Goal: Task Accomplishment & Management: Manage account settings

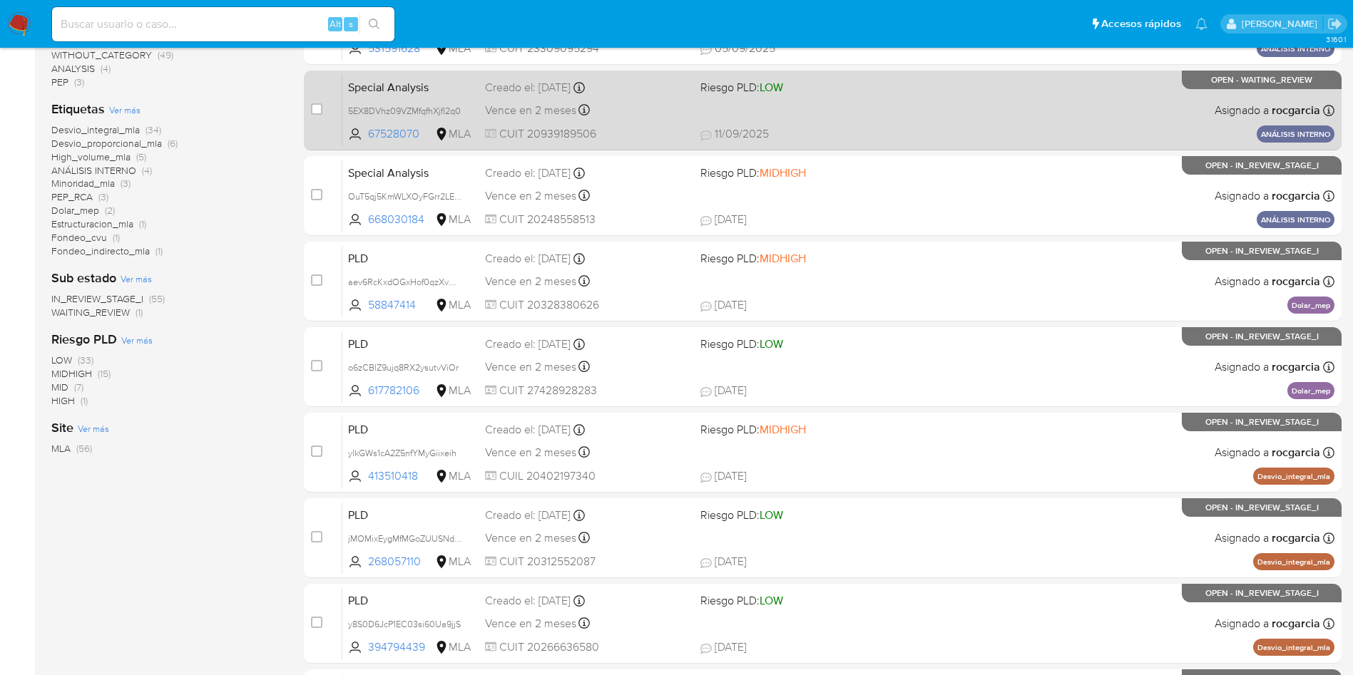
scroll to position [321, 0]
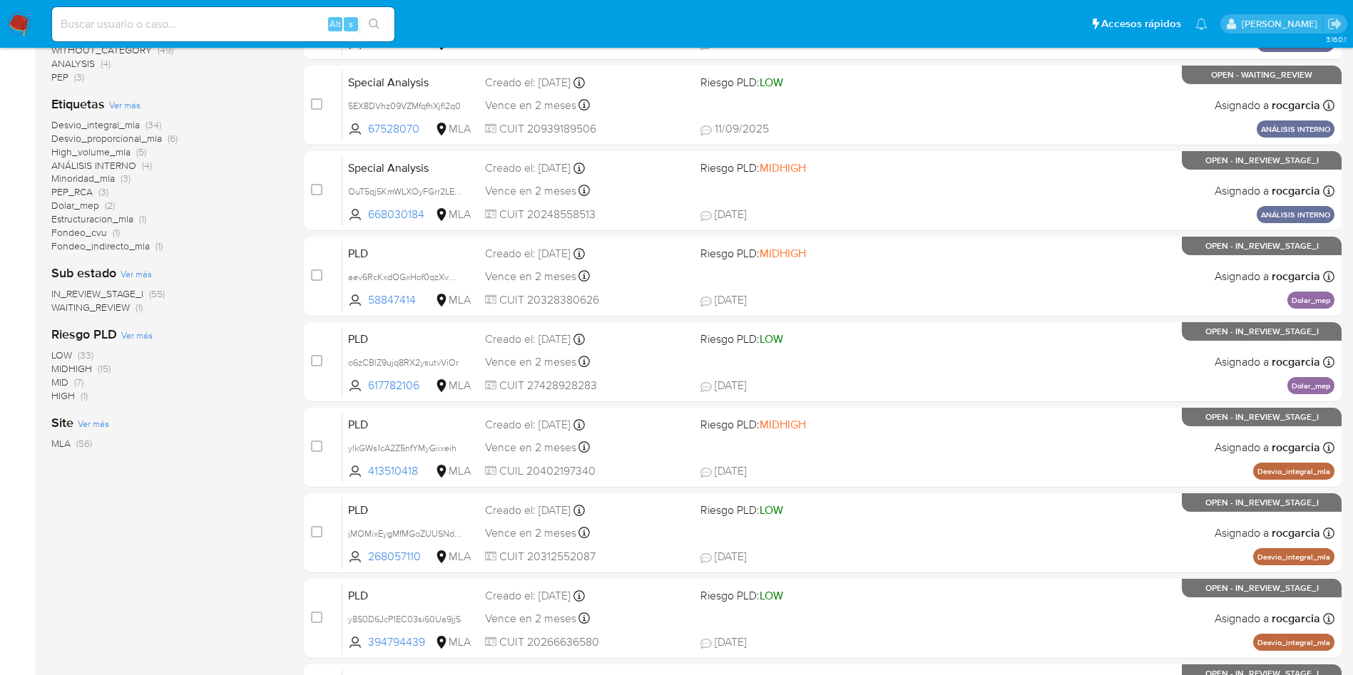
click at [71, 125] on span "Desvio_integral_mla" at bounding box center [95, 125] width 88 height 14
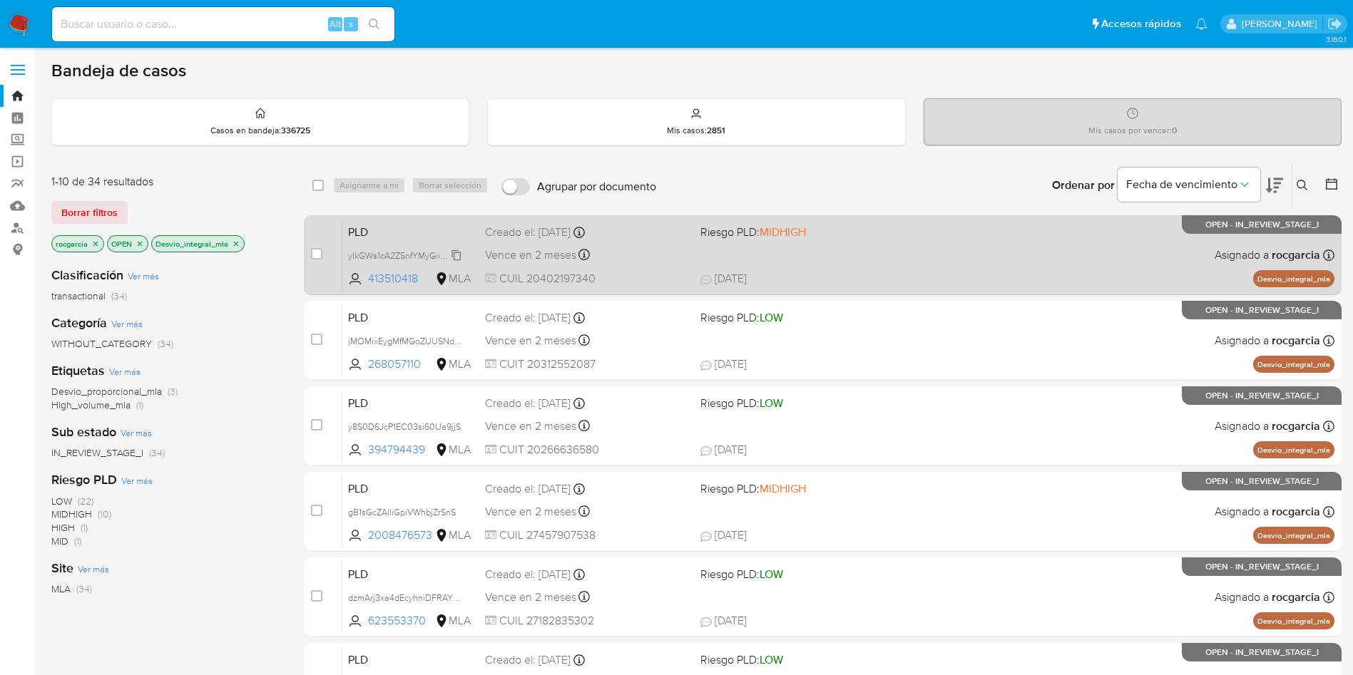
click at [451, 255] on span "ylkGWs1cA2Z5nfYMyGiixeih" at bounding box center [402, 255] width 108 height 16
click at [872, 254] on span at bounding box center [802, 254] width 204 height 3
click at [317, 257] on input "checkbox" at bounding box center [316, 253] width 11 height 11
checkbox input "true"
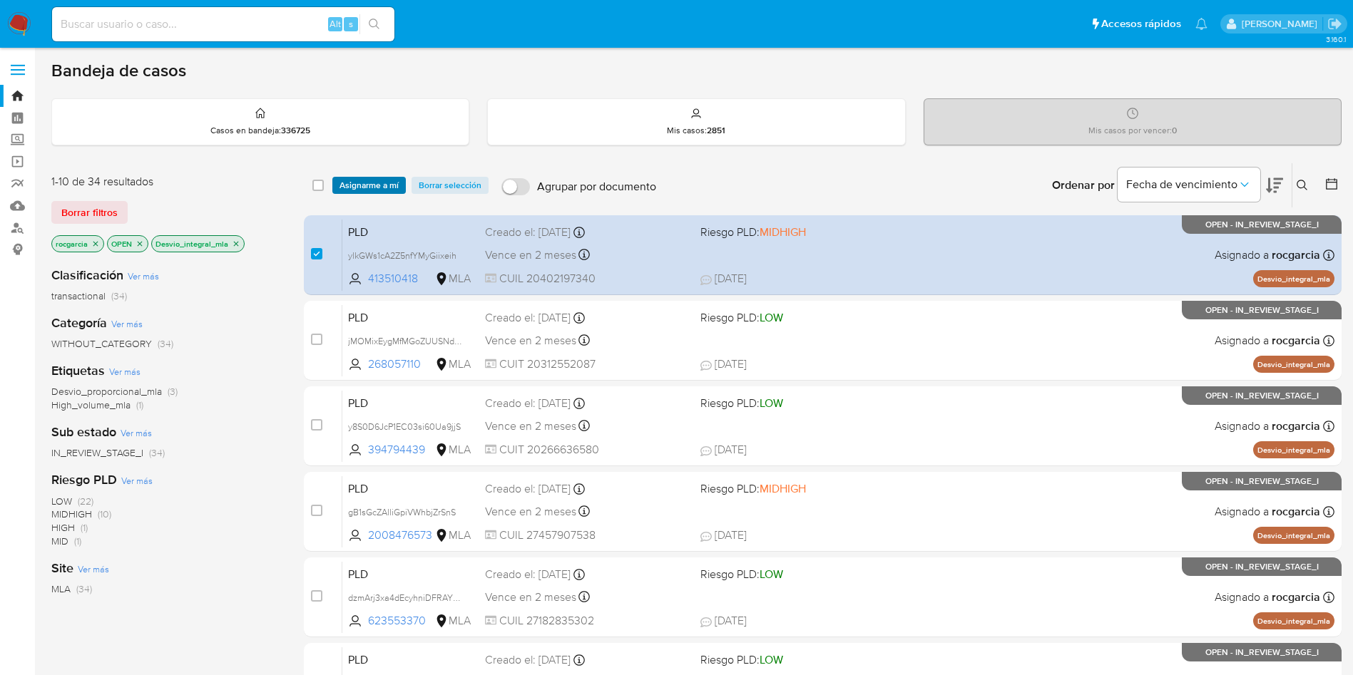
click at [361, 181] on span "Asignarme a mí" at bounding box center [368, 185] width 59 height 14
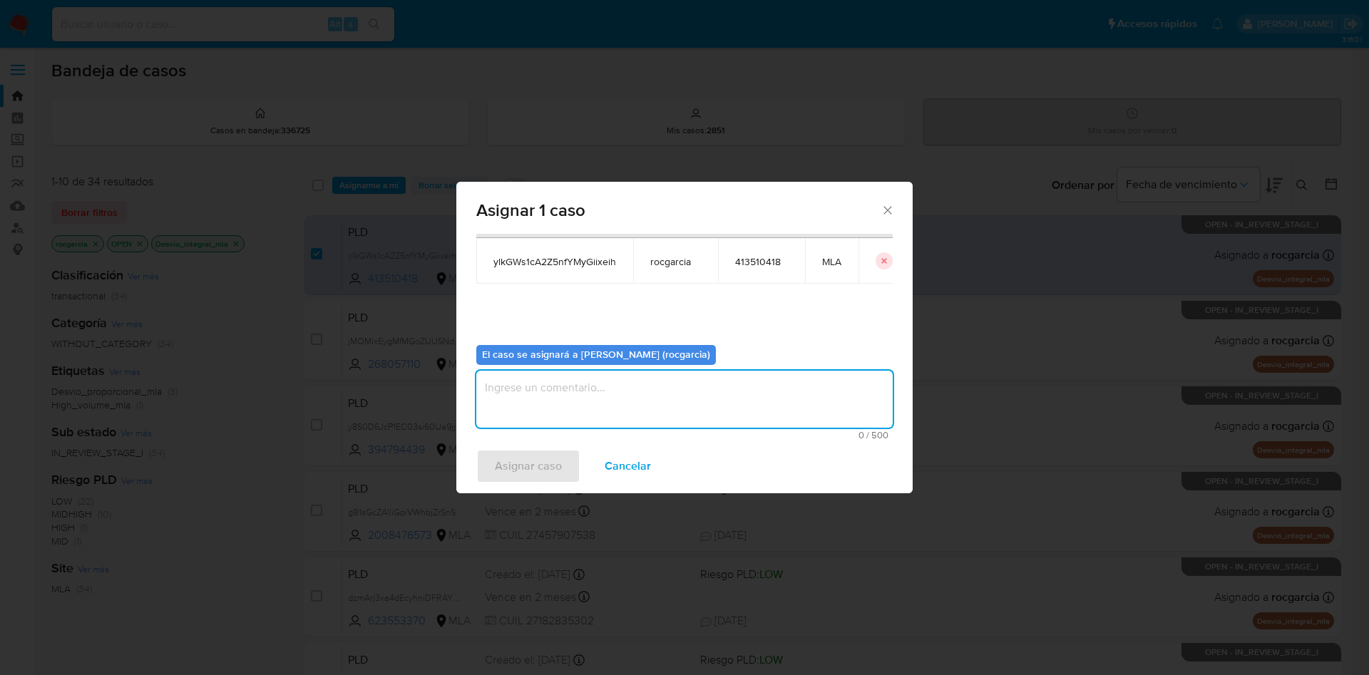
scroll to position [74, 0]
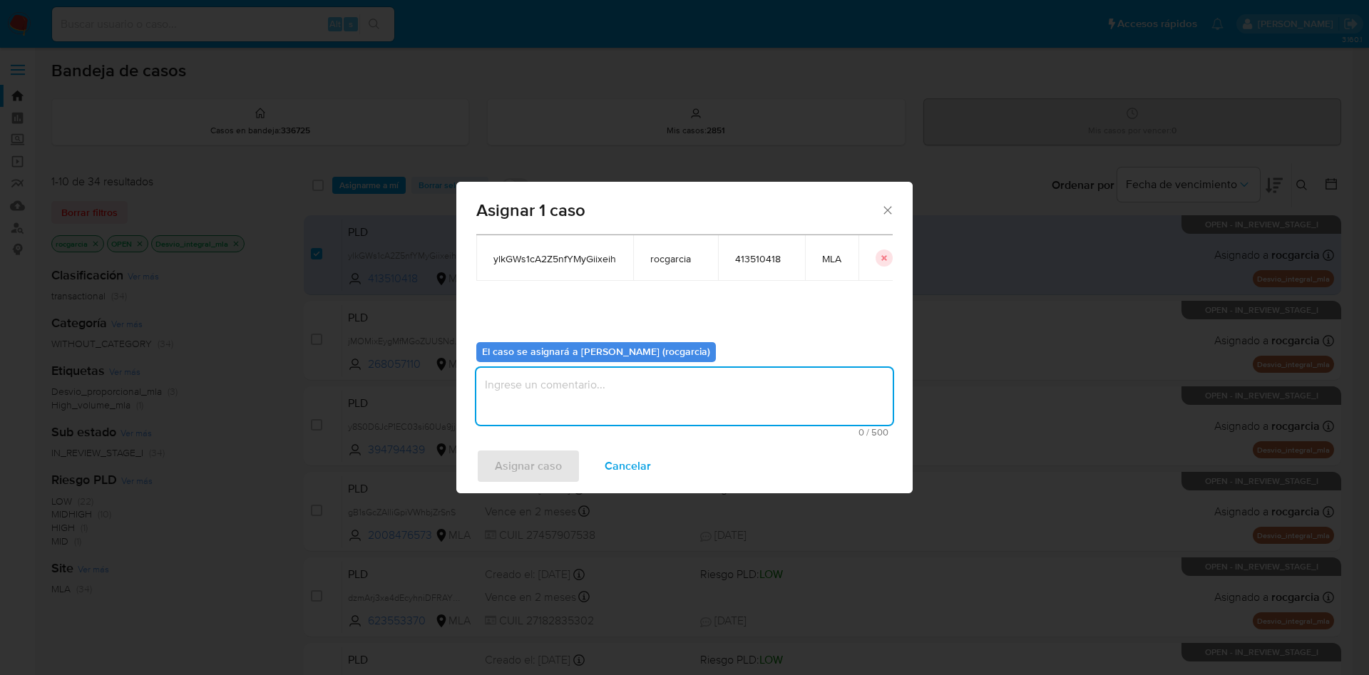
click at [608, 409] on textarea "assign-modal" at bounding box center [684, 396] width 416 height 57
click at [538, 463] on span "Asignar caso" at bounding box center [528, 466] width 67 height 31
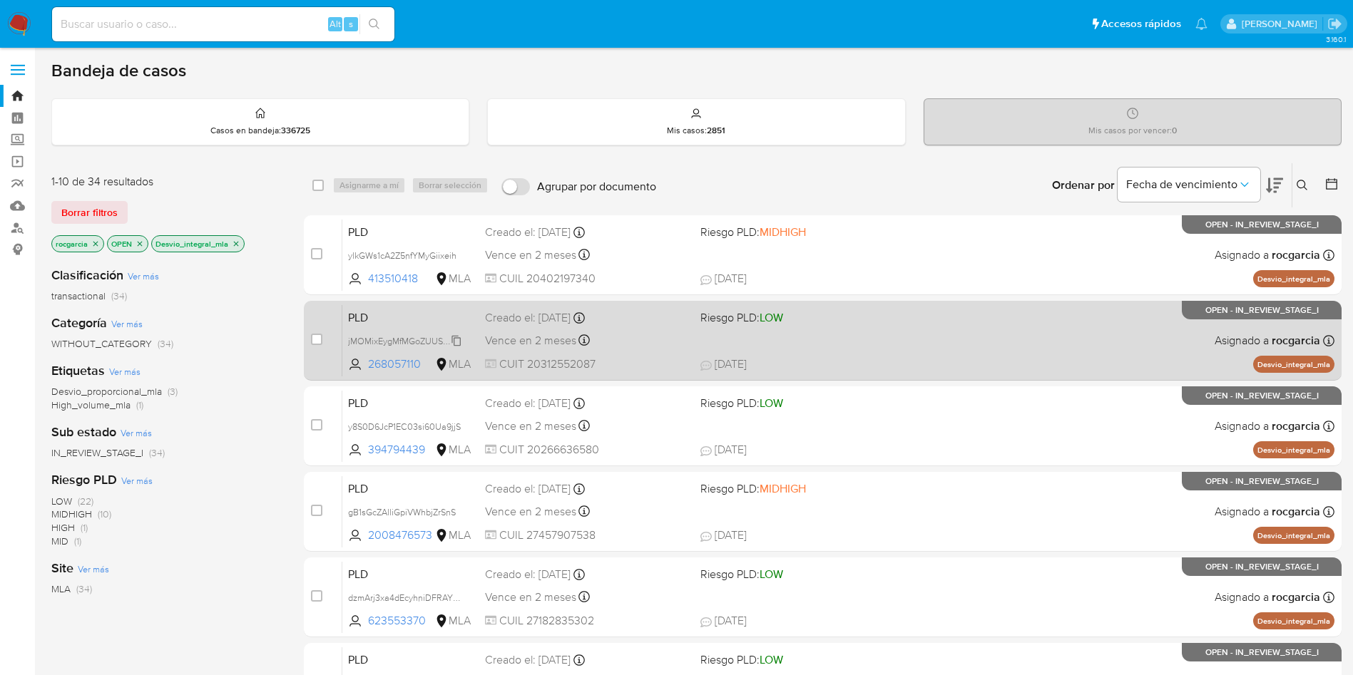
click at [455, 340] on span "jMOMixEygMfMGoZUUSNdxdX7" at bounding box center [411, 340] width 126 height 16
click at [896, 346] on div "PLD jMOMixEygMfMGoZUUSNdxdX7 268057110 MLA Riesgo PLD: LOW Creado el: 12/09/202…" at bounding box center [838, 340] width 992 height 72
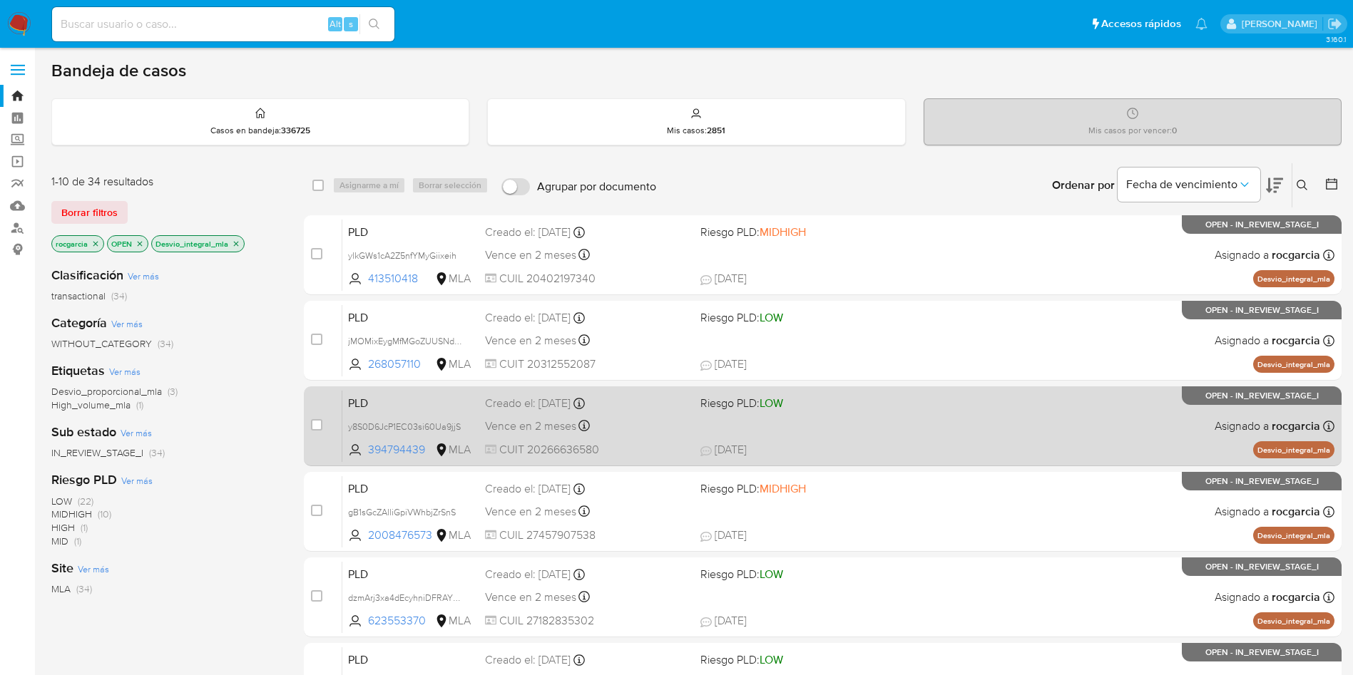
click at [812, 409] on span "Riesgo PLD: LOW" at bounding box center [802, 402] width 204 height 19
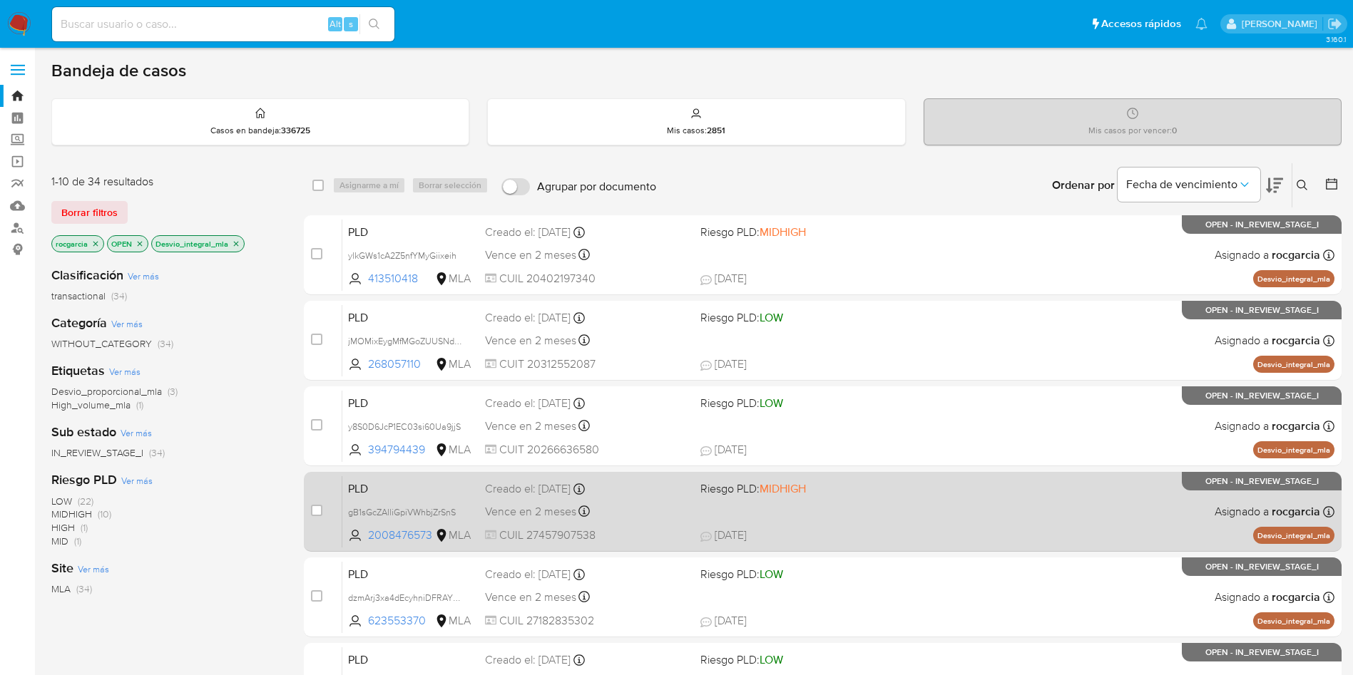
click at [906, 528] on span "18/09/2025 18/09/2025 23:36" at bounding box center [909, 536] width 419 height 16
click at [312, 512] on input "checkbox" at bounding box center [316, 510] width 11 height 11
checkbox input "true"
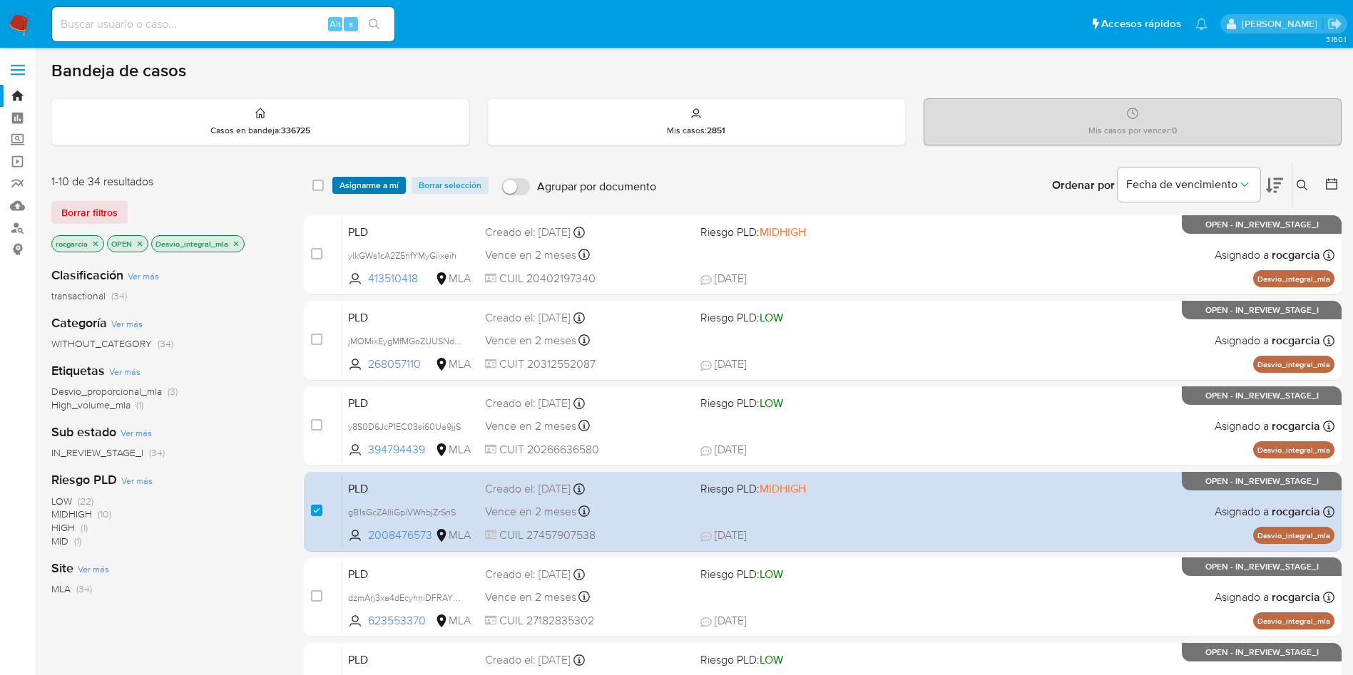
click at [394, 183] on span "Asignarme a mí" at bounding box center [368, 185] width 59 height 14
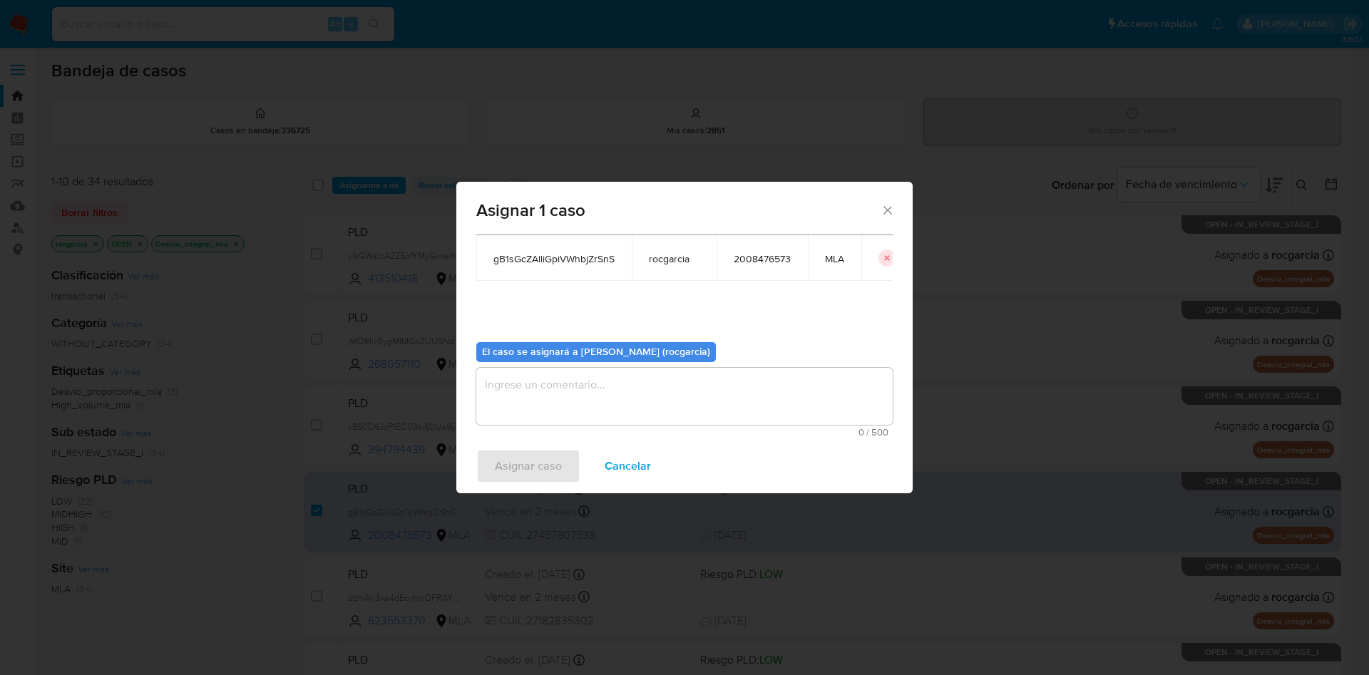
click at [585, 394] on textarea "assign-modal" at bounding box center [684, 396] width 416 height 57
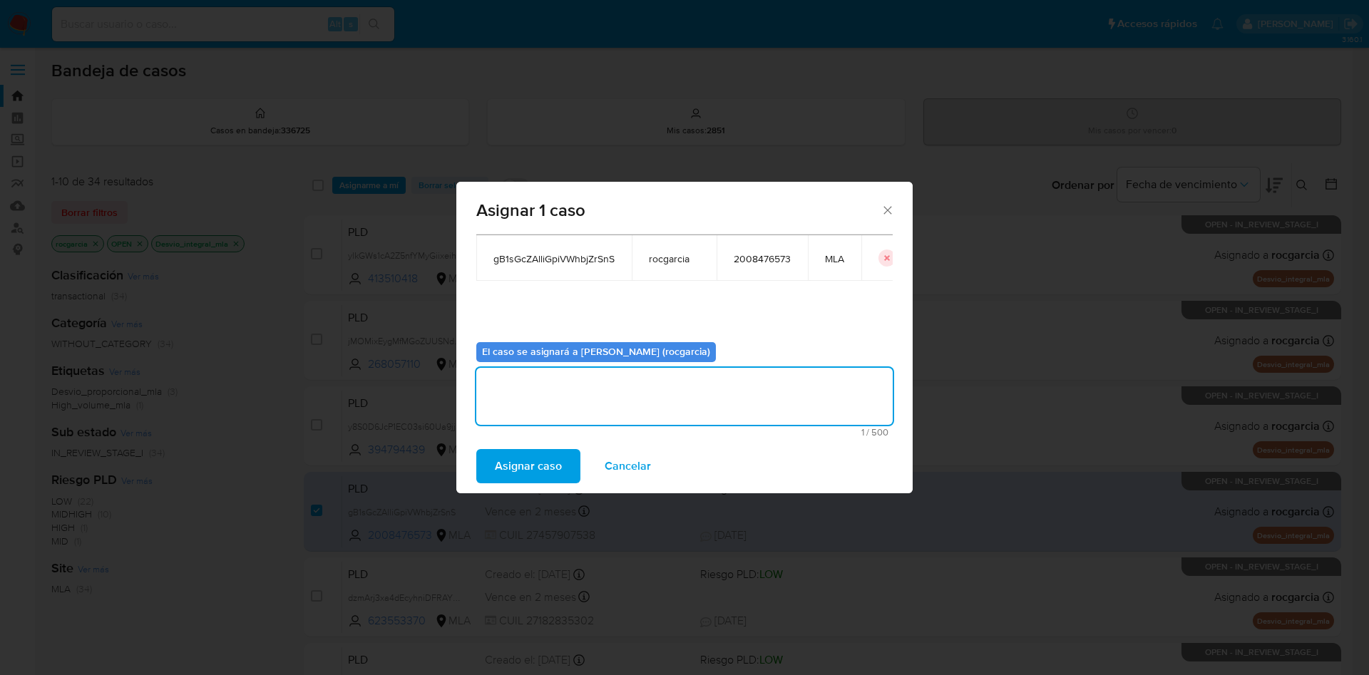
click at [551, 461] on span "Asignar caso" at bounding box center [528, 466] width 67 height 31
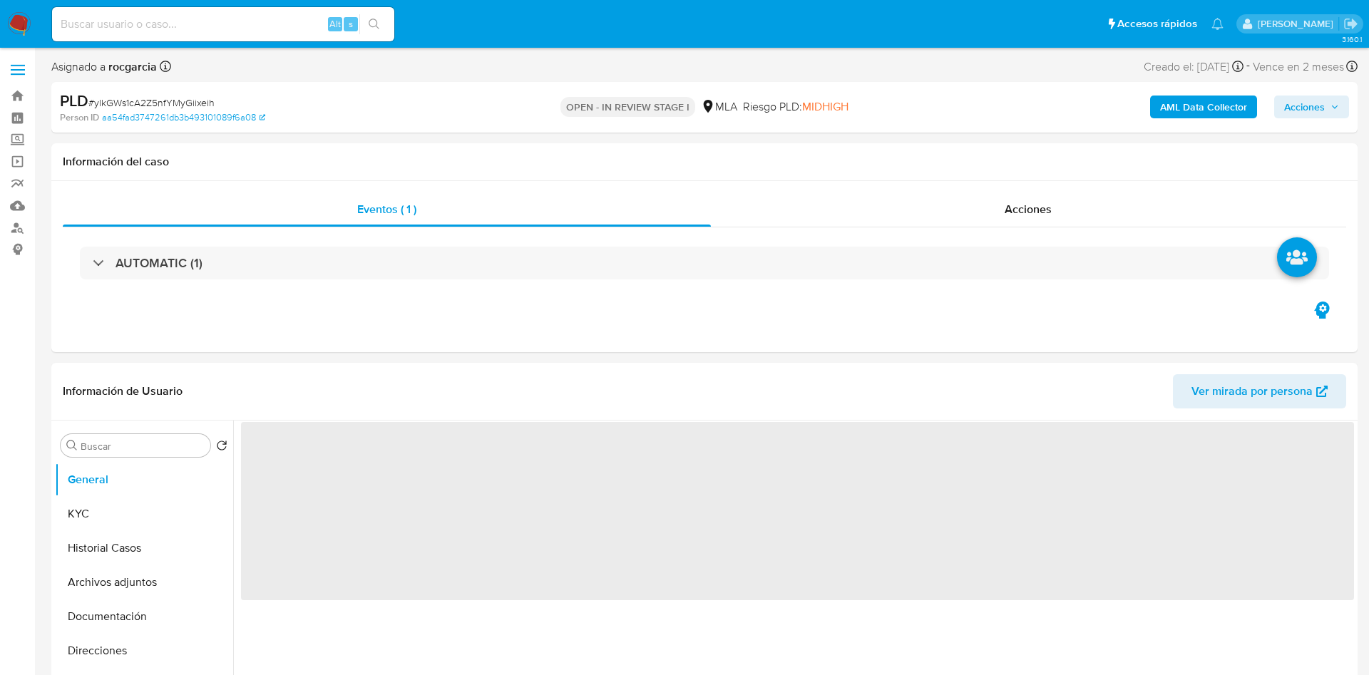
select select "10"
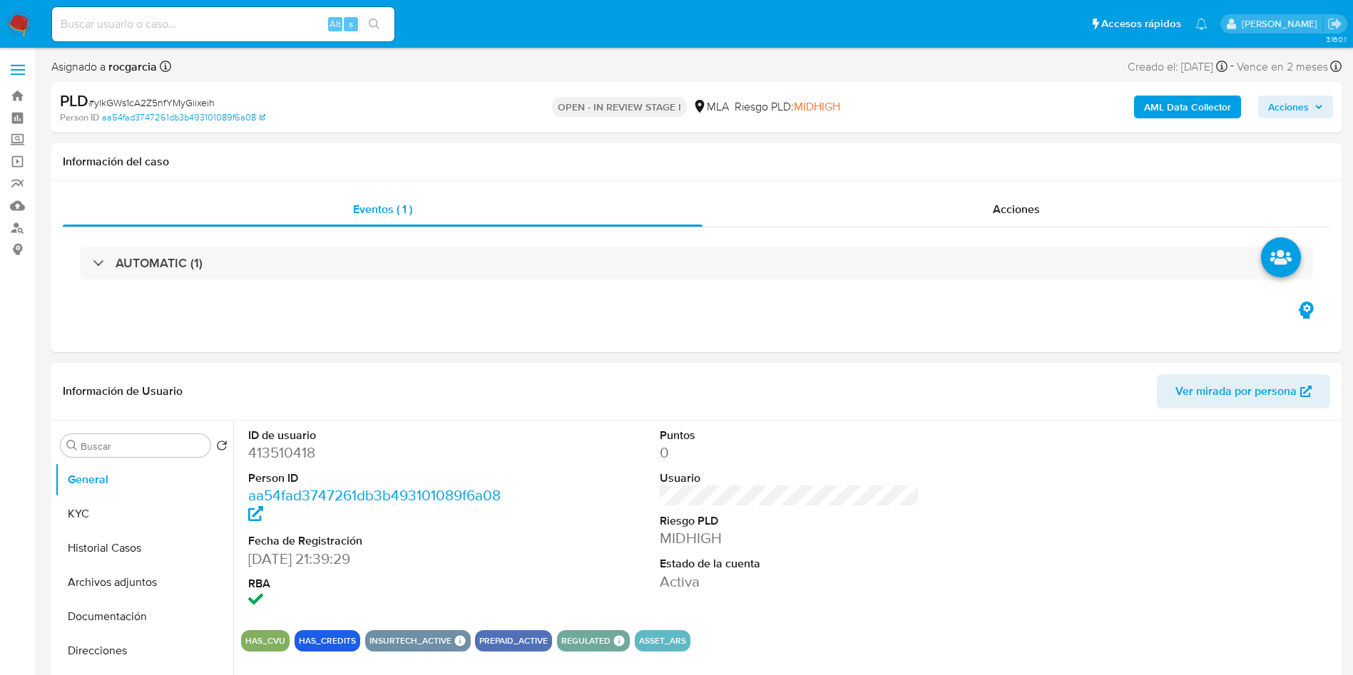
click at [288, 446] on dd "413510418" at bounding box center [378, 453] width 260 height 20
copy dd "413510418"
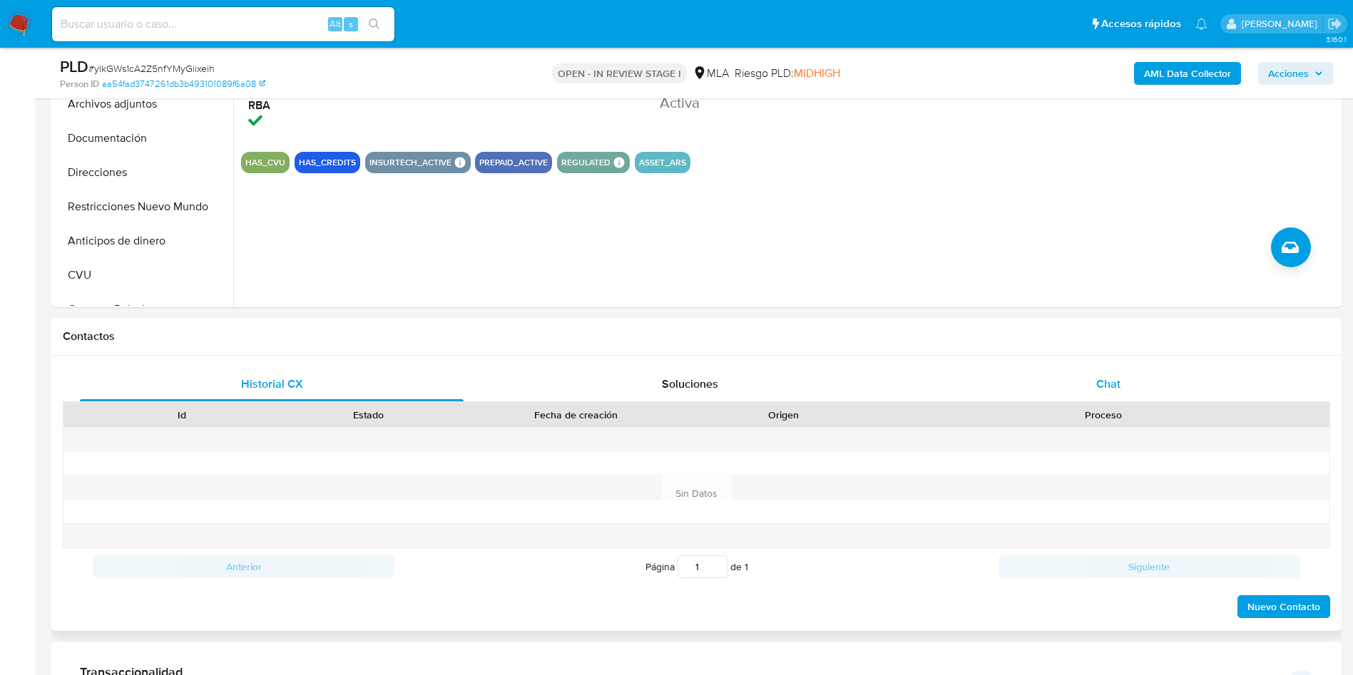
click at [1128, 383] on div "Chat" at bounding box center [1108, 384] width 384 height 34
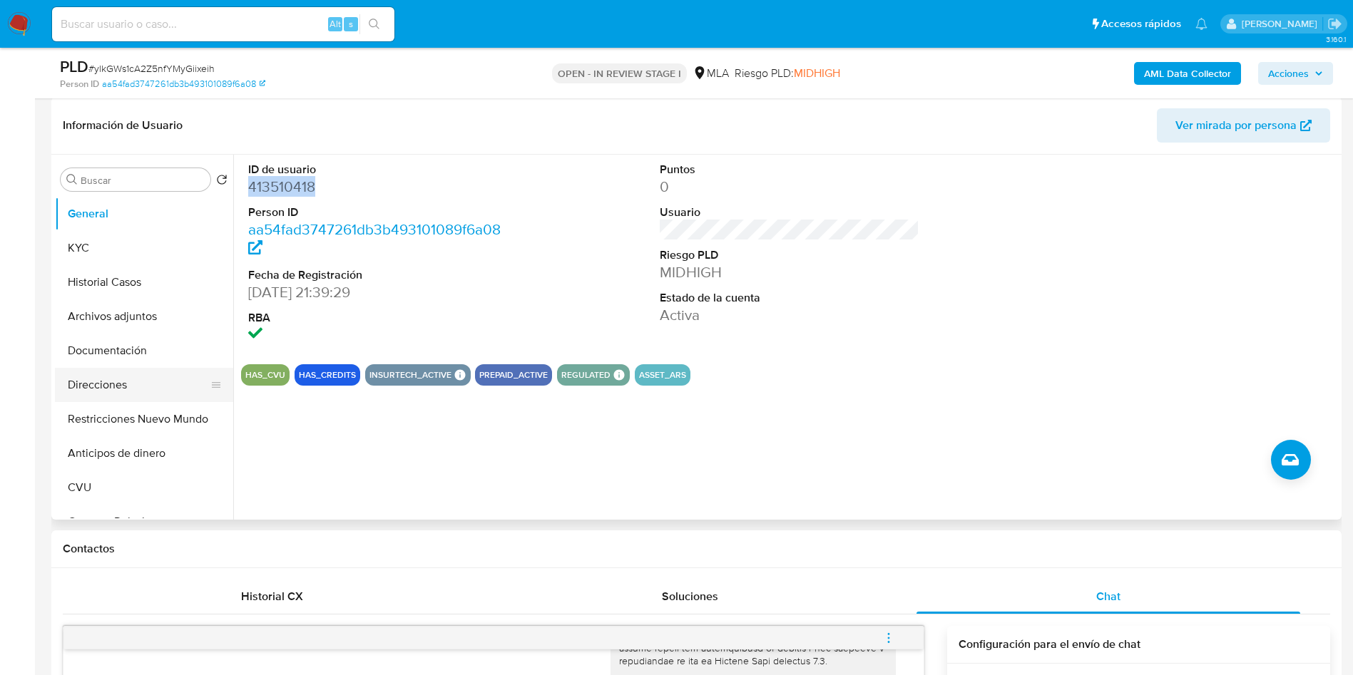
scroll to position [214, 0]
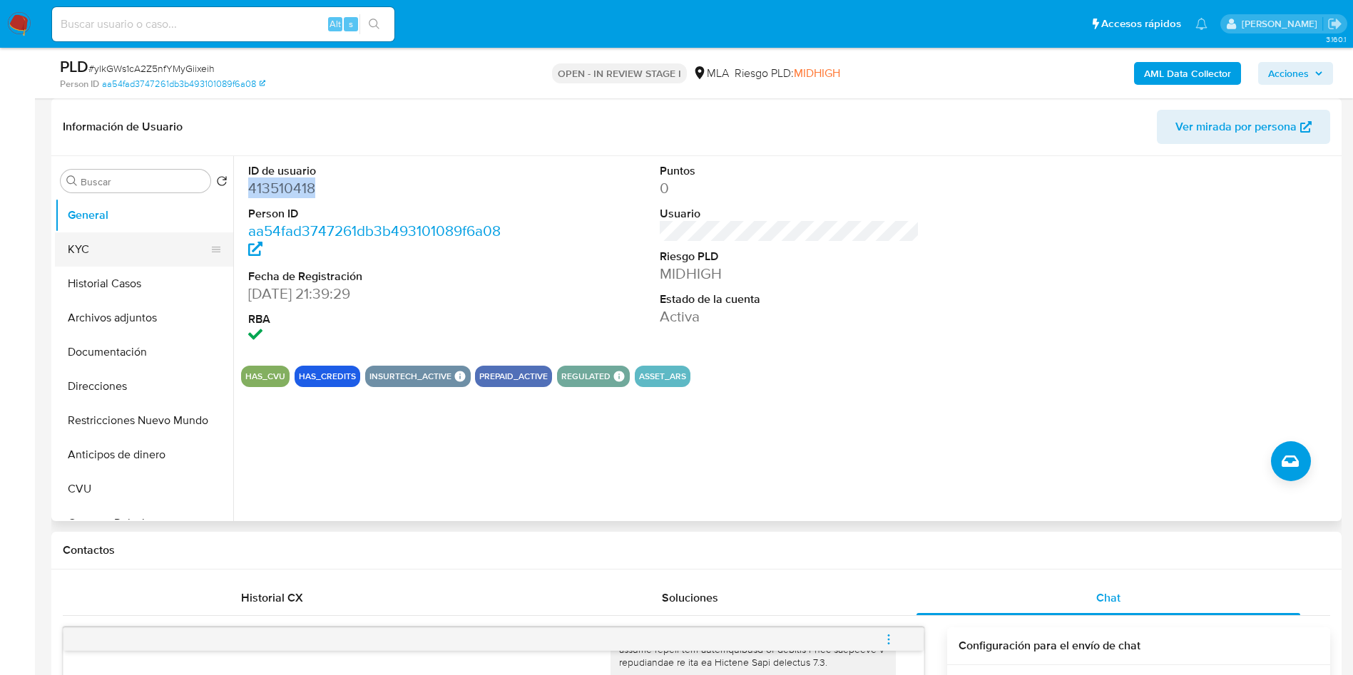
click at [96, 263] on button "KYC" at bounding box center [138, 249] width 167 height 34
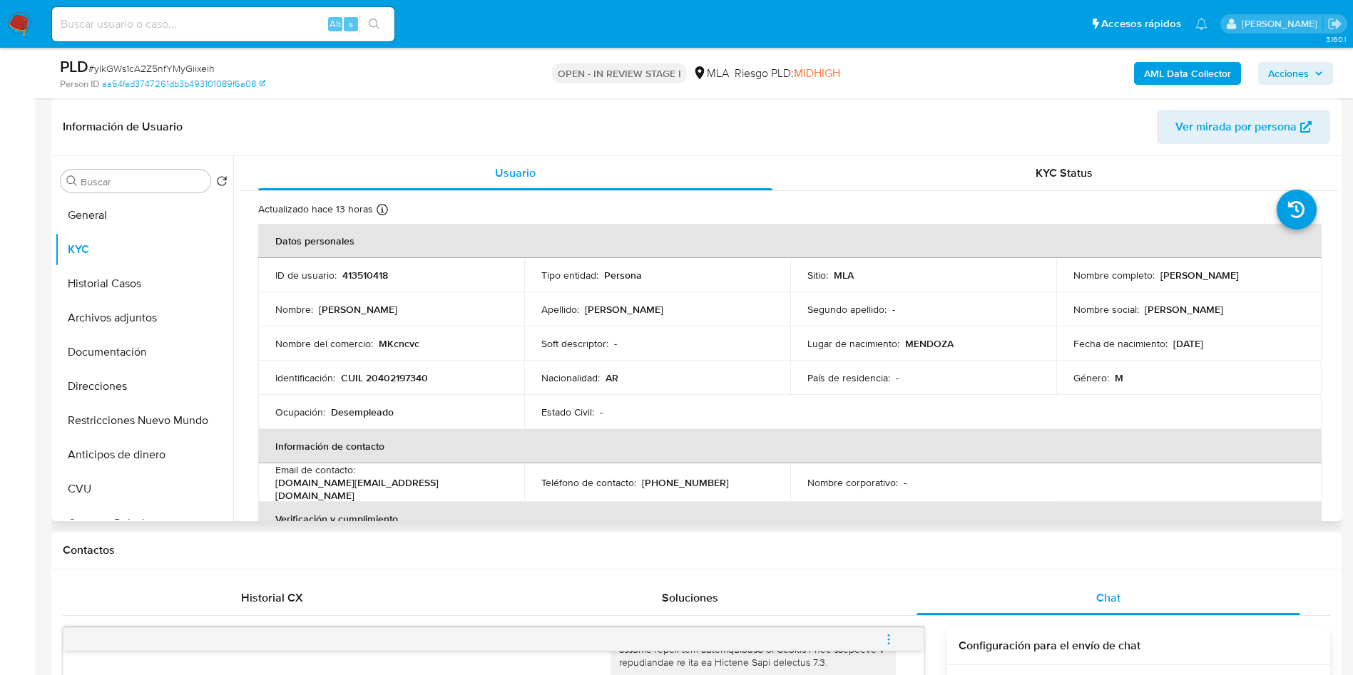
click at [382, 379] on p "CUIL 20402197340" at bounding box center [384, 378] width 87 height 13
copy p "20402197340"
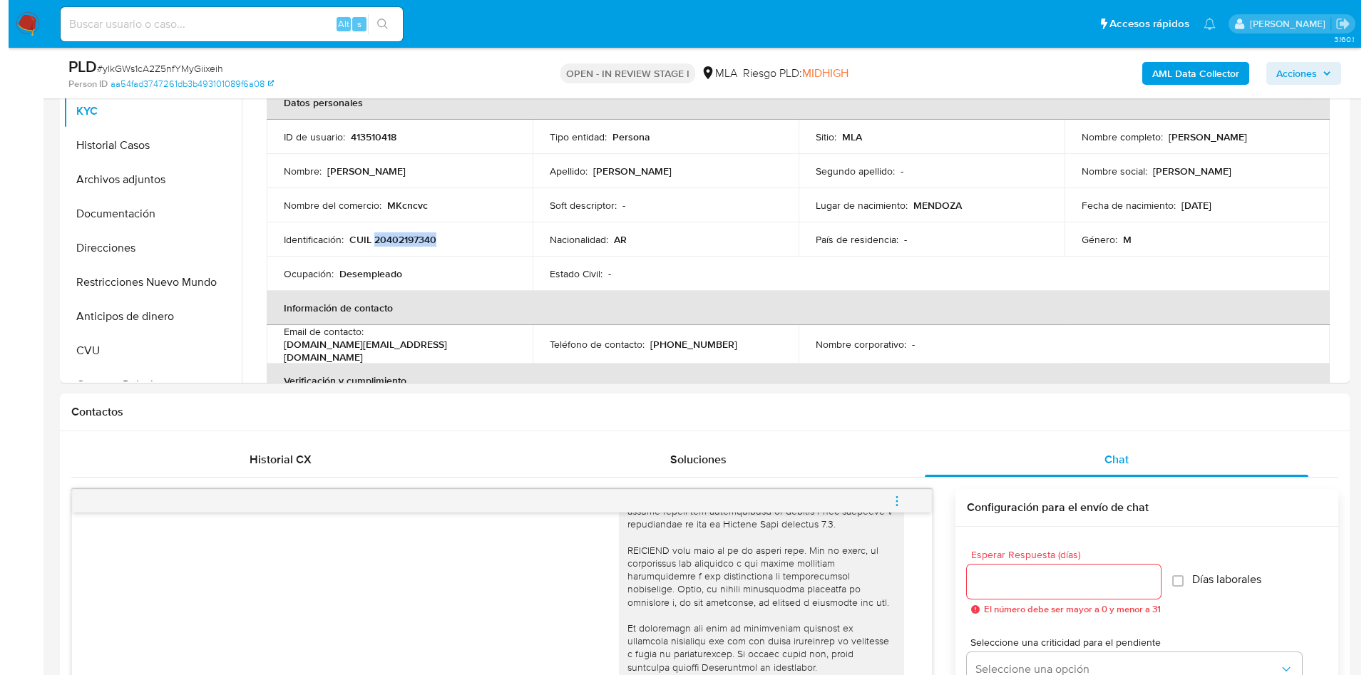
scroll to position [642, 0]
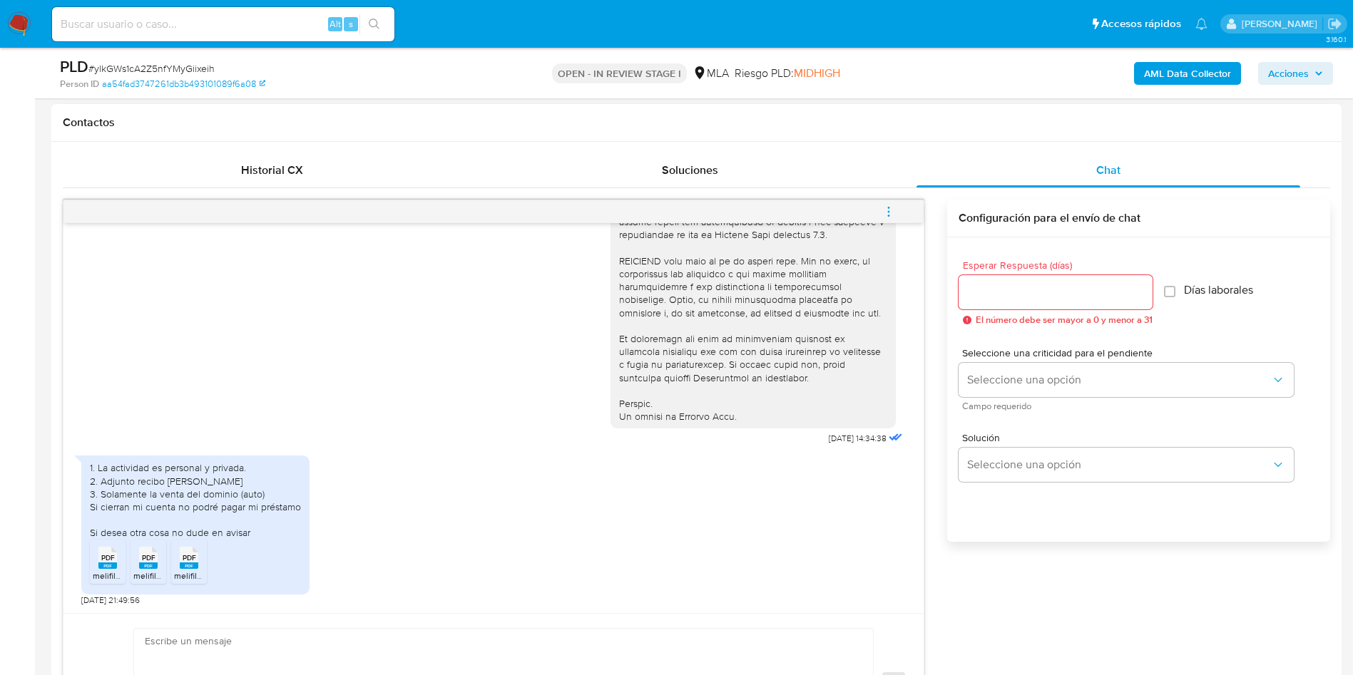
click at [110, 565] on rect at bounding box center [107, 566] width 19 height 6
click at [173, 566] on li "PDF PDF melifile547711580253800751.pdf" at bounding box center [189, 562] width 36 height 44
click at [153, 574] on span "melifile8303158716714832344.pdf" at bounding box center [197, 576] width 129 height 12
click at [886, 210] on icon "menu-action" at bounding box center [888, 211] width 13 height 13
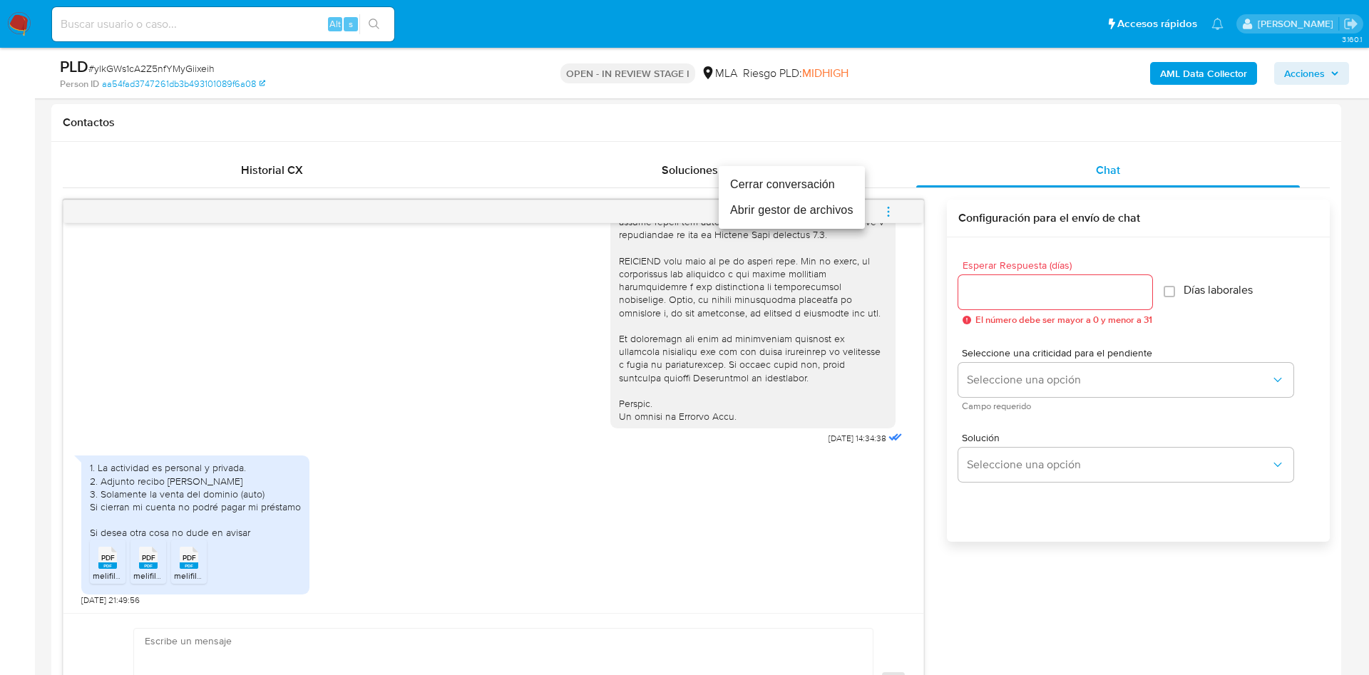
click at [817, 216] on li "Abrir gestor de archivos" at bounding box center [792, 211] width 146 height 26
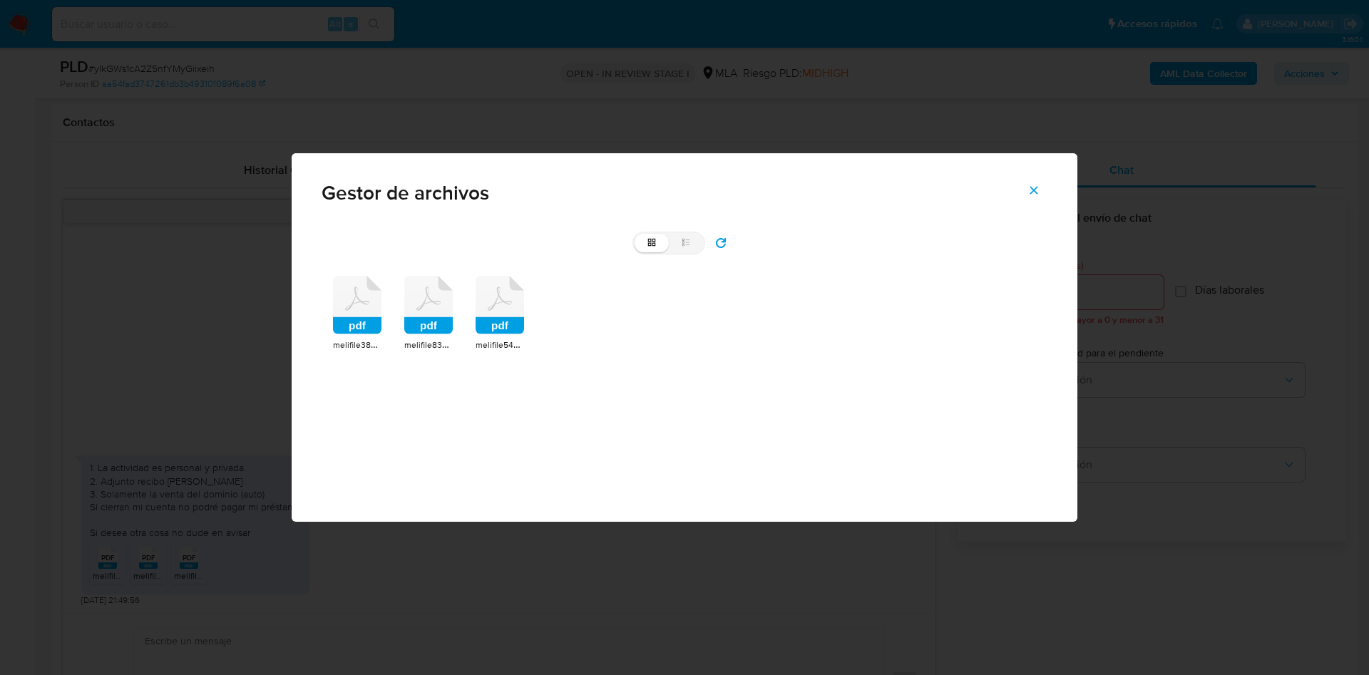
click at [383, 313] on div "pdf melifile3863008902599490170.pdf pdf melifile8303158716714832344.pdf pdf mel…" at bounding box center [685, 314] width 726 height 99
click at [371, 317] on icon at bounding box center [357, 305] width 48 height 58
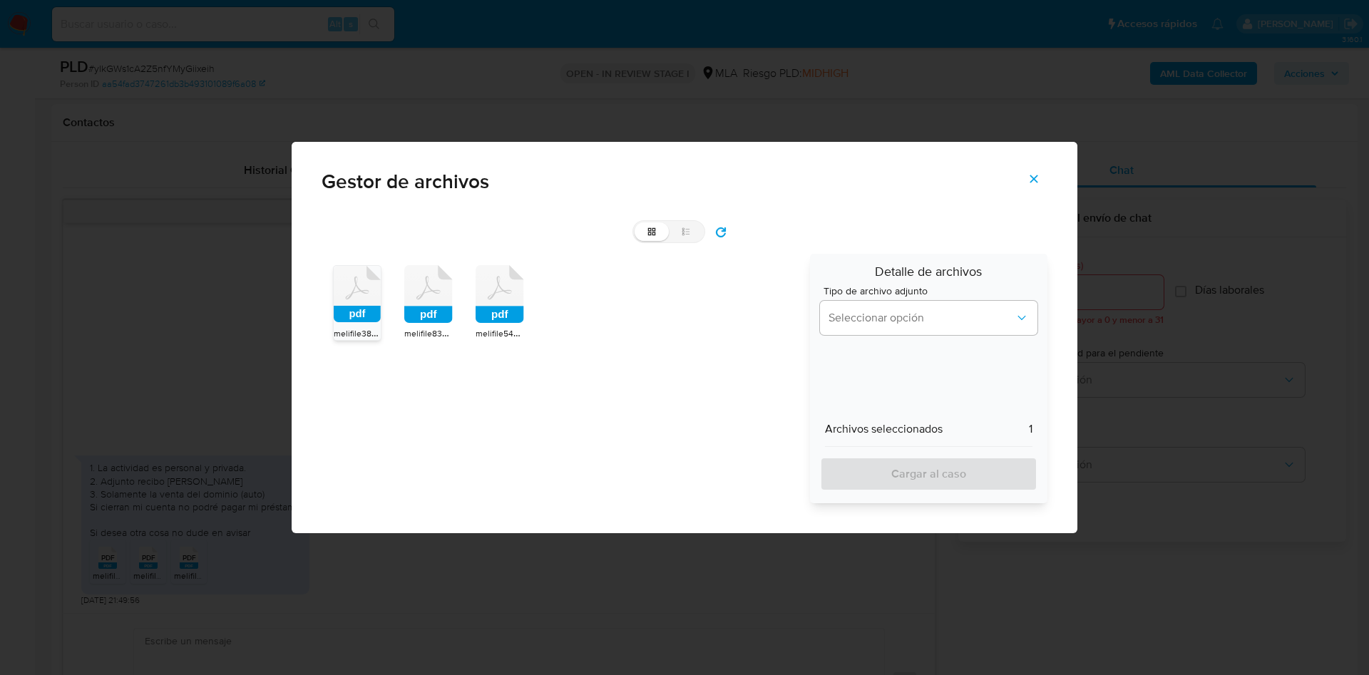
drag, startPoint x: 415, startPoint y: 309, endPoint x: 429, endPoint y: 309, distance: 14.3
click at [424, 309] on rect at bounding box center [428, 315] width 48 height 17
click at [488, 307] on rect at bounding box center [500, 315] width 48 height 17
click at [848, 317] on span "Seleccionar opción" at bounding box center [922, 318] width 186 height 14
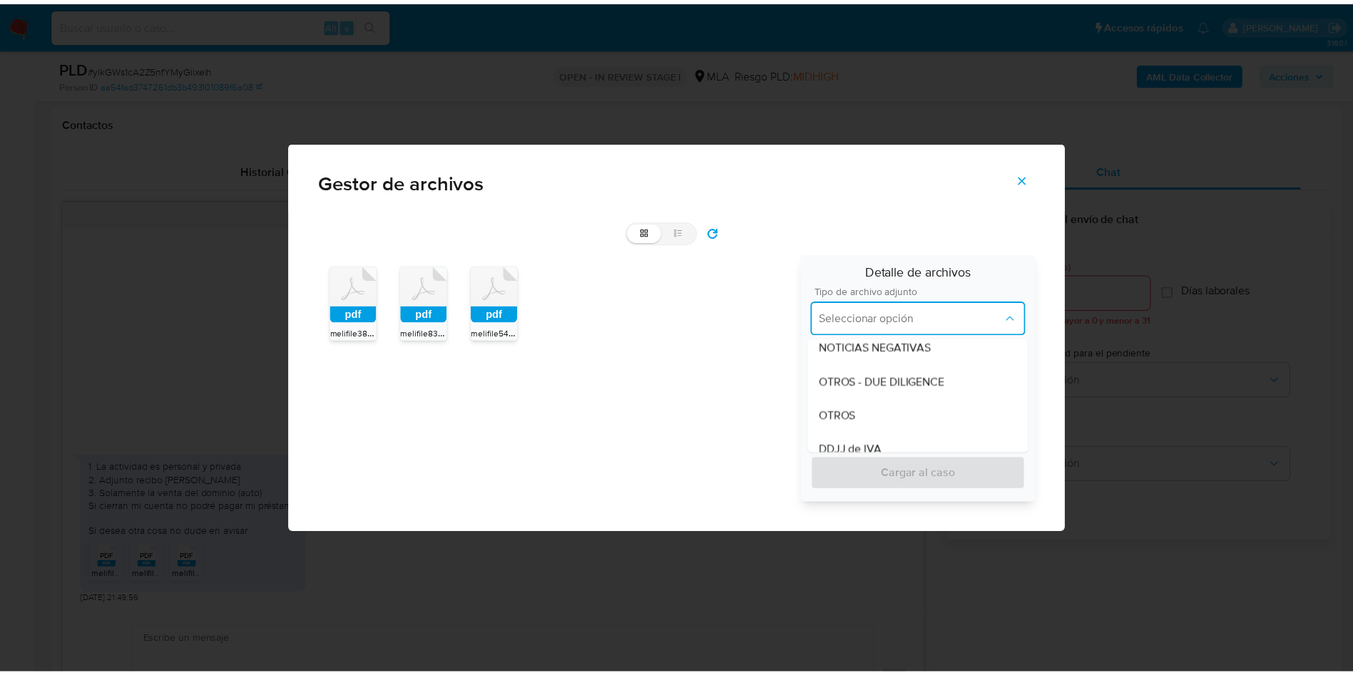
scroll to position [321, 0]
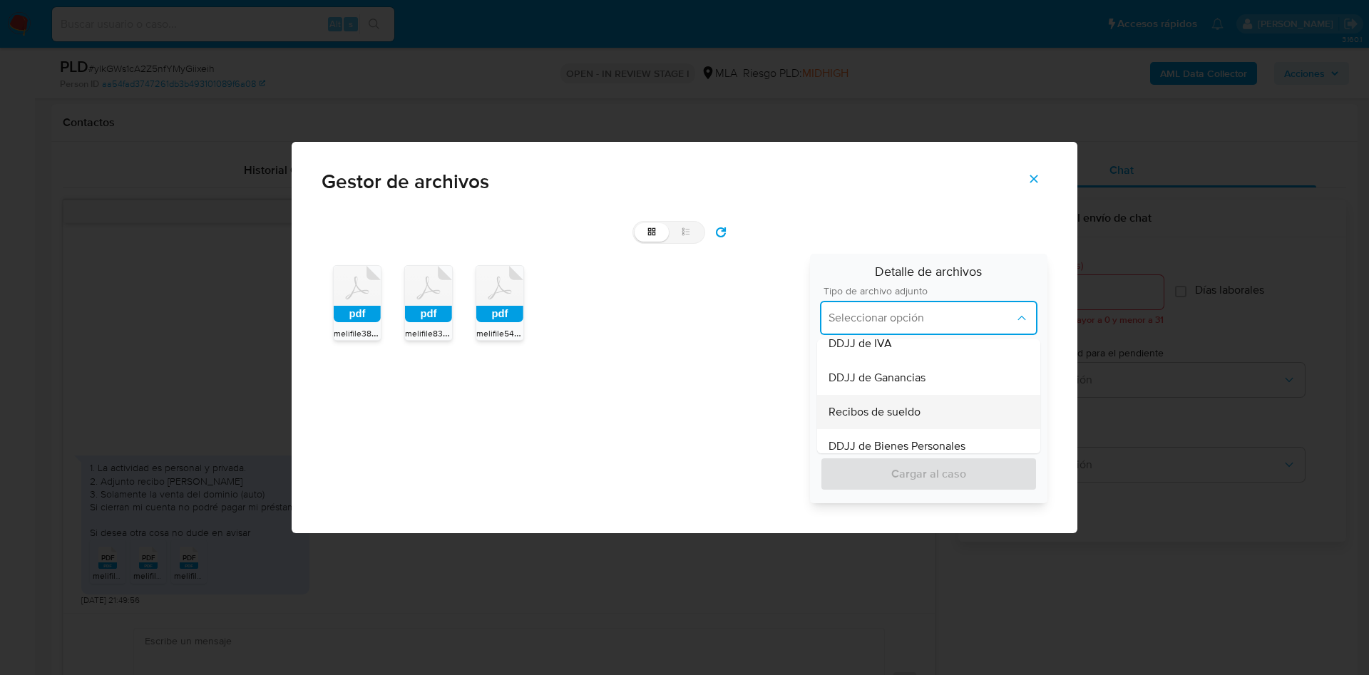
click at [881, 414] on span "Recibos de sueldo" at bounding box center [875, 412] width 92 height 14
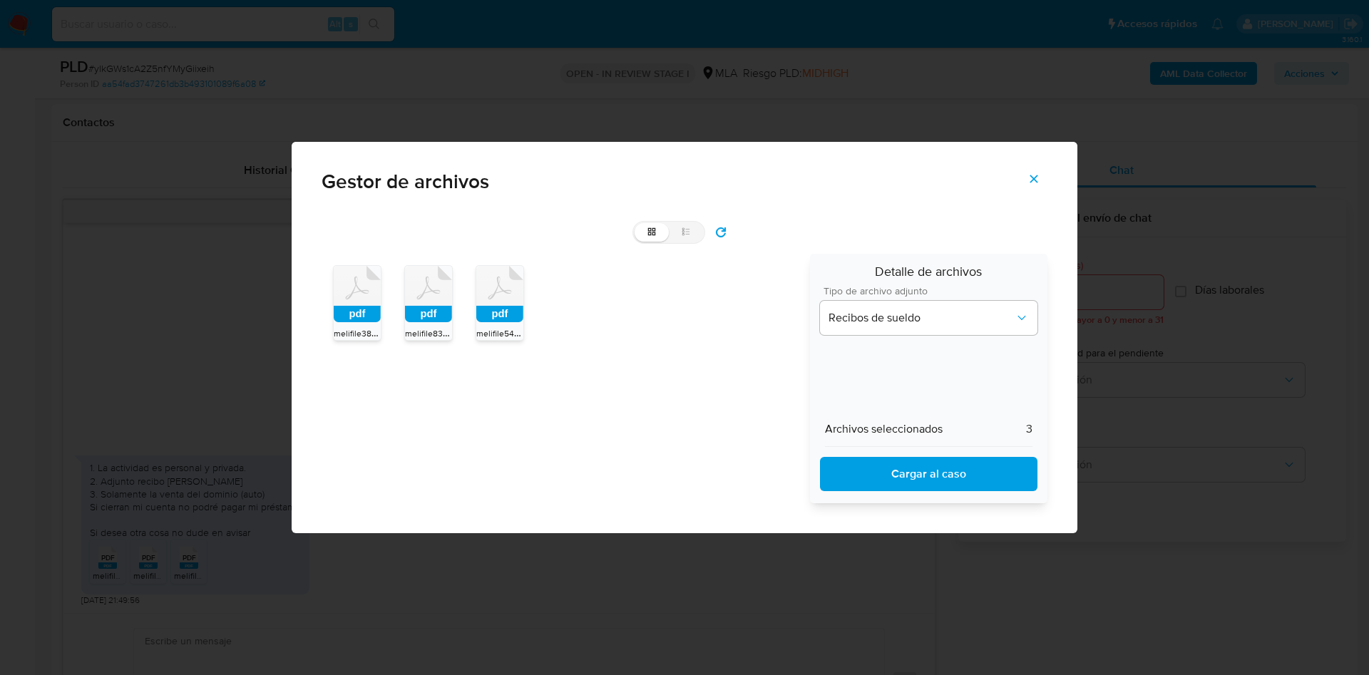
click at [875, 461] on span "Cargar al caso" at bounding box center [929, 474] width 180 height 31
click at [1041, 166] on button "Cerrar" at bounding box center [1034, 179] width 50 height 34
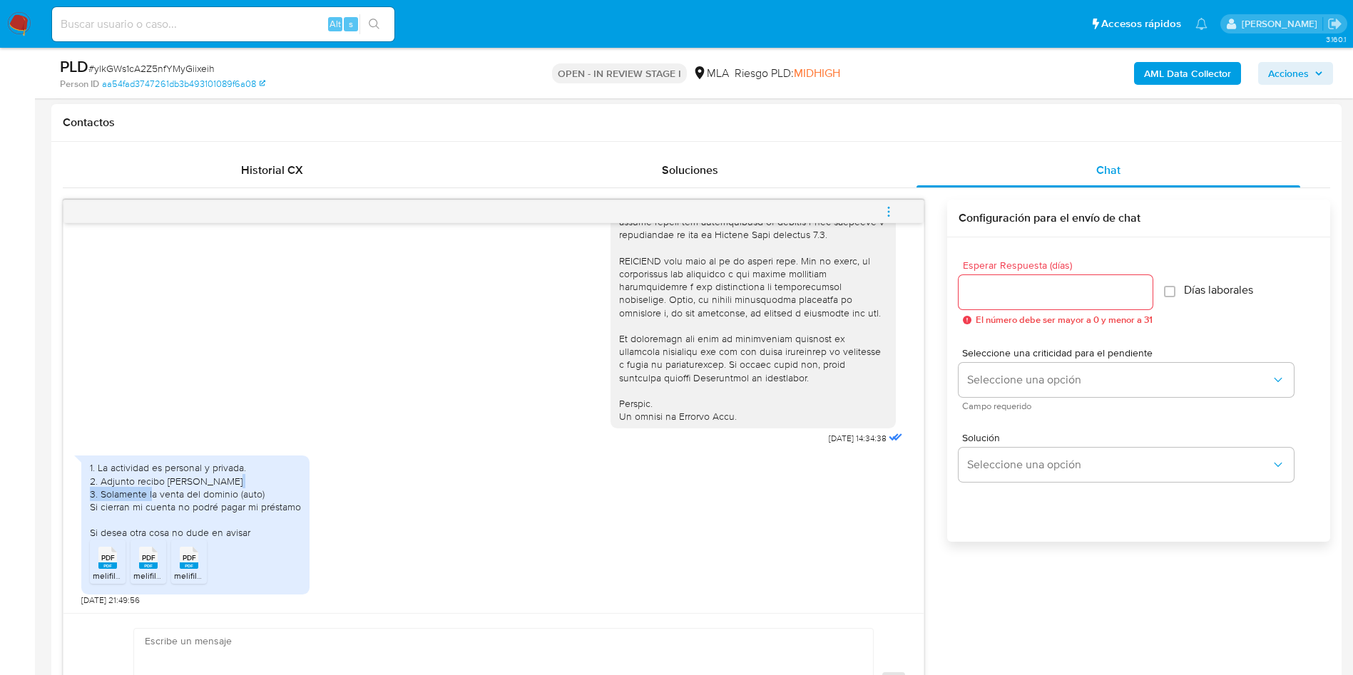
drag, startPoint x: 99, startPoint y: 494, endPoint x: 170, endPoint y: 498, distance: 70.7
click at [170, 498] on div "1. La actividad es personal y privada. 2. Adjunto recibo de sueldo 3. Solamente…" at bounding box center [195, 500] width 211 height 78
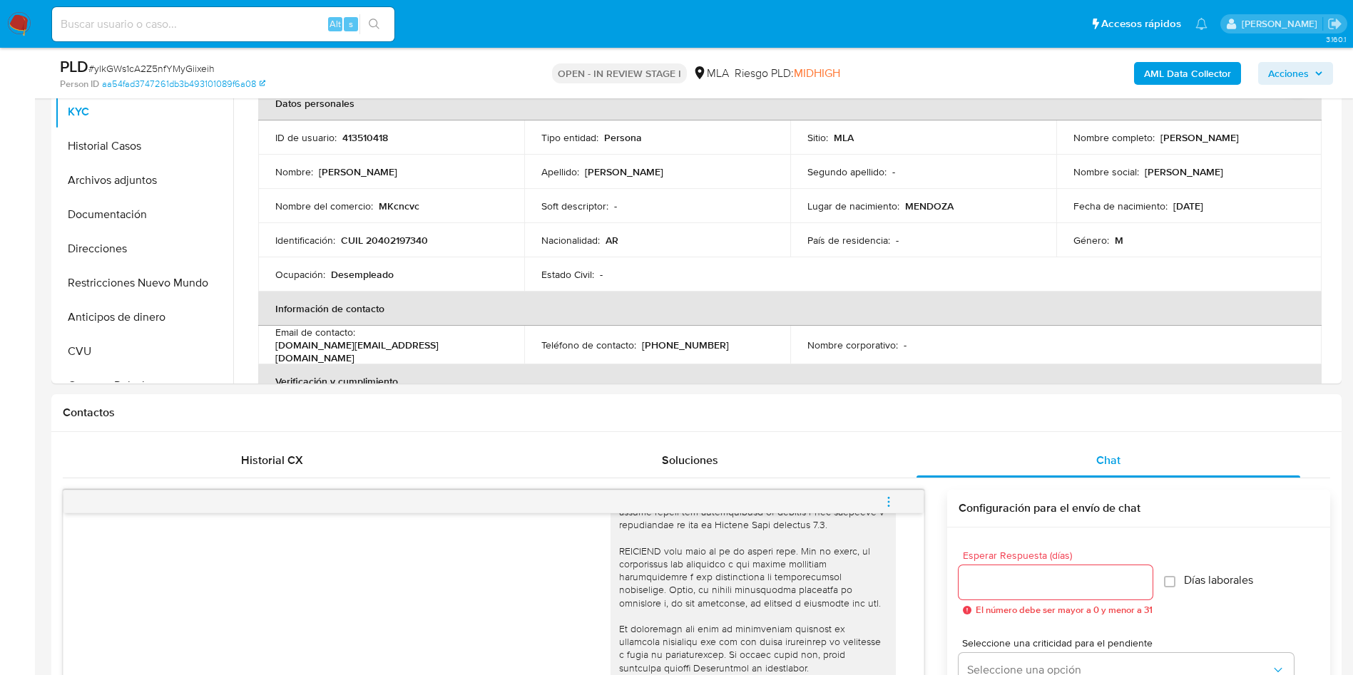
scroll to position [214, 0]
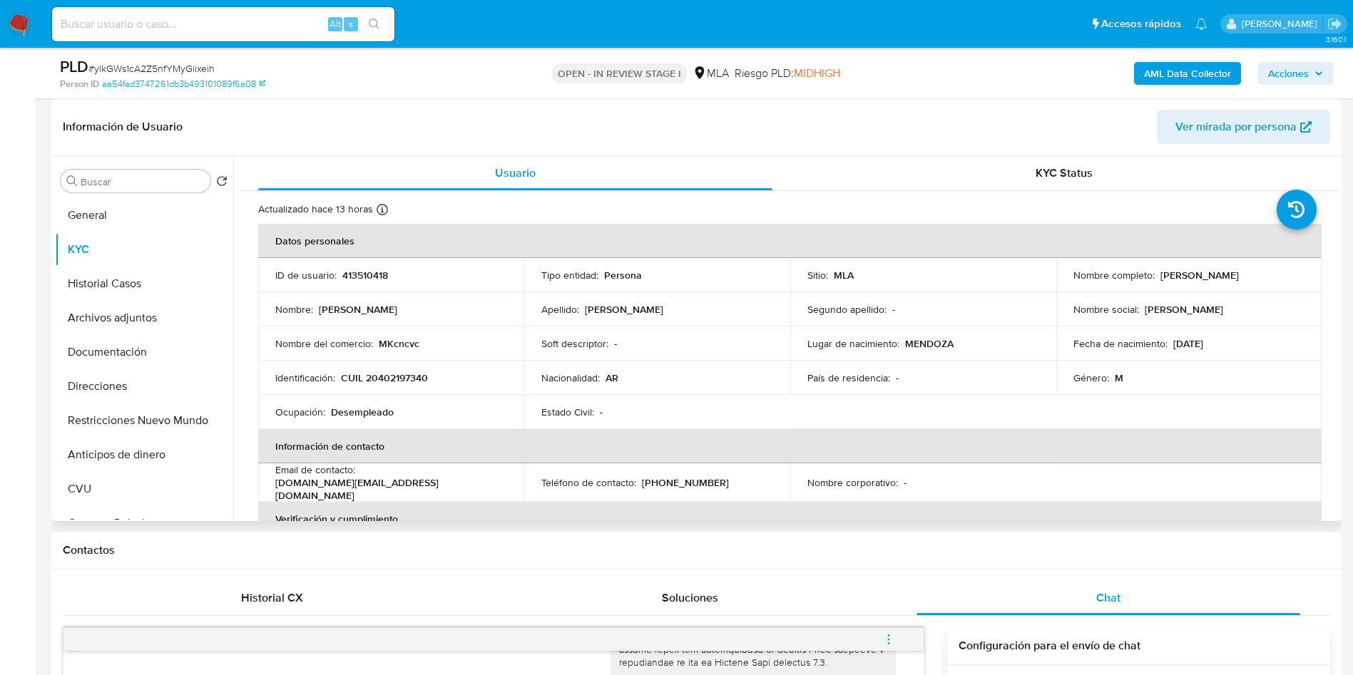
click at [357, 281] on p "413510418" at bounding box center [365, 275] width 46 height 13
copy p "413510418"
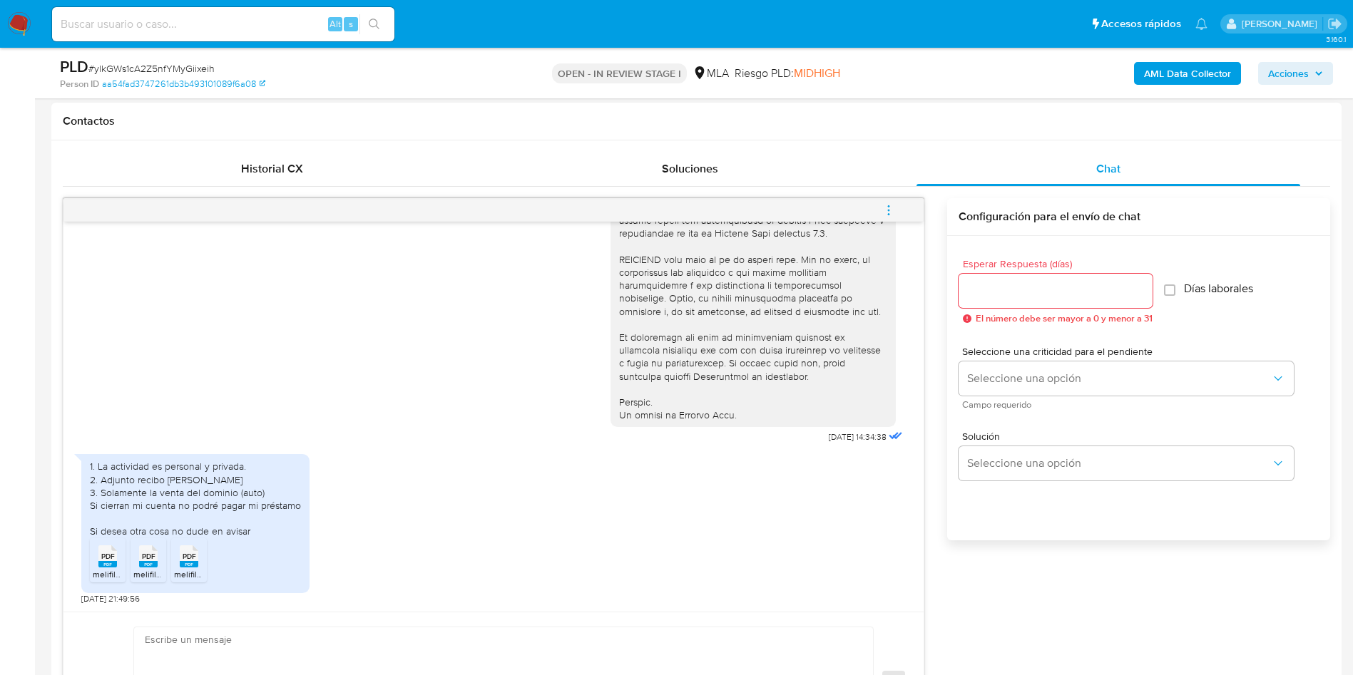
scroll to position [749, 0]
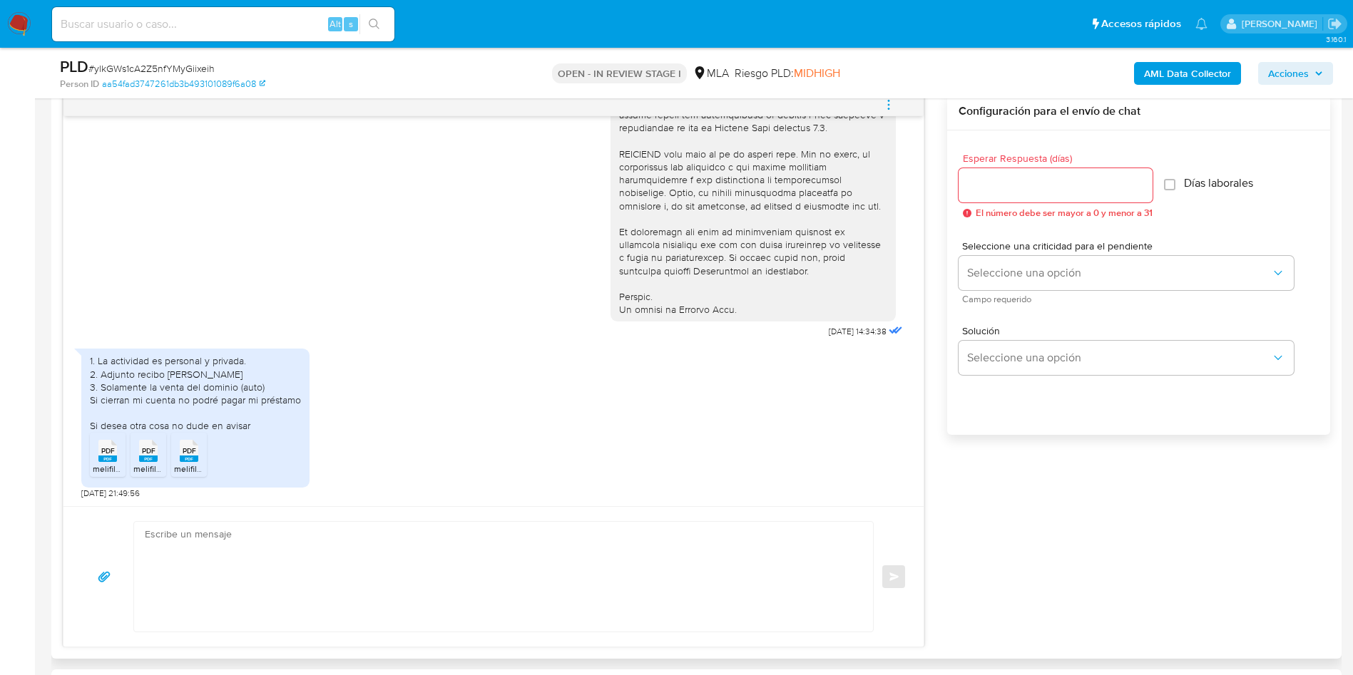
click at [240, 585] on textarea at bounding box center [500, 577] width 710 height 110
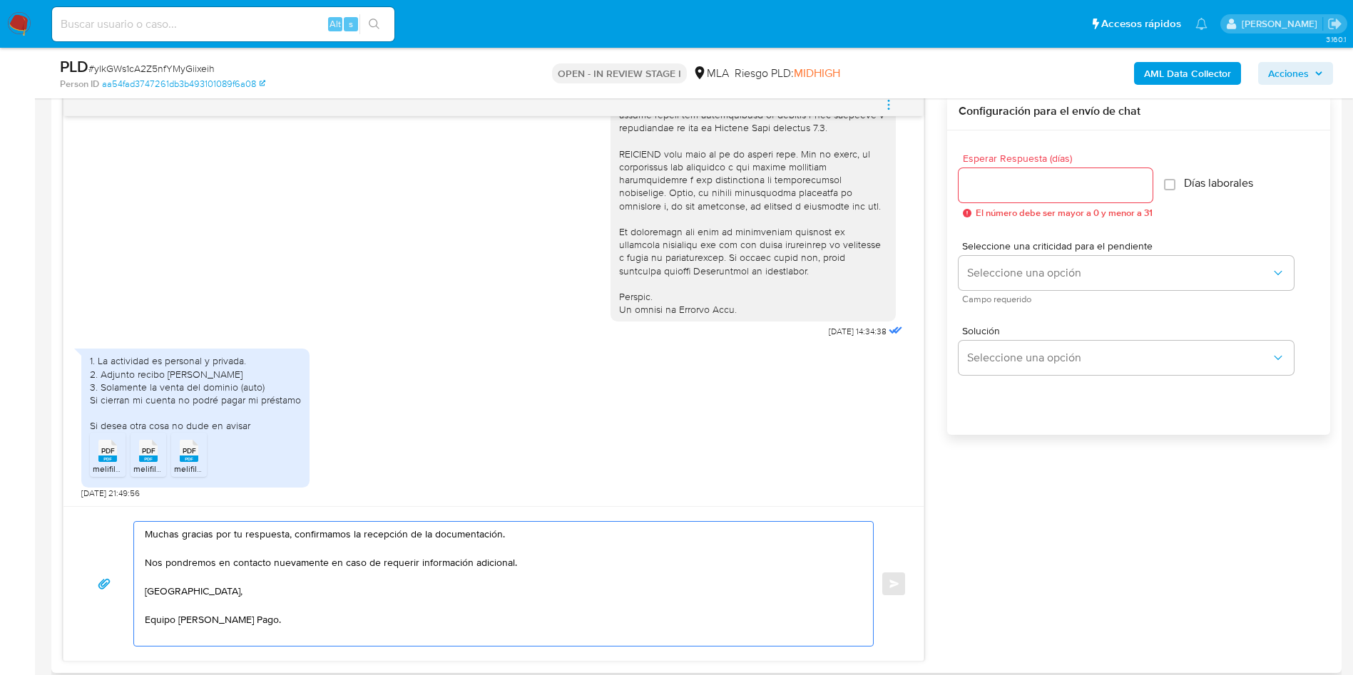
type textarea "Muchas gracias por tu respuesta, confirmamos la recepción de la documentación. …"
click at [1000, 188] on input "Esperar Respuesta (días)" at bounding box center [1055, 185] width 194 height 19
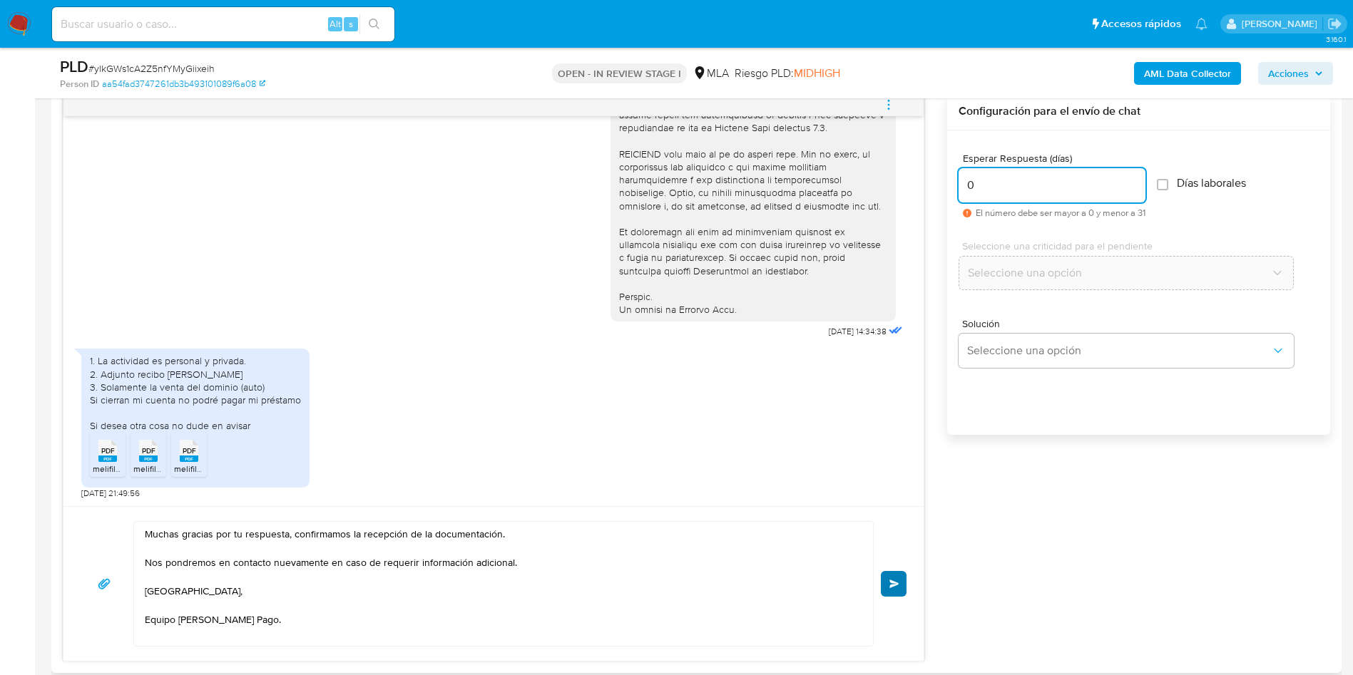
type input "0"
drag, startPoint x: 903, startPoint y: 590, endPoint x: 938, endPoint y: 574, distance: 38.6
click at [905, 590] on button "Enviar" at bounding box center [894, 584] width 26 height 26
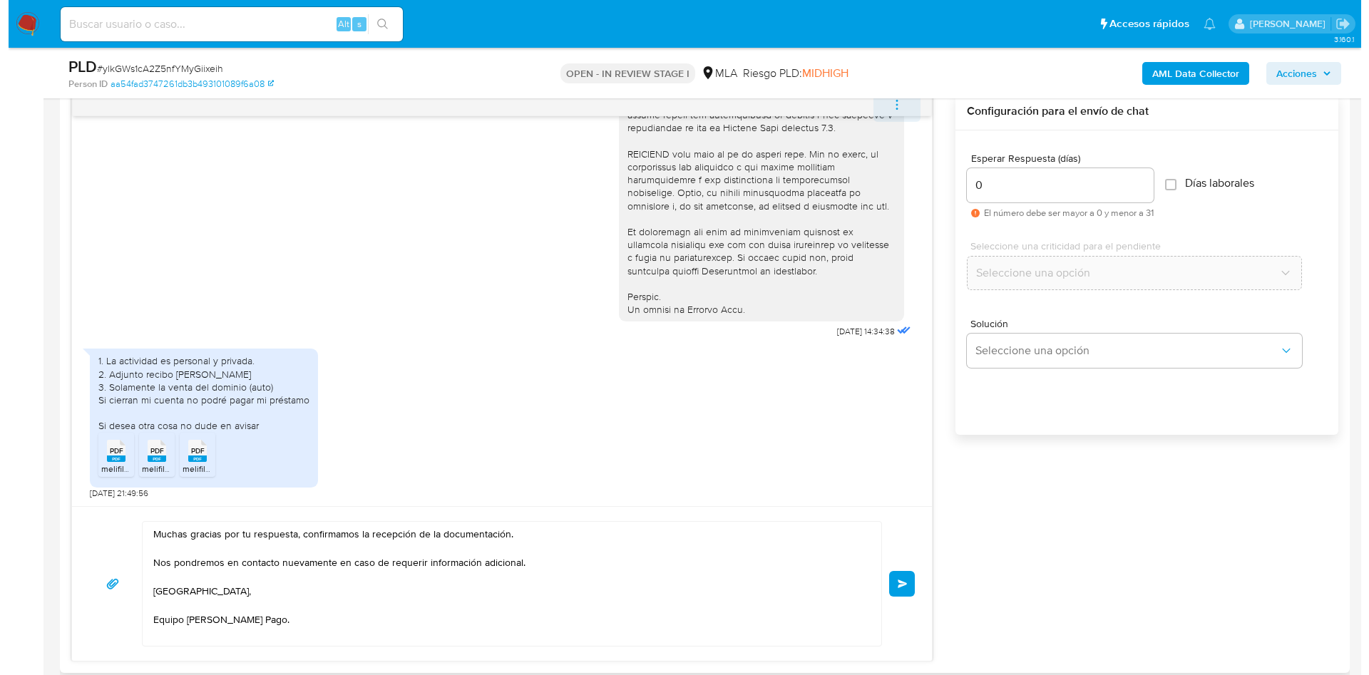
scroll to position [428, 0]
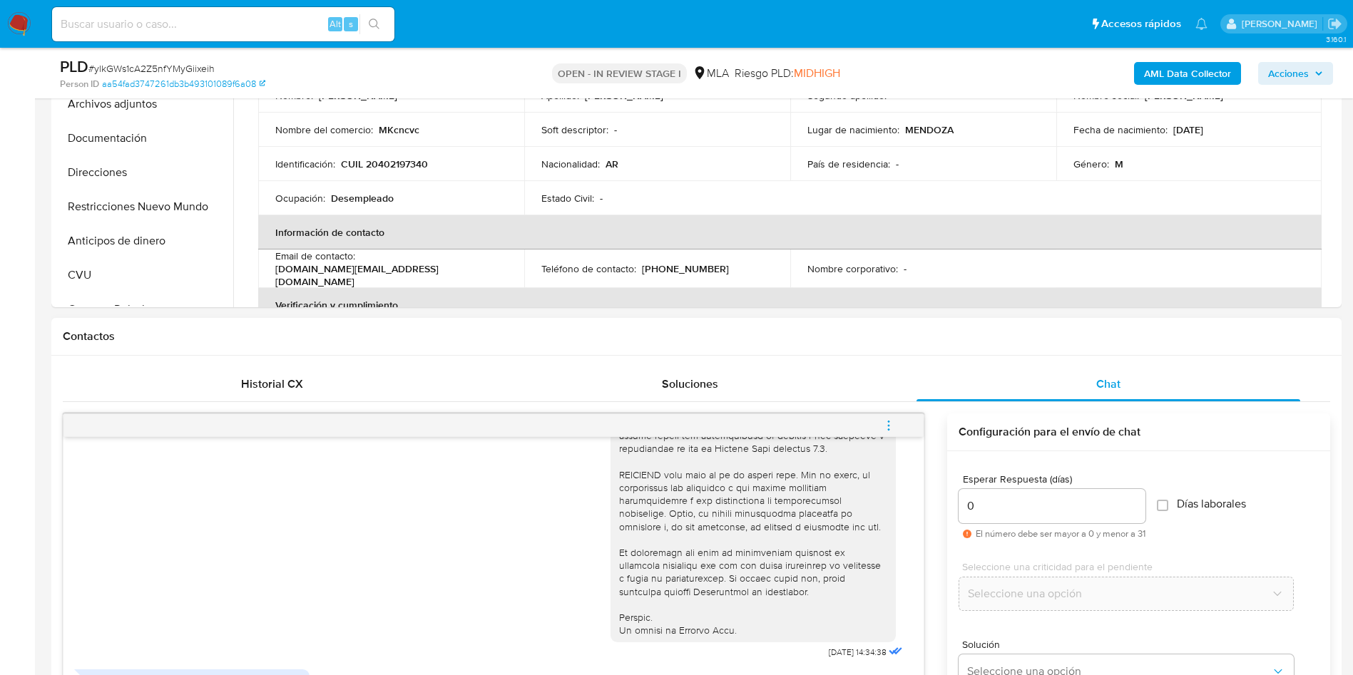
click at [887, 410] on span "menu-action" at bounding box center [888, 426] width 13 height 34
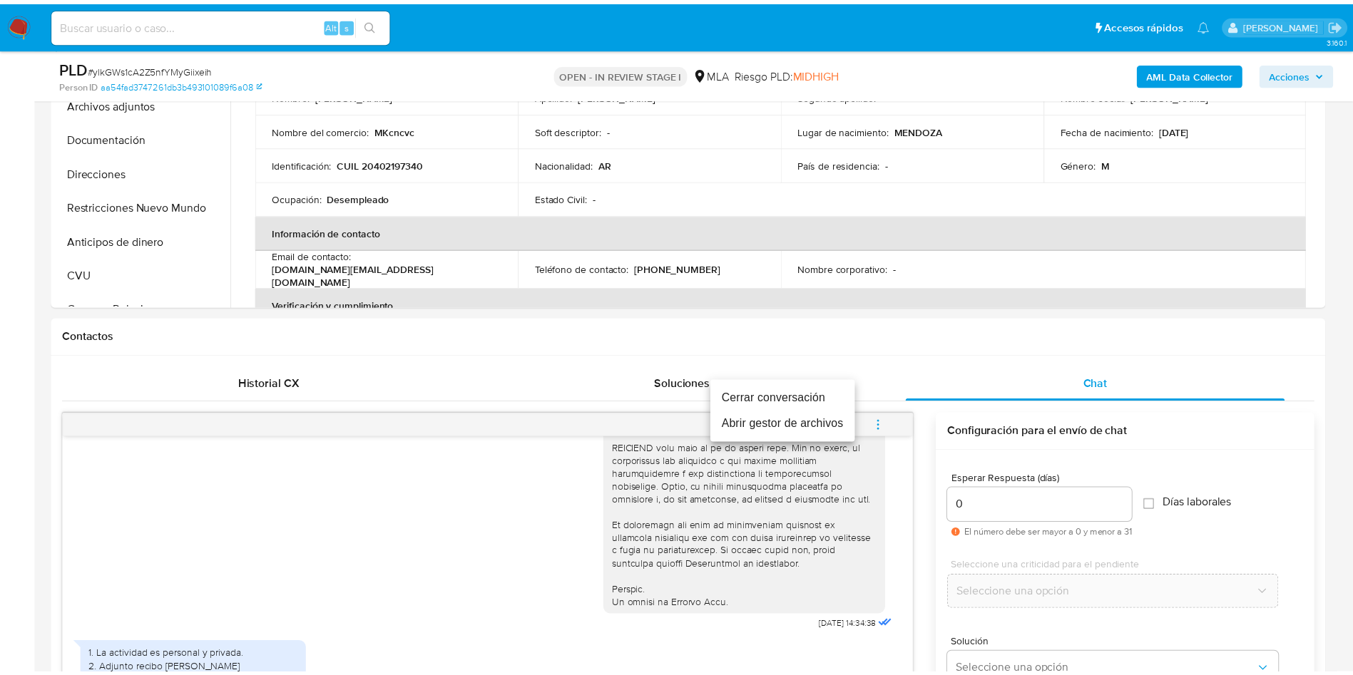
scroll to position [746, 0]
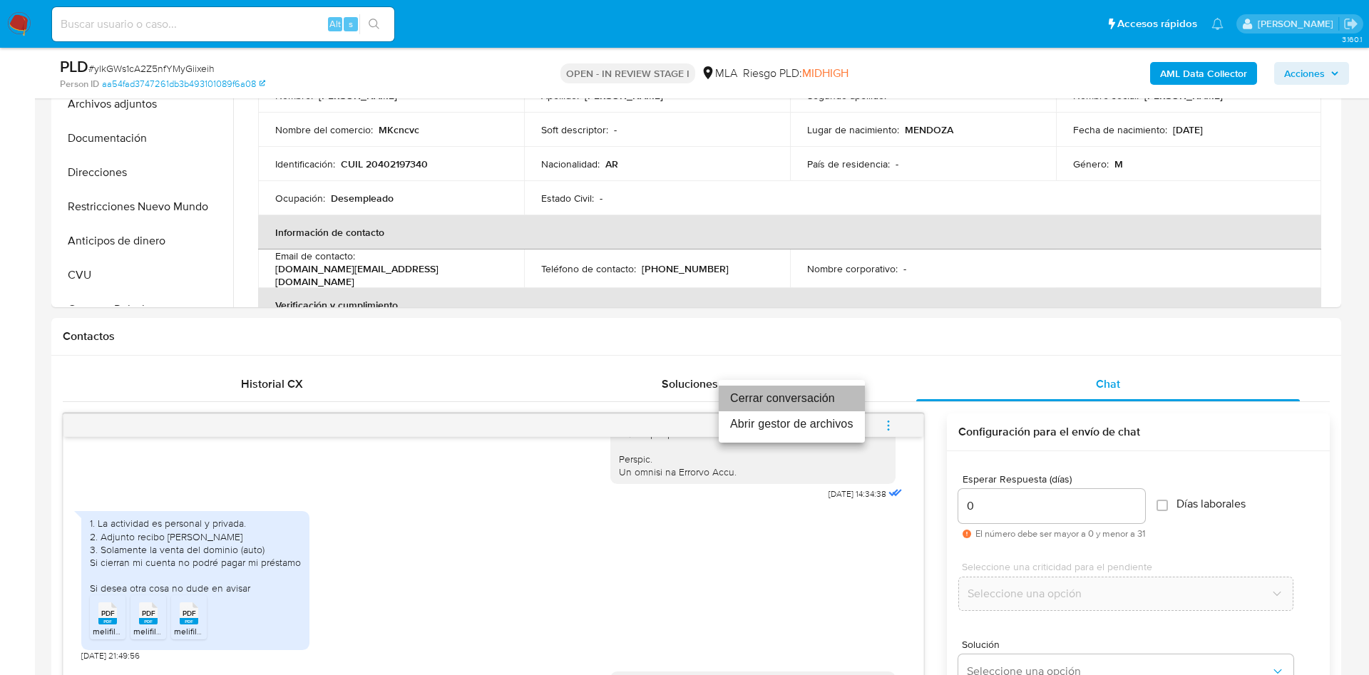
click at [790, 409] on li "Cerrar conversación" at bounding box center [792, 399] width 146 height 26
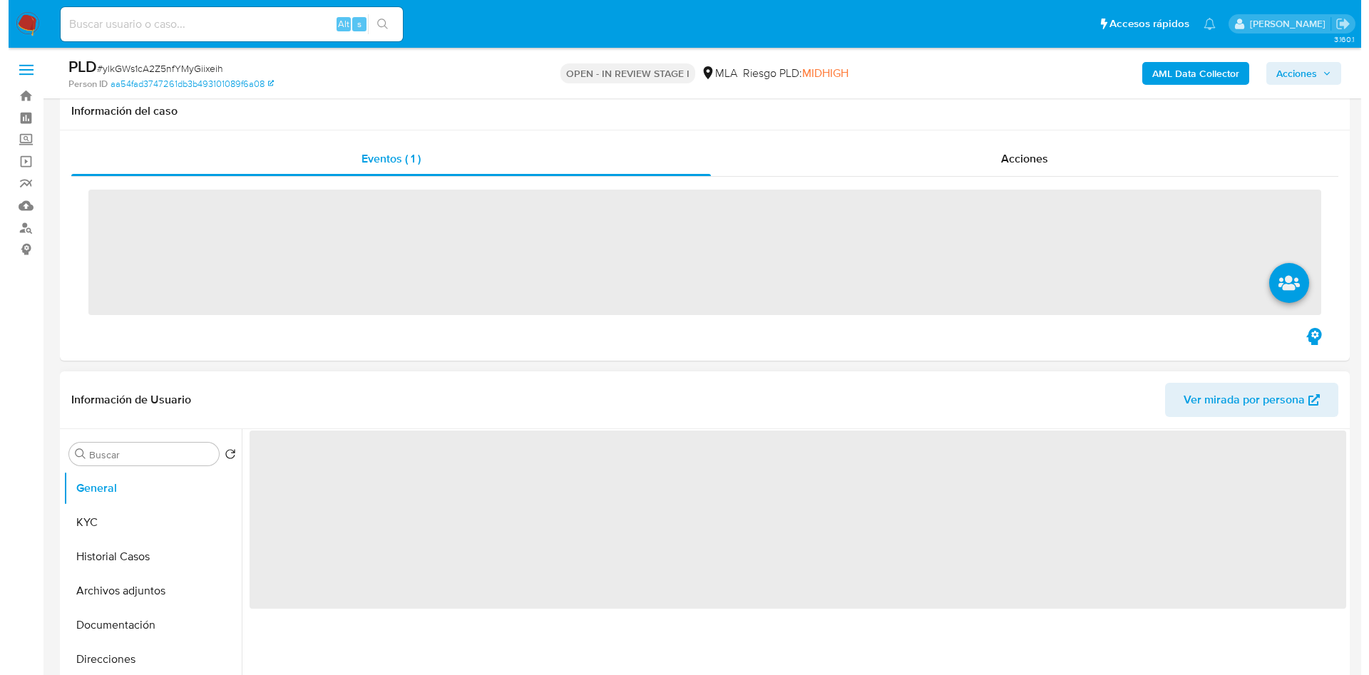
scroll to position [214, 0]
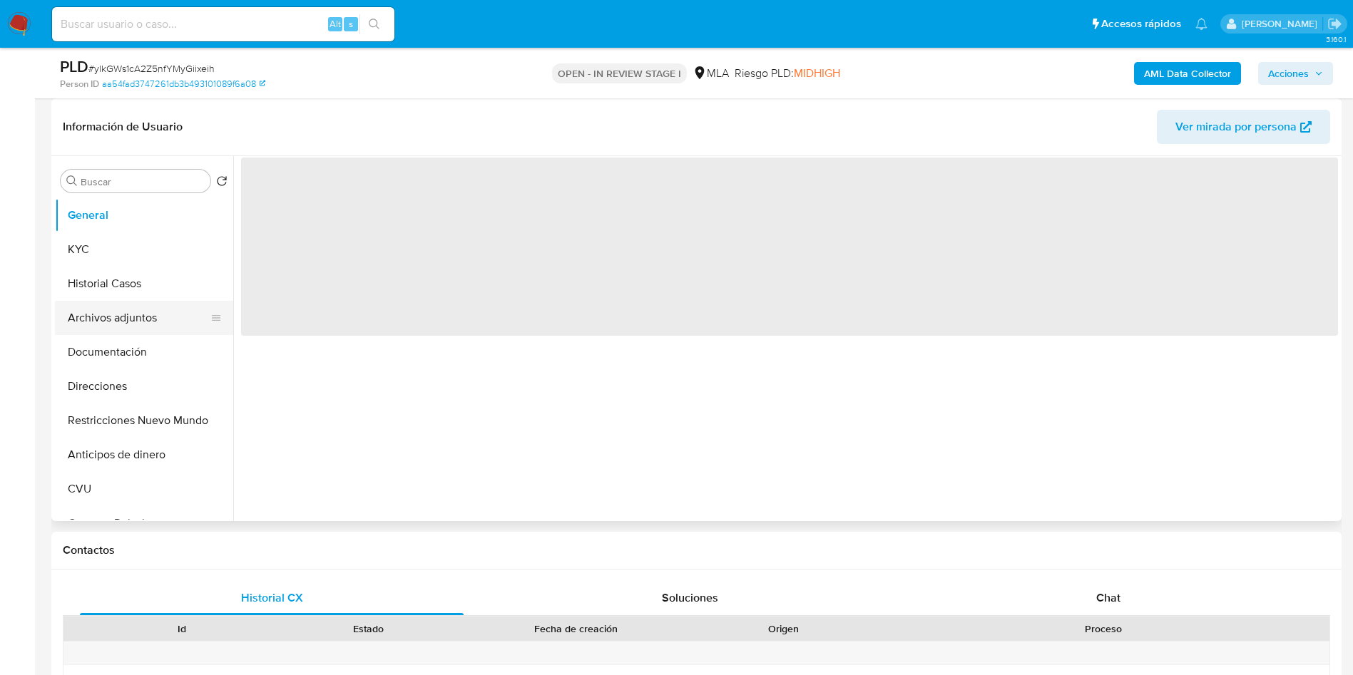
select select "10"
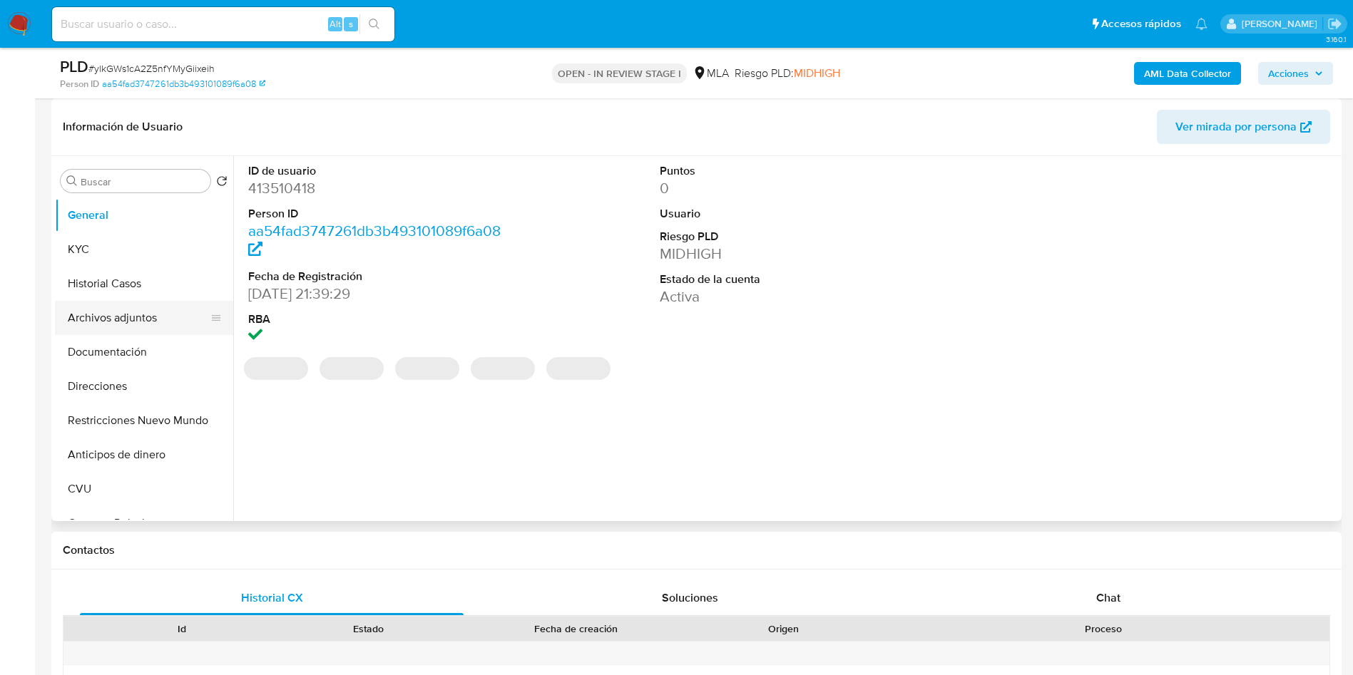
click at [105, 324] on button "Archivos adjuntos" at bounding box center [138, 318] width 167 height 34
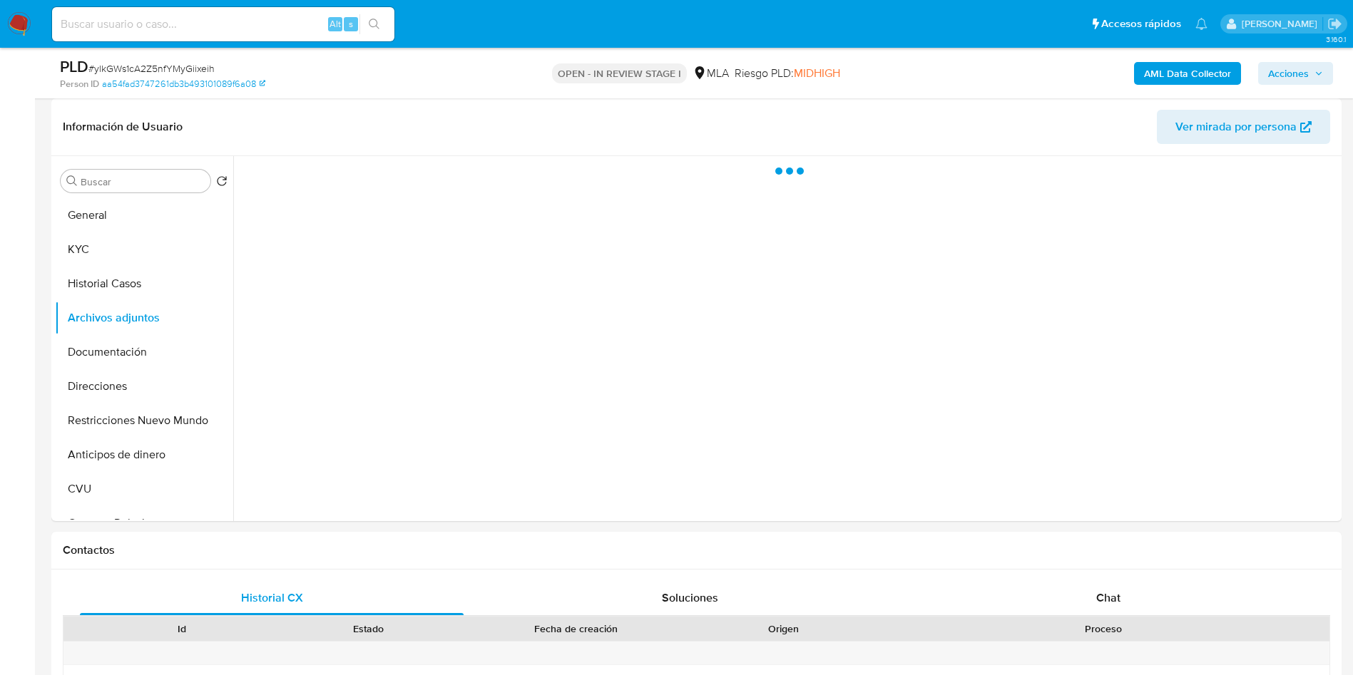
click at [1192, 75] on b "AML Data Collector" at bounding box center [1187, 73] width 87 height 23
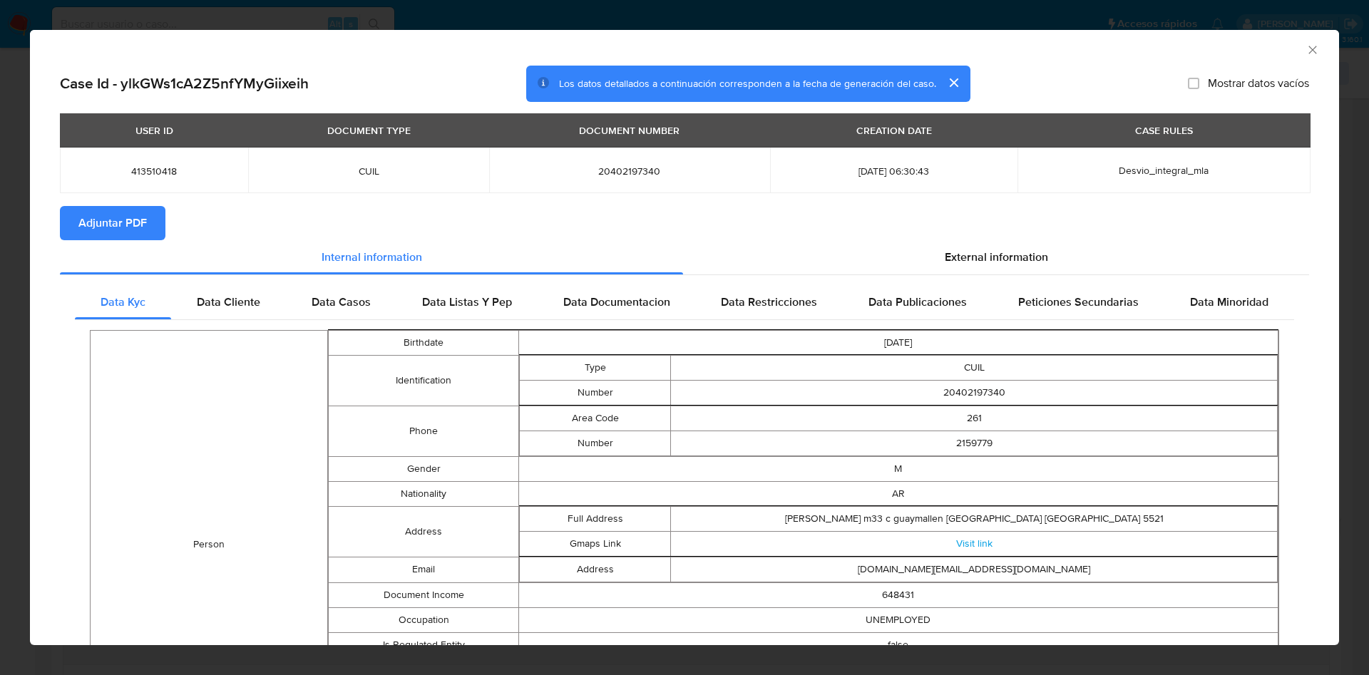
click at [944, 282] on div "Data Kyc Data Cliente Data Casos Data Listas Y Pep Data Documentacion Data Rest…" at bounding box center [684, 653] width 1249 height 756
click at [944, 265] on div "External information" at bounding box center [996, 257] width 626 height 34
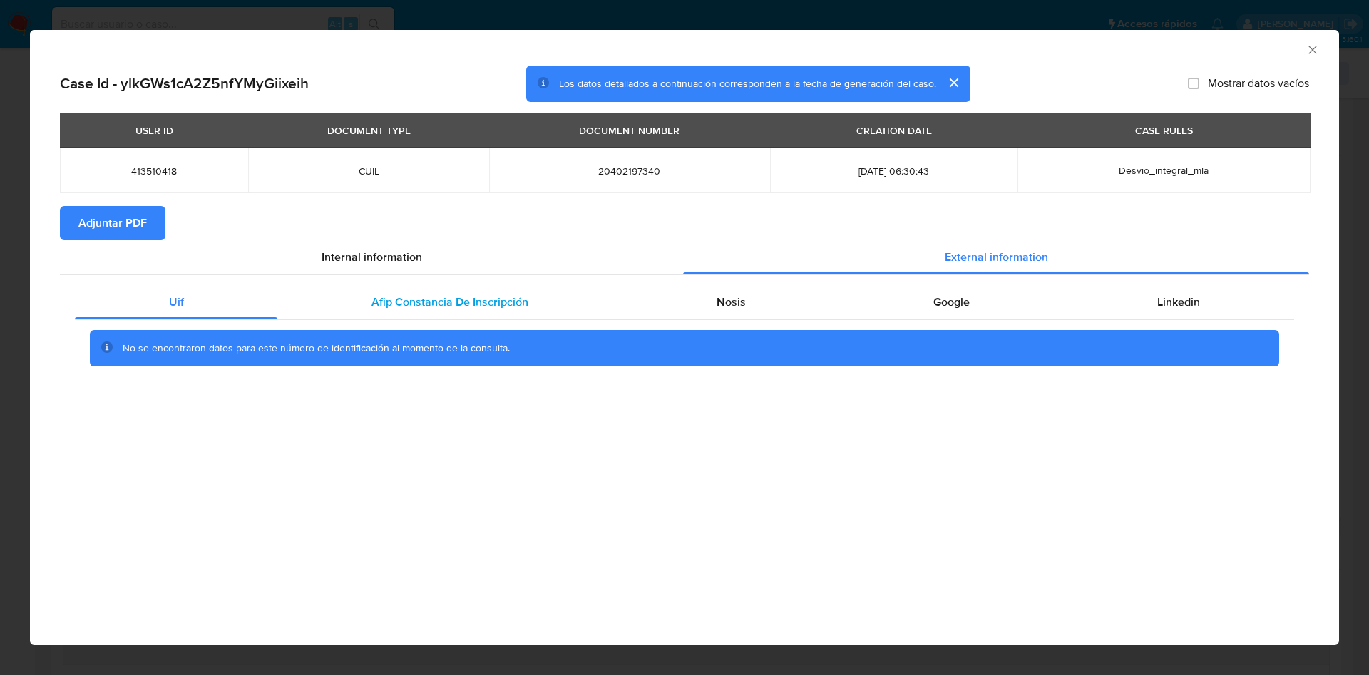
click at [446, 289] on div "Afip Constancia De Inscripción" at bounding box center [449, 302] width 344 height 34
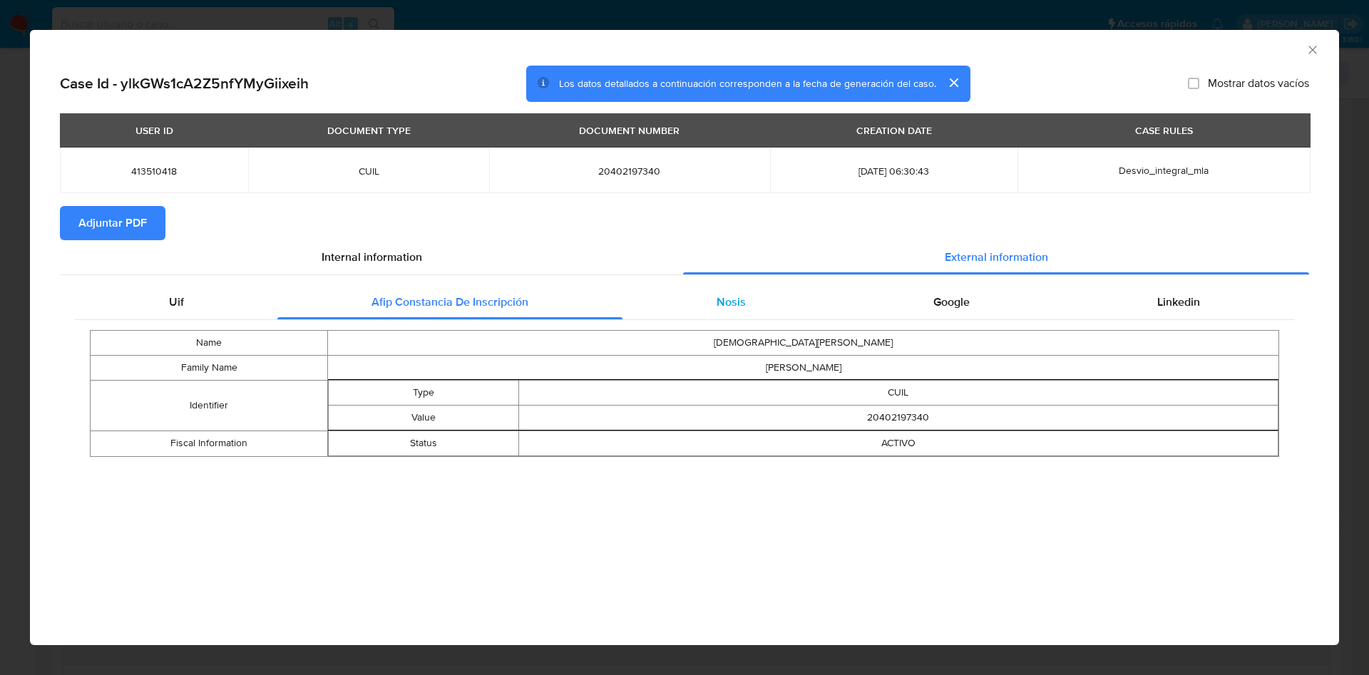
click at [699, 291] on div "Nosis" at bounding box center [731, 302] width 217 height 34
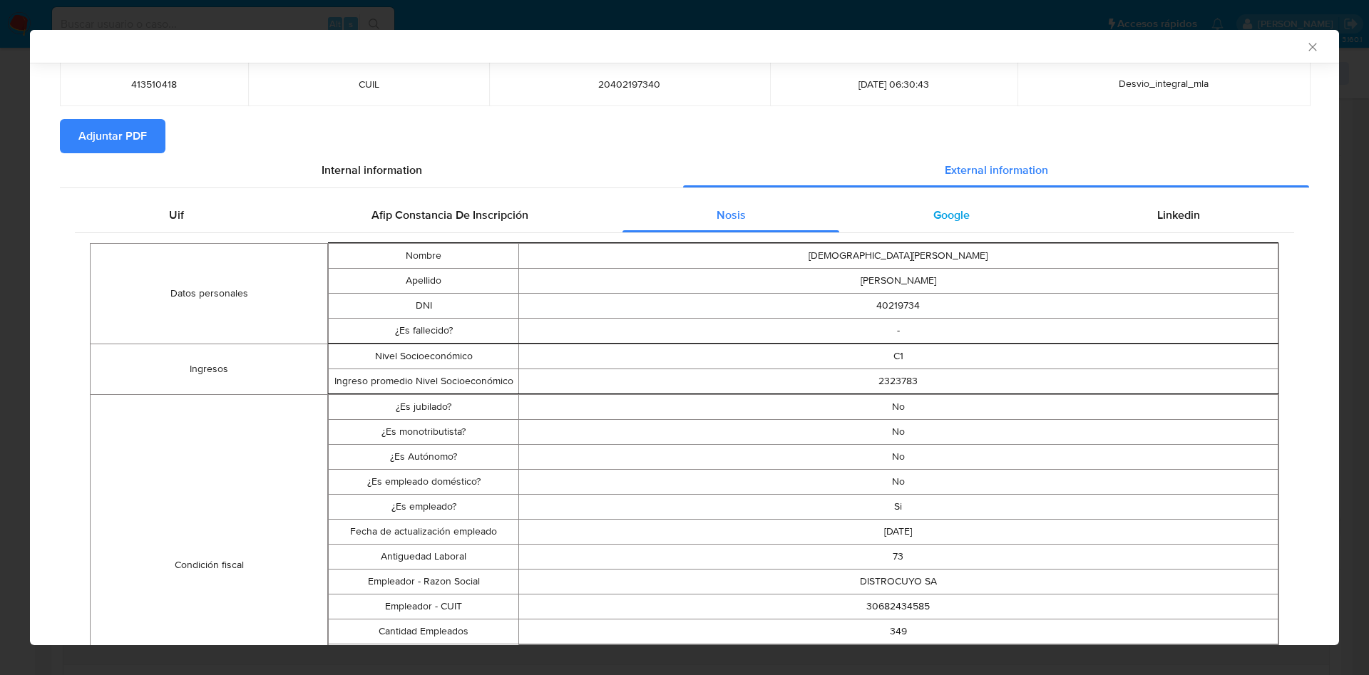
scroll to position [0, 0]
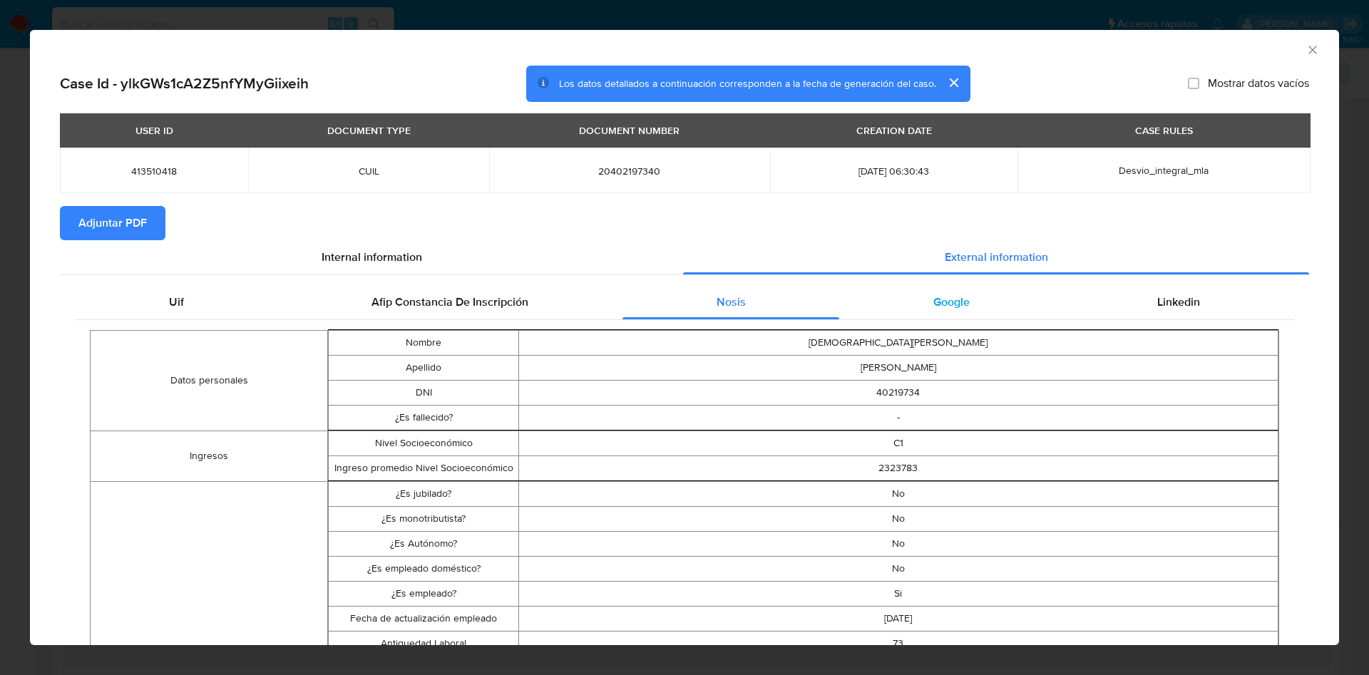
click at [925, 314] on div "Google" at bounding box center [951, 302] width 224 height 34
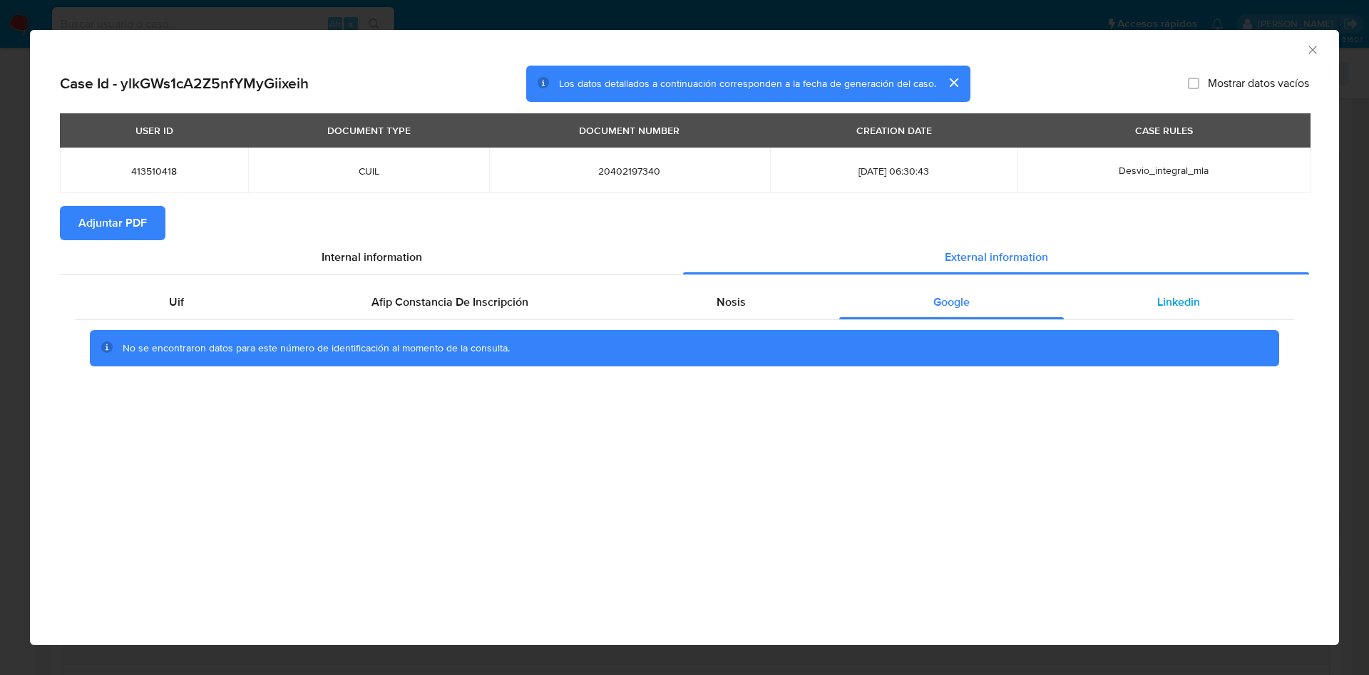
click at [1124, 316] on div "Linkedin" at bounding box center [1179, 302] width 230 height 34
click at [96, 225] on span "Adjuntar PDF" at bounding box center [112, 223] width 68 height 31
click at [1311, 48] on icon "Cerrar ventana" at bounding box center [1313, 50] width 8 height 8
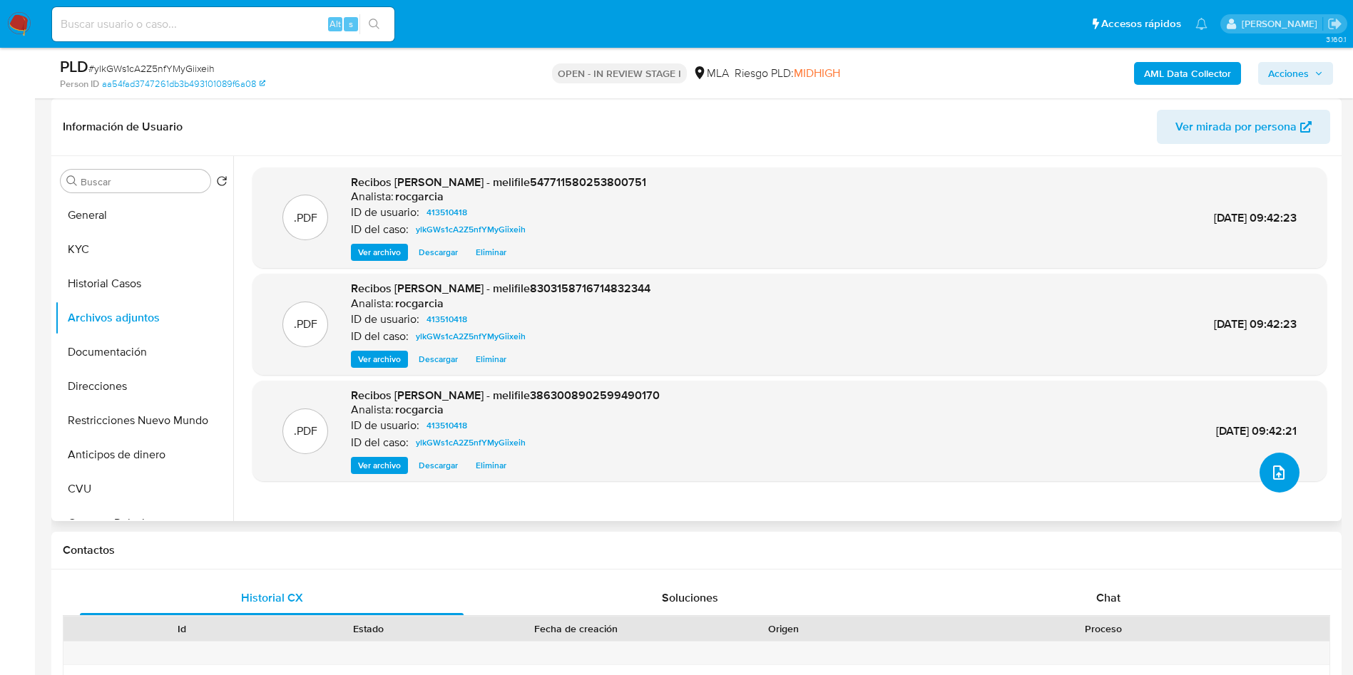
click at [1274, 486] on button "upload-file" at bounding box center [1279, 473] width 40 height 40
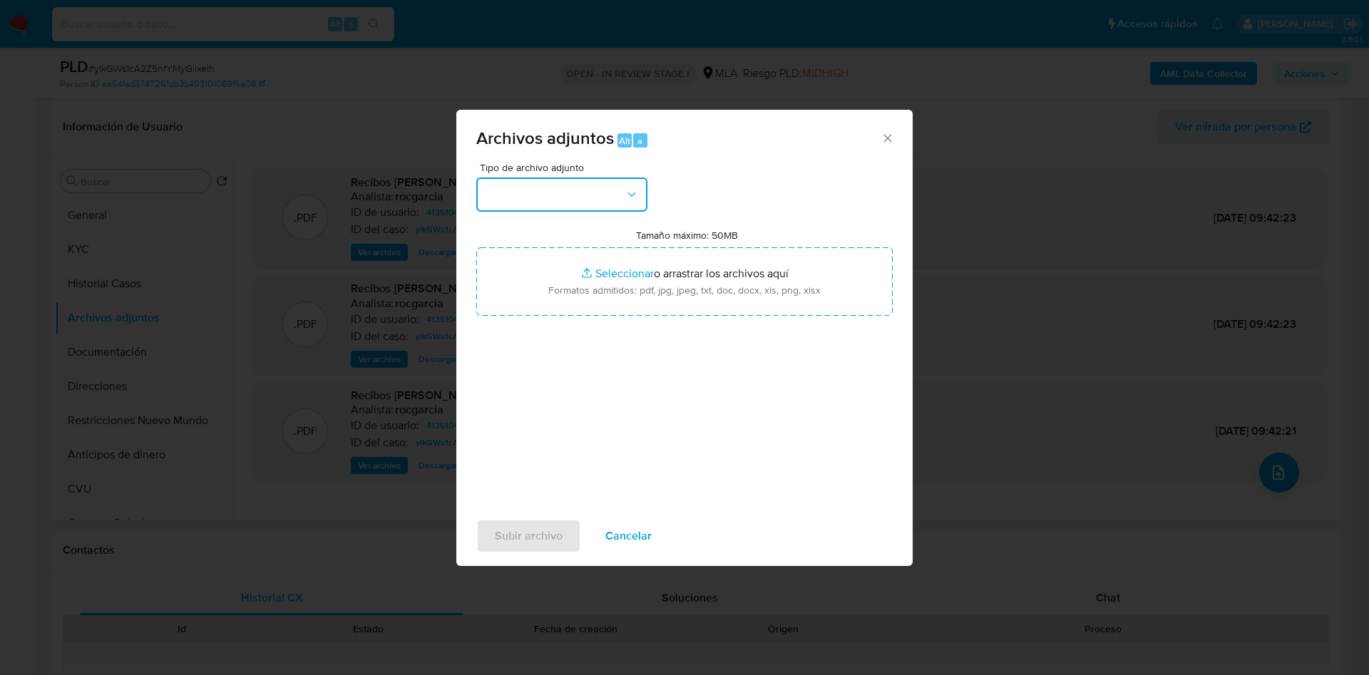
click at [559, 204] on button "button" at bounding box center [561, 195] width 171 height 34
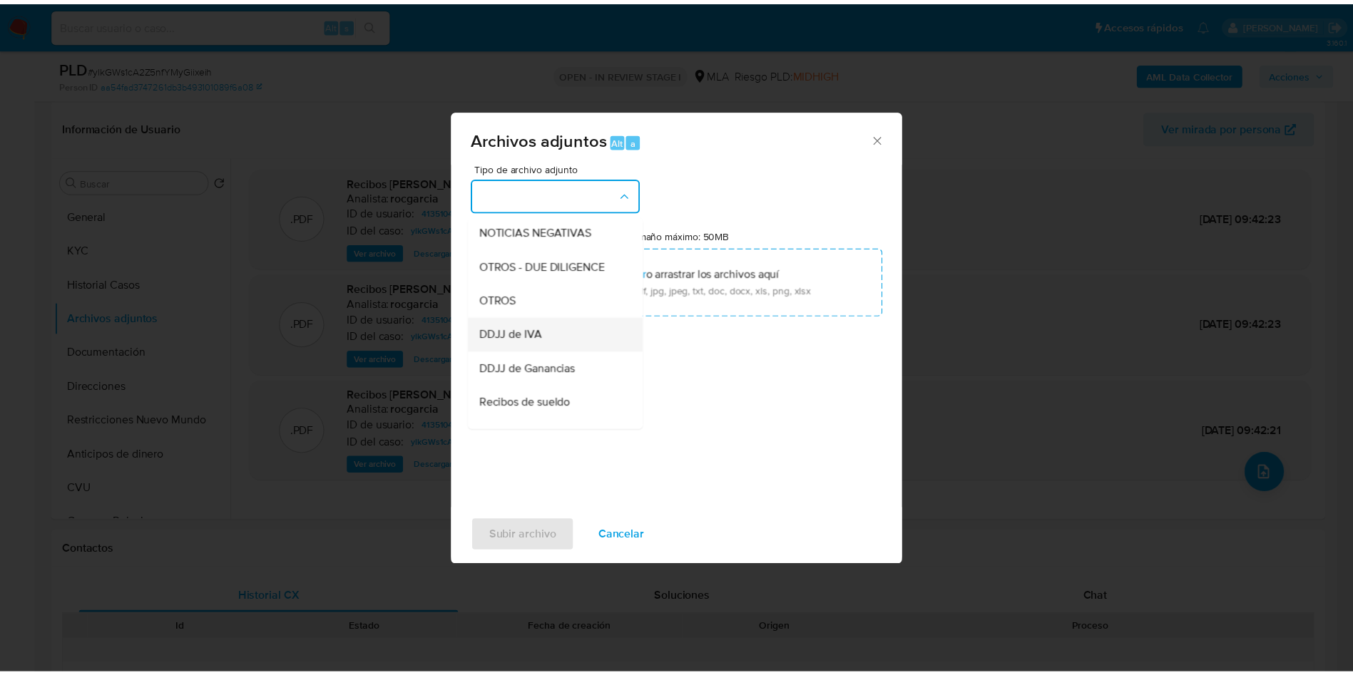
scroll to position [214, 0]
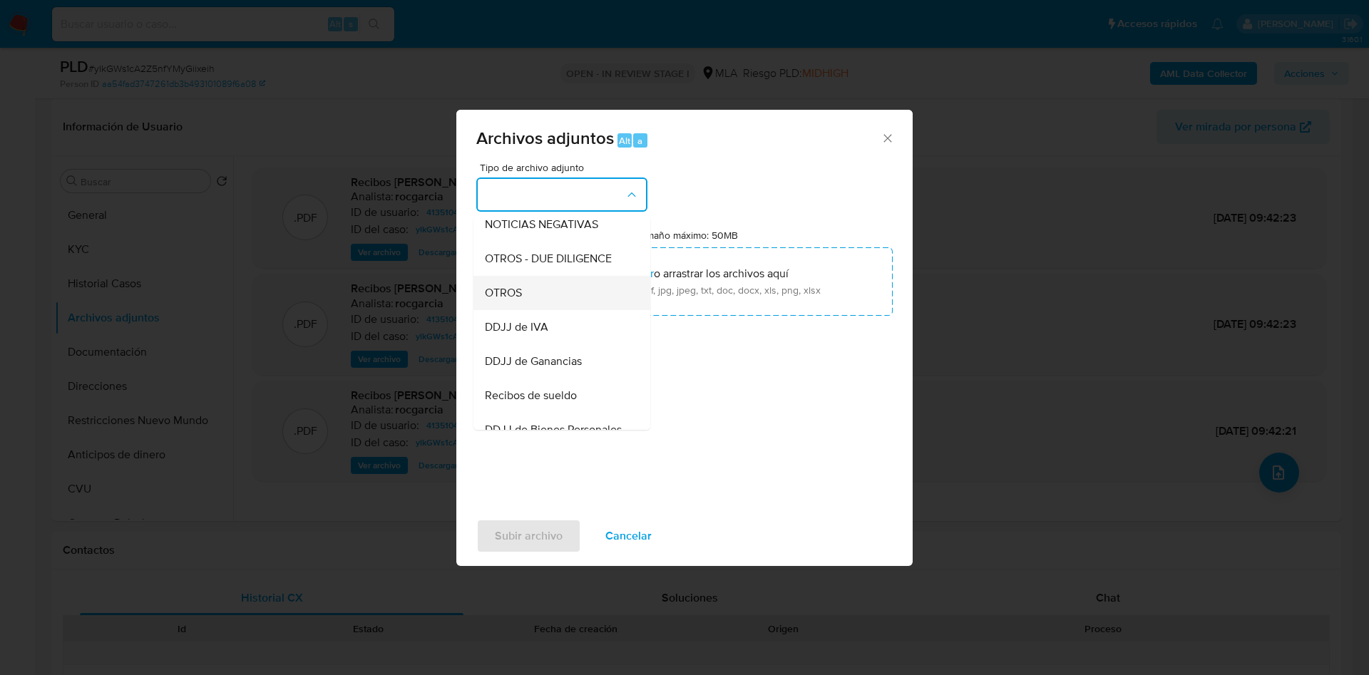
click at [530, 310] on div "OTROS" at bounding box center [557, 293] width 145 height 34
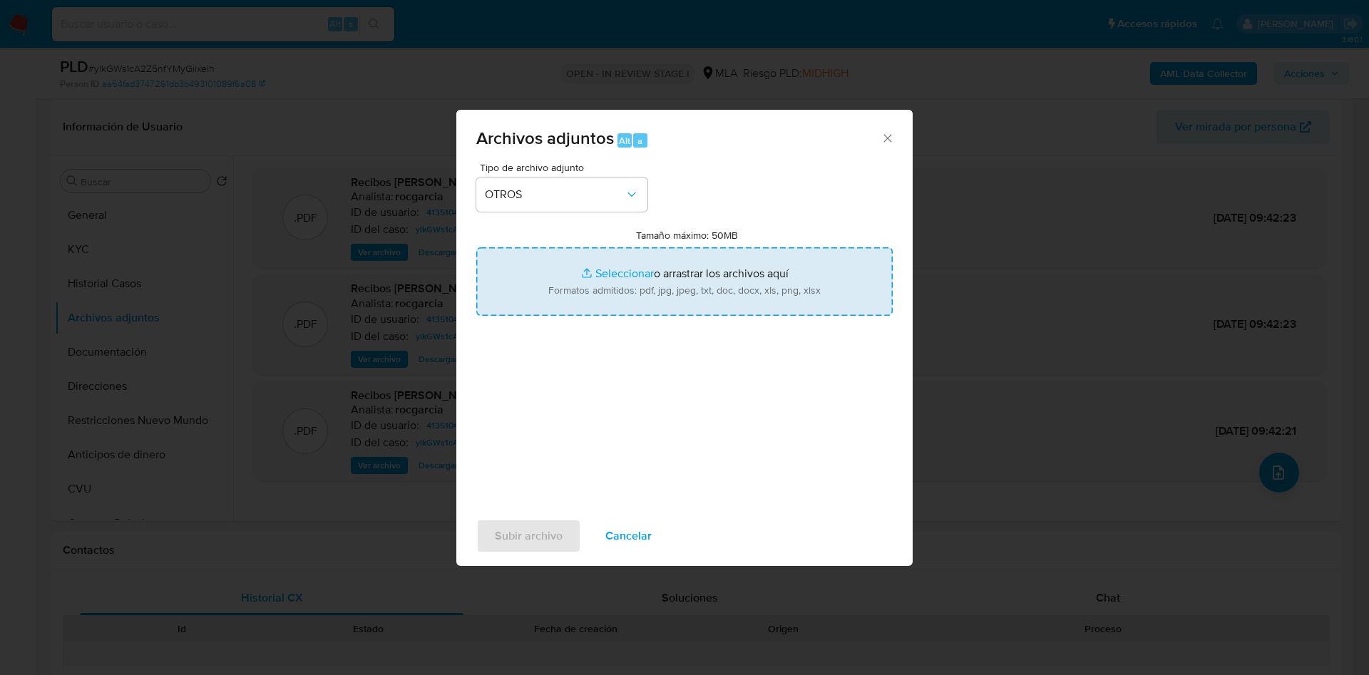
click at [575, 282] on input "Tamaño máximo: 50MB Seleccionar archivos" at bounding box center [684, 281] width 416 height 68
type input "C:\fakepath\Movimientos 413510418.xlsx"
click at [563, 280] on input "Tamaño máximo: 50MB Seleccionar archivos" at bounding box center [684, 281] width 416 height 68
type input "C:\fakepath\Caselog ylkGWs1cA2Z5nfYMyGiixeih - 413510418.docx"
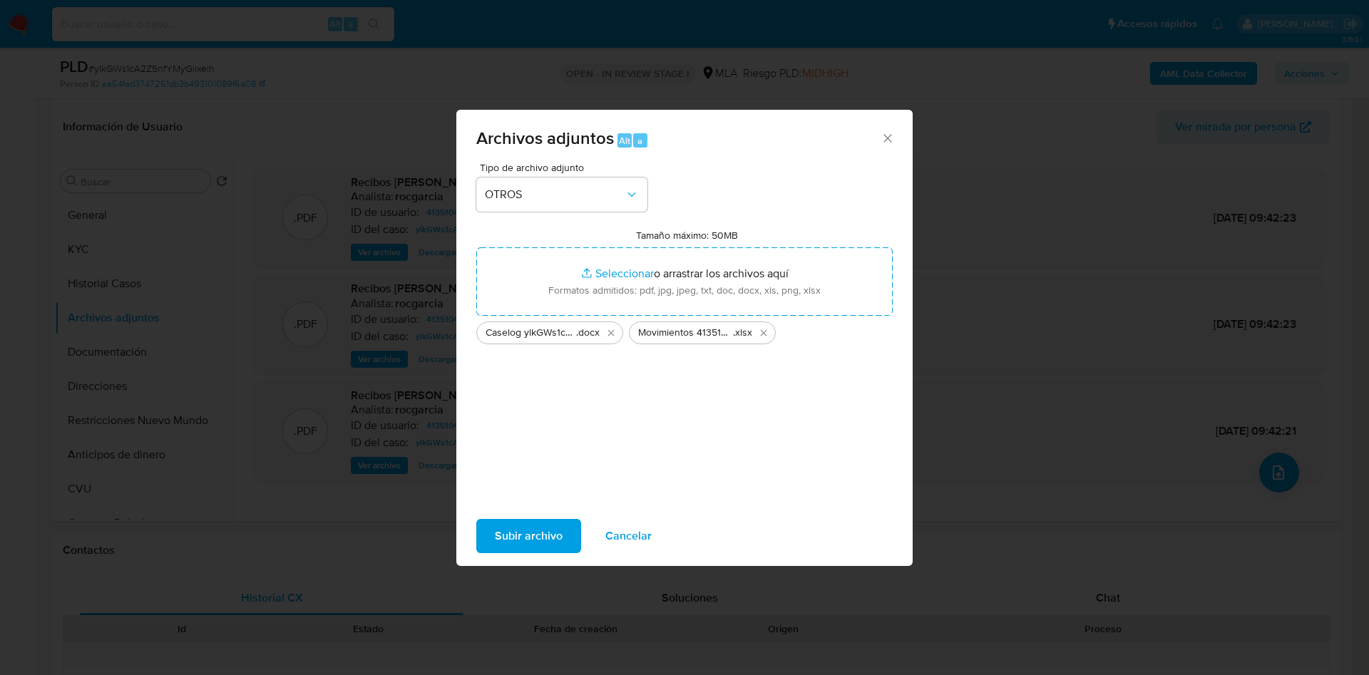
click at [493, 529] on button "Subir archivo" at bounding box center [528, 536] width 105 height 34
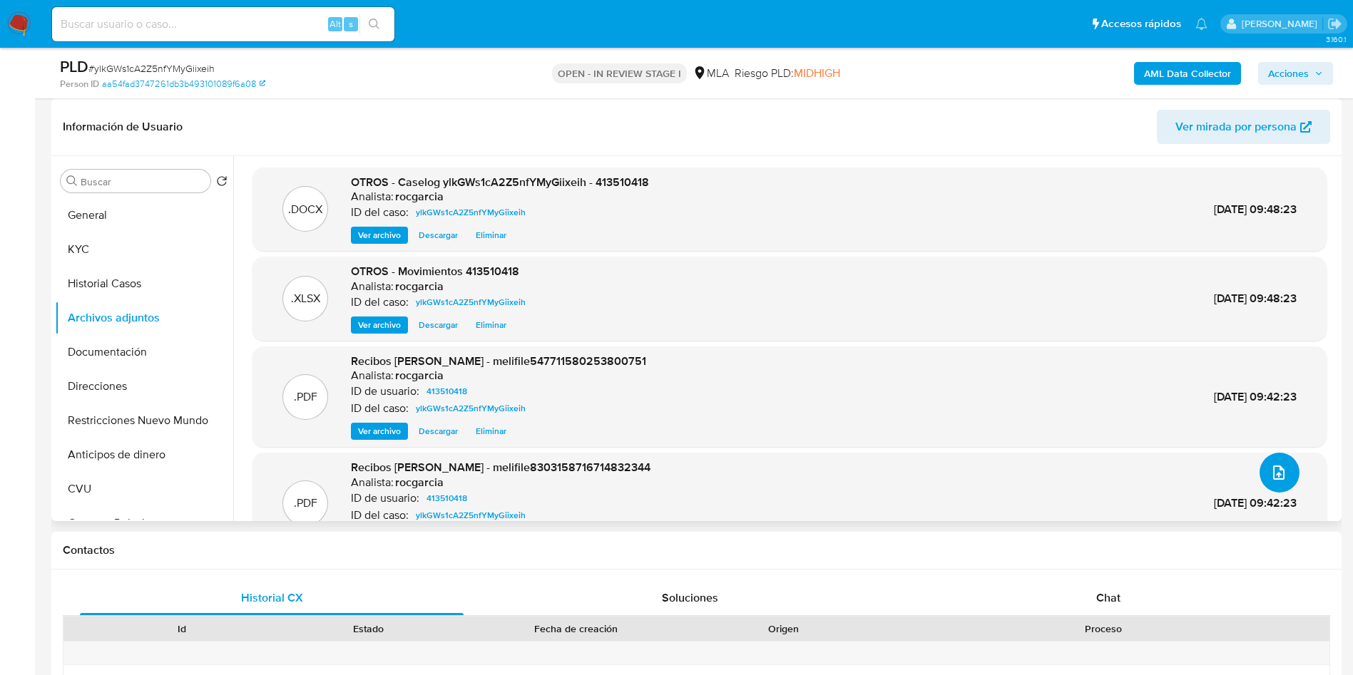
scroll to position [46, 0]
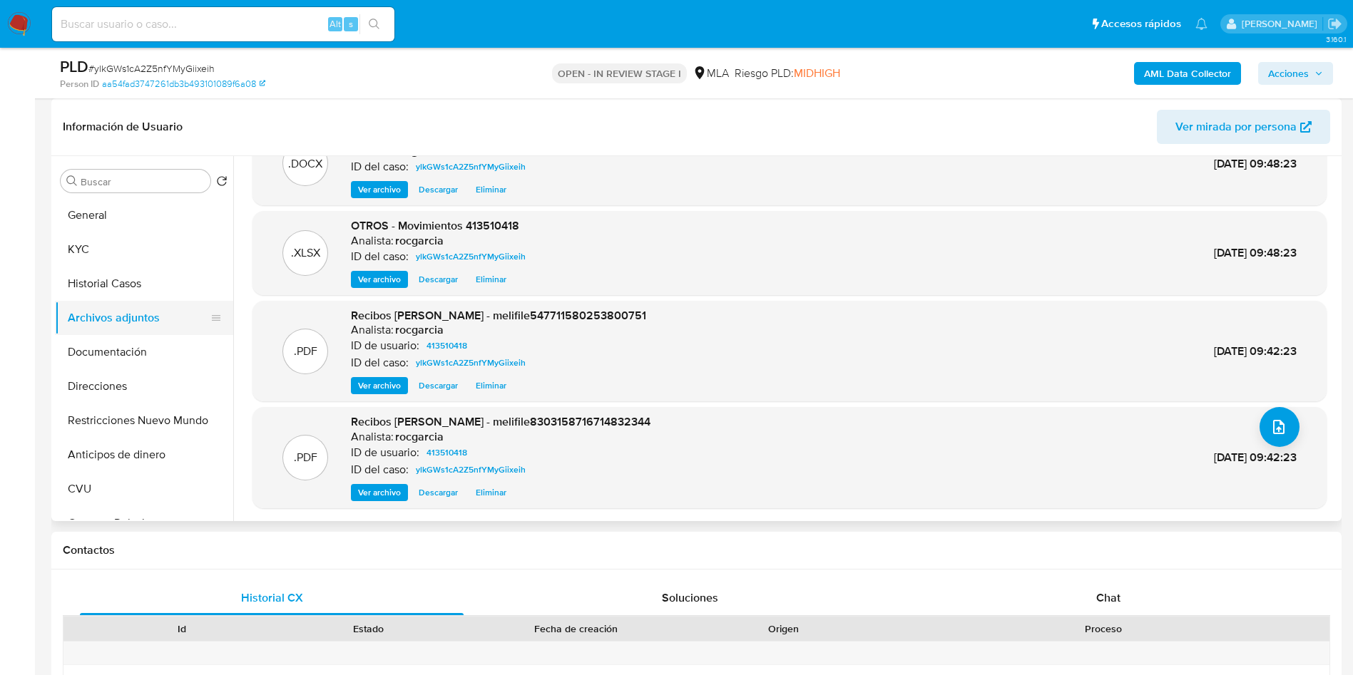
drag, startPoint x: 155, startPoint y: 293, endPoint x: 148, endPoint y: 304, distance: 12.5
click at [155, 293] on button "Historial Casos" at bounding box center [144, 284] width 178 height 34
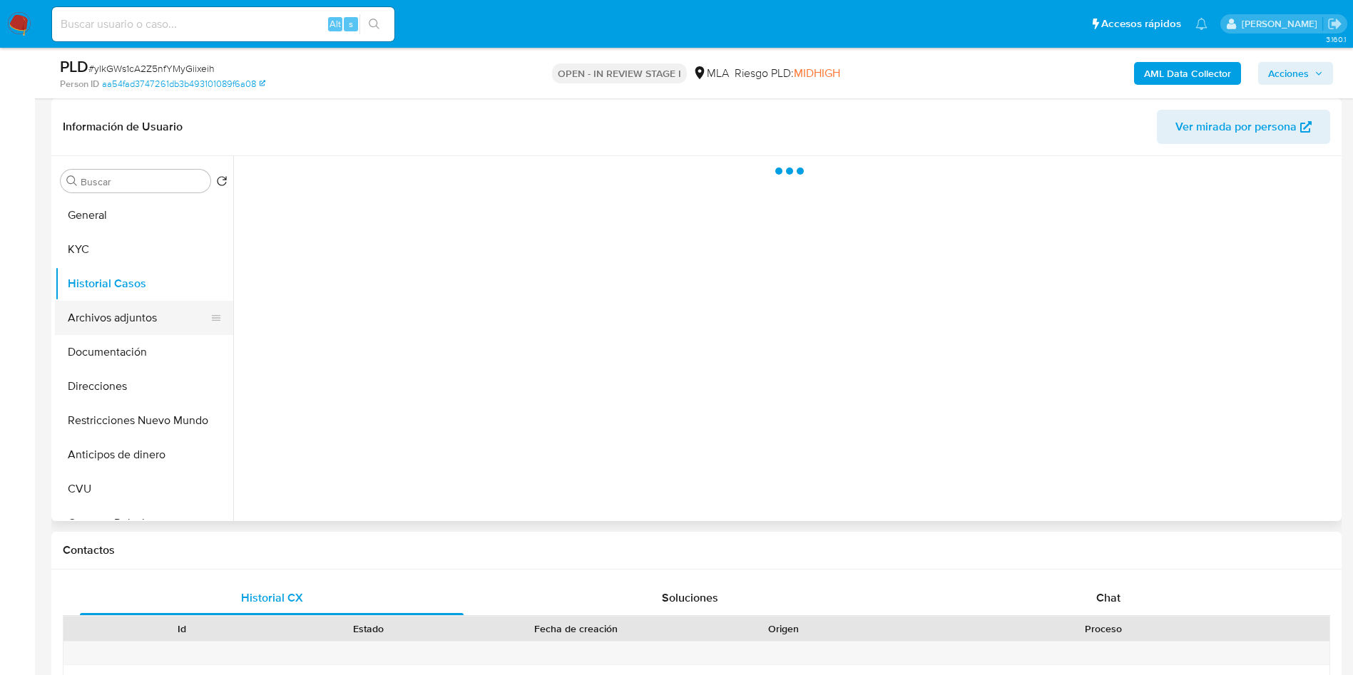
scroll to position [0, 0]
click at [145, 314] on button "Archivos adjuntos" at bounding box center [138, 318] width 167 height 34
drag, startPoint x: 1108, startPoint y: 613, endPoint x: 674, endPoint y: 556, distance: 437.9
click at [1107, 613] on div "Chat" at bounding box center [1108, 598] width 384 height 34
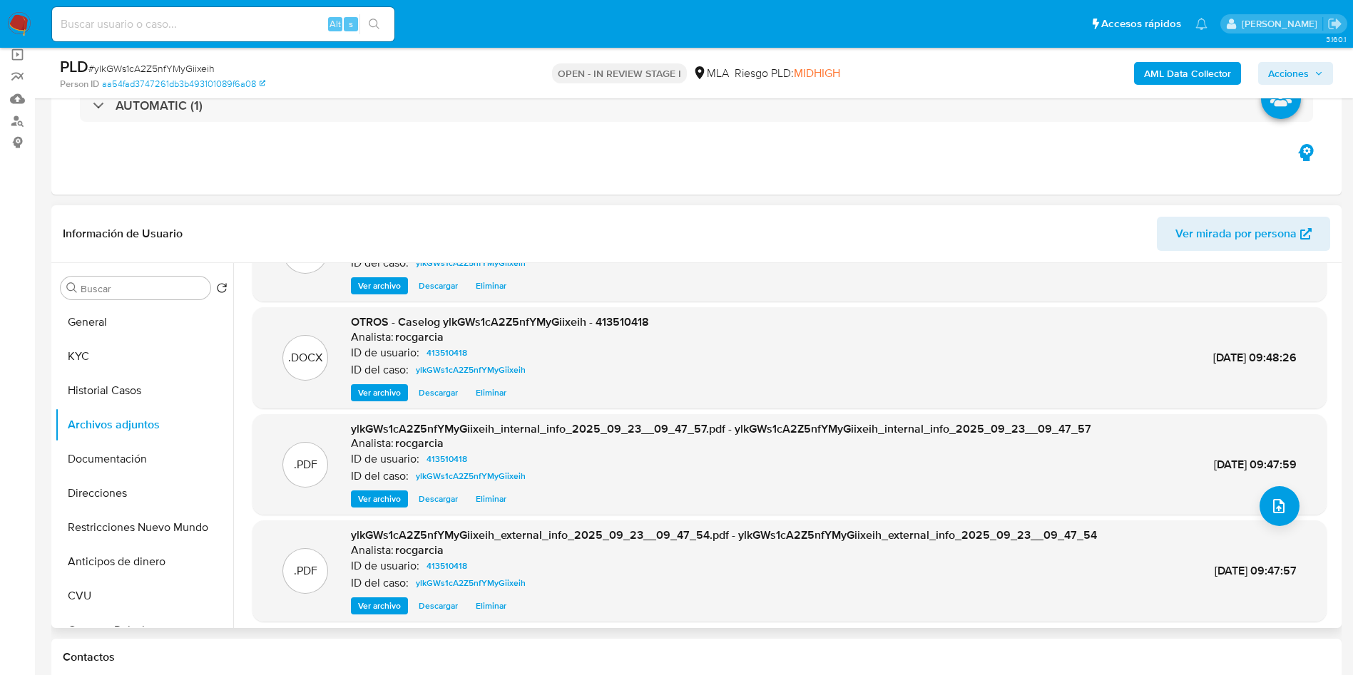
scroll to position [107, 0]
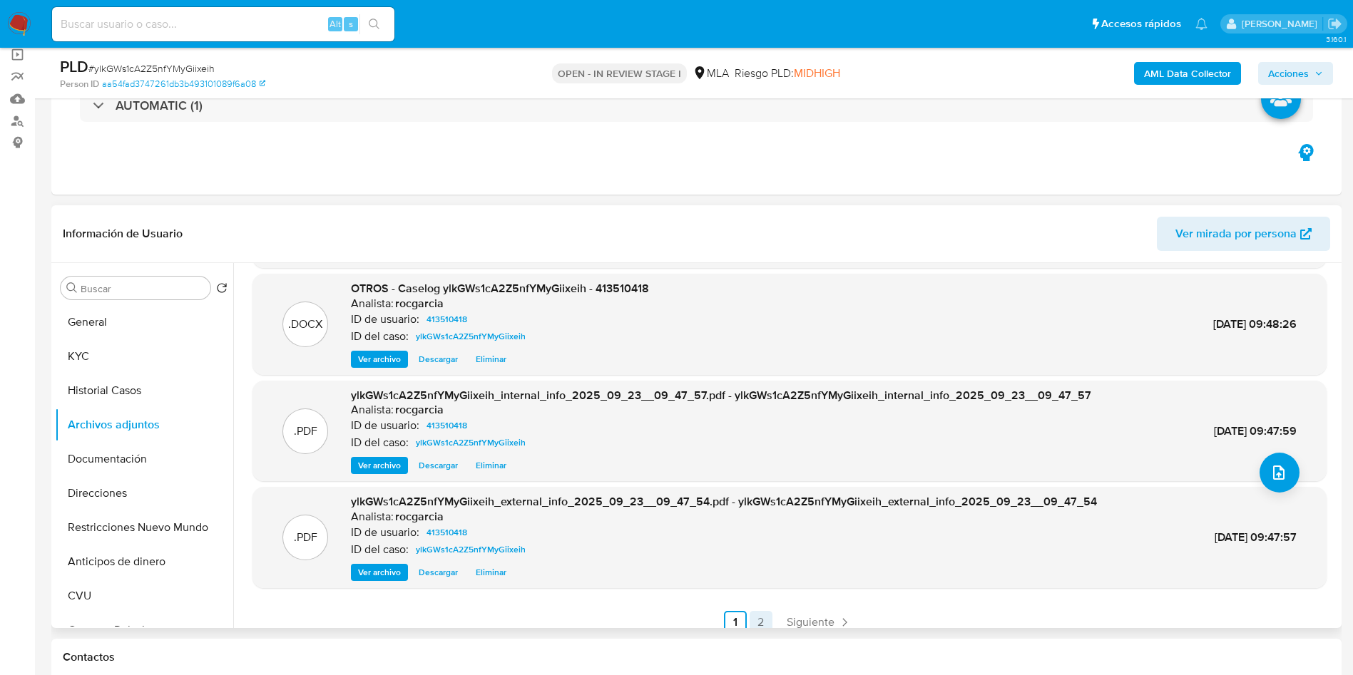
click at [750, 618] on link "2" at bounding box center [760, 622] width 23 height 23
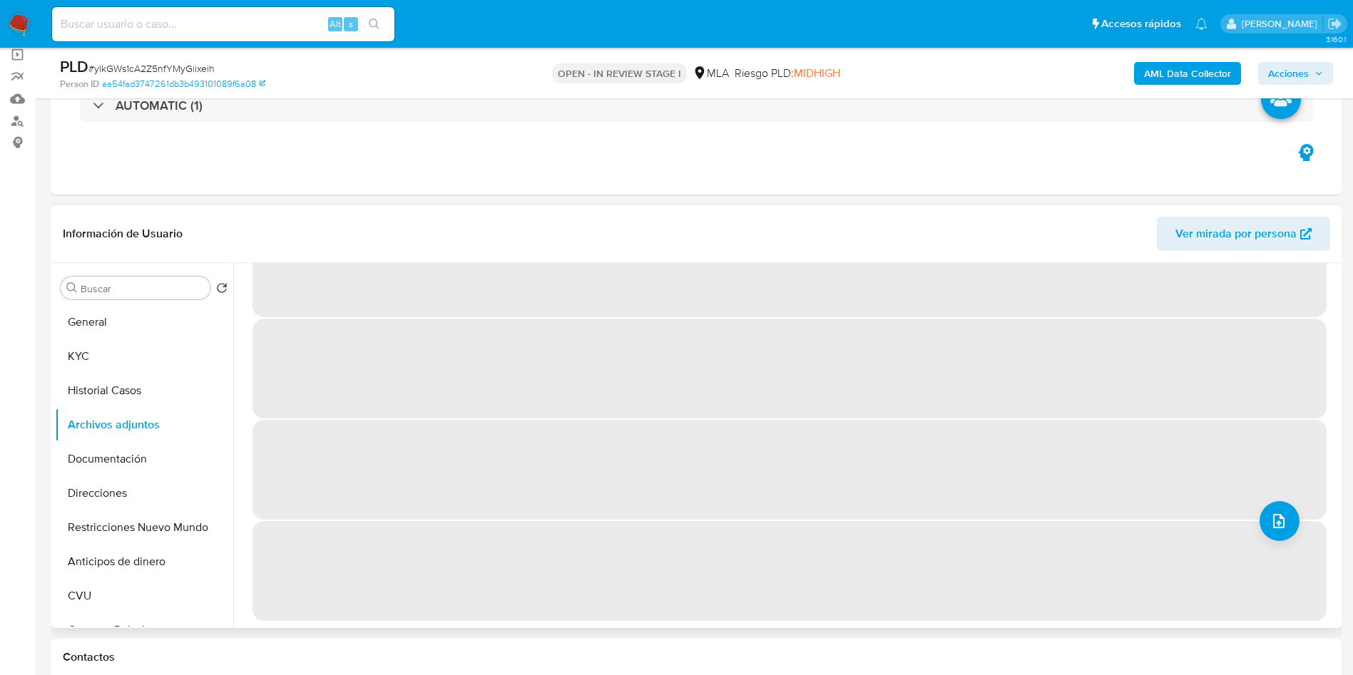
scroll to position [0, 0]
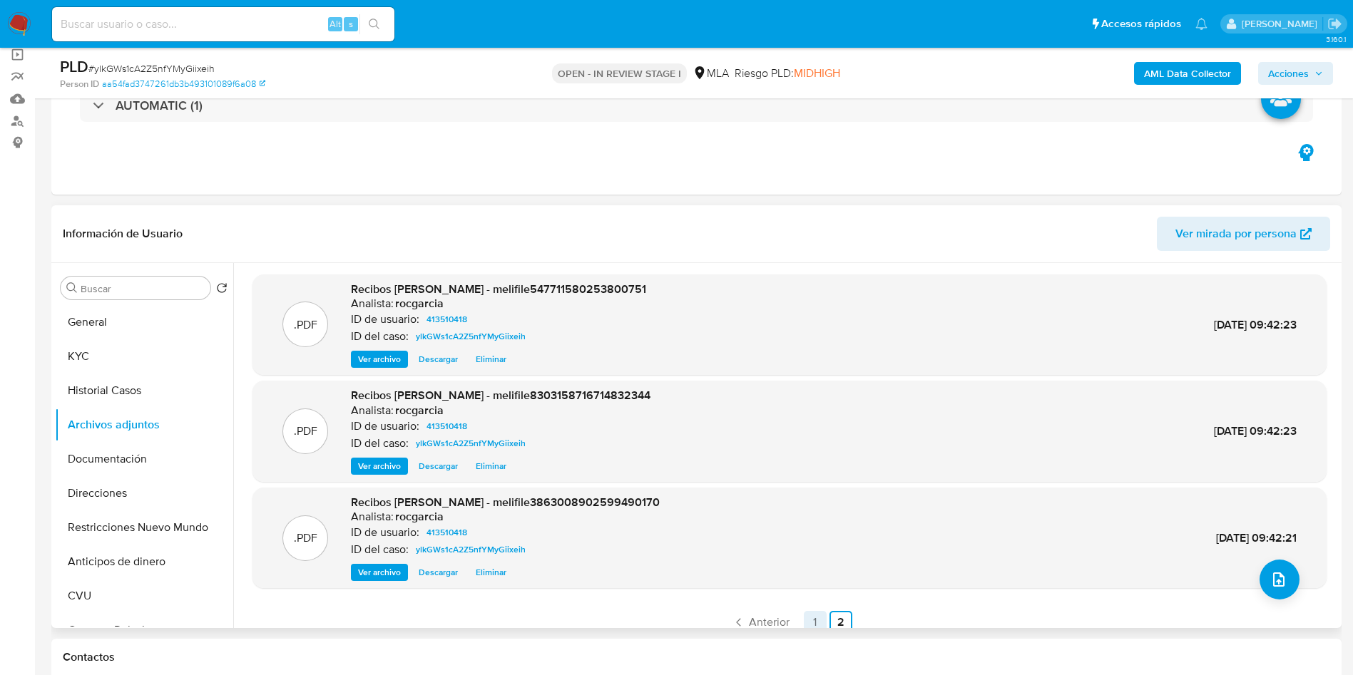
click at [804, 617] on link "1" at bounding box center [815, 622] width 23 height 23
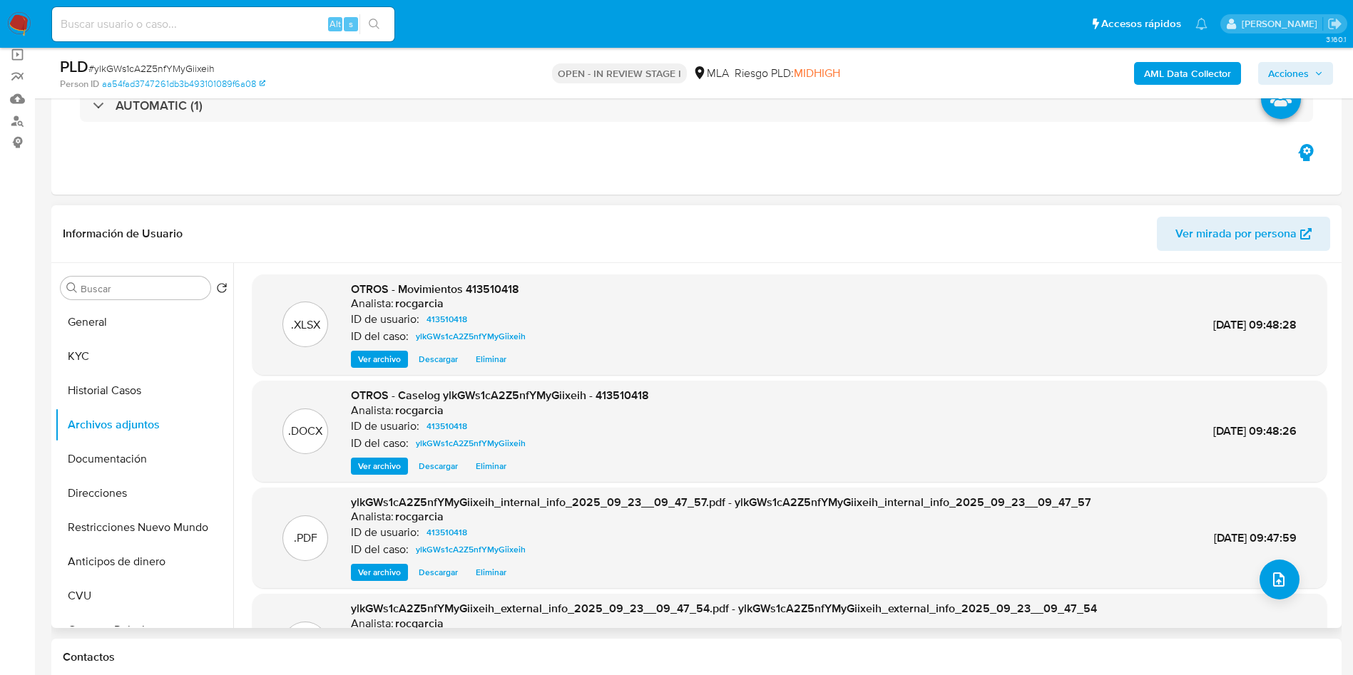
click at [1301, 66] on span "Acciones" at bounding box center [1288, 73] width 41 height 23
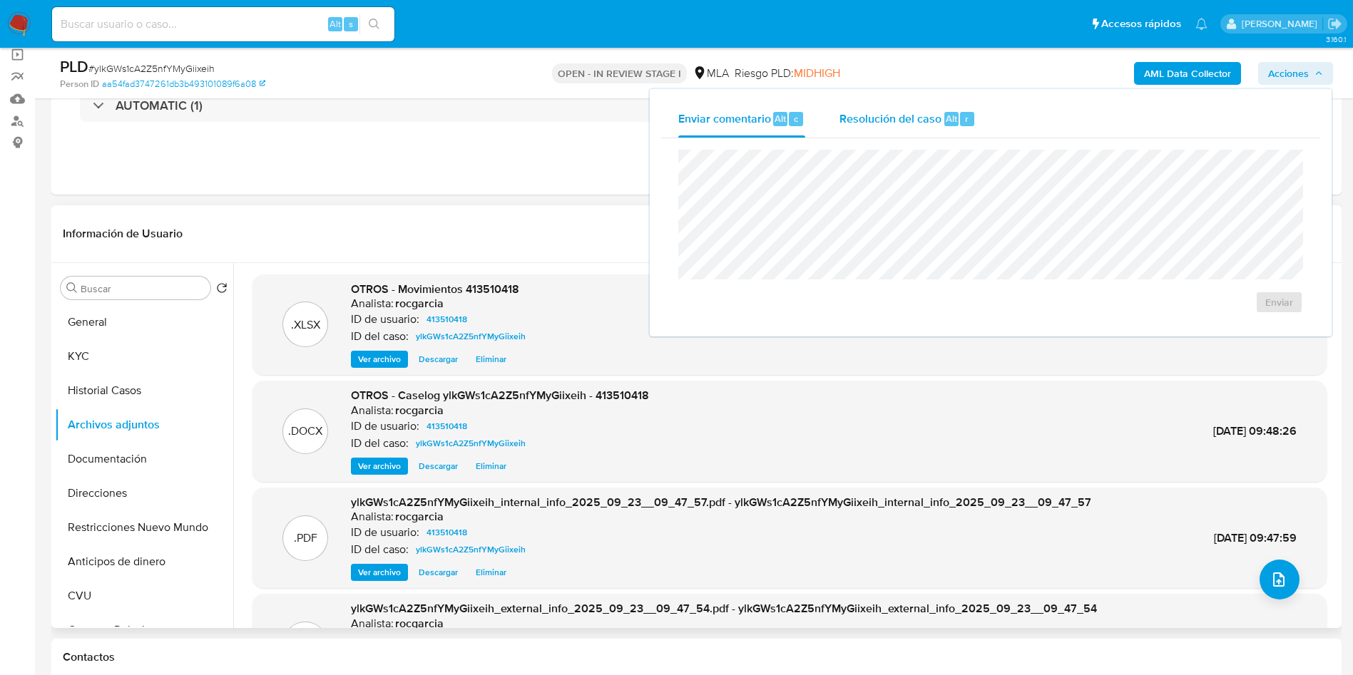
click at [988, 128] on button "Resolución del caso Alt r" at bounding box center [907, 119] width 170 height 37
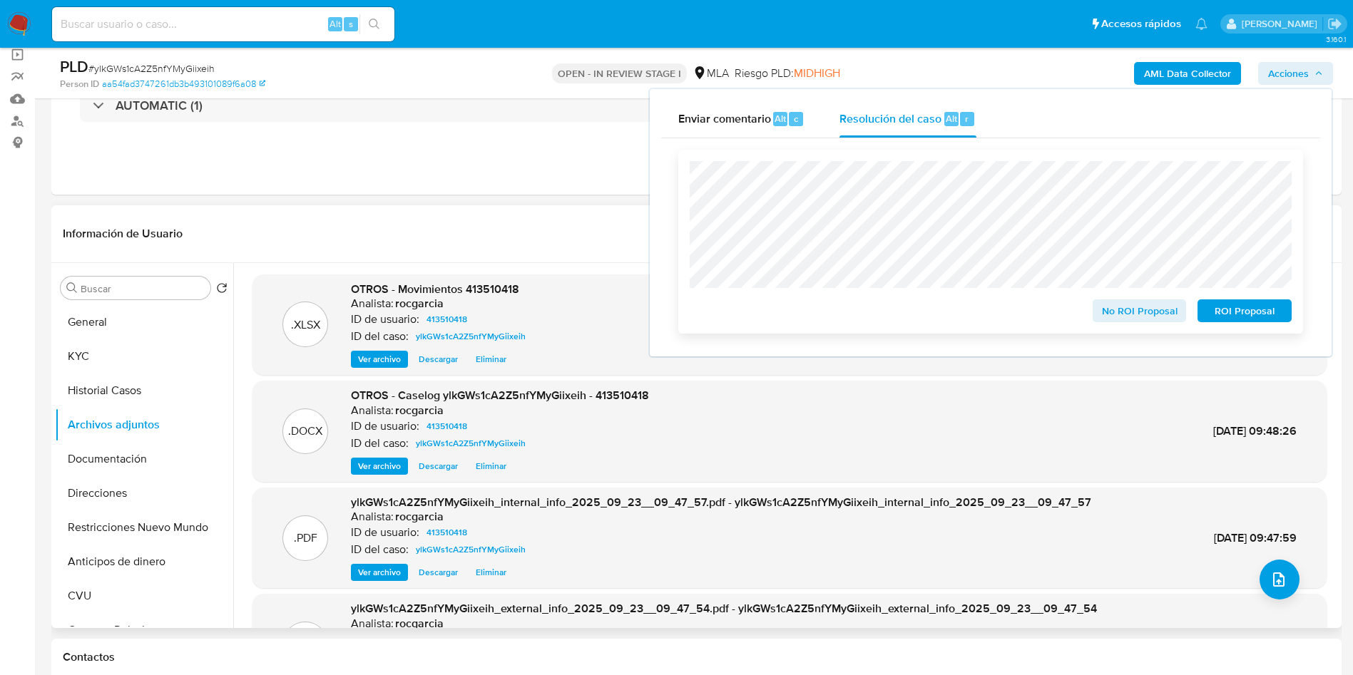
click at [1112, 307] on span "No ROI Proposal" at bounding box center [1139, 311] width 74 height 20
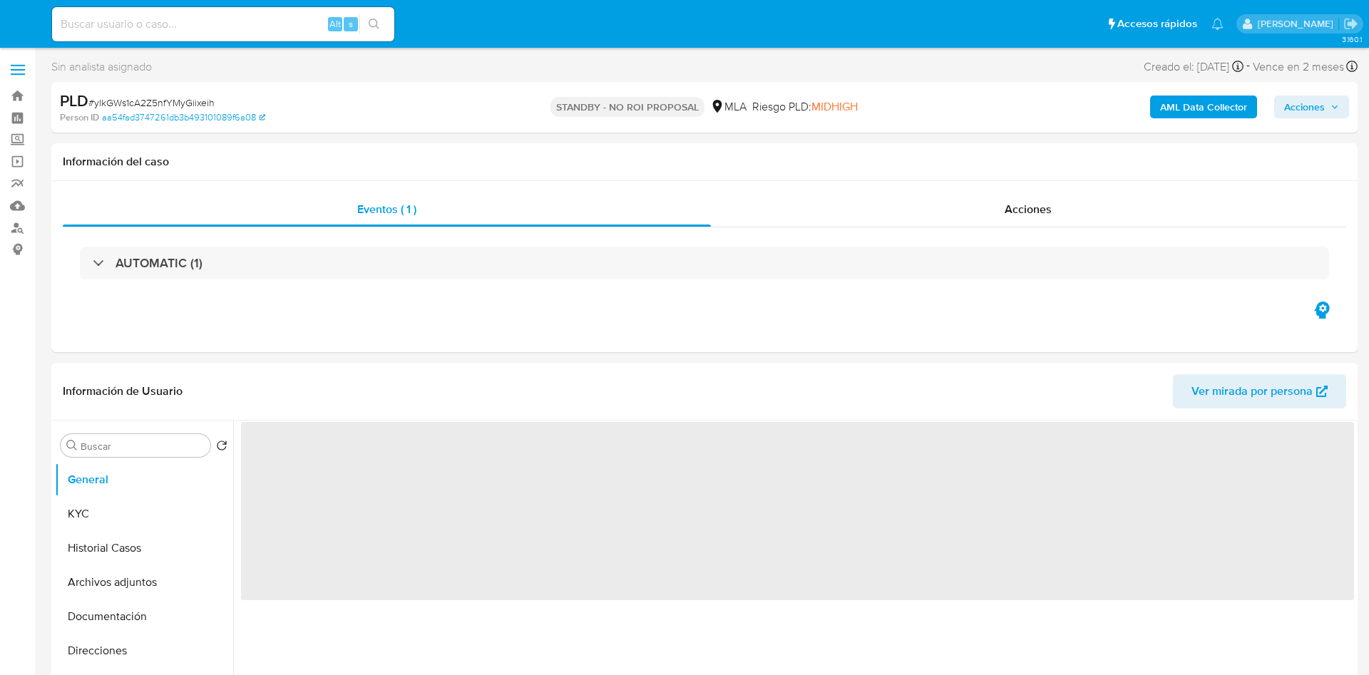
select select "10"
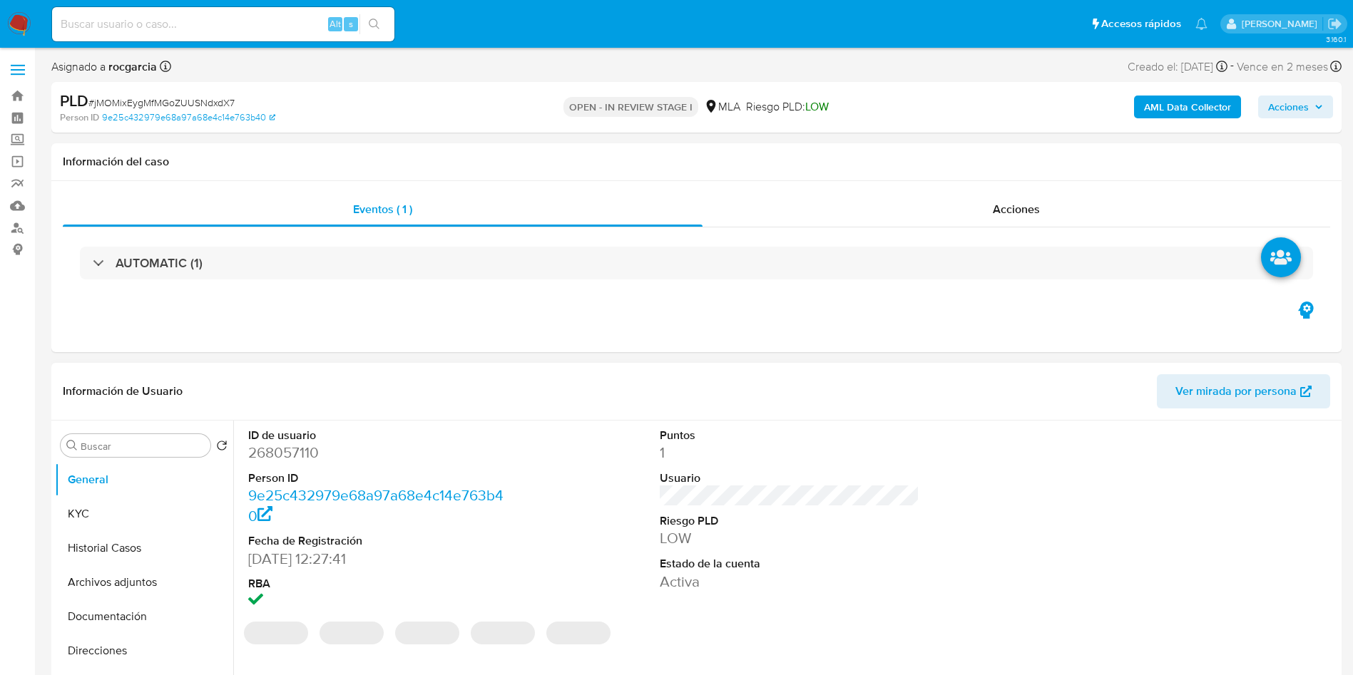
select select "10"
click at [281, 453] on dd "268057110" at bounding box center [378, 453] width 260 height 20
copy dd "268057110"
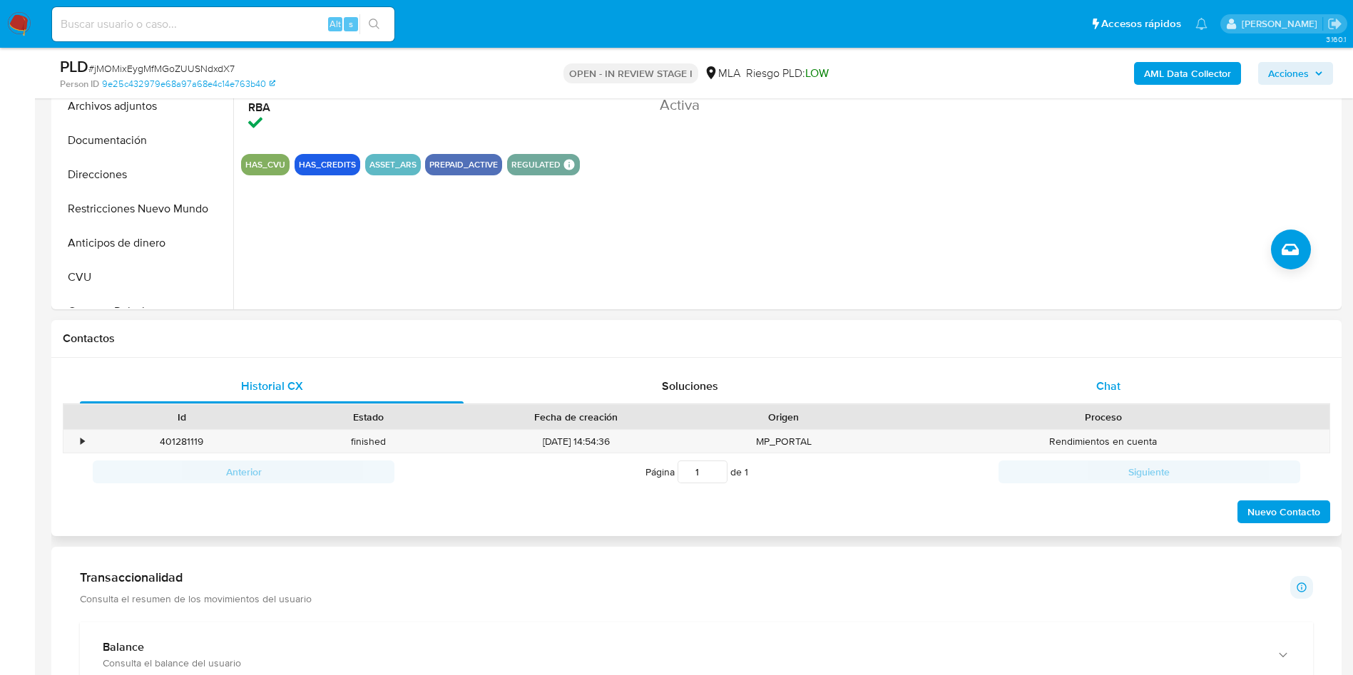
scroll to position [428, 0]
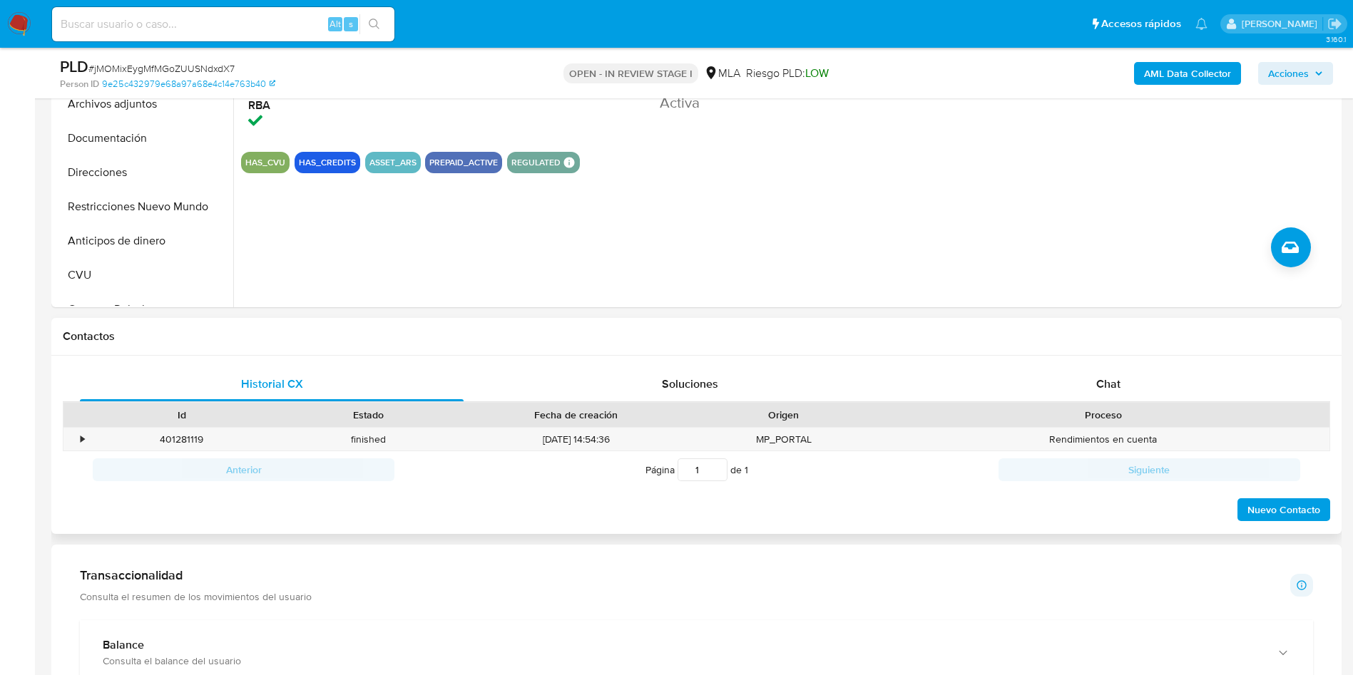
click at [1081, 408] on div "Proceso" at bounding box center [1103, 415] width 432 height 14
click at [1087, 394] on div "Chat" at bounding box center [1108, 384] width 384 height 34
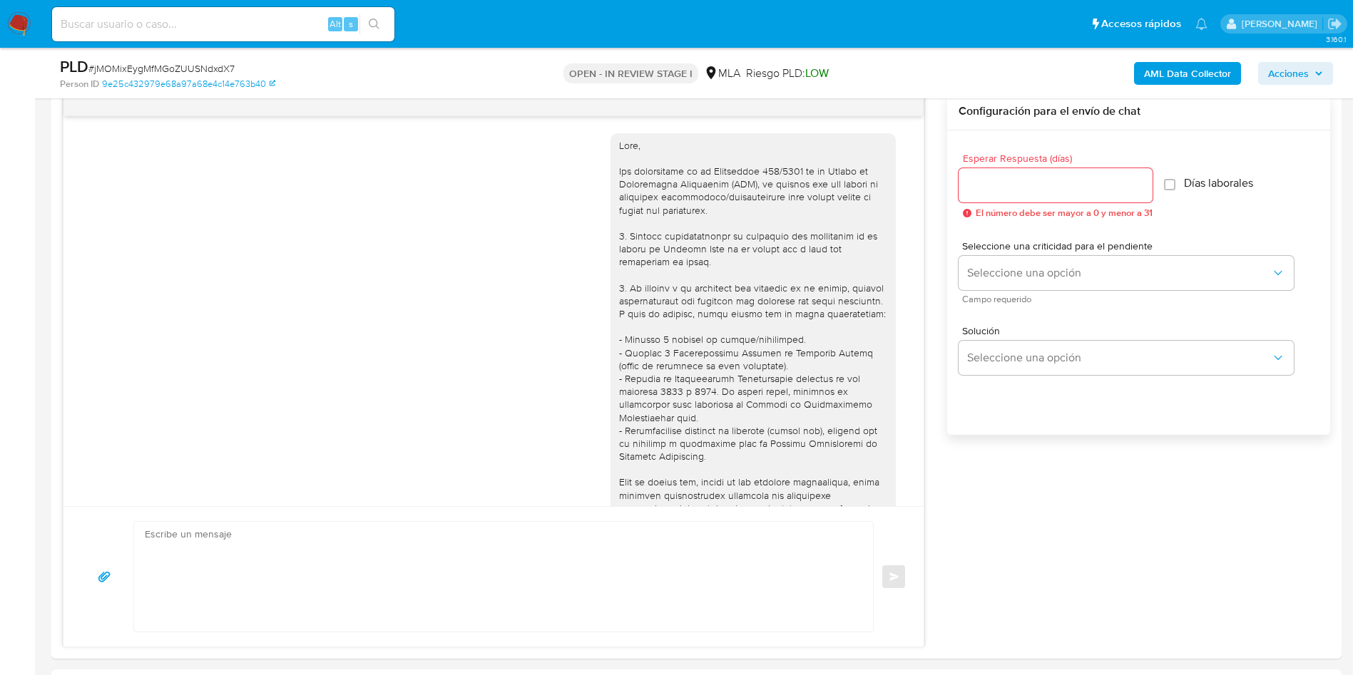
scroll to position [510, 0]
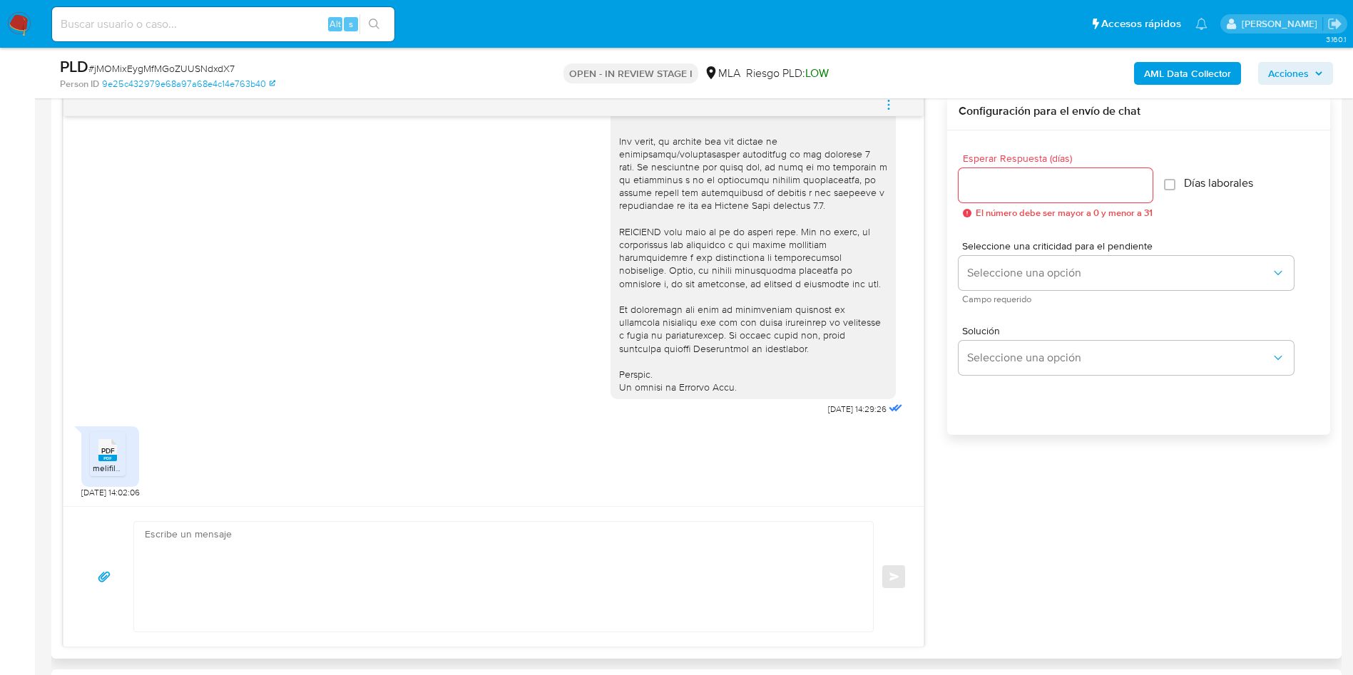
click at [111, 449] on span "PDF" at bounding box center [108, 450] width 14 height 9
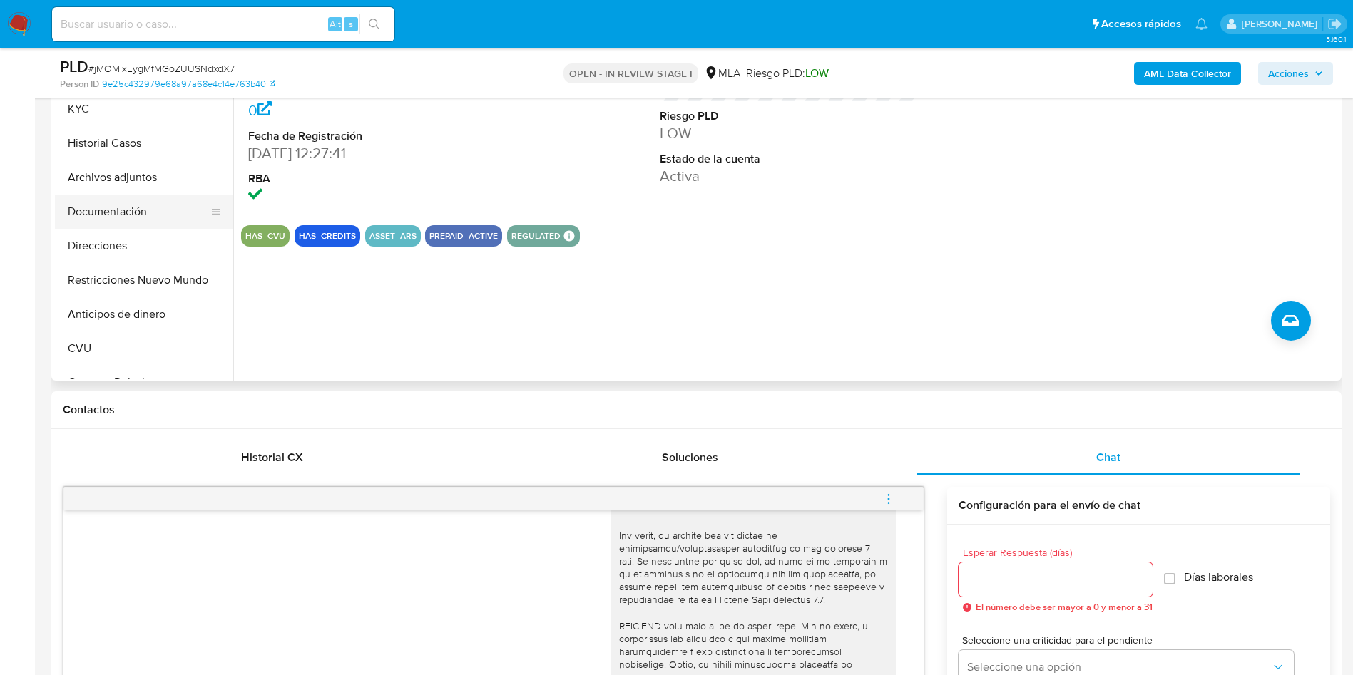
scroll to position [321, 0]
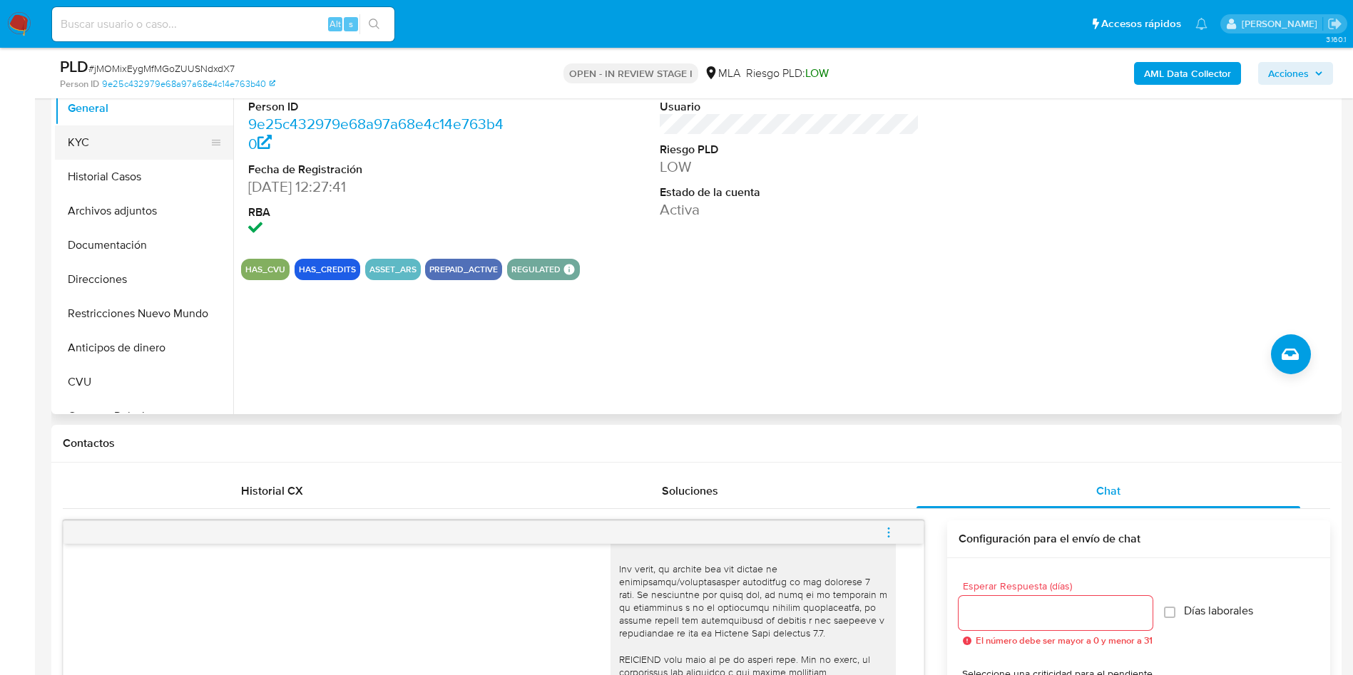
click at [111, 148] on button "KYC" at bounding box center [138, 143] width 167 height 34
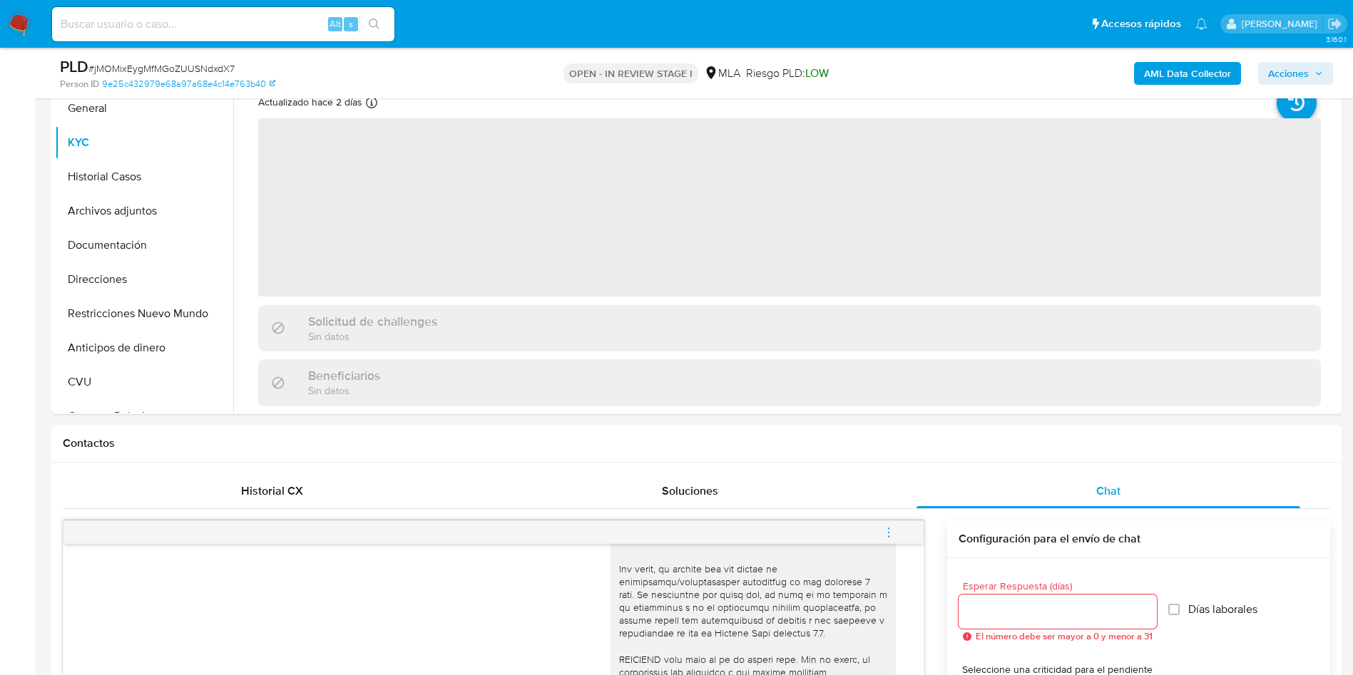
scroll to position [214, 0]
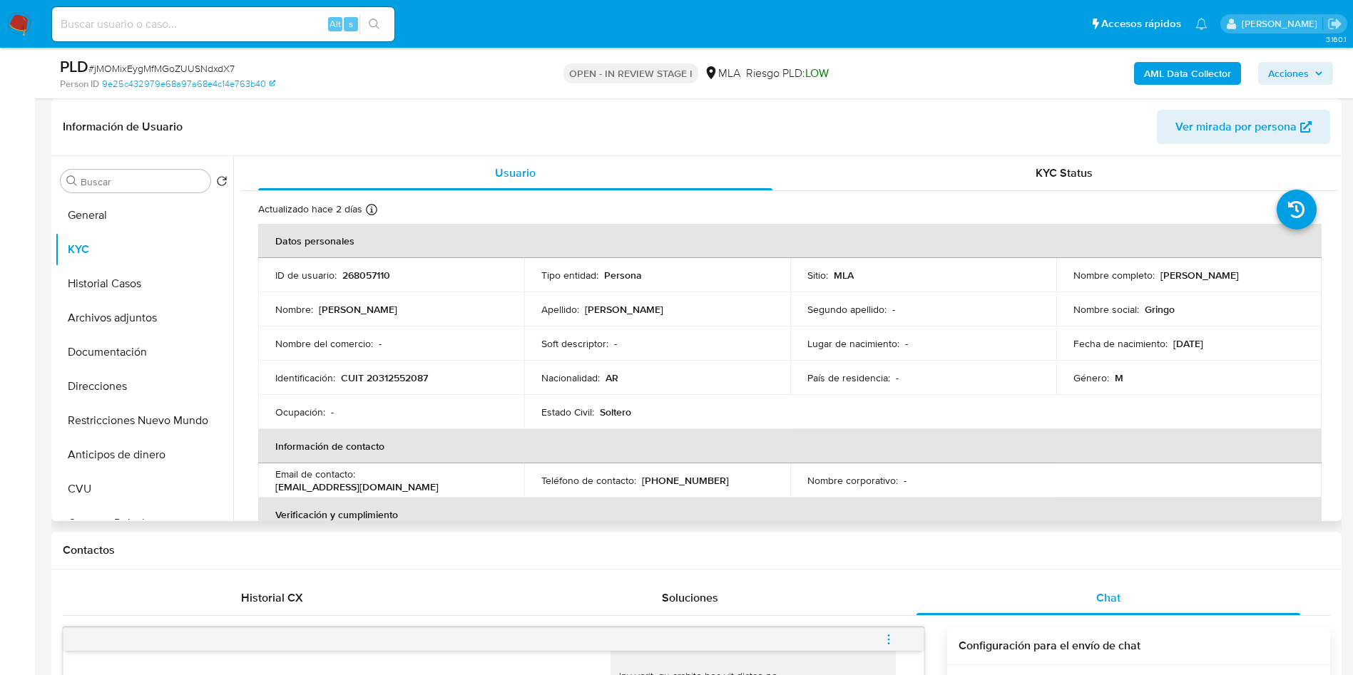
click at [369, 384] on p "CUIT 20312552087" at bounding box center [384, 378] width 87 height 13
copy div "Identificación : CUIT 20312552087"
drag, startPoint x: 1213, startPoint y: 277, endPoint x: 1270, endPoint y: 277, distance: 57.0
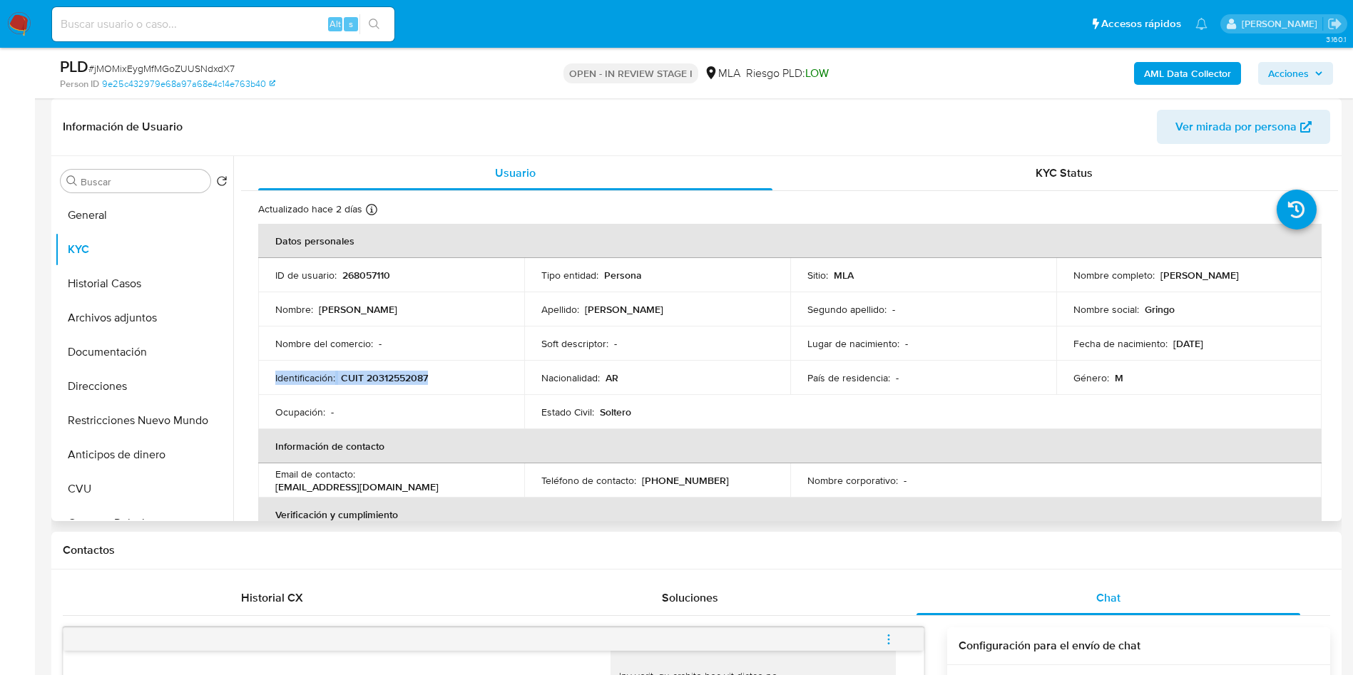
click at [1239, 277] on p "[PERSON_NAME]" at bounding box center [1199, 275] width 78 height 13
drag, startPoint x: 416, startPoint y: 379, endPoint x: 436, endPoint y: 379, distance: 20.0
click at [436, 379] on div "Identificación : CUIT 20312552087" at bounding box center [391, 378] width 232 height 13
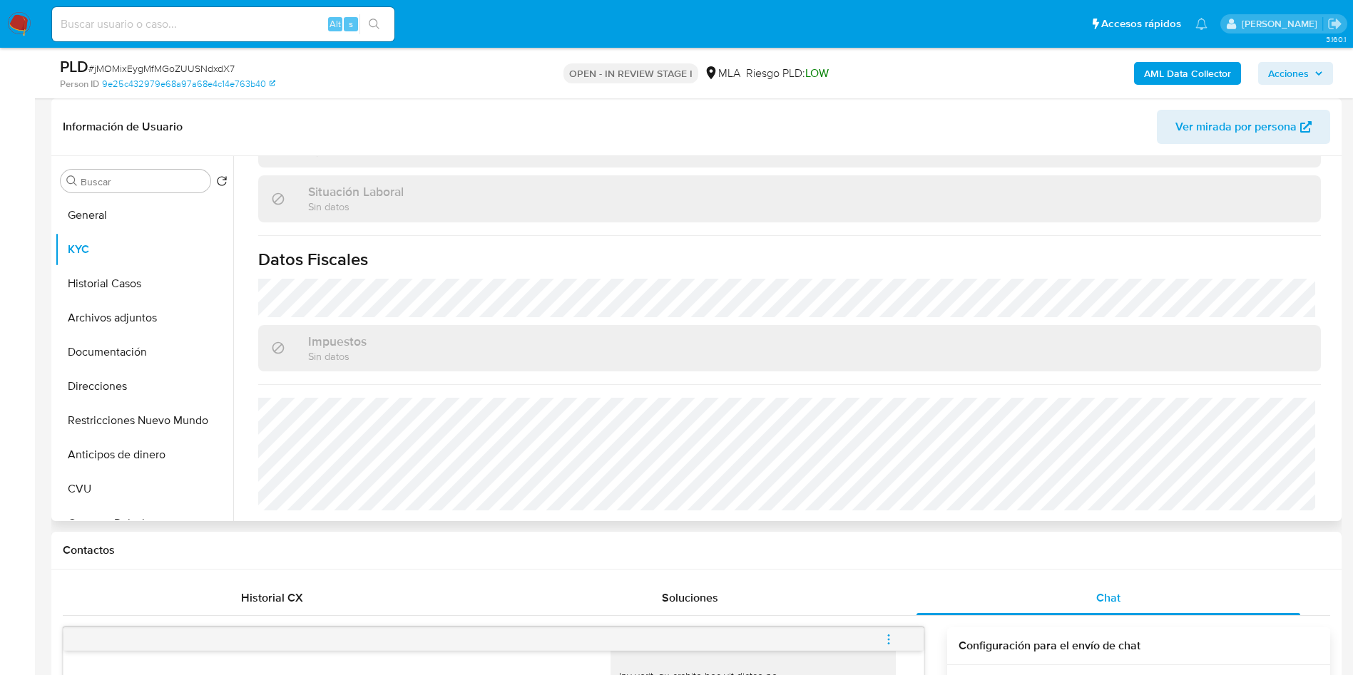
scroll to position [738, 0]
click at [146, 396] on button "Direcciones" at bounding box center [138, 386] width 167 height 34
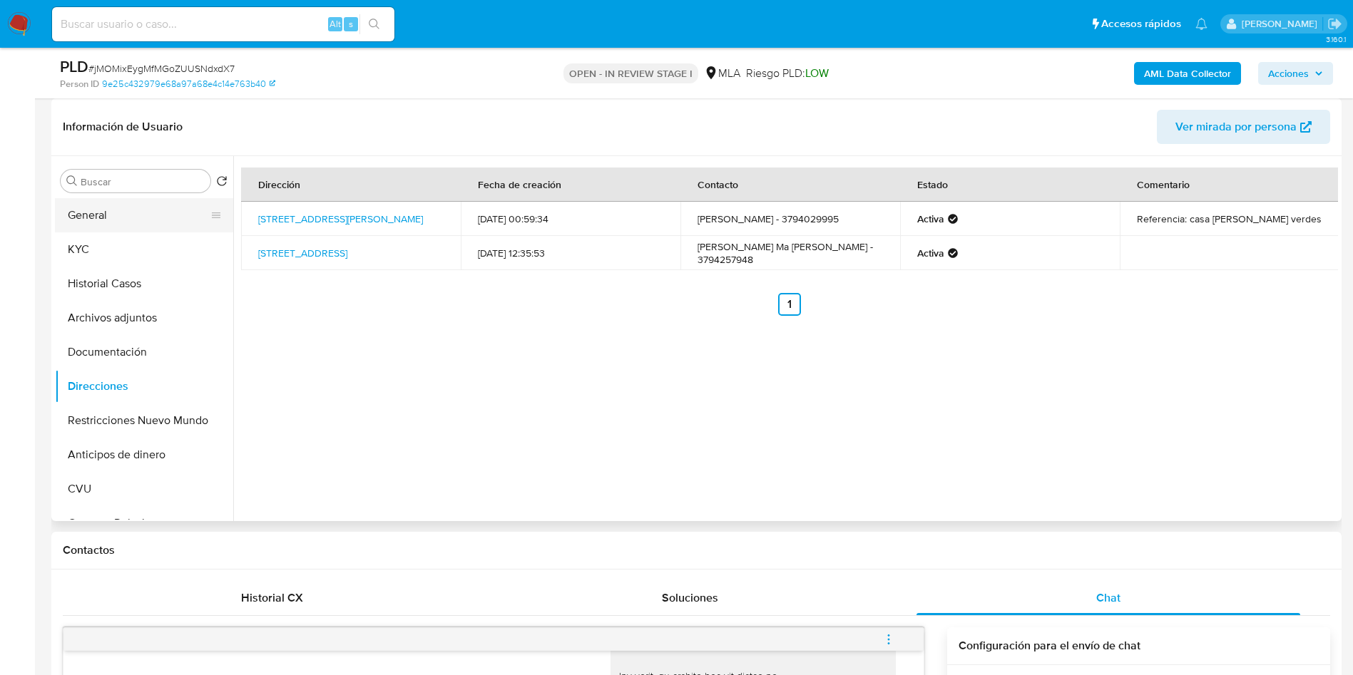
click at [83, 224] on button "General" at bounding box center [138, 215] width 167 height 34
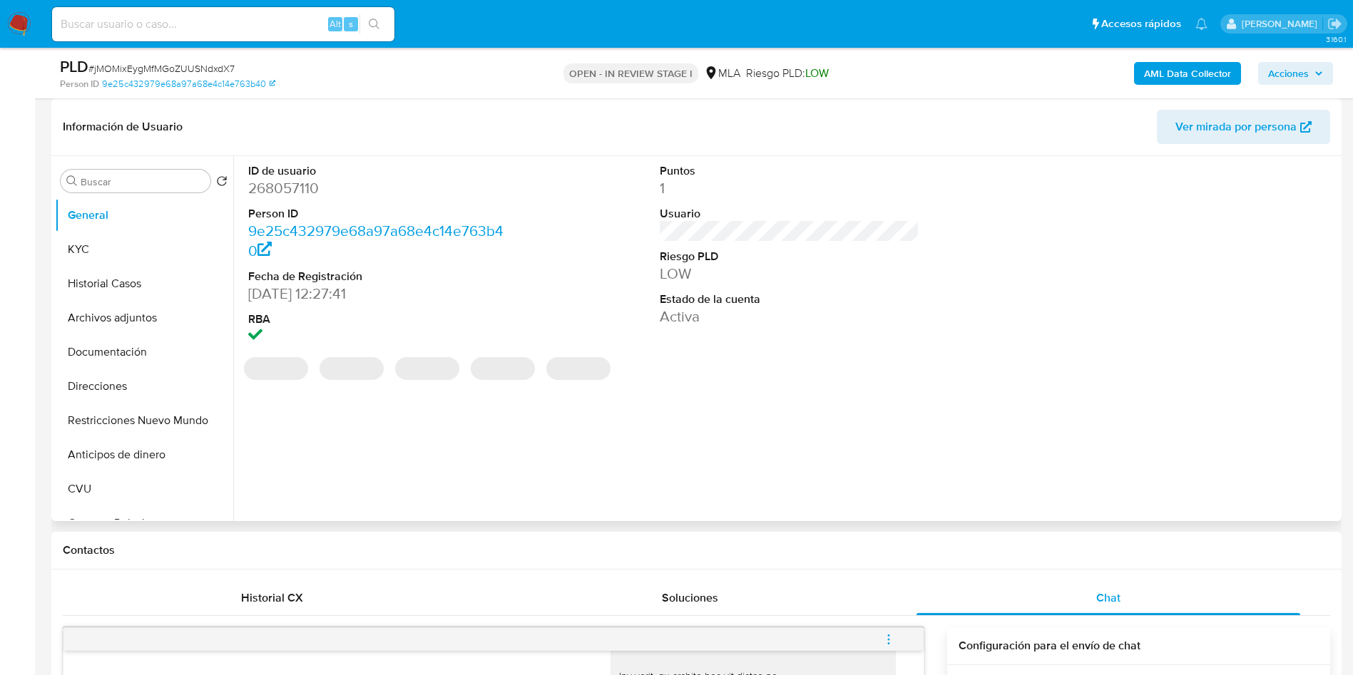
click at [304, 192] on dd "268057110" at bounding box center [378, 188] width 260 height 20
copy dd "268057110"
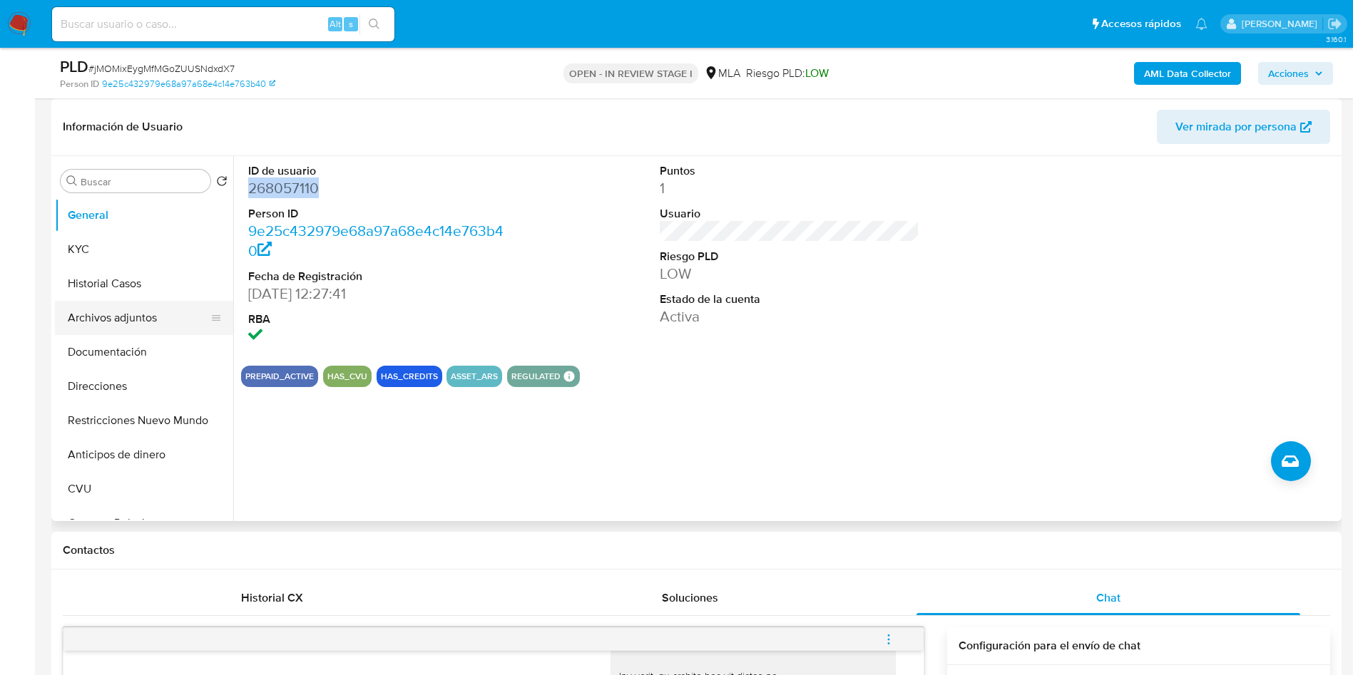
click at [118, 325] on button "Archivos adjuntos" at bounding box center [138, 318] width 167 height 34
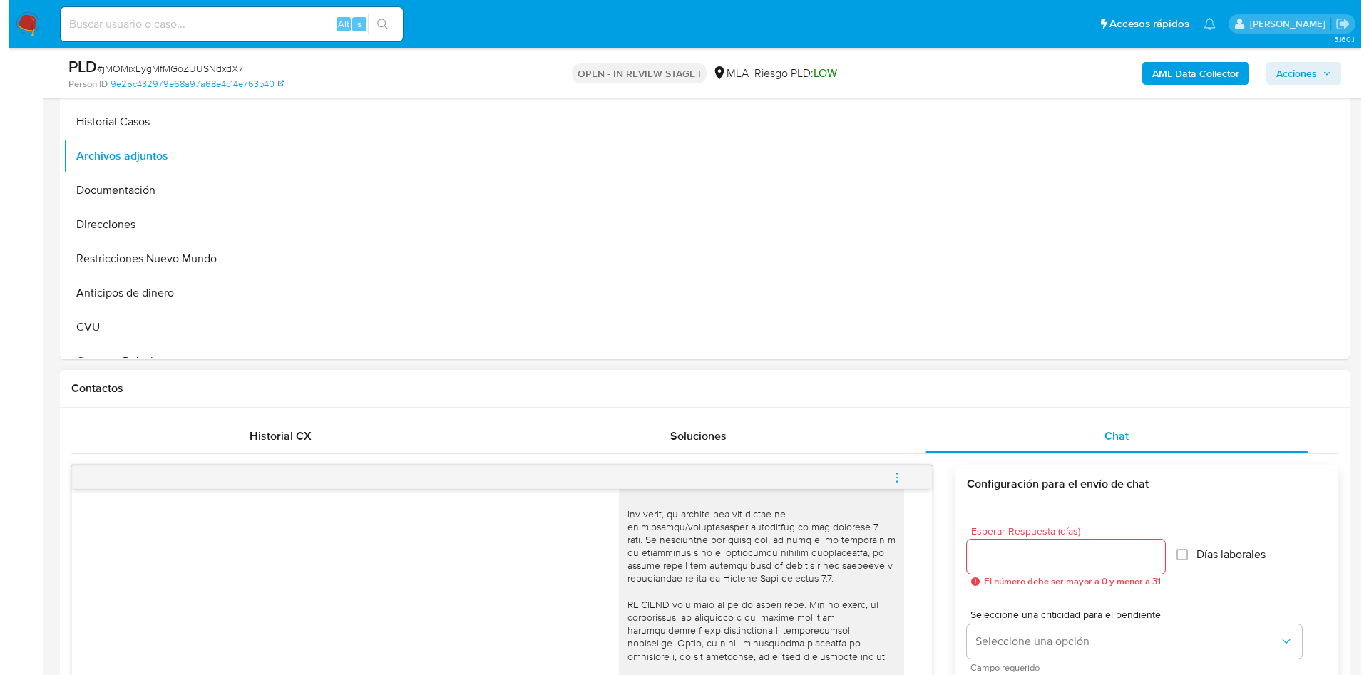
scroll to position [642, 0]
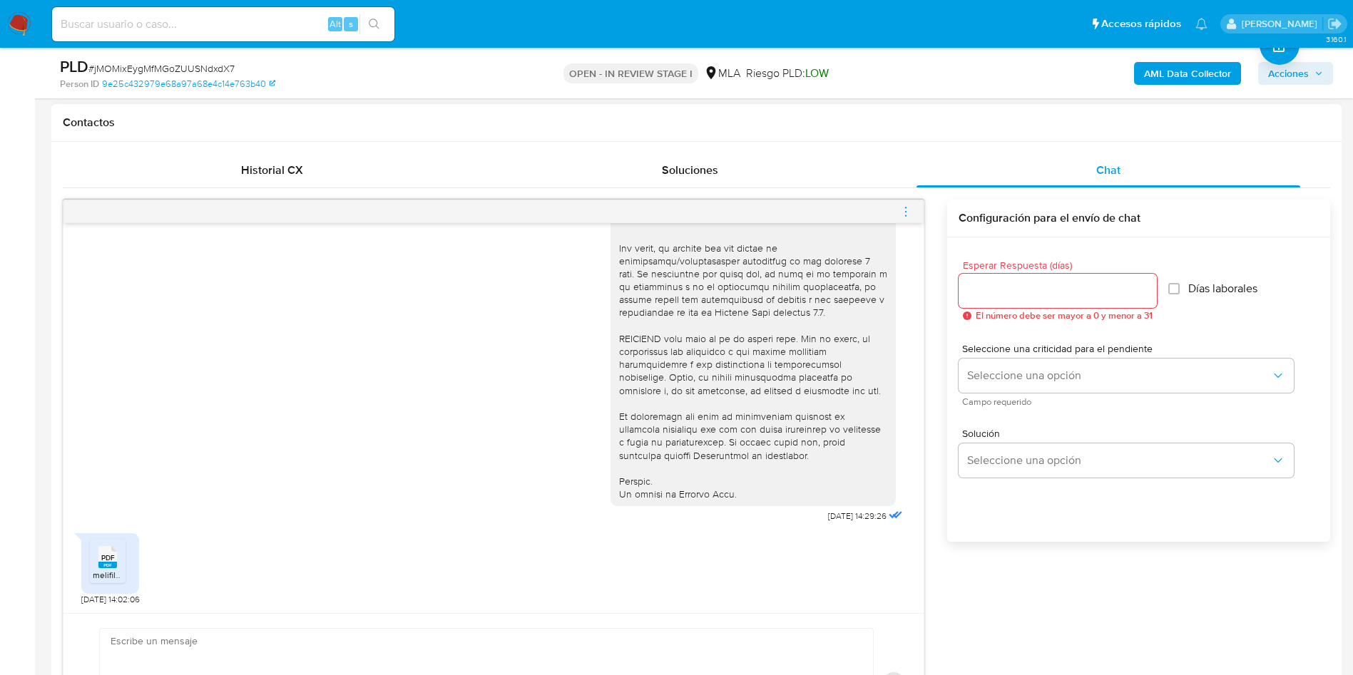
click at [890, 203] on div "17/09/2025 14:29:26 PDF PDF melifile7875666814144396756.pdf 20/09/2025 14:02:06…" at bounding box center [696, 471] width 1267 height 566
click at [904, 205] on icon "menu-action" at bounding box center [905, 211] width 13 height 13
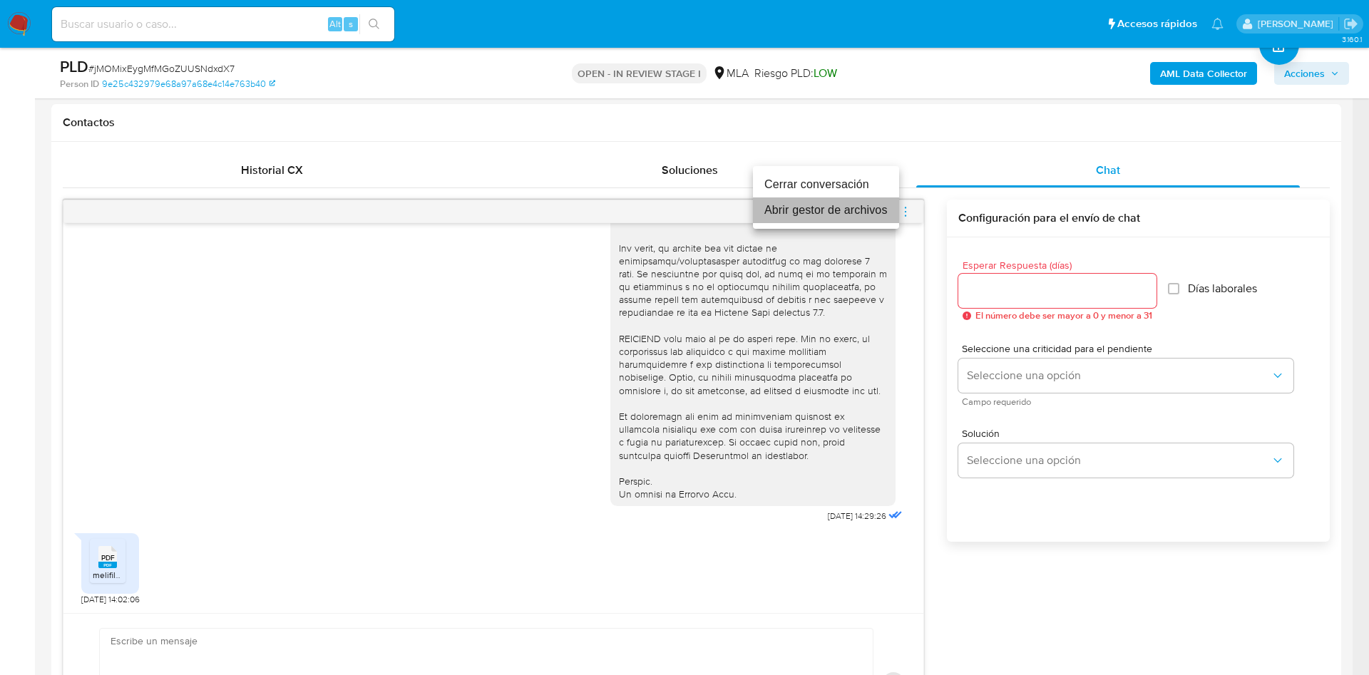
click at [774, 210] on li "Abrir gestor de archivos" at bounding box center [826, 211] width 146 height 26
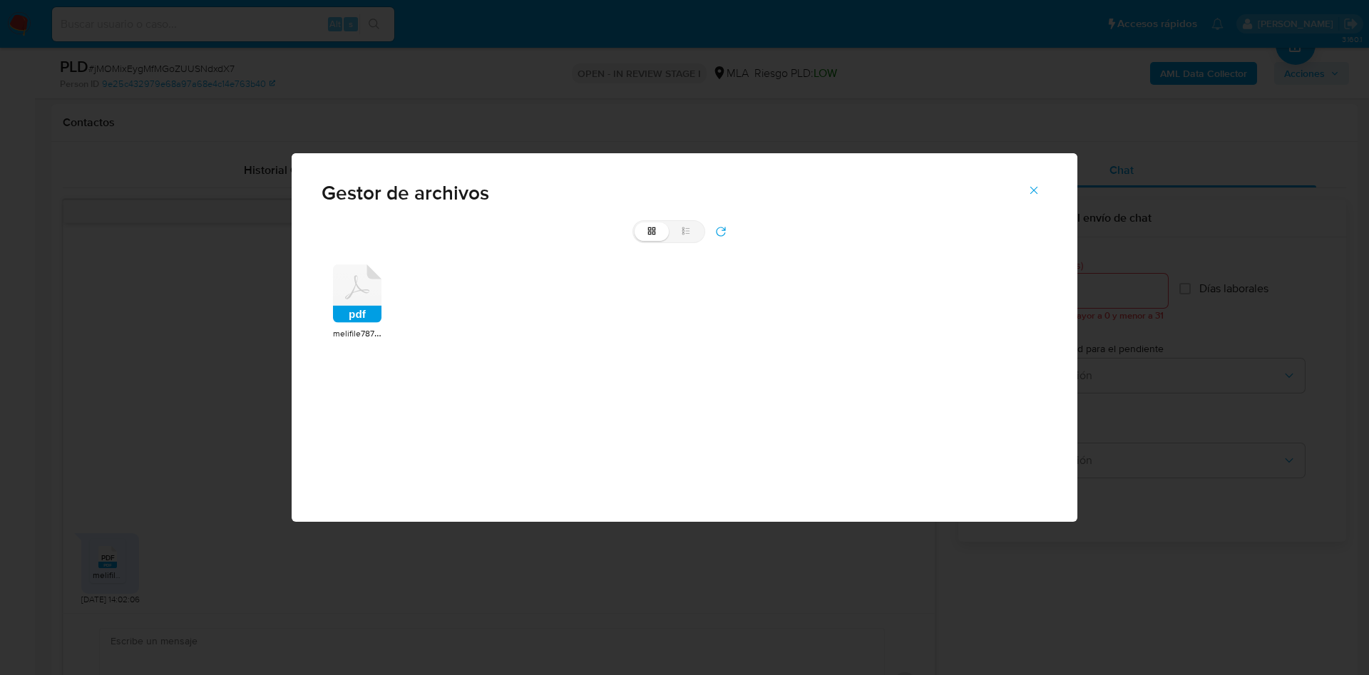
click at [342, 322] on rect at bounding box center [357, 314] width 48 height 17
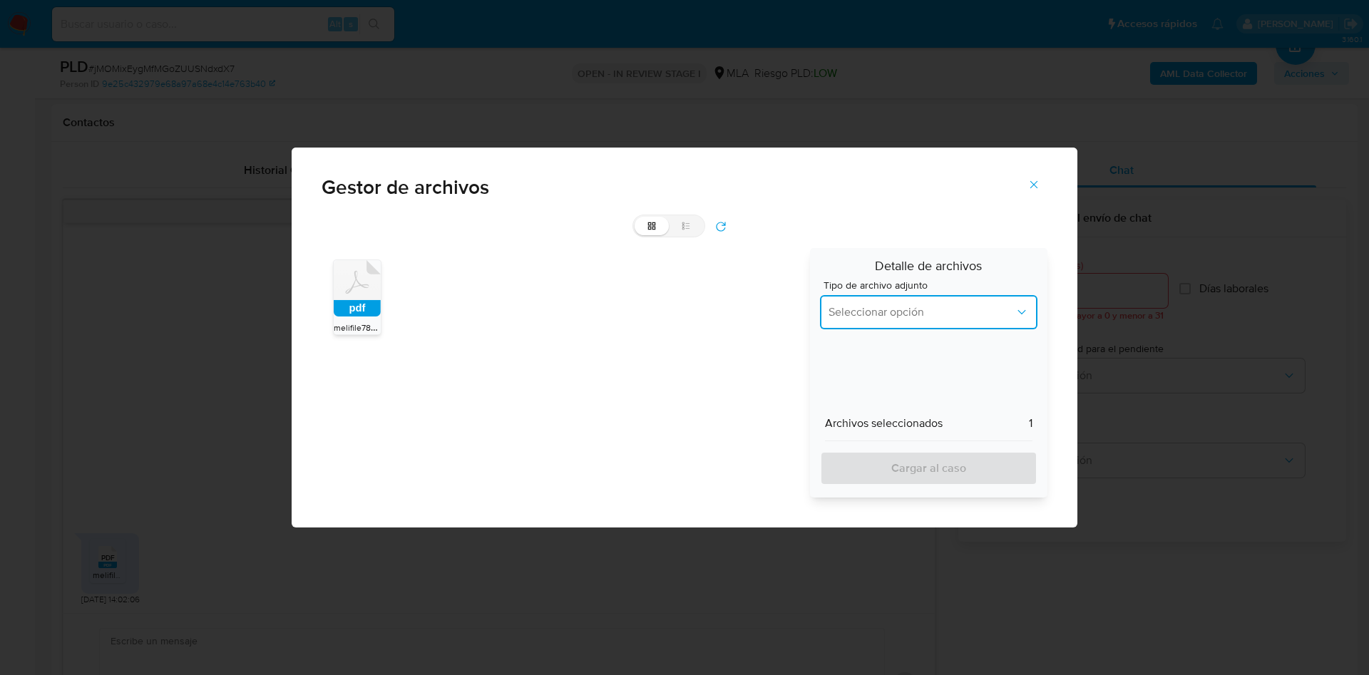
click at [932, 311] on span "Seleccionar opción" at bounding box center [922, 312] width 186 height 14
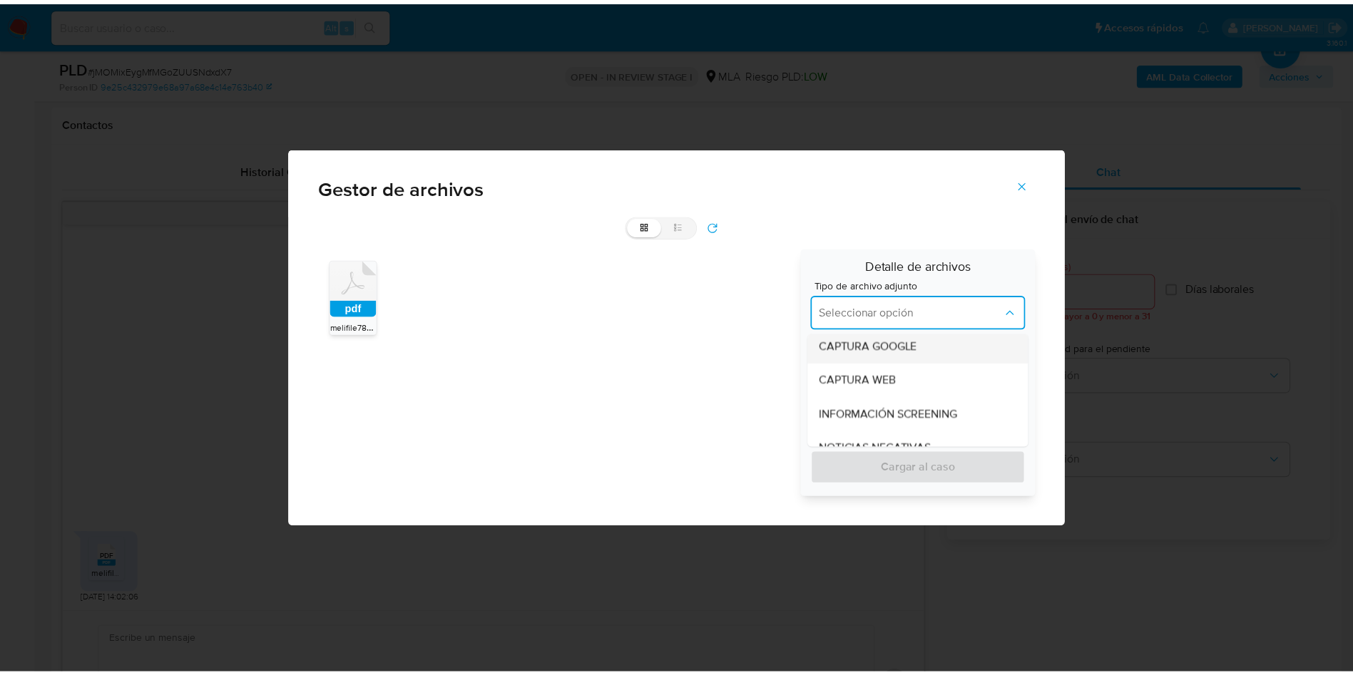
scroll to position [214, 0]
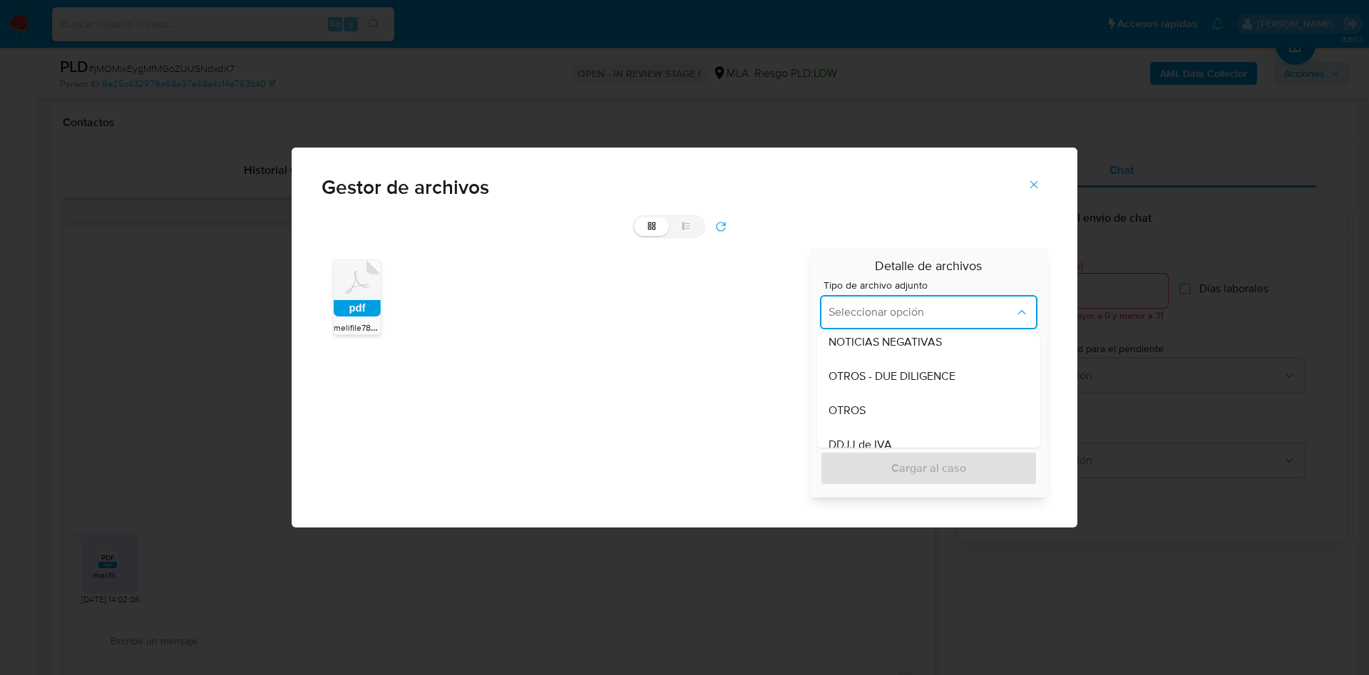
click at [876, 403] on div "OTROS" at bounding box center [925, 411] width 192 height 34
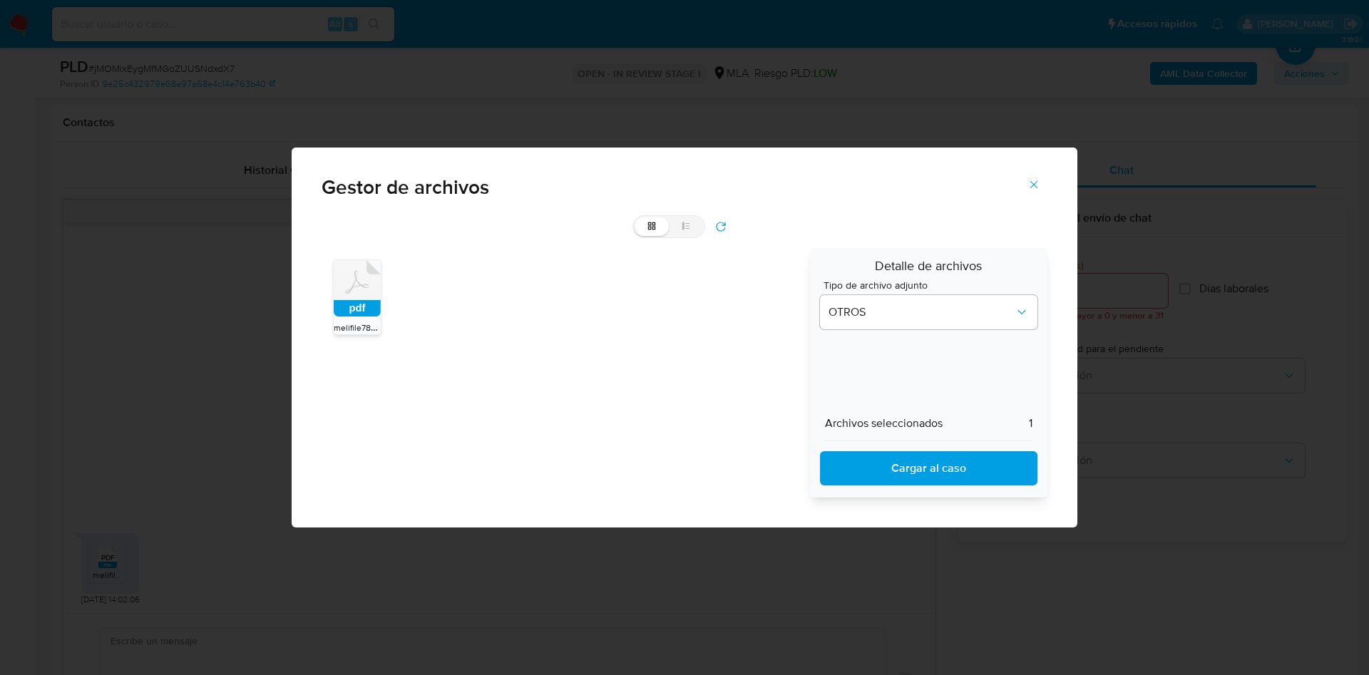
click at [878, 471] on span "Cargar al caso" at bounding box center [929, 468] width 180 height 31
click at [1031, 175] on span "Cerrar" at bounding box center [1034, 184] width 13 height 31
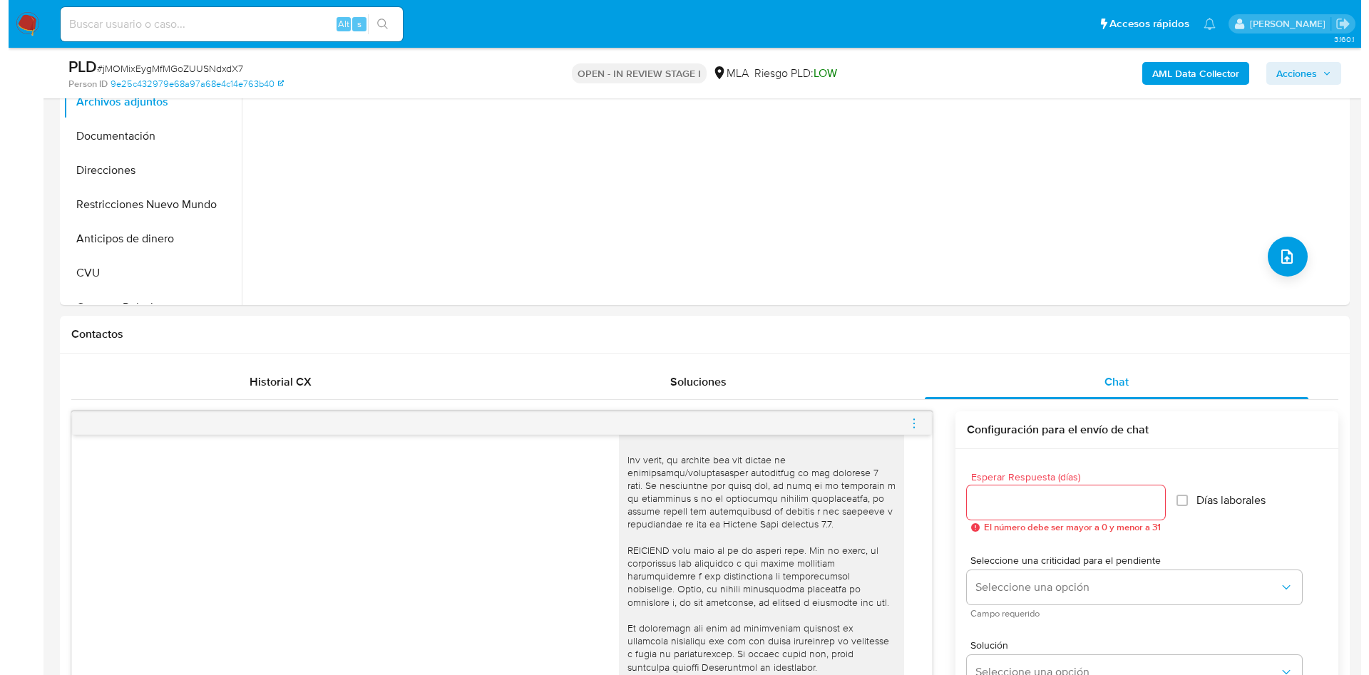
scroll to position [107, 0]
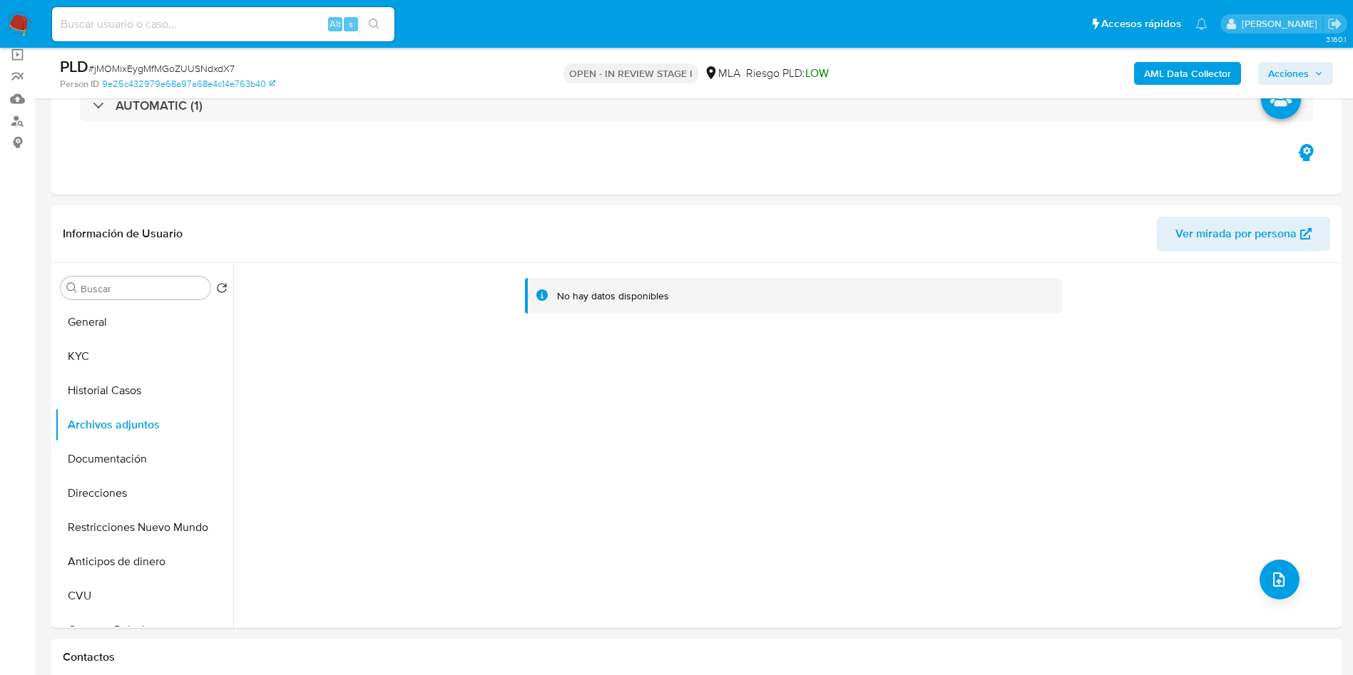
click at [1215, 67] on b "AML Data Collector" at bounding box center [1187, 73] width 87 height 23
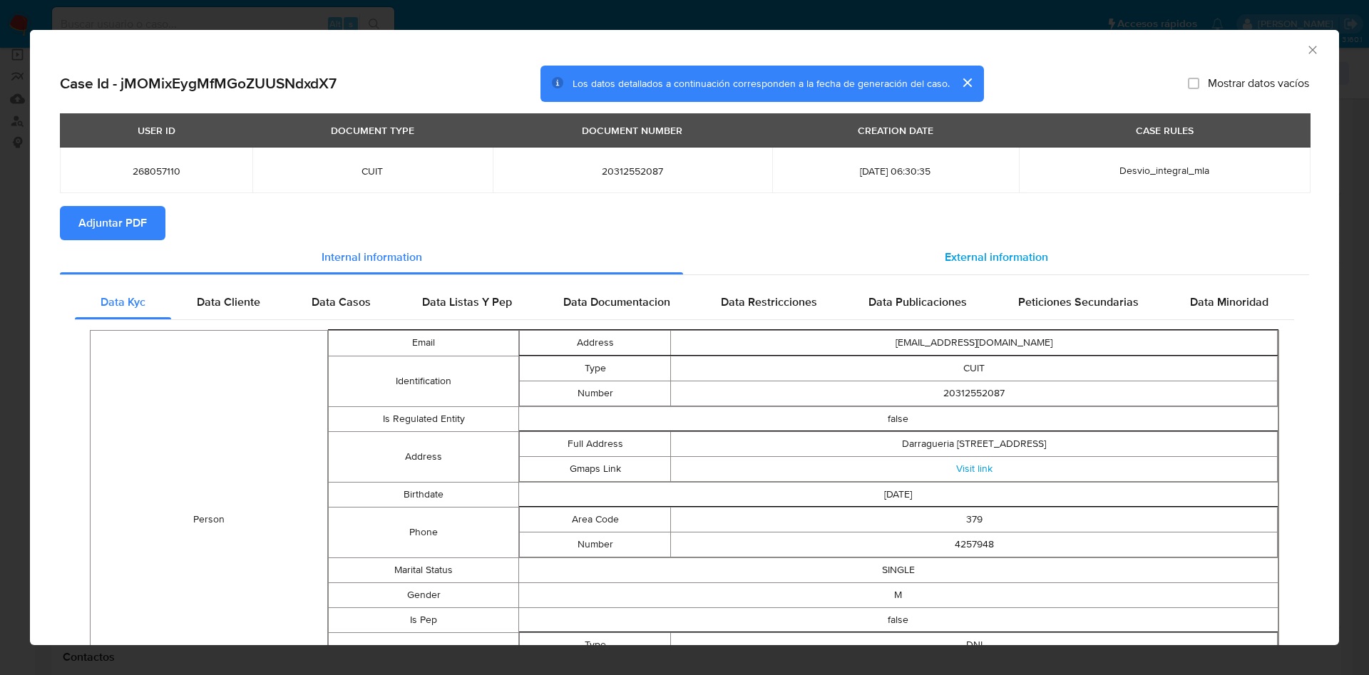
drag, startPoint x: 928, startPoint y: 240, endPoint x: 921, endPoint y: 246, distance: 10.1
click at [928, 241] on div "External information" at bounding box center [996, 257] width 626 height 34
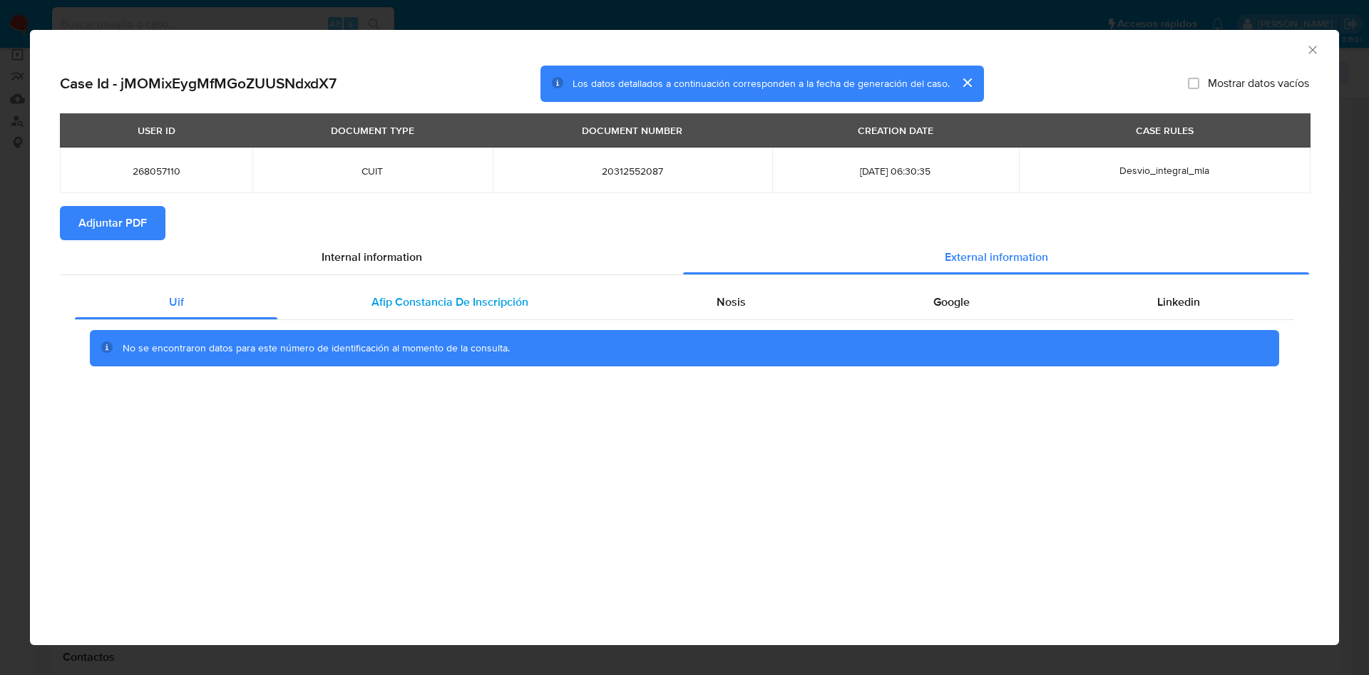
click at [369, 292] on div "Afip Constancia De Inscripción" at bounding box center [449, 302] width 344 height 34
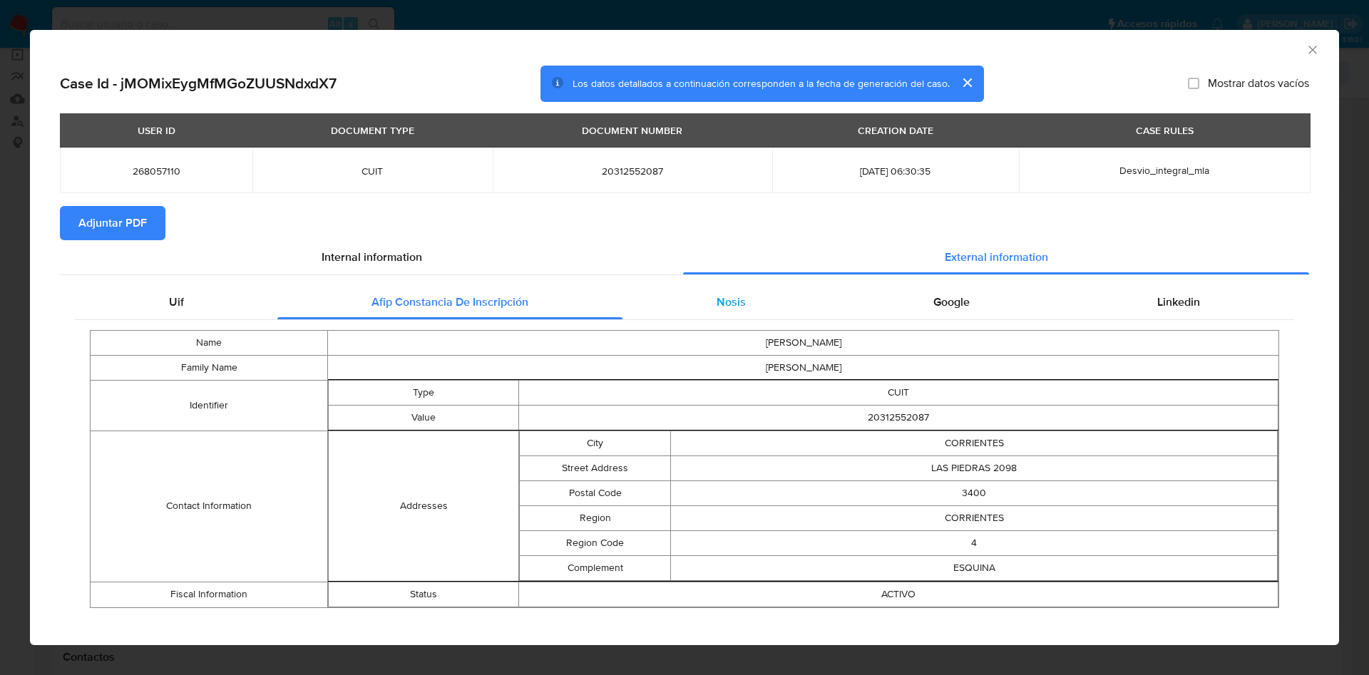
click at [728, 304] on span "Nosis" at bounding box center [731, 302] width 29 height 16
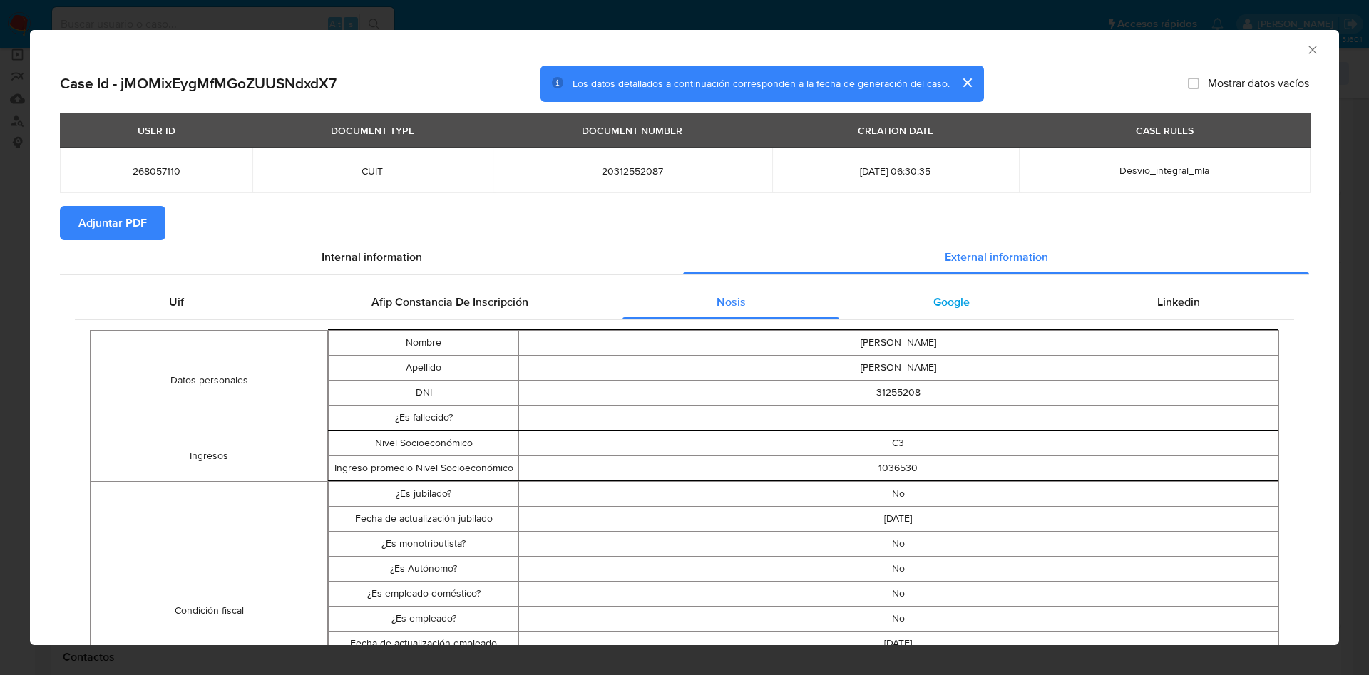
click at [908, 290] on div "Google" at bounding box center [951, 302] width 224 height 34
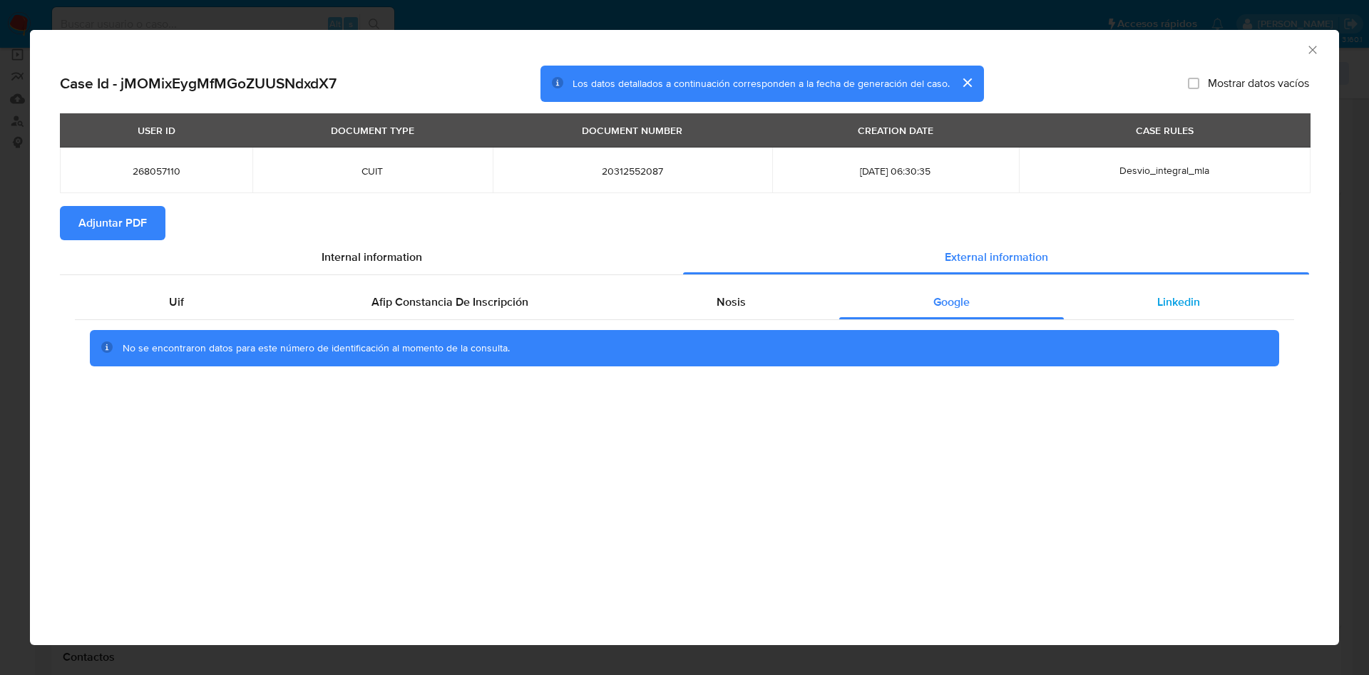
drag, startPoint x: 1183, startPoint y: 290, endPoint x: 1142, endPoint y: 290, distance: 41.4
click at [1178, 290] on div "Linkedin" at bounding box center [1179, 302] width 230 height 34
click at [113, 222] on span "Adjuntar PDF" at bounding box center [112, 223] width 68 height 31
click at [1319, 51] on icon "Cerrar ventana" at bounding box center [1313, 50] width 14 height 14
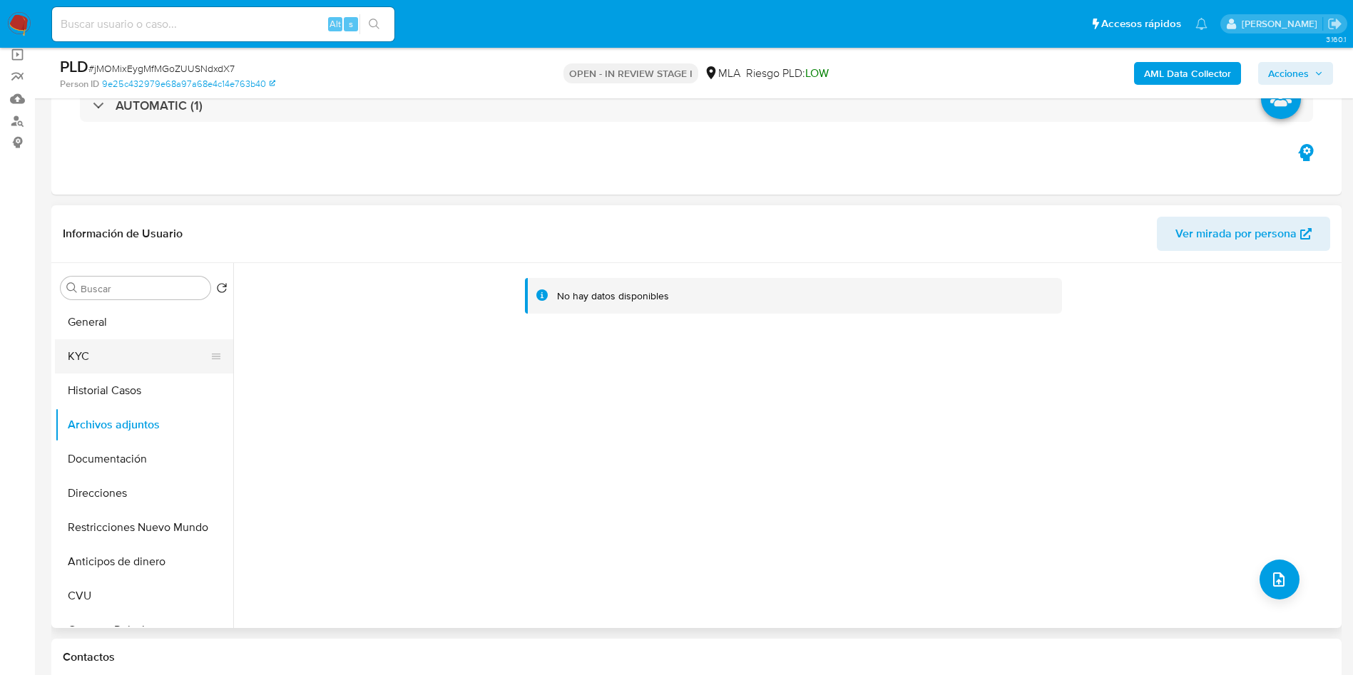
click at [86, 352] on button "KYC" at bounding box center [138, 356] width 167 height 34
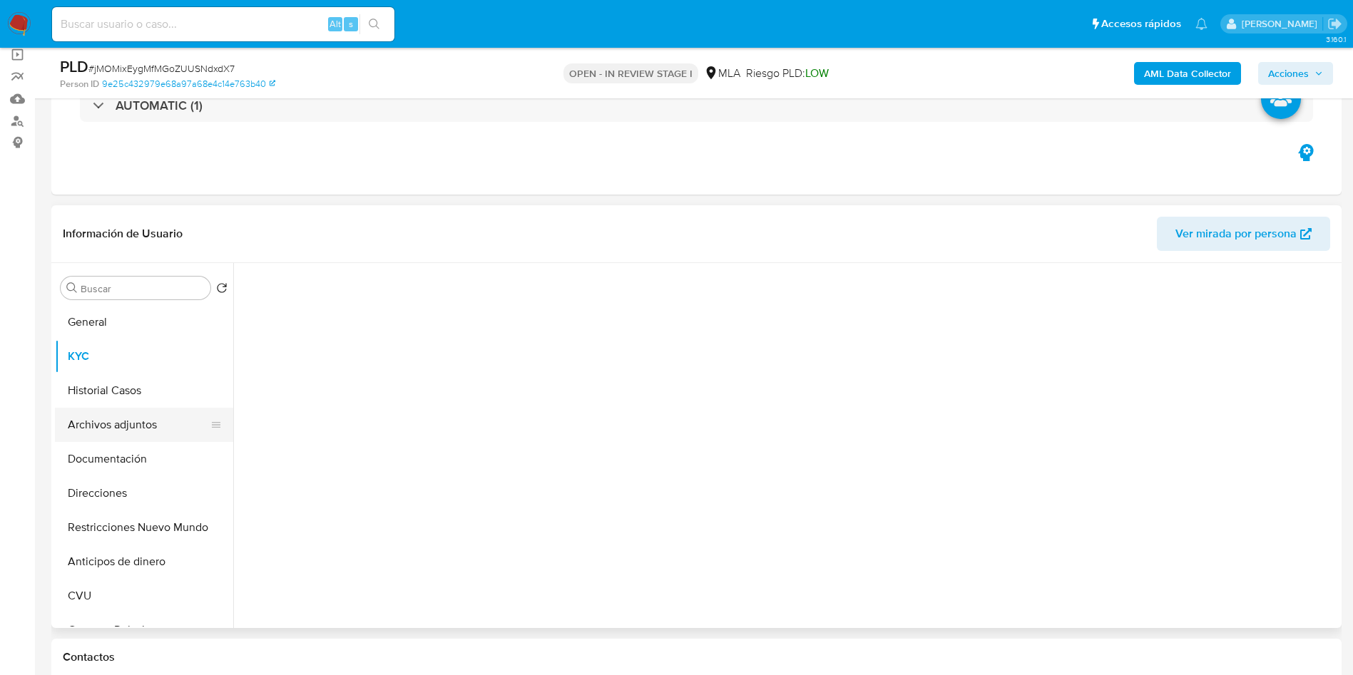
click at [100, 429] on button "Archivos adjuntos" at bounding box center [138, 425] width 167 height 34
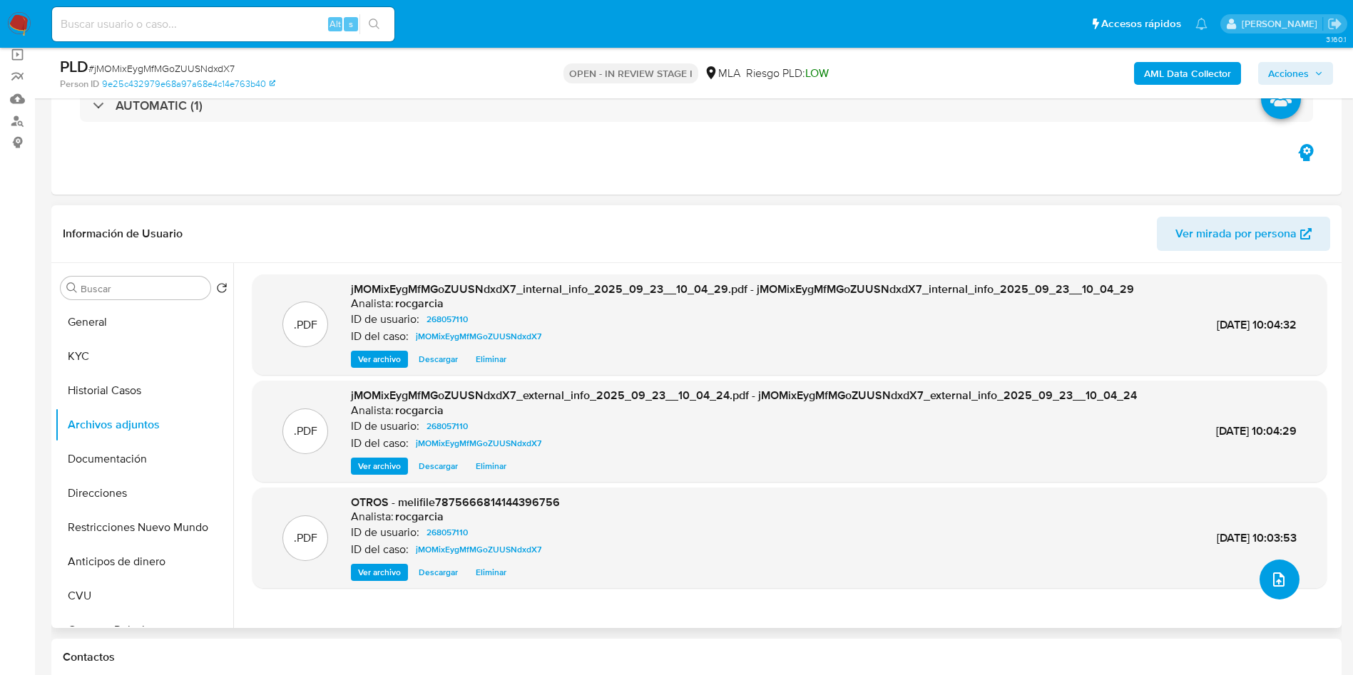
click at [1269, 589] on button "upload-file" at bounding box center [1279, 580] width 40 height 40
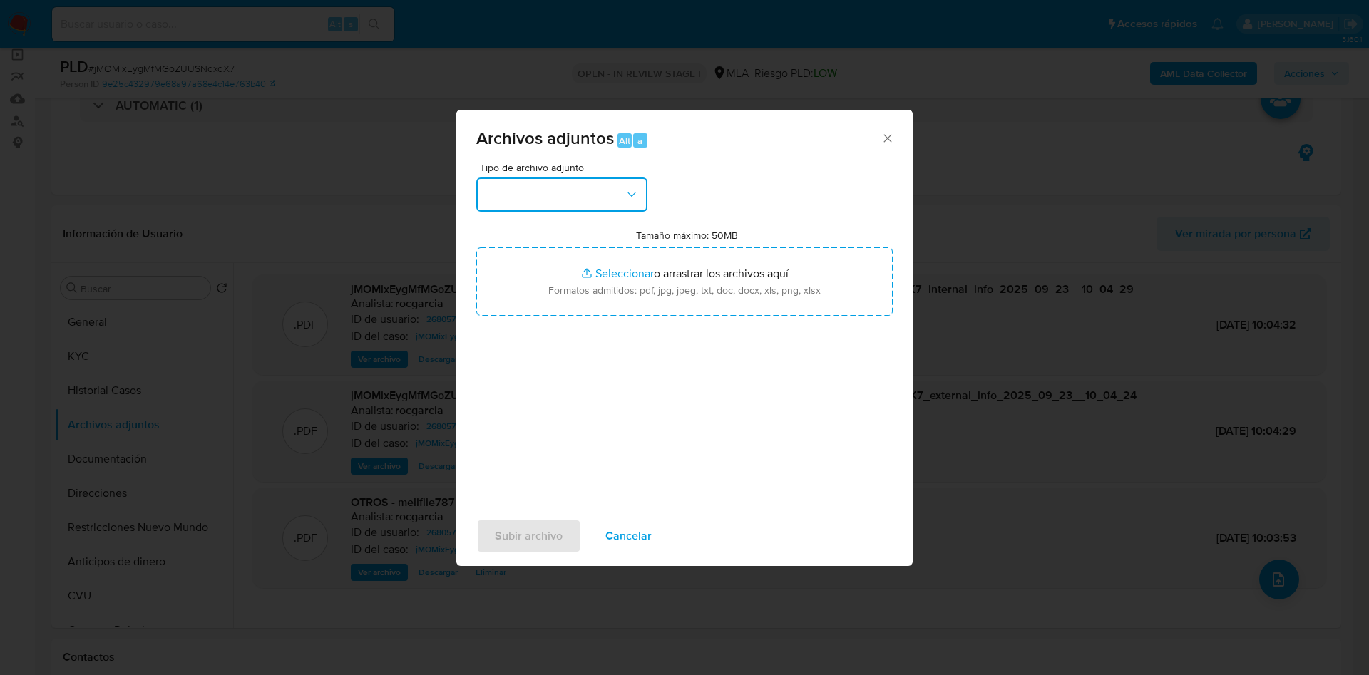
click at [518, 182] on button "button" at bounding box center [561, 195] width 171 height 34
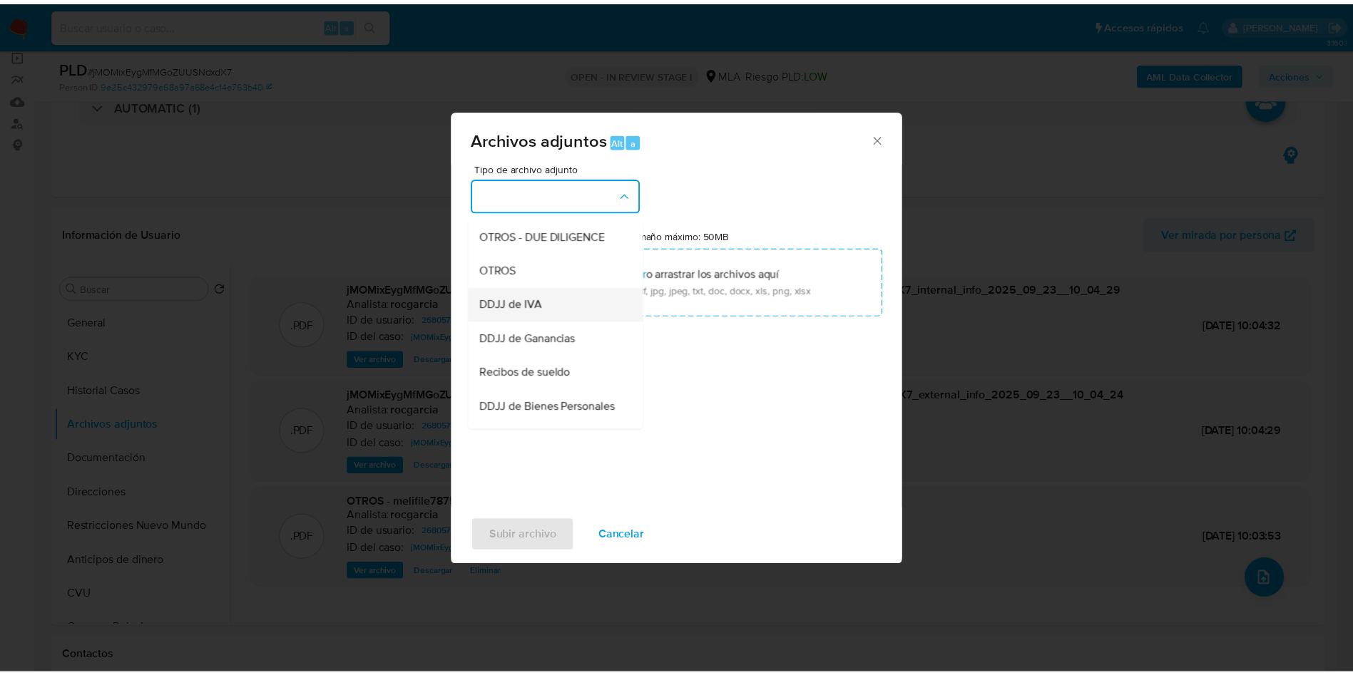
scroll to position [217, 0]
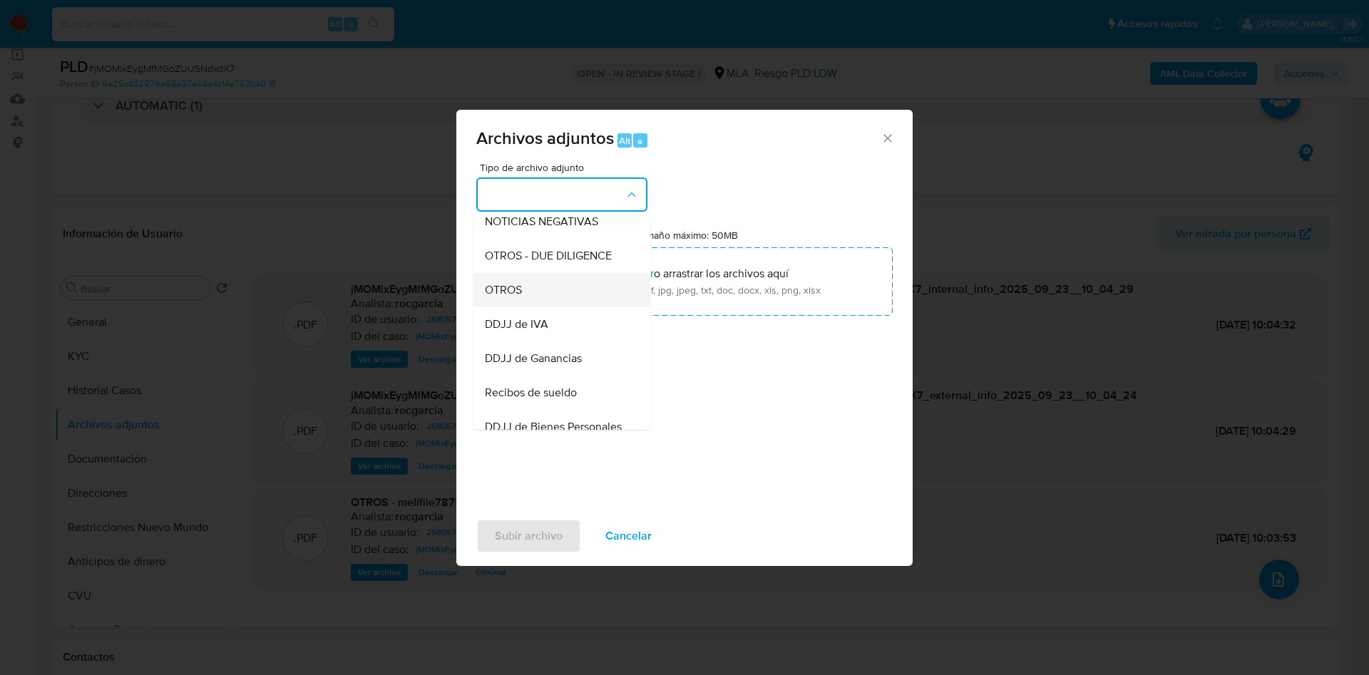
click at [536, 307] on div "OTROS" at bounding box center [557, 290] width 145 height 34
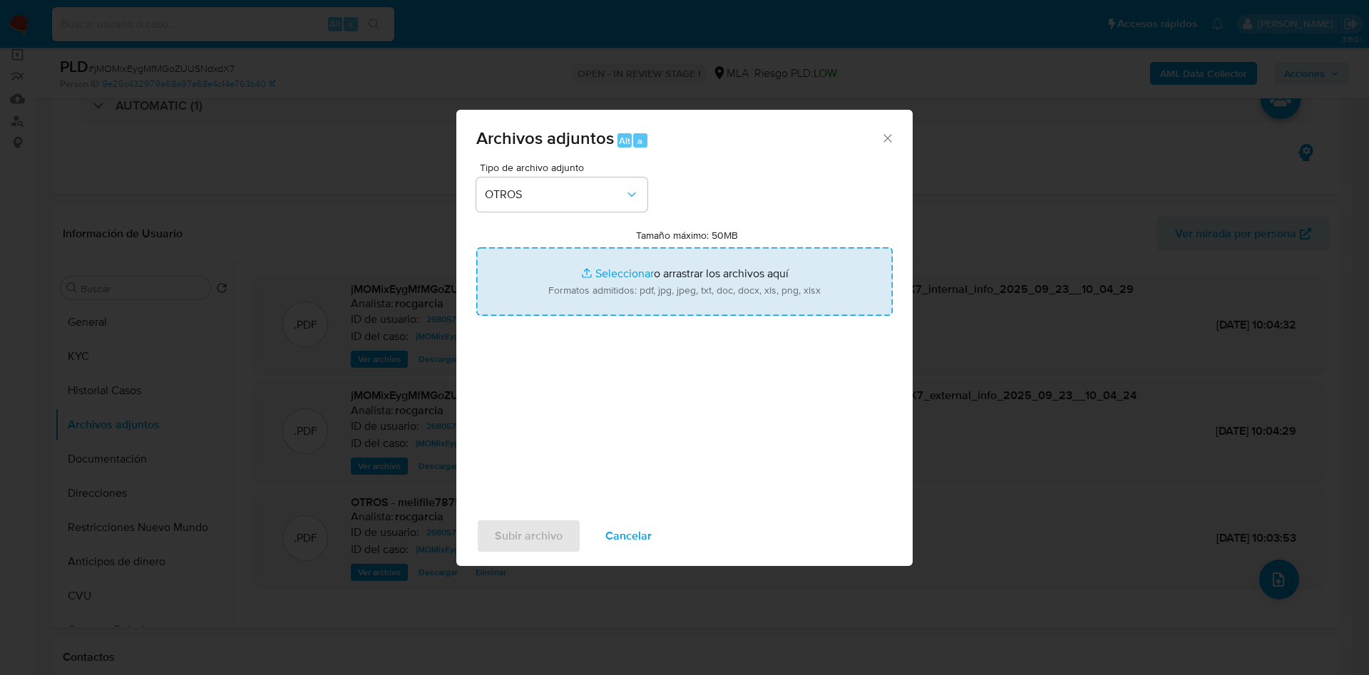
click at [580, 294] on input "Tamaño máximo: 50MB Seleccionar archivos" at bounding box center [684, 281] width 416 height 68
type input "C:\fakepath\Certificacion Negativa20250923.pdf"
click at [619, 271] on input "Tamaño máximo: 50MB Seleccionar archivos" at bounding box center [684, 281] width 416 height 68
type input "C:\fakepath\Movimientos 268057110.xlsx"
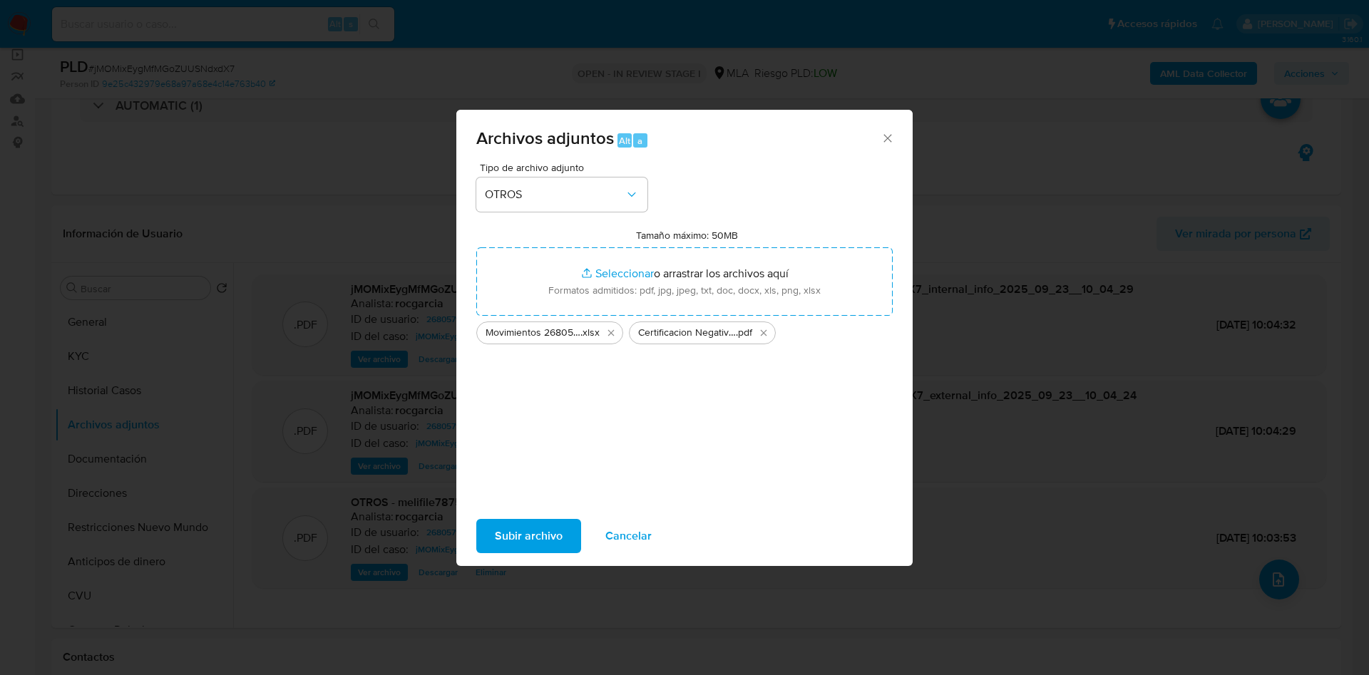
click at [529, 530] on span "Subir archivo" at bounding box center [529, 536] width 68 height 31
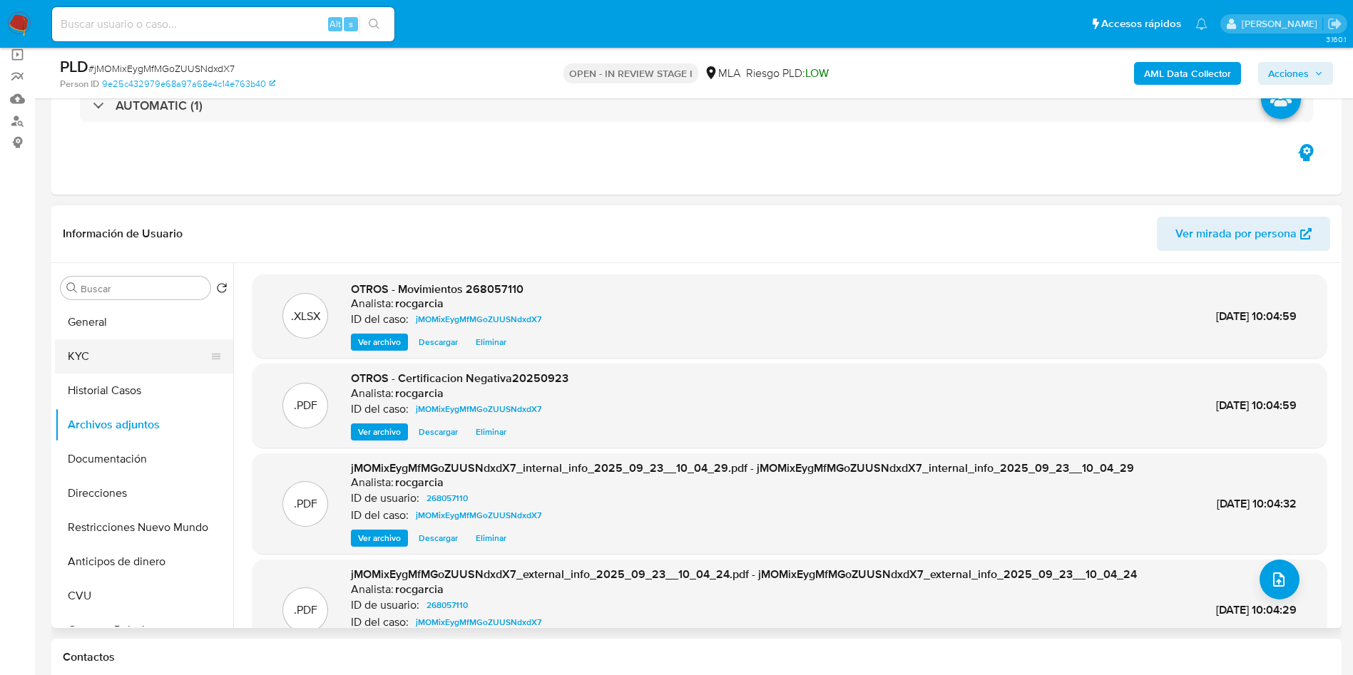
click at [103, 349] on button "KYC" at bounding box center [138, 356] width 167 height 34
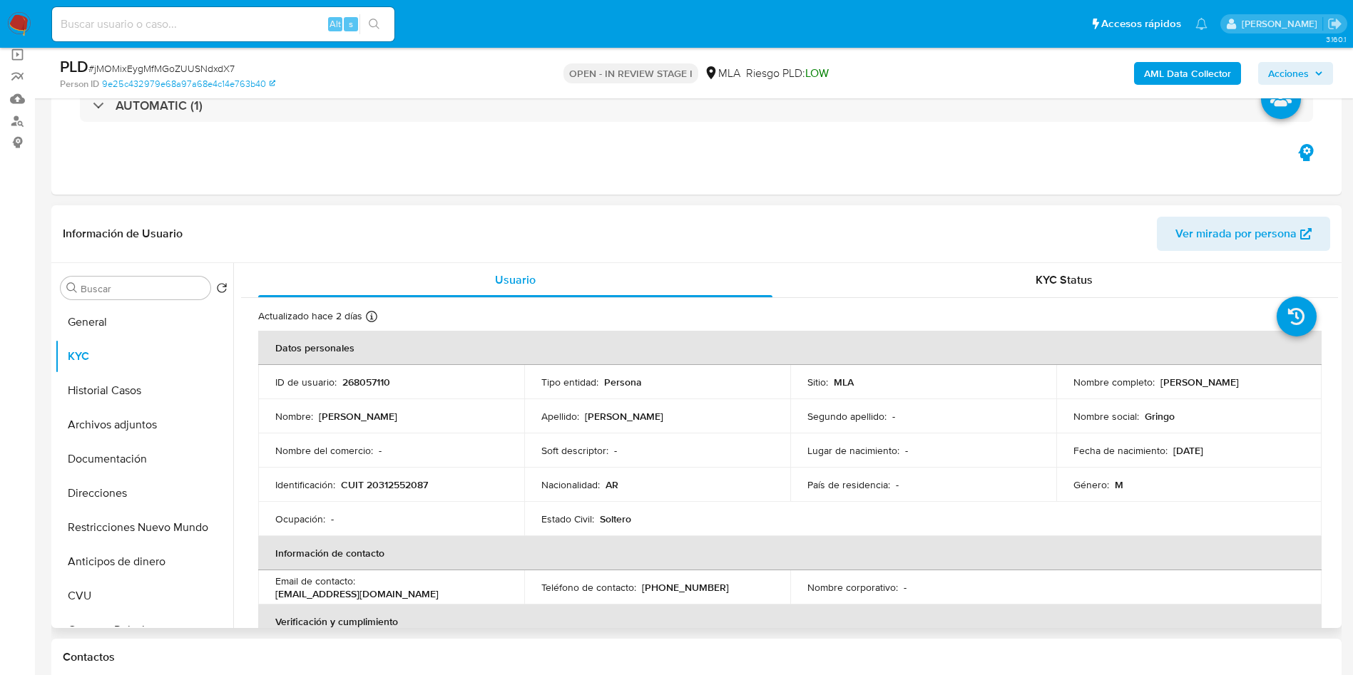
drag, startPoint x: 1155, startPoint y: 382, endPoint x: 1286, endPoint y: 381, distance: 130.5
click at [1286, 381] on div "Nombre completo : Jose Maria Alberto Ibañez" at bounding box center [1189, 382] width 232 height 13
drag, startPoint x: 1153, startPoint y: 385, endPoint x: 1283, endPoint y: 379, distance: 129.9
click at [1283, 379] on div "Nombre completo : Jose Maria Alberto Ibañez" at bounding box center [1189, 382] width 232 height 13
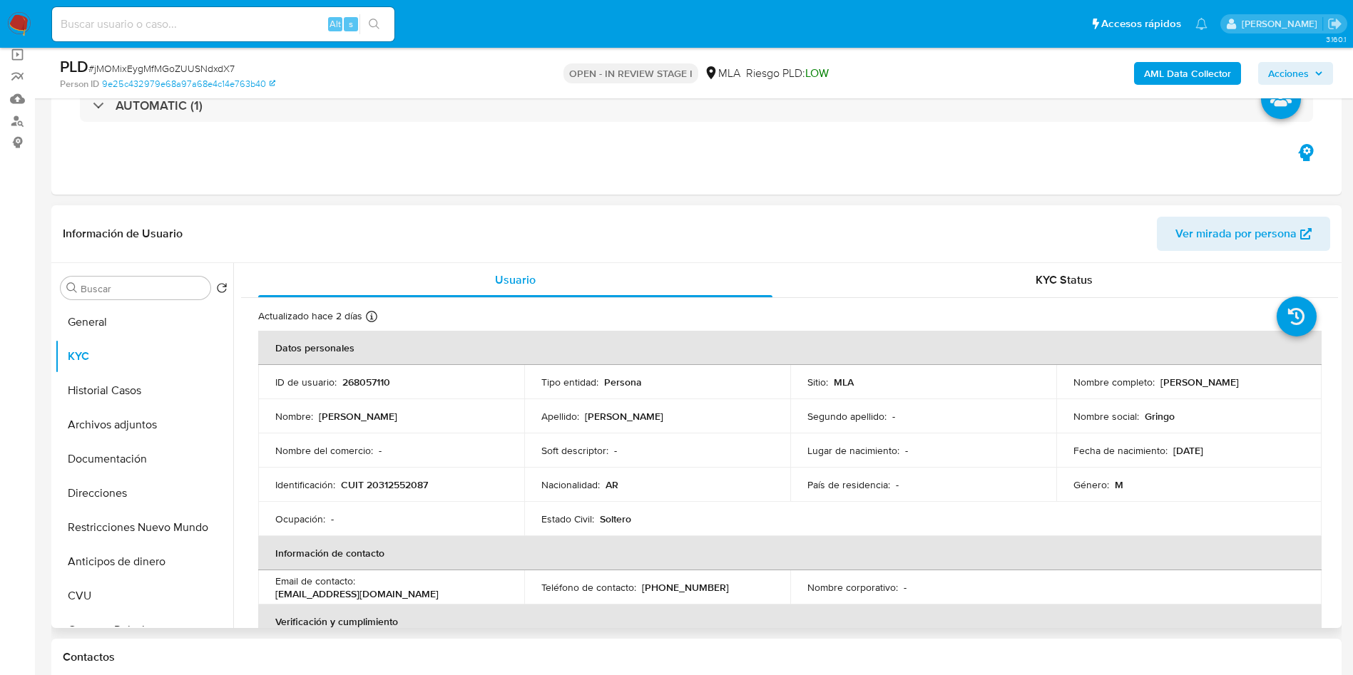
copy div "Jose Maria Alberto Ibañez"
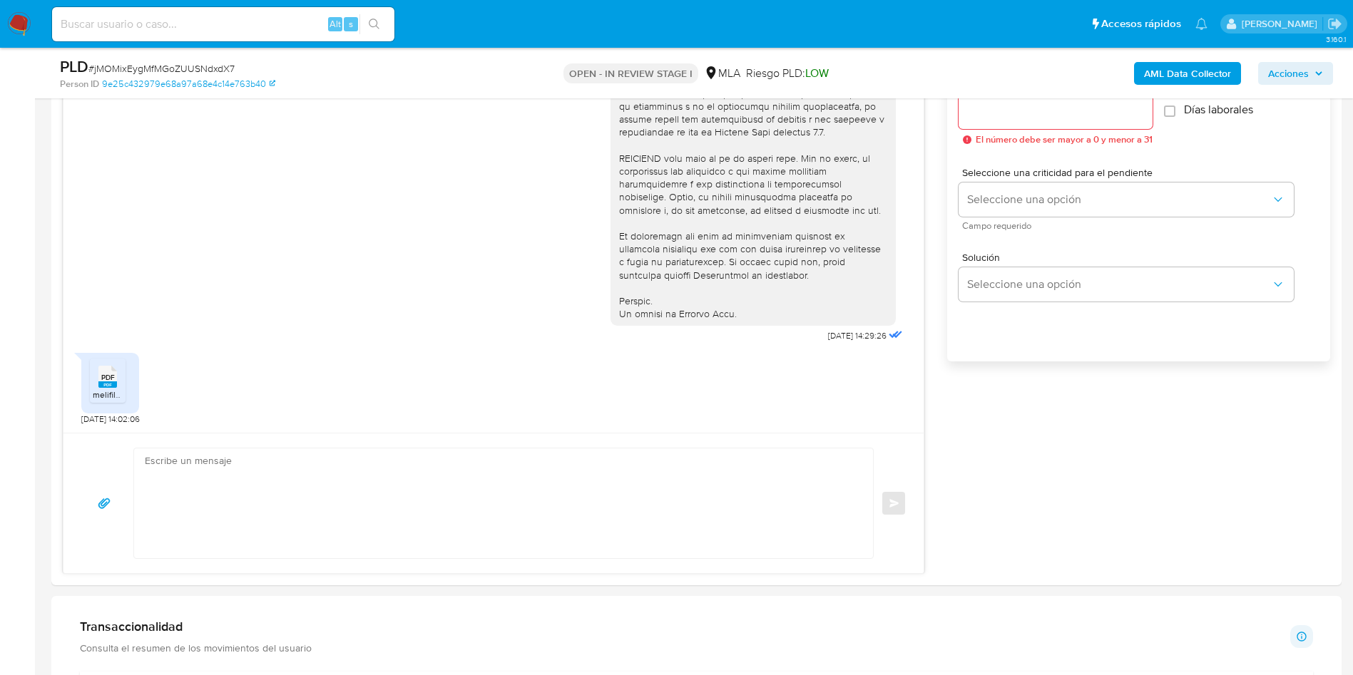
scroll to position [856, 0]
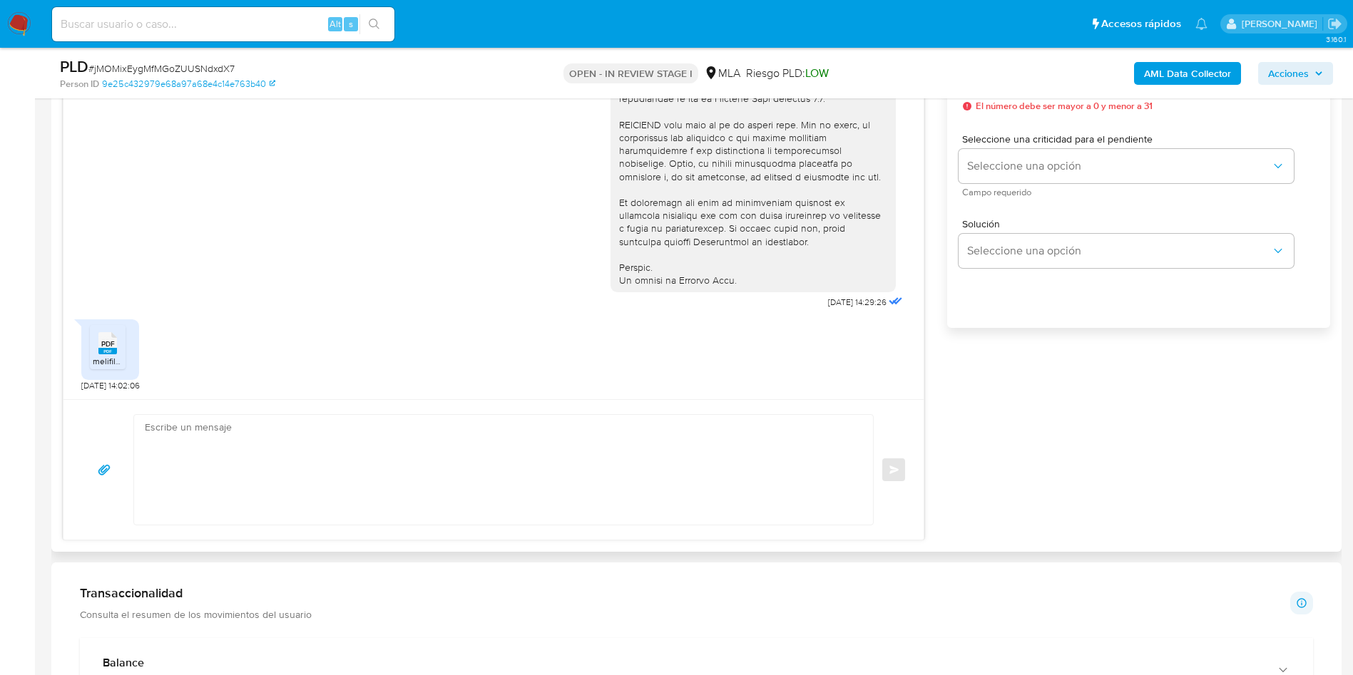
click at [257, 460] on textarea at bounding box center [500, 470] width 710 height 110
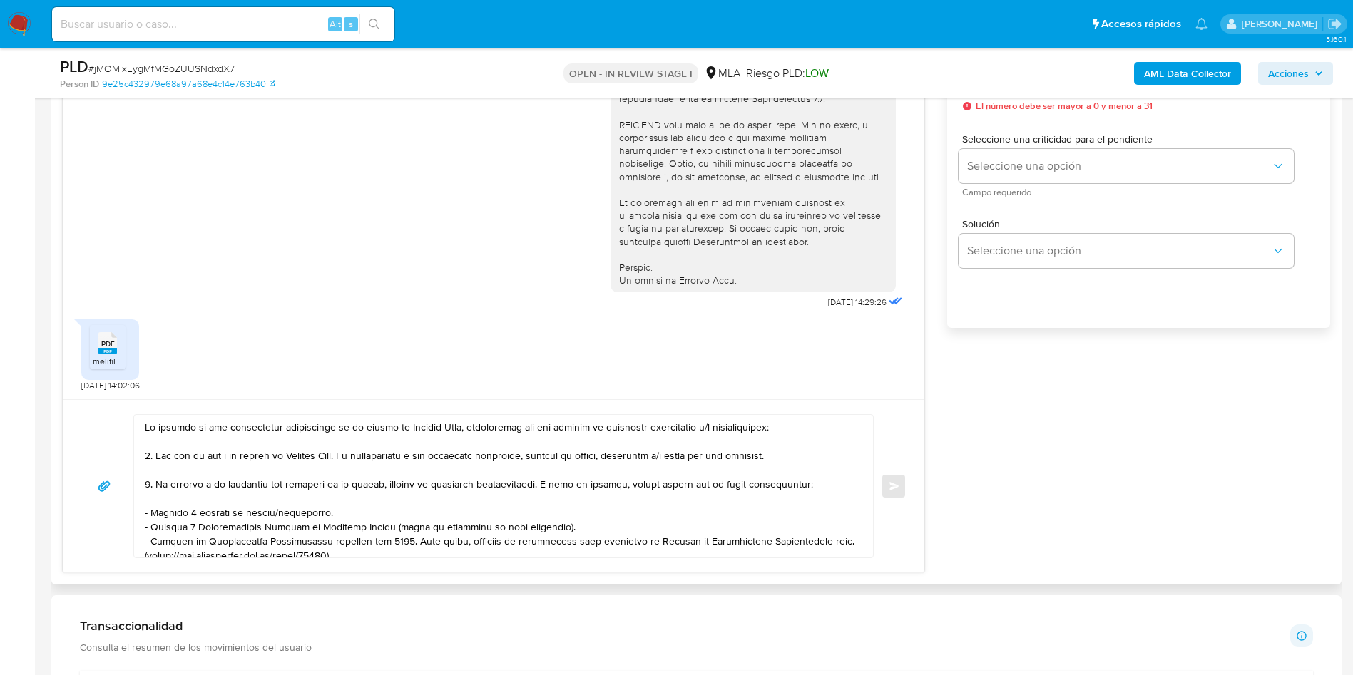
click at [144, 426] on div at bounding box center [500, 486] width 732 height 143
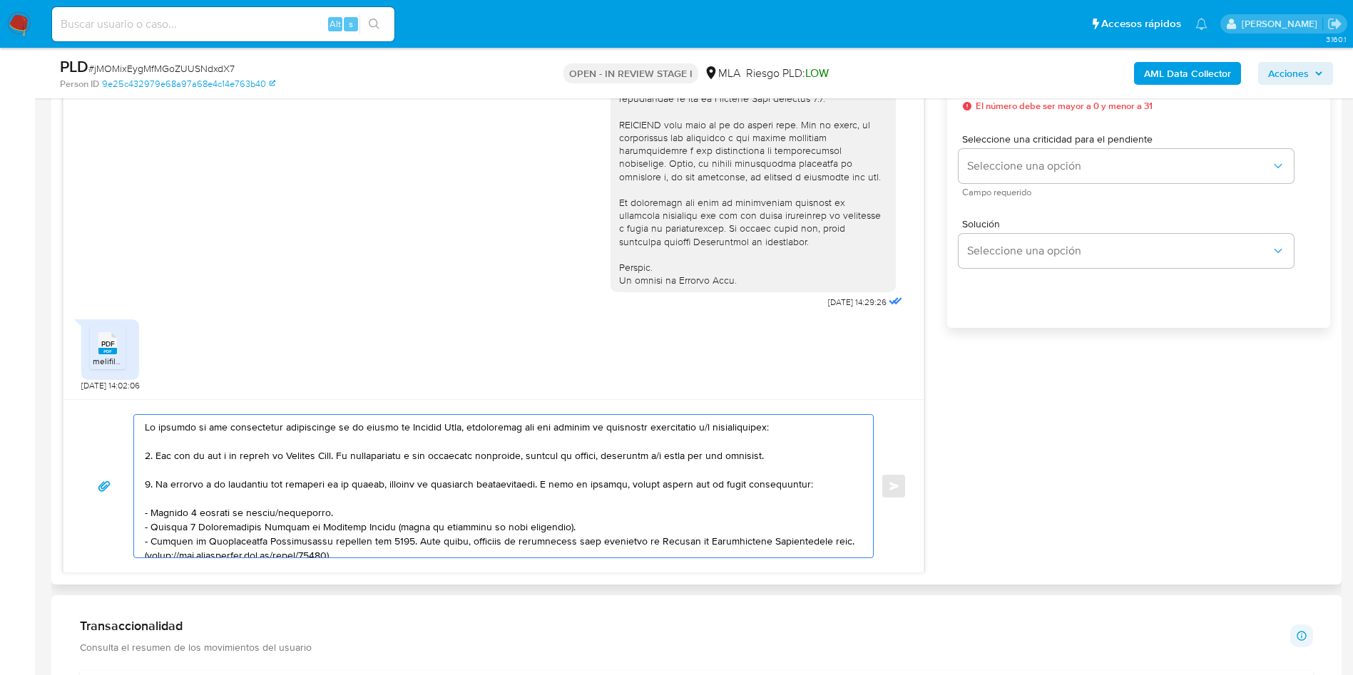
click at [146, 426] on textarea at bounding box center [500, 486] width 710 height 143
paste textarea "Jose Maria Alberto Ibañez"
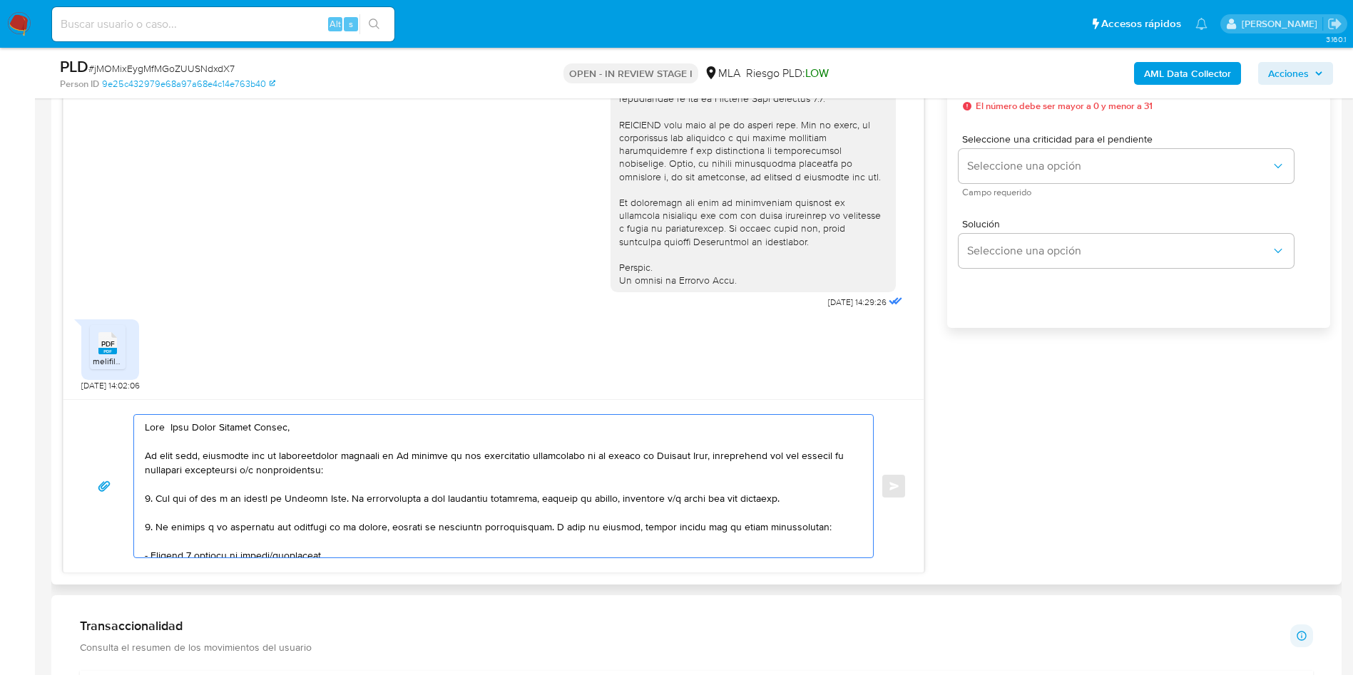
click at [314, 452] on textarea at bounding box center [500, 486] width 710 height 143
click at [0, 0] on lt-strong "cumentación" at bounding box center [0, 0] width 0 height 0
click at [403, 460] on textarea at bounding box center [500, 486] width 710 height 143
paste textarea "JACINTO ALBERTO IBAÑEZ"
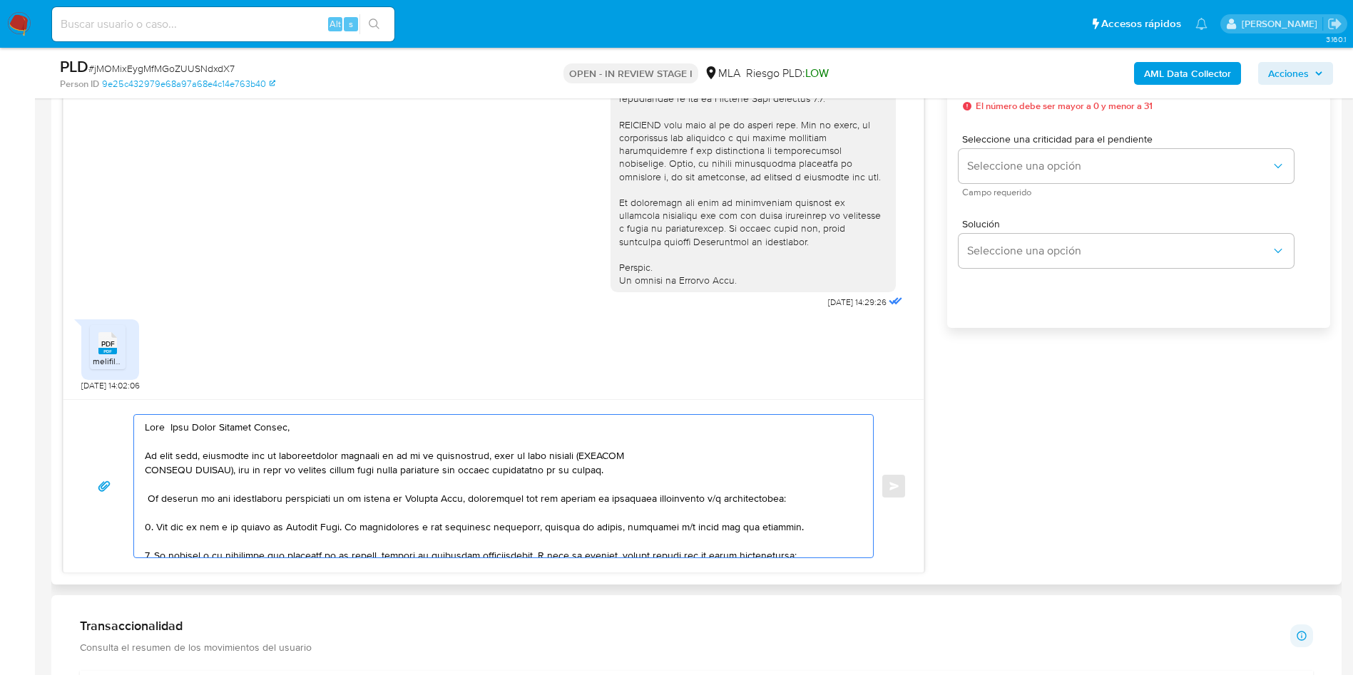
click at [339, 472] on textarea at bounding box center [500, 486] width 710 height 143
drag, startPoint x: 335, startPoint y: 472, endPoint x: 287, endPoint y: 508, distance: 60.6
click at [278, 515] on textarea at bounding box center [500, 486] width 710 height 143
click at [344, 466] on textarea at bounding box center [500, 486] width 710 height 143
click at [0, 0] on lt-strong "á" at bounding box center [0, 0] width 0 height 0
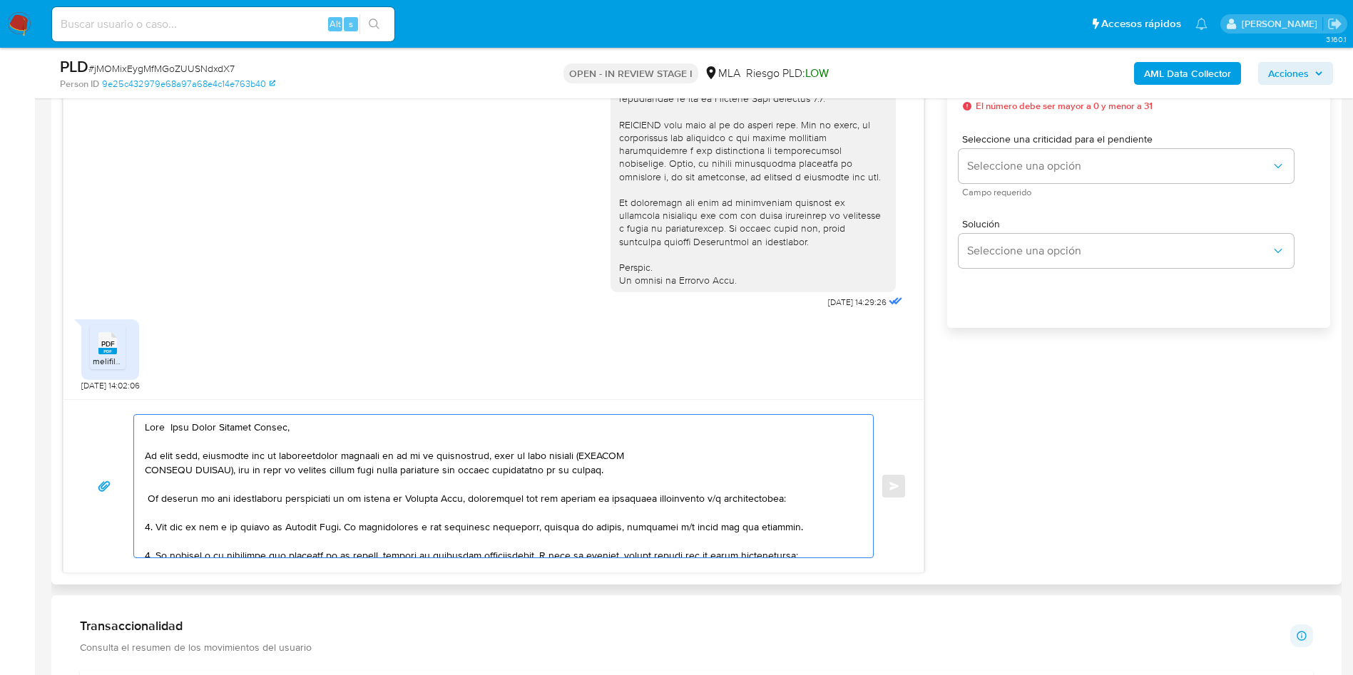
click at [477, 473] on textarea at bounding box center [500, 486] width 710 height 143
click at [489, 469] on textarea at bounding box center [500, 486] width 710 height 143
click at [0, 0] on lt-span "fo nd os" at bounding box center [0, 0] width 0 height 0
drag, startPoint x: 354, startPoint y: 524, endPoint x: 802, endPoint y: 523, distance: 447.1
click at [802, 523] on textarea at bounding box center [500, 486] width 710 height 143
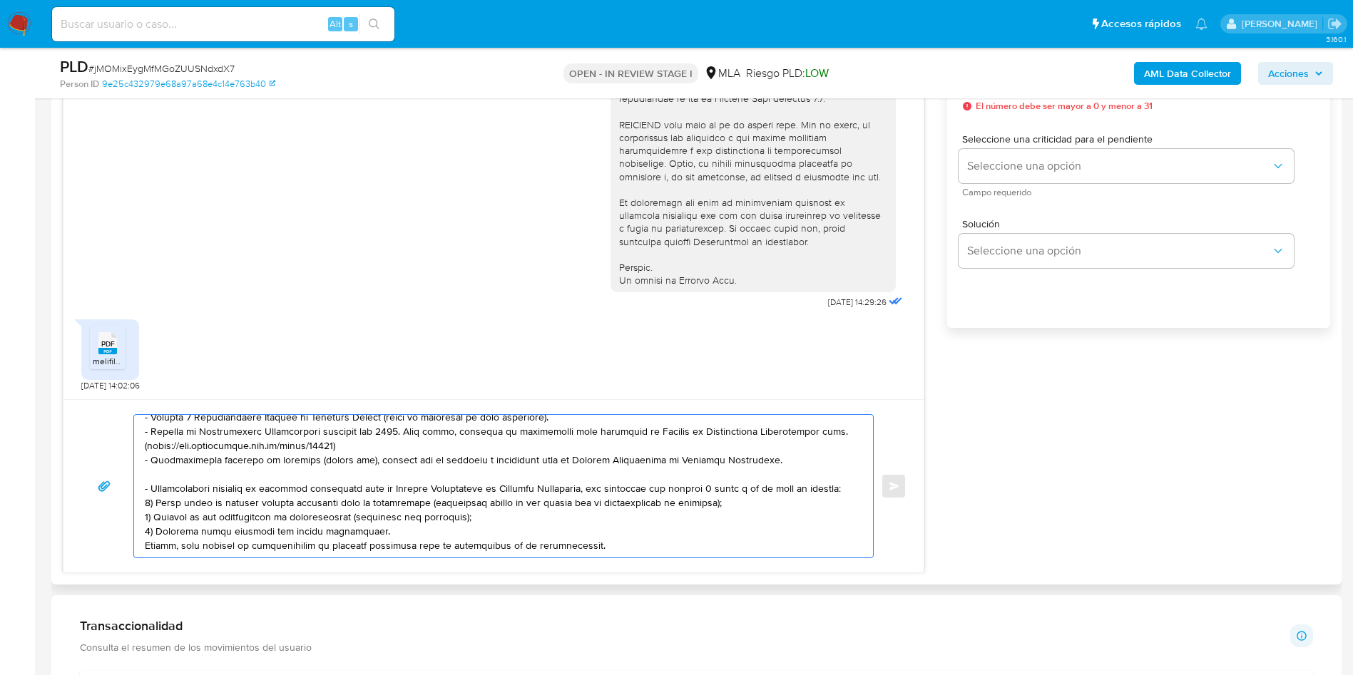
scroll to position [214, 0]
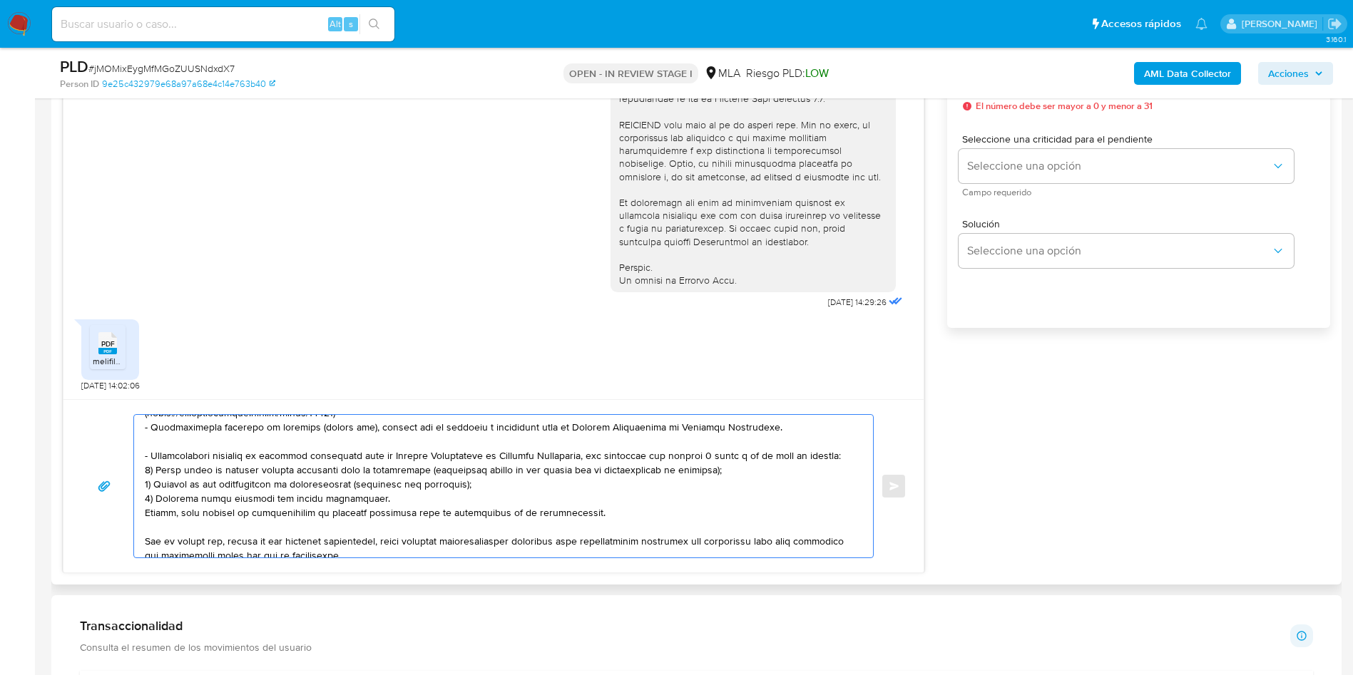
drag, startPoint x: 143, startPoint y: 449, endPoint x: 598, endPoint y: 511, distance: 459.1
click at [598, 511] on div at bounding box center [500, 486] width 732 height 143
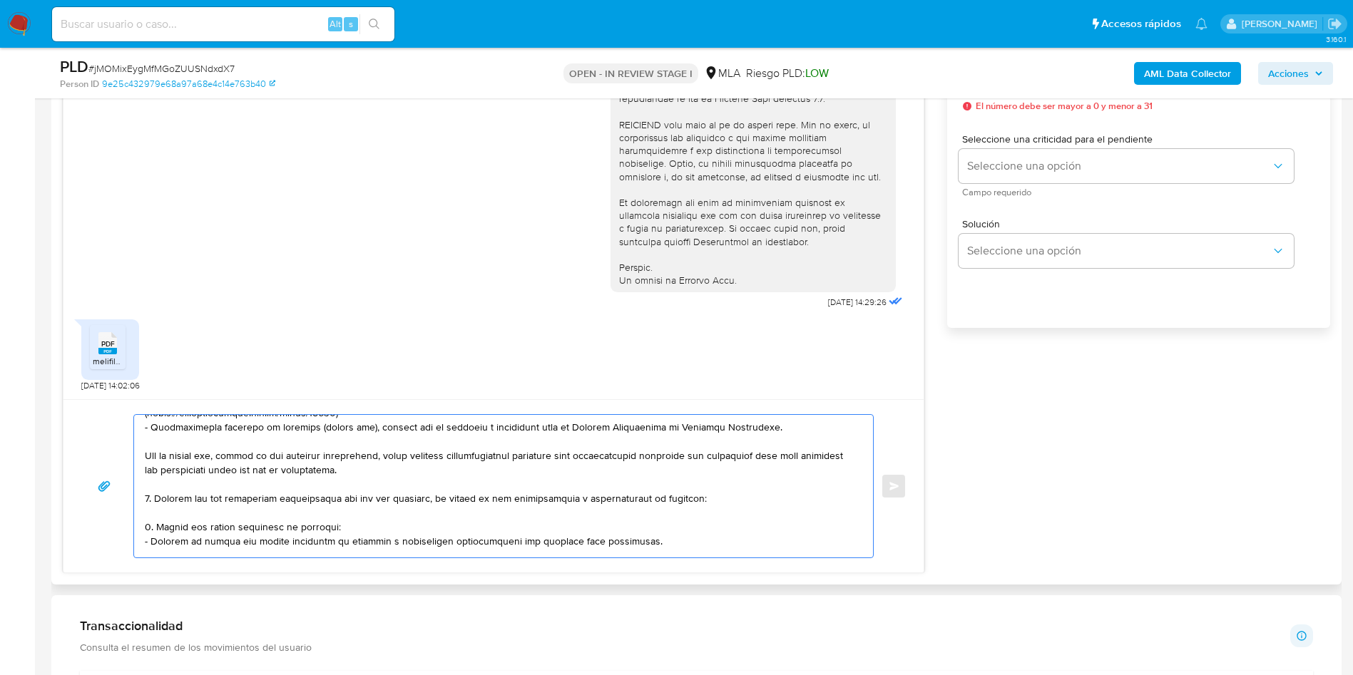
click at [218, 515] on textarea at bounding box center [500, 486] width 710 height 143
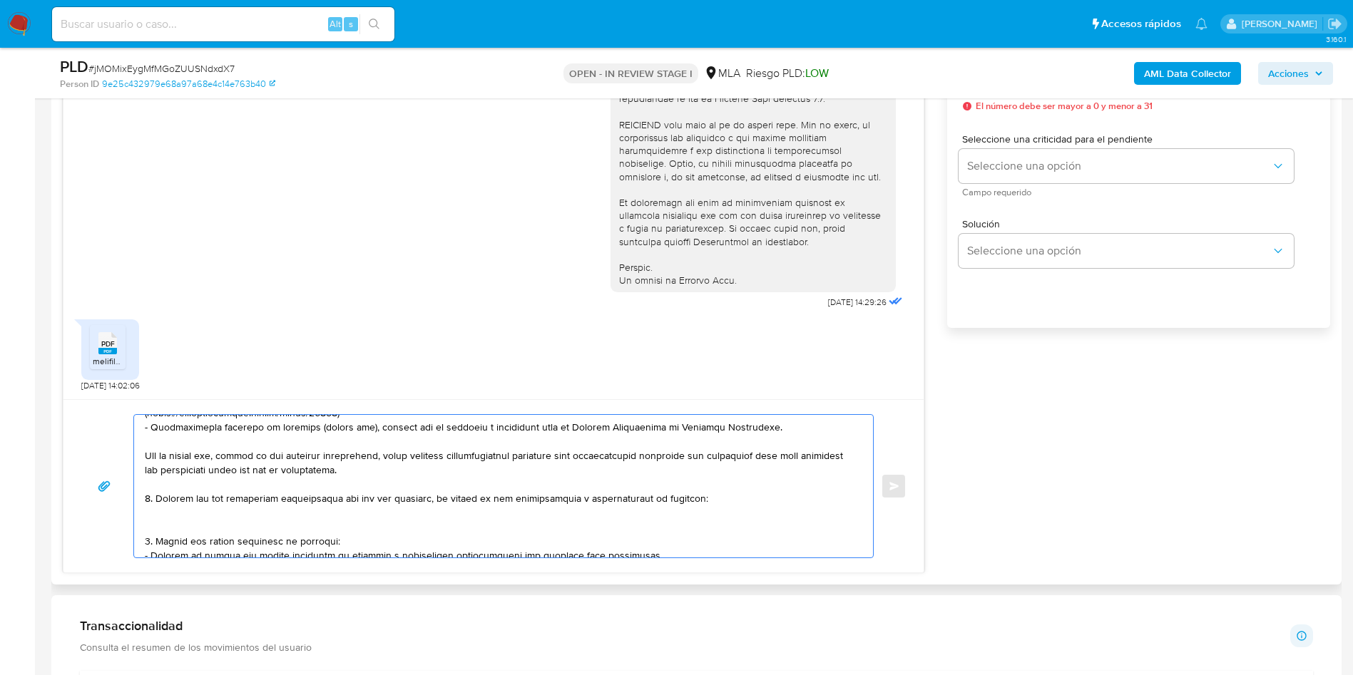
paste textarea "- Kuchack S R L - 30708564164 (ACTIVIDAD: Fabricación de productos metálicos de…"
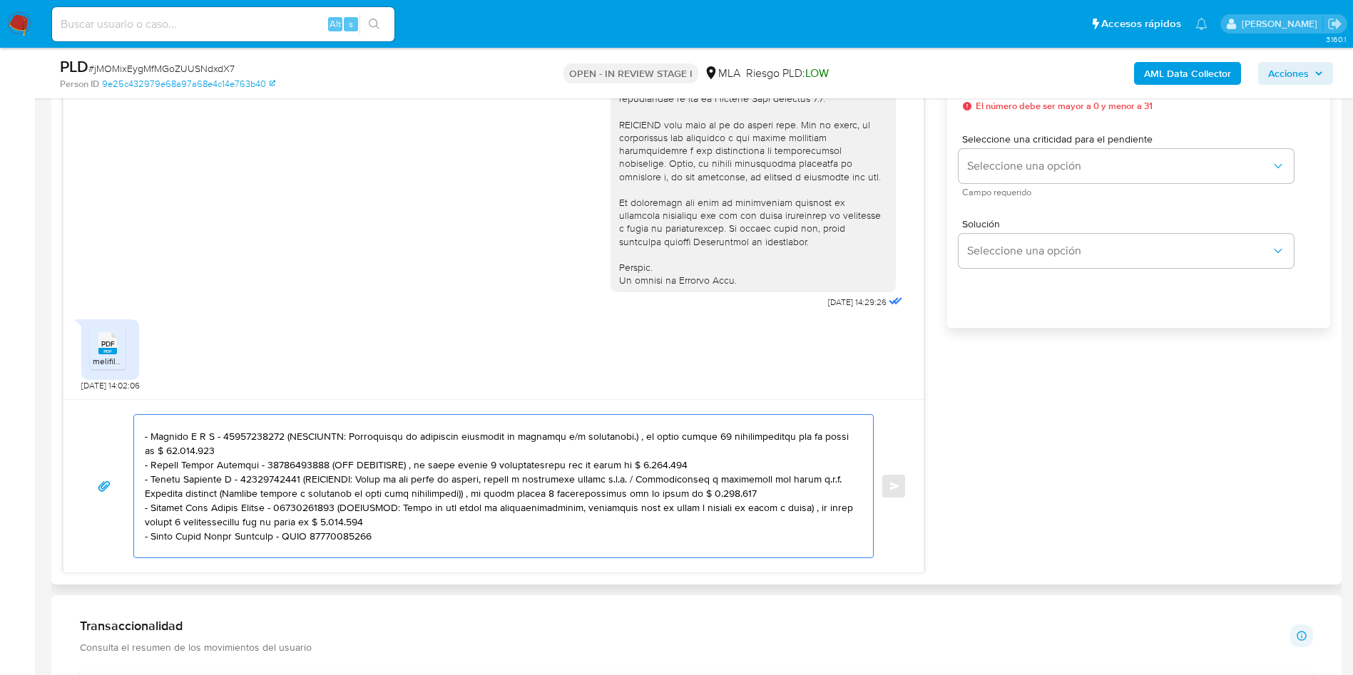
drag, startPoint x: 282, startPoint y: 433, endPoint x: 288, endPoint y: 444, distance: 13.1
click at [288, 444] on textarea at bounding box center [500, 486] width 710 height 143
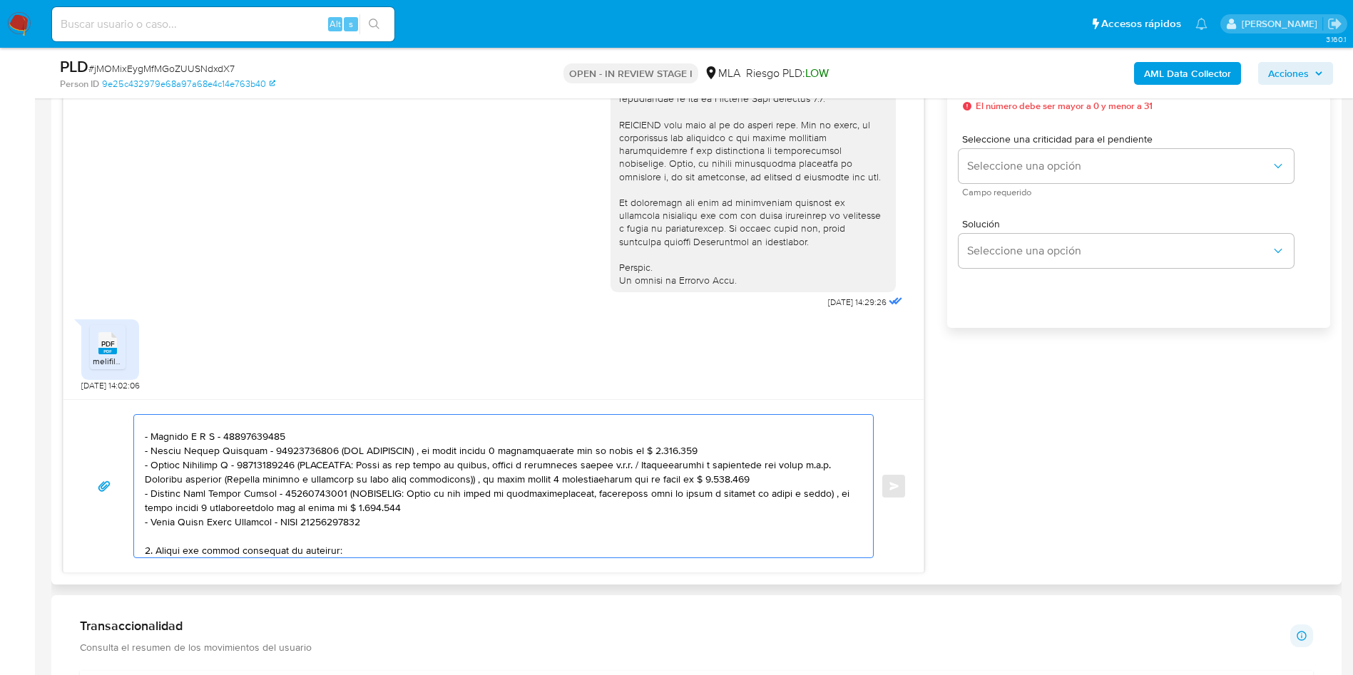
drag, startPoint x: 323, startPoint y: 453, endPoint x: 662, endPoint y: 463, distance: 338.9
click at [688, 454] on textarea at bounding box center [500, 486] width 710 height 143
drag, startPoint x: 302, startPoint y: 463, endPoint x: 779, endPoint y: 478, distance: 478.0
click at [779, 478] on textarea at bounding box center [500, 486] width 710 height 143
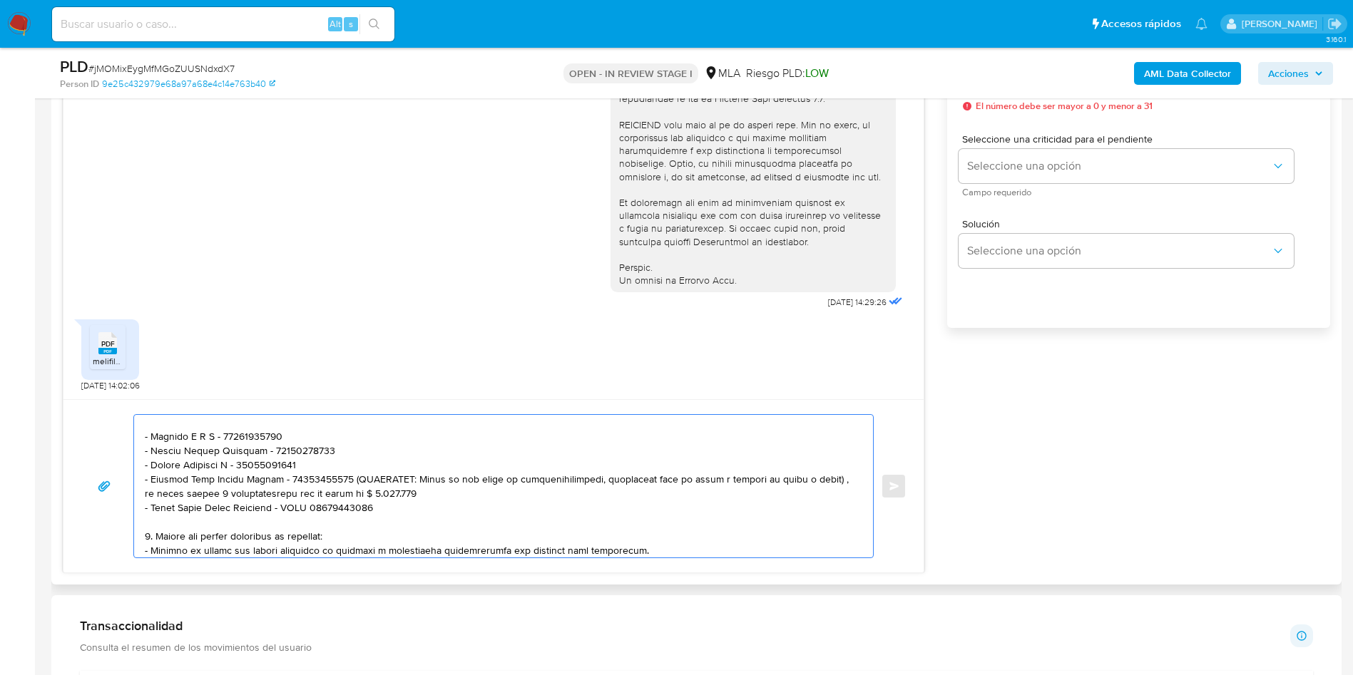
drag, startPoint x: 350, startPoint y: 482, endPoint x: 427, endPoint y: 488, distance: 77.3
click at [427, 488] on textarea at bounding box center [500, 486] width 710 height 143
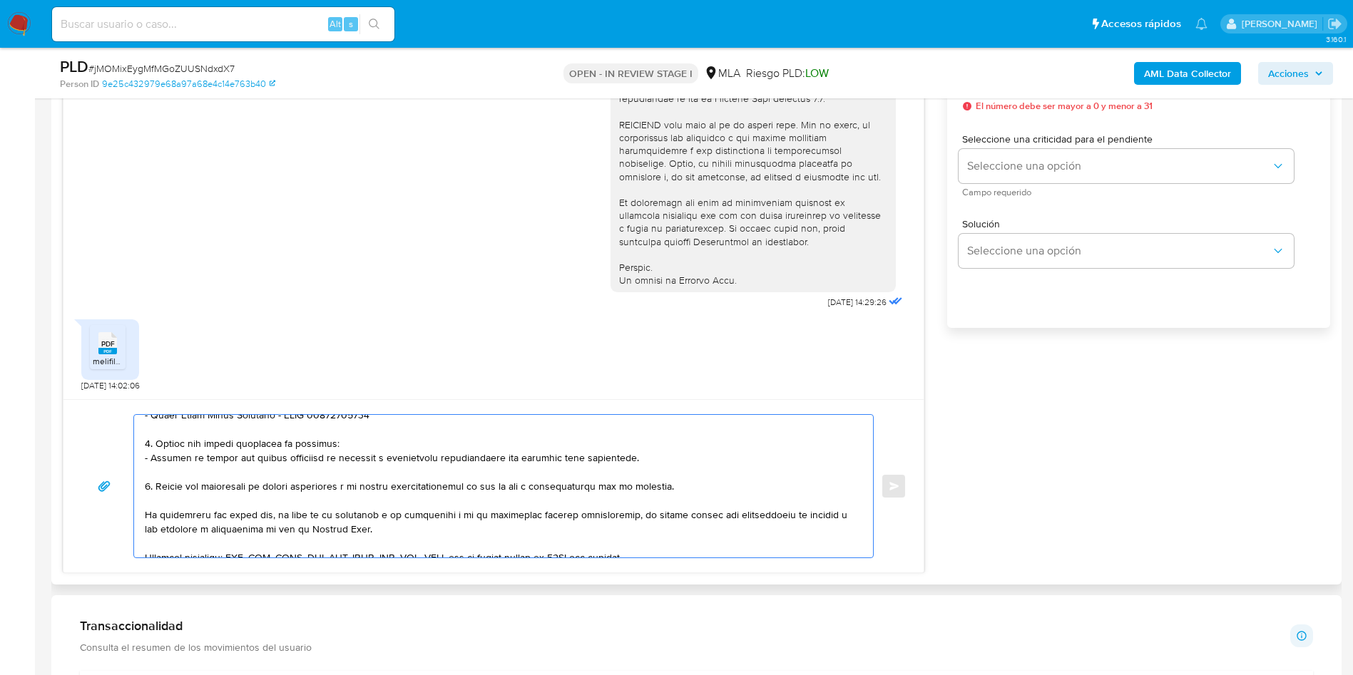
scroll to position [411, 0]
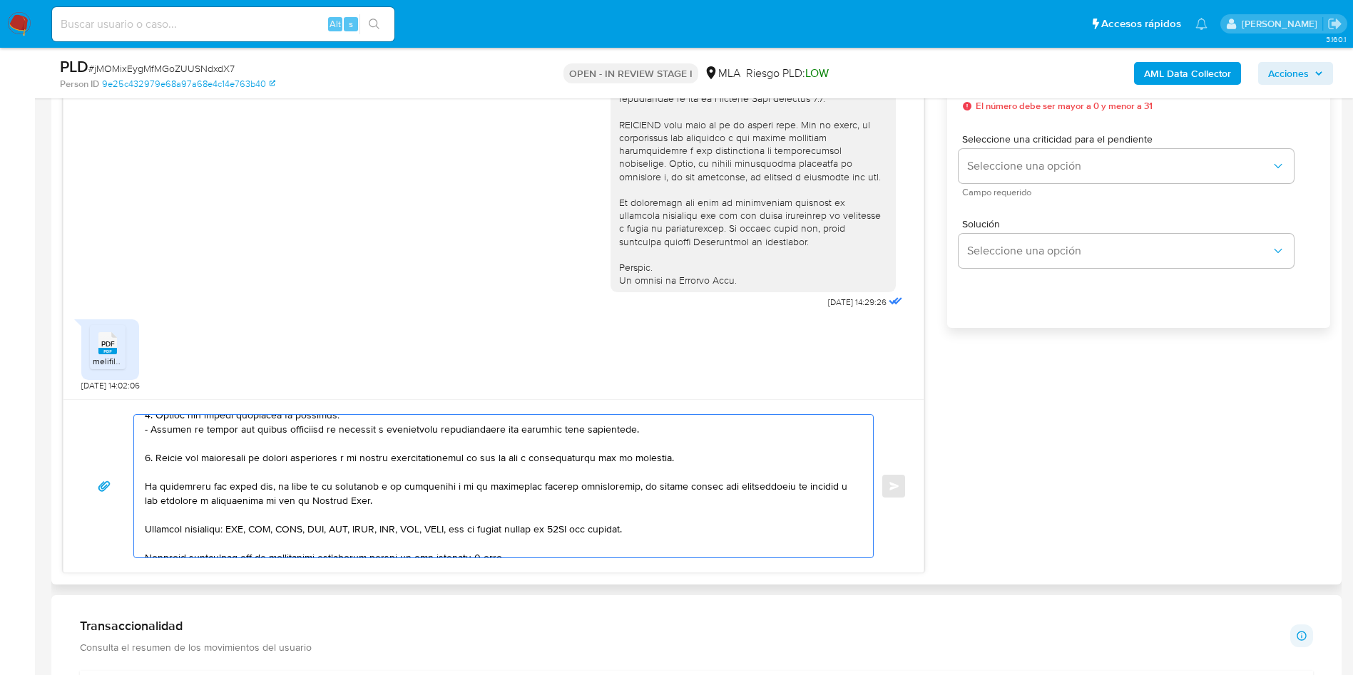
drag, startPoint x: 153, startPoint y: 422, endPoint x: 169, endPoint y: 460, distance: 40.9
click at [169, 460] on textarea at bounding box center [500, 486] width 710 height 143
click at [168, 462] on textarea at bounding box center [500, 486] width 710 height 143
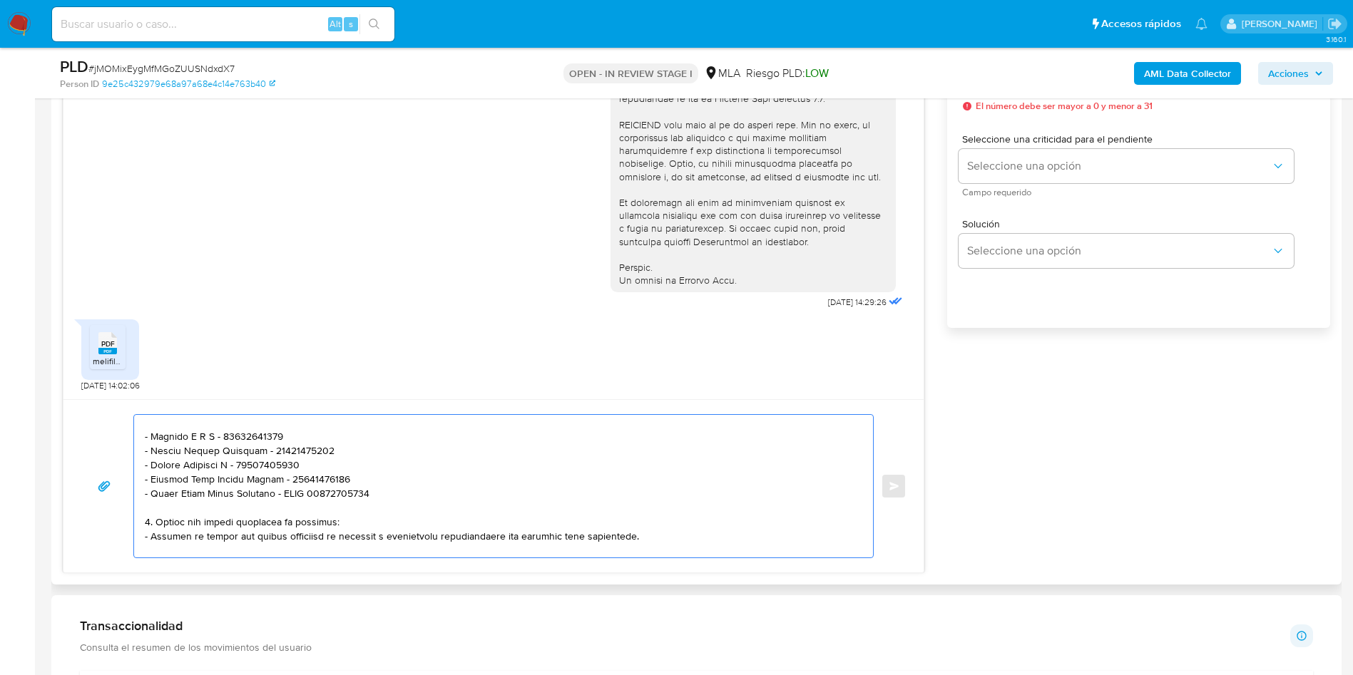
click at [165, 520] on textarea at bounding box center [500, 486] width 710 height 143
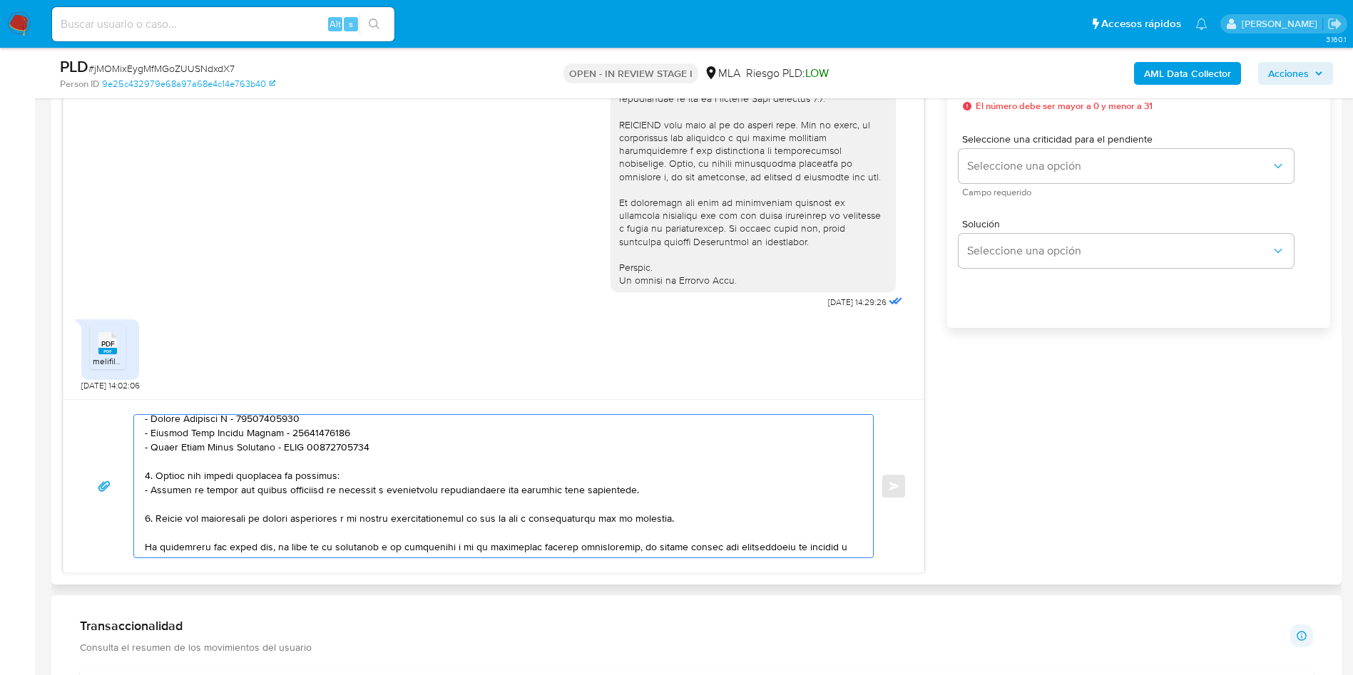
scroll to position [411, 0]
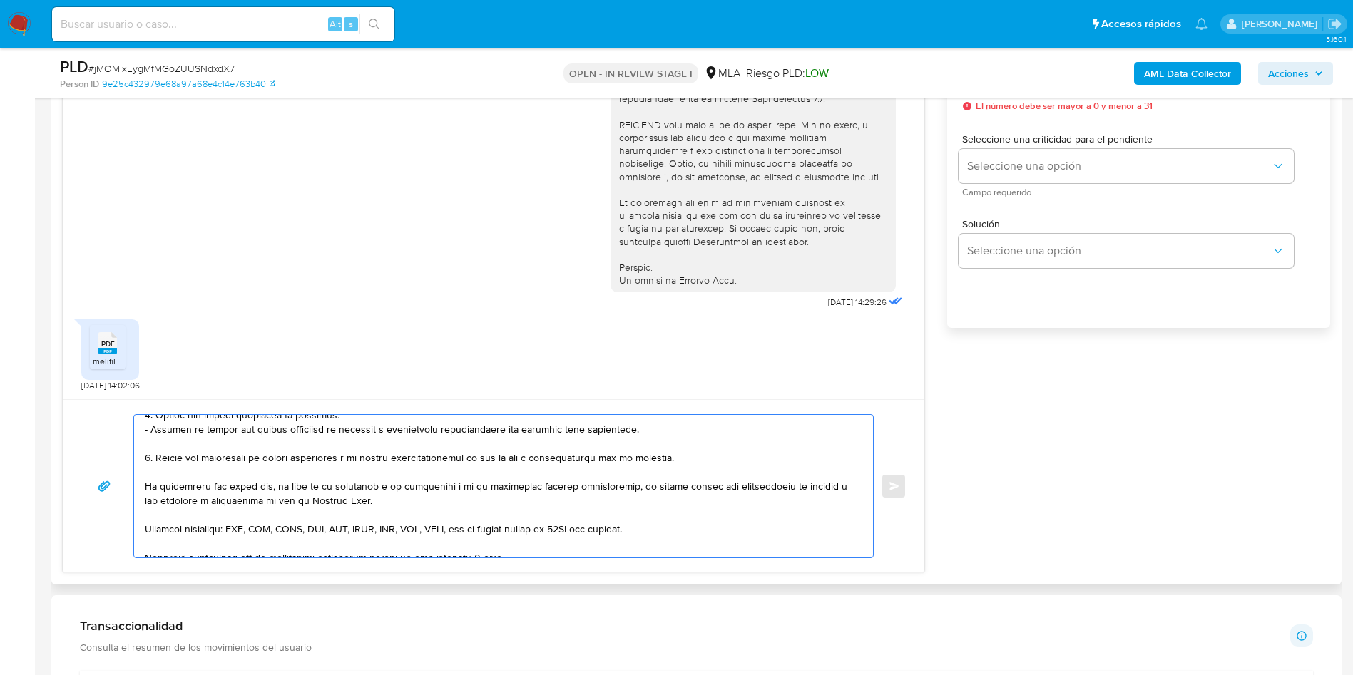
drag, startPoint x: 155, startPoint y: 520, endPoint x: 156, endPoint y: 454, distance: 65.6
click at [156, 454] on textarea at bounding box center [500, 486] width 710 height 143
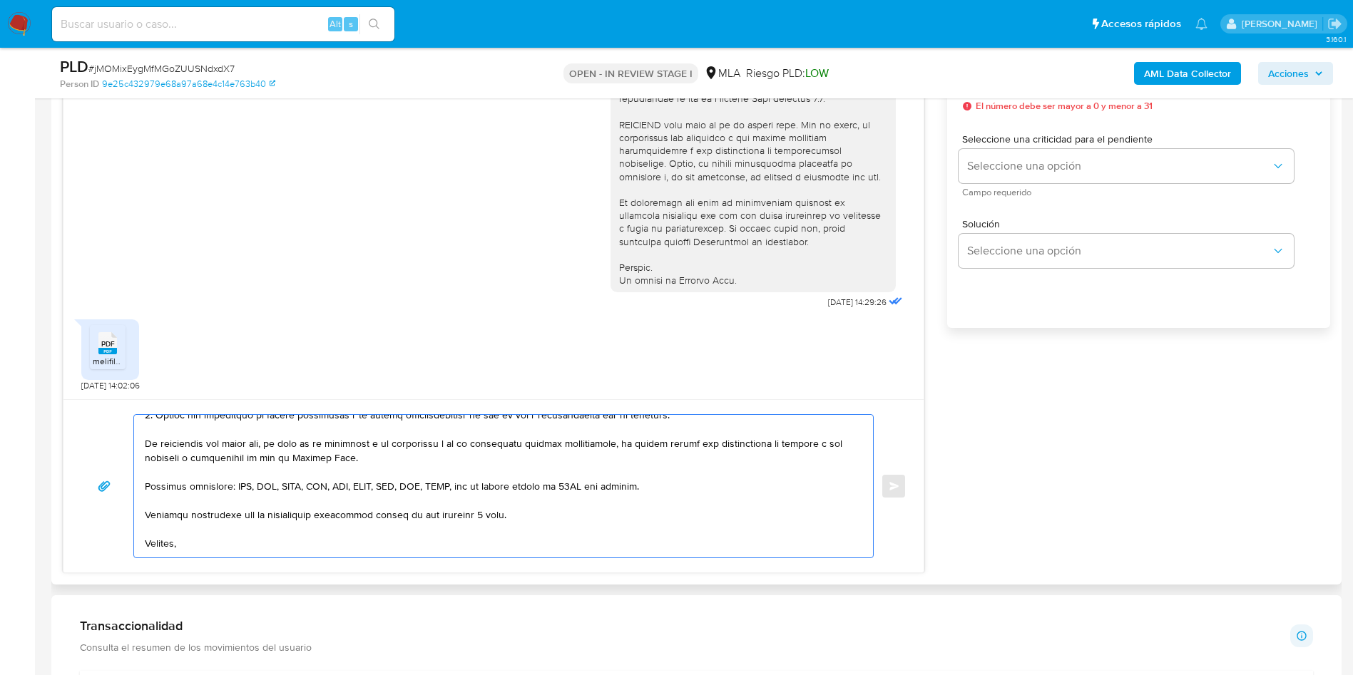
scroll to position [369, 0]
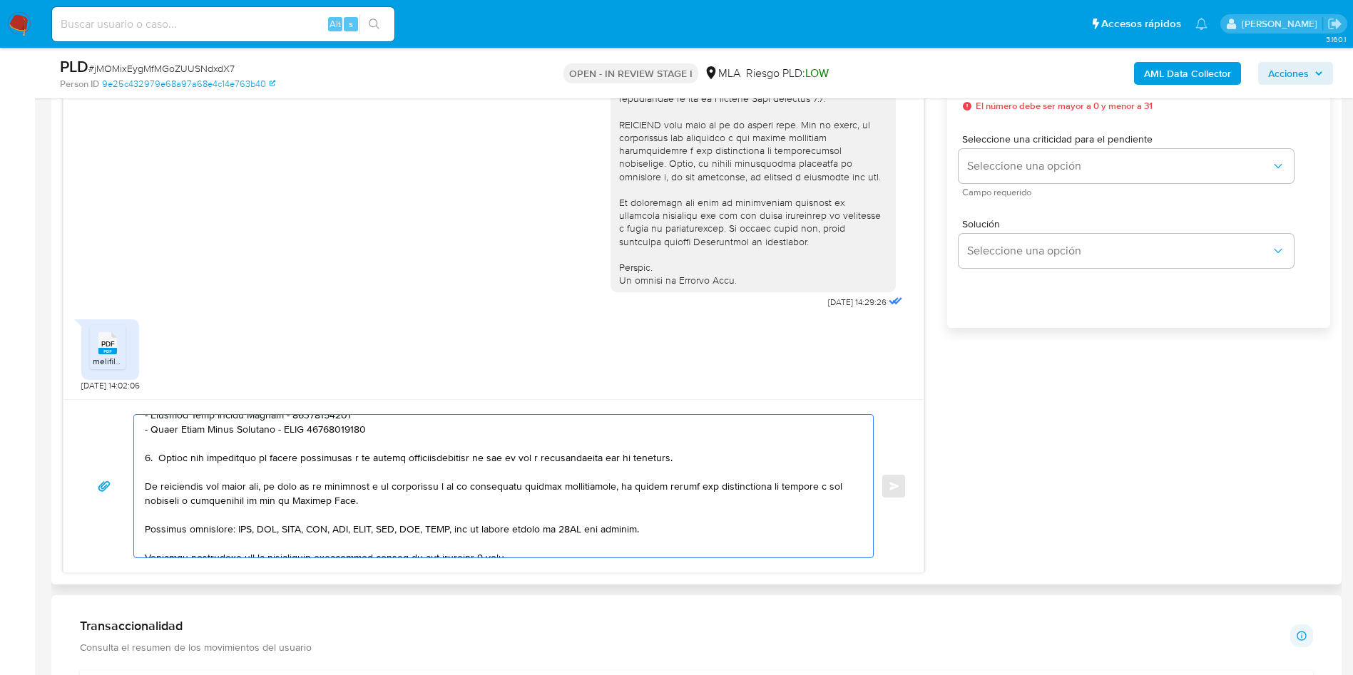
click at [532, 458] on textarea at bounding box center [500, 486] width 710 height 143
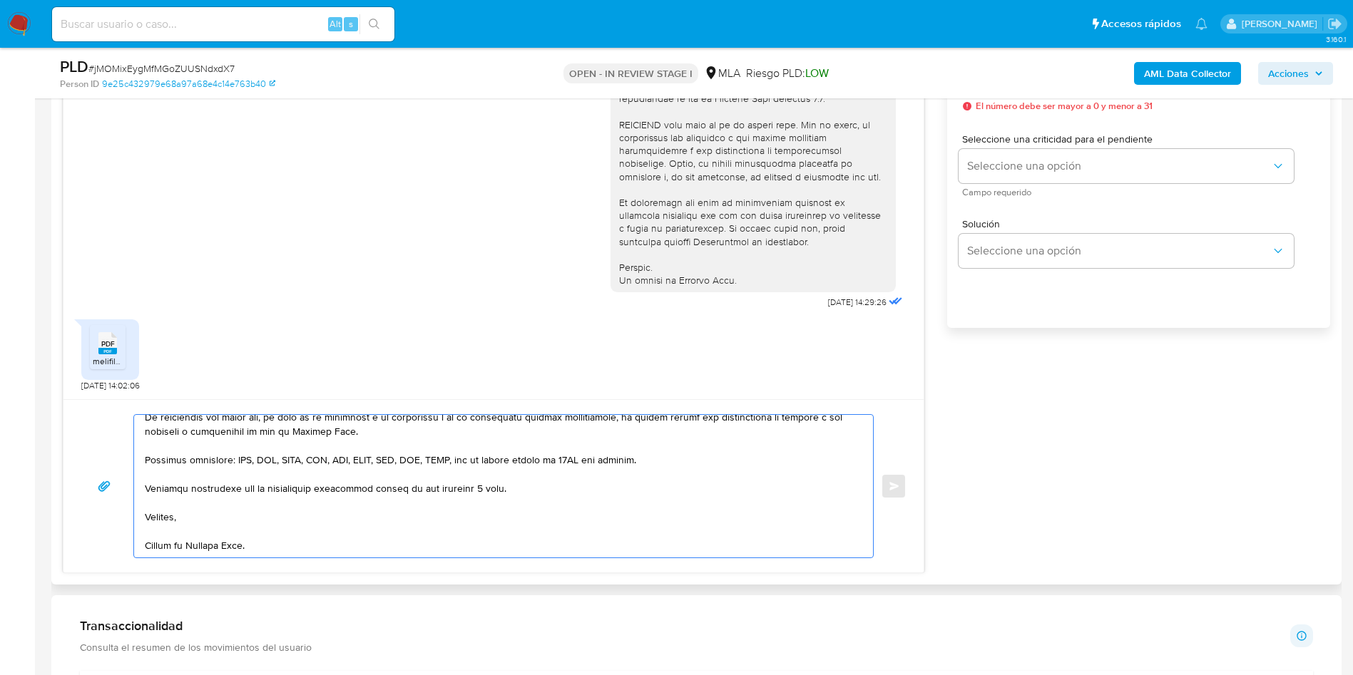
scroll to position [535, 0]
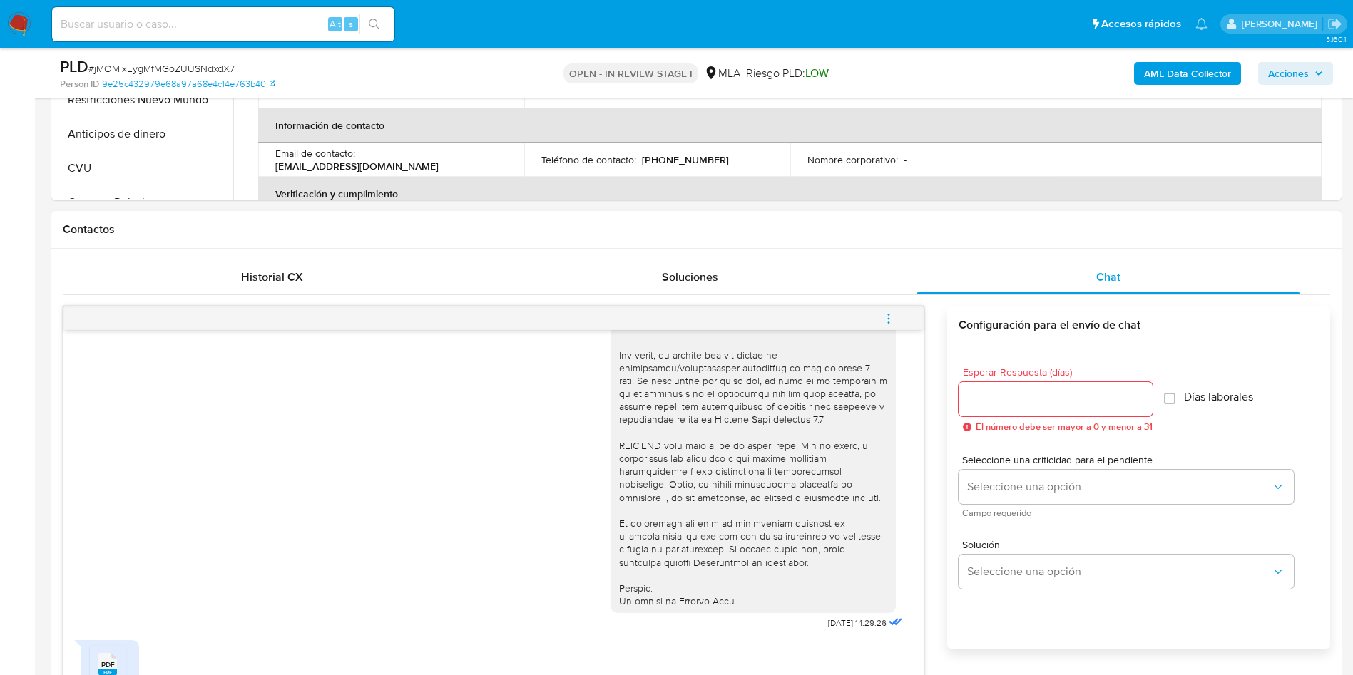
type textarea "Hola Jose Maria Alberto Ibañez, En este caso, validamos que la documentación ap…"
click at [999, 406] on input "Esperar Respuesta (días)" at bounding box center [1055, 399] width 194 height 19
type input "3"
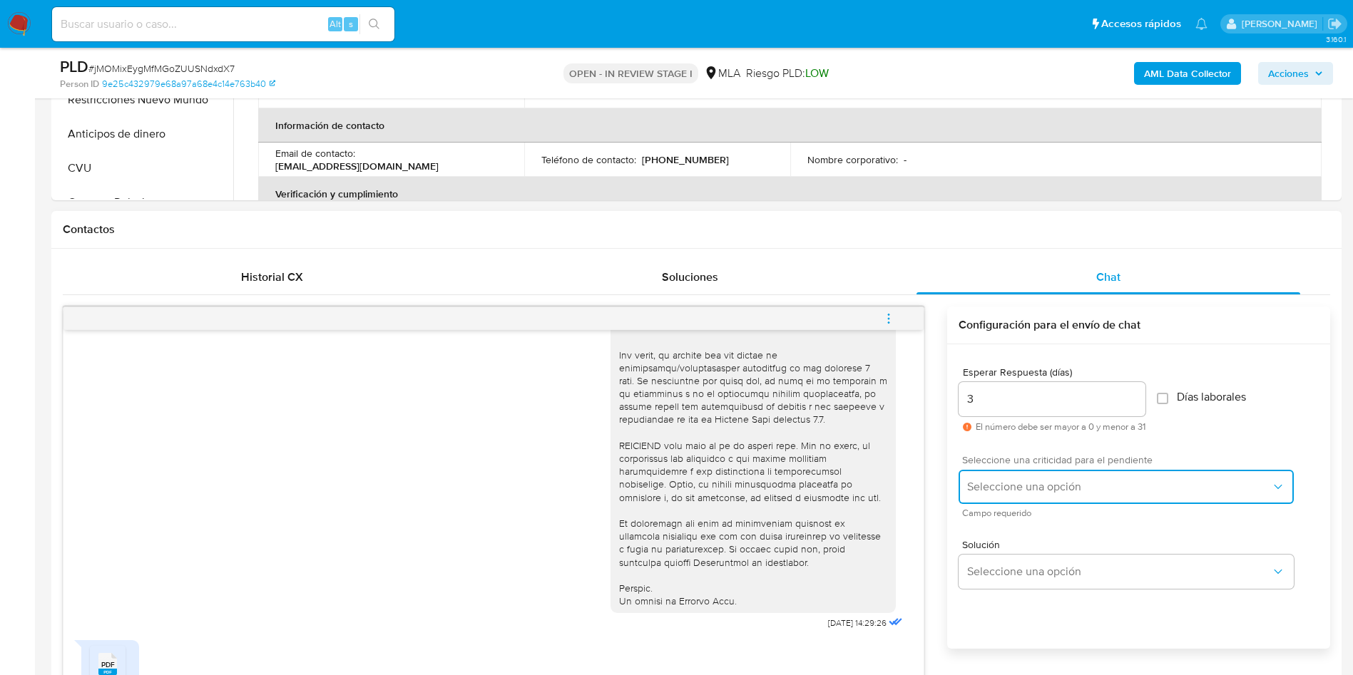
click at [995, 497] on button "Seleccione una opción" at bounding box center [1125, 487] width 335 height 34
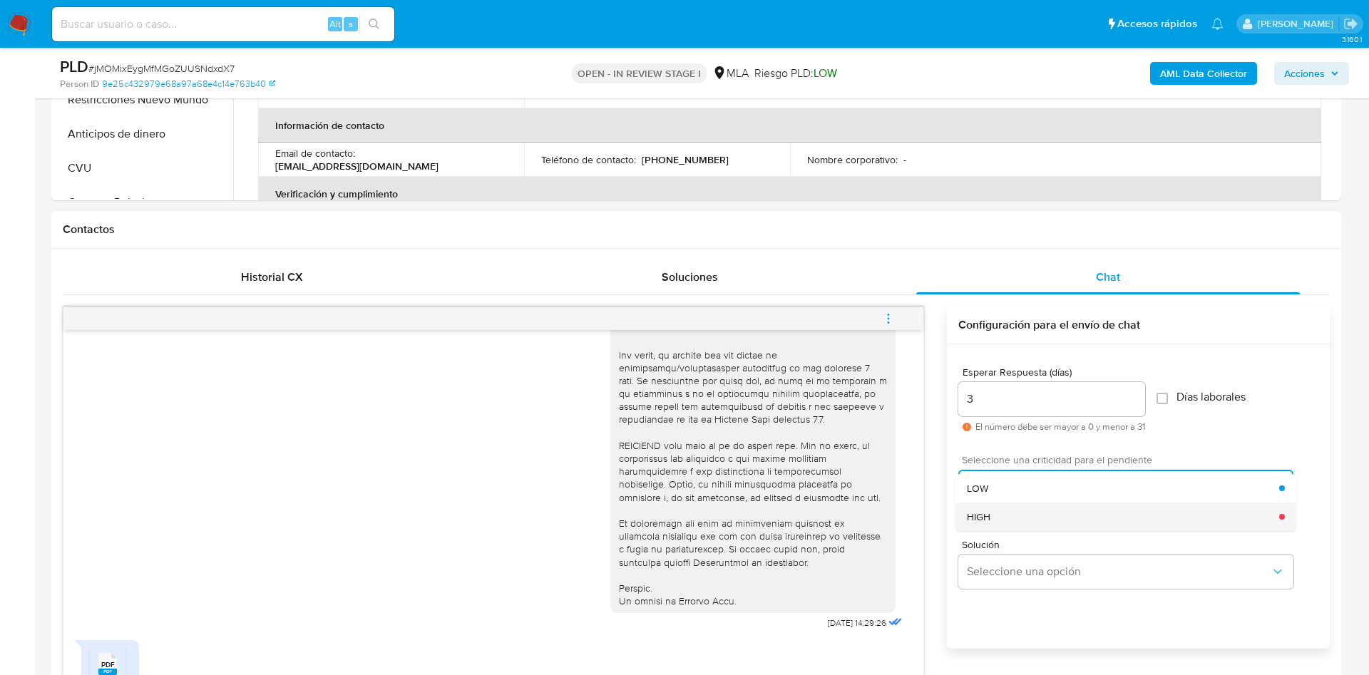
click at [998, 521] on div "HIGH" at bounding box center [1123, 517] width 312 height 29
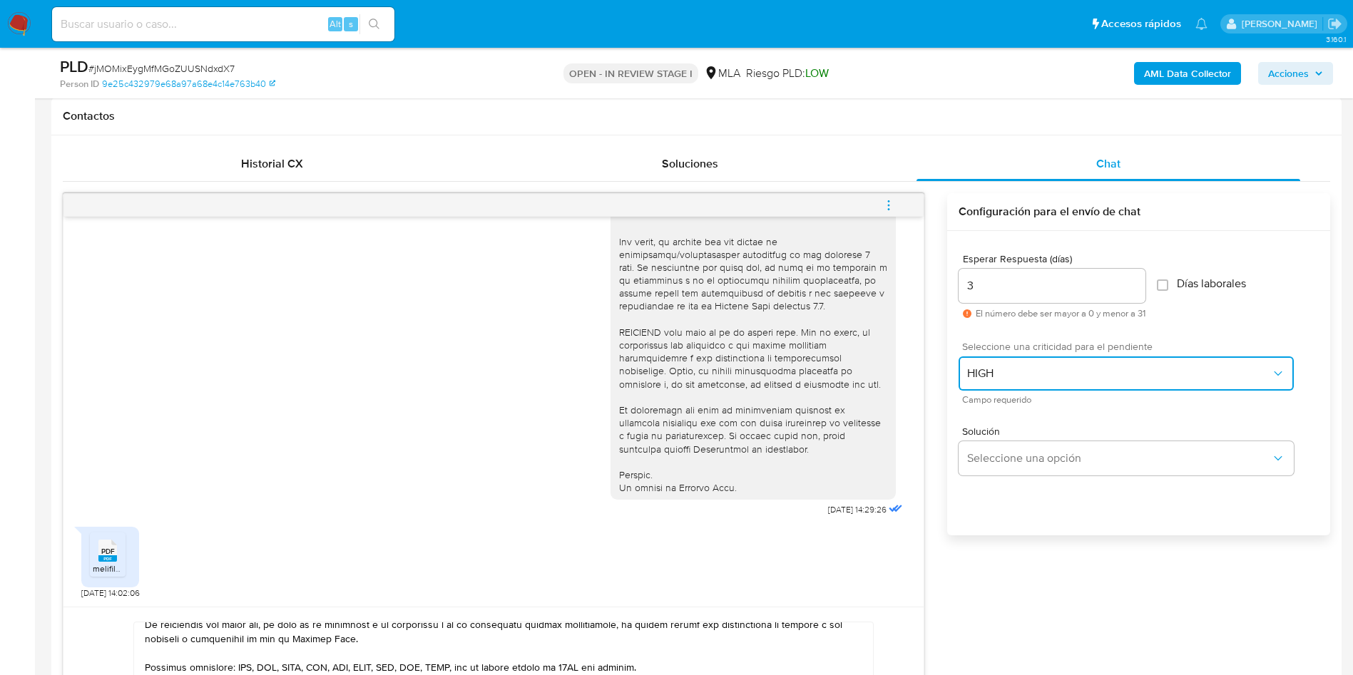
scroll to position [749, 0]
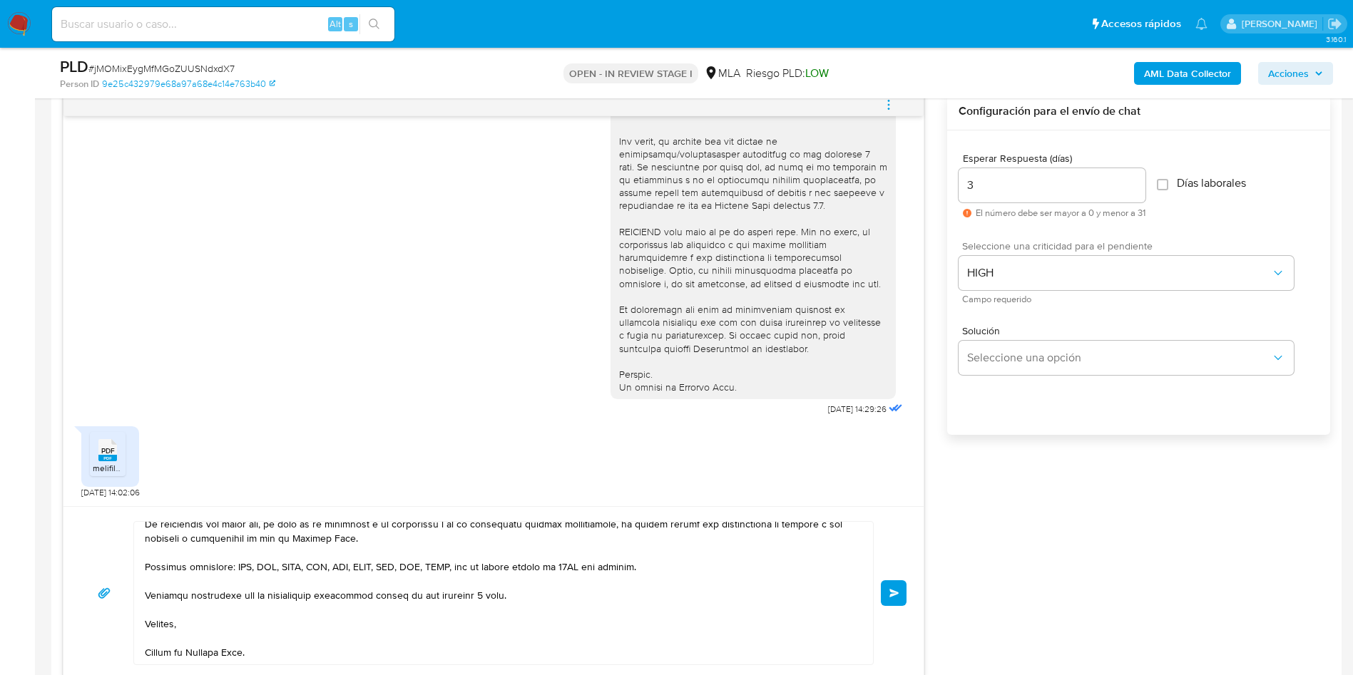
click at [896, 593] on span "Enviar" at bounding box center [894, 593] width 10 height 9
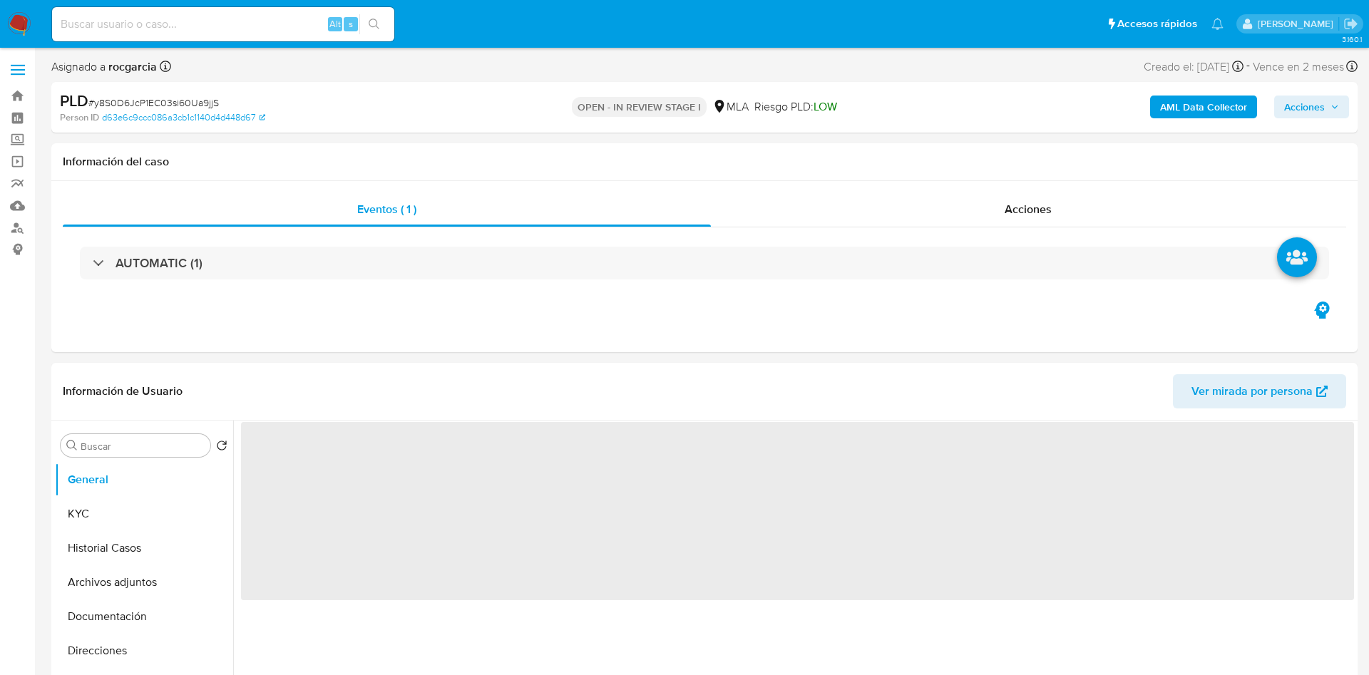
select select "10"
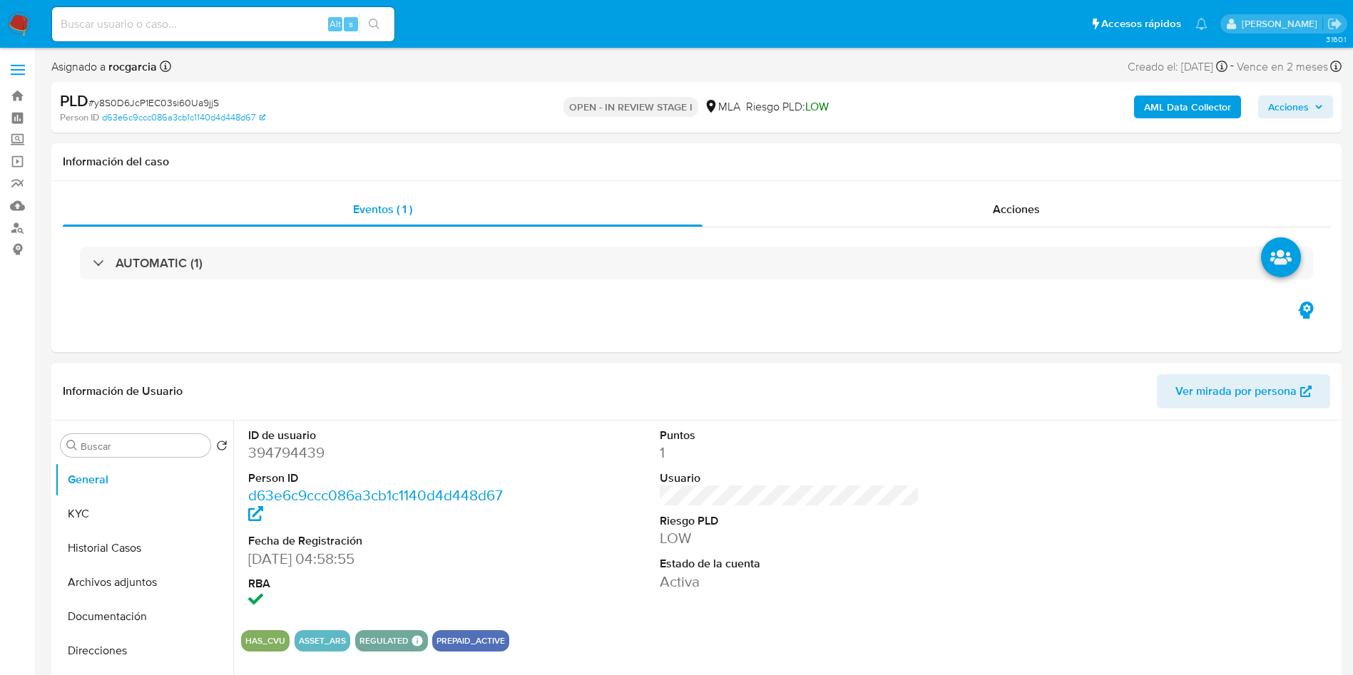
click at [287, 462] on dd "394794439" at bounding box center [378, 453] width 260 height 20
copy dd "394794439"
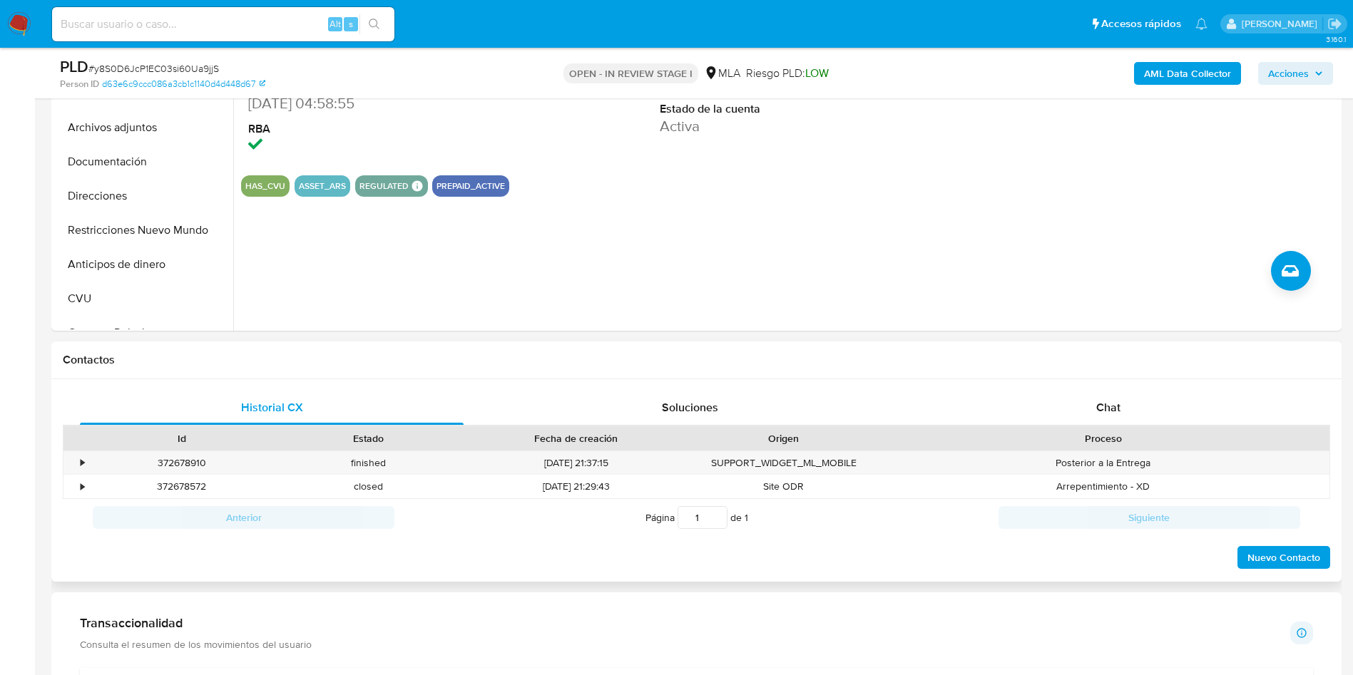
scroll to position [428, 0]
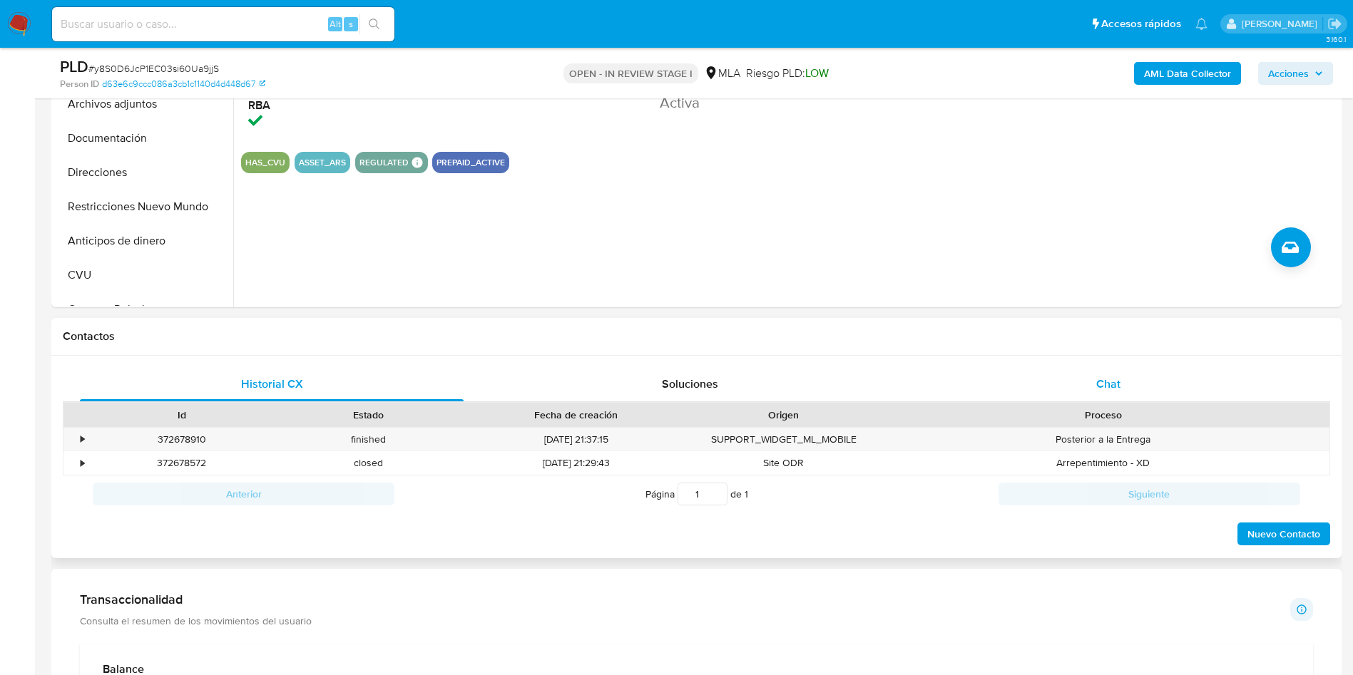
click at [1135, 377] on div "Chat" at bounding box center [1108, 384] width 384 height 34
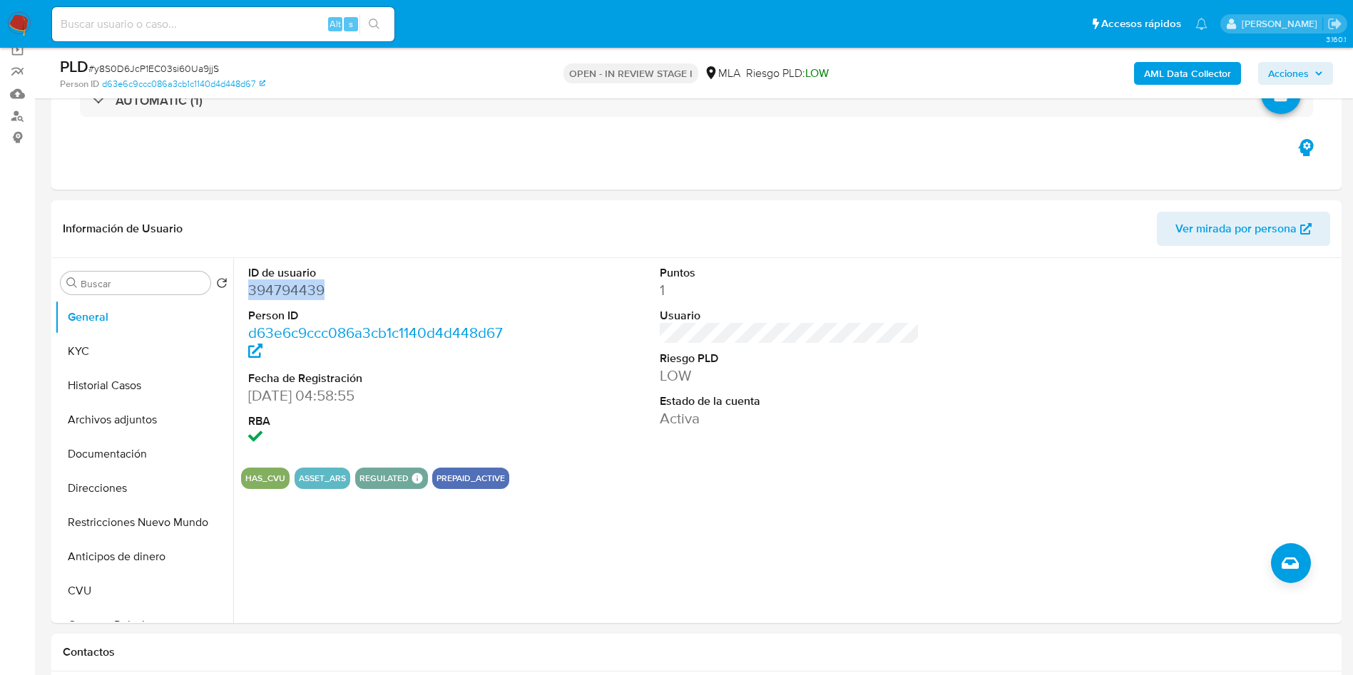
scroll to position [107, 0]
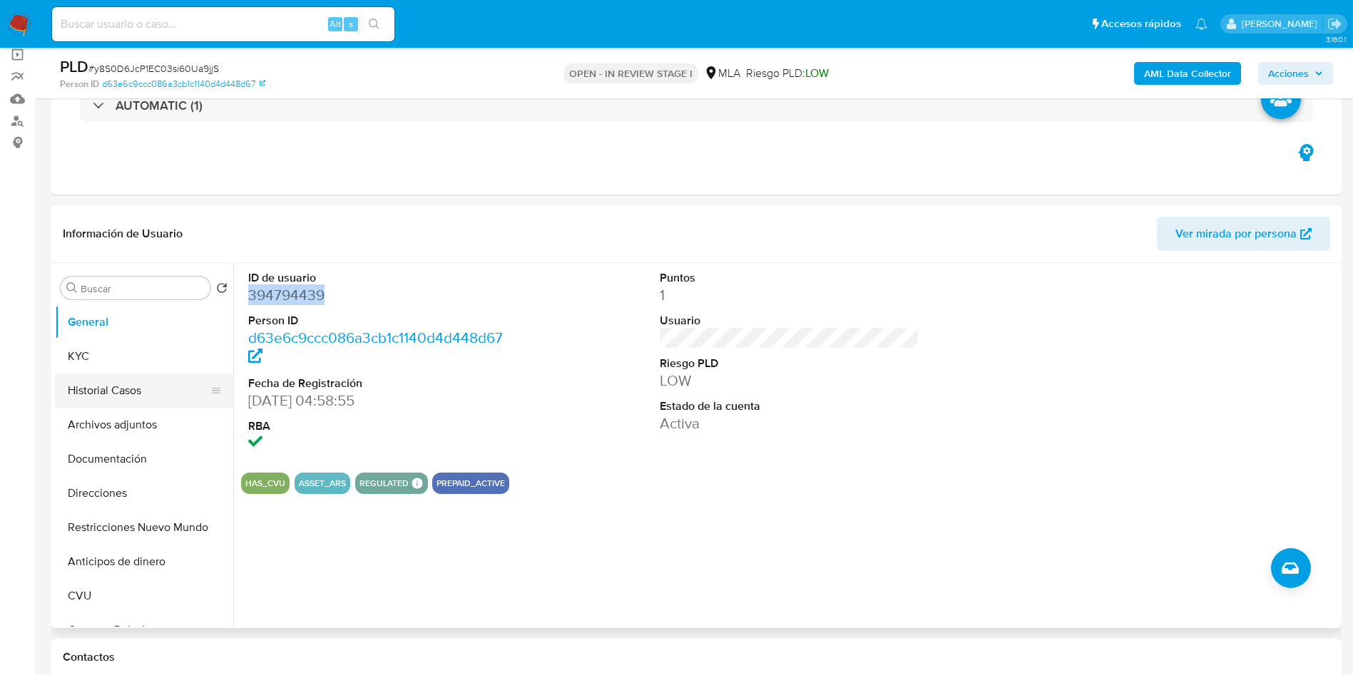
click at [106, 386] on button "Historial Casos" at bounding box center [138, 391] width 167 height 34
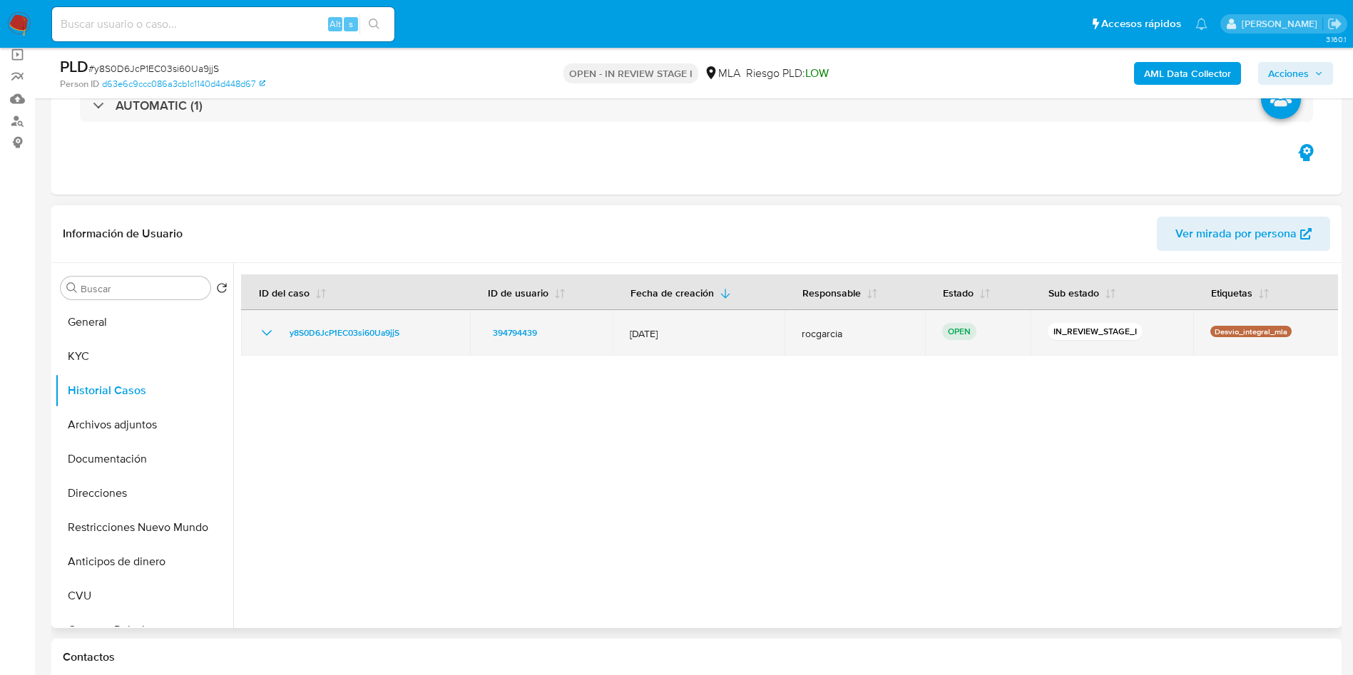
click at [264, 335] on icon "Mostrar/Ocultar" at bounding box center [266, 332] width 17 height 17
click at [335, 338] on span "y8S0D6JcP1EC03si60Ua9jjS" at bounding box center [345, 332] width 110 height 17
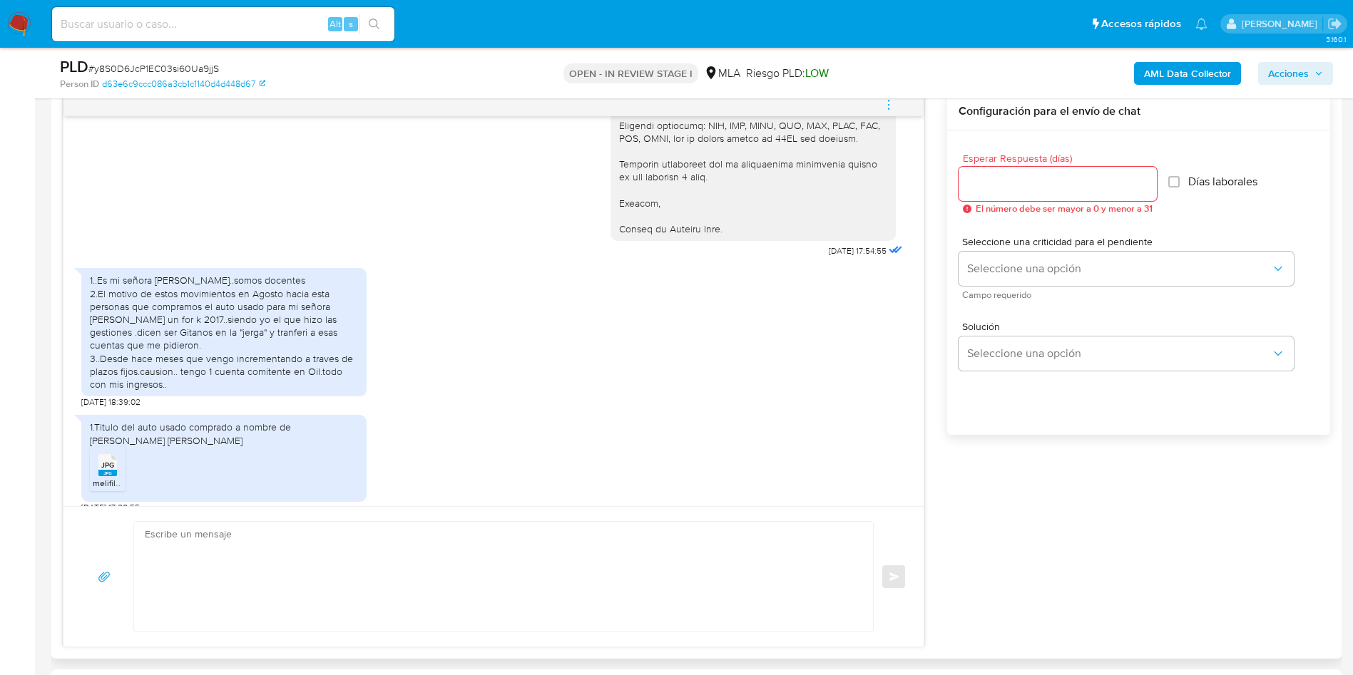
scroll to position [1475, 0]
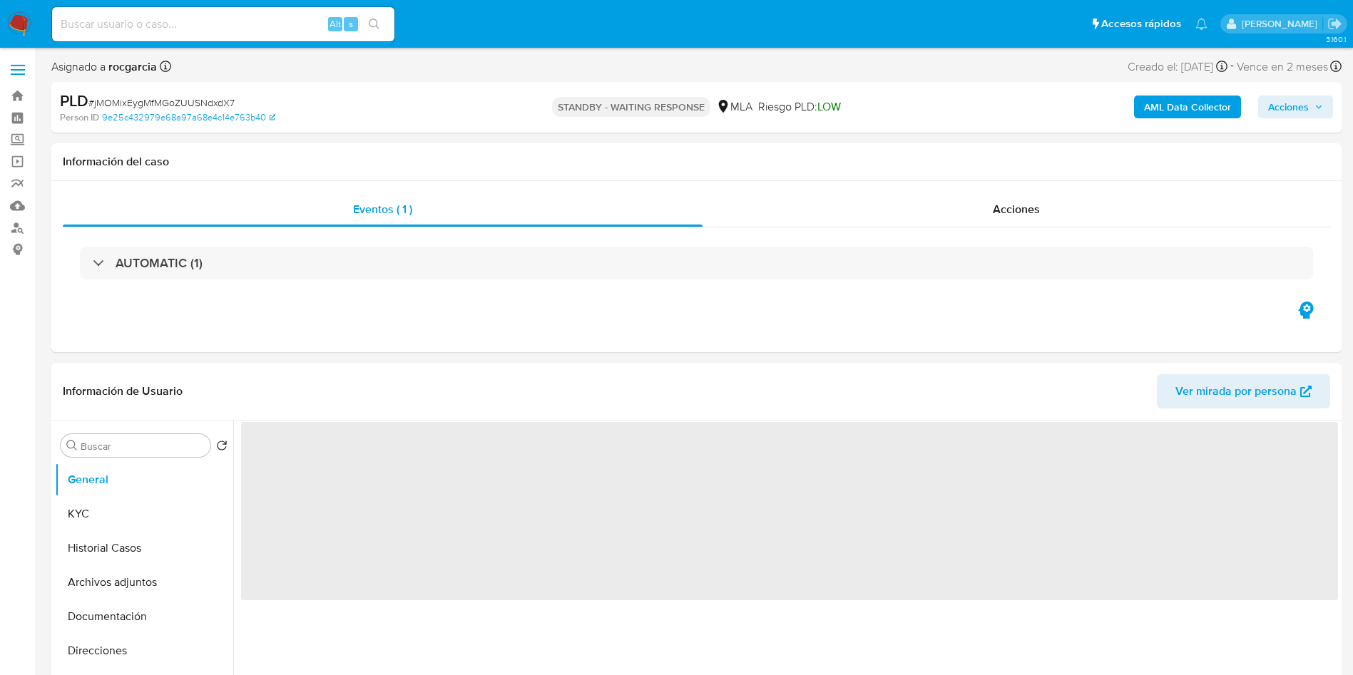
select select "10"
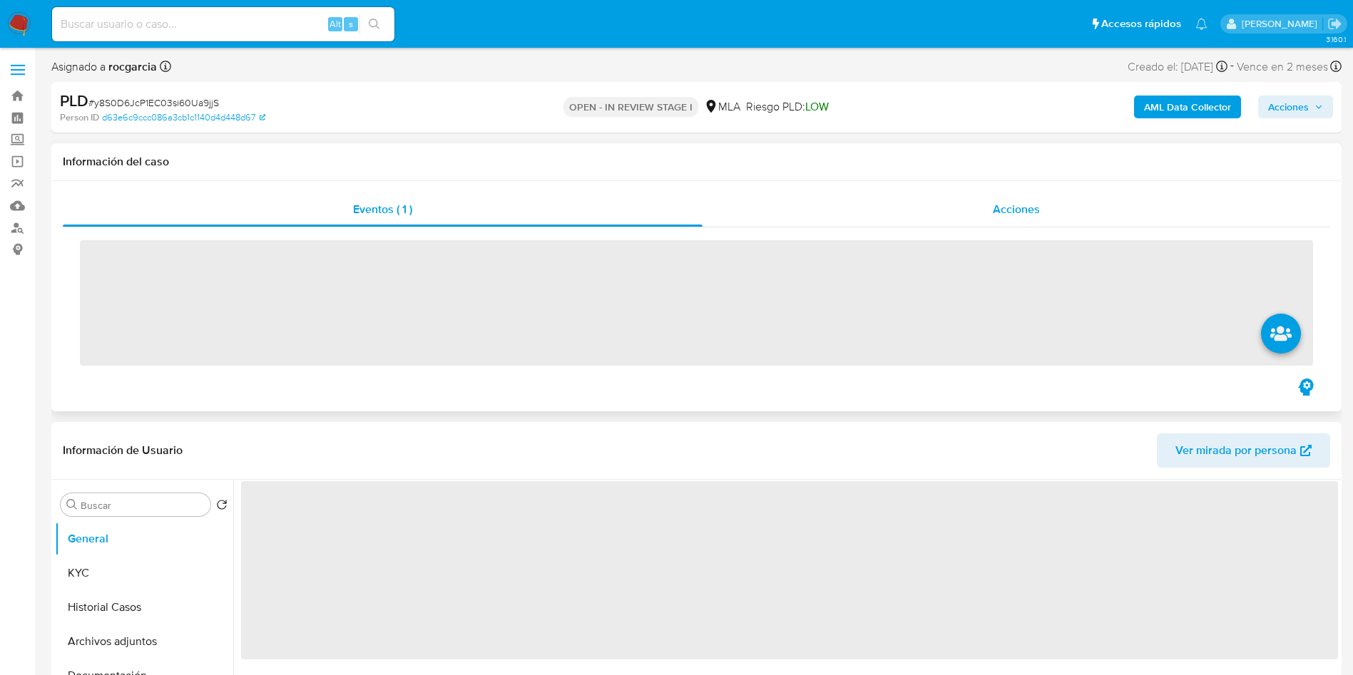
click at [985, 202] on div "Acciones" at bounding box center [1016, 210] width 628 height 34
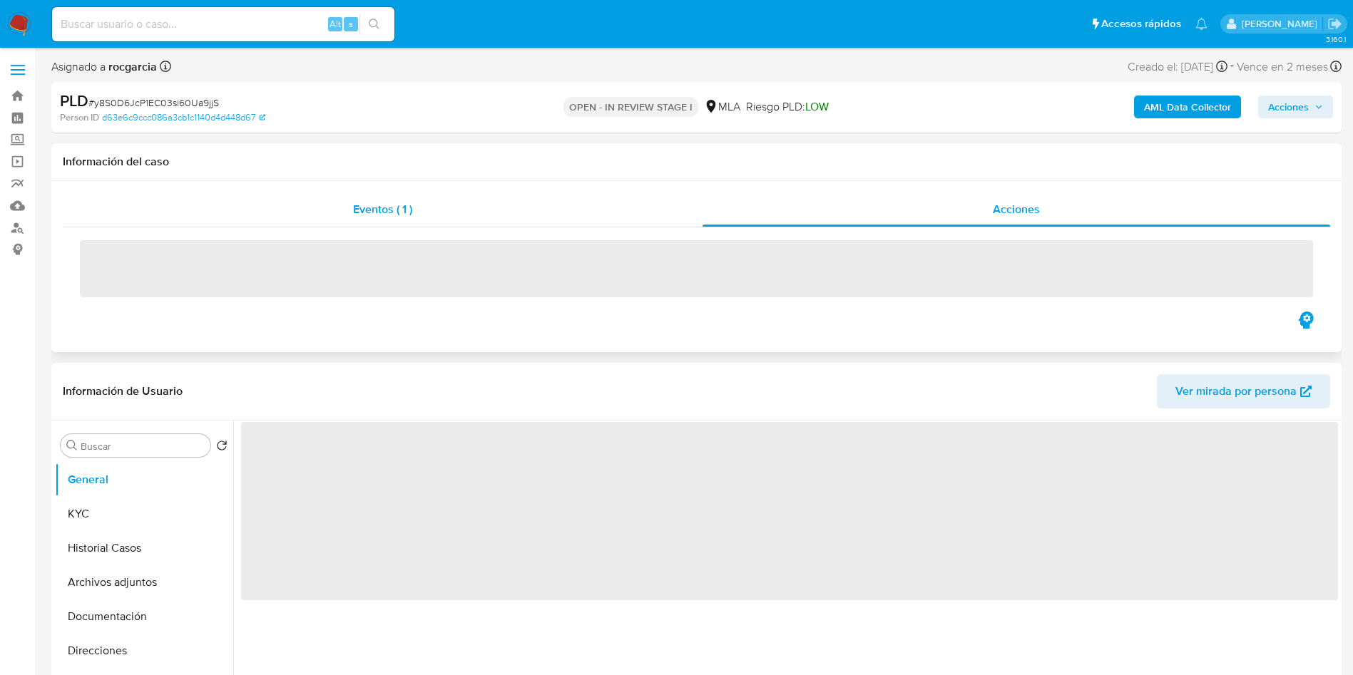
select select "10"
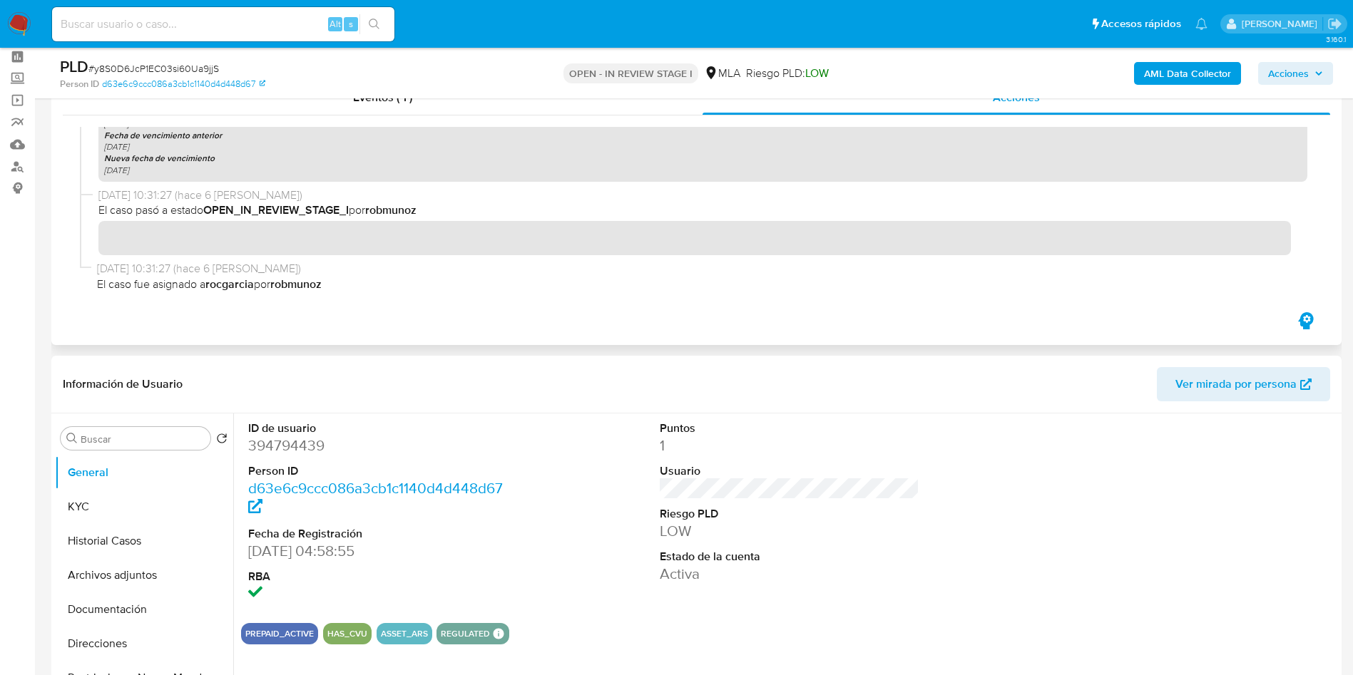
scroll to position [107, 0]
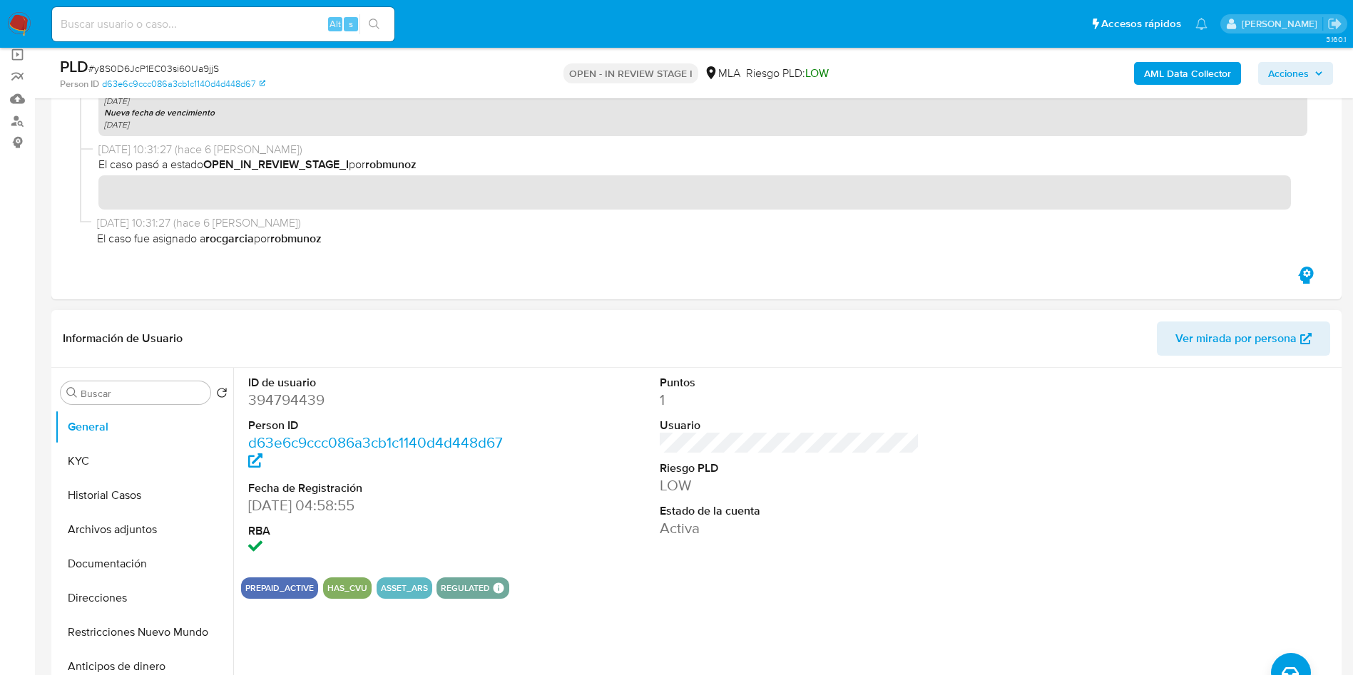
click at [282, 401] on dd "394794439" at bounding box center [378, 400] width 260 height 20
click at [173, 487] on button "Historial Casos" at bounding box center [138, 495] width 167 height 34
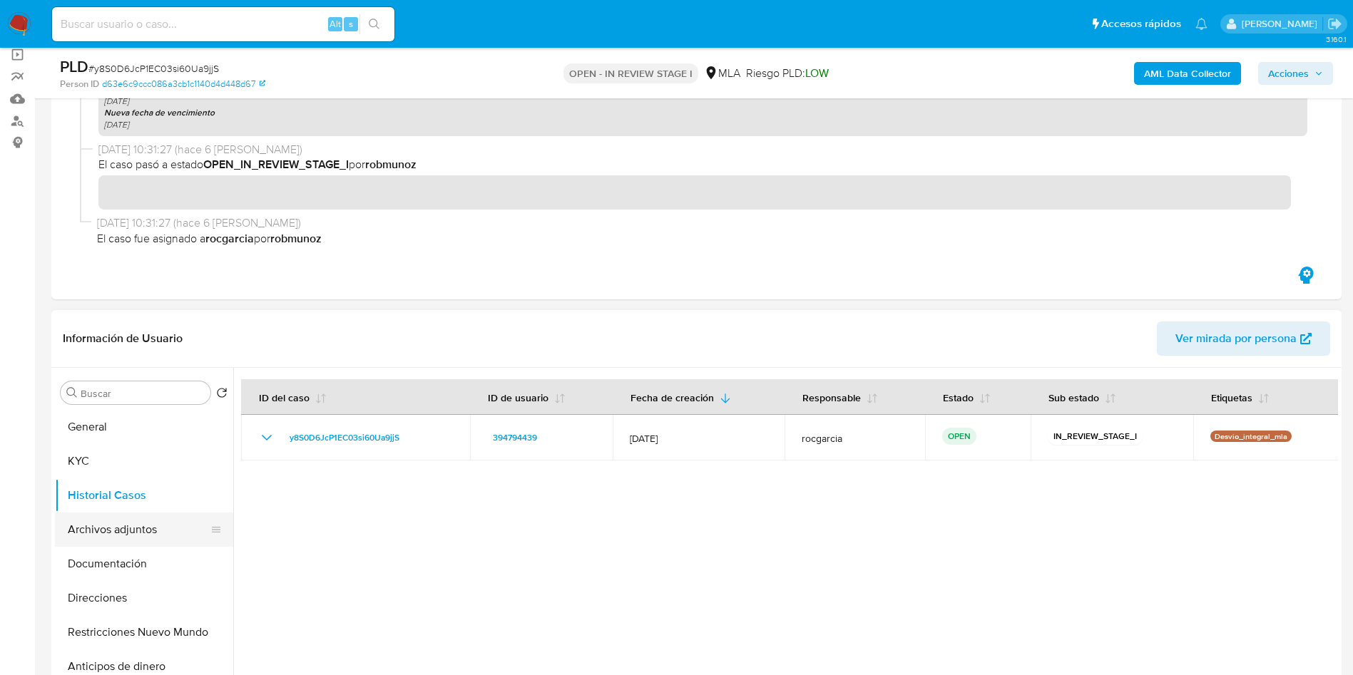
click at [113, 535] on button "Archivos adjuntos" at bounding box center [138, 530] width 167 height 34
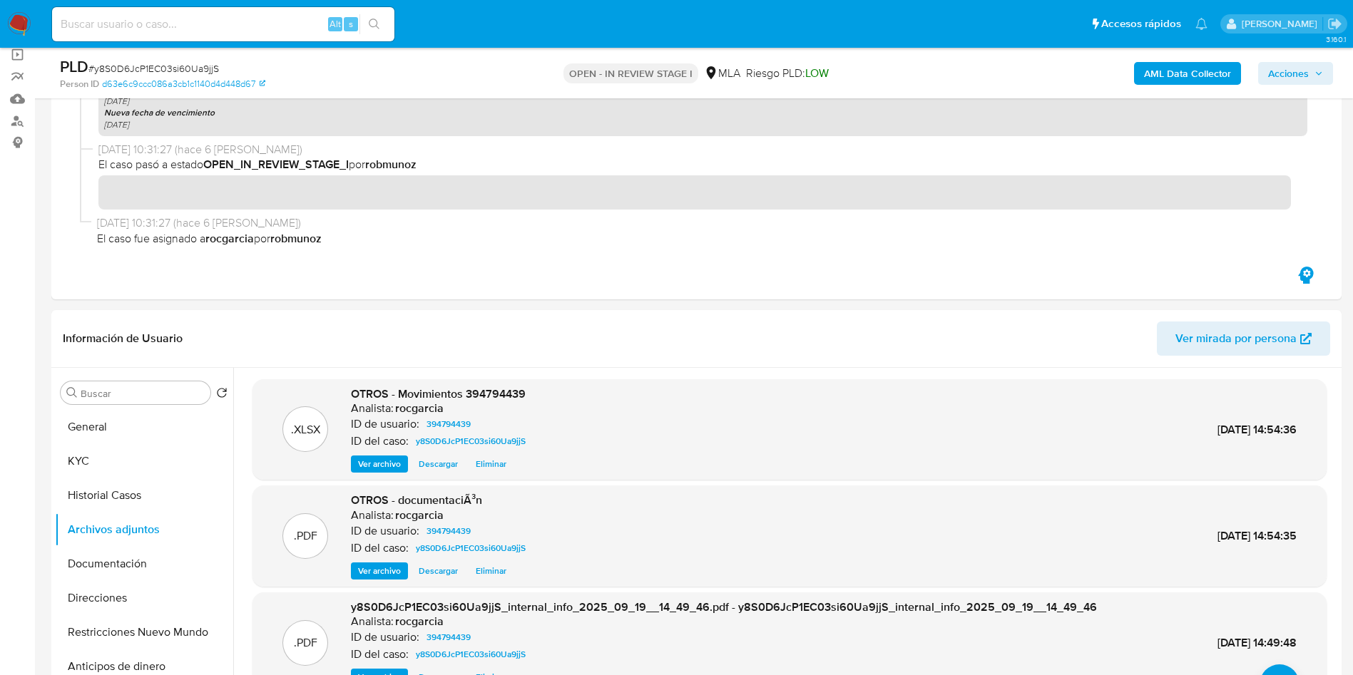
scroll to position [214, 0]
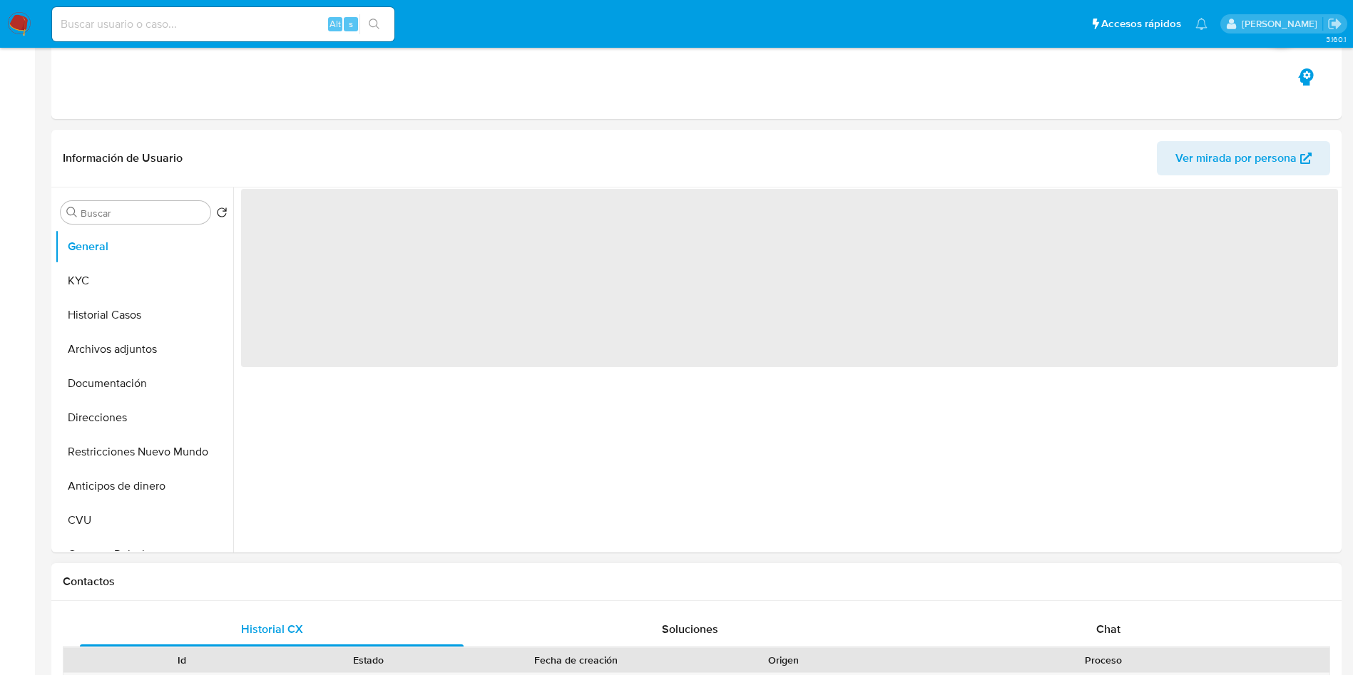
scroll to position [428, 0]
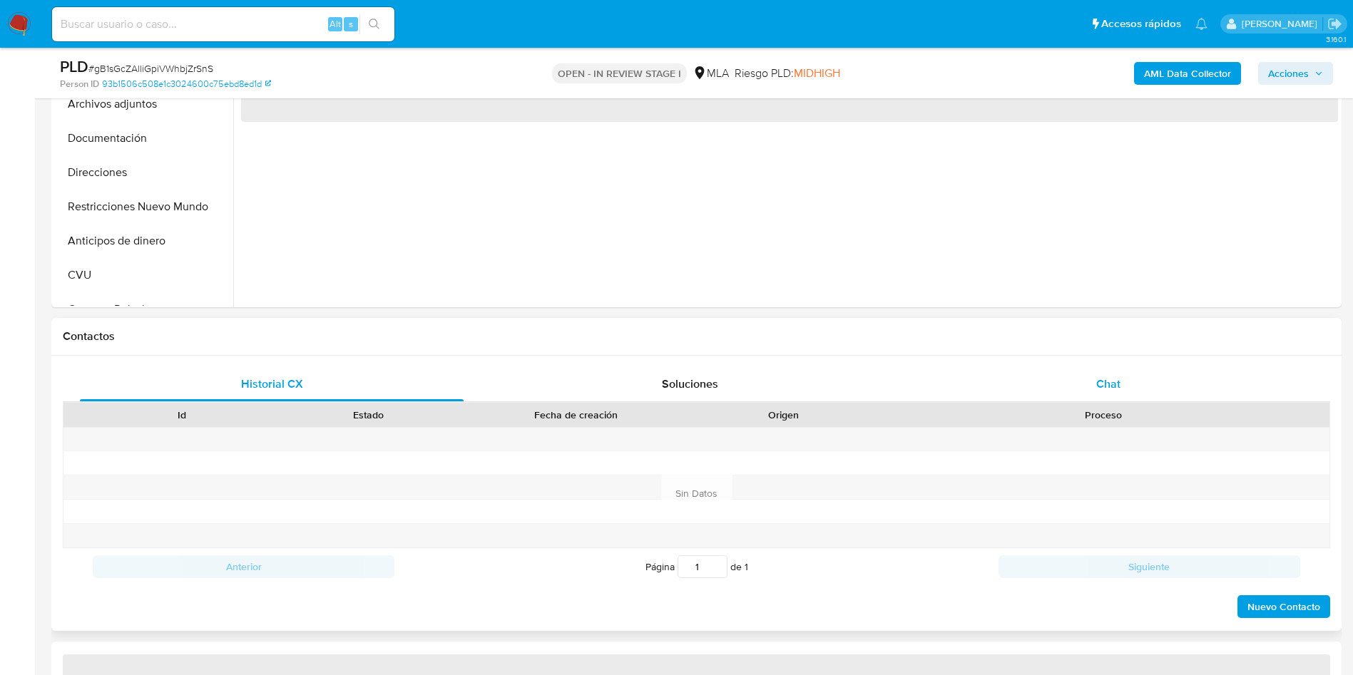
click at [1091, 389] on div "Chat" at bounding box center [1108, 384] width 384 height 34
select select "10"
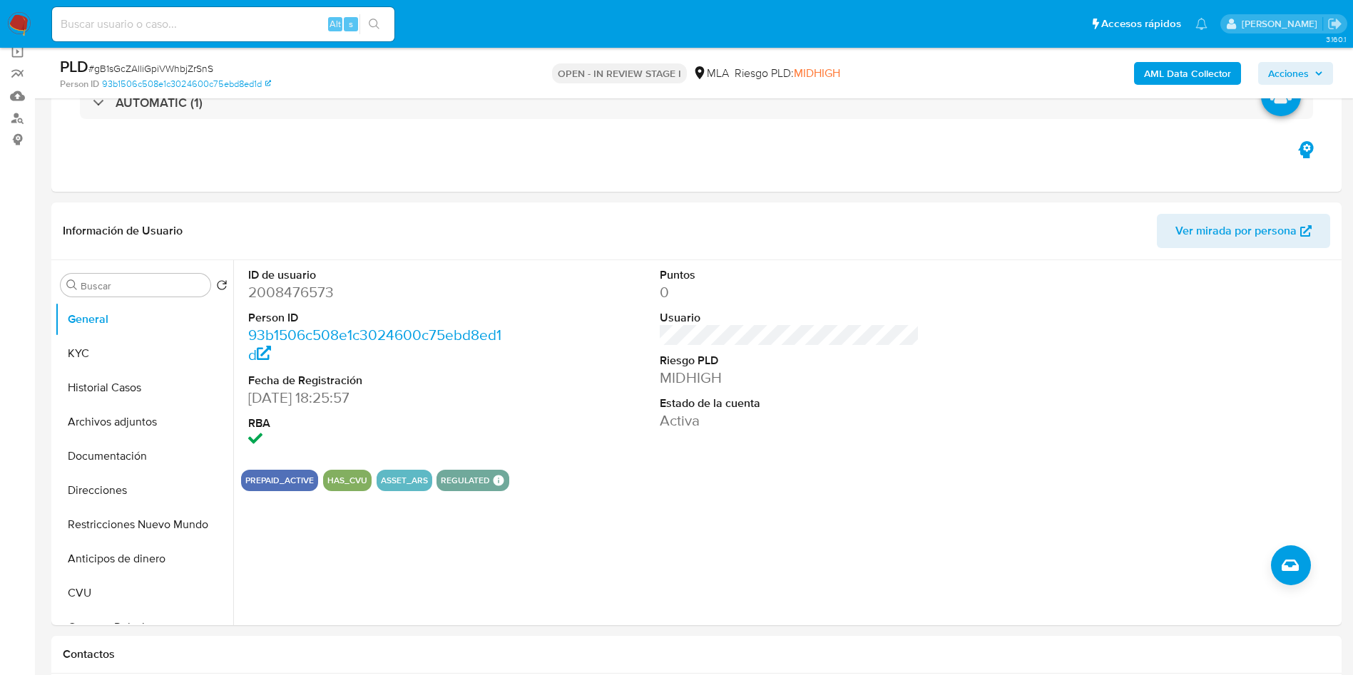
scroll to position [107, 0]
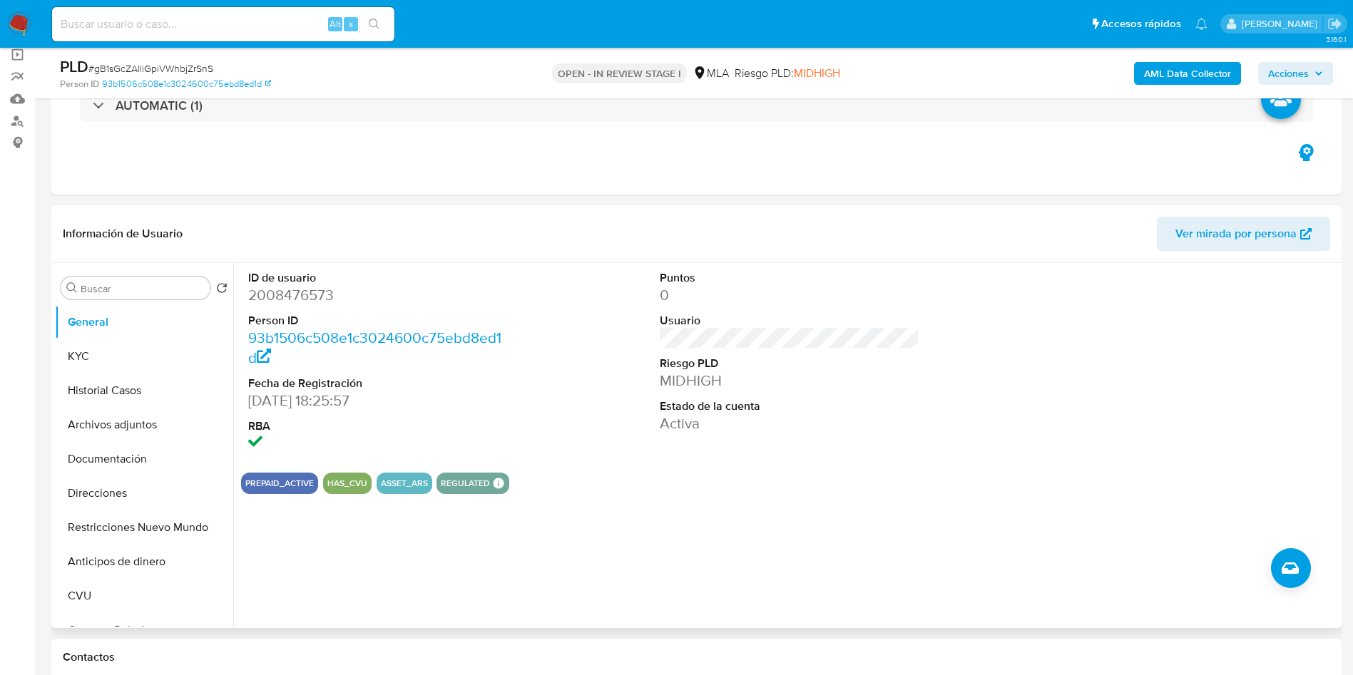
click at [287, 296] on dd "2008476573" at bounding box center [378, 295] width 260 height 20
copy dd "2008476573"
click at [106, 356] on button "KYC" at bounding box center [138, 356] width 167 height 34
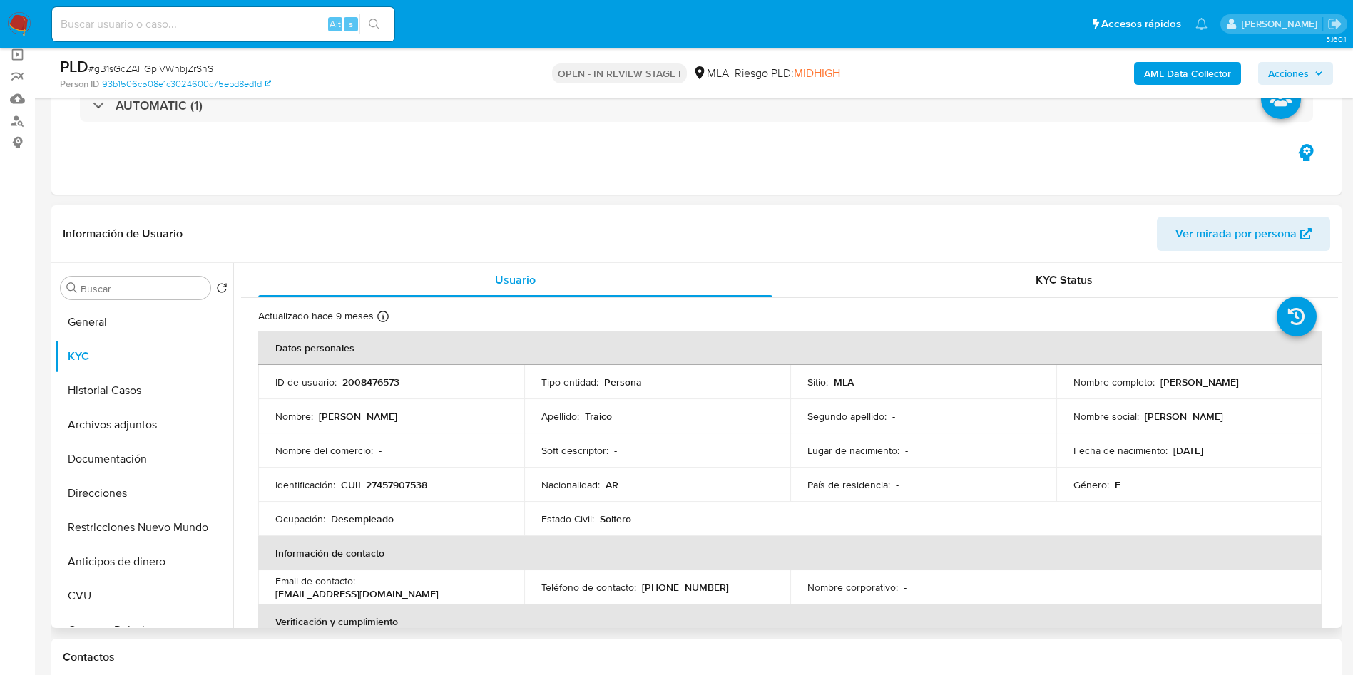
click at [382, 488] on p "CUIL 27457907538" at bounding box center [384, 484] width 86 height 13
copy p "27457907538"
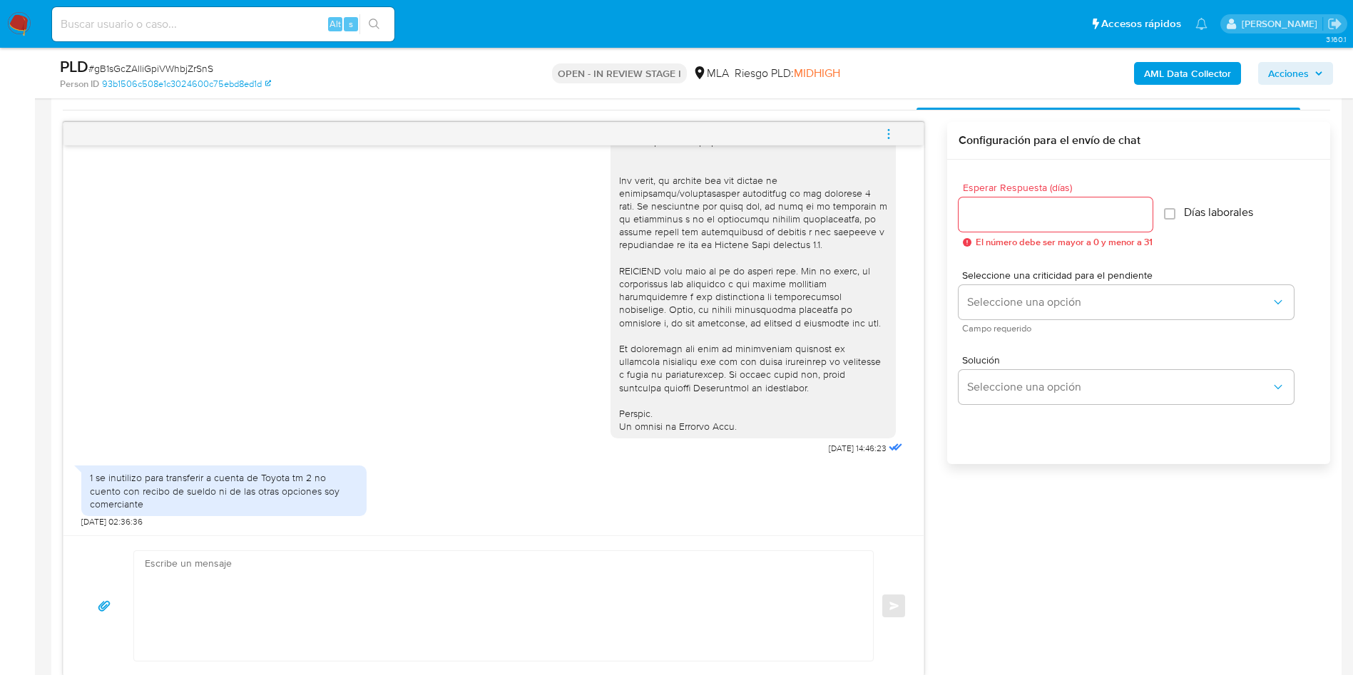
scroll to position [749, 0]
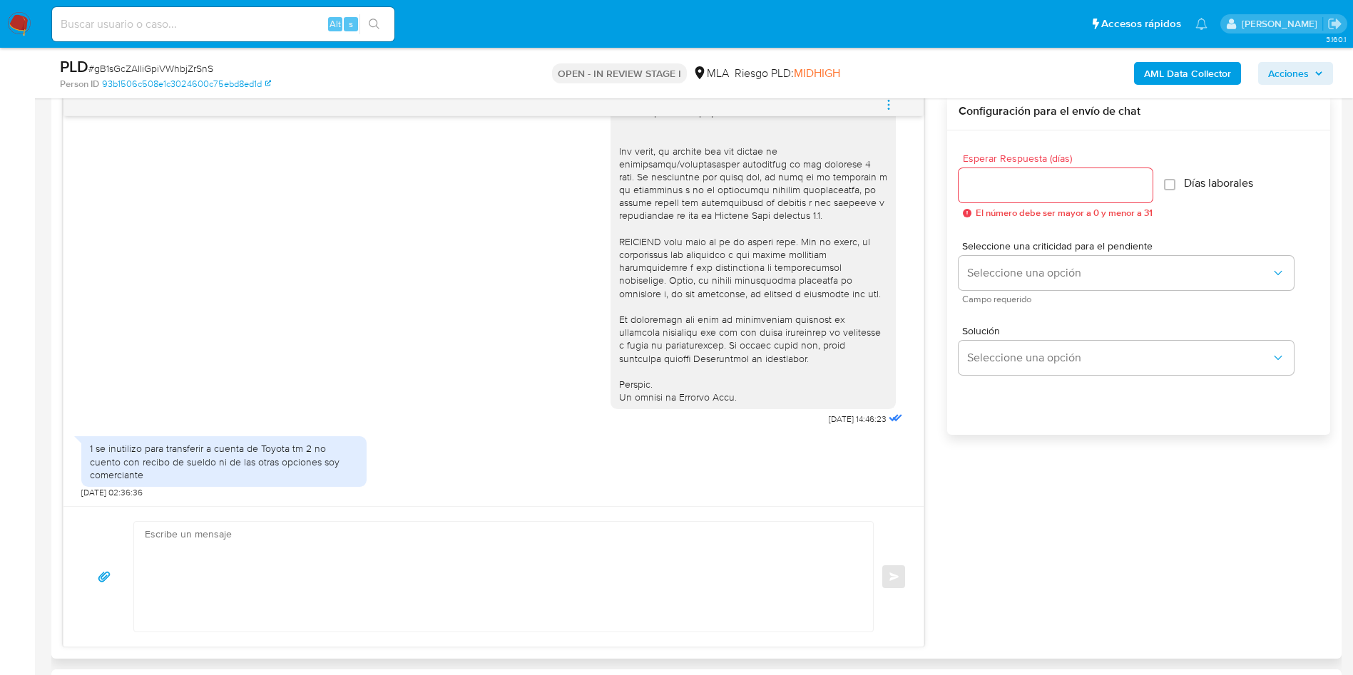
click at [88, 443] on div "1 se inutilizo para transferir a cuenta de Toyota tm 2 no cuento con recibo de …" at bounding box center [223, 461] width 285 height 51
drag, startPoint x: 96, startPoint y: 454, endPoint x: 163, endPoint y: 473, distance: 70.4
click at [159, 473] on div "1 se inutilizo para transferir a cuenta de Toyota tm 2 no cuento con recibo de …" at bounding box center [224, 461] width 268 height 39
copy div "se inutilizo para transferir a cuenta de Toyota tm 2 no cuento con recibo de su…"
click at [6, 424] on aside "Bandeja Tablero Screening Búsqueda en Listas Watchlist Herramientas Operaciones…" at bounding box center [17, 679] width 35 height 2857
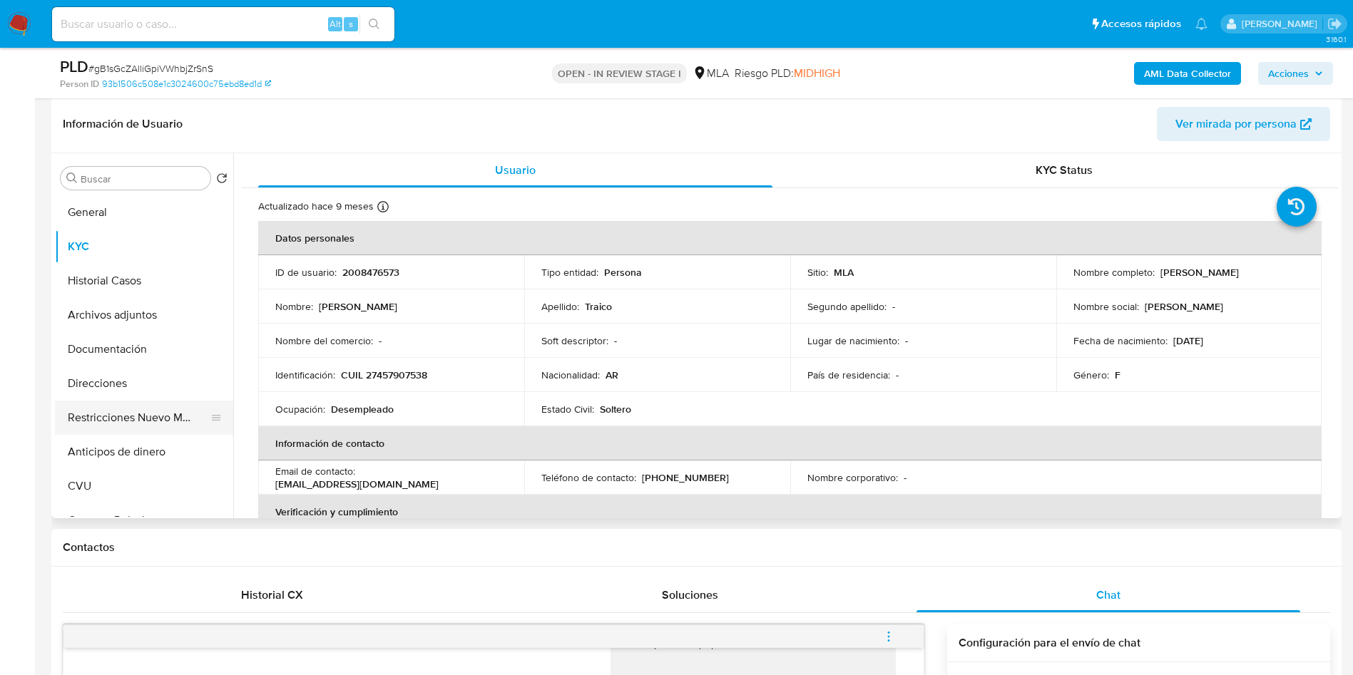
scroll to position [214, 0]
click at [386, 278] on p "2008476573" at bounding box center [370, 275] width 57 height 13
copy p "2008476573"
click at [95, 419] on button "Restricciones Nuevo Mundo" at bounding box center [138, 421] width 167 height 34
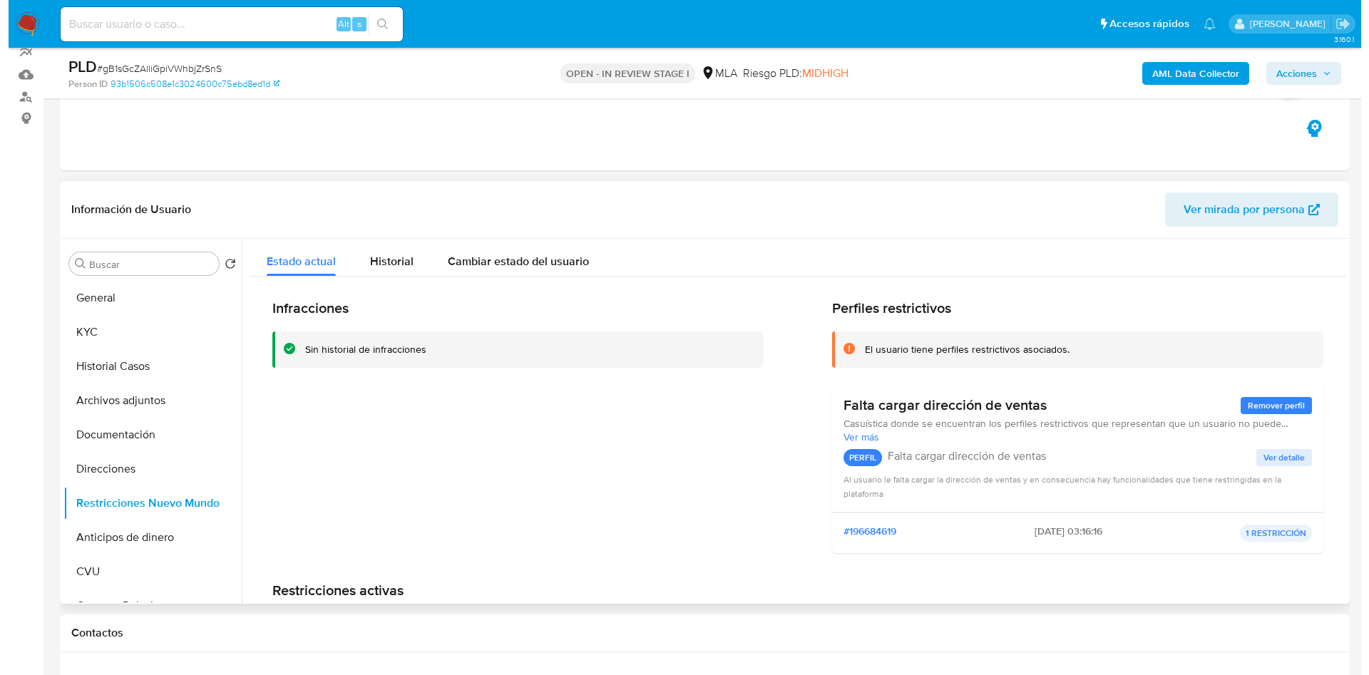
scroll to position [107, 0]
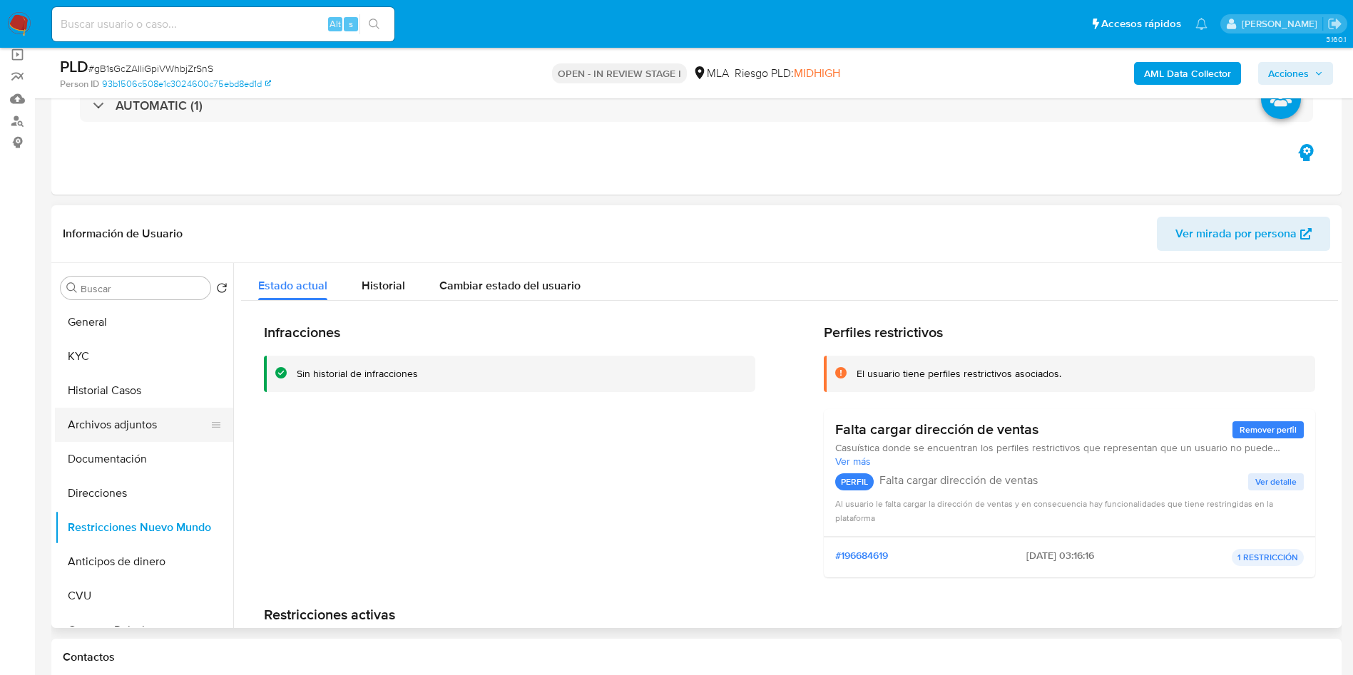
click at [98, 423] on button "Archivos adjuntos" at bounding box center [138, 425] width 167 height 34
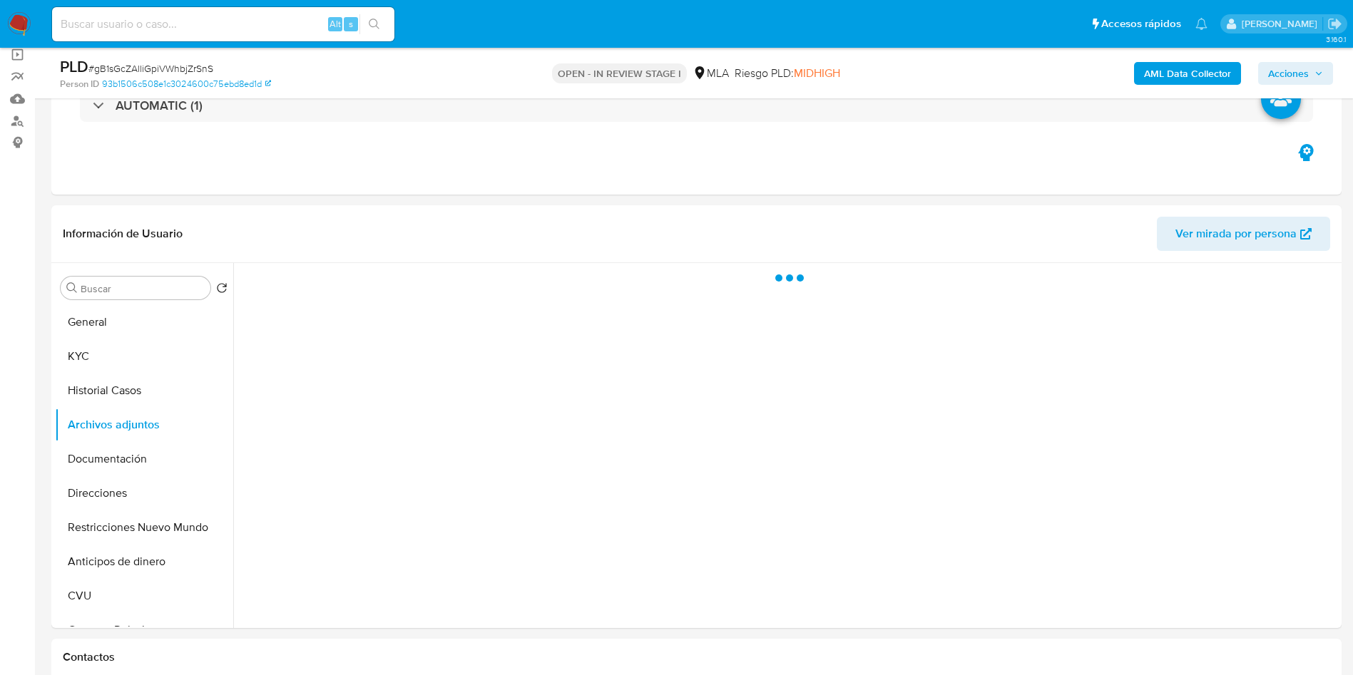
click at [1199, 74] on b "AML Data Collector" at bounding box center [1187, 73] width 87 height 23
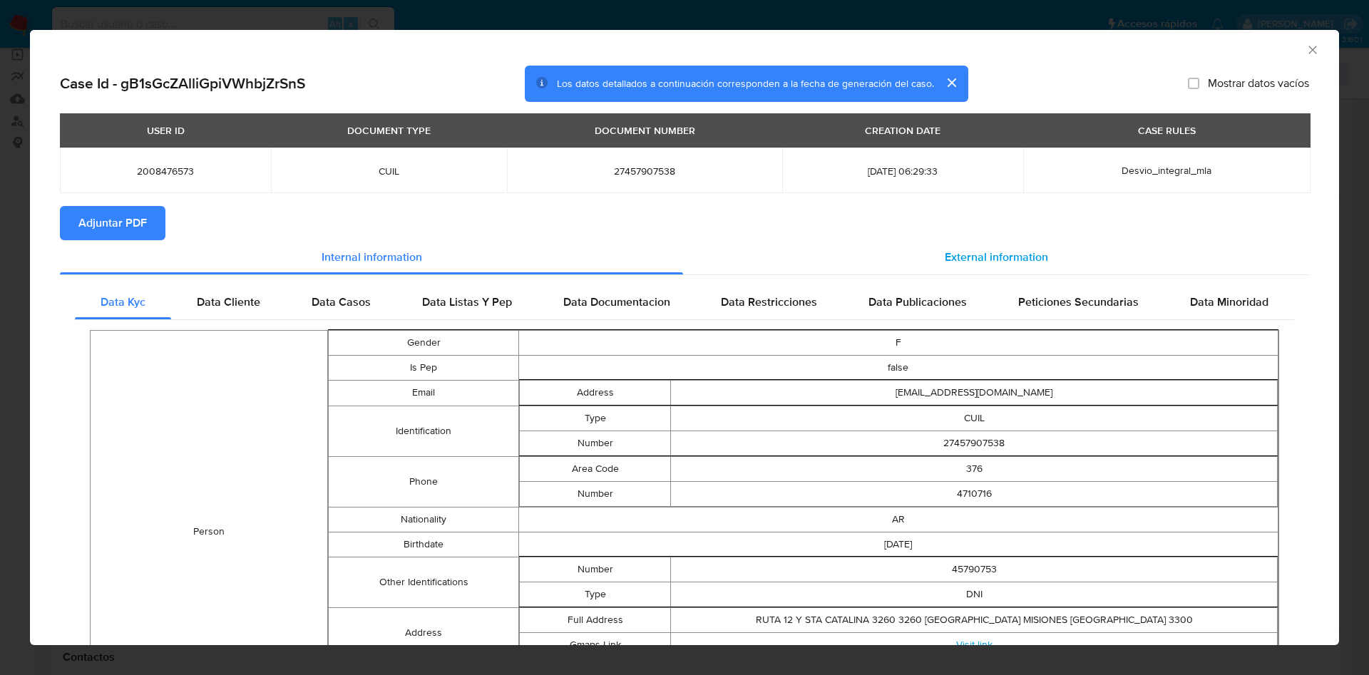
click at [931, 255] on div "External information" at bounding box center [996, 257] width 626 height 34
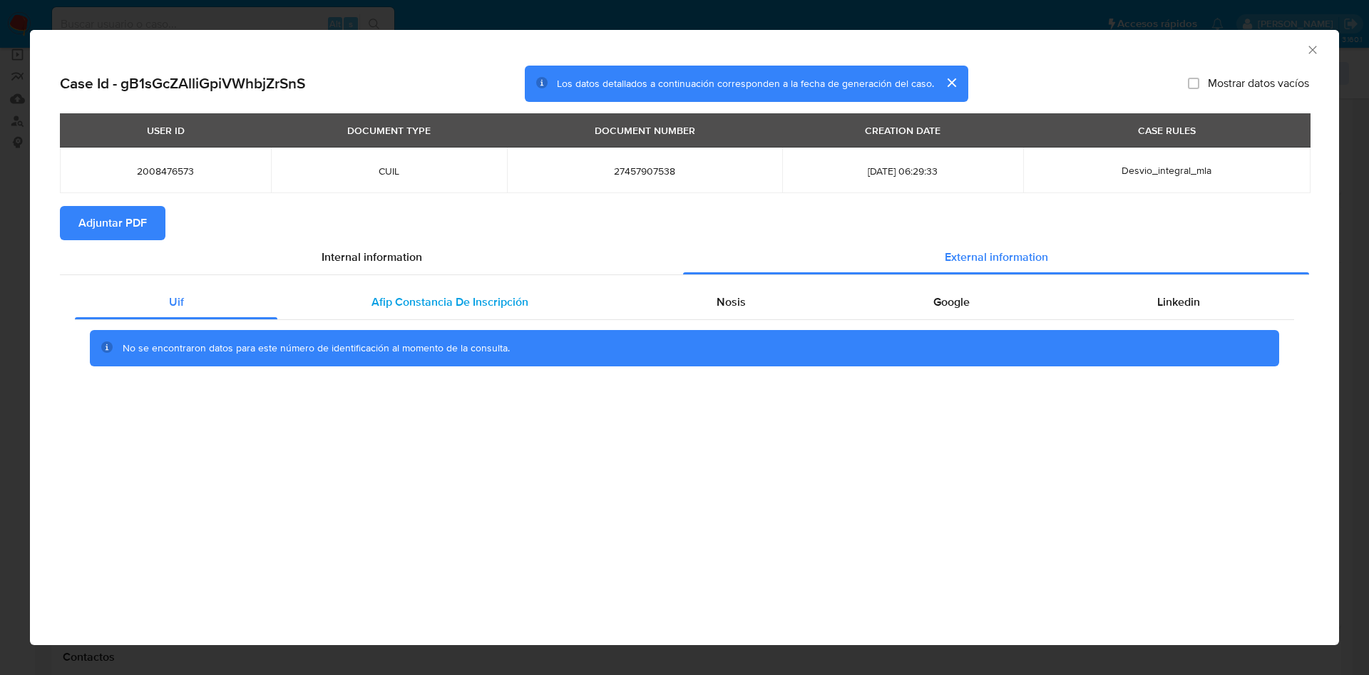
click at [450, 309] on span "Afip Constancia De Inscripción" at bounding box center [450, 302] width 157 height 16
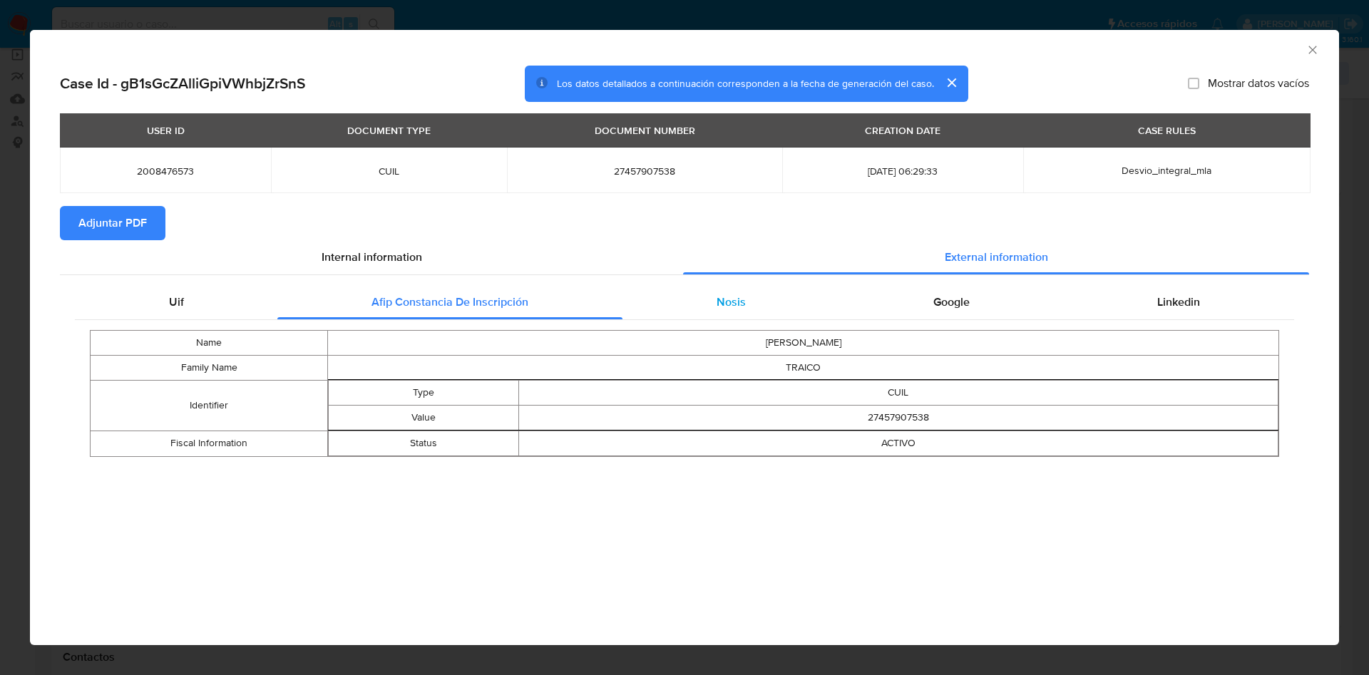
click at [690, 299] on div "Nosis" at bounding box center [731, 302] width 217 height 34
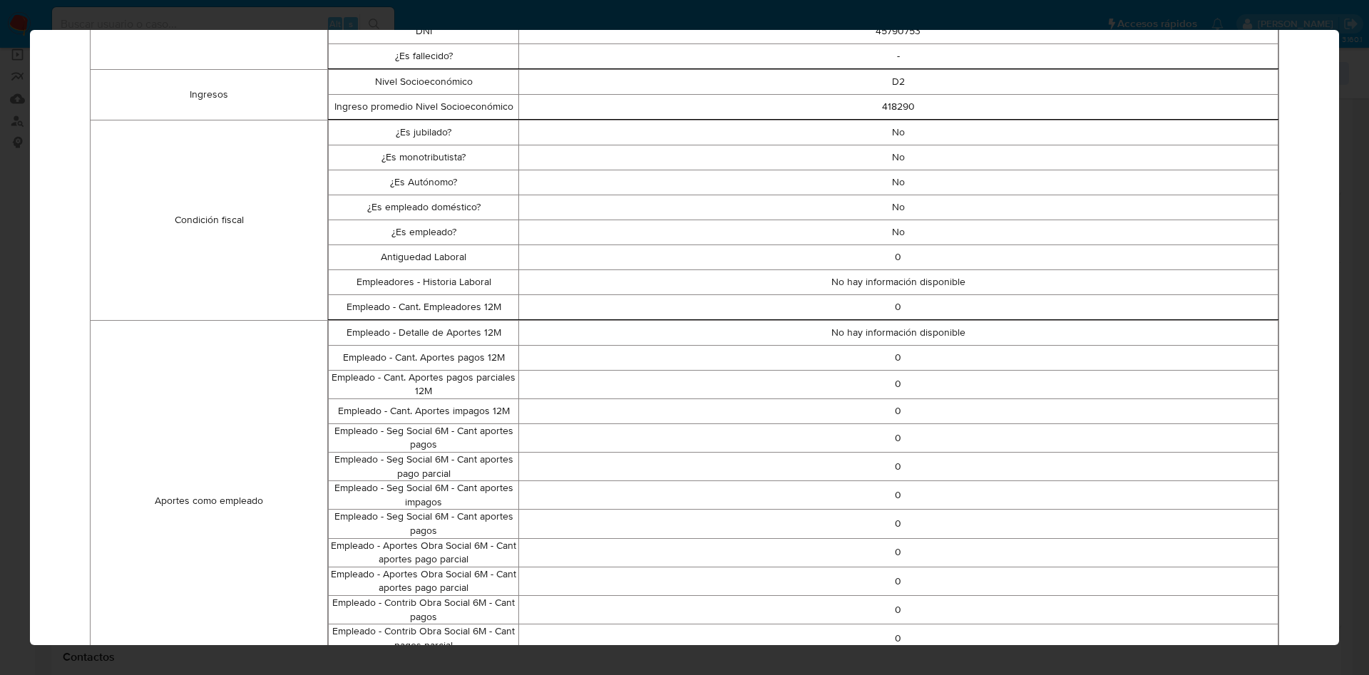
scroll to position [9, 0]
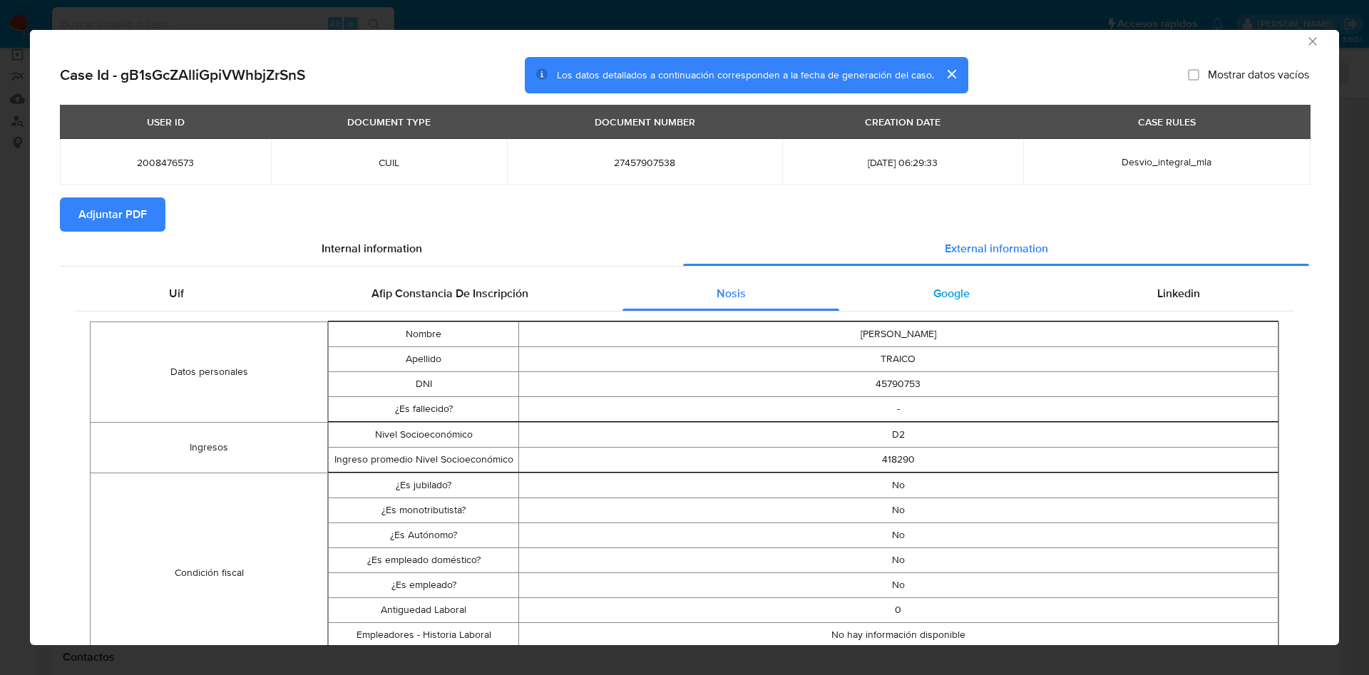
drag, startPoint x: 910, startPoint y: 304, endPoint x: 1007, endPoint y: 301, distance: 97.0
click at [913, 302] on div "Google" at bounding box center [951, 294] width 224 height 34
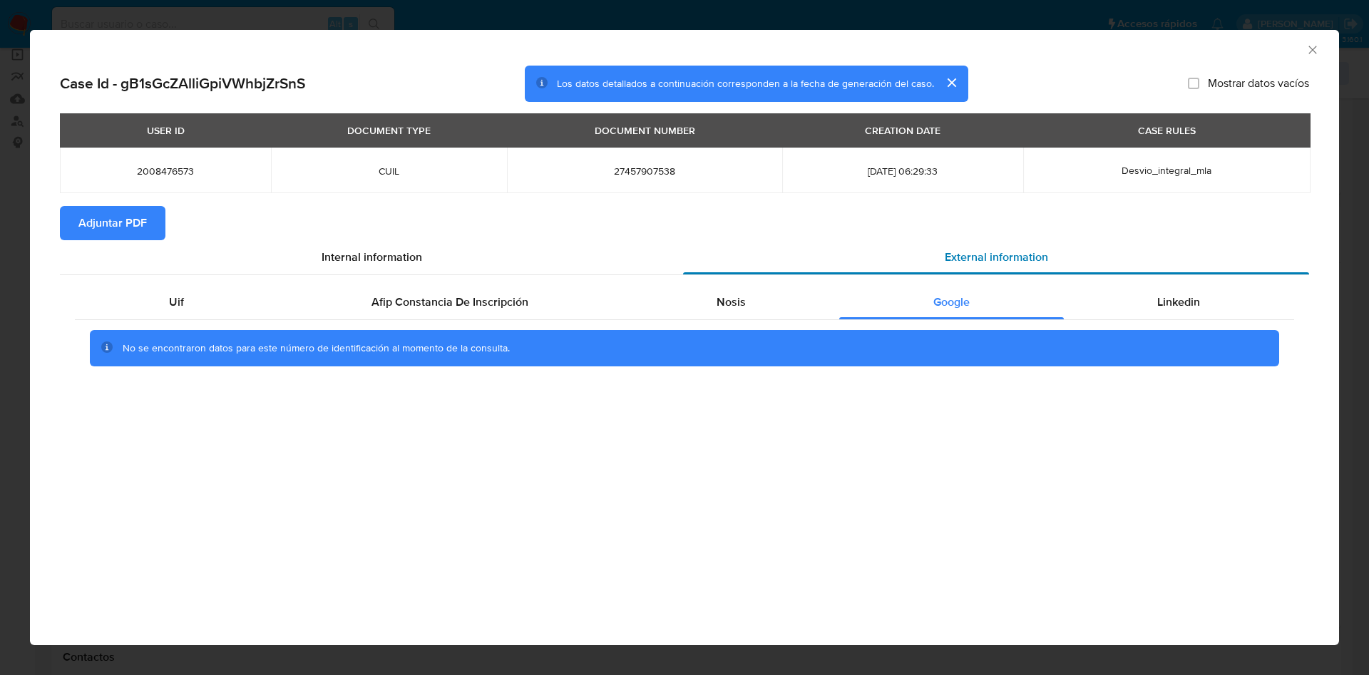
drag, startPoint x: 1157, startPoint y: 307, endPoint x: 916, endPoint y: 263, distance: 244.3
click at [1157, 307] on span "Linkedin" at bounding box center [1178, 302] width 43 height 16
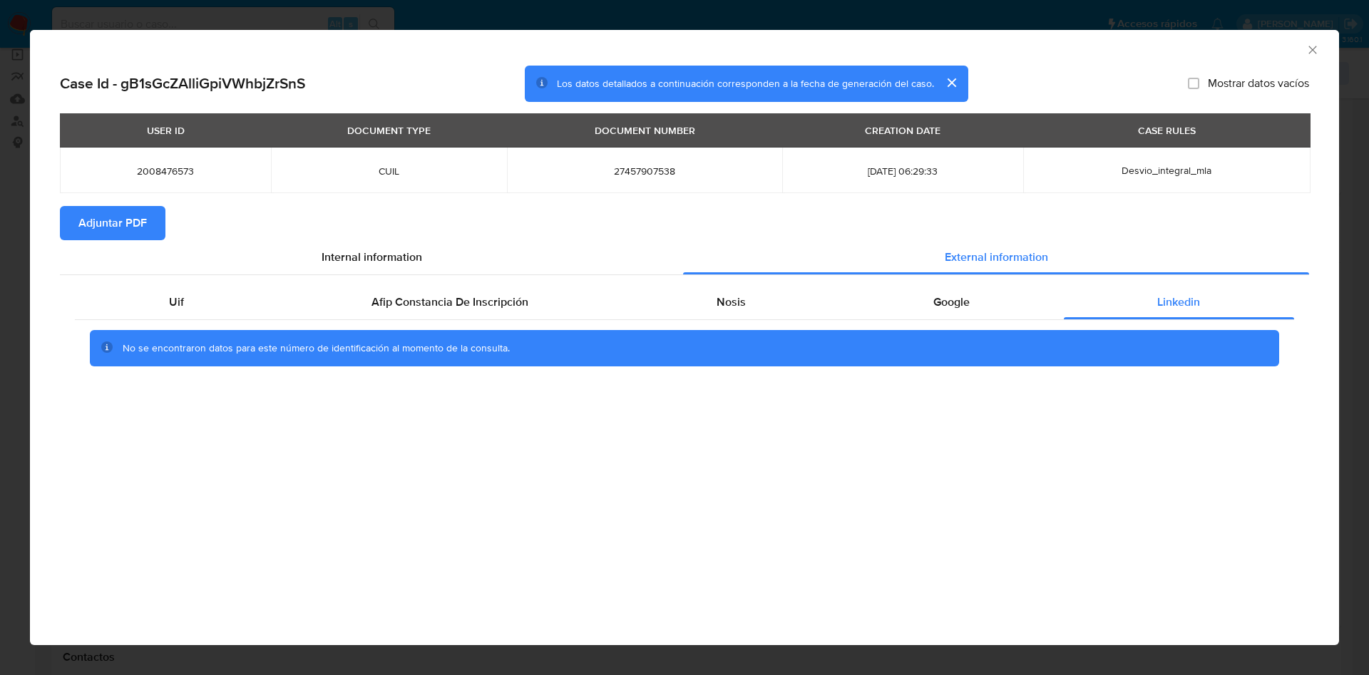
click at [138, 225] on span "Adjuntar PDF" at bounding box center [112, 223] width 68 height 31
click at [1303, 43] on div "AML Data Collector" at bounding box center [673, 48] width 1266 height 16
click at [1310, 43] on icon "Cerrar ventana" at bounding box center [1313, 50] width 14 height 14
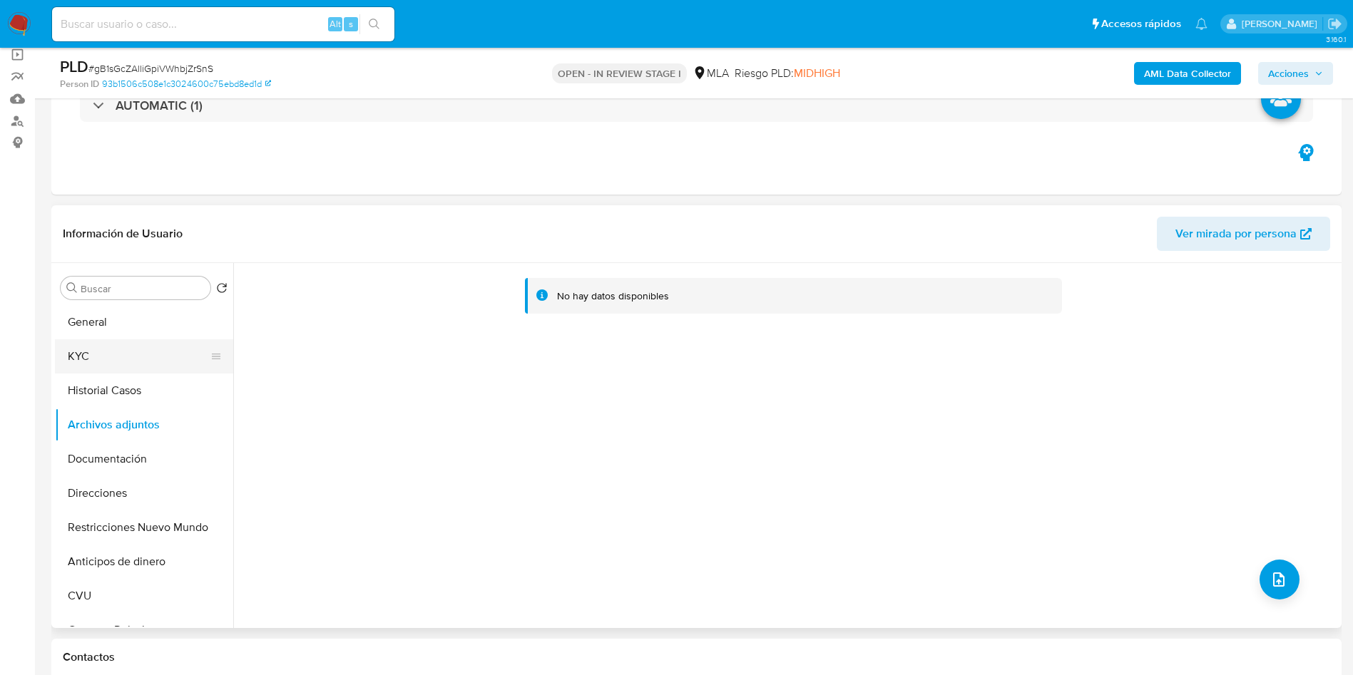
click at [110, 367] on button "KYC" at bounding box center [138, 356] width 167 height 34
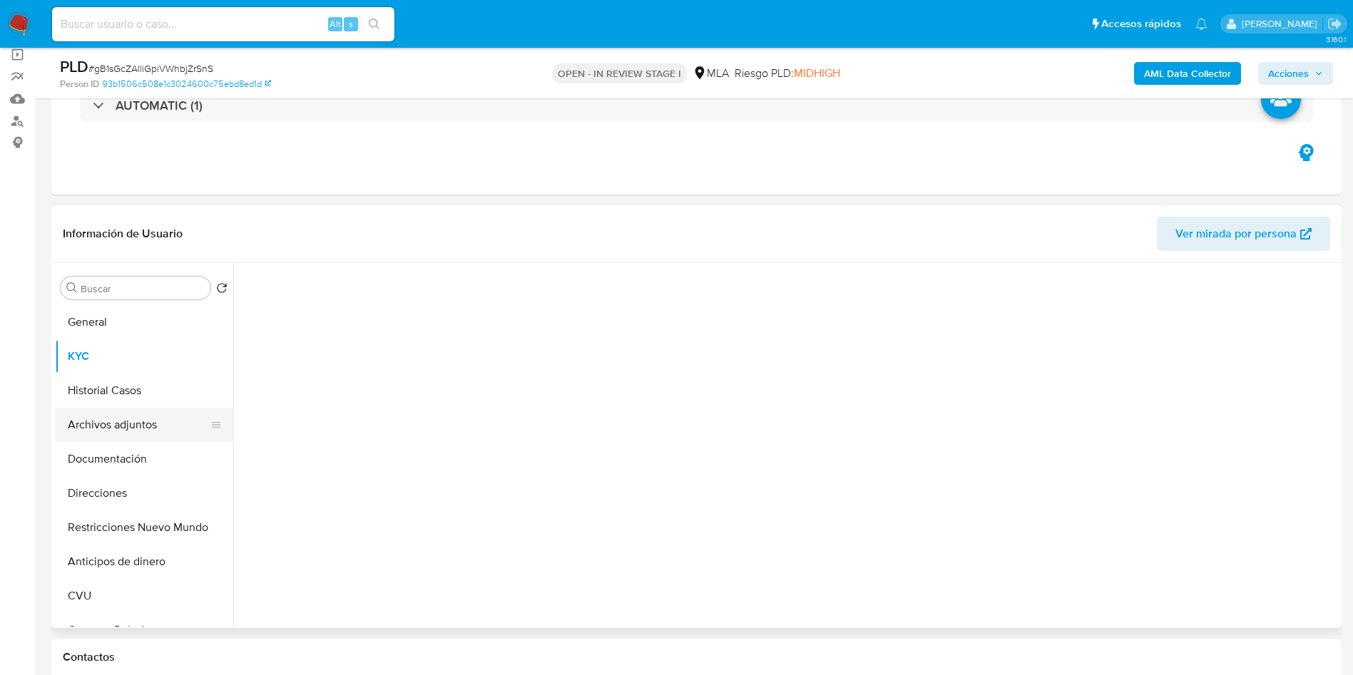
click at [114, 424] on button "Archivos adjuntos" at bounding box center [138, 425] width 167 height 34
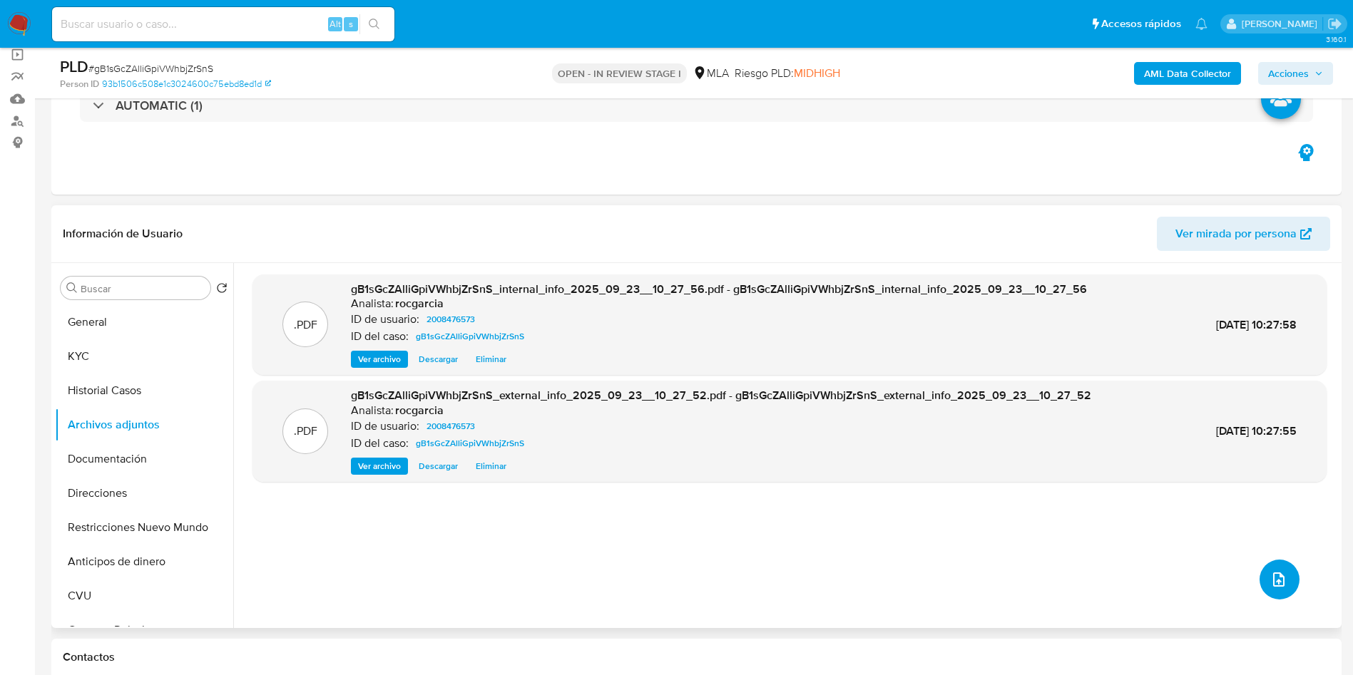
click at [1280, 568] on button "upload-file" at bounding box center [1279, 580] width 40 height 40
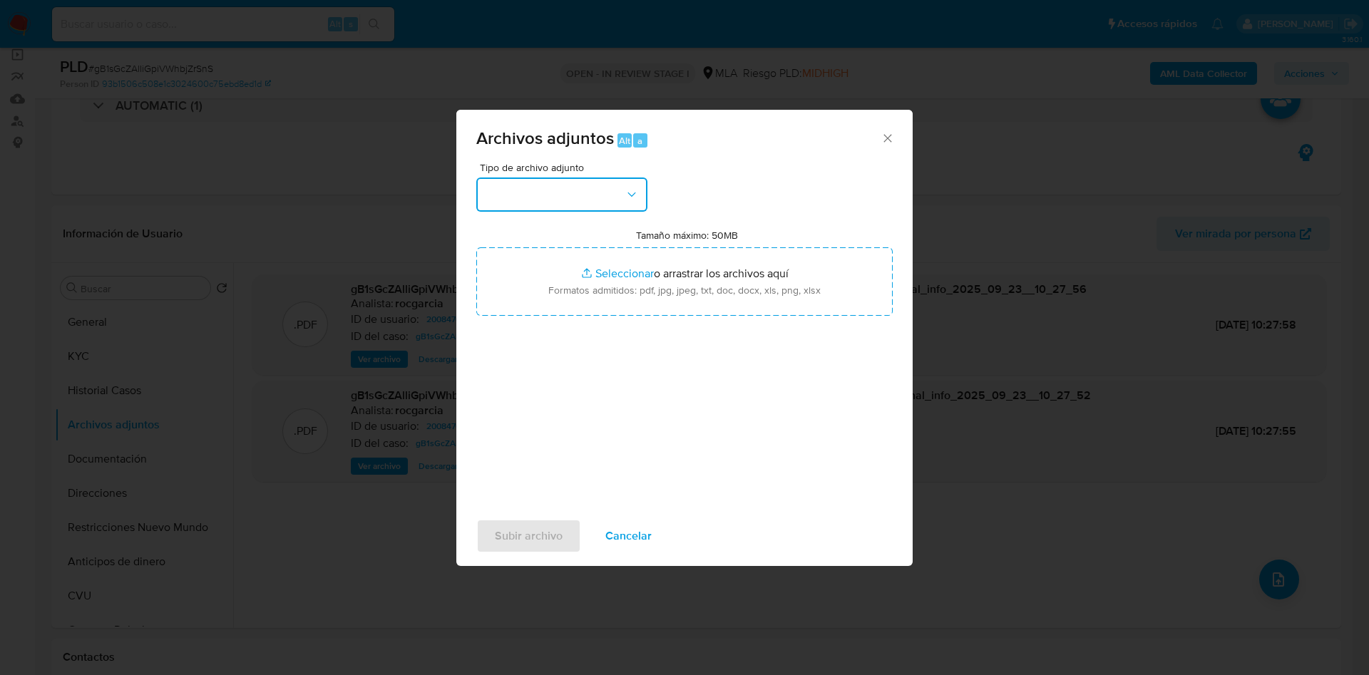
click at [525, 199] on button "button" at bounding box center [561, 195] width 171 height 34
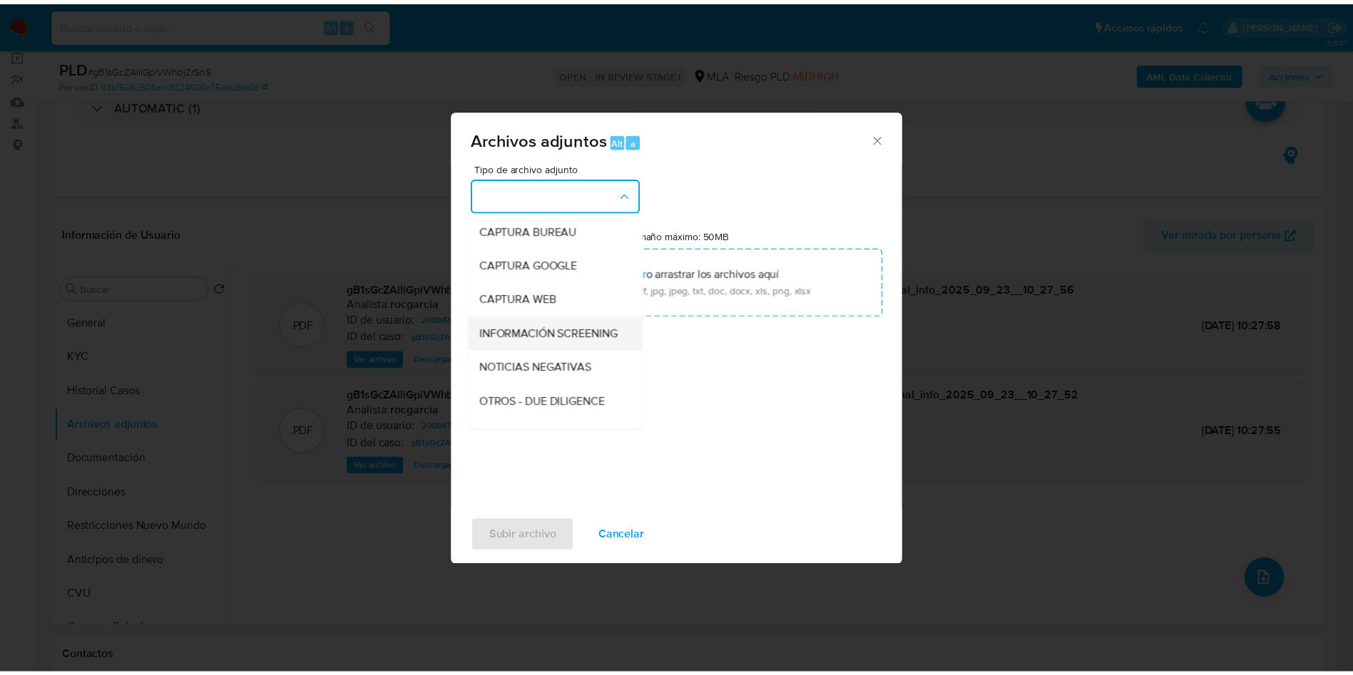
scroll to position [214, 0]
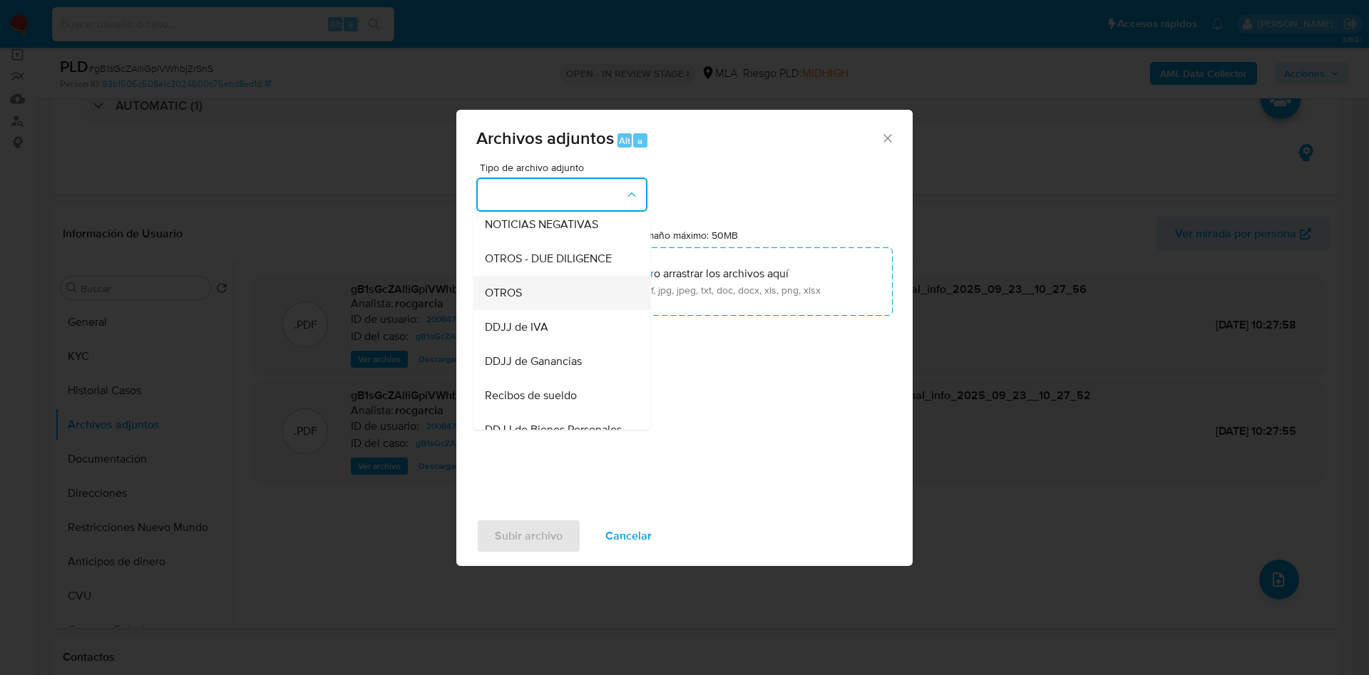
click at [536, 310] on div "OTROS" at bounding box center [557, 293] width 145 height 34
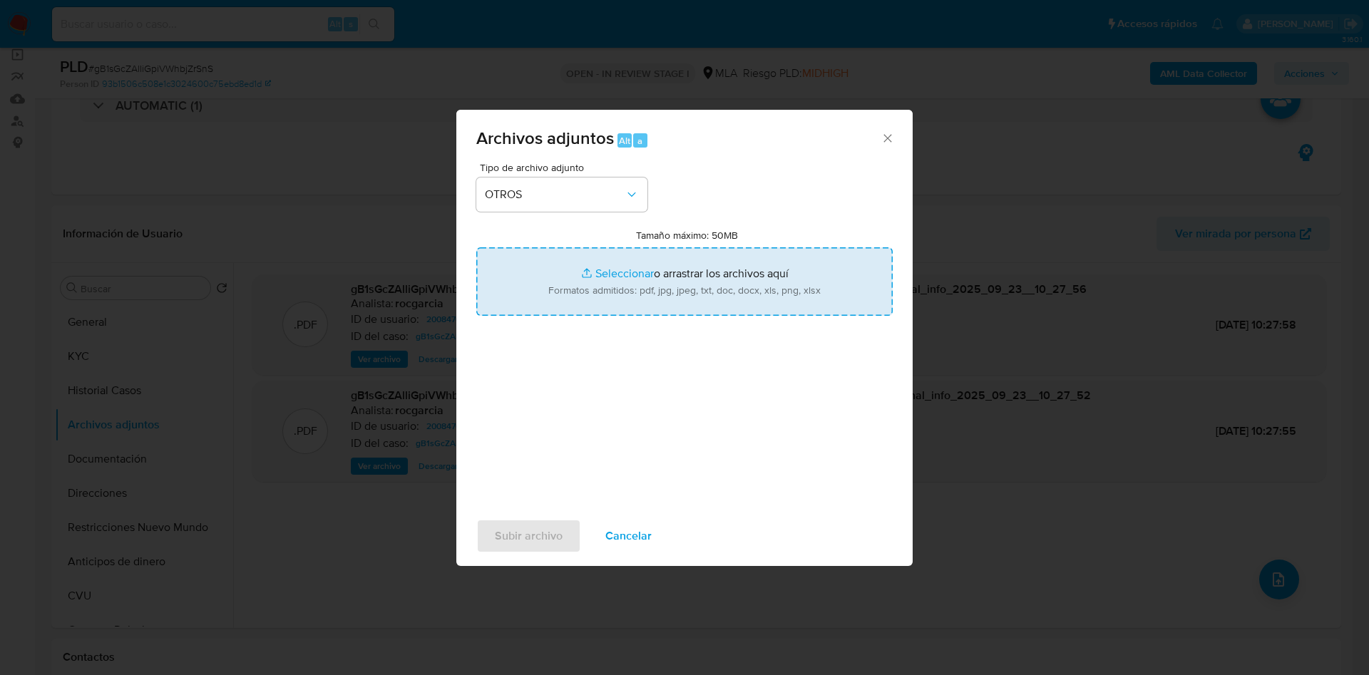
click at [557, 287] on input "Tamaño máximo: 50MB Seleccionar archivos" at bounding box center [684, 281] width 416 height 68
type input "C:\fakepath\Movimientos 2008476573.xlsx"
click at [580, 301] on input "Tamaño máximo: 50MB Seleccionar archivos" at bounding box center [684, 281] width 416 height 68
type input "C:\fakepath\Caselog gB1sGcZAlliGpiVWhbjZrSnS - 2008476573.docx"
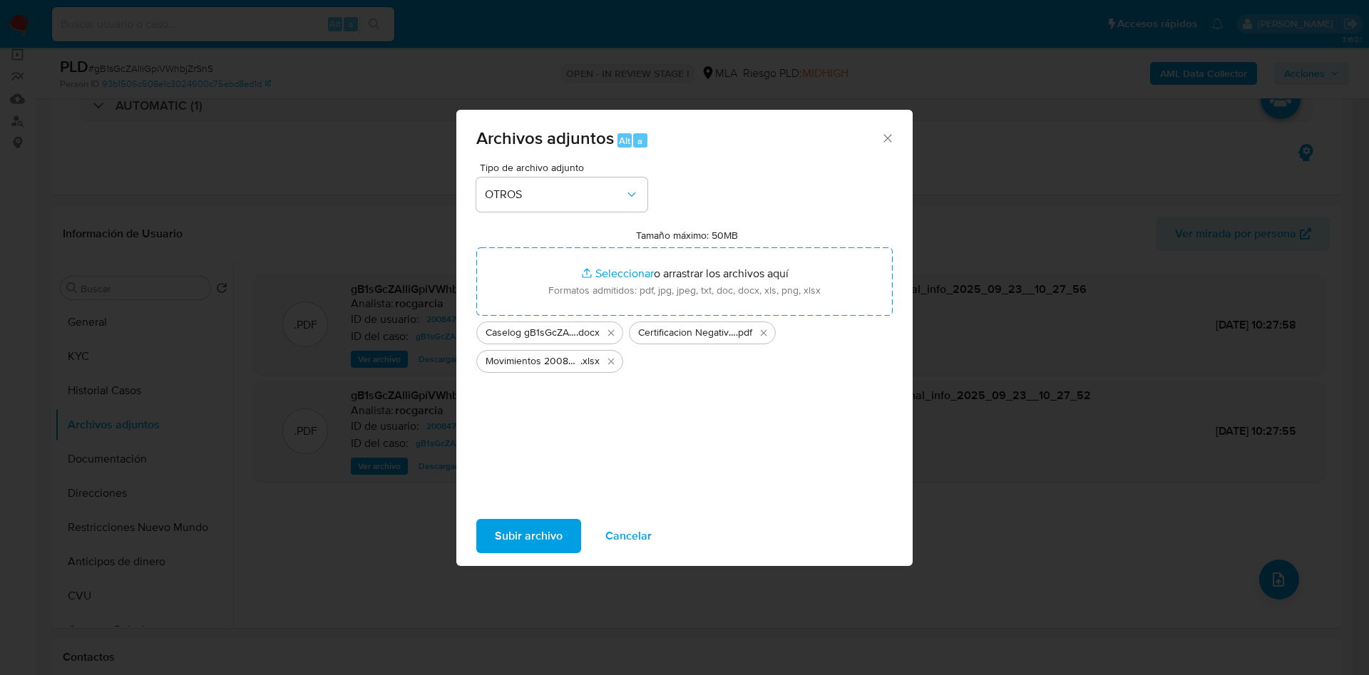
drag, startPoint x: 557, startPoint y: 287, endPoint x: 523, endPoint y: 531, distance: 246.2
click at [523, 531] on span "Subir archivo" at bounding box center [529, 536] width 68 height 31
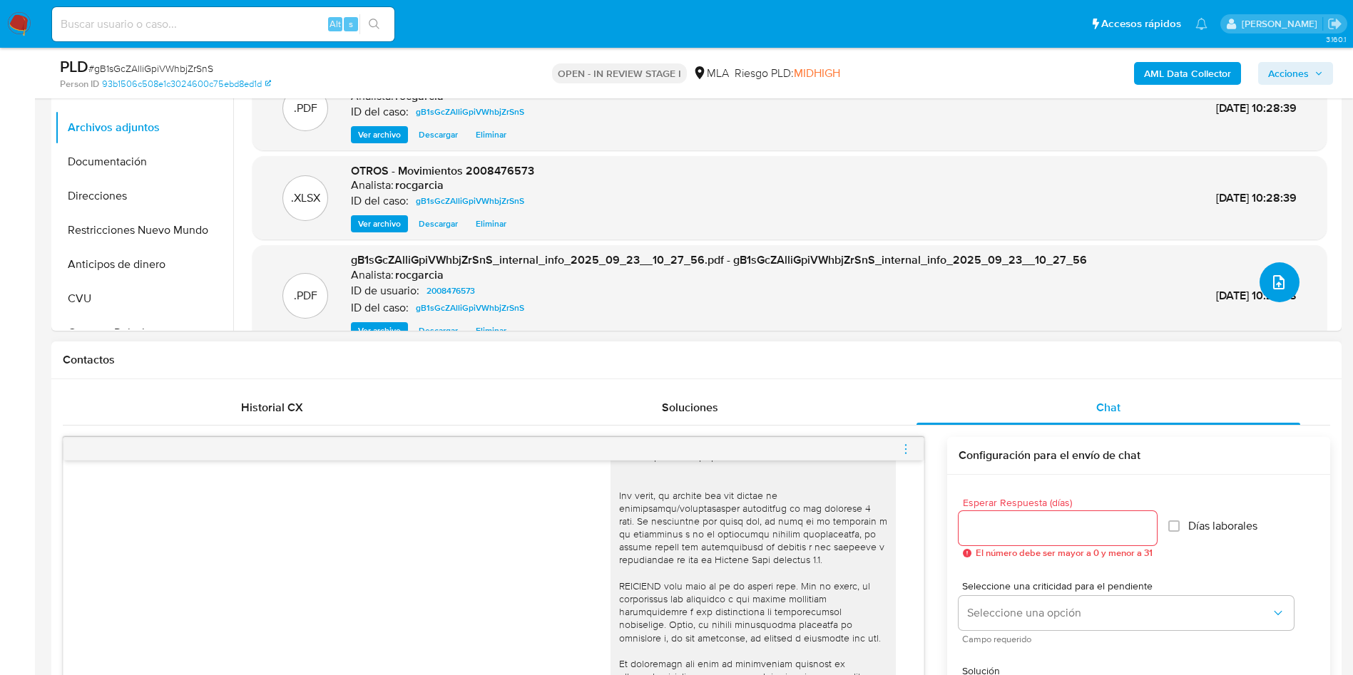
scroll to position [749, 0]
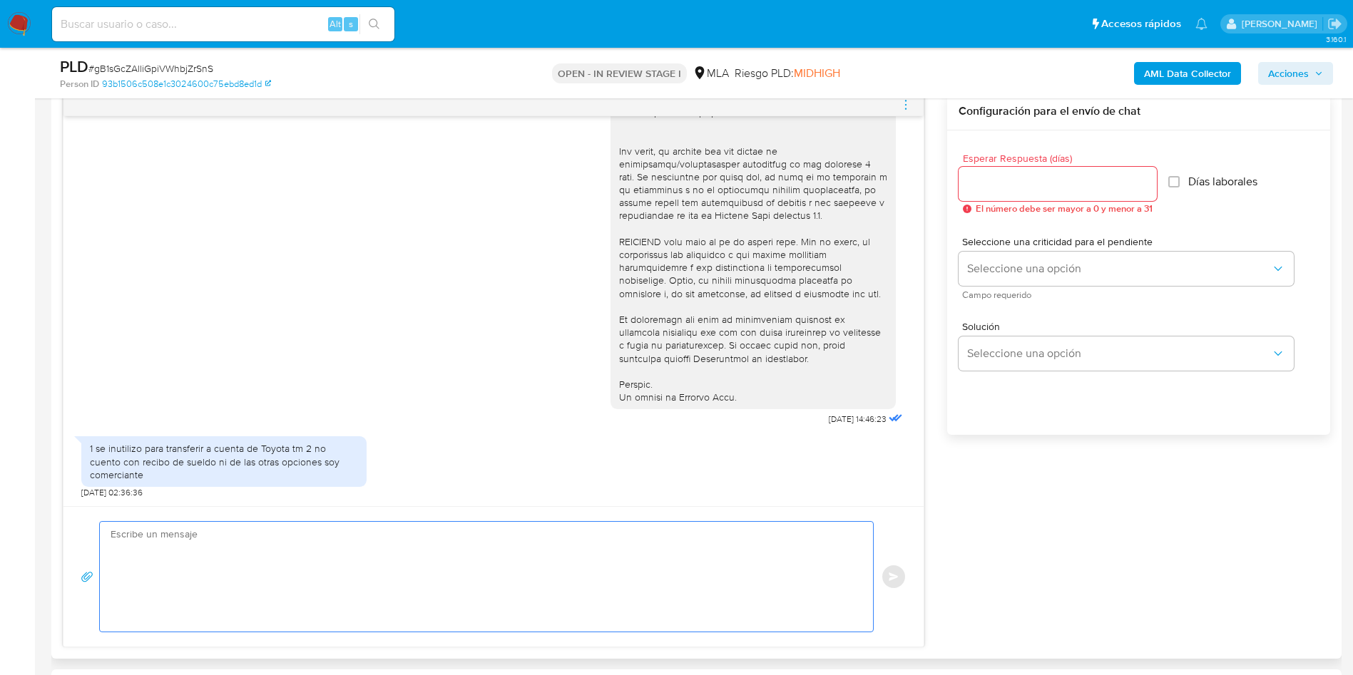
click at [302, 581] on textarea at bounding box center [483, 577] width 744 height 110
paste textarea "Muchas gracias por tu respuesta. Analizamos tu caso y verificamos que no te enc…"
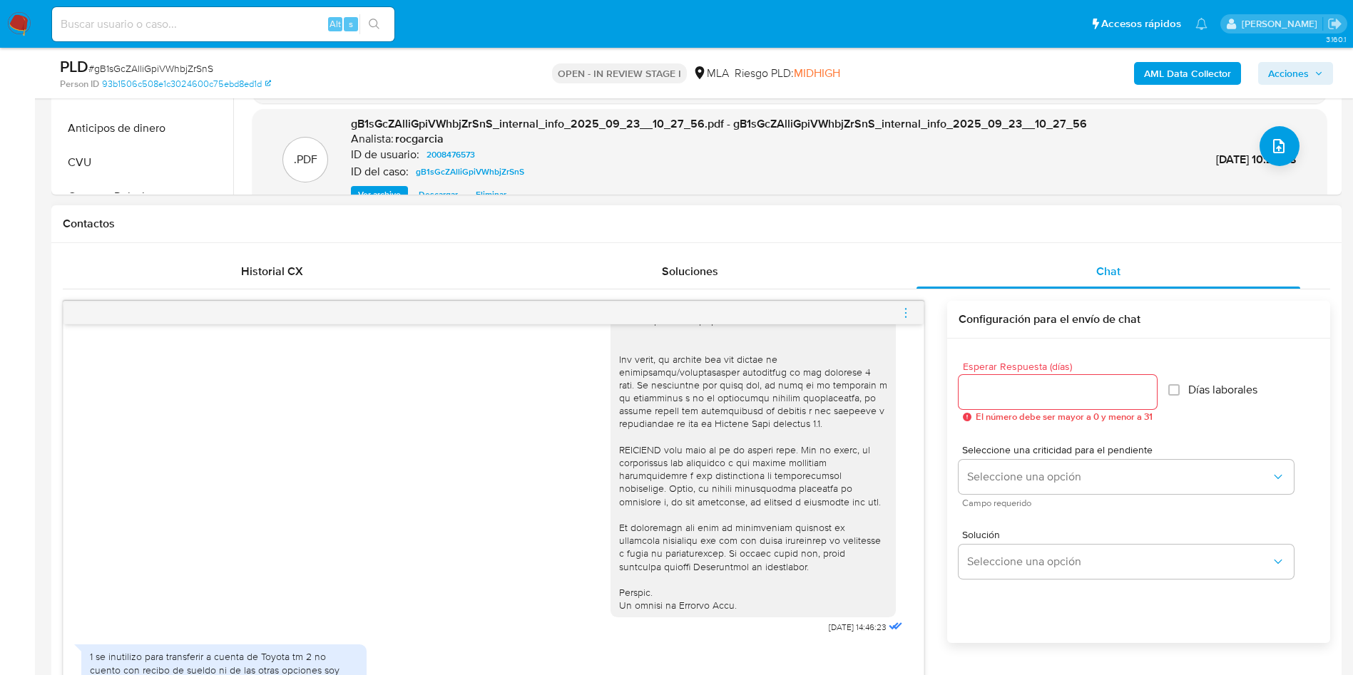
scroll to position [535, 0]
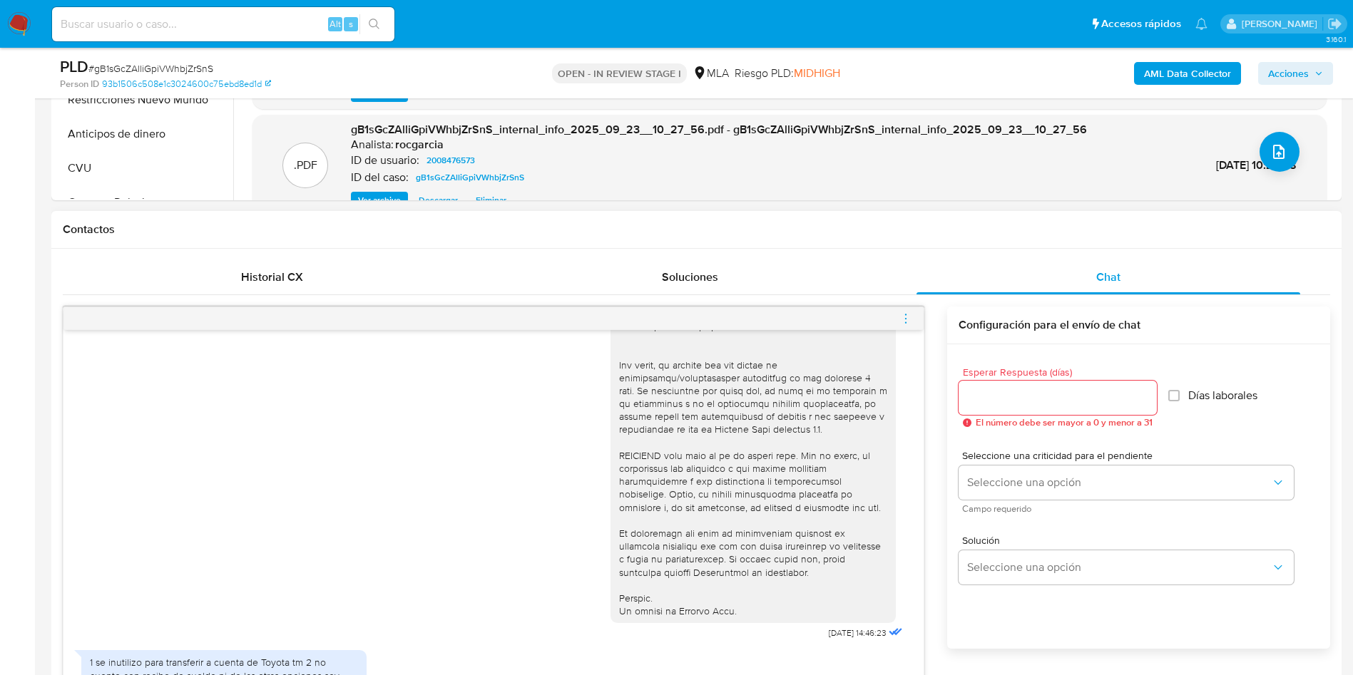
type textarea "Muchas gracias por tu respuesta. Analizamos tu caso y verificamos que no te enc…"
click at [1015, 386] on div at bounding box center [1057, 398] width 198 height 34
click at [1013, 401] on input "Esperar Respuesta (días)" at bounding box center [1057, 398] width 198 height 19
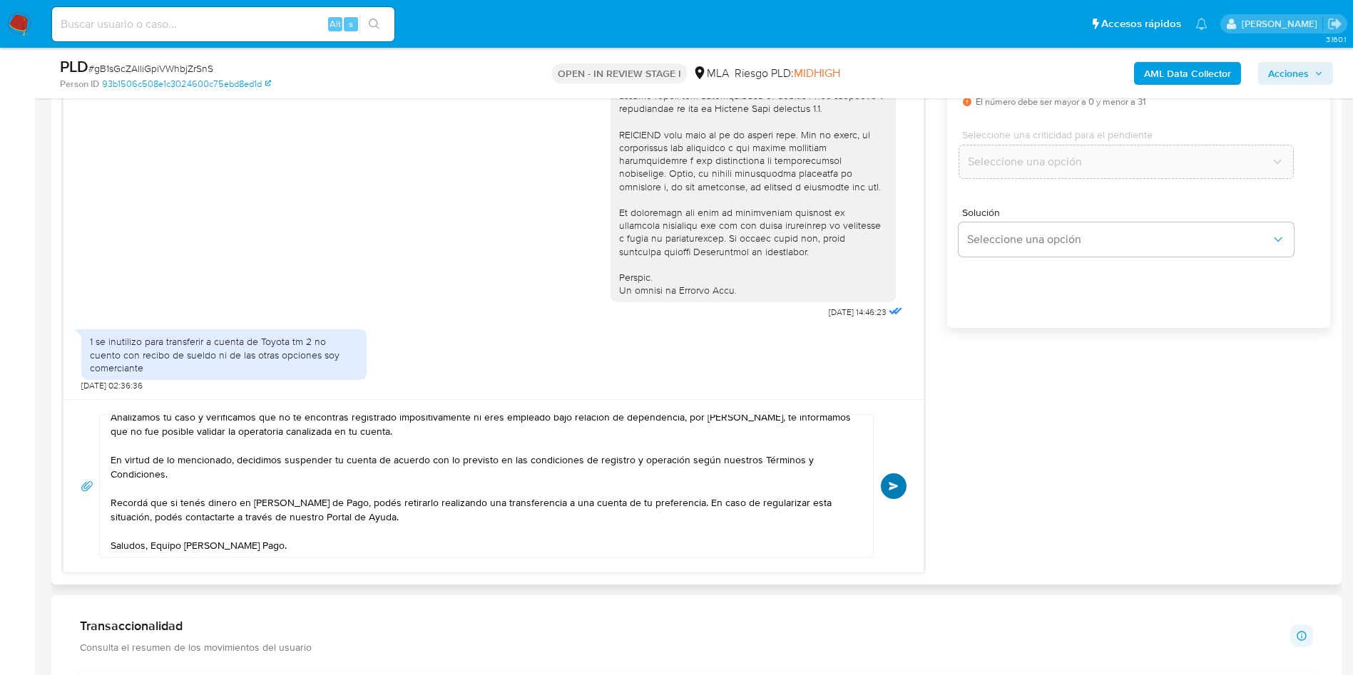
type input "0"
click at [889, 487] on span "Enviar" at bounding box center [894, 486] width 10 height 9
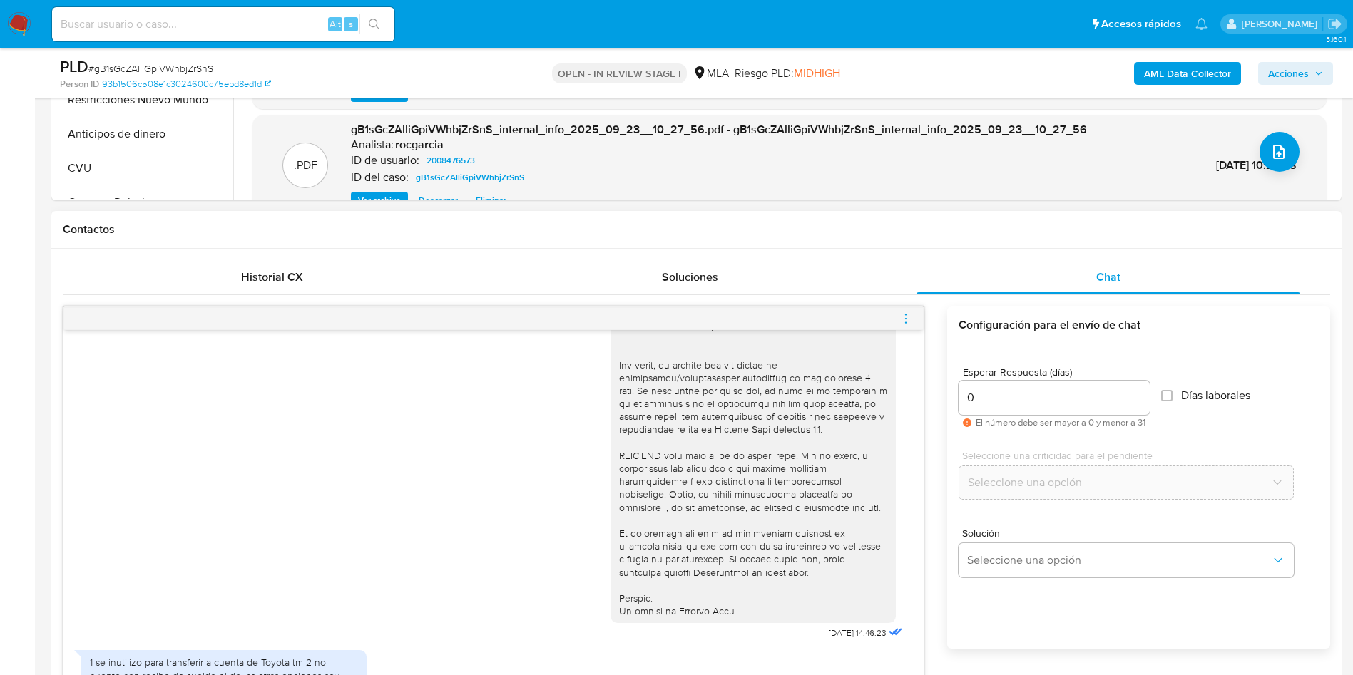
scroll to position [775, 0]
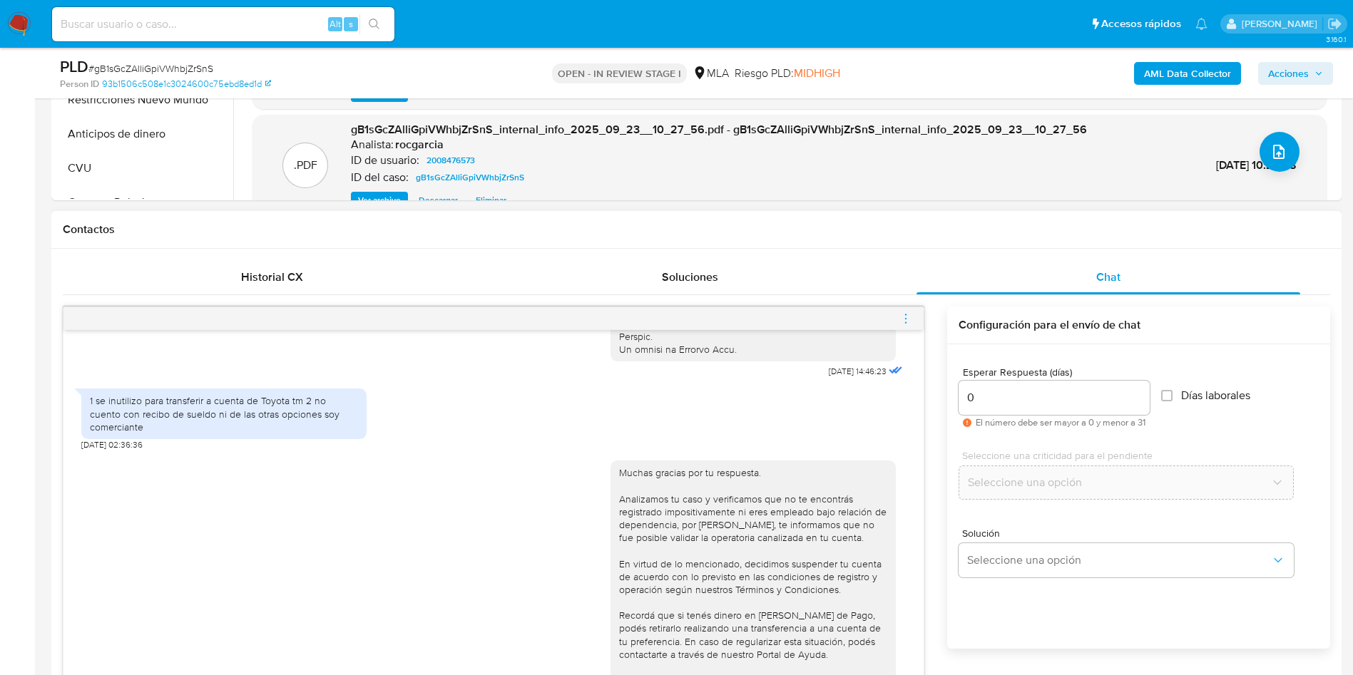
click at [903, 324] on icon "menu-action" at bounding box center [905, 318] width 13 height 13
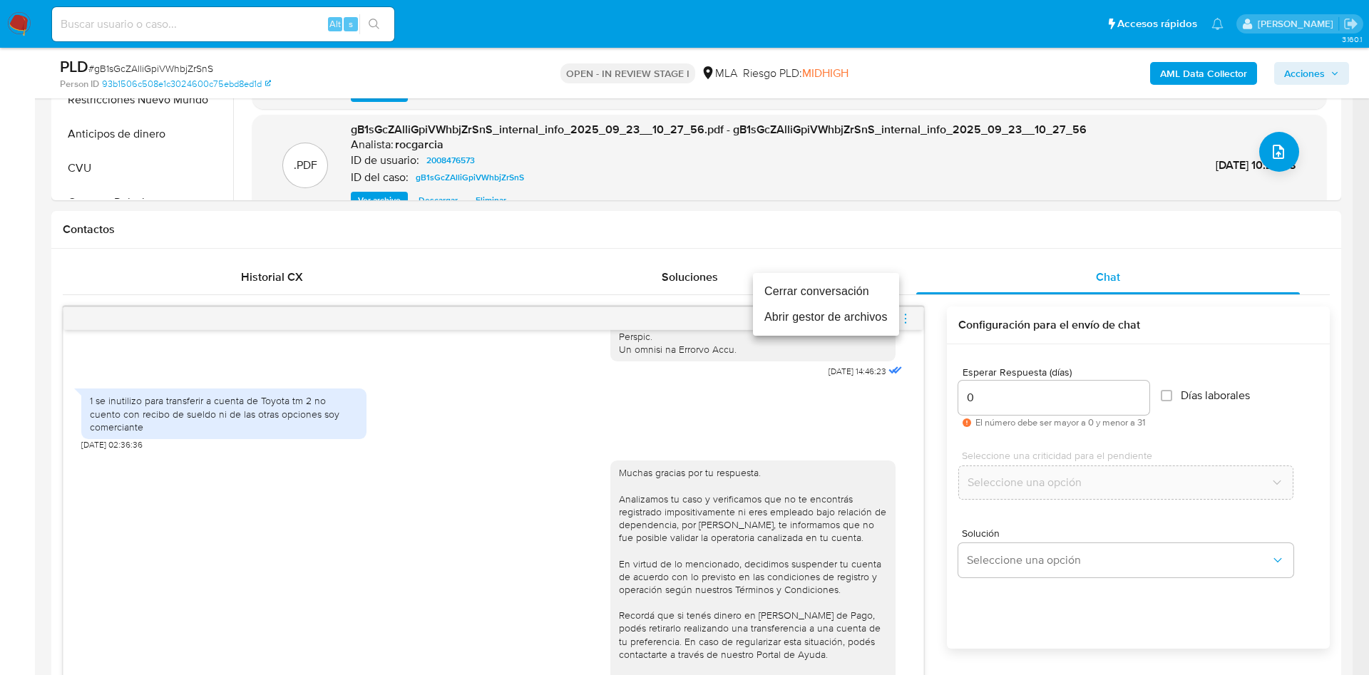
click at [779, 292] on li "Cerrar conversación" at bounding box center [826, 292] width 146 height 26
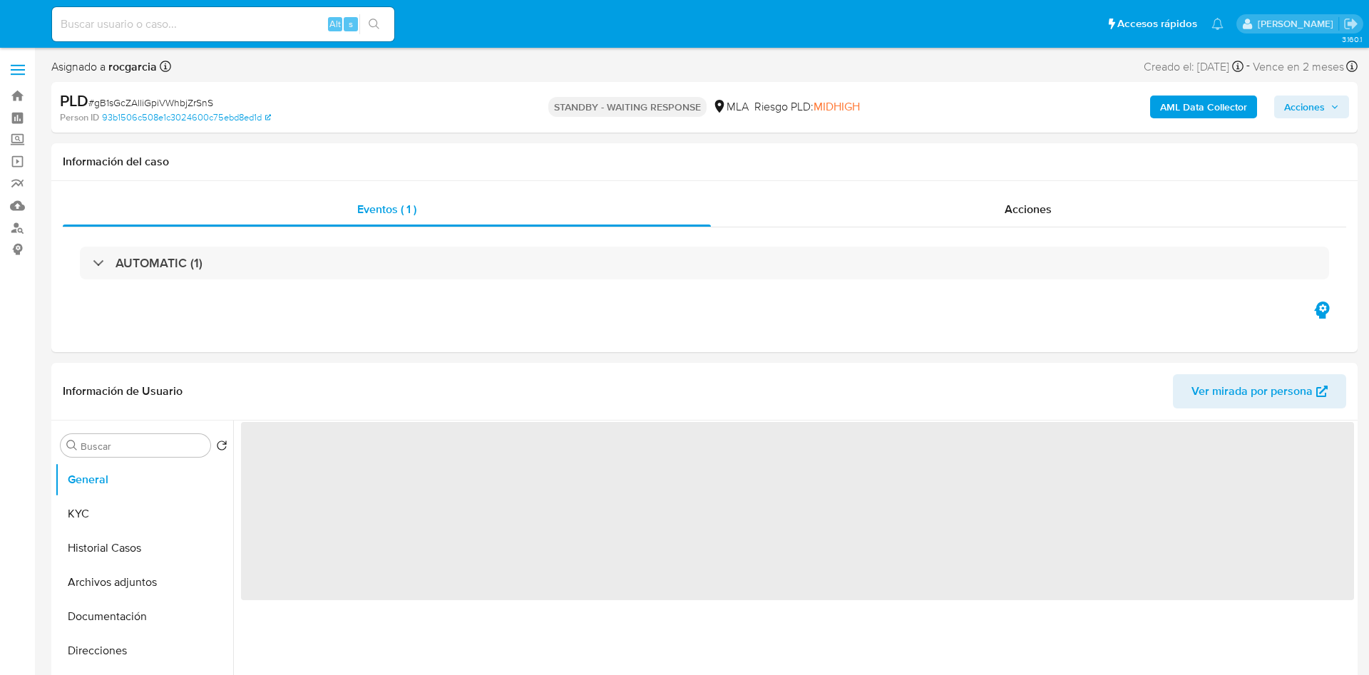
select select "10"
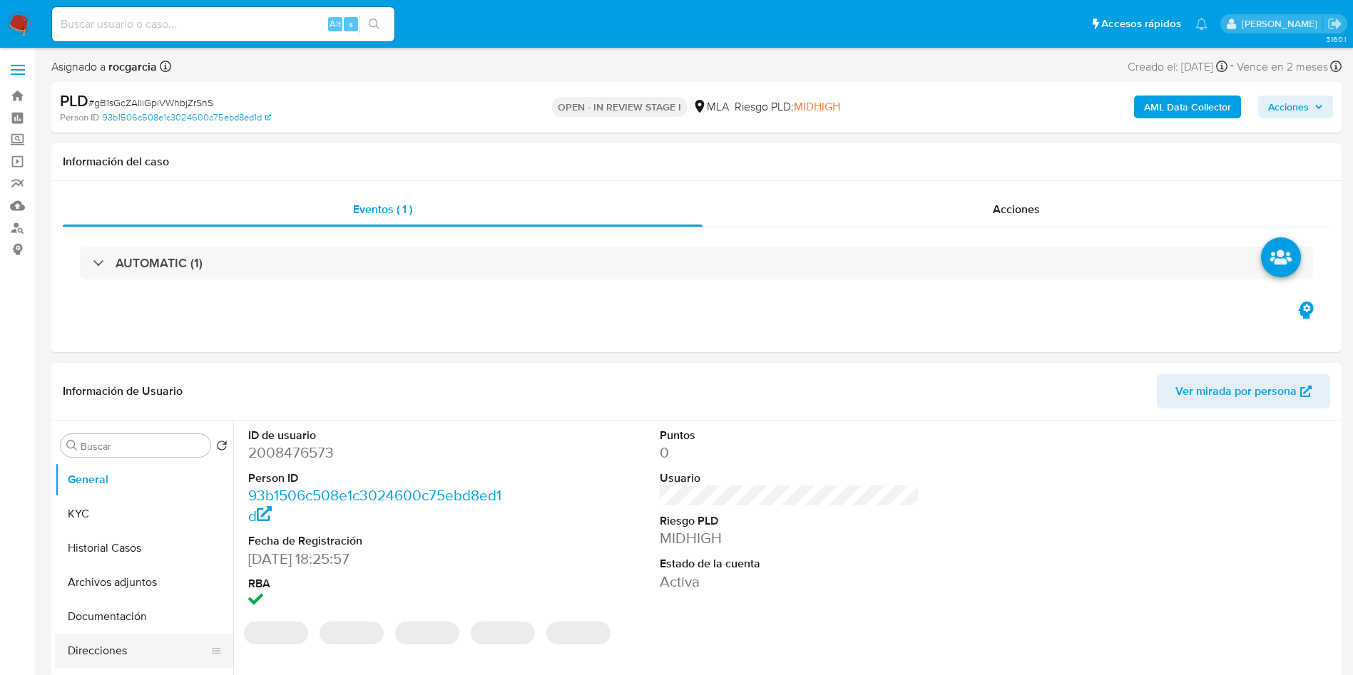
select select "10"
click at [118, 595] on button "Archivos adjuntos" at bounding box center [138, 582] width 167 height 34
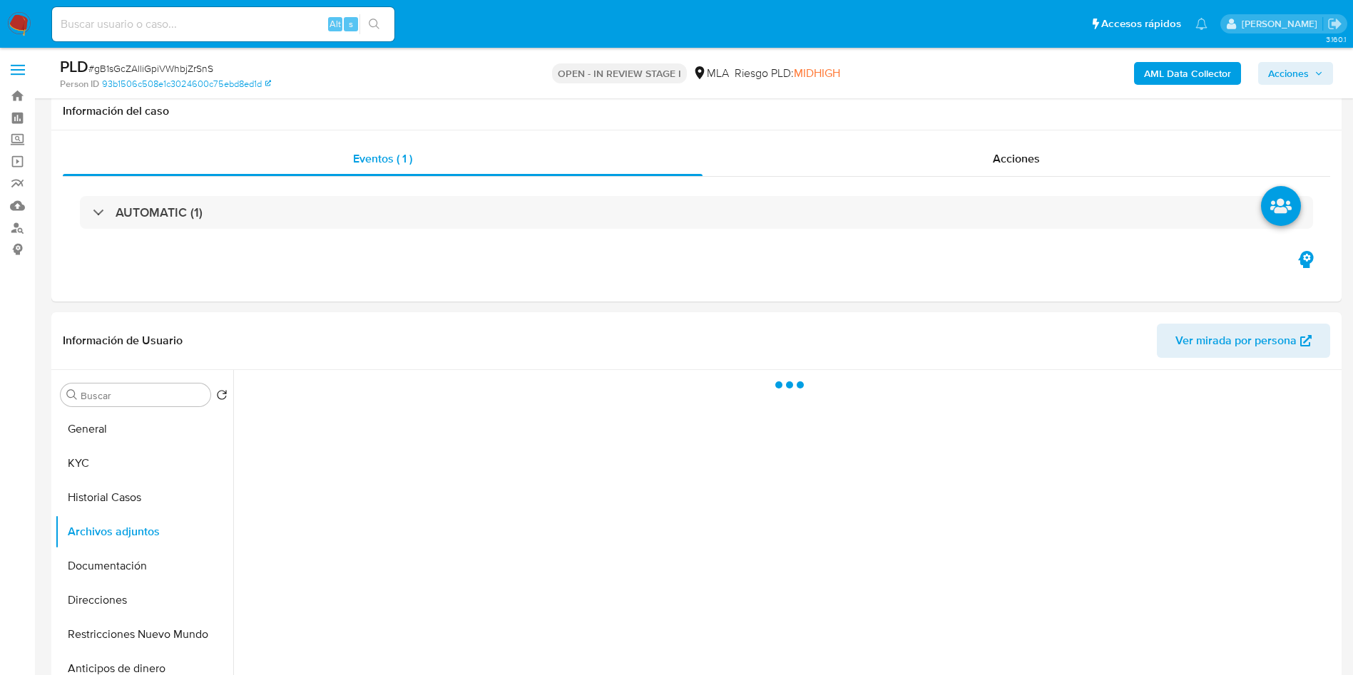
scroll to position [321, 0]
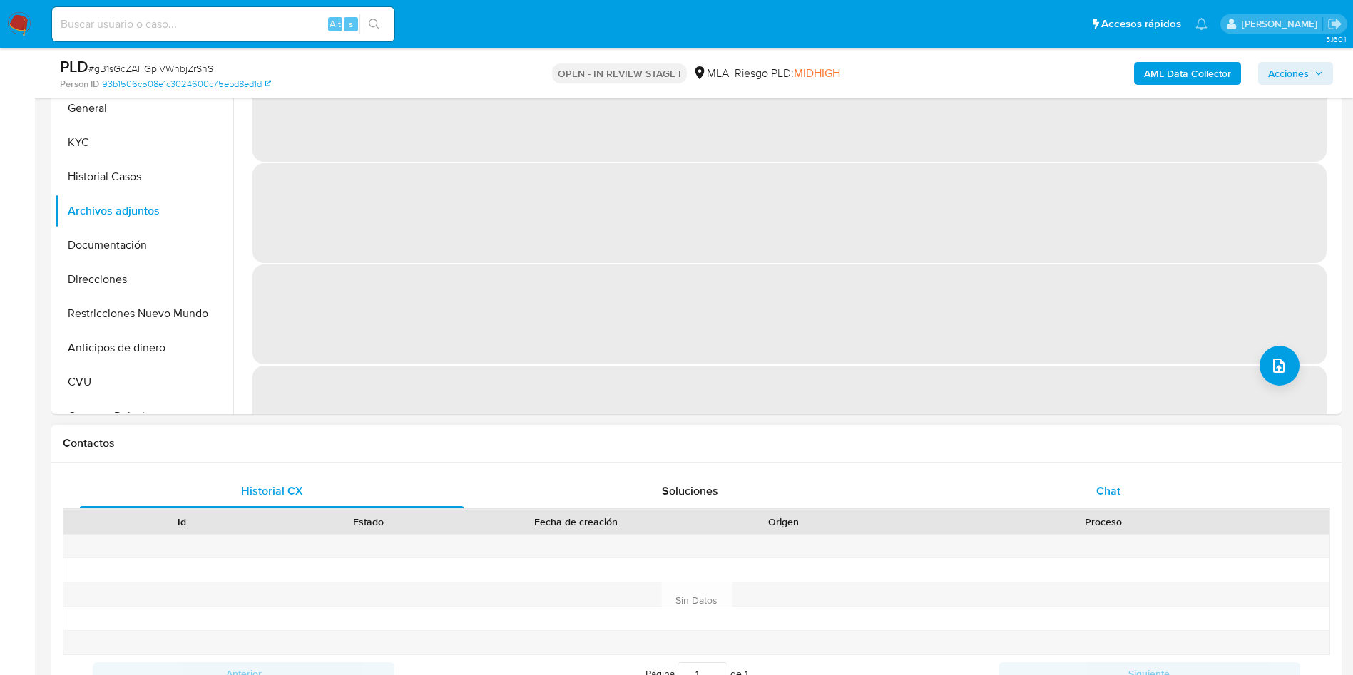
click at [1110, 503] on div "Chat" at bounding box center [1108, 491] width 384 height 34
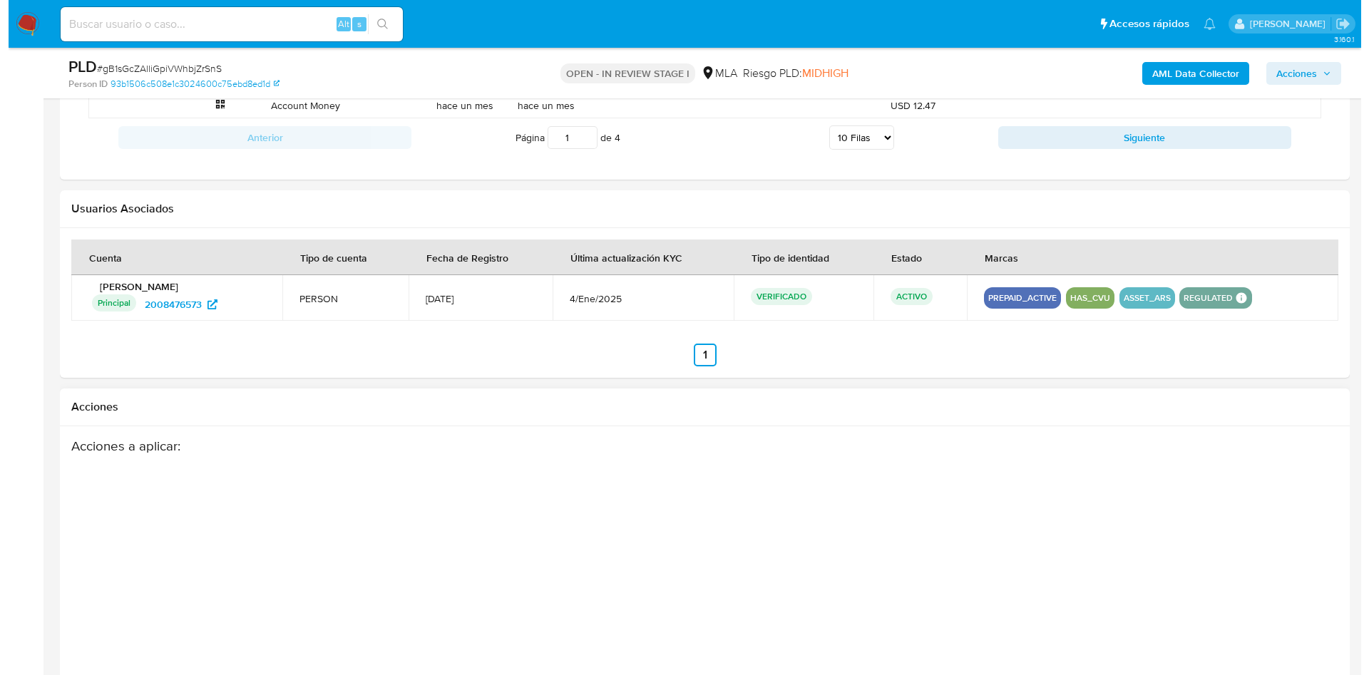
scroll to position [2182, 0]
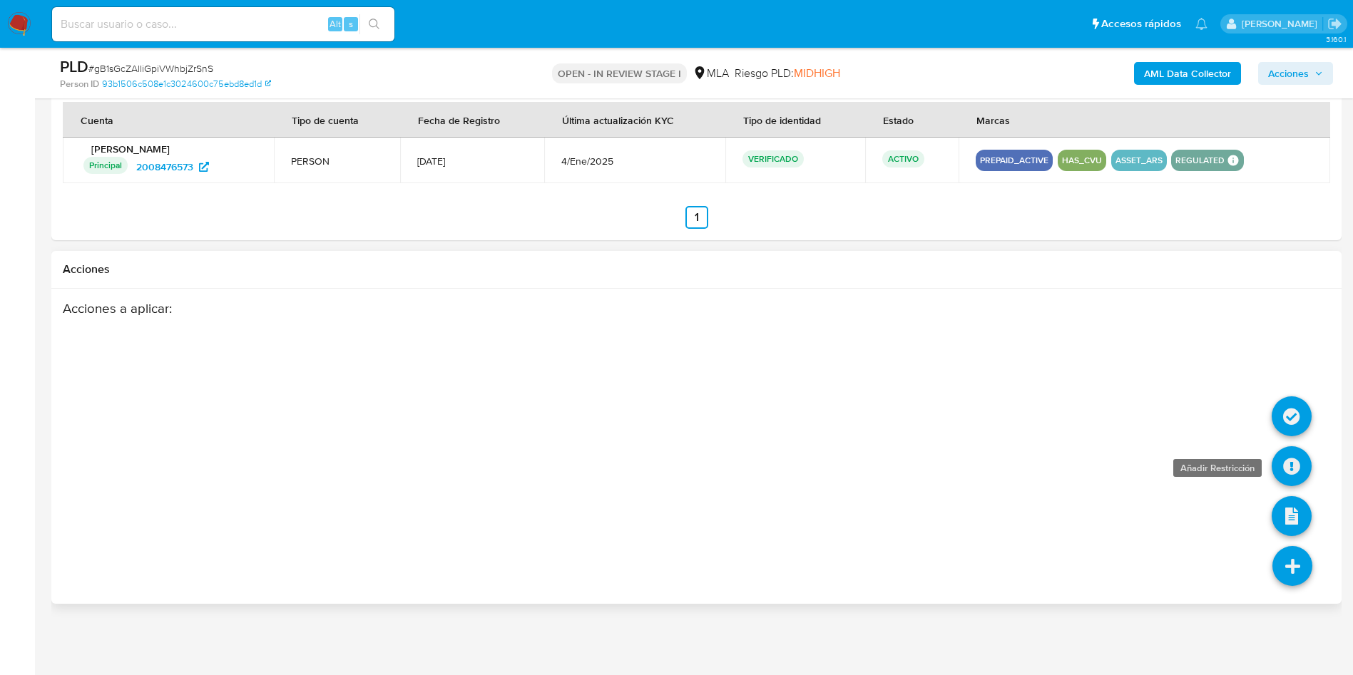
click at [1294, 447] on li at bounding box center [1291, 418] width 40 height 58
click at [1294, 460] on icon at bounding box center [1291, 466] width 40 height 40
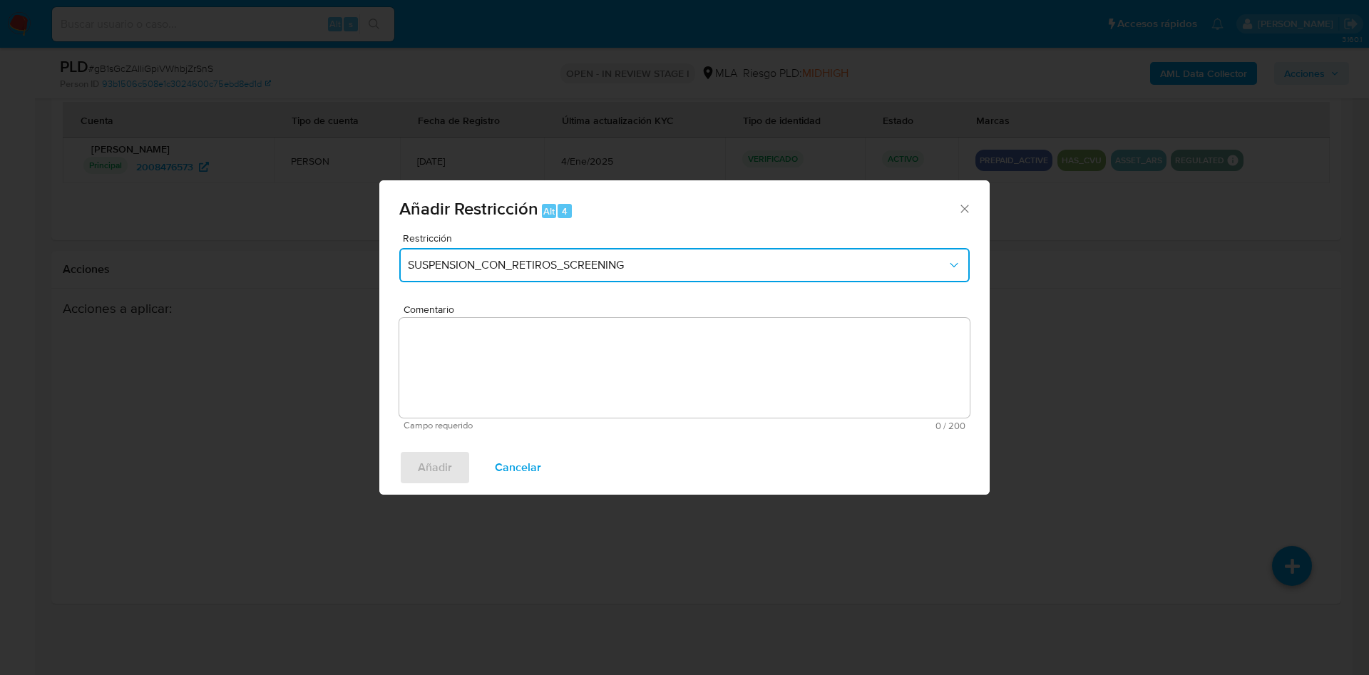
click at [503, 265] on span "SUSPENSION_CON_RETIROS_SCREENING" at bounding box center [677, 265] width 539 height 14
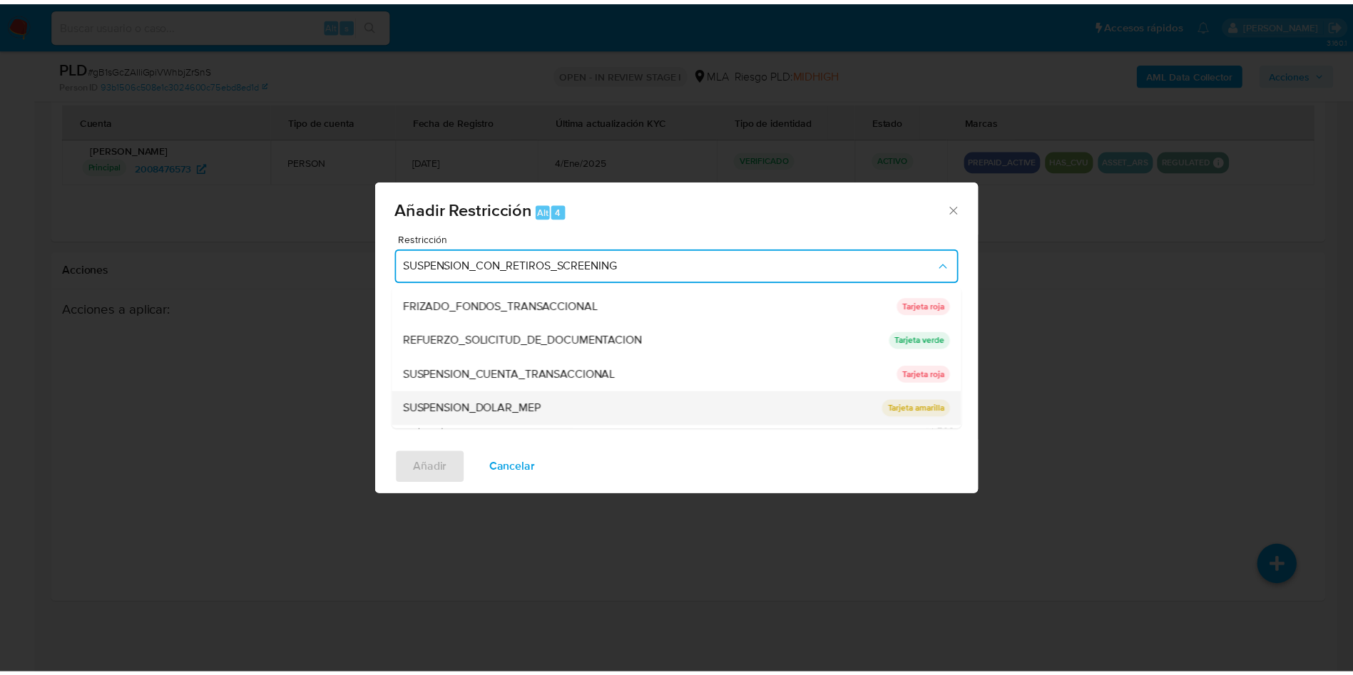
scroll to position [302, 0]
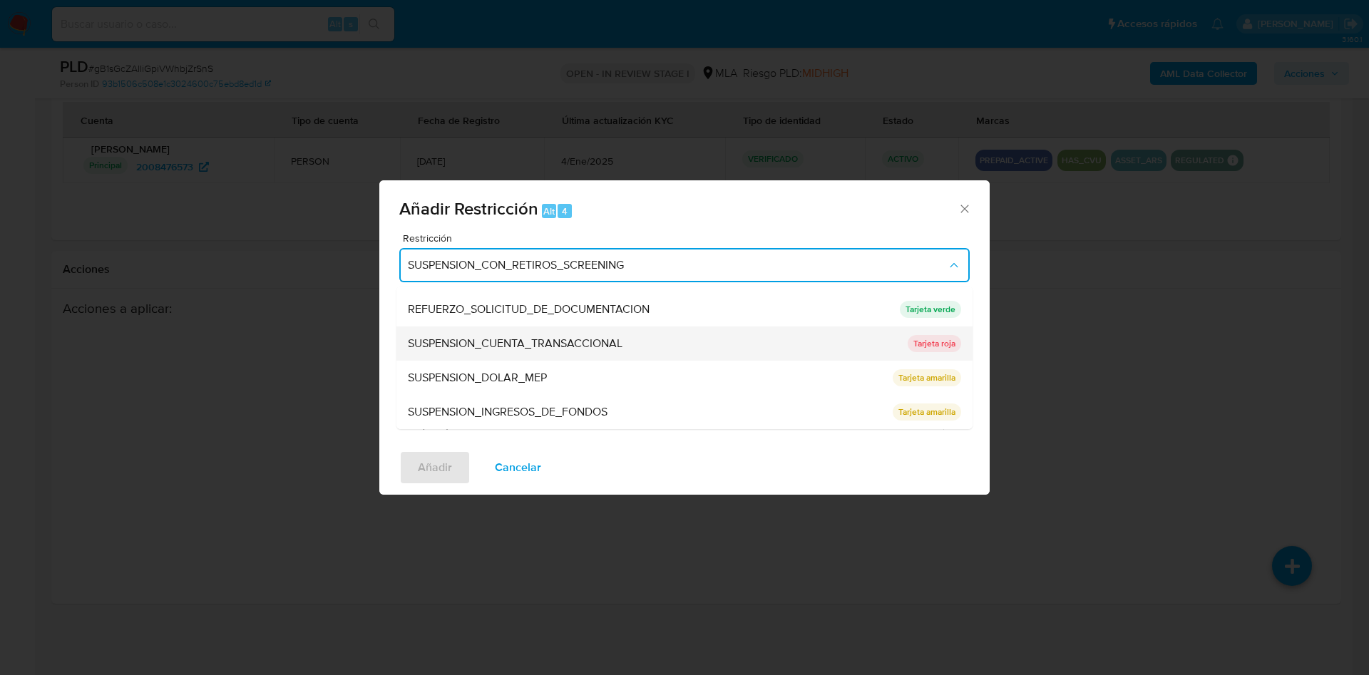
click at [546, 349] on span "SUSPENSION_CUENTA_TRANSACCIONAL" at bounding box center [515, 344] width 215 height 14
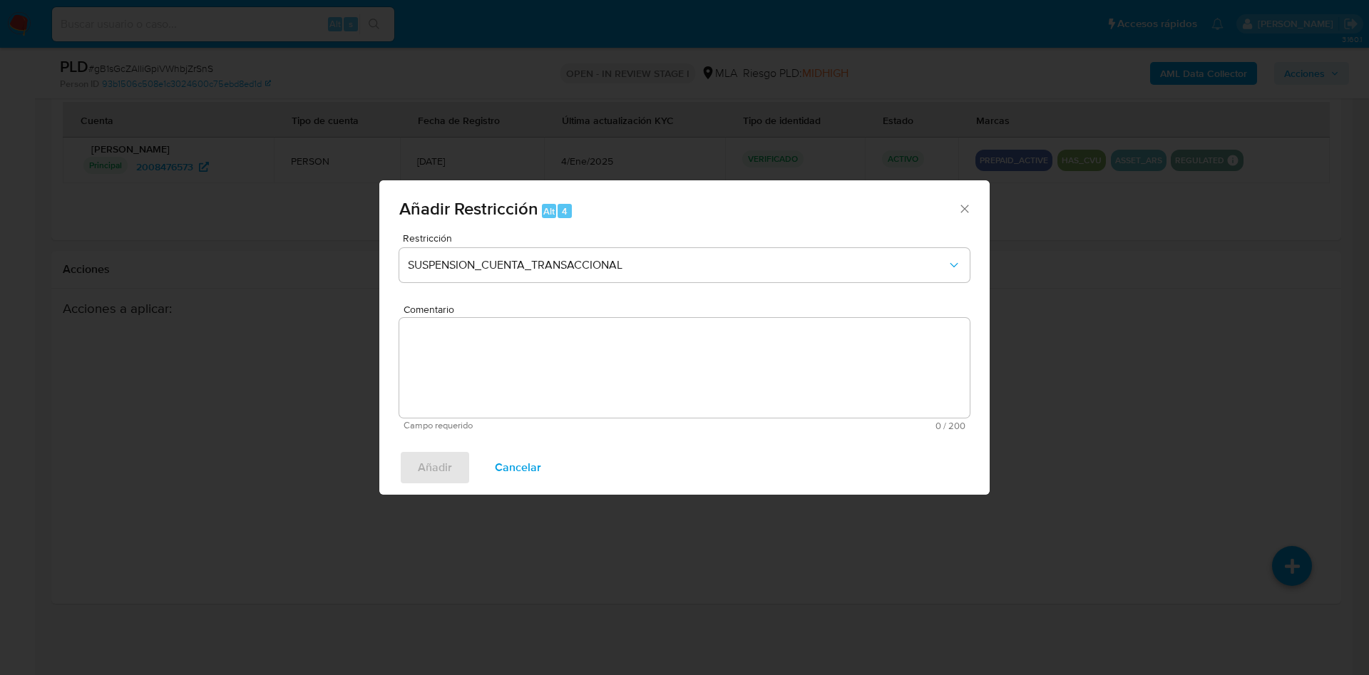
click at [546, 349] on textarea "Comentario" at bounding box center [684, 368] width 570 height 100
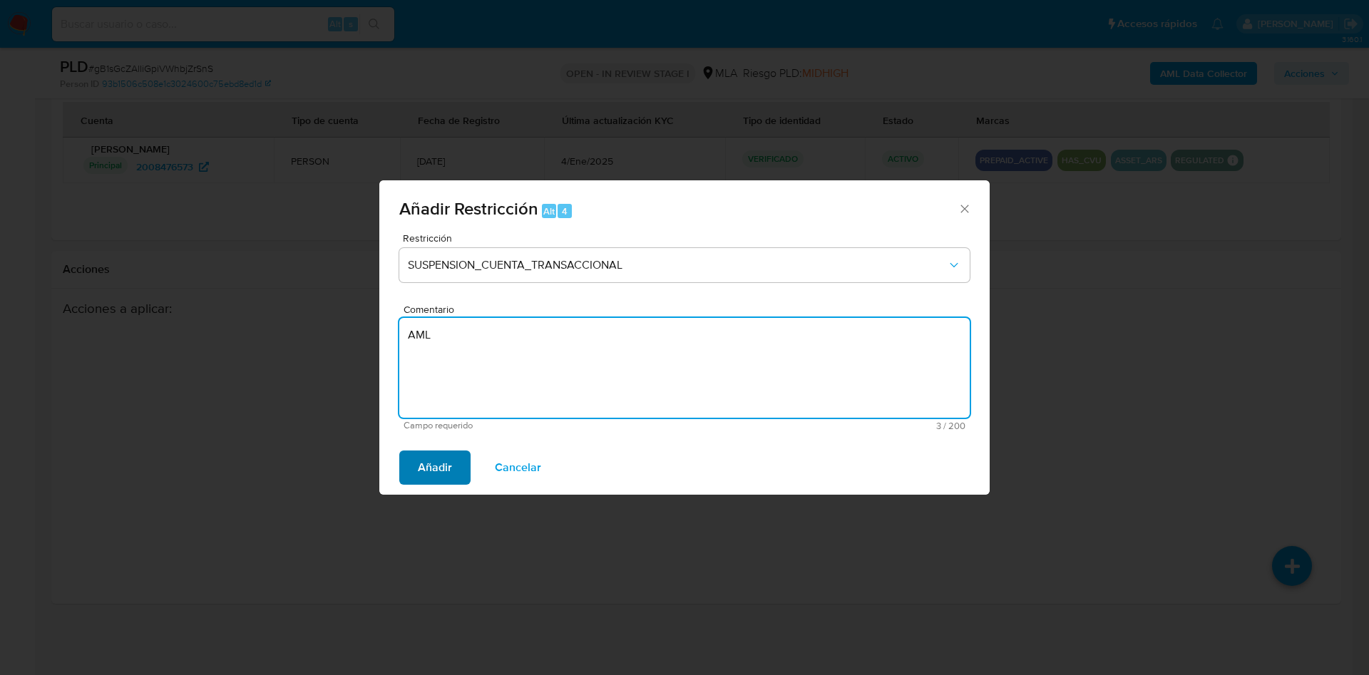
type textarea "AML"
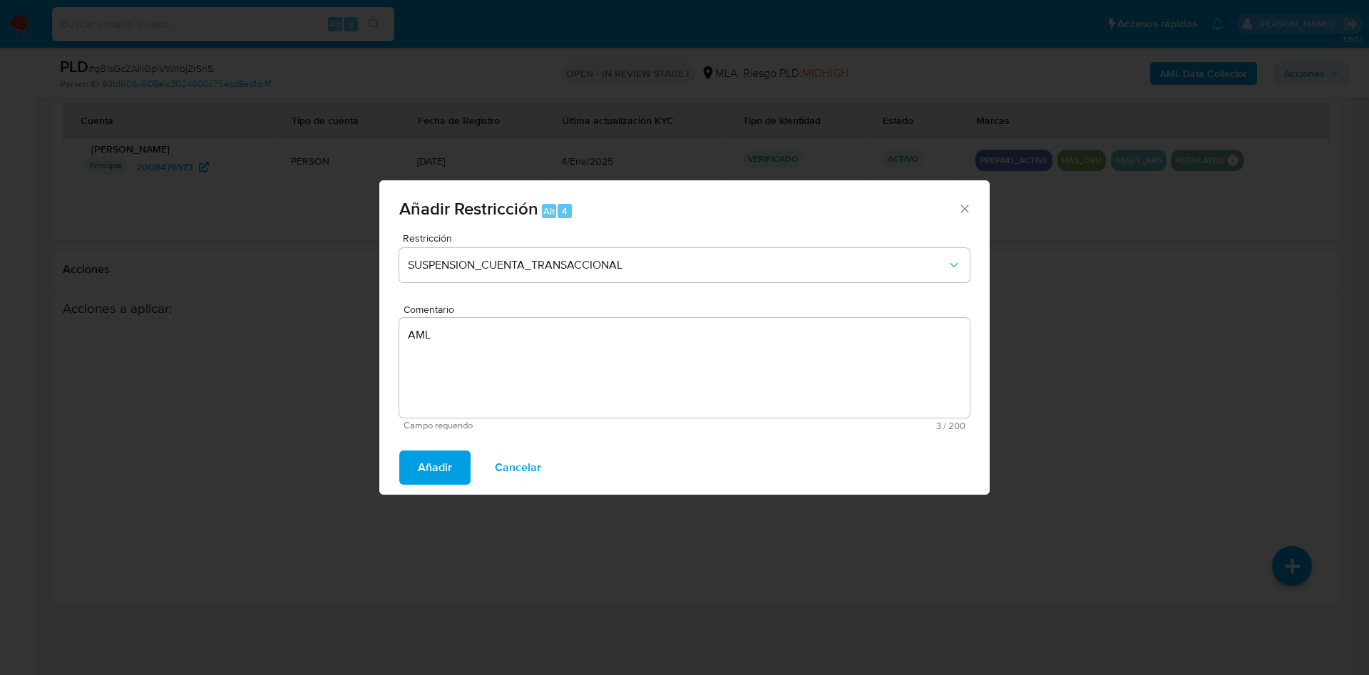
click at [431, 458] on span "Añadir" at bounding box center [435, 467] width 34 height 31
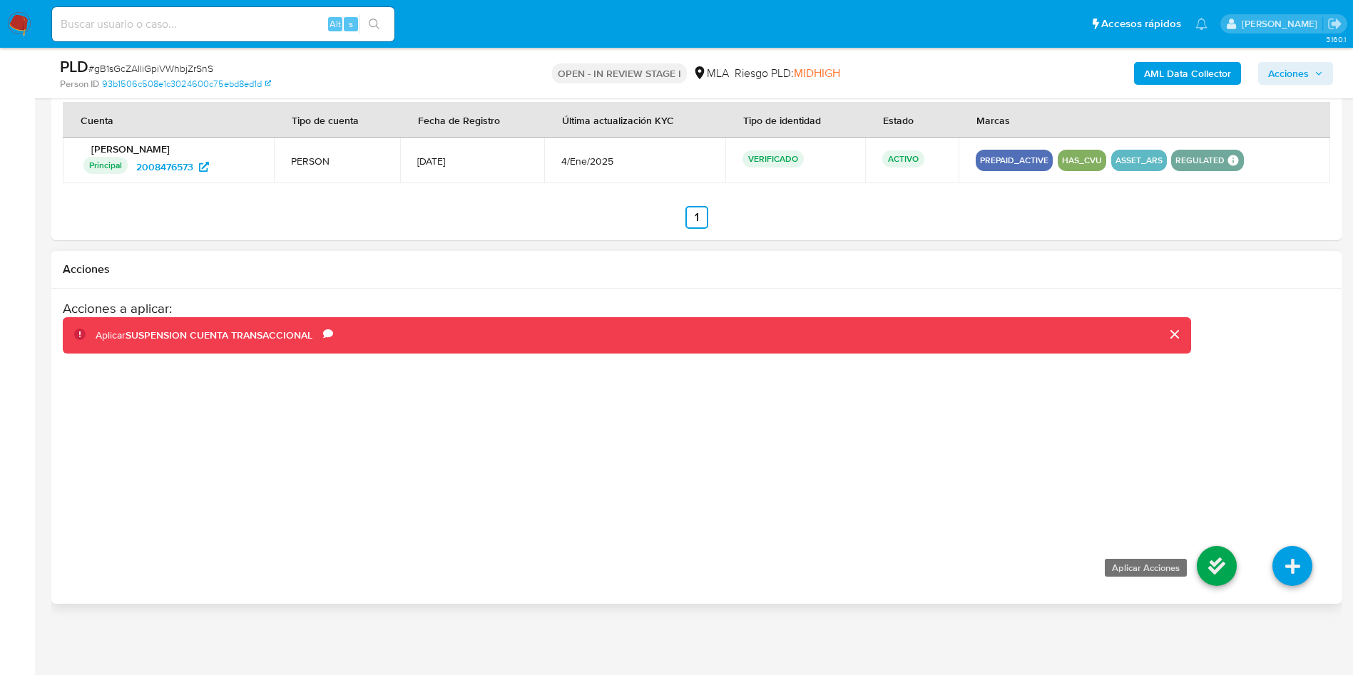
click at [1211, 564] on icon at bounding box center [1217, 566] width 40 height 40
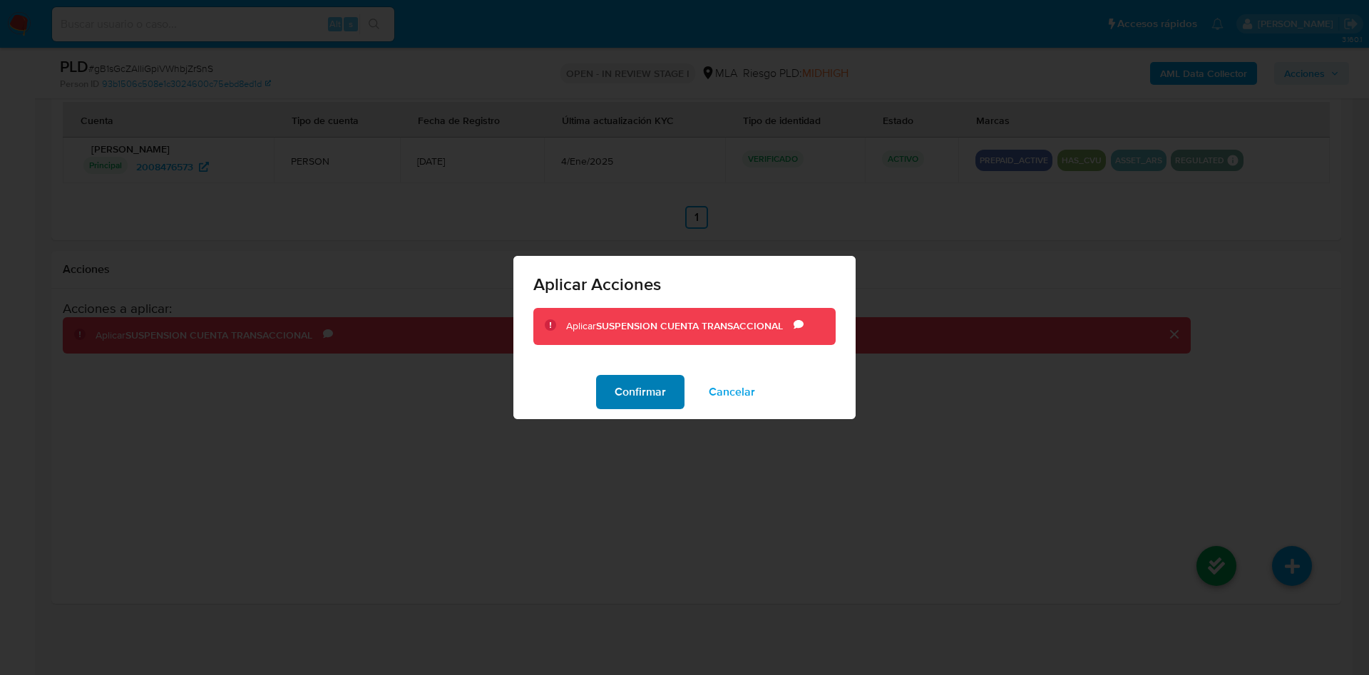
click at [605, 386] on button "Confirmar" at bounding box center [640, 392] width 88 height 34
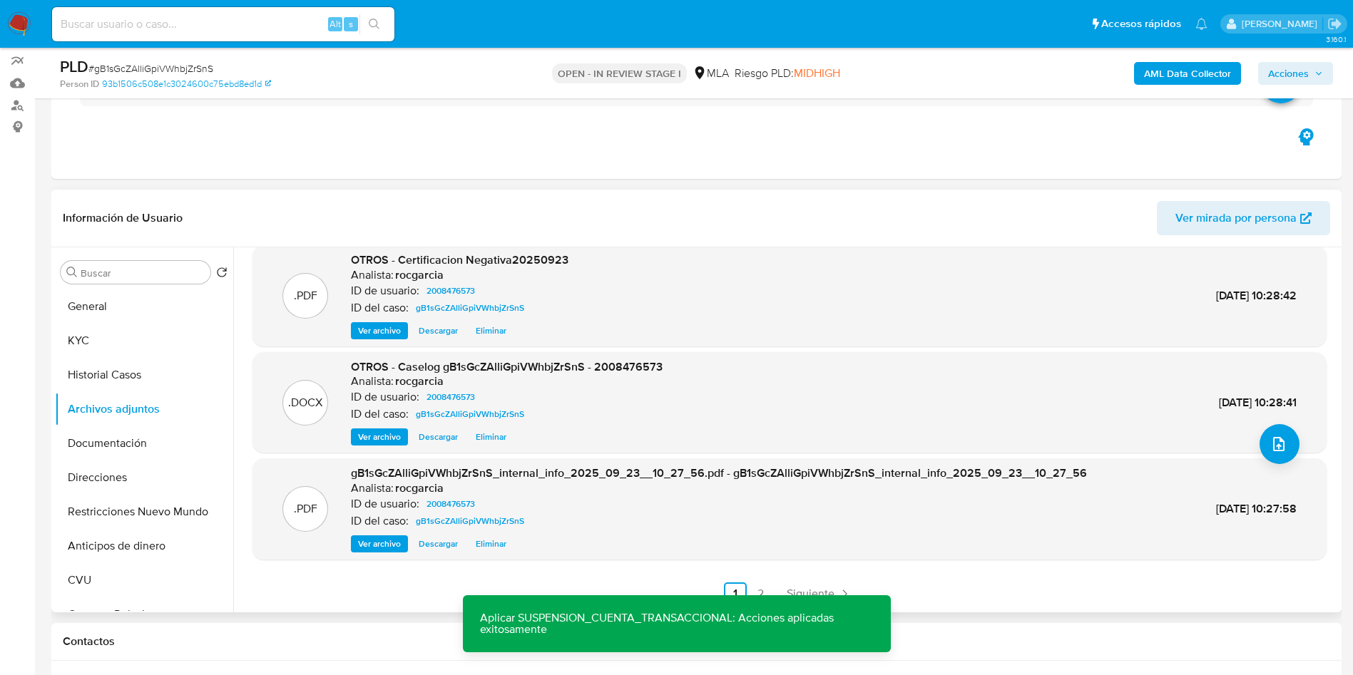
scroll to position [150, 0]
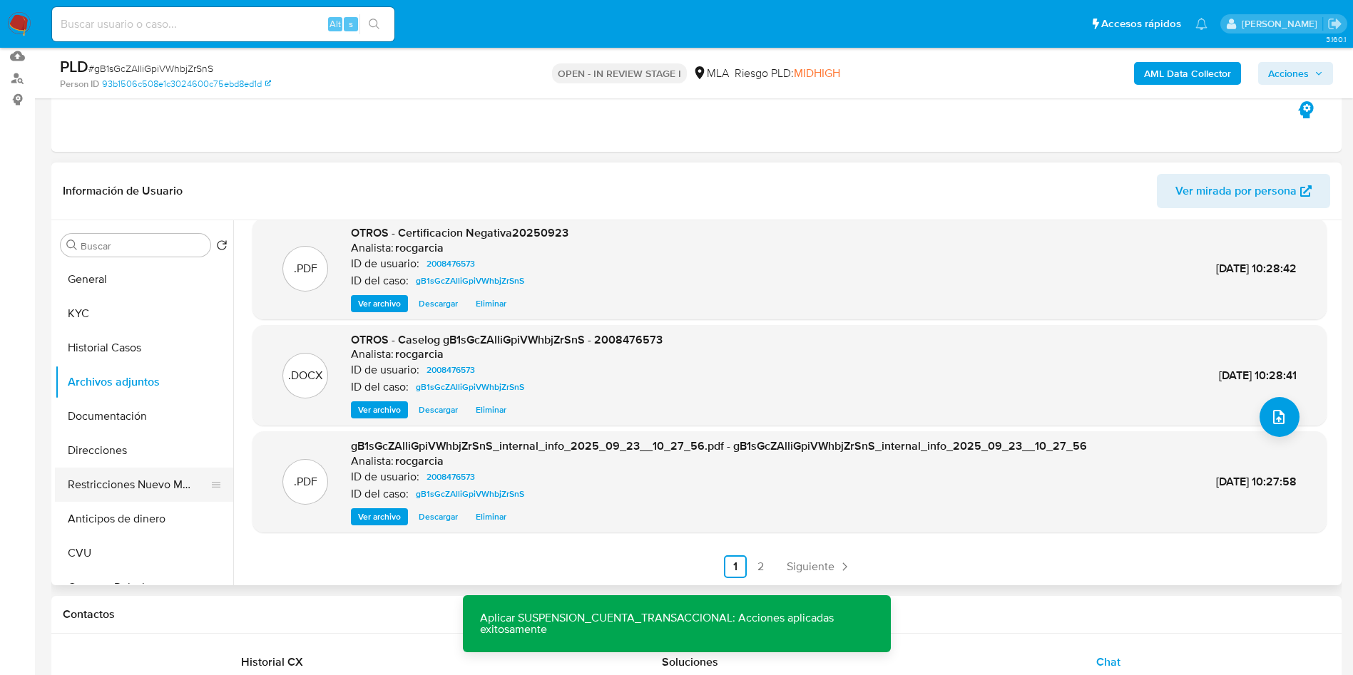
click at [114, 480] on button "Restricciones Nuevo Mundo" at bounding box center [138, 485] width 167 height 34
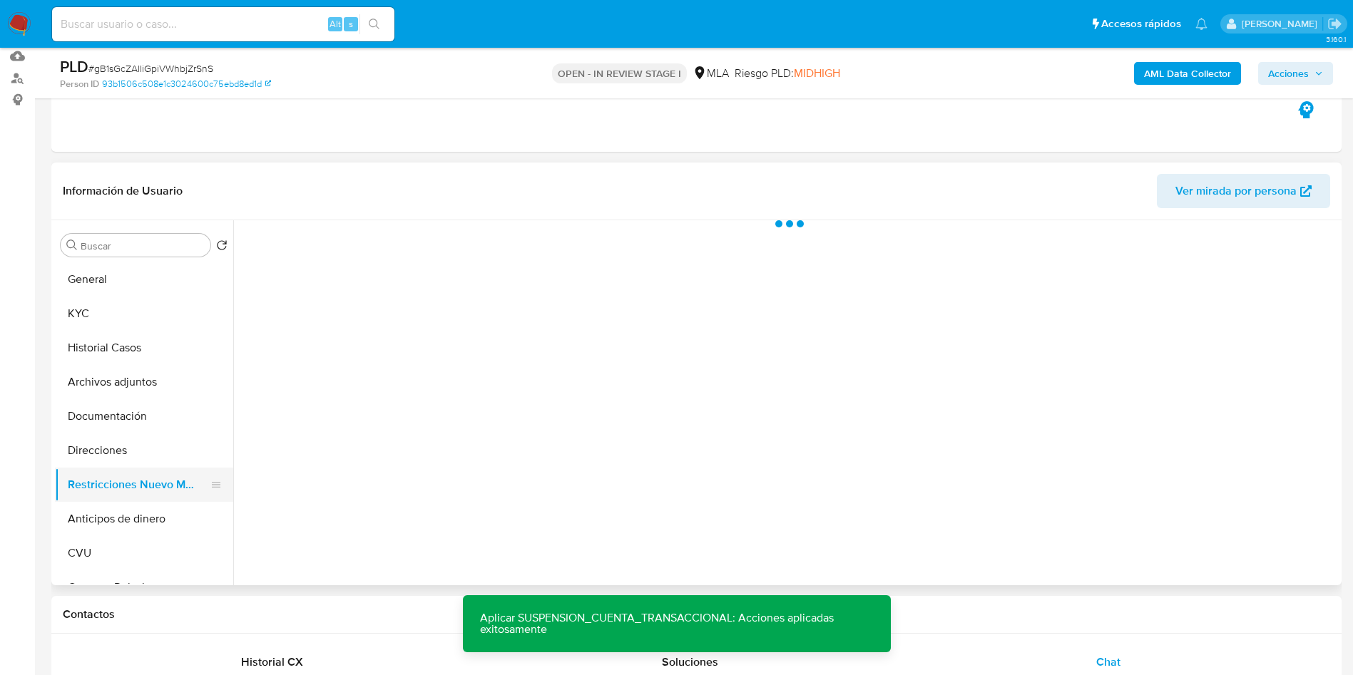
scroll to position [0, 0]
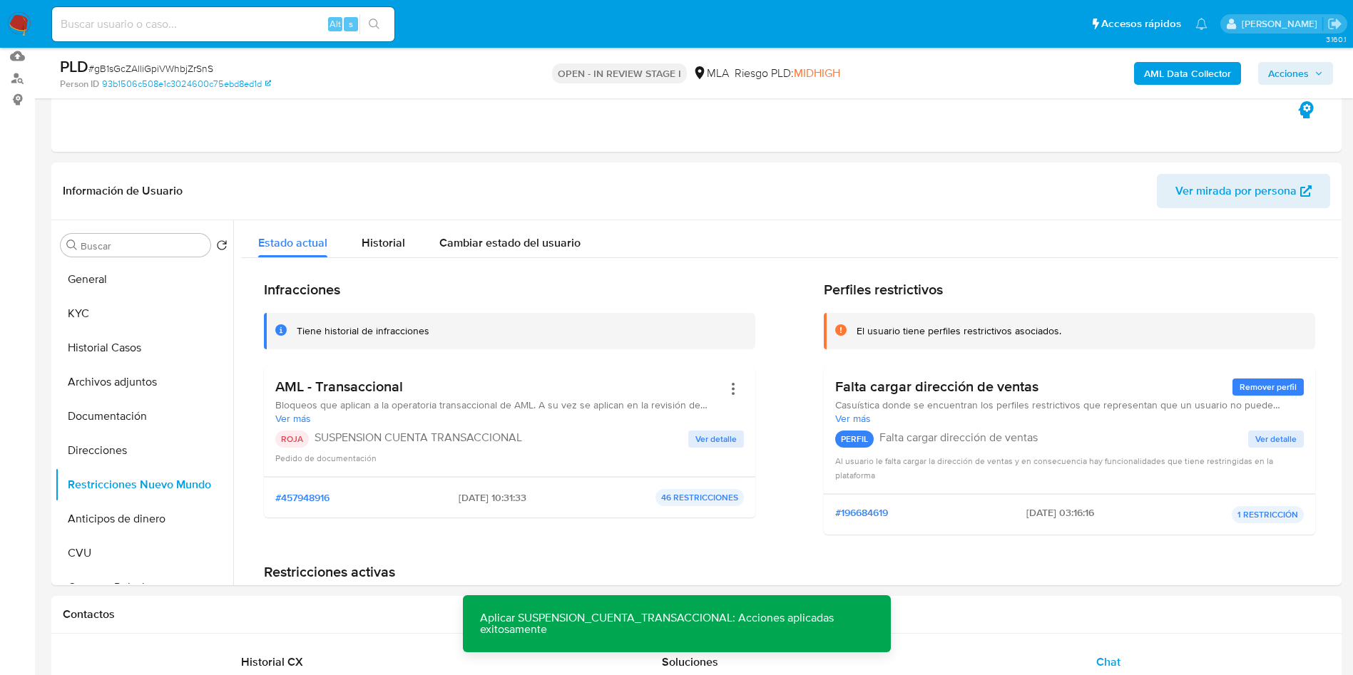
click at [1296, 76] on span "Acciones" at bounding box center [1288, 73] width 41 height 23
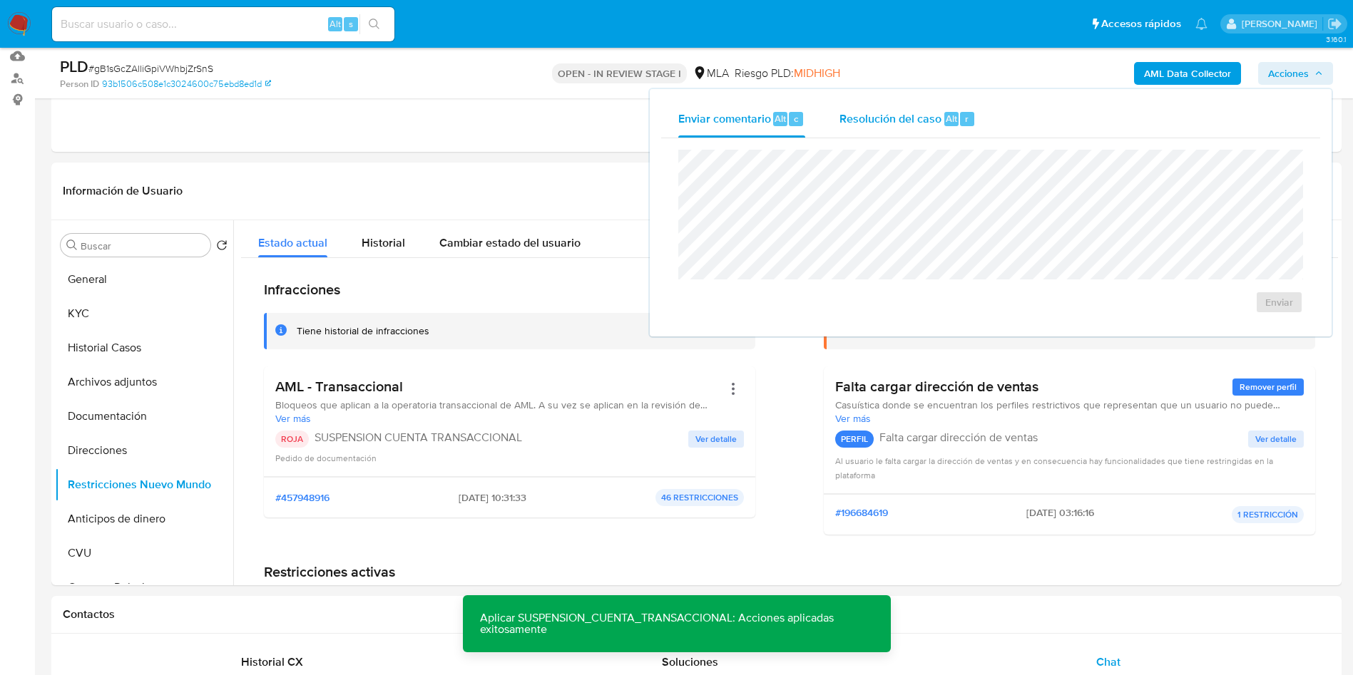
click at [889, 125] on span "Resolución del caso" at bounding box center [890, 118] width 102 height 16
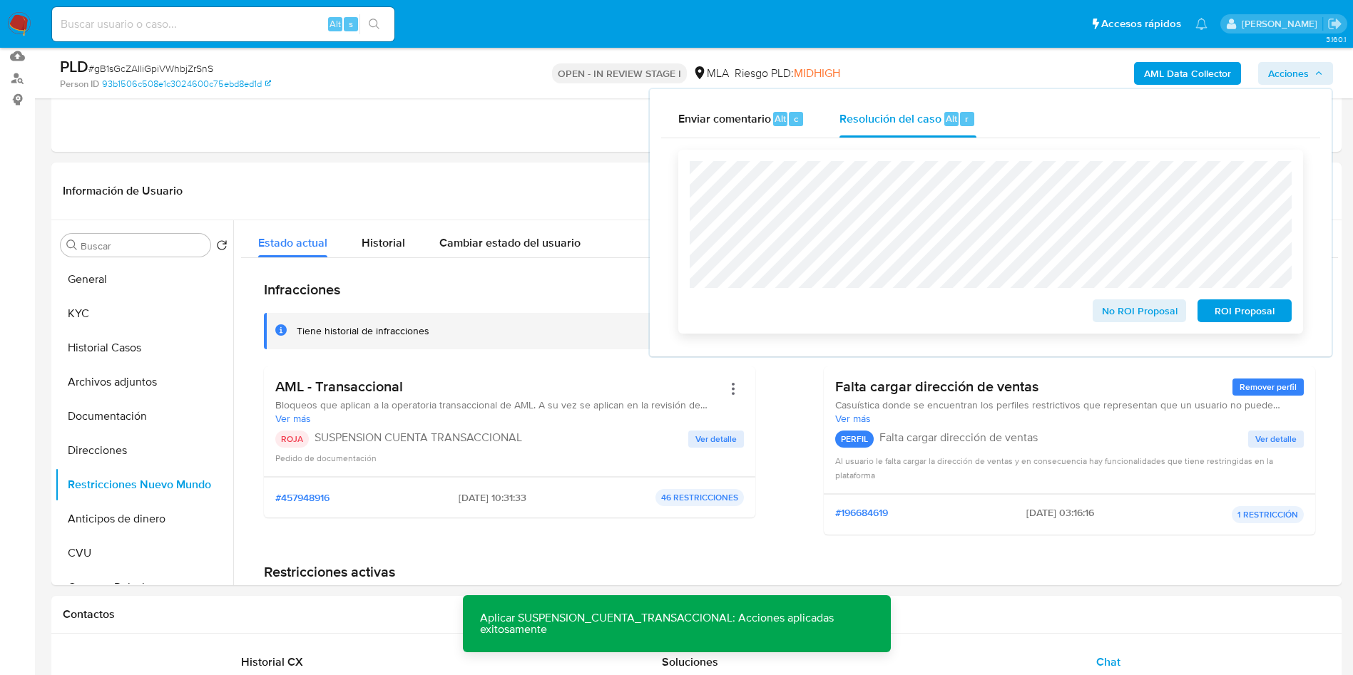
click at [1258, 312] on span "ROI Proposal" at bounding box center [1244, 311] width 74 height 20
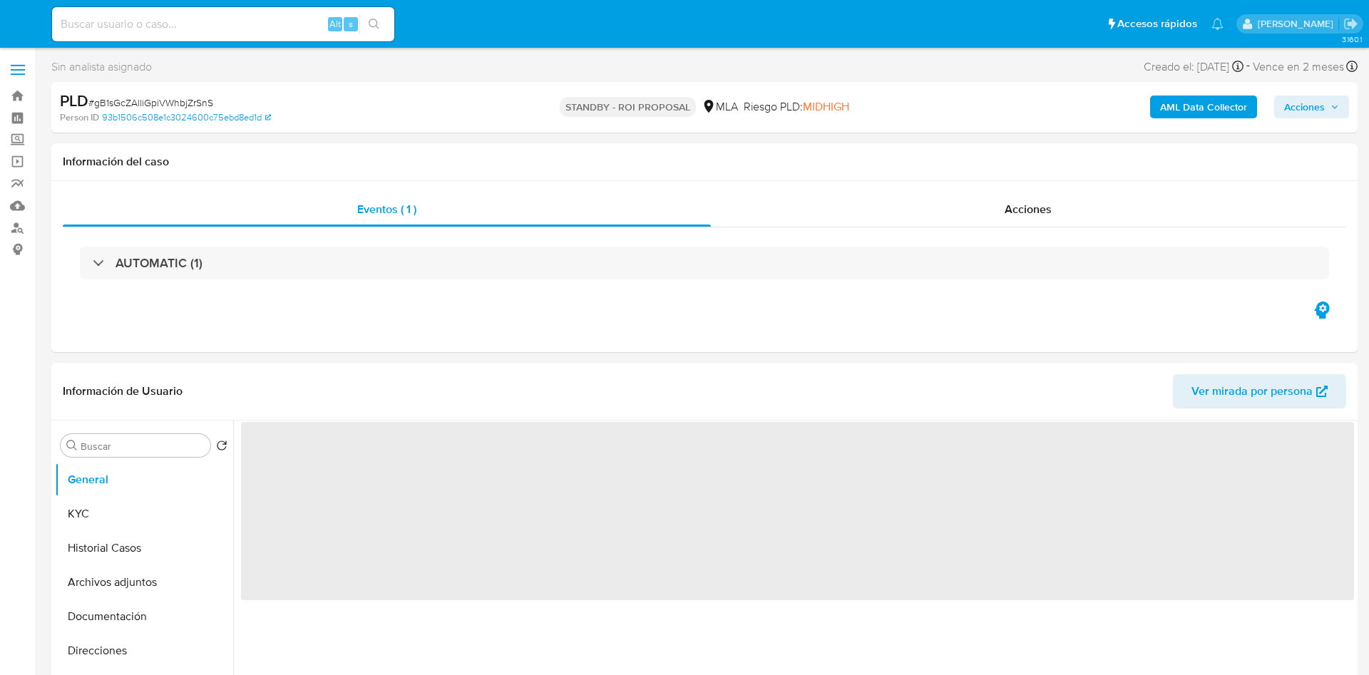
select select "10"
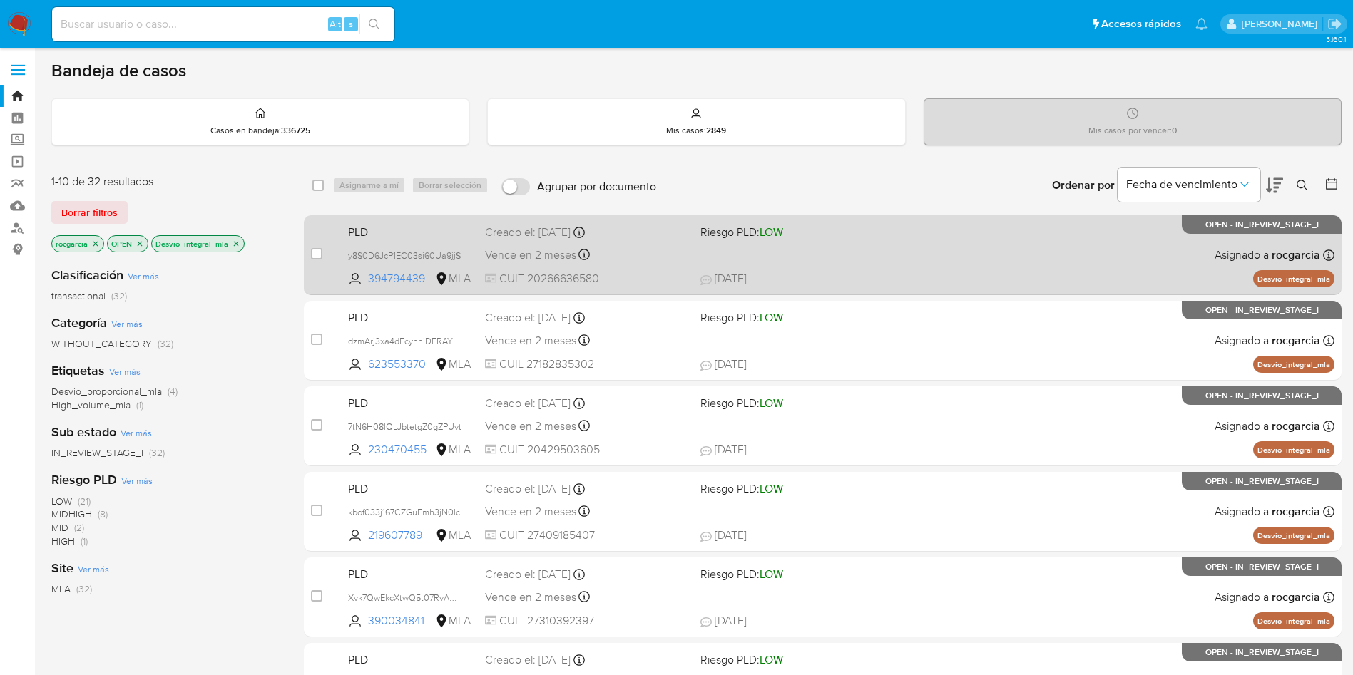
click at [943, 252] on div "PLD y8S0D6JcP1EC03si60Ua9jjS 394794439 MLA Riesgo PLD: LOW Creado el: 12/09/202…" at bounding box center [838, 255] width 992 height 72
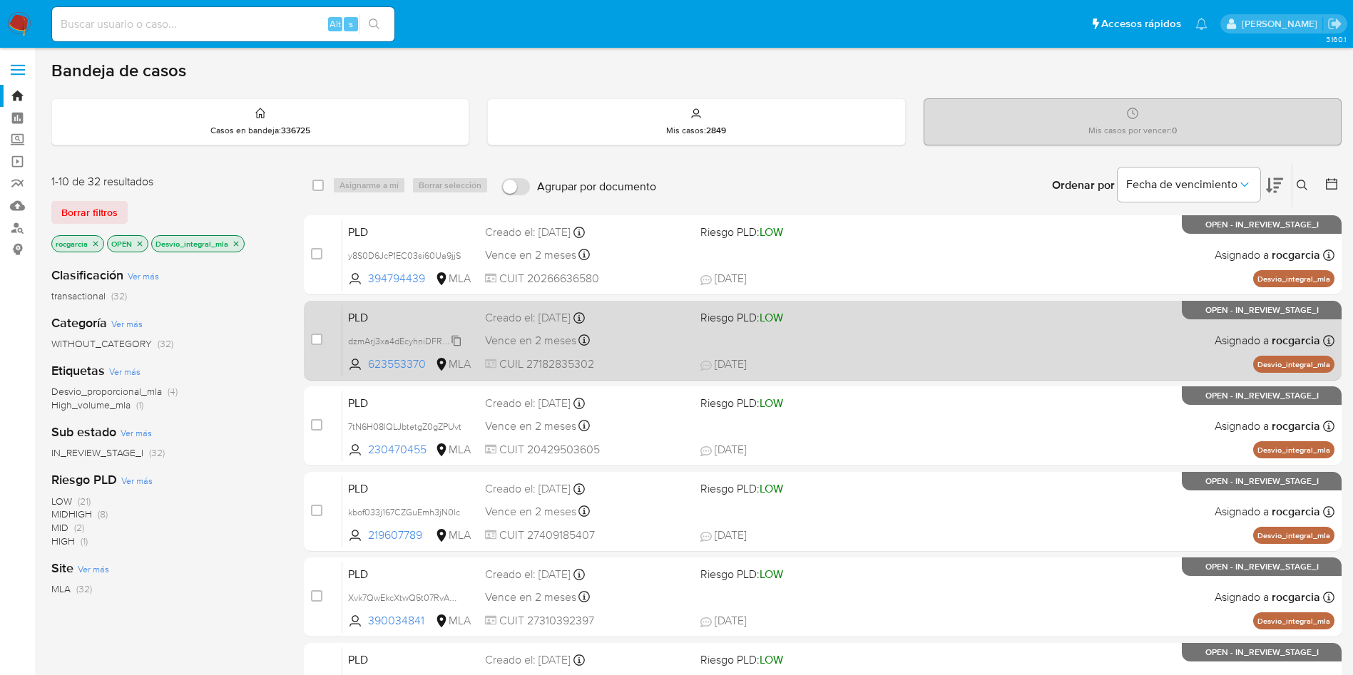
click at [457, 336] on span "dzmArj3xa4dEcyhniDFRAYWM" at bounding box center [408, 340] width 120 height 16
click at [1008, 344] on div "PLD dzmArj3xa4dEcyhniDFRAYWM Copiado Copiado 623553370 MLA Riesgo PLD: LOW Crea…" at bounding box center [838, 340] width 992 height 72
click at [315, 338] on input "checkbox" at bounding box center [316, 339] width 11 height 11
checkbox input "true"
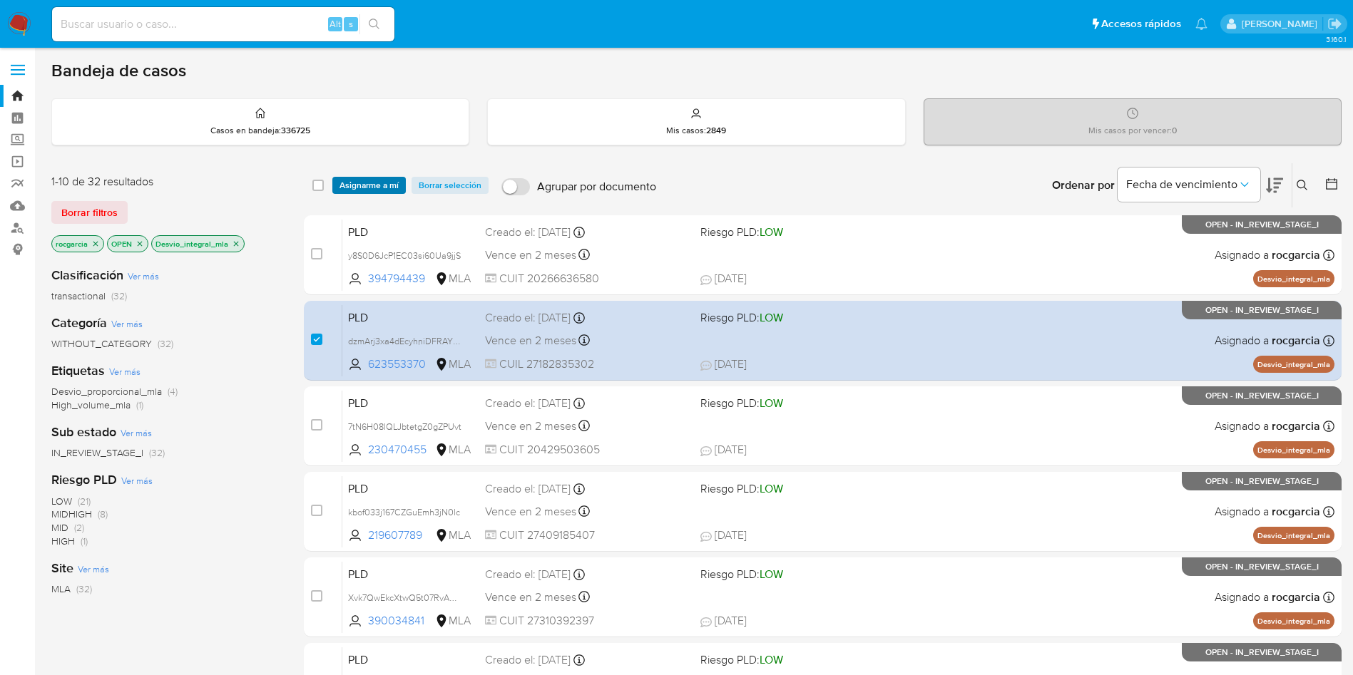
click at [373, 183] on span "Asignarme a mí" at bounding box center [368, 185] width 59 height 14
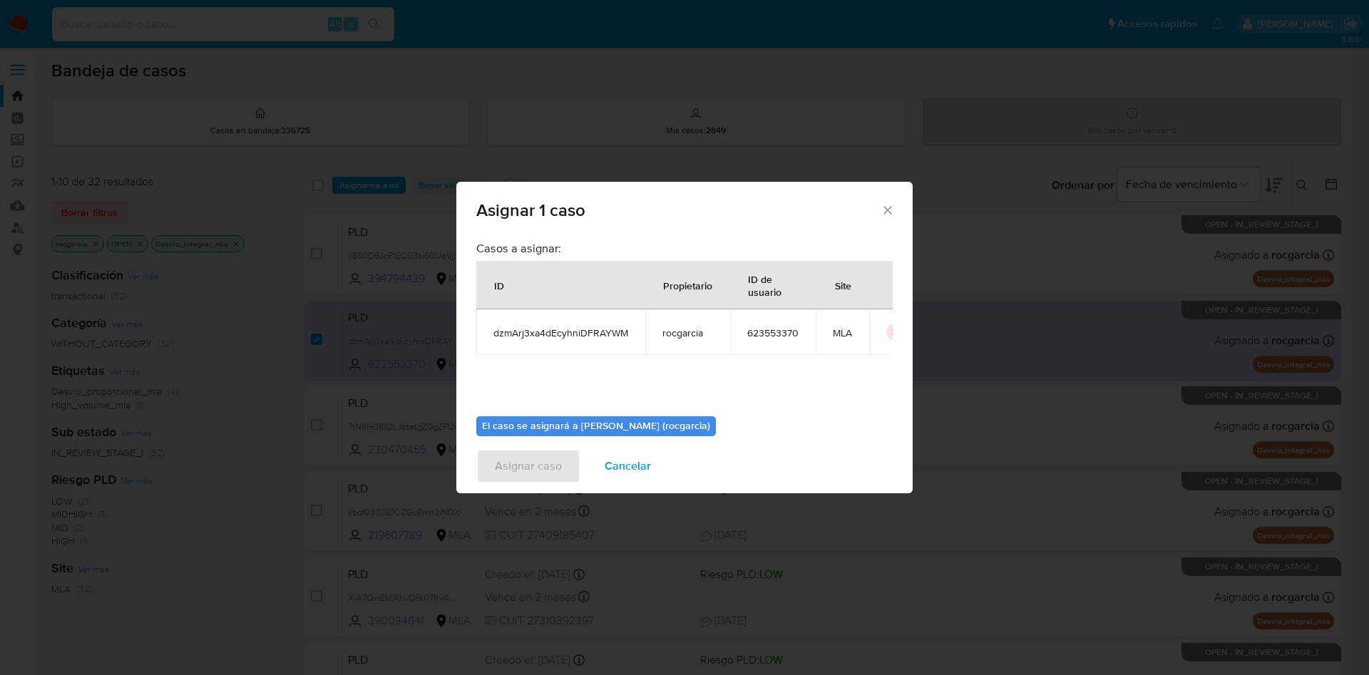
scroll to position [74, 0]
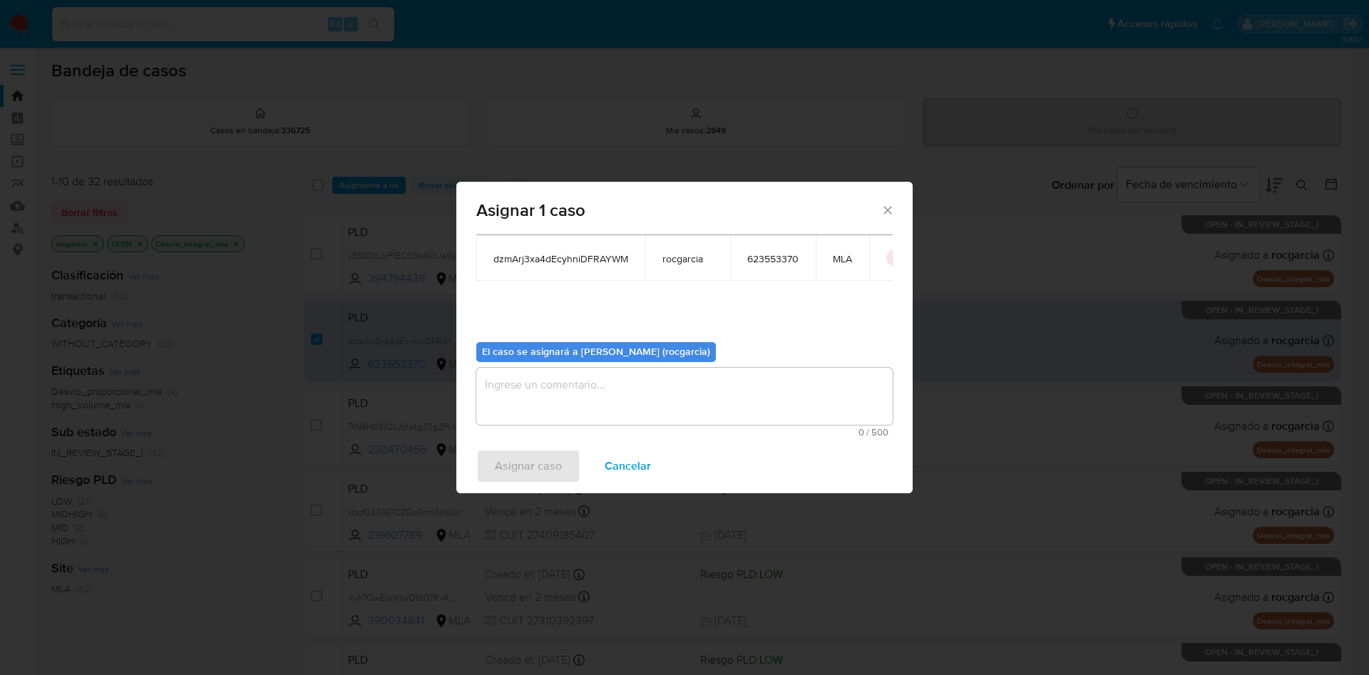
click at [513, 366] on div "El caso se asignará a Rocio Garcia (rocgarcia) 0 / 500 500 caracteres restantes" at bounding box center [684, 384] width 416 height 106
click at [521, 399] on textarea "assign-modal" at bounding box center [684, 396] width 416 height 57
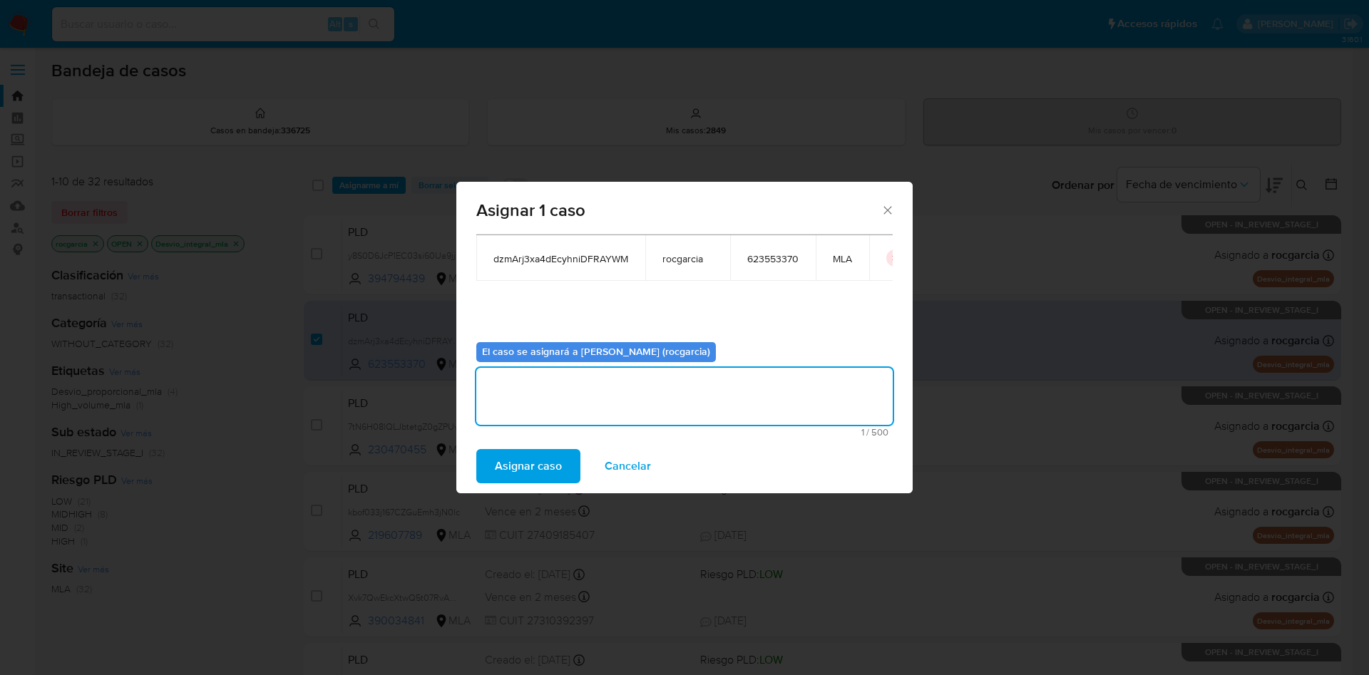
click at [532, 471] on span "Asignar caso" at bounding box center [528, 466] width 67 height 31
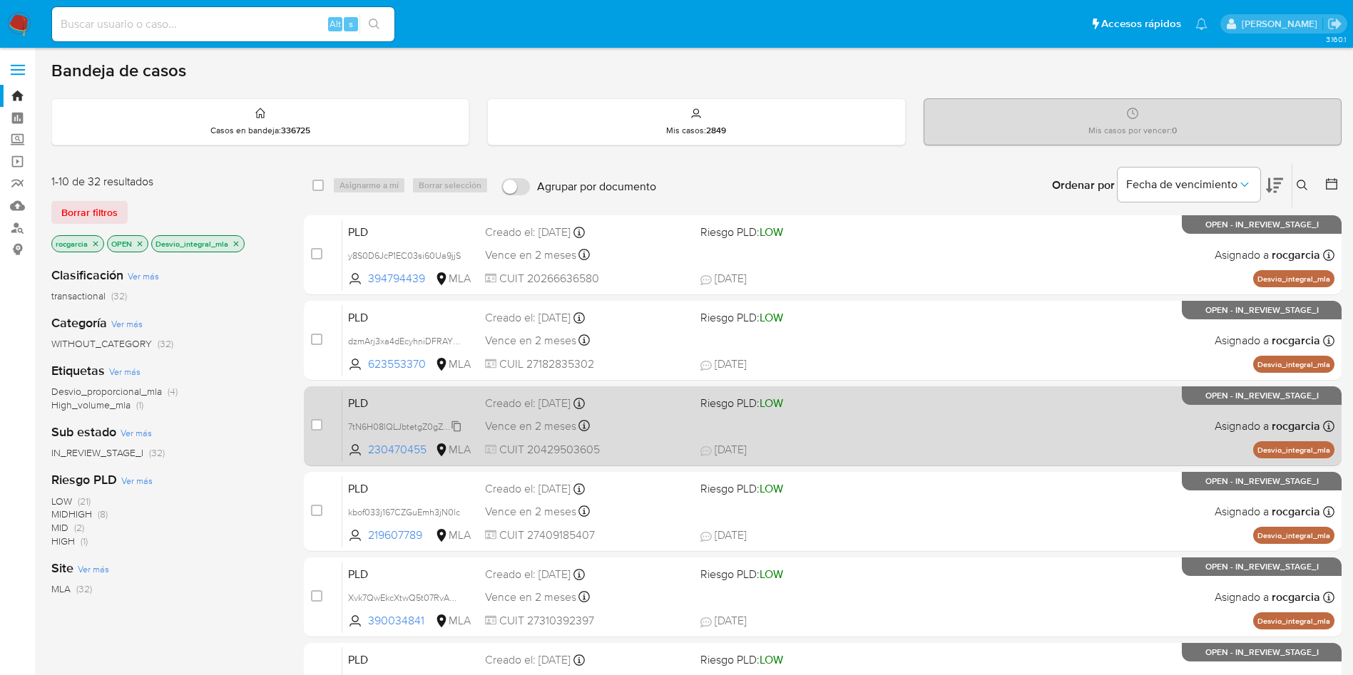
click at [454, 424] on span "7tN6H08lQLJbtetgZ0gZPUvt" at bounding box center [404, 426] width 113 height 16
click at [826, 419] on div "PLD 7tN6H08lQLJbtetgZ0gZPUvt Copiado Copiado 230470455 MLA Riesgo PLD: LOW Crea…" at bounding box center [838, 426] width 992 height 72
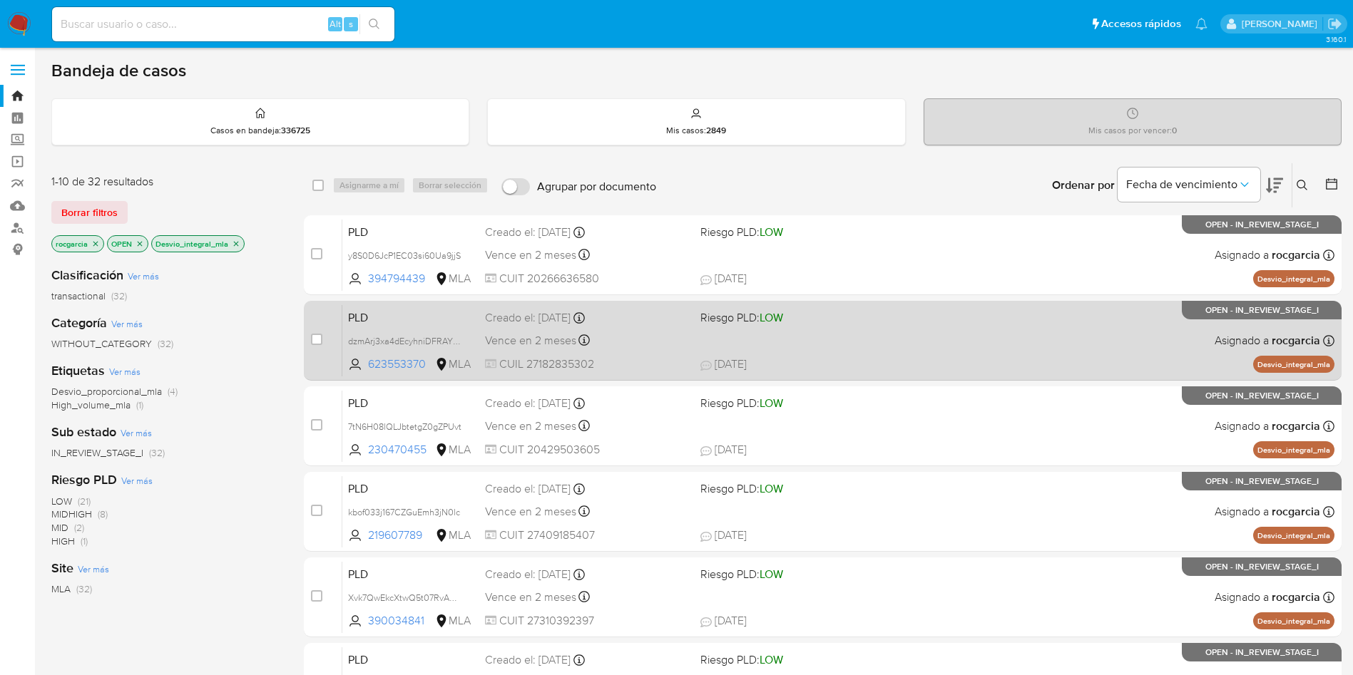
click at [849, 334] on div "PLD dzmArj3xa4dEcyhniDFRAYWM 623553370 MLA Riesgo PLD: LOW Creado el: 12/09/202…" at bounding box center [838, 340] width 992 height 72
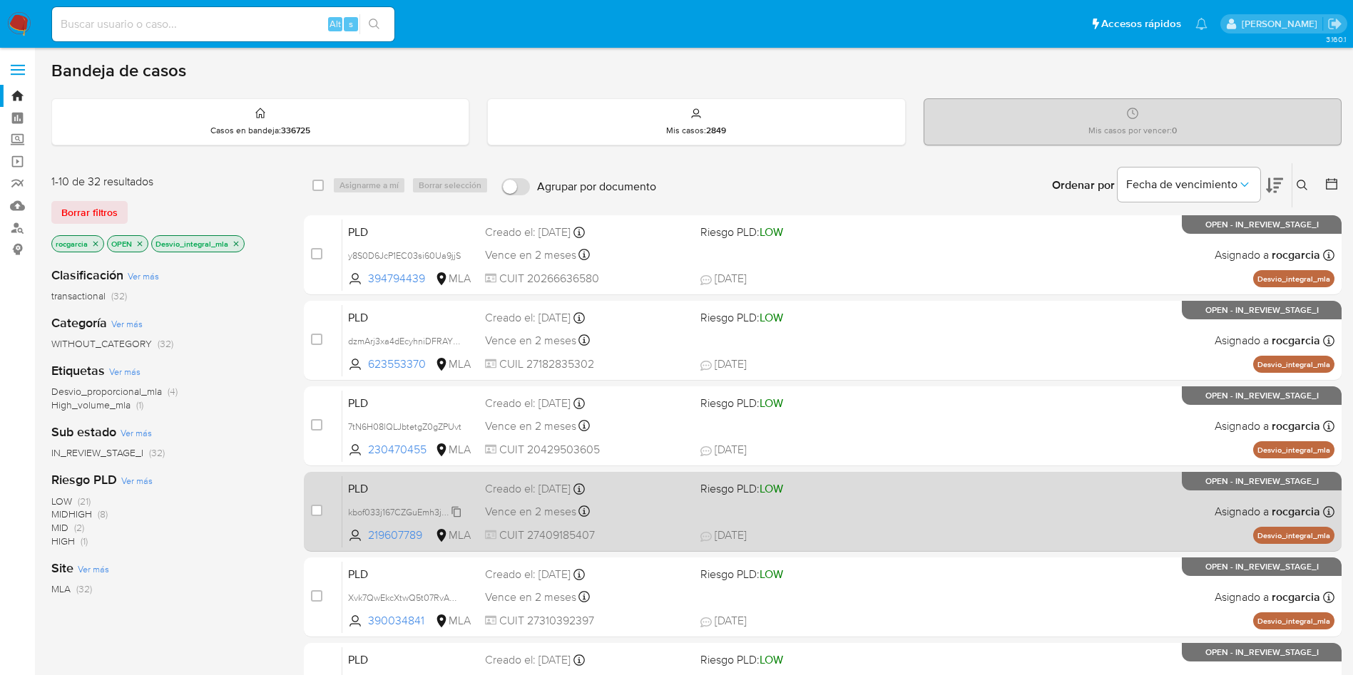
click at [456, 511] on span "kbof033j167CZGuEmh3jN0lc" at bounding box center [404, 511] width 112 height 16
click at [874, 502] on div "PLD kbof033j167CZGuEmh3jN0lc Copiado Copiado 219607789 MLA Riesgo PLD: LOW Crea…" at bounding box center [838, 512] width 992 height 72
click at [455, 515] on span "kbof033j167CZGuEmh3jN0lc" at bounding box center [404, 511] width 112 height 16
click at [317, 513] on input "checkbox" at bounding box center [316, 510] width 11 height 11
checkbox input "true"
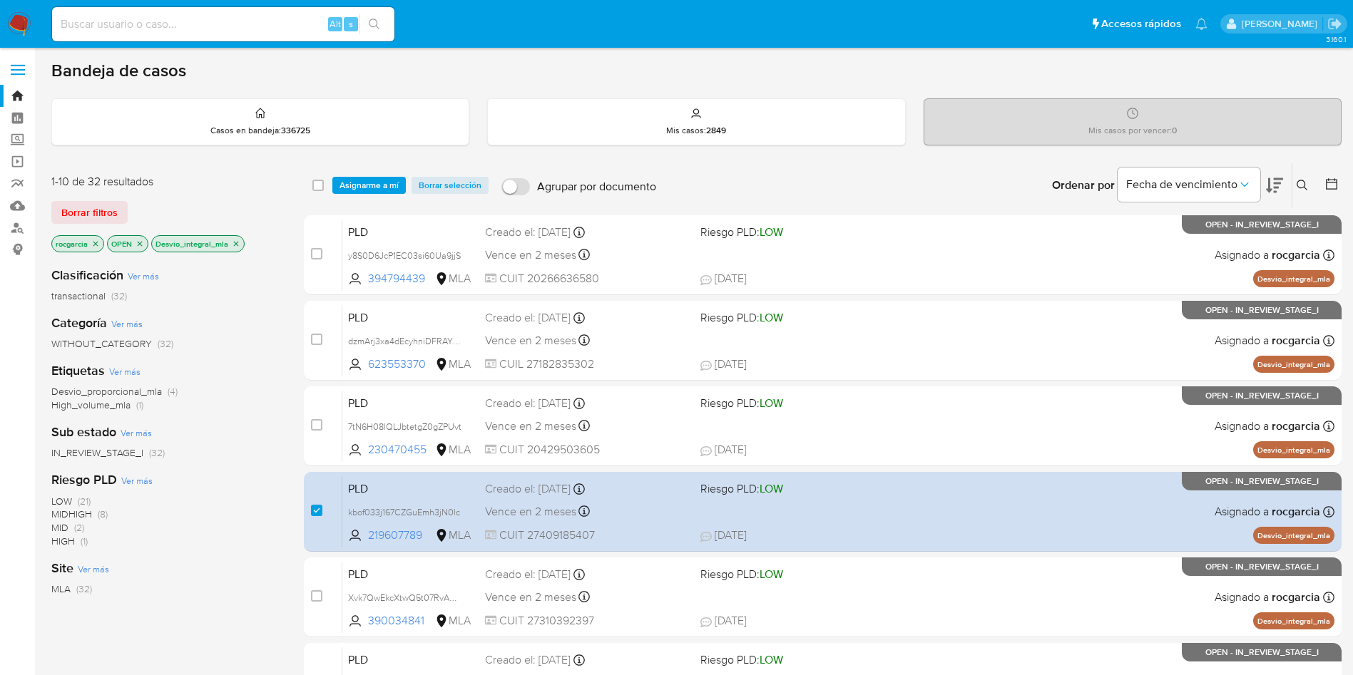
click at [377, 198] on div "select-all-cases-checkbox Asignarme a mí Borrar selección Agrupar por documento…" at bounding box center [823, 185] width 1038 height 44
click at [372, 184] on span "Asignarme a mí" at bounding box center [368, 185] width 59 height 14
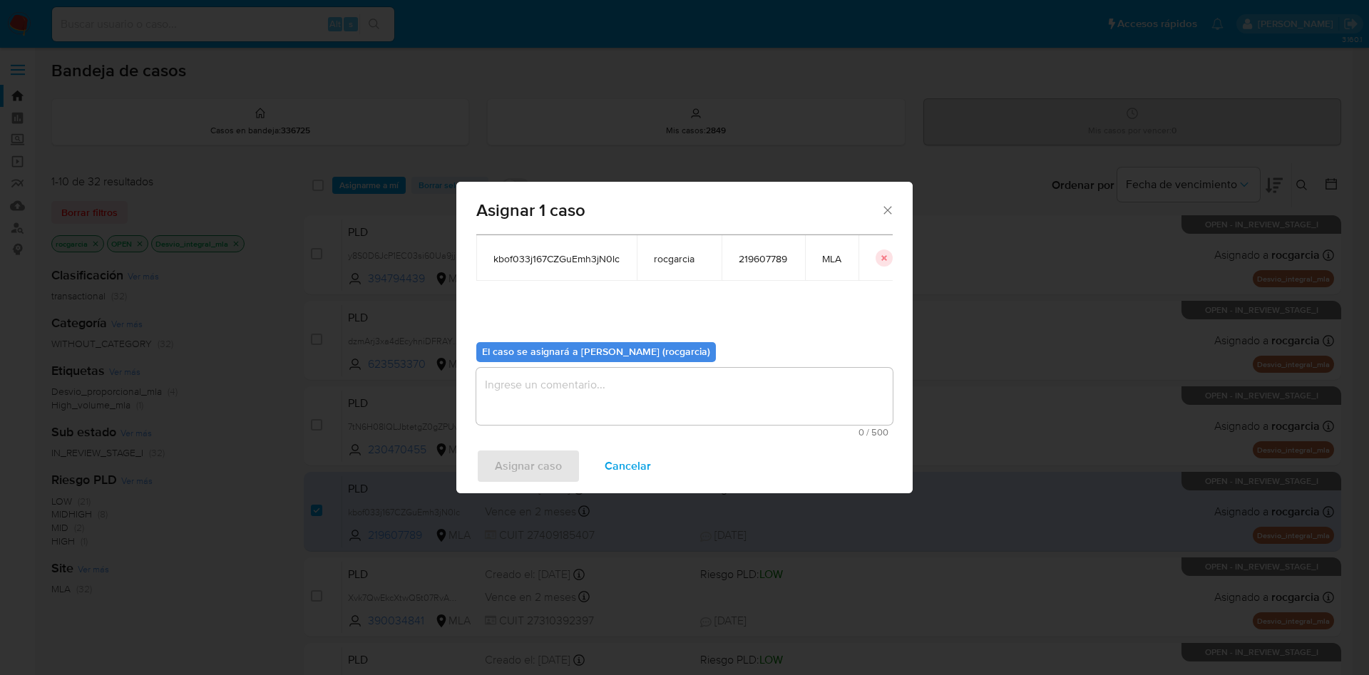
click at [613, 382] on textarea "assign-modal" at bounding box center [684, 396] width 416 height 57
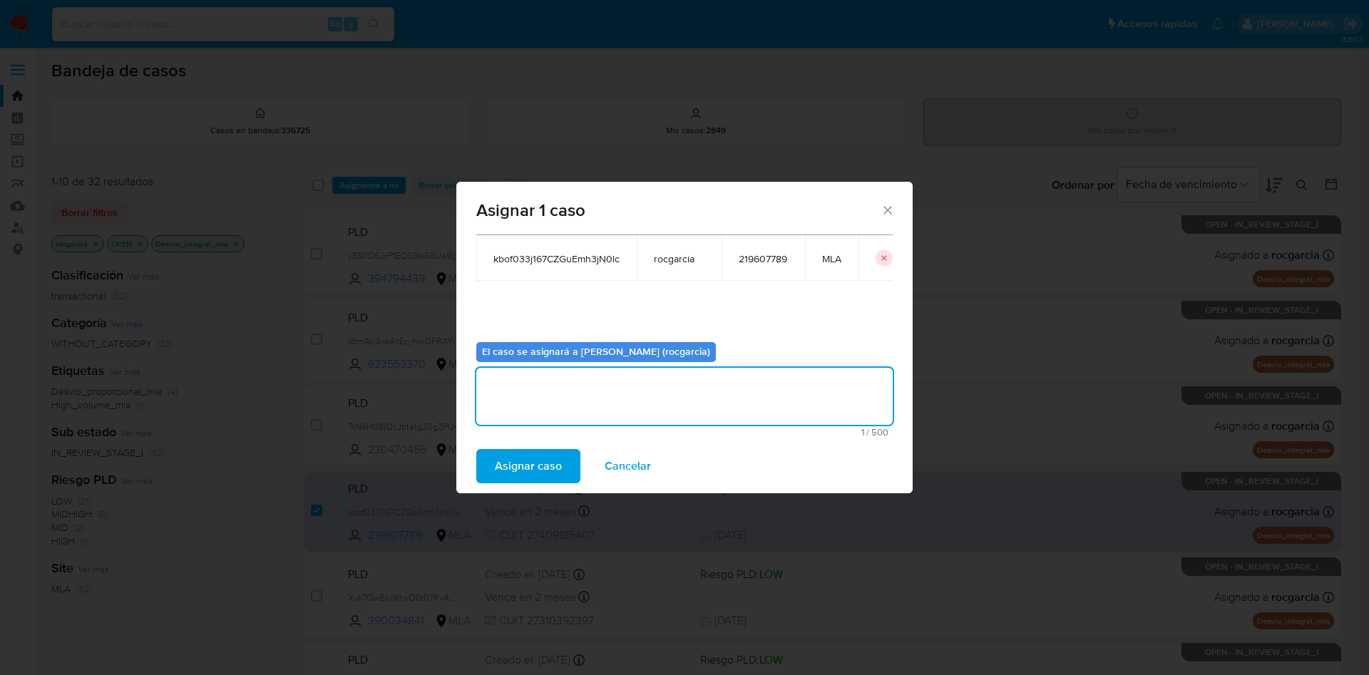
click at [527, 448] on div "Asignar caso Cancelar" at bounding box center [684, 466] width 456 height 54
click at [526, 482] on span "Asignar caso" at bounding box center [528, 466] width 67 height 31
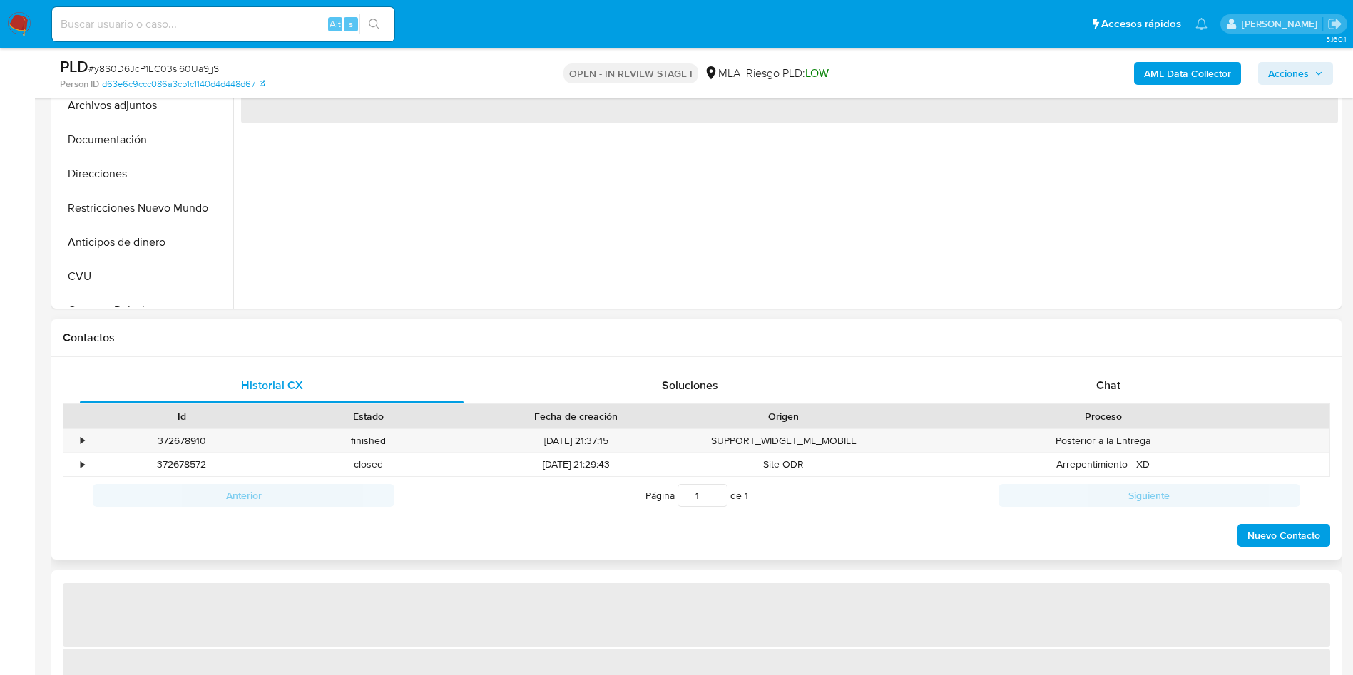
scroll to position [535, 0]
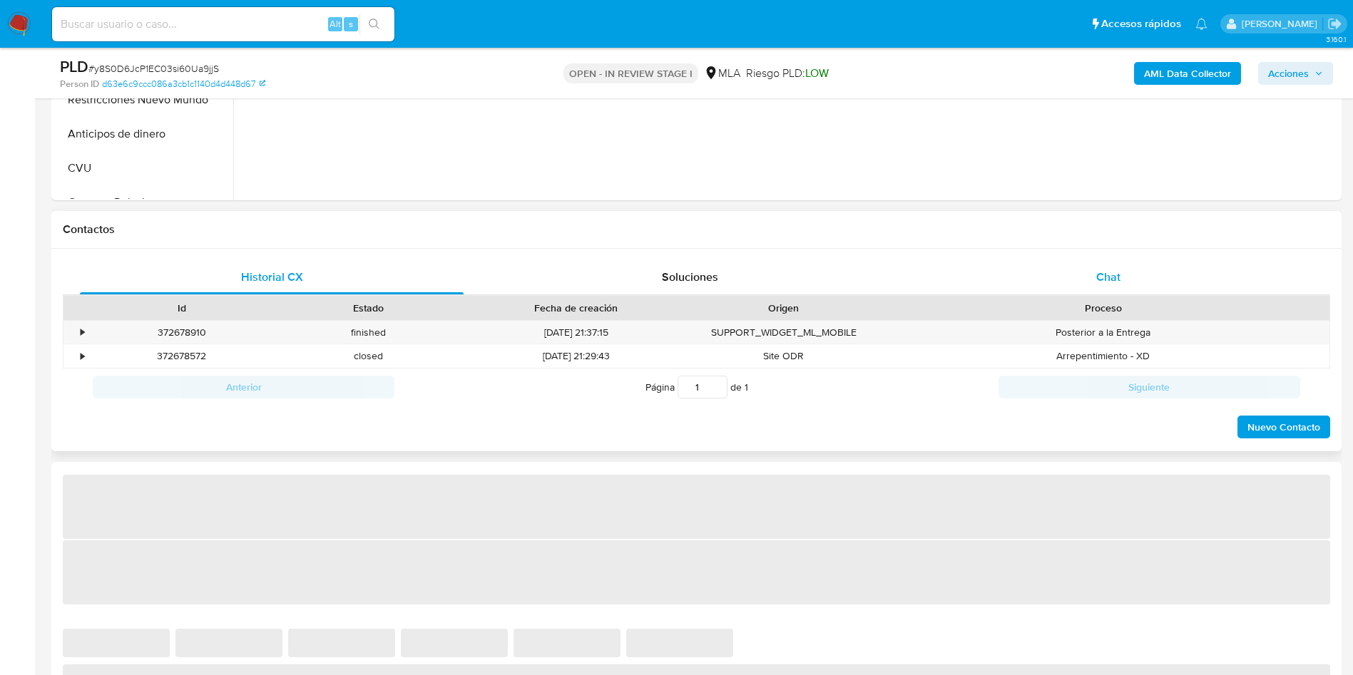
select select "10"
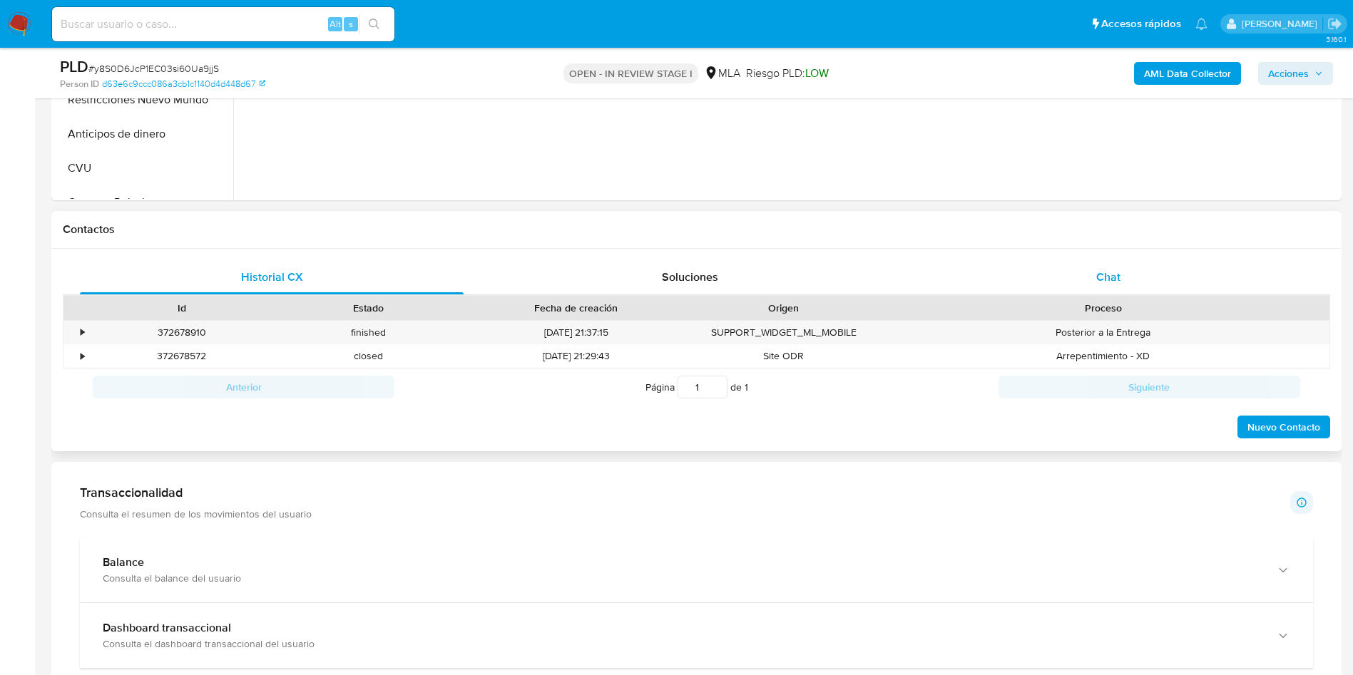
click at [1112, 281] on span "Chat" at bounding box center [1108, 277] width 24 height 16
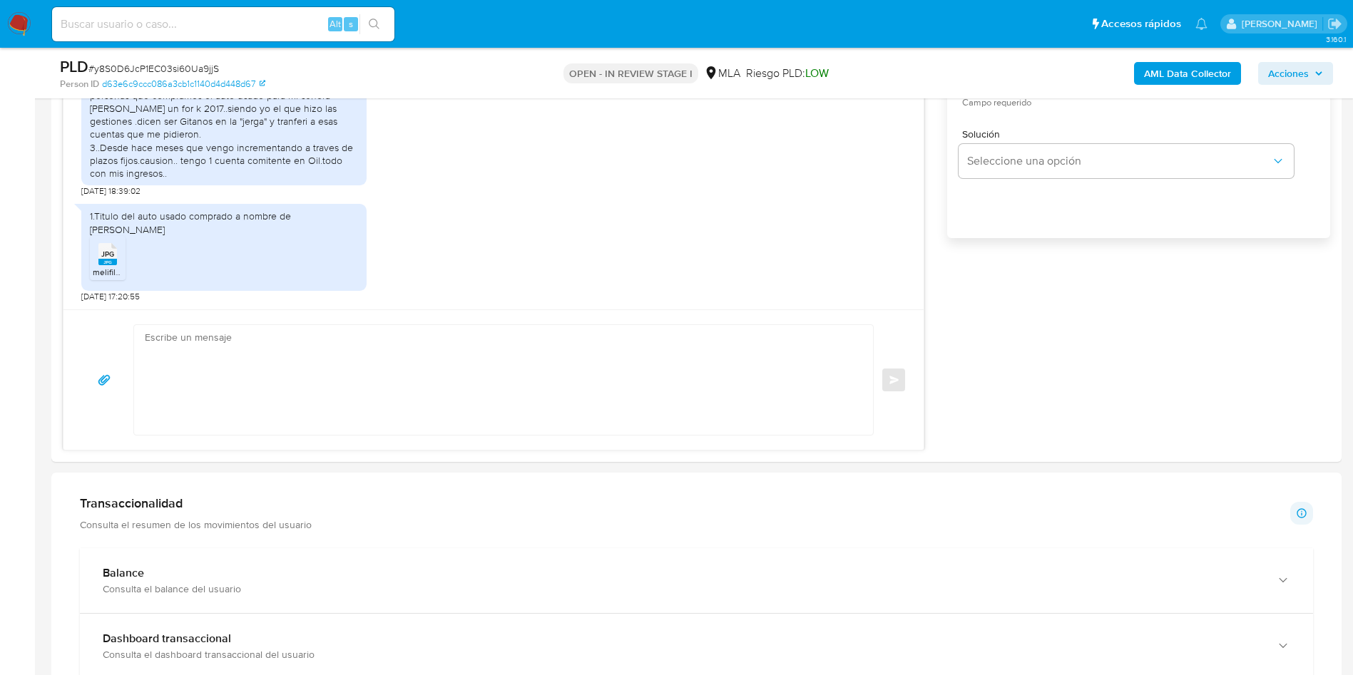
scroll to position [856, 0]
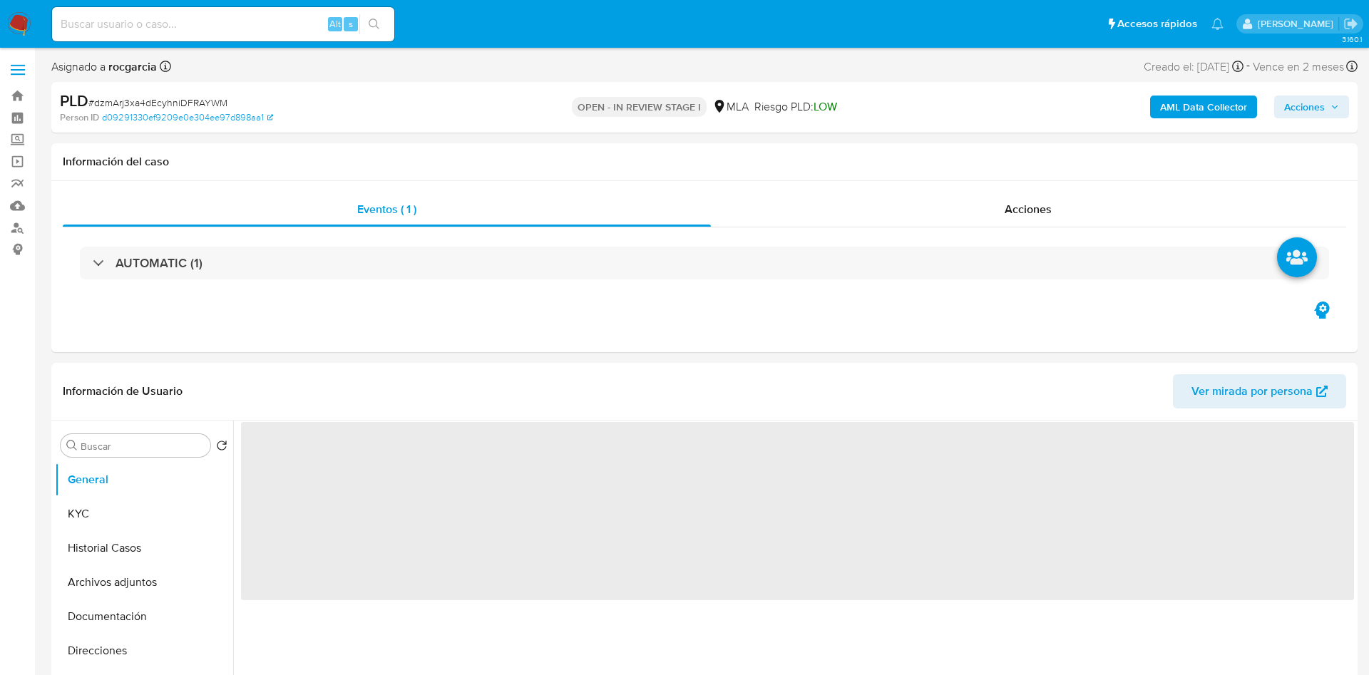
select select "10"
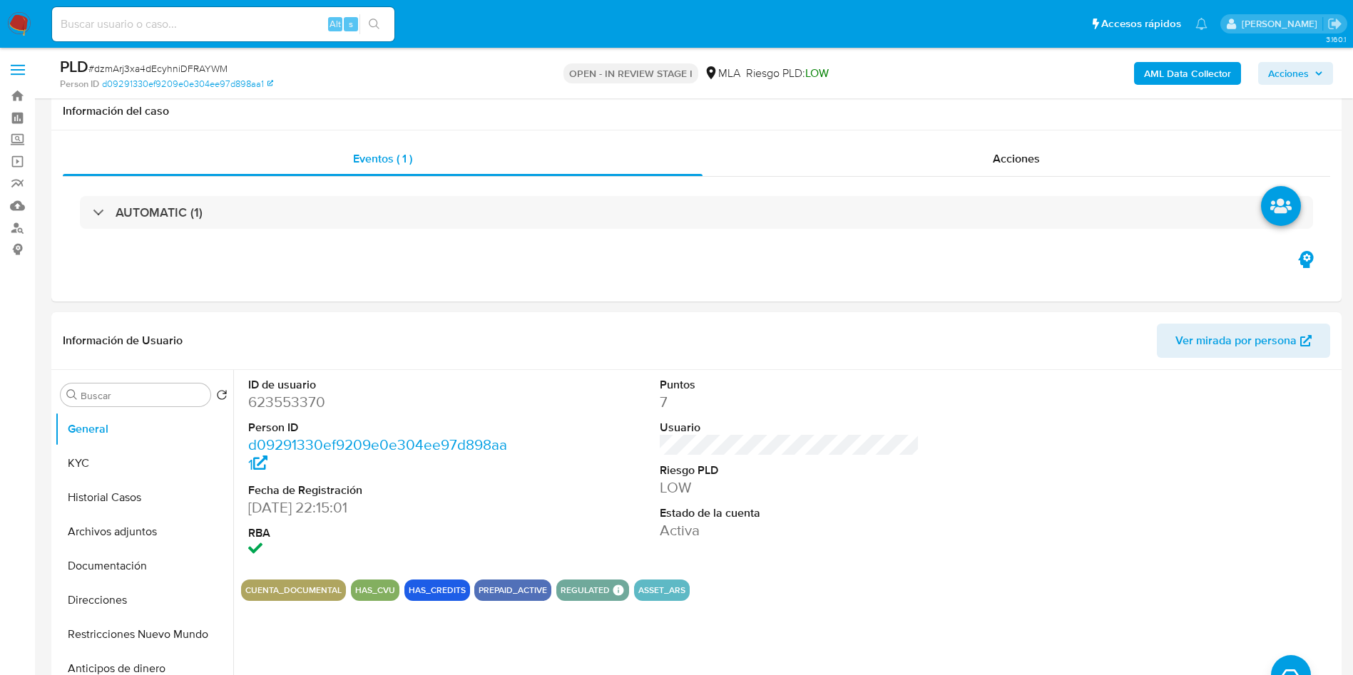
scroll to position [321, 0]
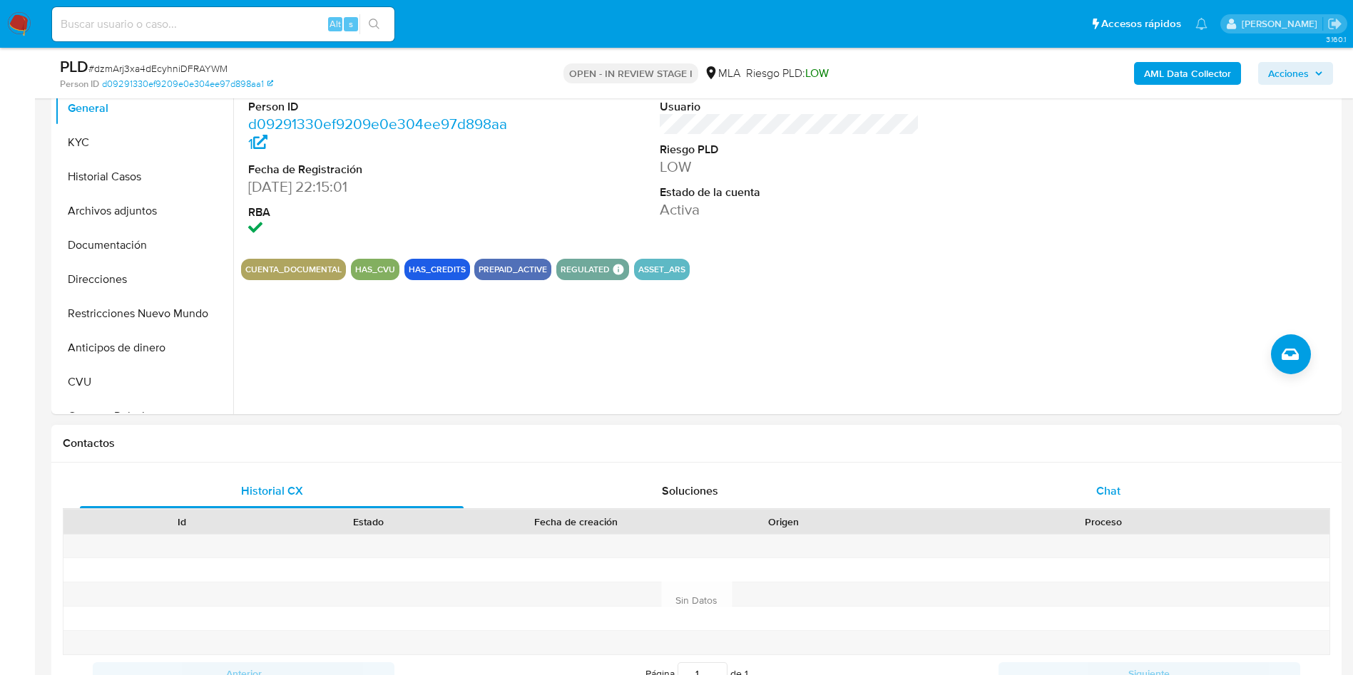
click at [1138, 498] on div "Chat" at bounding box center [1108, 491] width 384 height 34
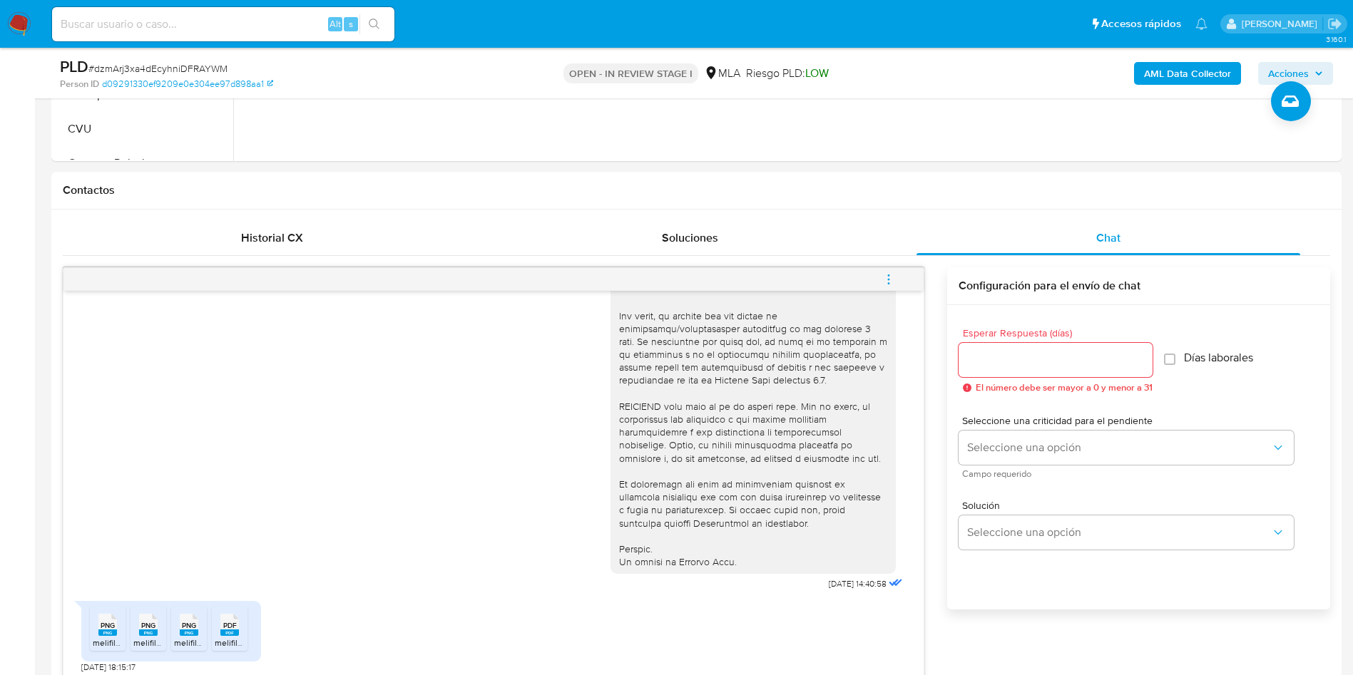
scroll to position [214, 0]
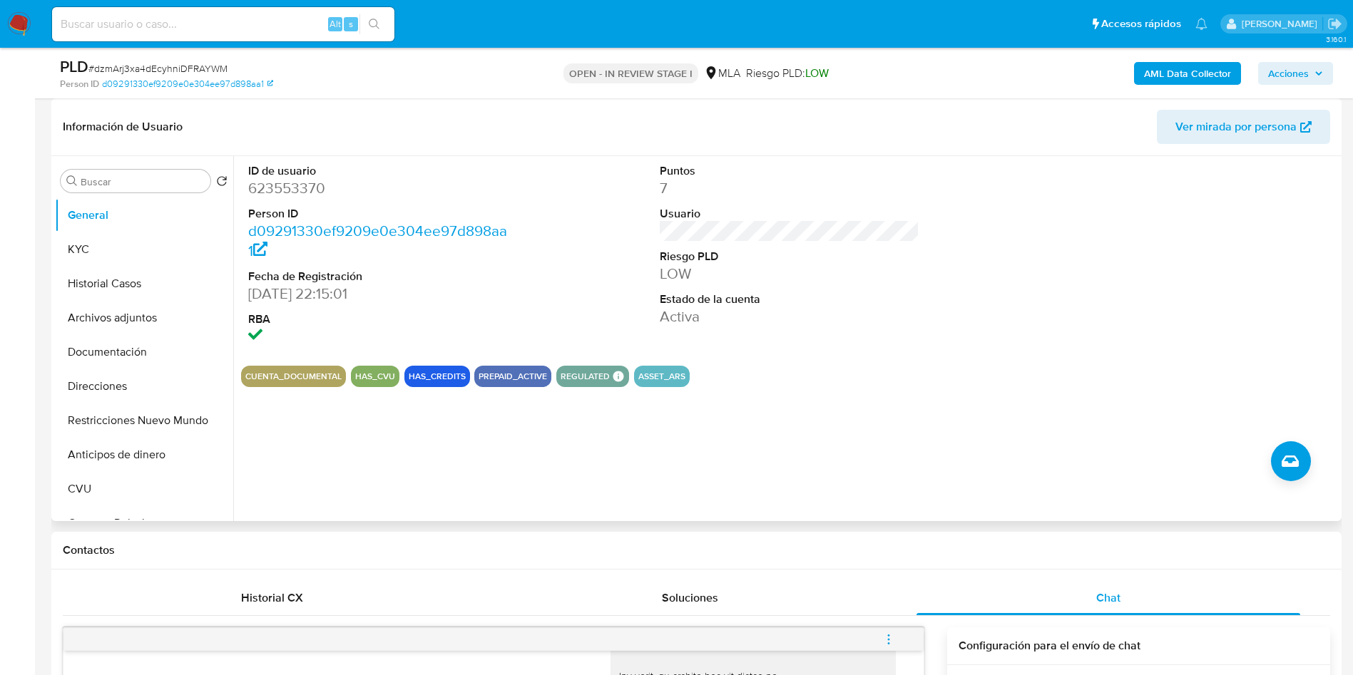
click at [307, 190] on dd "623553370" at bounding box center [378, 188] width 260 height 20
copy dd "623553370"
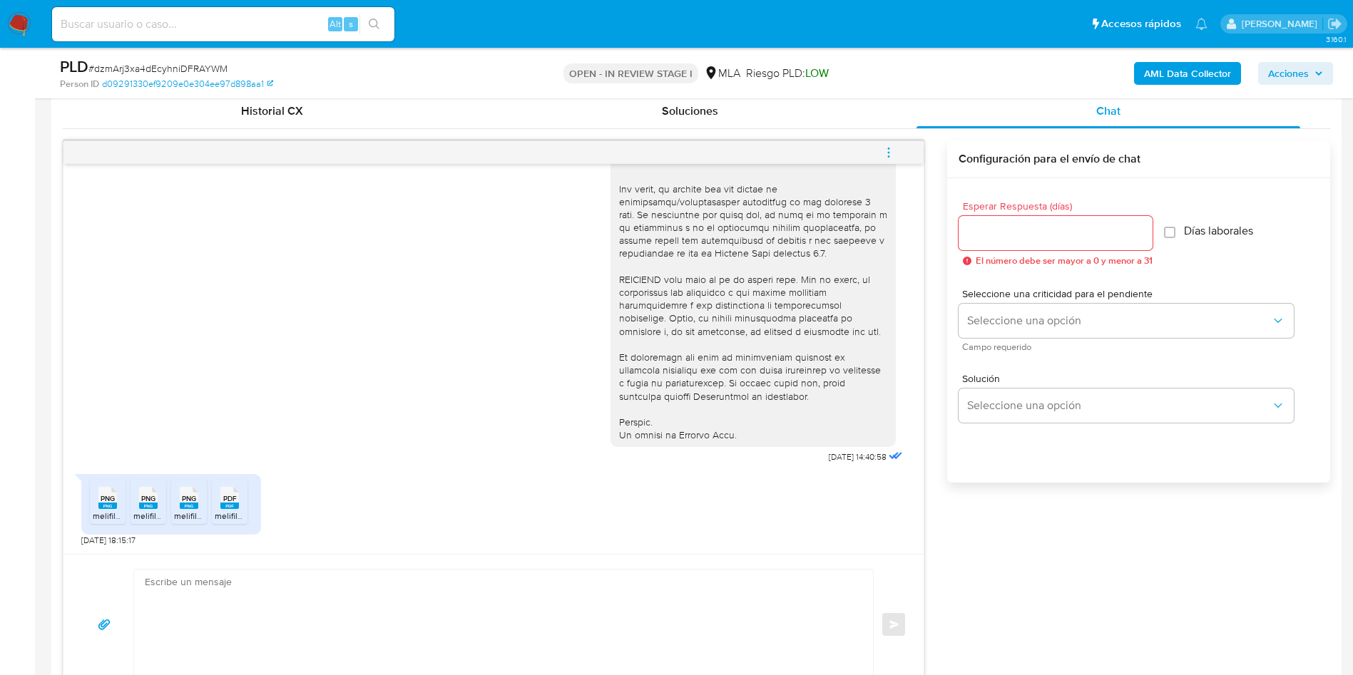
scroll to position [749, 0]
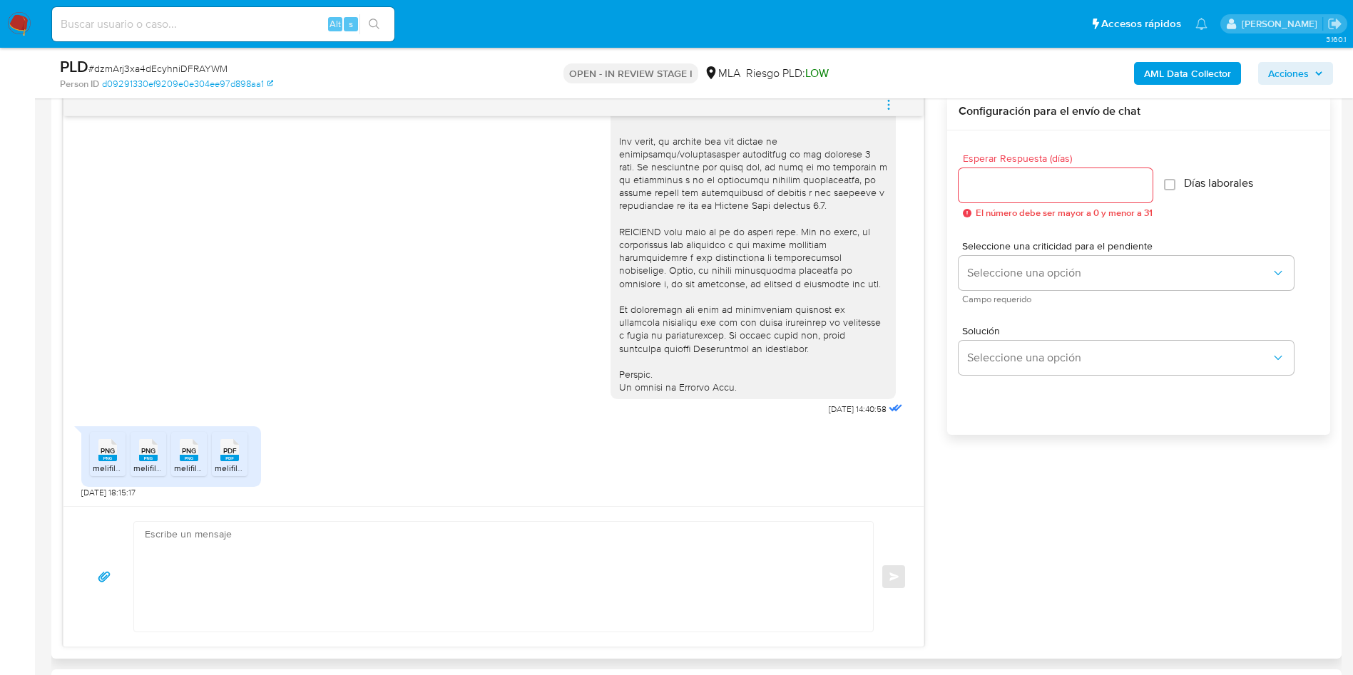
click at [102, 474] on li "PNG PNG melifile3739732145133572026.png" at bounding box center [108, 454] width 36 height 44
click at [142, 463] on icon "PNG" at bounding box center [148, 450] width 19 height 25
click at [187, 469] on span "melifile880019077930930007.png" at bounding box center [239, 468] width 130 height 12
click at [237, 466] on span "melifile2335135489697818356.pdf" at bounding box center [281, 468] width 132 height 12
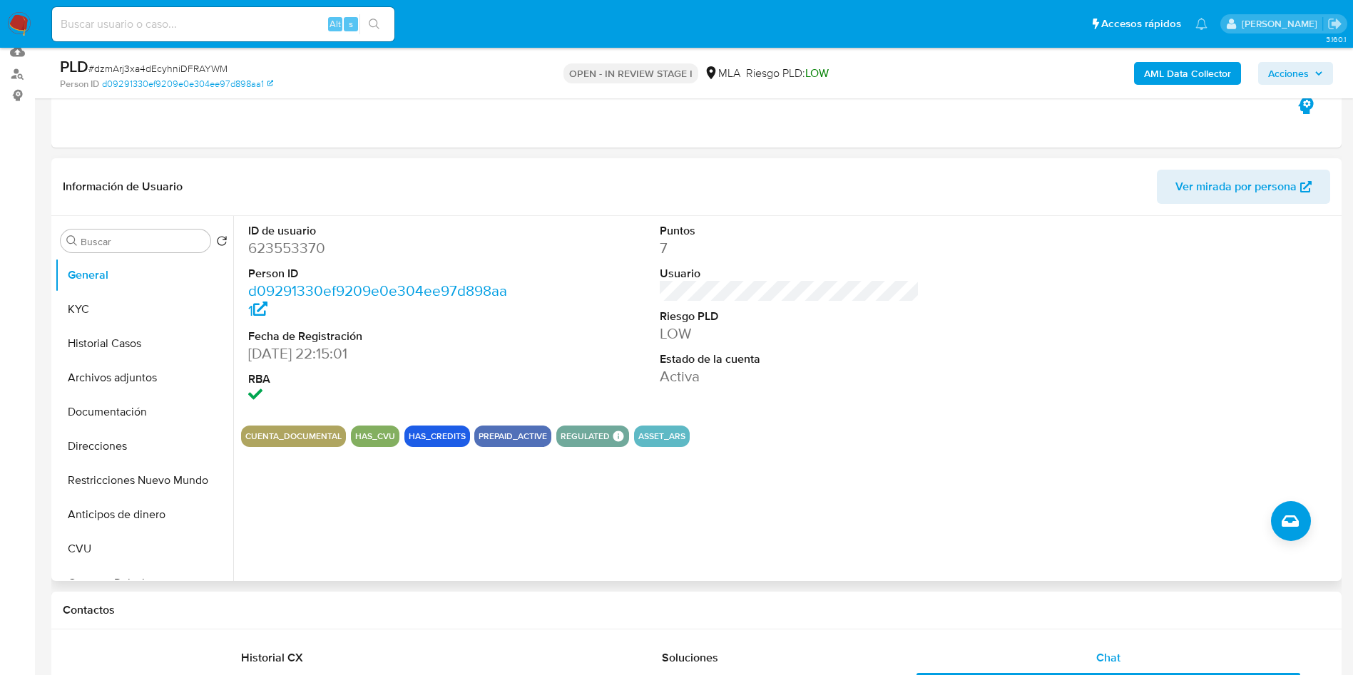
scroll to position [107, 0]
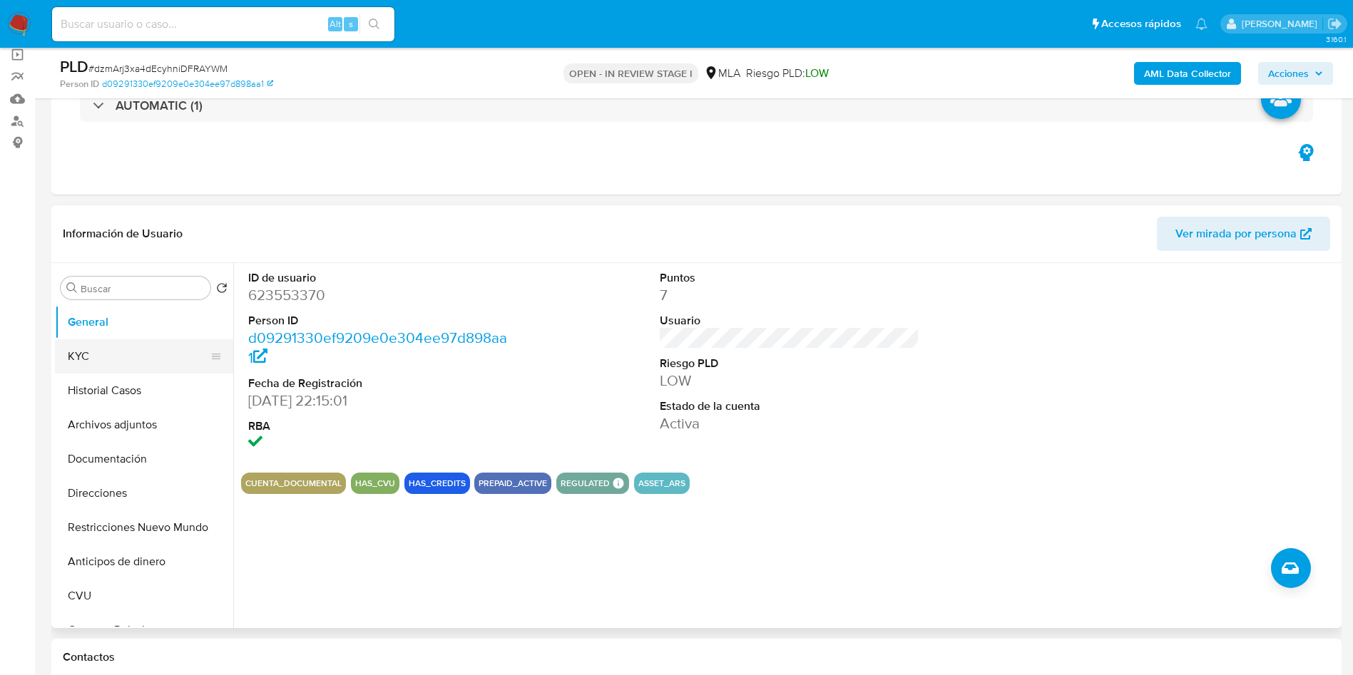
click at [118, 361] on button "KYC" at bounding box center [138, 356] width 167 height 34
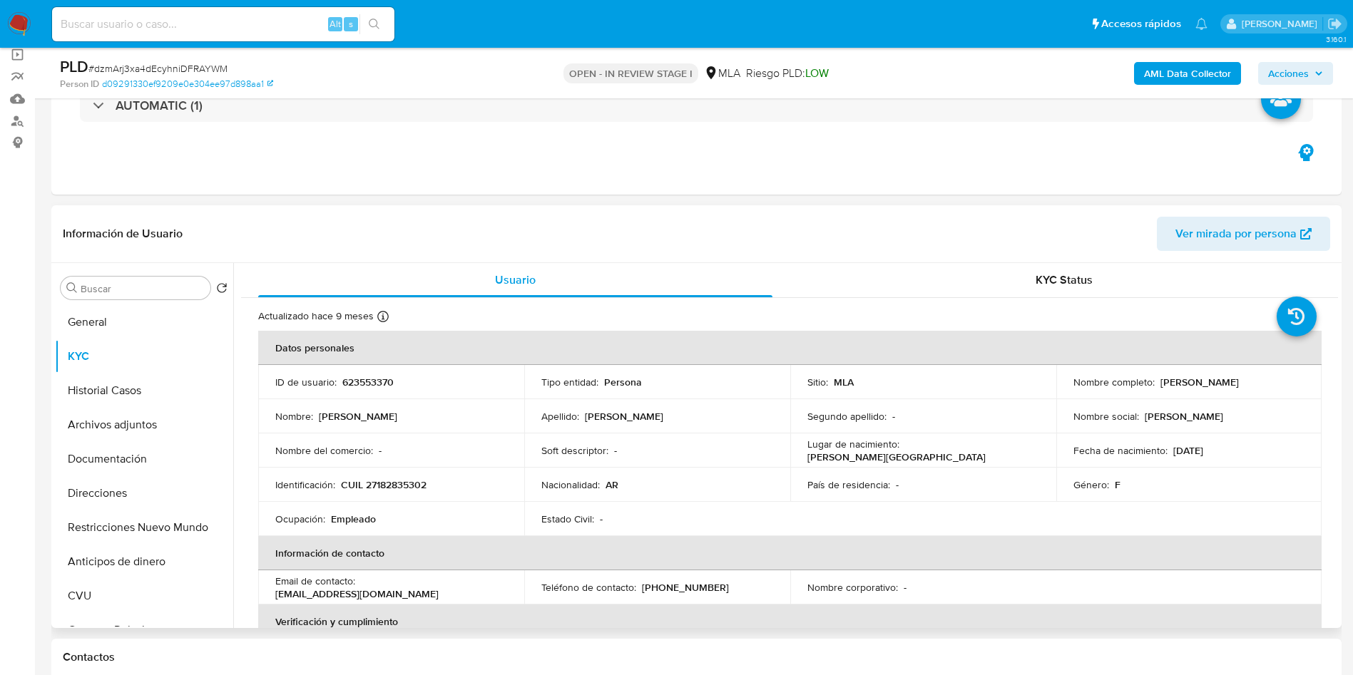
click at [378, 372] on td "ID de usuario : 623553370" at bounding box center [391, 382] width 266 height 34
click at [379, 384] on p "623553370" at bounding box center [367, 382] width 51 height 13
click at [380, 384] on p "623553370" at bounding box center [367, 382] width 51 height 13
copy p "623553370"
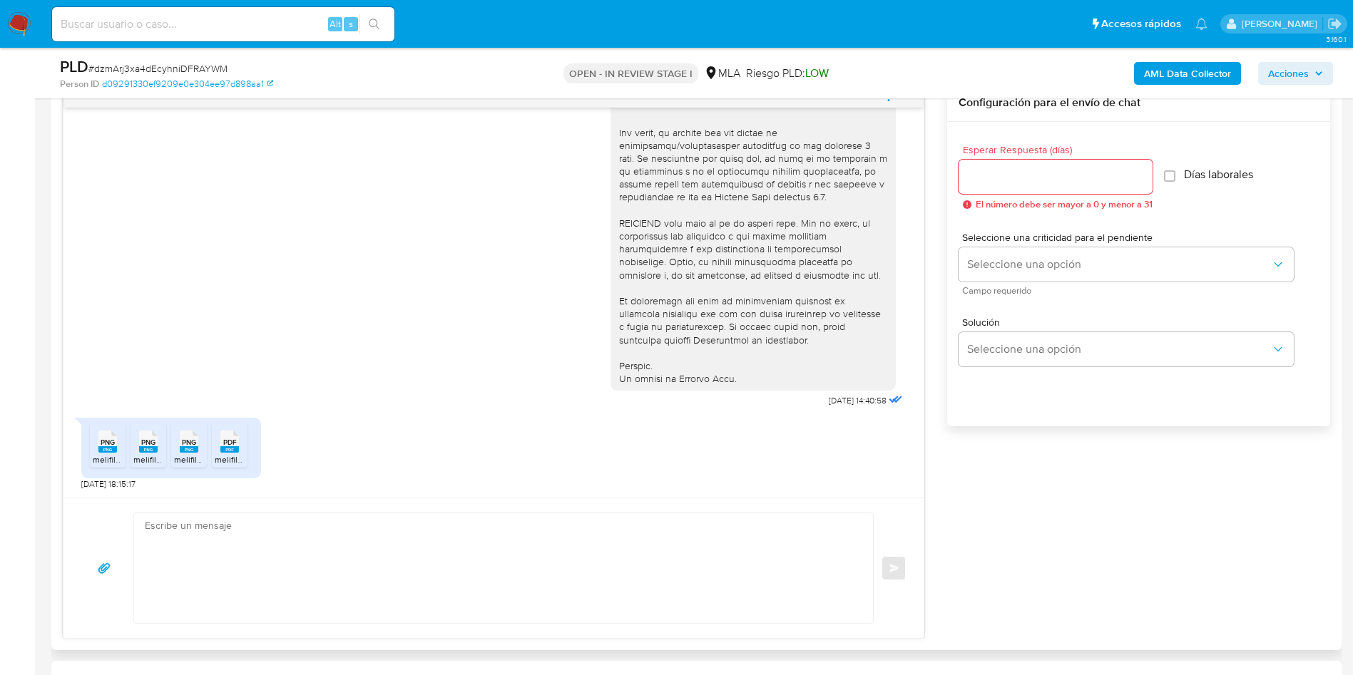
scroll to position [642, 0]
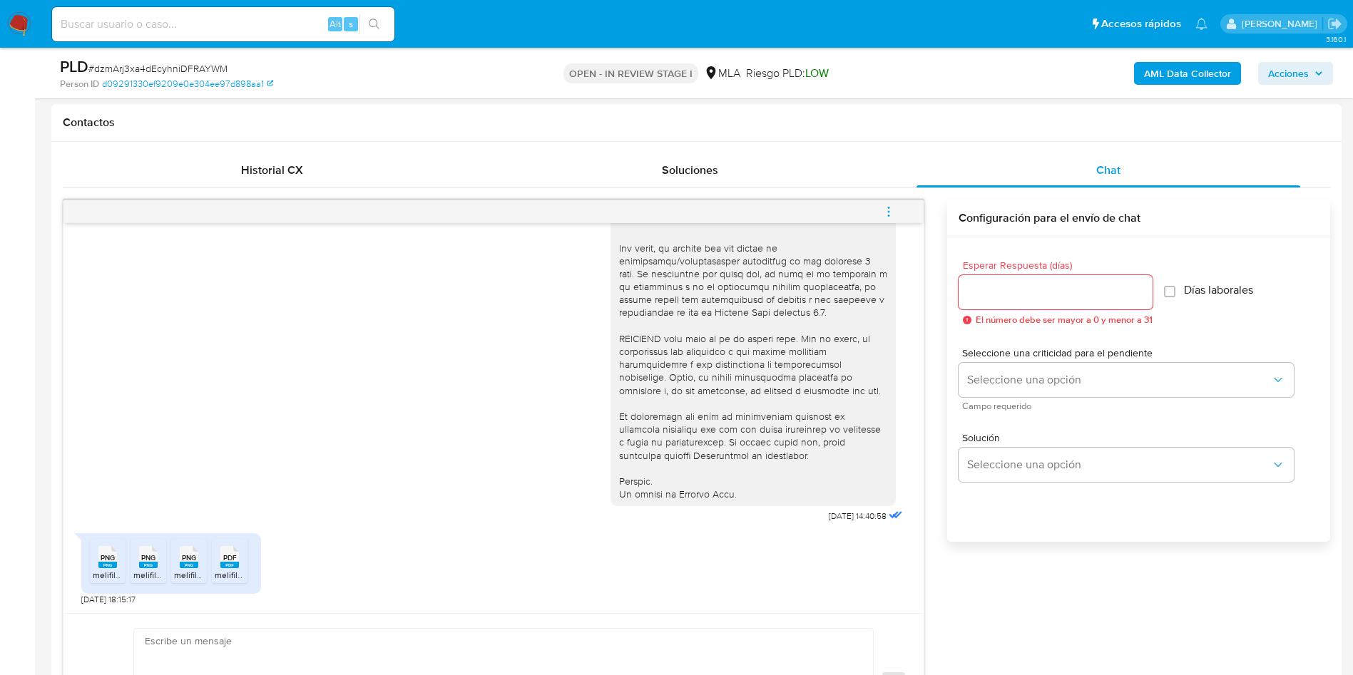
click at [894, 217] on icon "menu-action" at bounding box center [888, 211] width 13 height 13
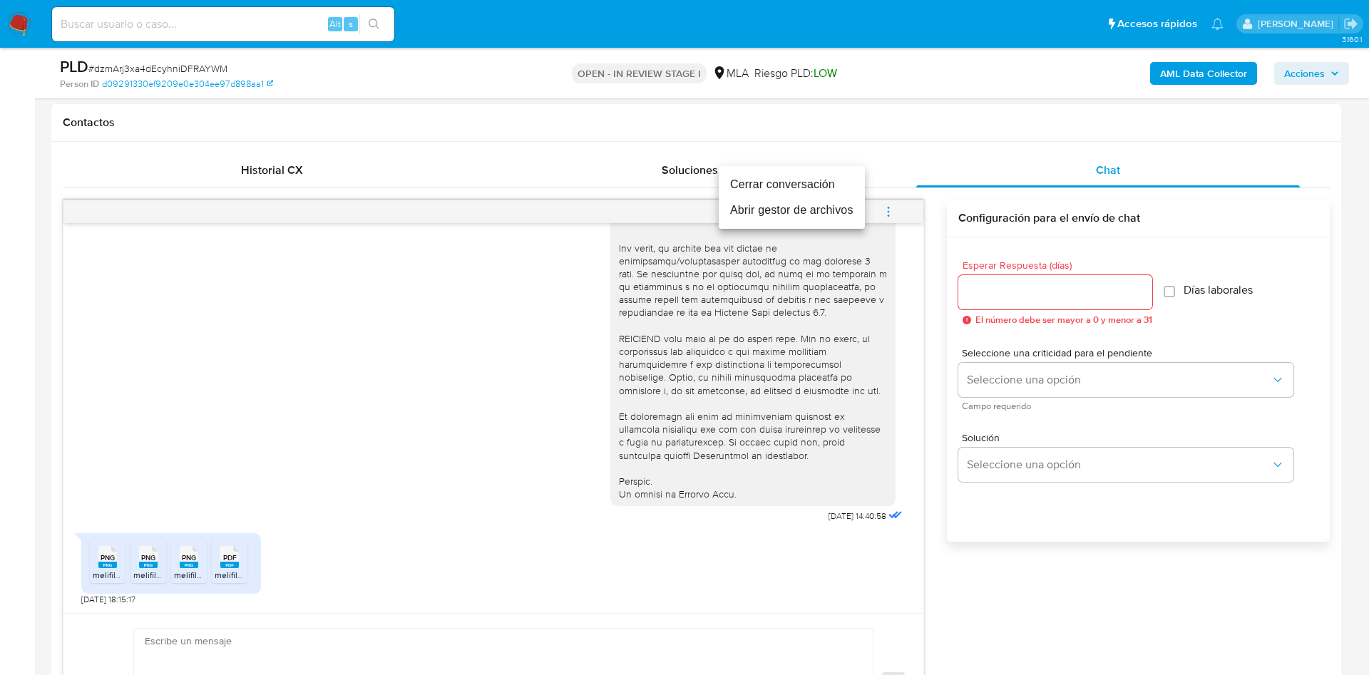
click at [777, 213] on li "Abrir gestor de archivos" at bounding box center [792, 211] width 146 height 26
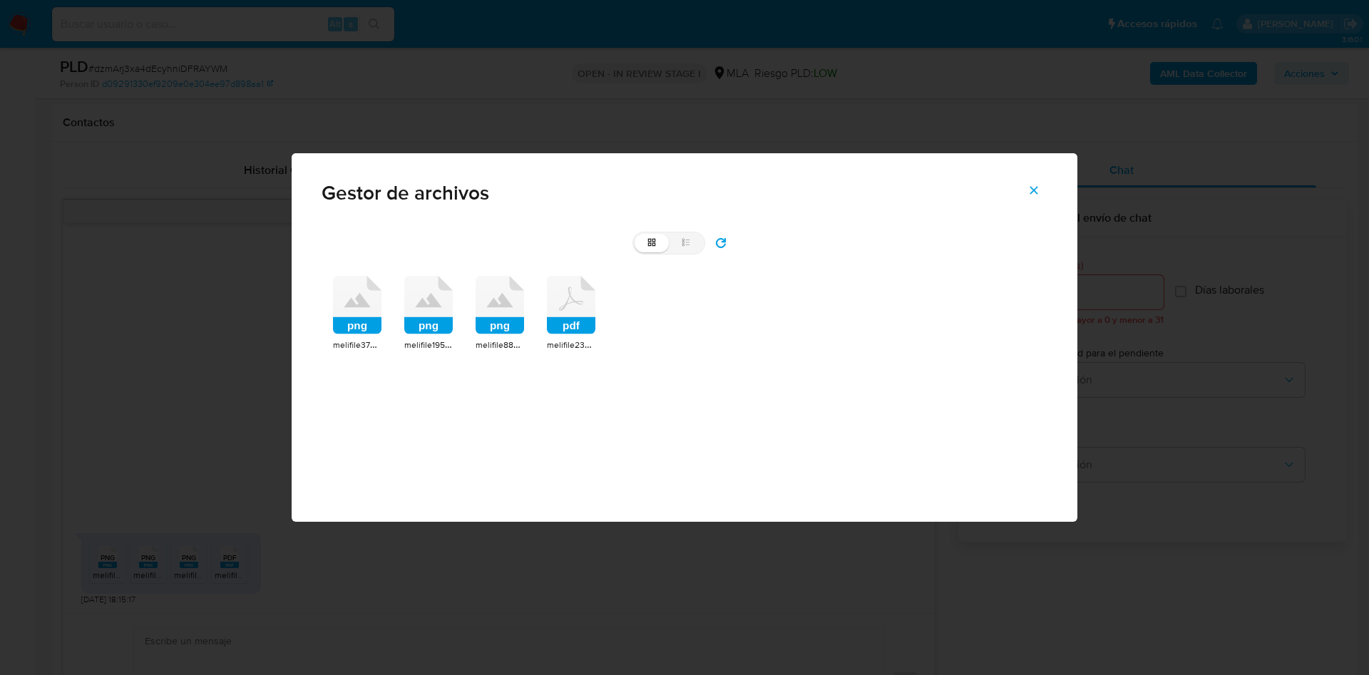
click at [359, 303] on icon at bounding box center [357, 300] width 26 height 14
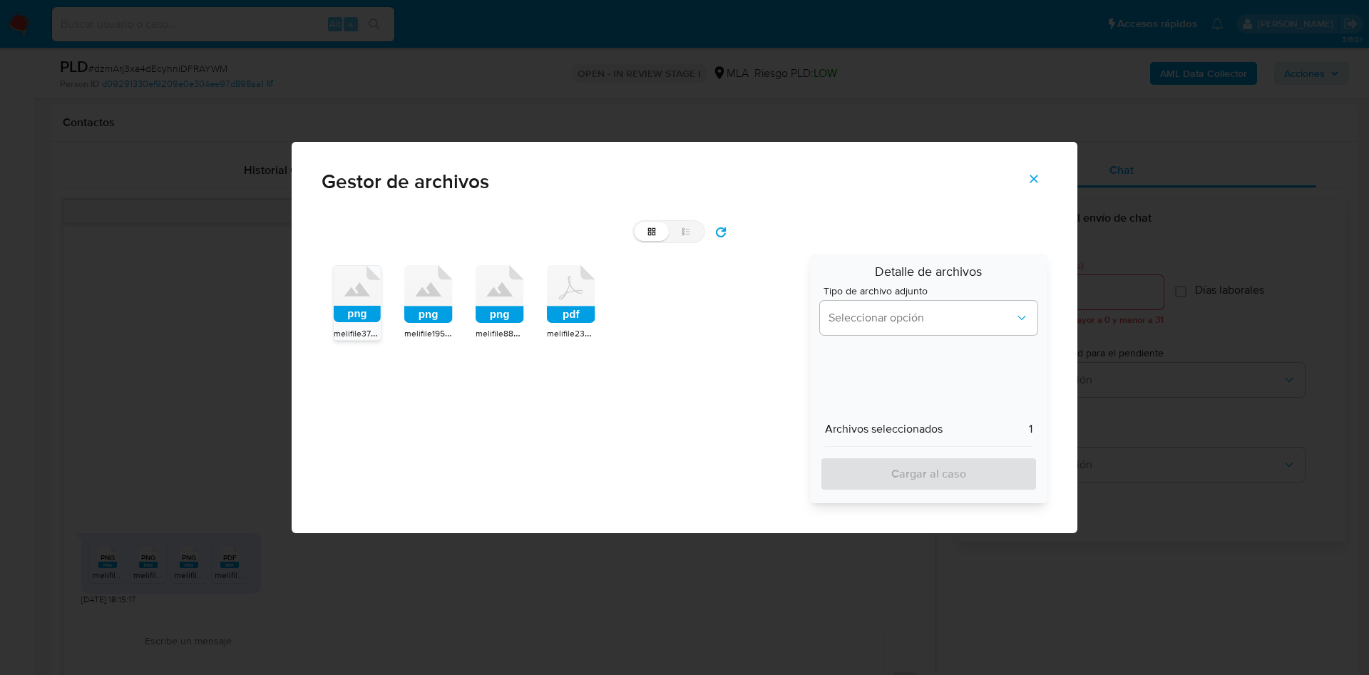
drag, startPoint x: 426, startPoint y: 318, endPoint x: 516, endPoint y: 323, distance: 90.7
click at [427, 318] on rect at bounding box center [428, 315] width 48 height 17
click at [519, 322] on rect at bounding box center [500, 315] width 48 height 17
click at [572, 327] on span "melifile2335135489697818356.pdf" at bounding box center [613, 334] width 132 height 14
click at [859, 329] on button "Seleccionar opción" at bounding box center [928, 318] width 217 height 34
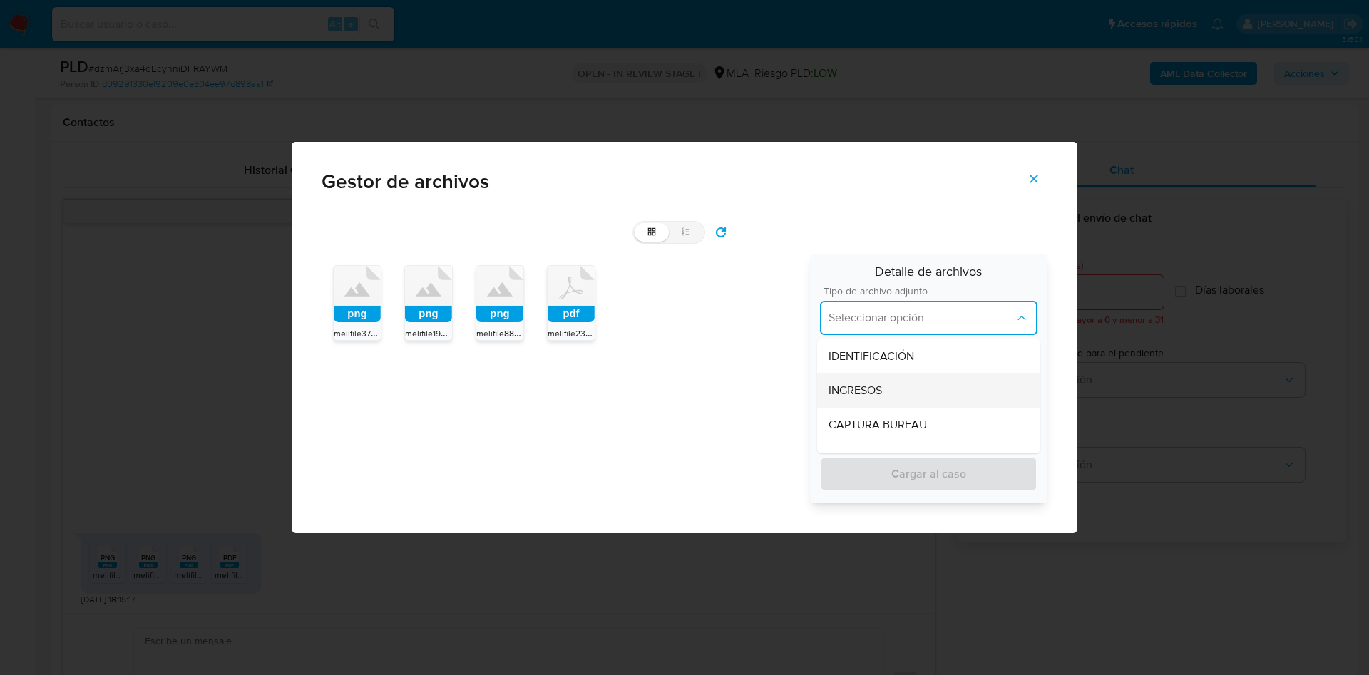
click at [886, 391] on div "INGRESOS" at bounding box center [929, 391] width 200 height 34
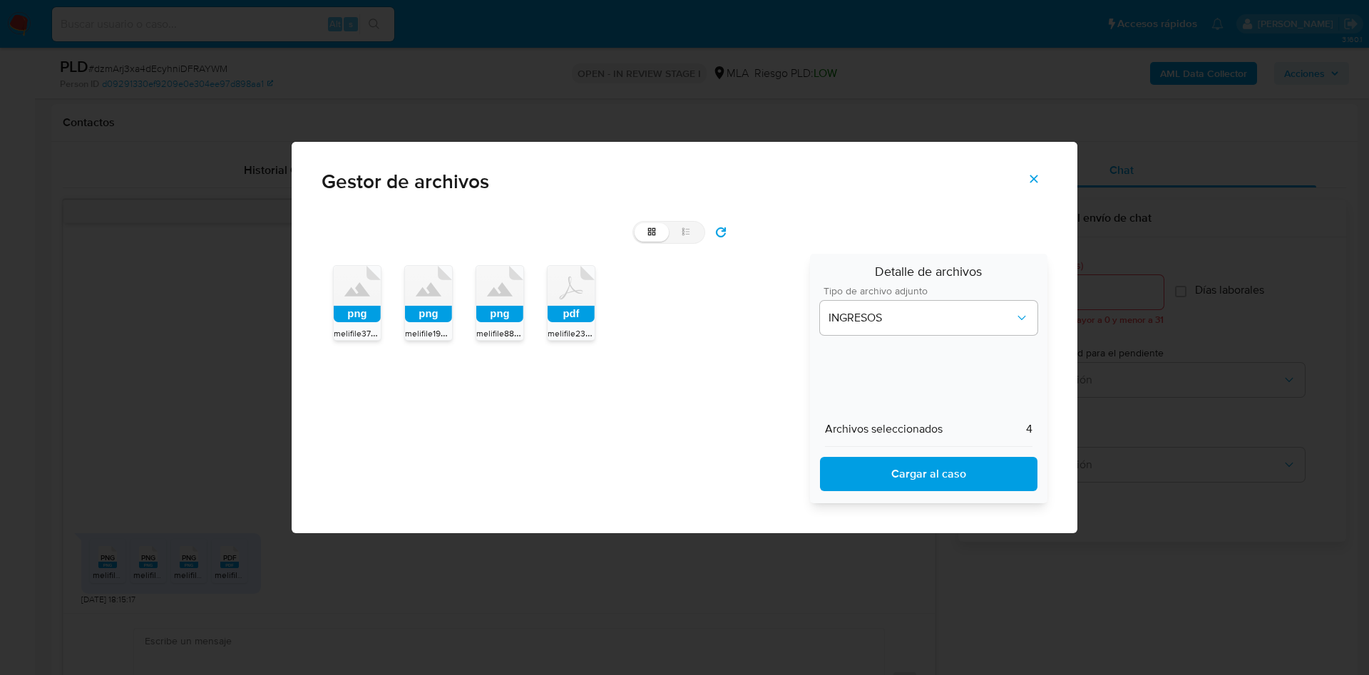
click at [888, 474] on span "Cargar al caso" at bounding box center [929, 474] width 180 height 31
click at [1042, 179] on button "Cerrar" at bounding box center [1034, 179] width 50 height 34
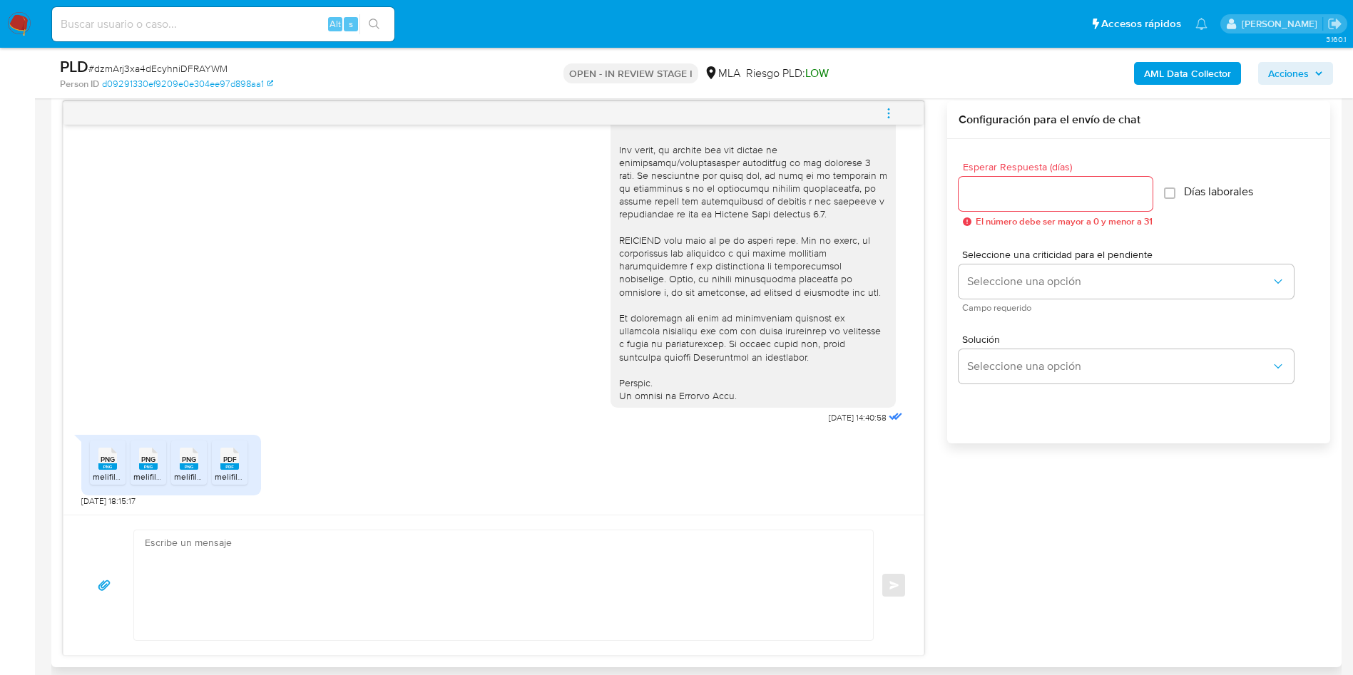
scroll to position [856, 0]
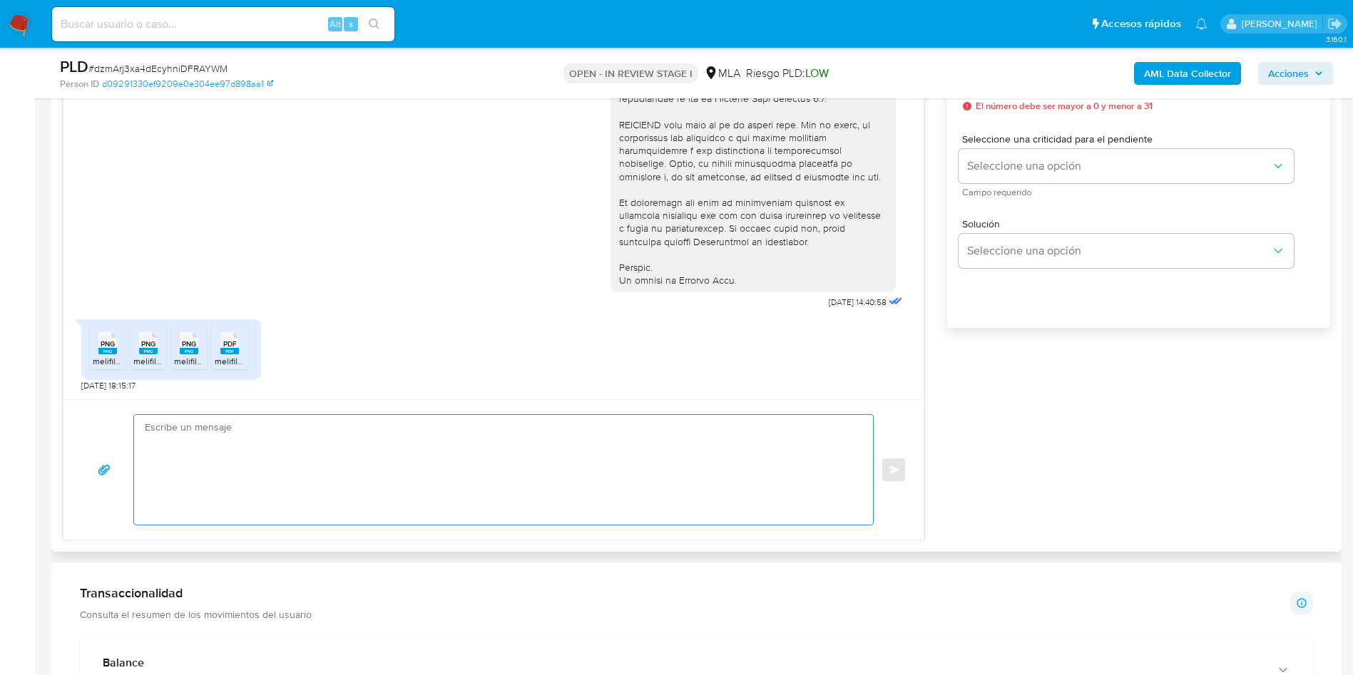
click at [175, 502] on textarea at bounding box center [500, 470] width 710 height 110
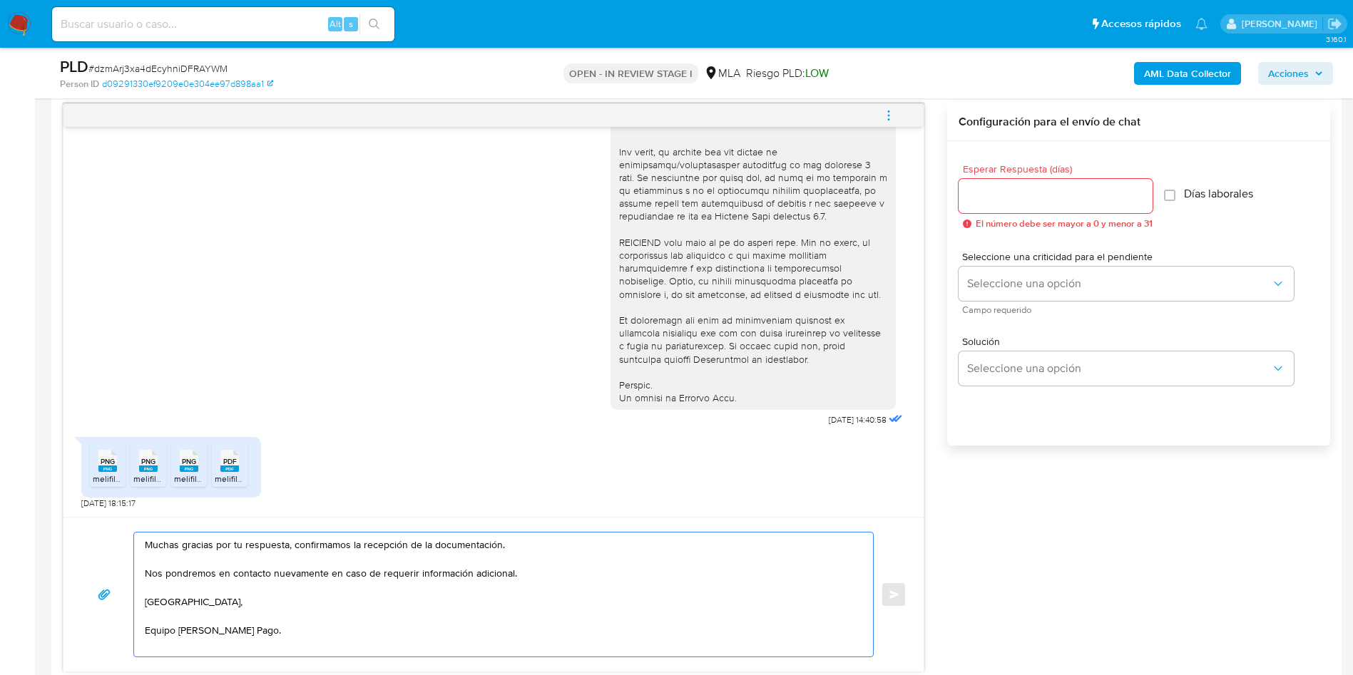
scroll to position [642, 0]
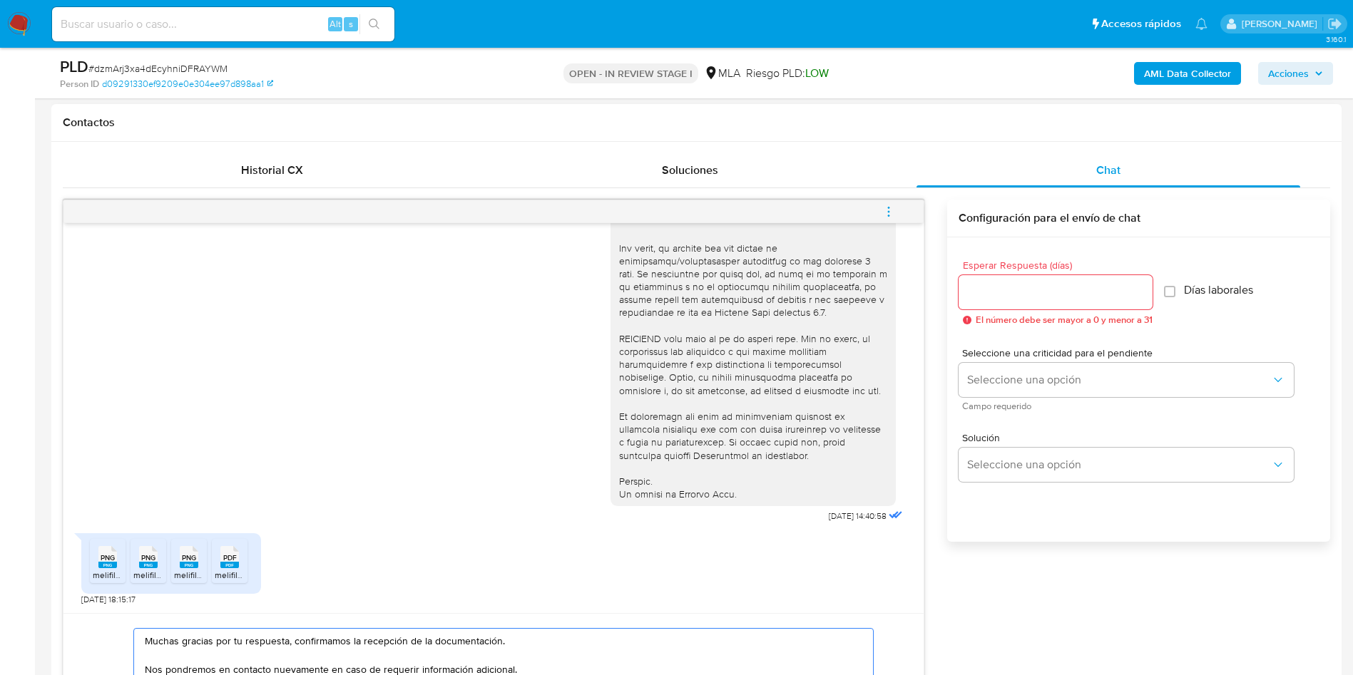
type textarea "Muchas gracias por tu respuesta, confirmamos la recepción de la documentación. …"
click at [981, 302] on div at bounding box center [1055, 292] width 194 height 34
click at [1015, 300] on input "Esperar Respuesta (días)" at bounding box center [1055, 292] width 194 height 19
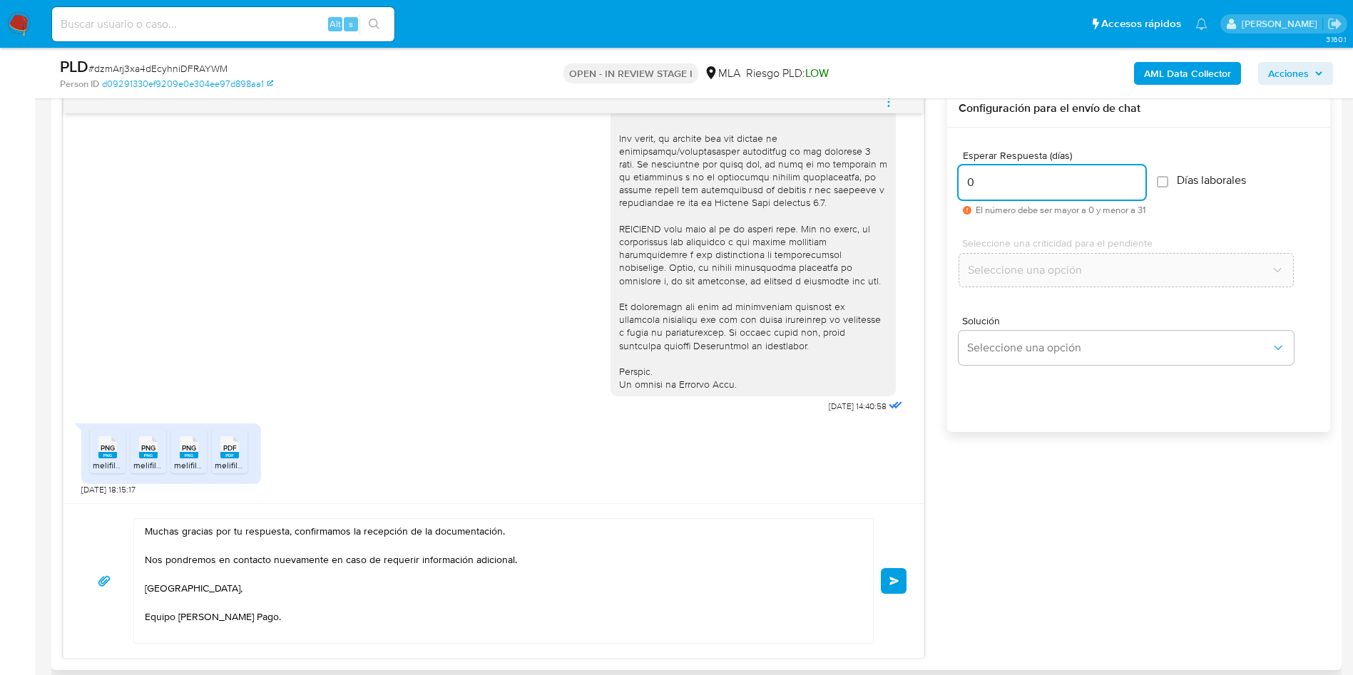
scroll to position [856, 0]
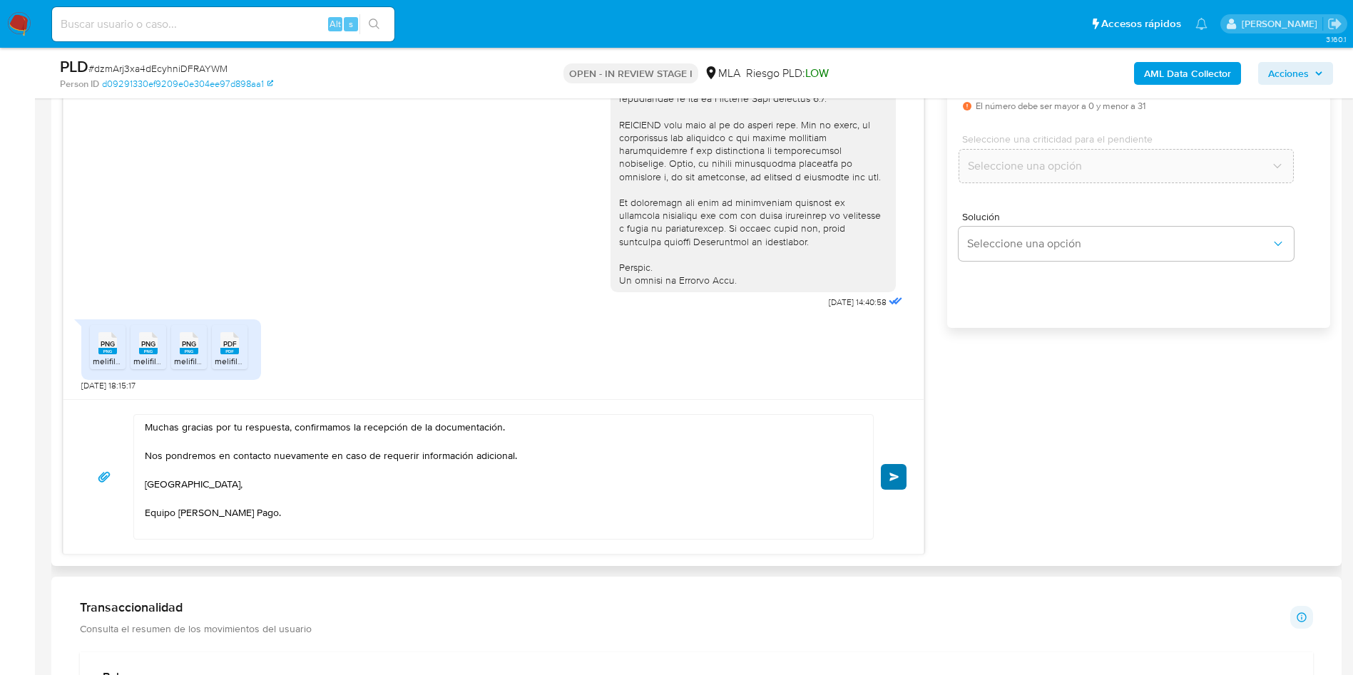
type input "0"
click at [891, 482] on button "Enviar" at bounding box center [894, 477] width 26 height 26
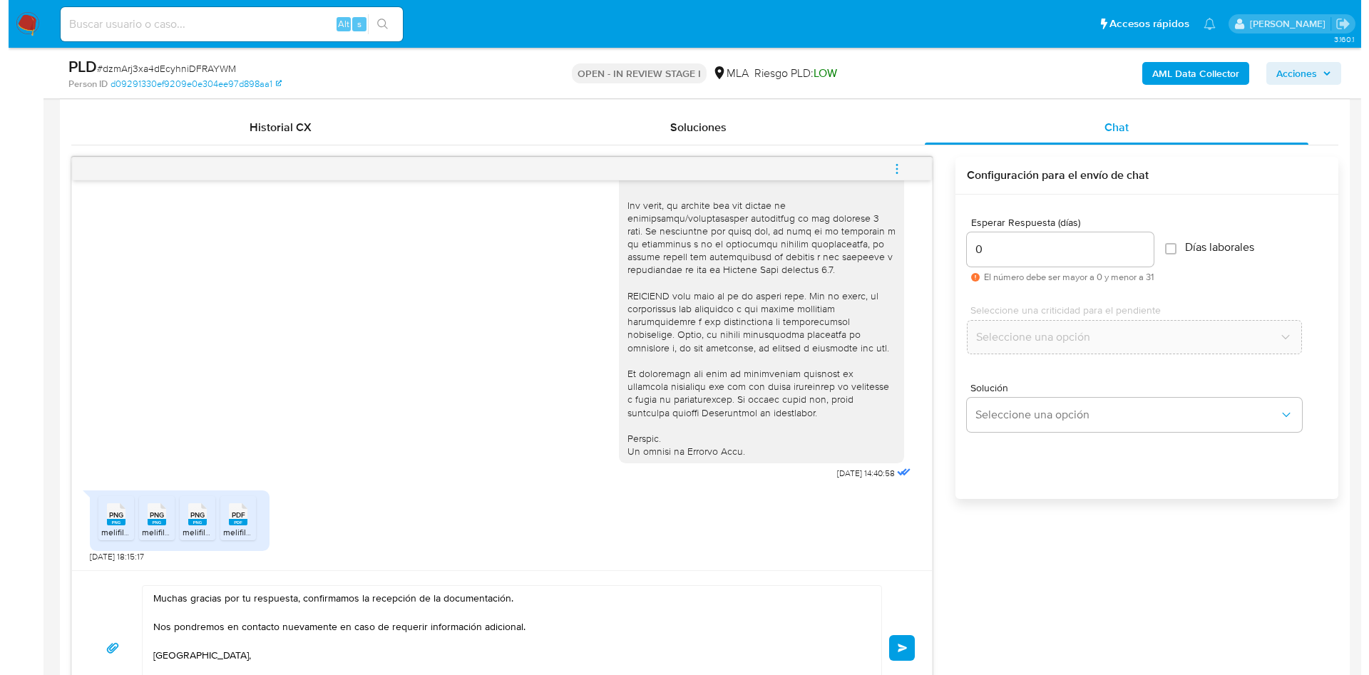
scroll to position [642, 0]
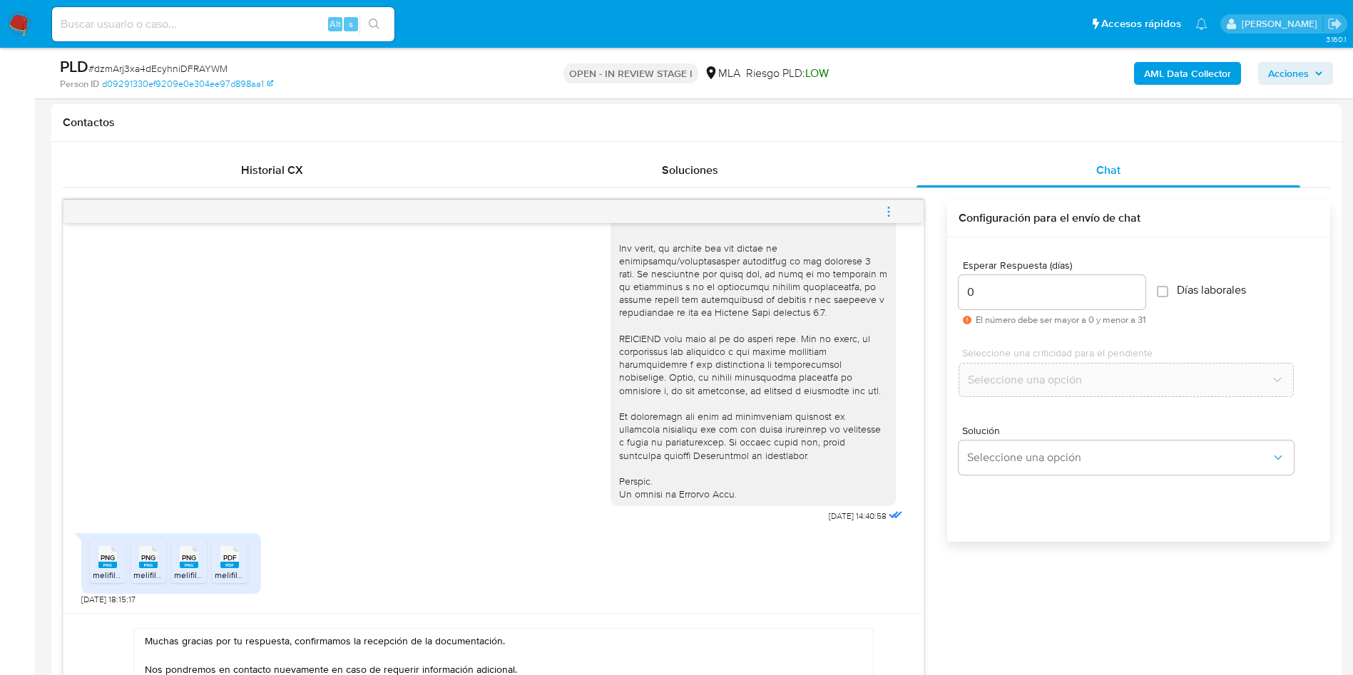
click at [894, 217] on icon "menu-action" at bounding box center [888, 211] width 13 height 13
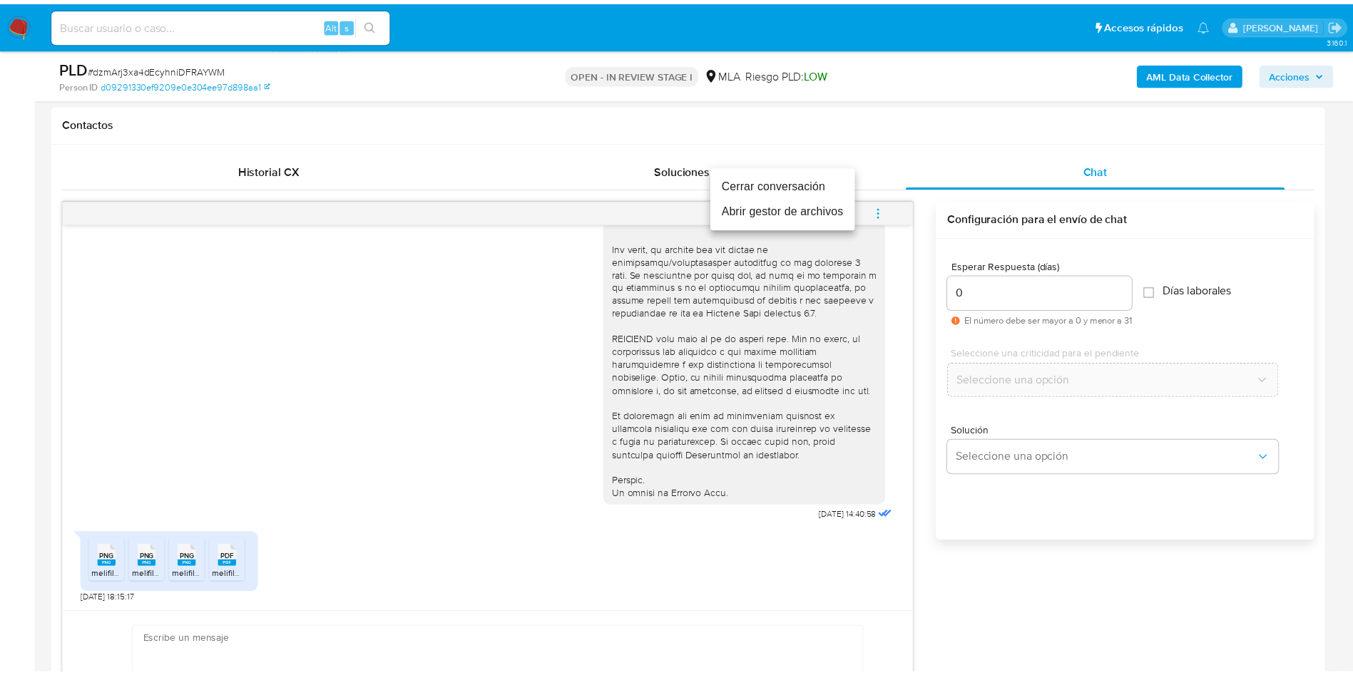
scroll to position [668, 0]
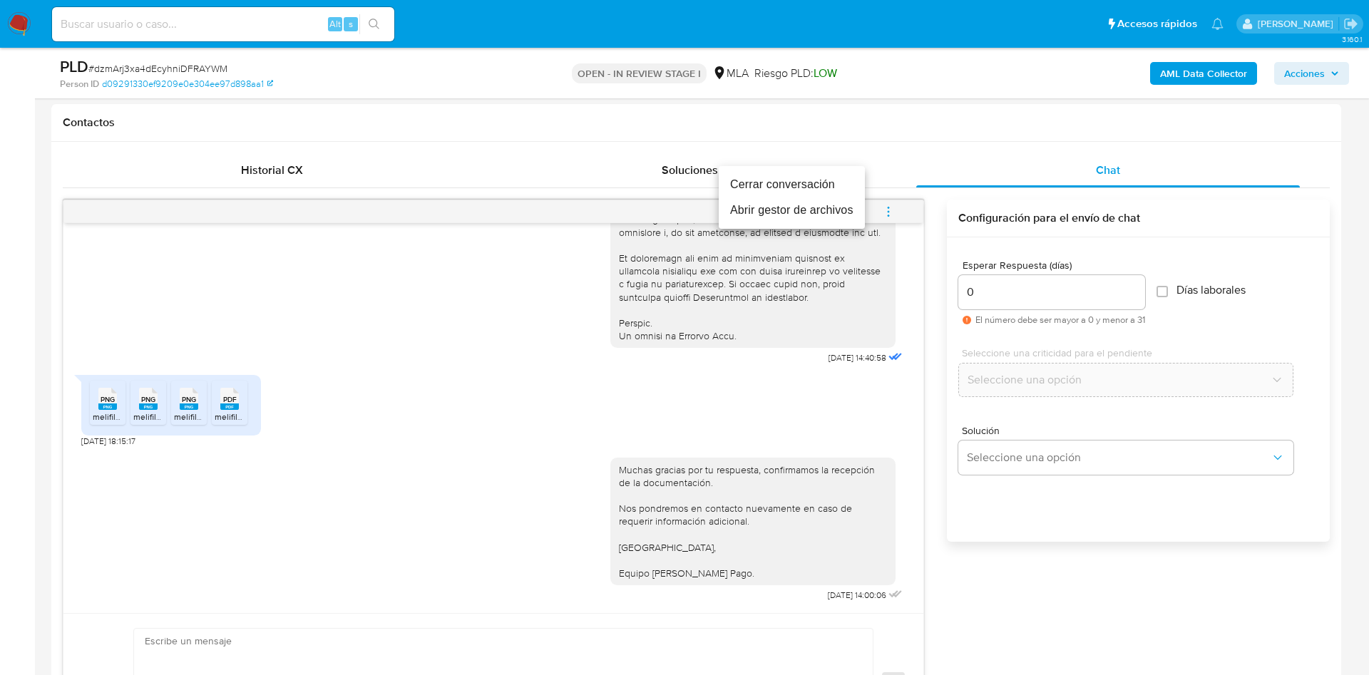
click at [754, 178] on li "Cerrar conversación" at bounding box center [792, 185] width 146 height 26
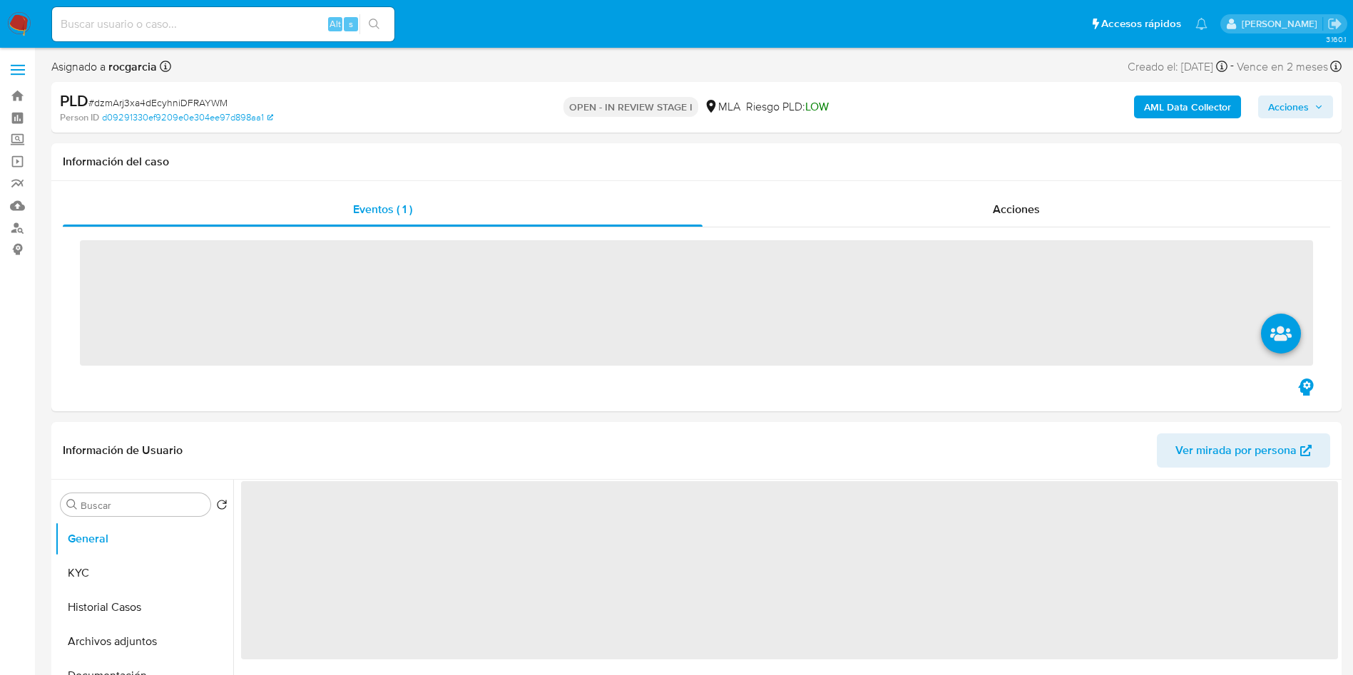
scroll to position [107, 0]
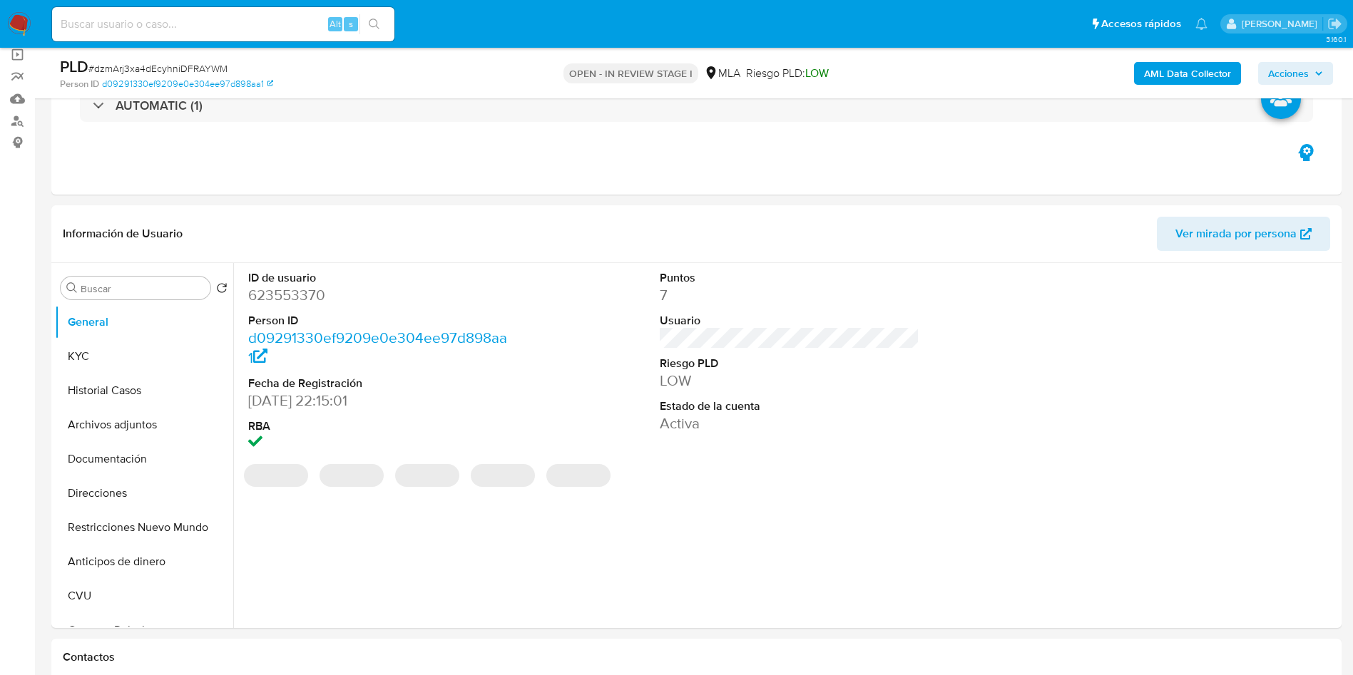
click at [80, 431] on button "Archivos adjuntos" at bounding box center [144, 425] width 178 height 34
select select "10"
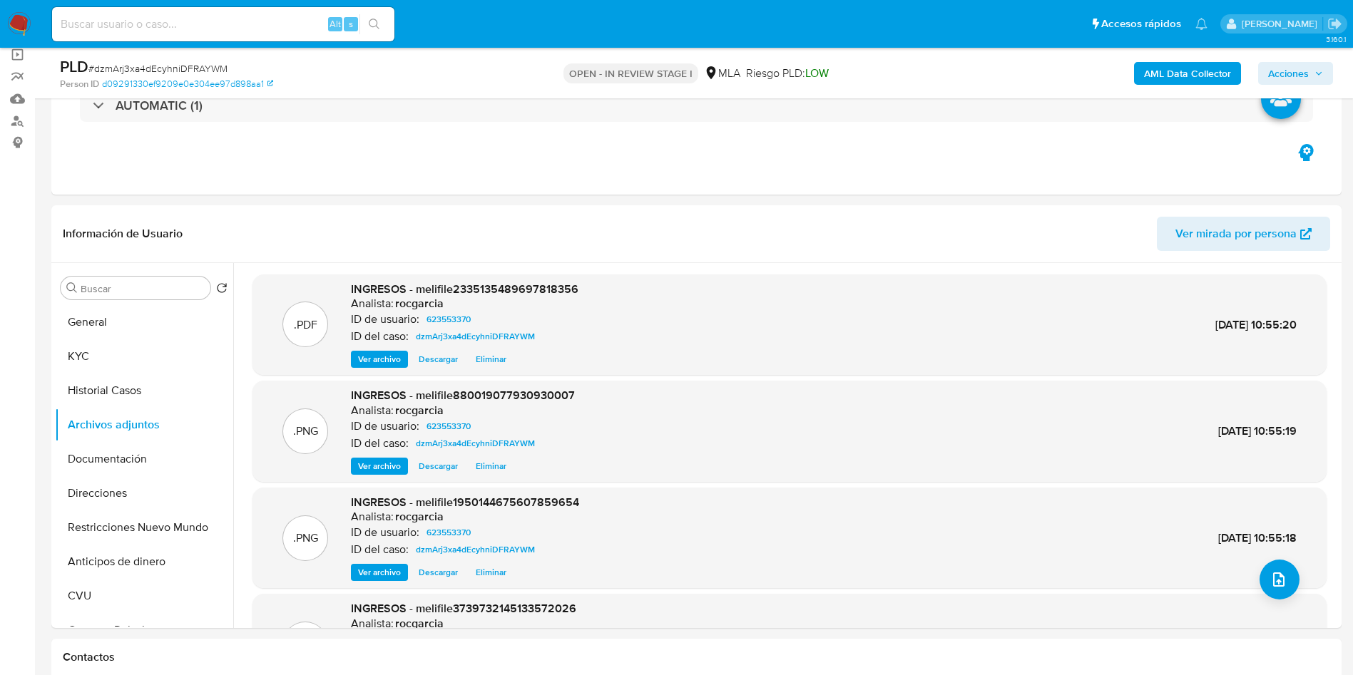
click at [1197, 78] on b "AML Data Collector" at bounding box center [1187, 73] width 87 height 23
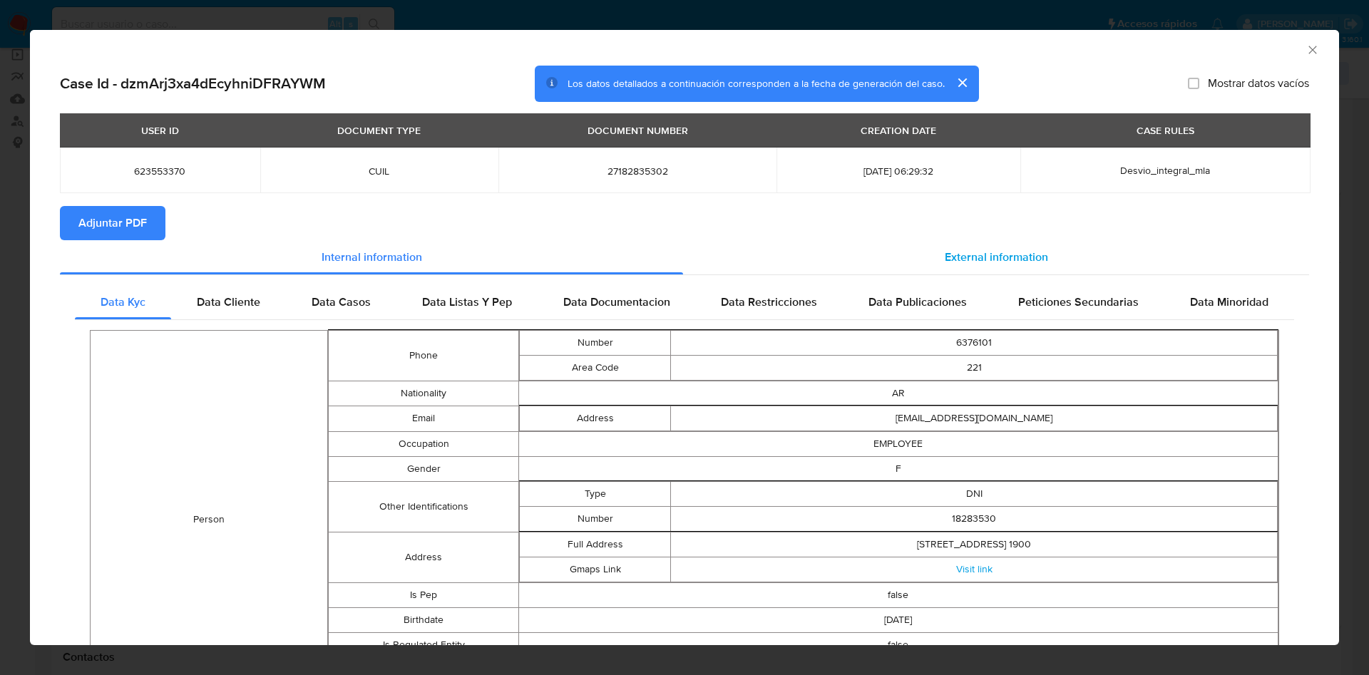
drag, startPoint x: 973, startPoint y: 255, endPoint x: 969, endPoint y: 262, distance: 8.3
click at [973, 256] on span "External information" at bounding box center [996, 257] width 103 height 16
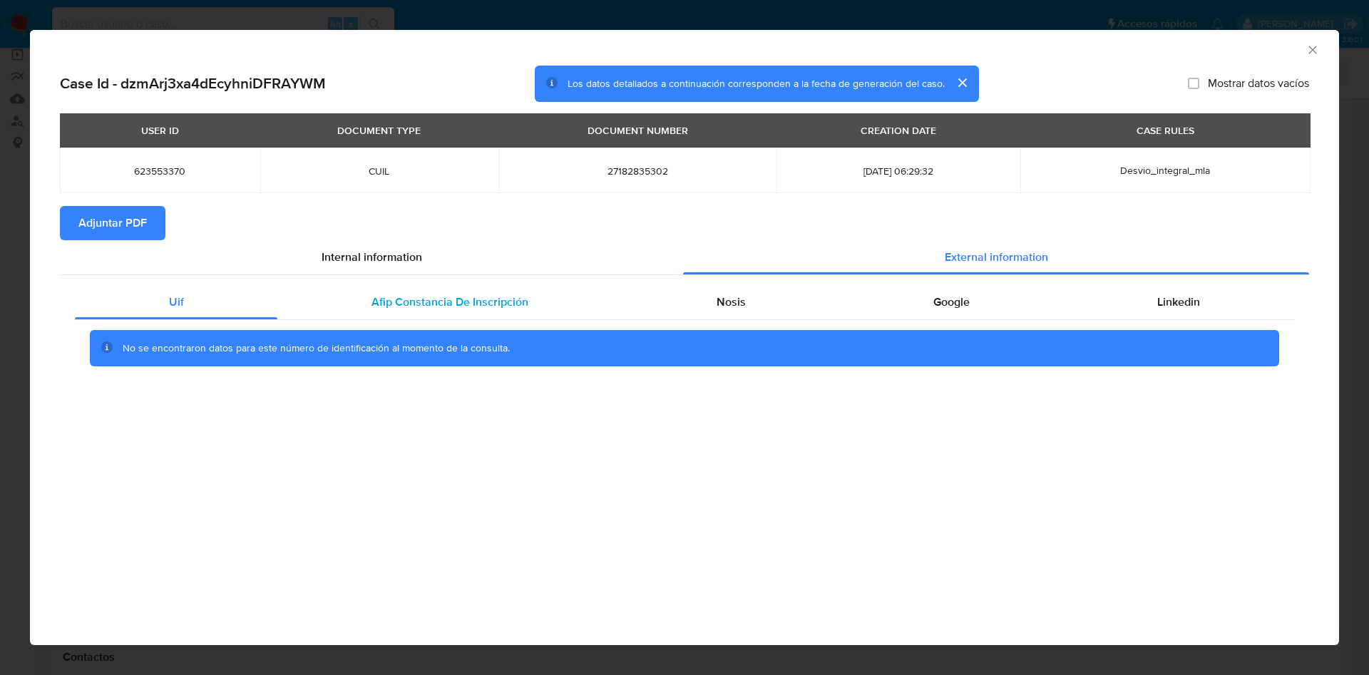
click at [448, 295] on span "Afip Constancia De Inscripción" at bounding box center [450, 302] width 157 height 16
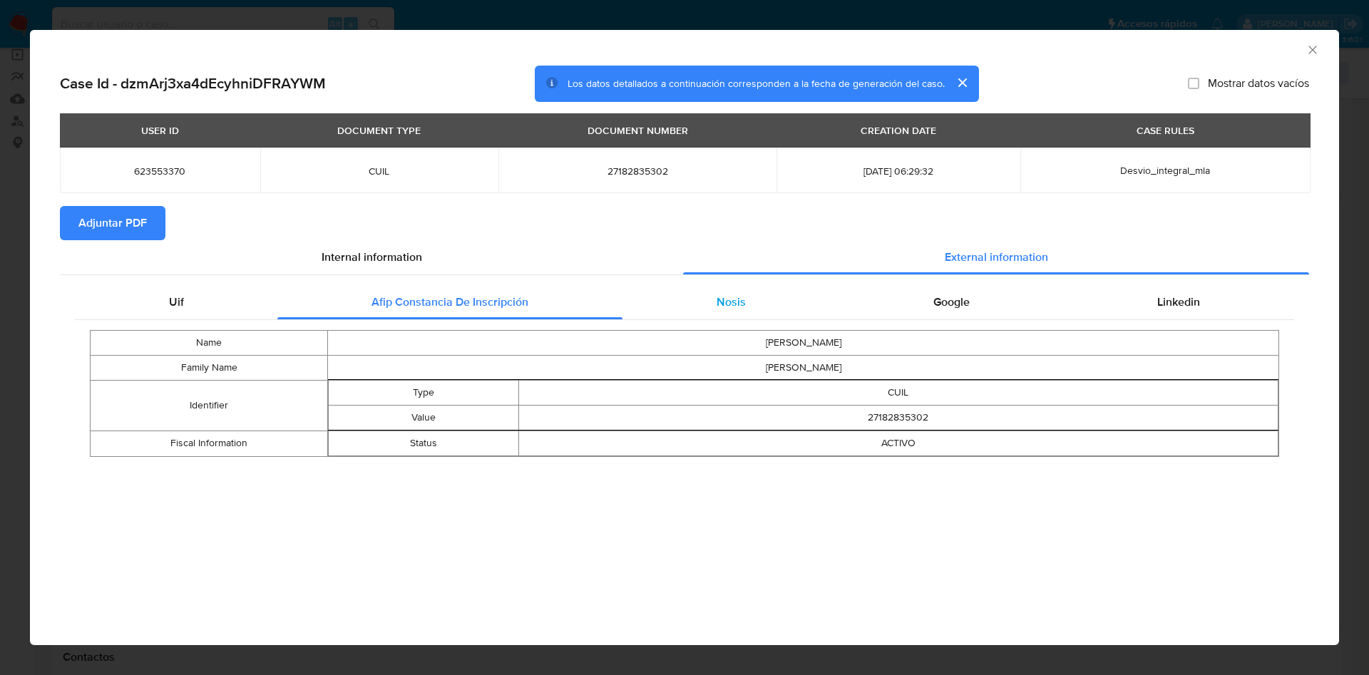
click at [691, 310] on div "Nosis" at bounding box center [731, 302] width 217 height 34
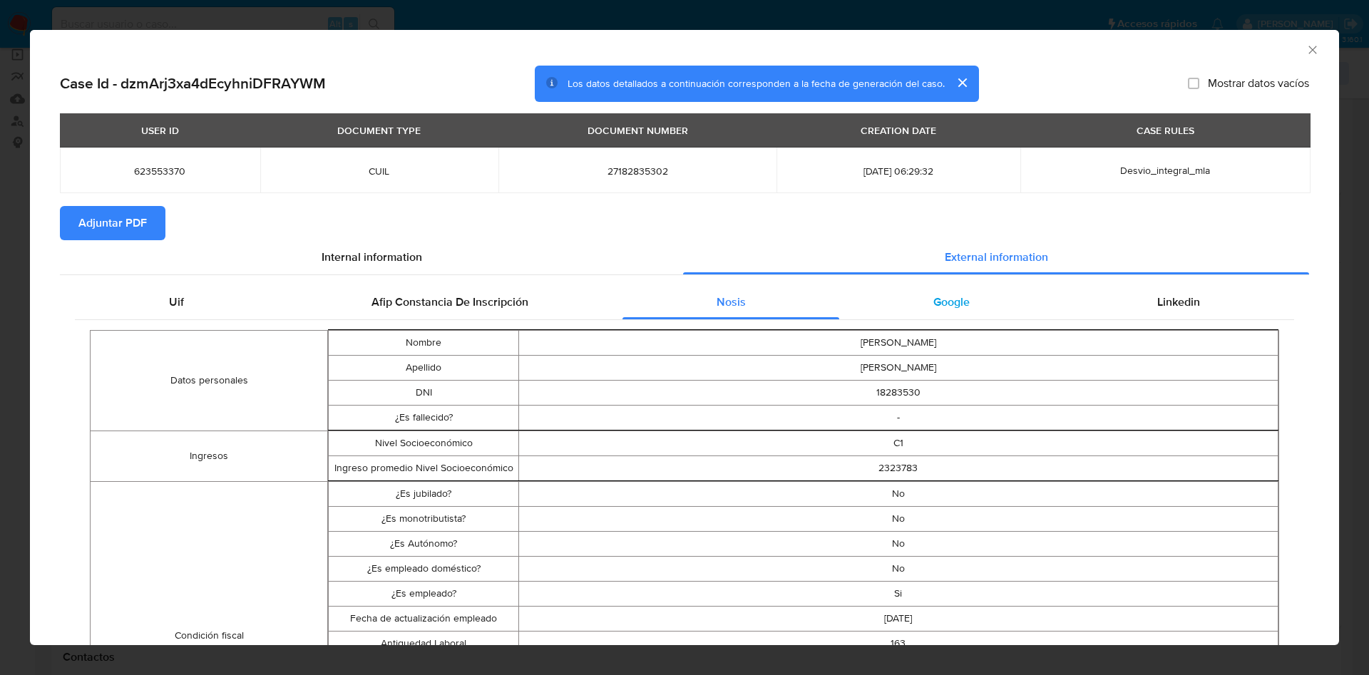
click at [1010, 314] on div "Google" at bounding box center [951, 302] width 224 height 34
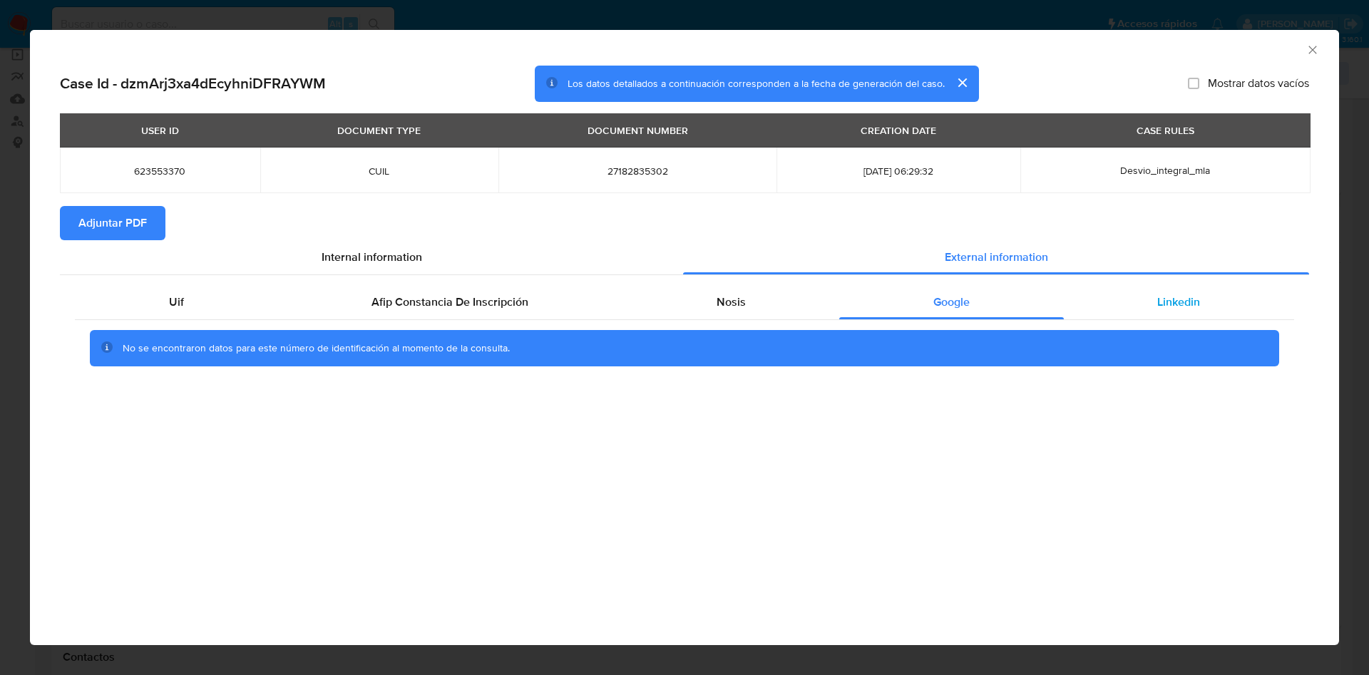
drag, startPoint x: 1177, startPoint y: 300, endPoint x: 1167, endPoint y: 300, distance: 10.7
click at [1177, 300] on span "Linkedin" at bounding box center [1178, 302] width 43 height 16
click at [138, 220] on span "Adjuntar PDF" at bounding box center [112, 223] width 68 height 31
click at [1321, 54] on div "AML Data Collector" at bounding box center [684, 48] width 1309 height 36
click at [1308, 51] on icon "Cerrar ventana" at bounding box center [1313, 50] width 14 height 14
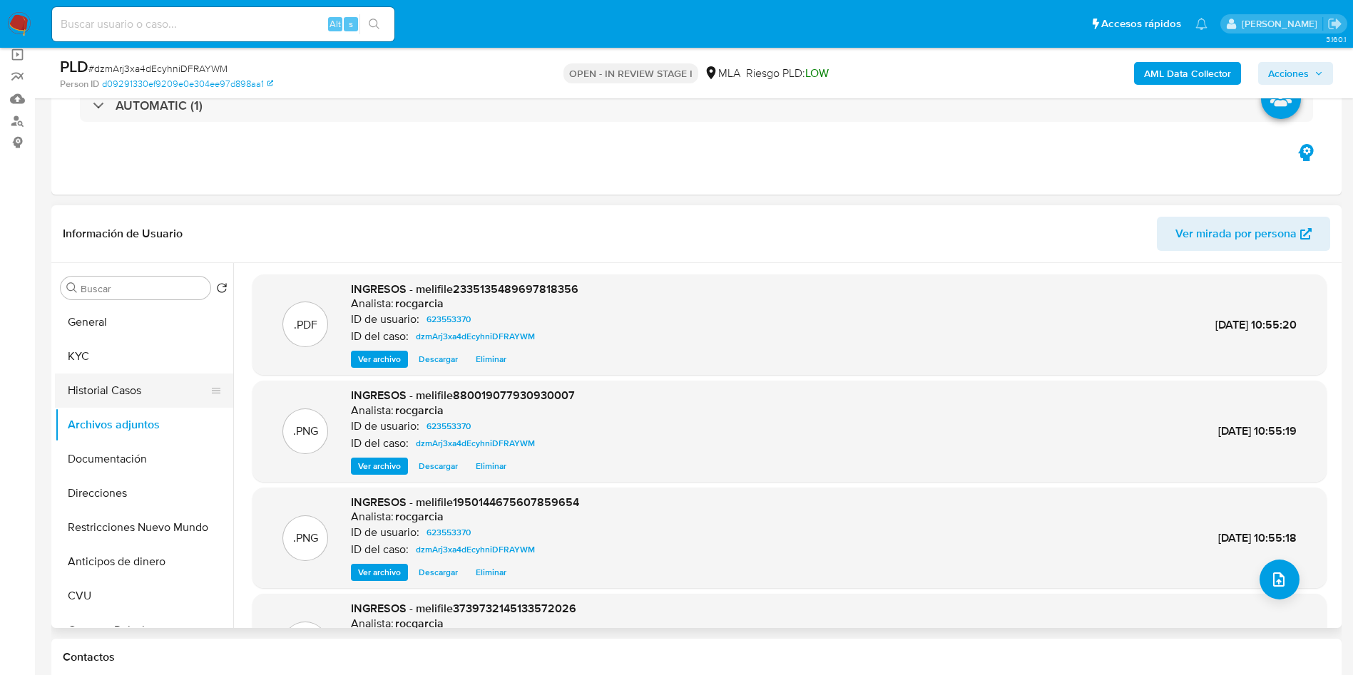
click at [123, 394] on button "Historial Casos" at bounding box center [138, 391] width 167 height 34
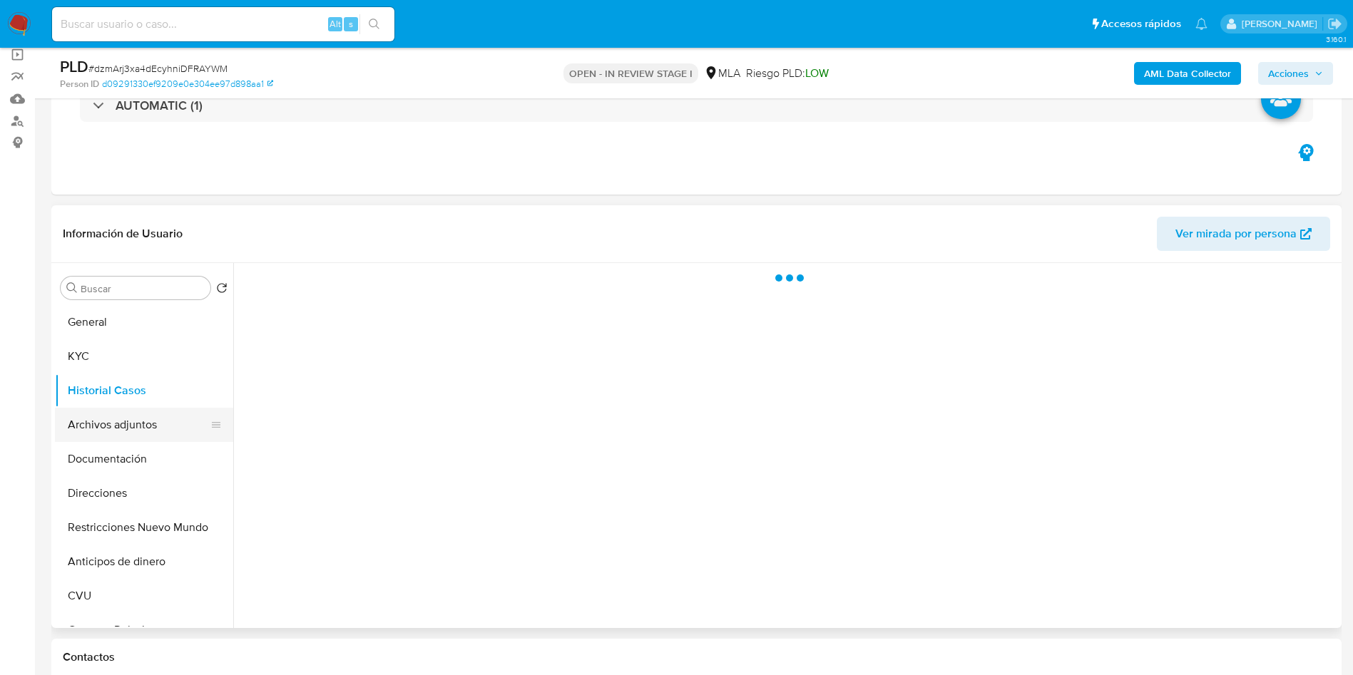
click at [113, 439] on button "Archivos adjuntos" at bounding box center [138, 425] width 167 height 34
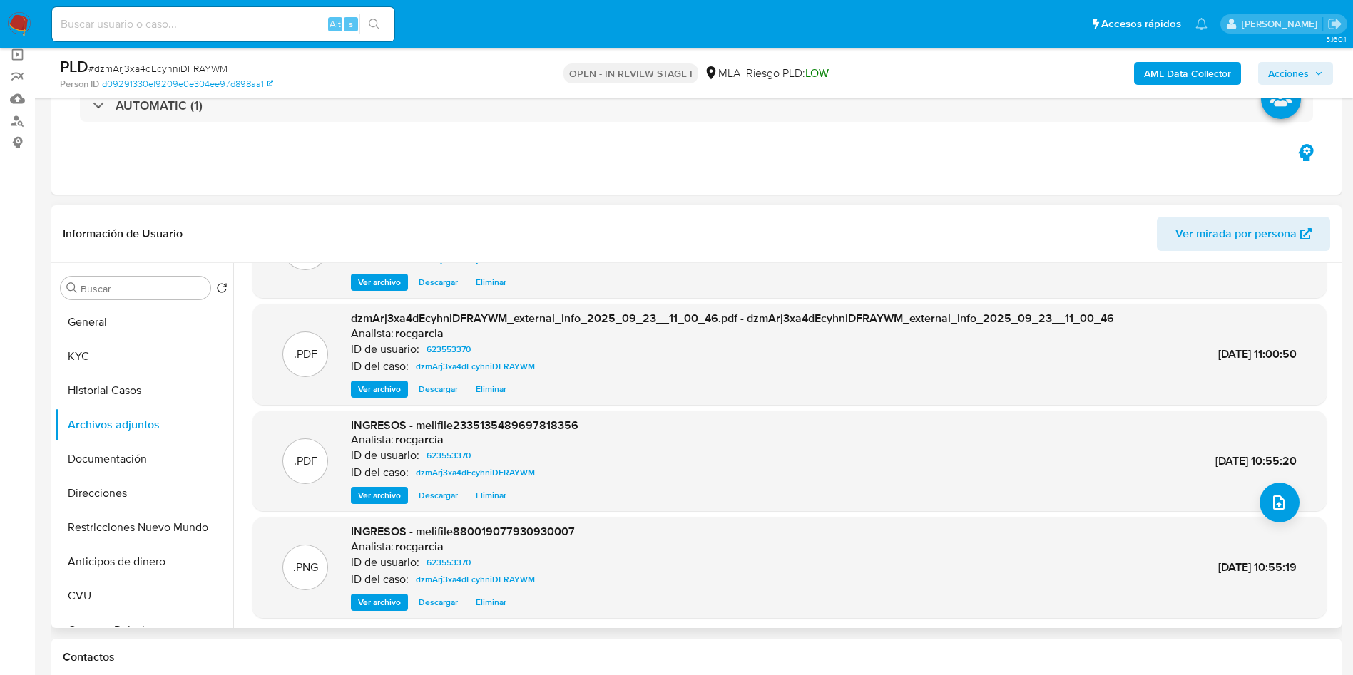
scroll to position [120, 0]
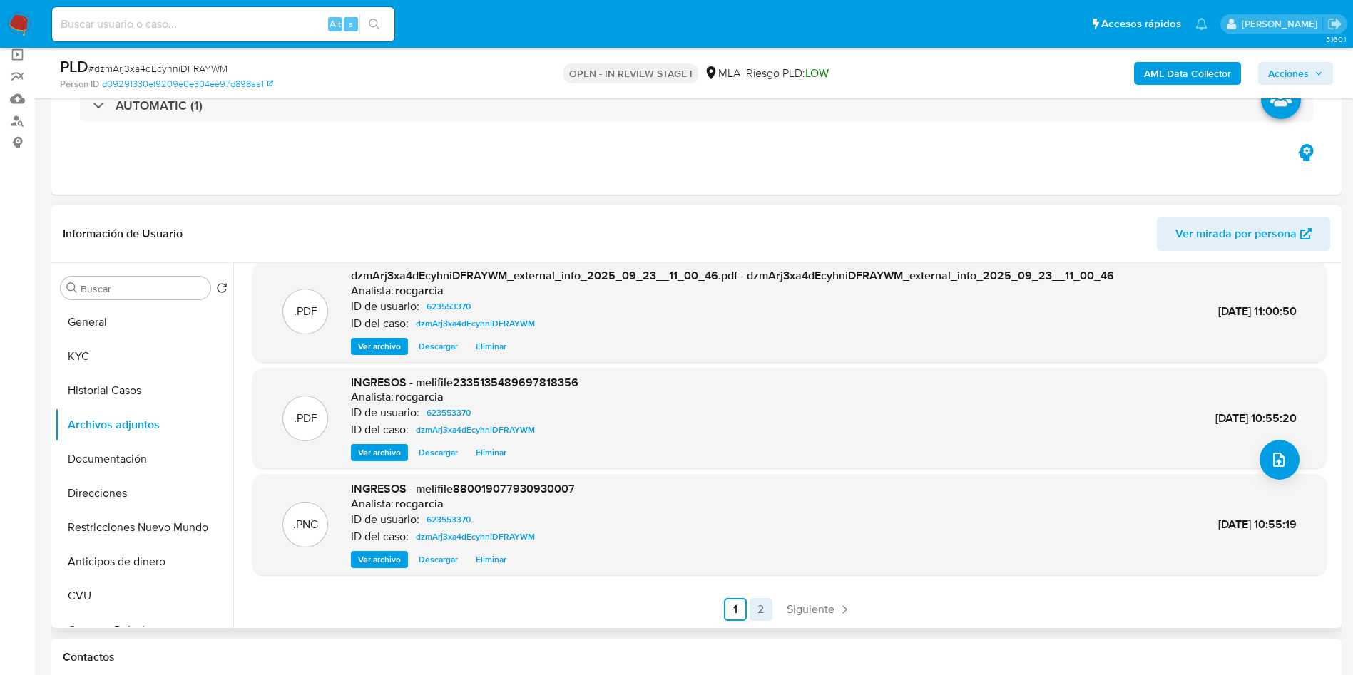
click at [768, 605] on link "2" at bounding box center [760, 609] width 23 height 23
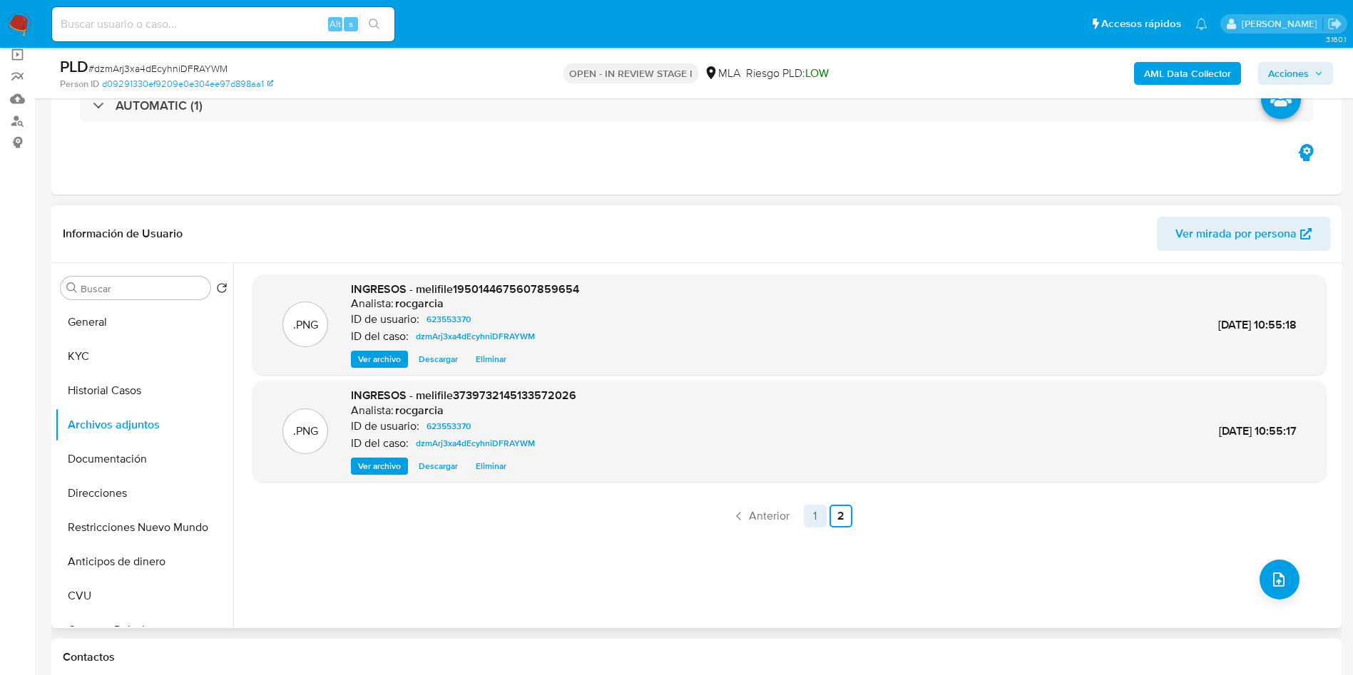
click at [804, 520] on link "1" at bounding box center [815, 516] width 23 height 23
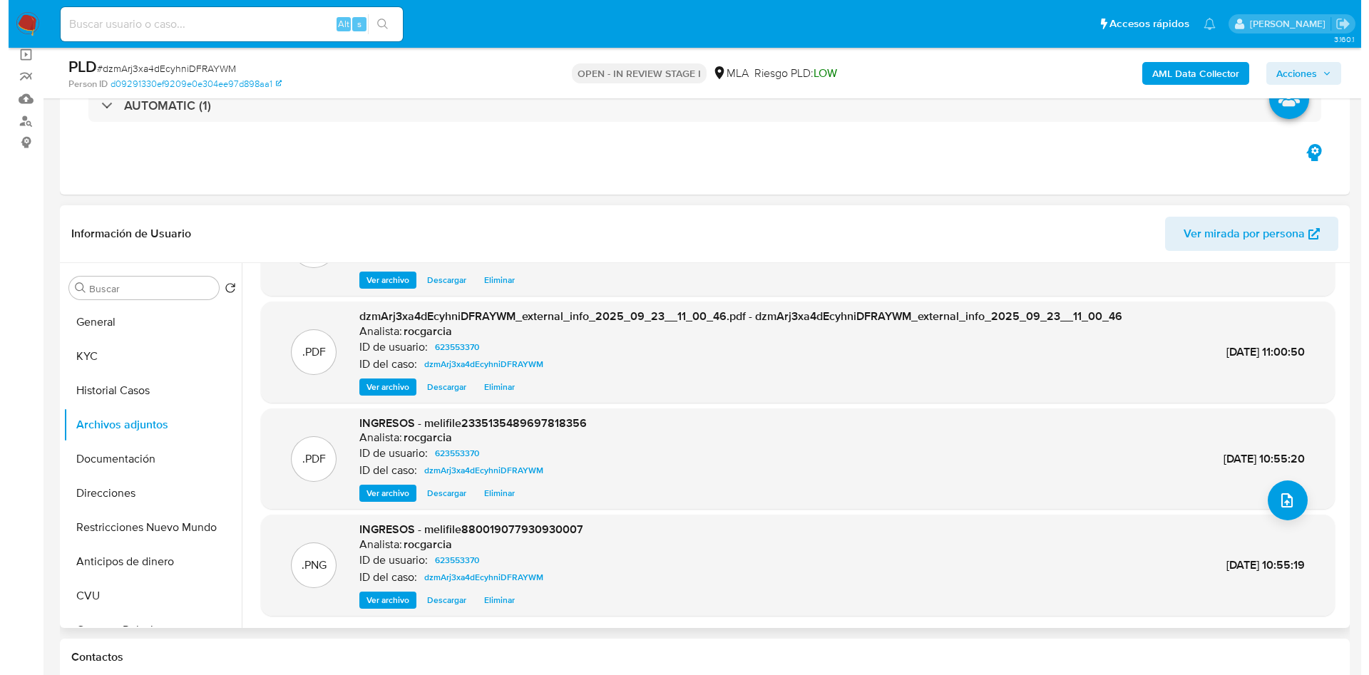
scroll to position [107, 0]
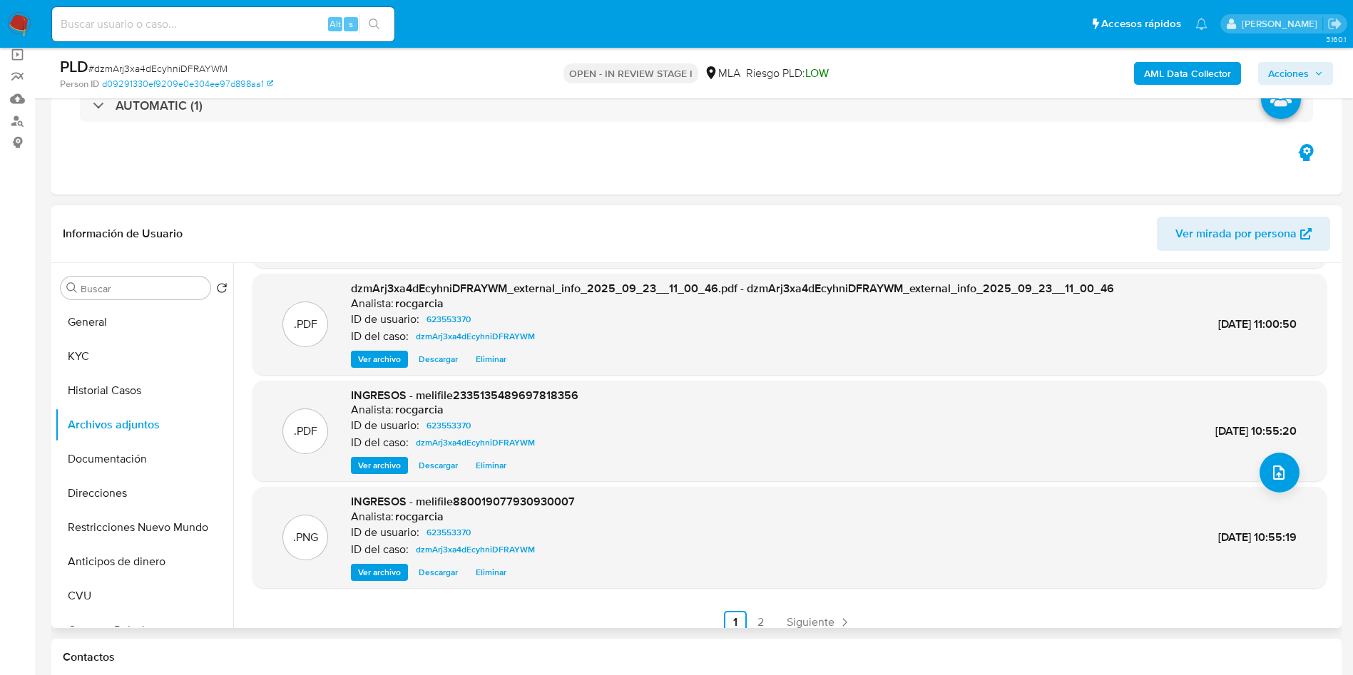
click at [1254, 466] on div ".PDF INGRESOS - melifile2335135489697818356 Analista: rocgarcia ID de usuario: …" at bounding box center [790, 431] width 1060 height 87
click at [1273, 473] on icon "upload-file" at bounding box center [1278, 473] width 11 height 14
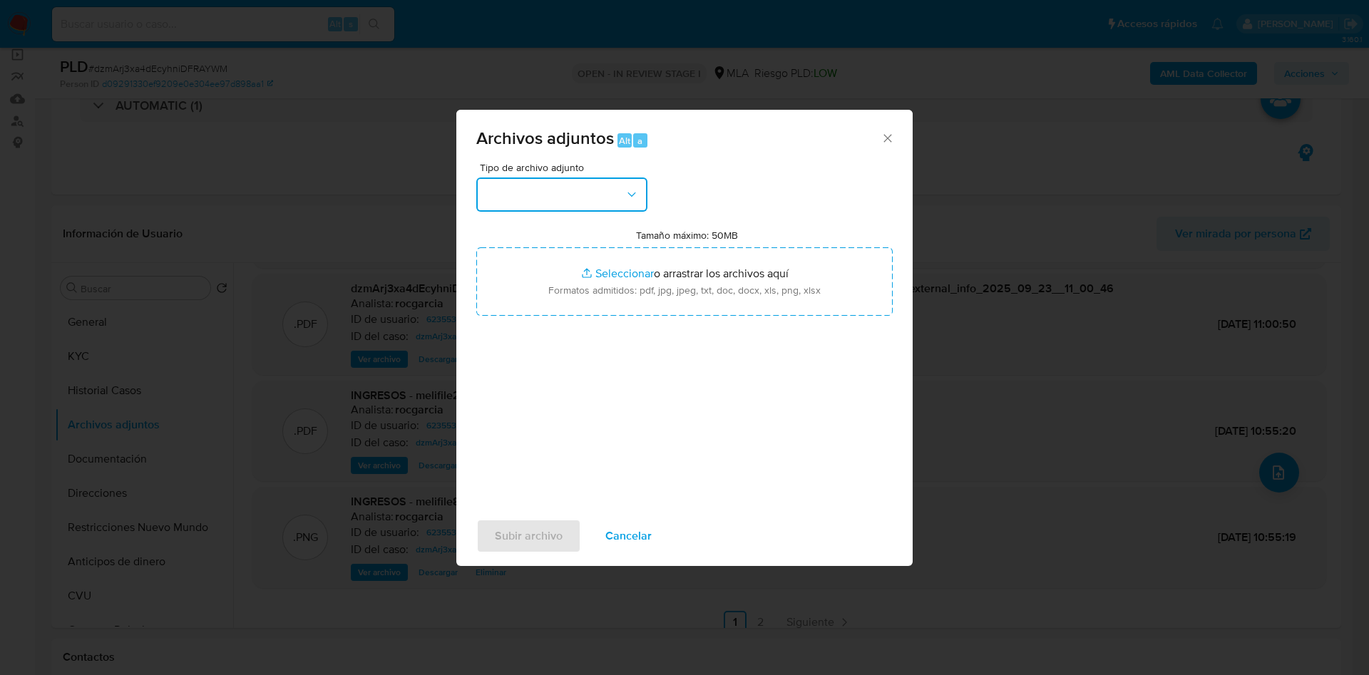
click at [551, 200] on button "button" at bounding box center [561, 195] width 171 height 34
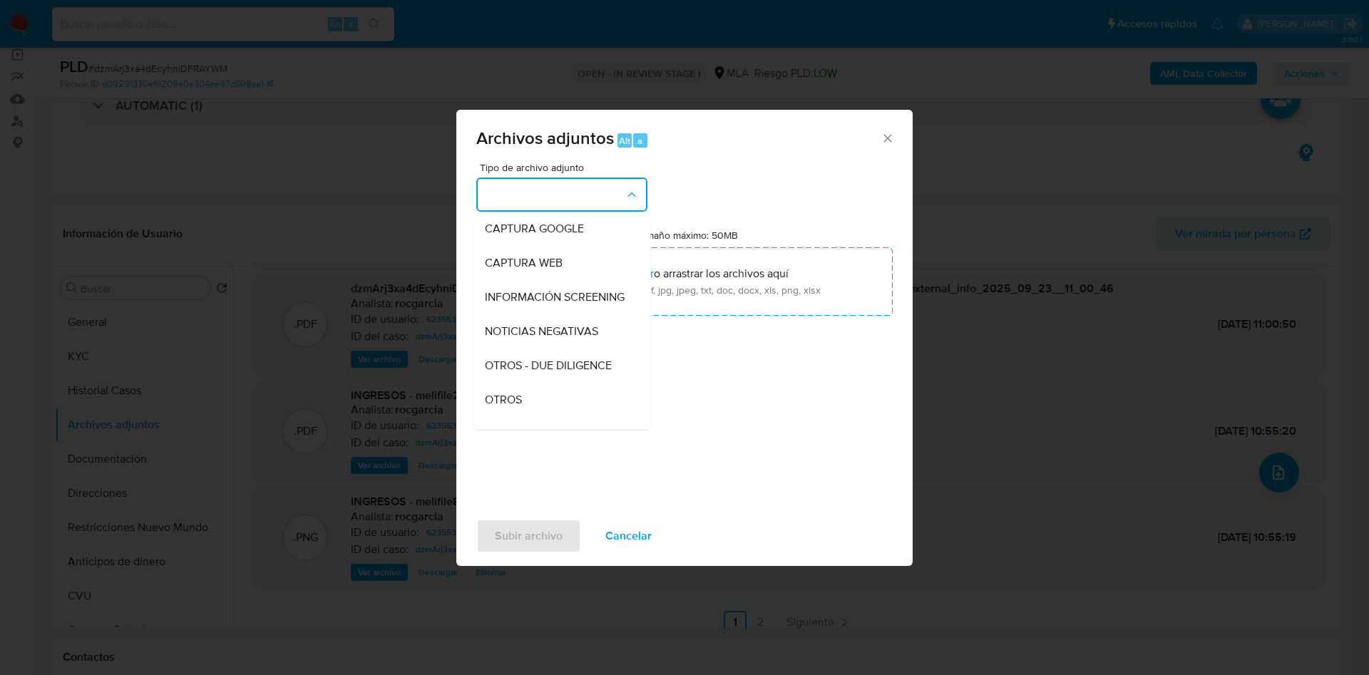
drag, startPoint x: 512, startPoint y: 400, endPoint x: 516, endPoint y: 388, distance: 12.9
click at [511, 400] on div "OTROS" at bounding box center [557, 400] width 145 height 34
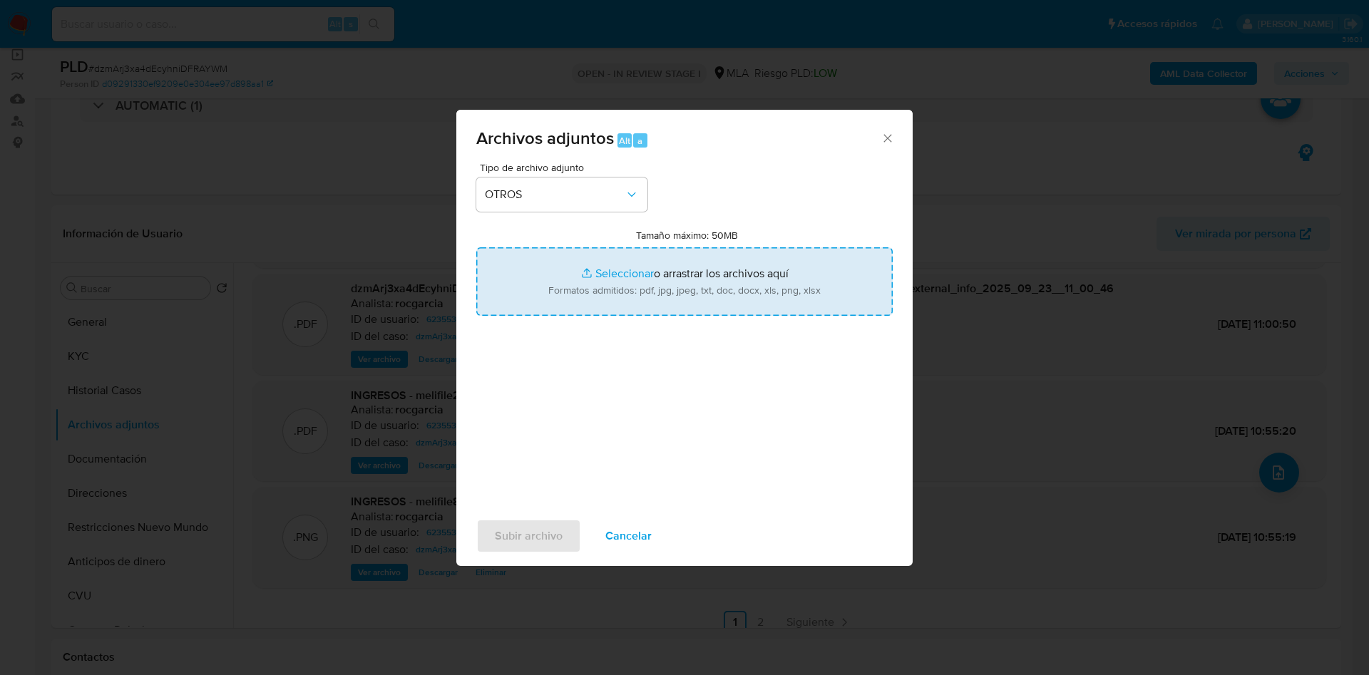
click at [580, 280] on input "Tamaño máximo: 50MB Seleccionar archivos" at bounding box center [684, 281] width 416 height 68
type input "C:\fakepath\Caselog dzmArj3xa4dEcyhniDFRAYWM - 623553370.docx"
click at [608, 267] on input "Tamaño máximo: 50MB Seleccionar archivos" at bounding box center [684, 281] width 416 height 68
type input "C:\fakepath\Movimientos 623553370.xlsx"
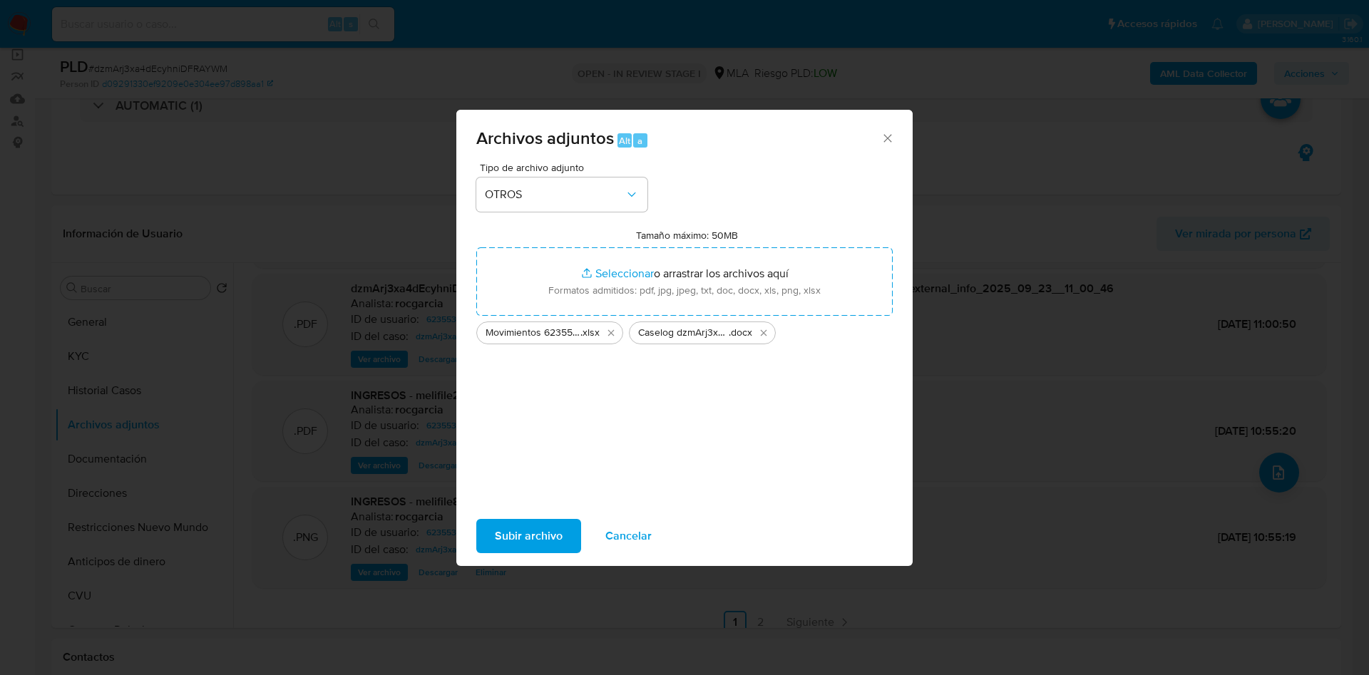
click at [498, 536] on span "Subir archivo" at bounding box center [529, 536] width 68 height 31
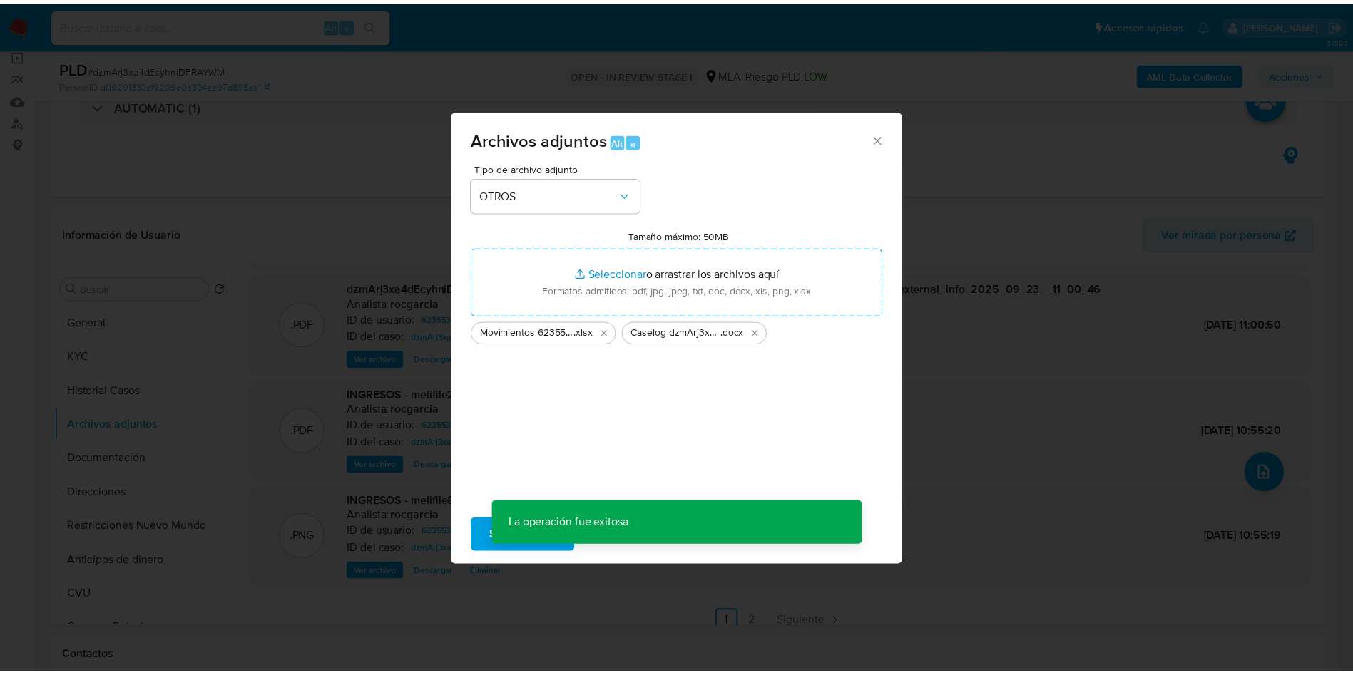
scroll to position [86, 0]
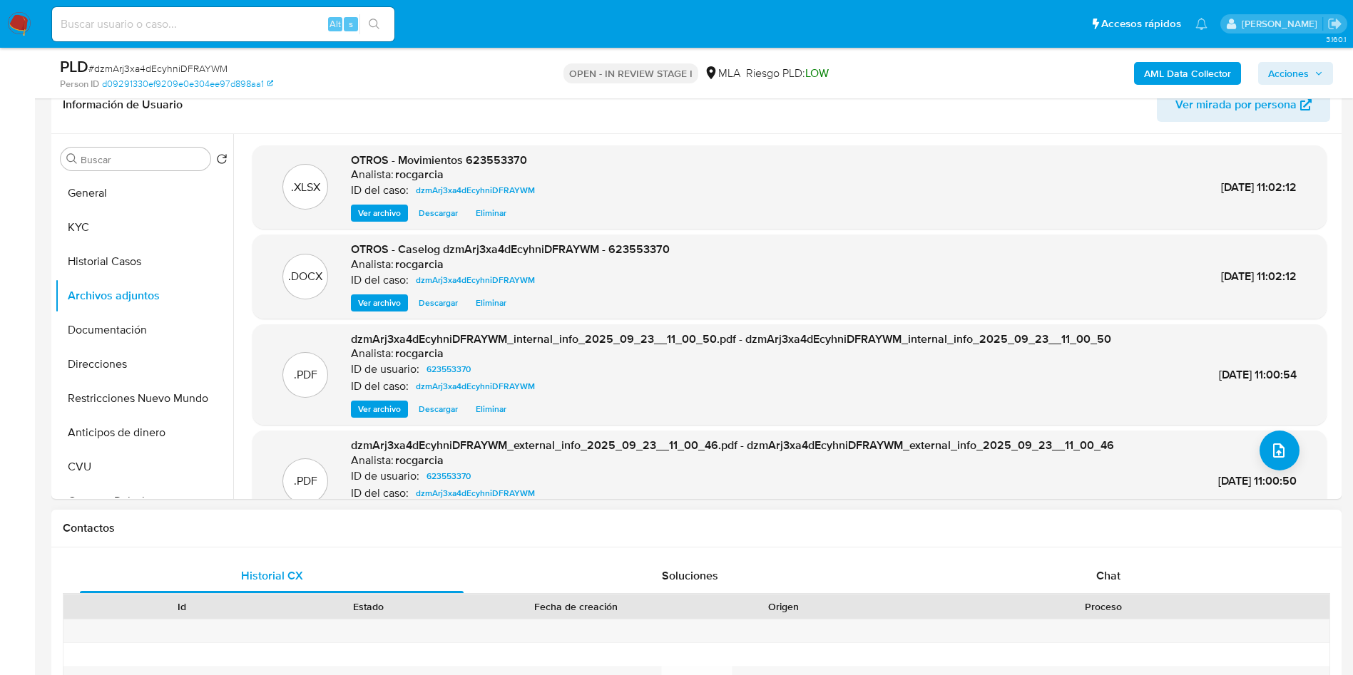
scroll to position [535, 0]
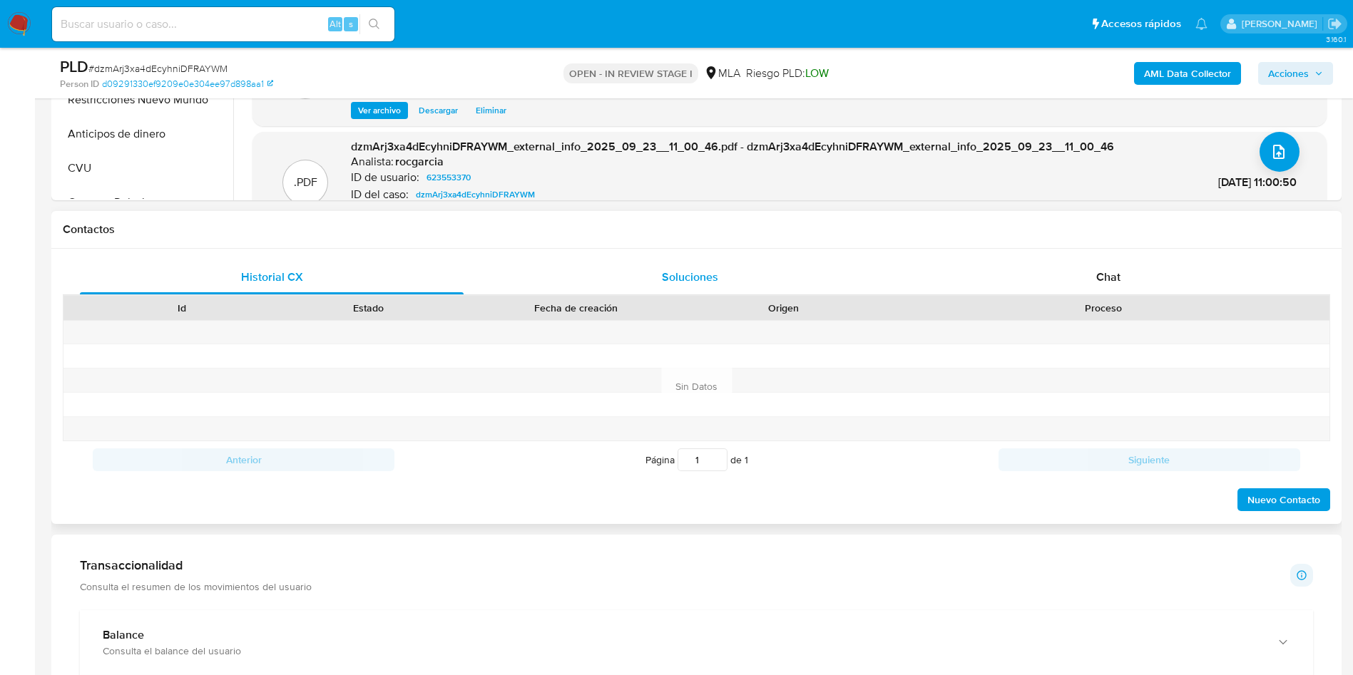
drag, startPoint x: 1095, startPoint y: 270, endPoint x: 617, endPoint y: 292, distance: 479.0
click at [1097, 270] on div "Chat" at bounding box center [1108, 277] width 384 height 34
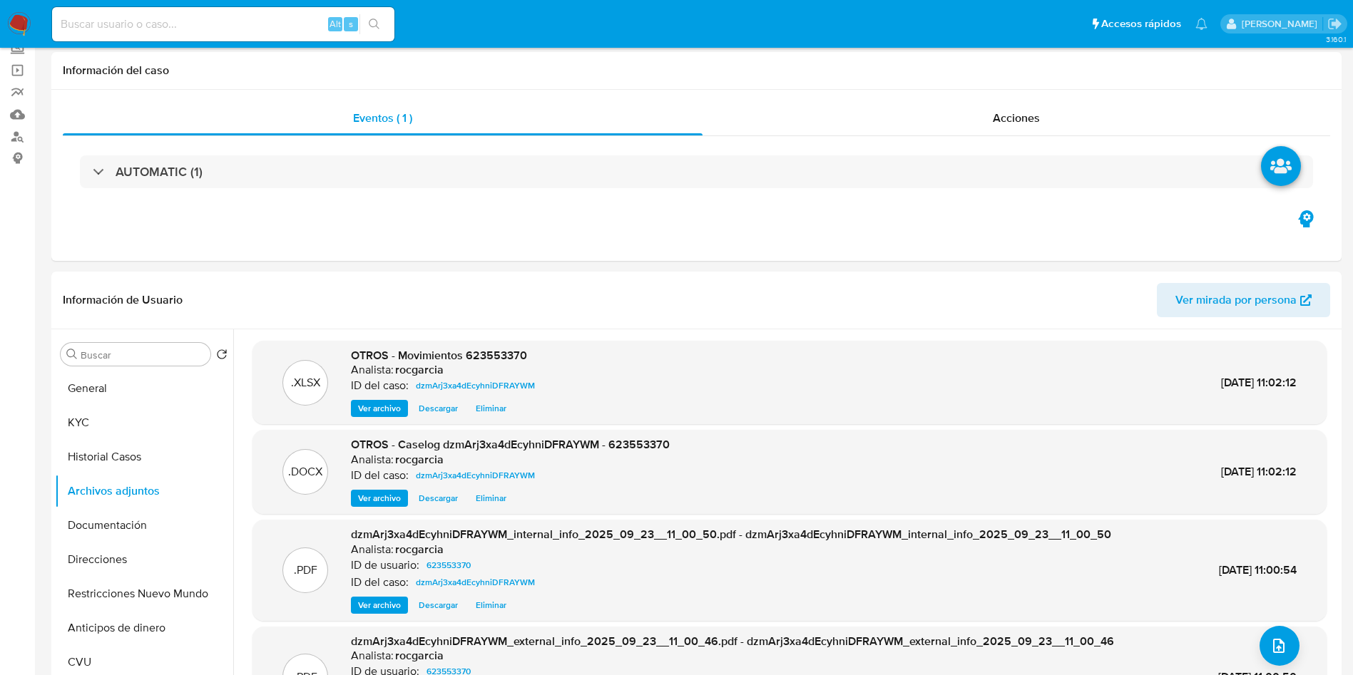
scroll to position [0, 0]
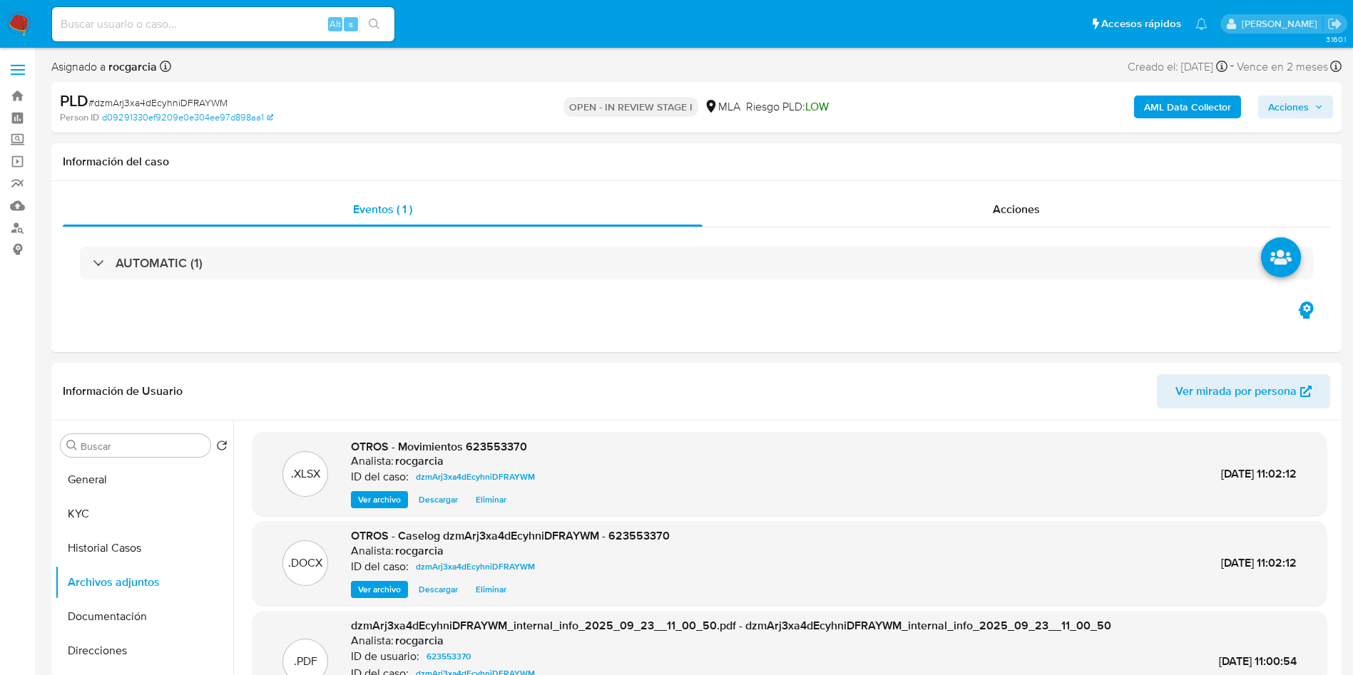
click at [1284, 119] on div "AML Data Collector Acciones" at bounding box center [1122, 108] width 421 height 34
click at [1279, 108] on span "Acciones" at bounding box center [1288, 107] width 41 height 23
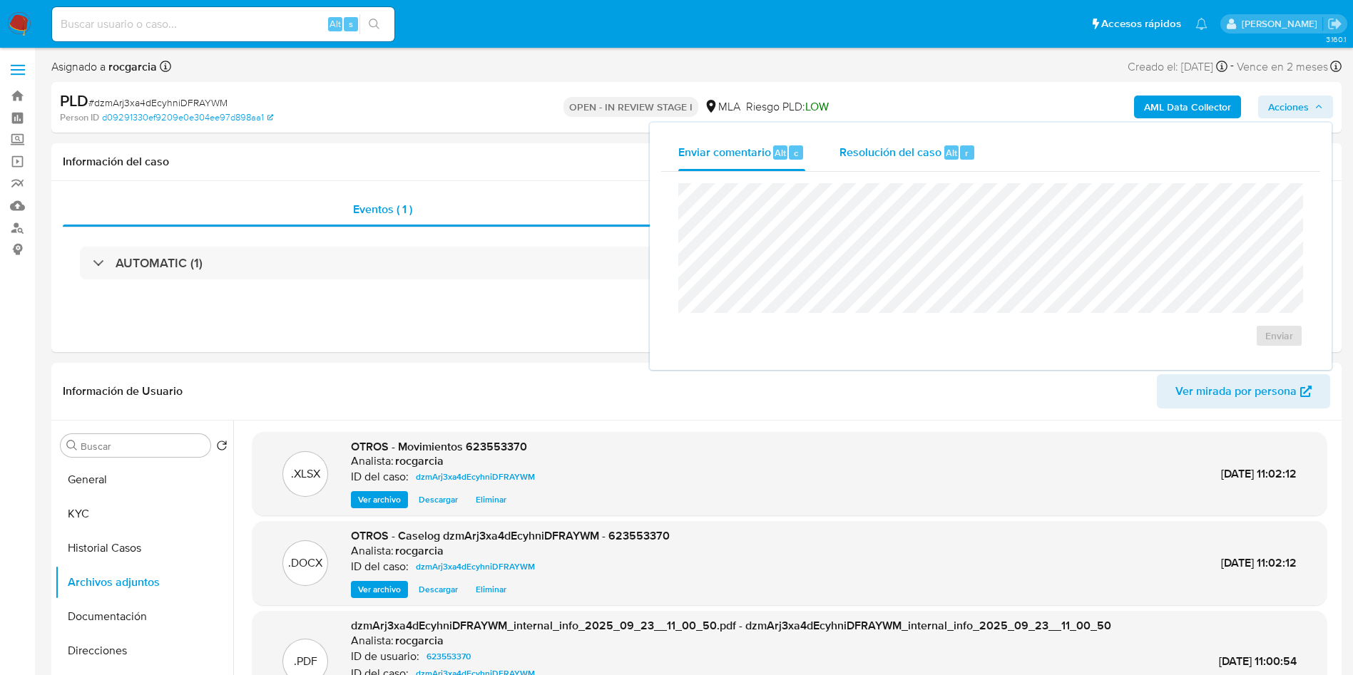
click at [874, 144] on span "Resolución del caso" at bounding box center [890, 152] width 102 height 16
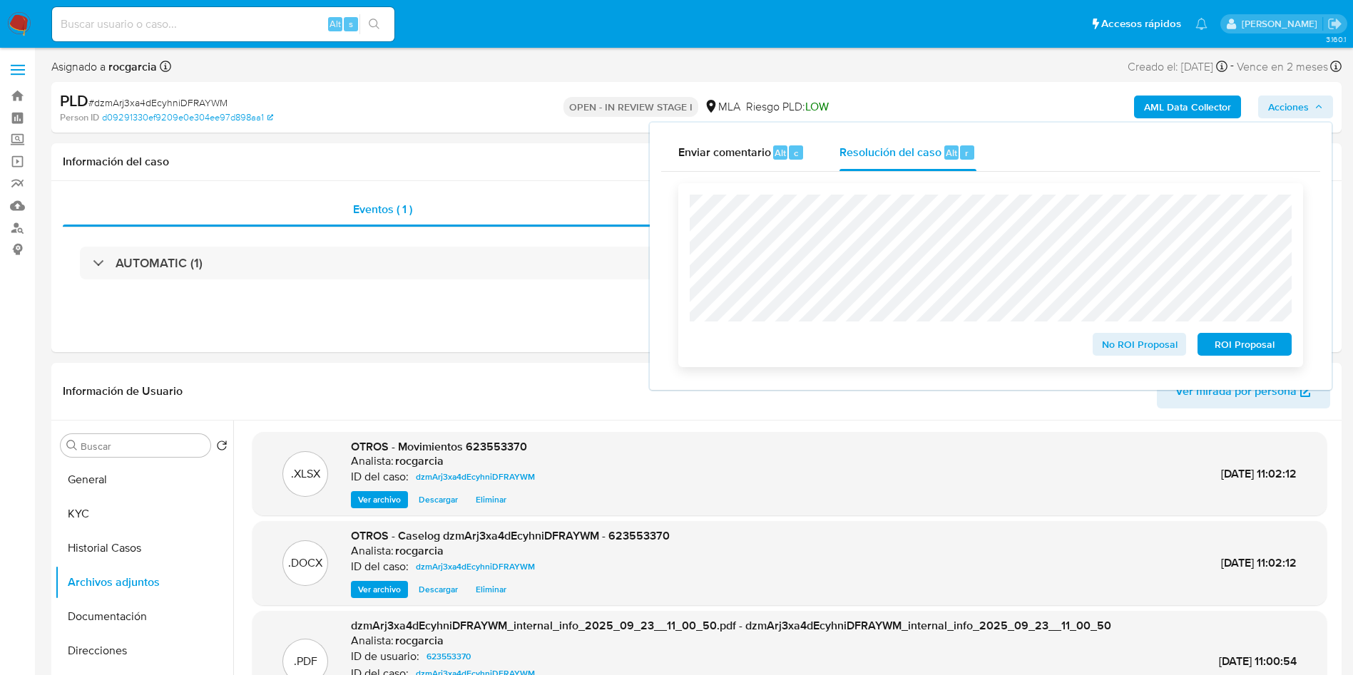
click at [1105, 345] on span "No ROI Proposal" at bounding box center [1139, 344] width 74 height 20
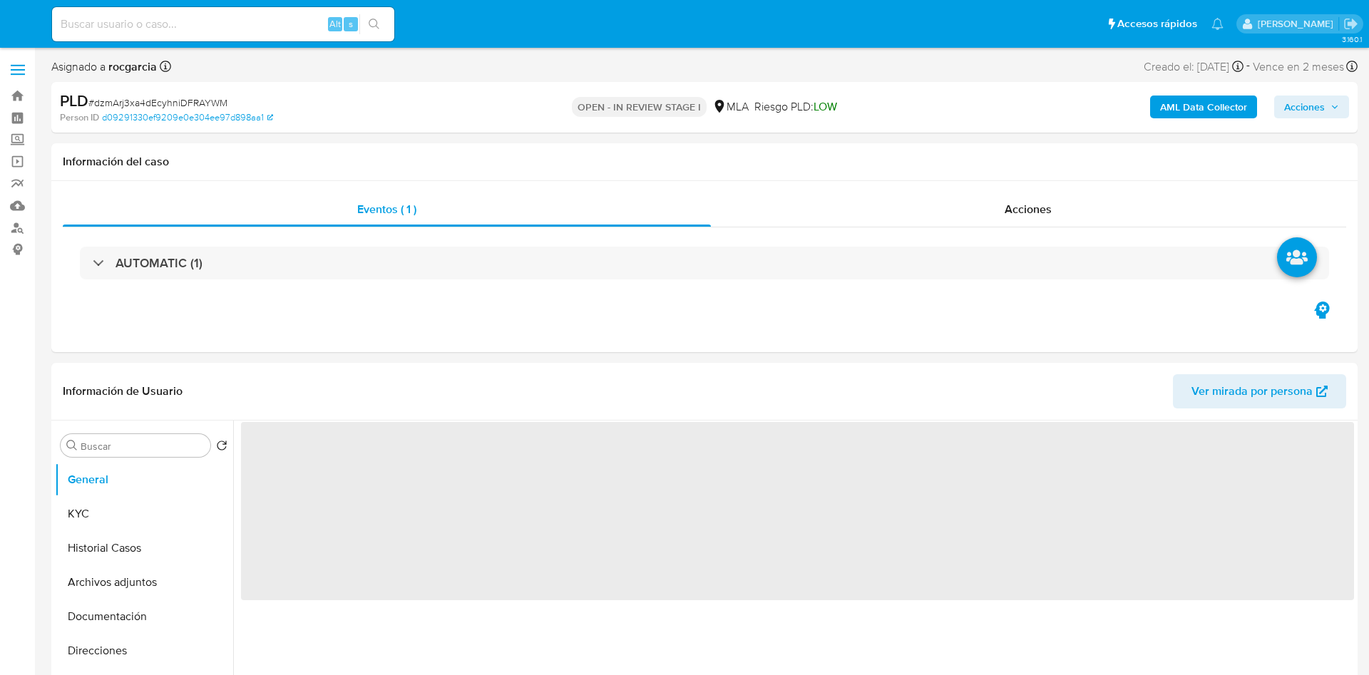
select select "10"
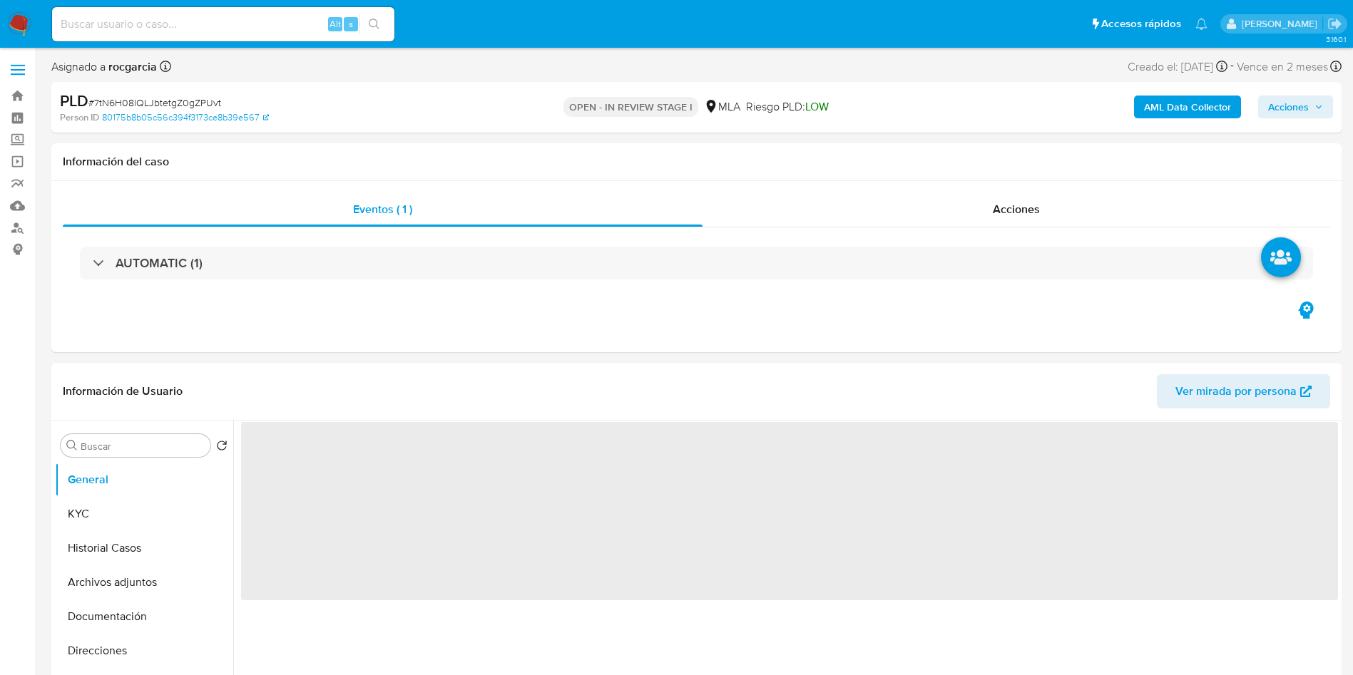
select select "10"
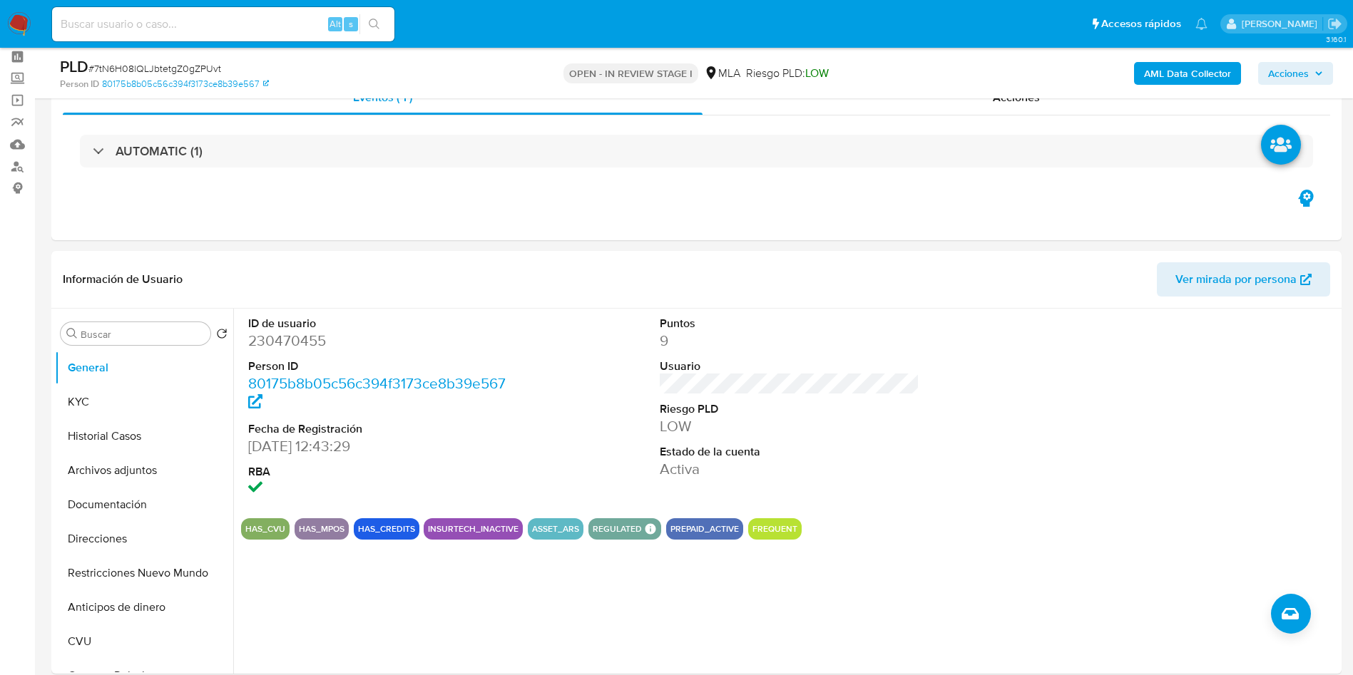
scroll to position [107, 0]
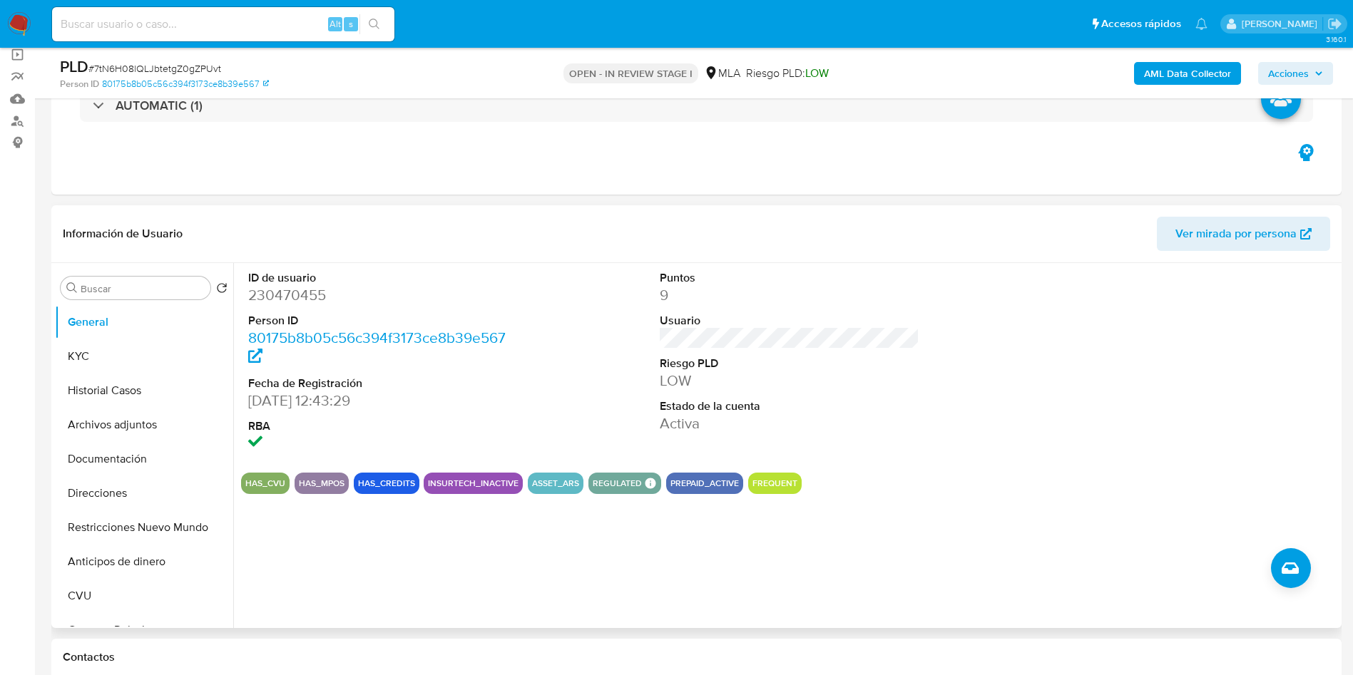
click at [277, 290] on dd "230470455" at bounding box center [378, 295] width 260 height 20
copy dd "230470455"
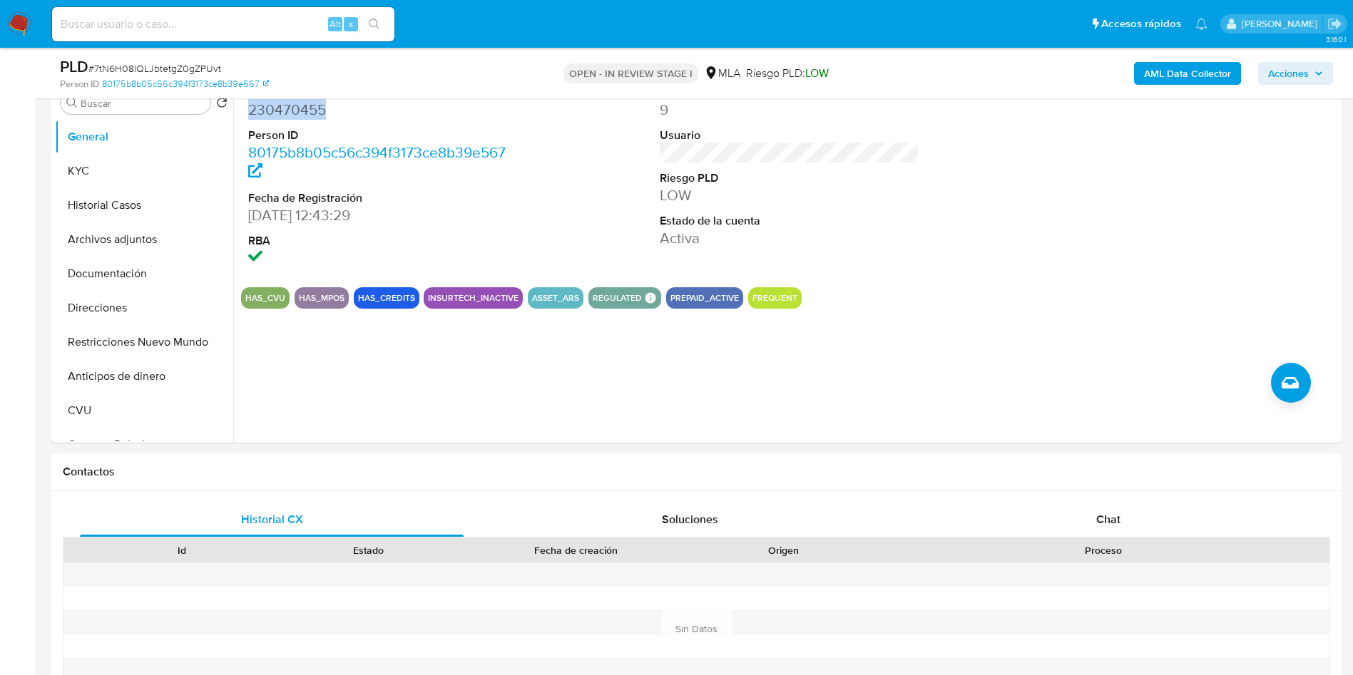
scroll to position [535, 0]
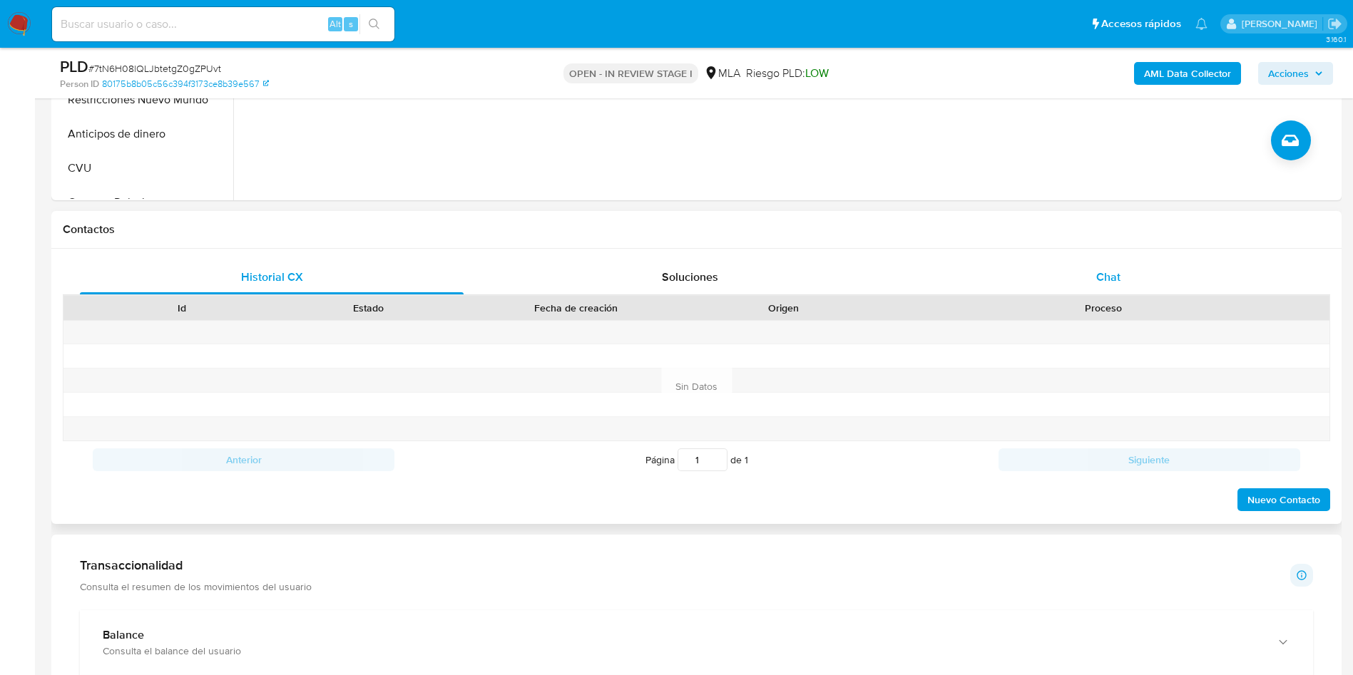
click at [1090, 292] on div "Chat" at bounding box center [1108, 277] width 384 height 34
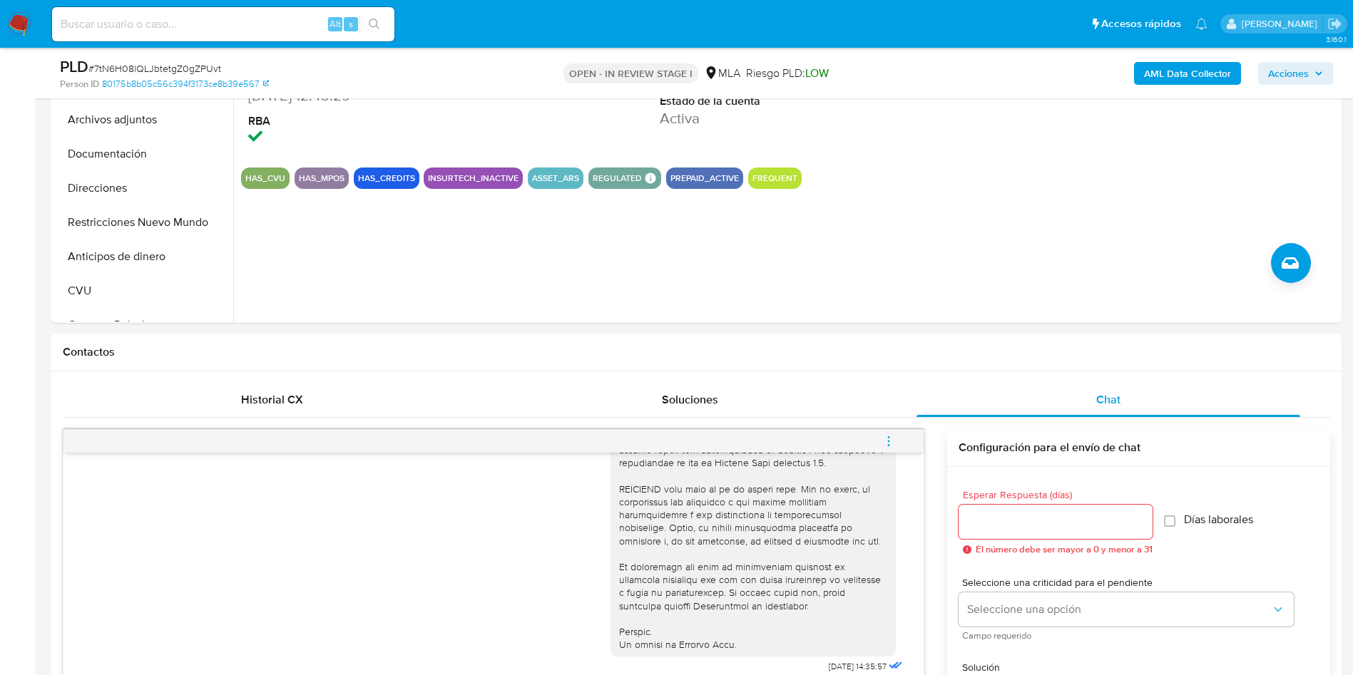
scroll to position [107, 0]
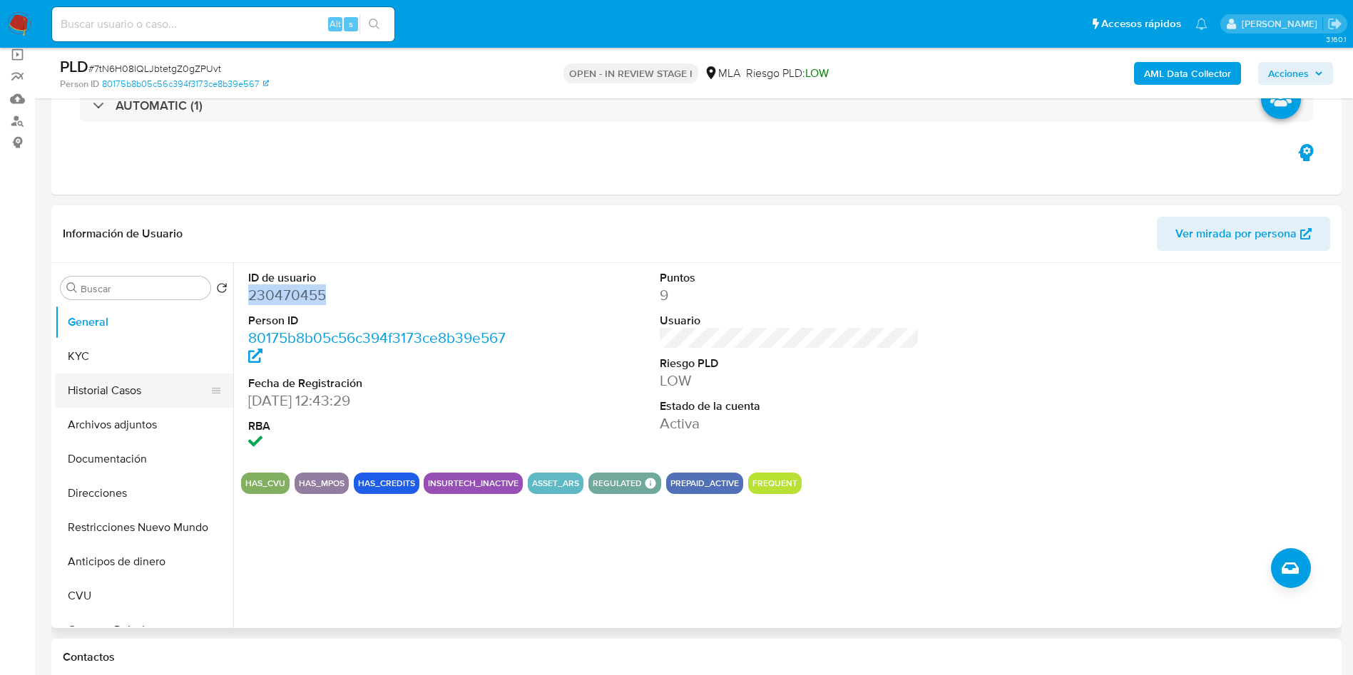
click at [107, 397] on button "Historial Casos" at bounding box center [138, 391] width 167 height 34
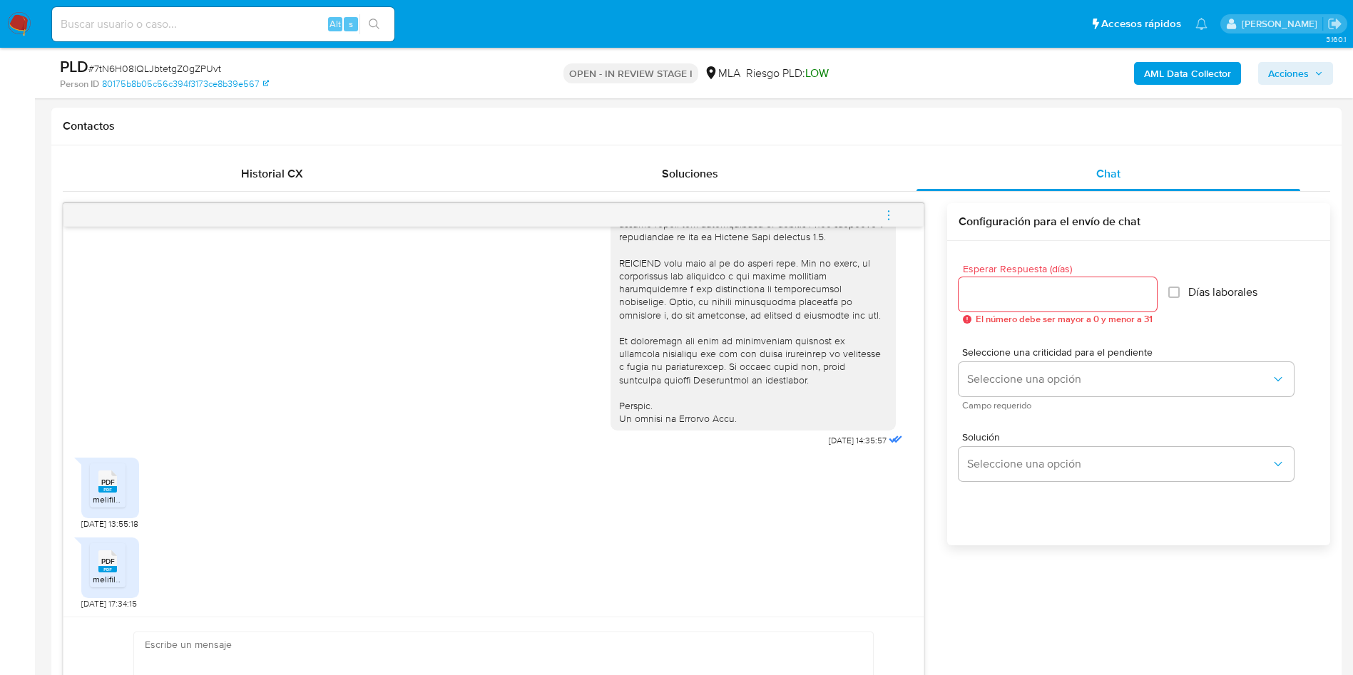
scroll to position [749, 0]
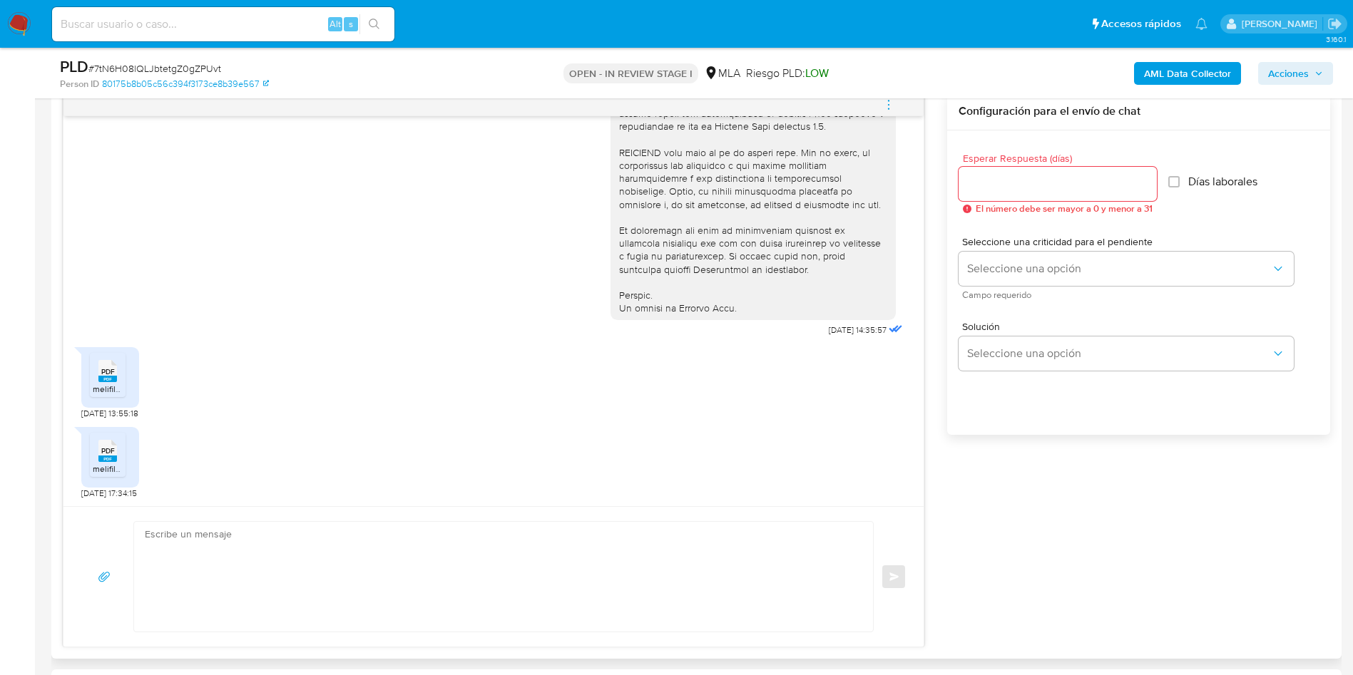
click at [103, 382] on rect at bounding box center [107, 379] width 19 height 6
click at [101, 434] on li "PDF PDF melifile5042978276754036888.pdf" at bounding box center [108, 455] width 36 height 44
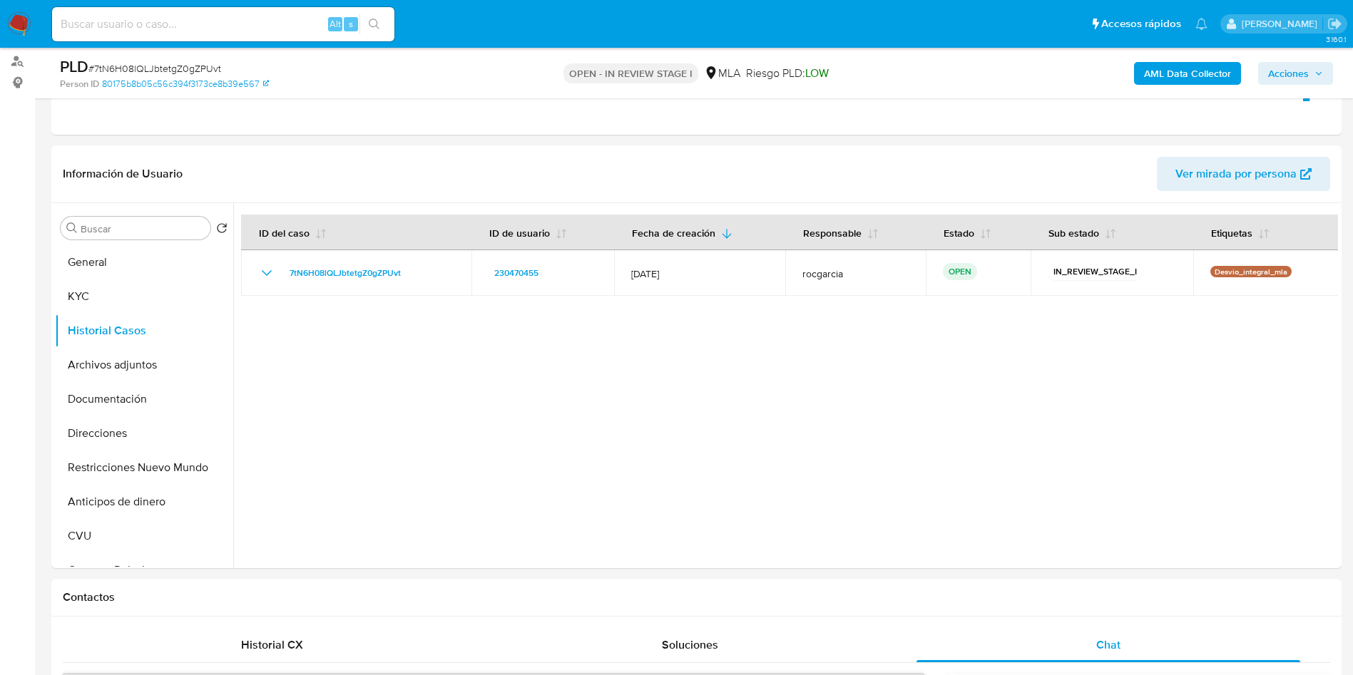
scroll to position [214, 0]
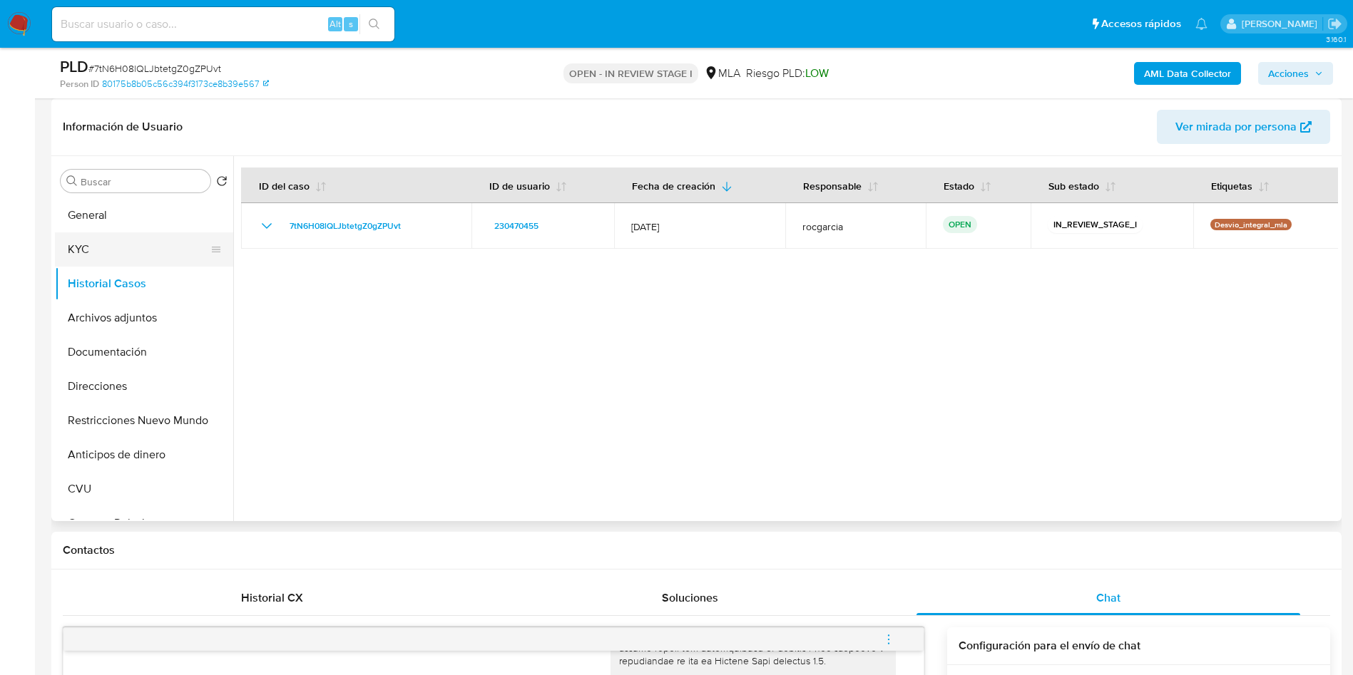
click at [96, 253] on button "KYC" at bounding box center [138, 249] width 167 height 34
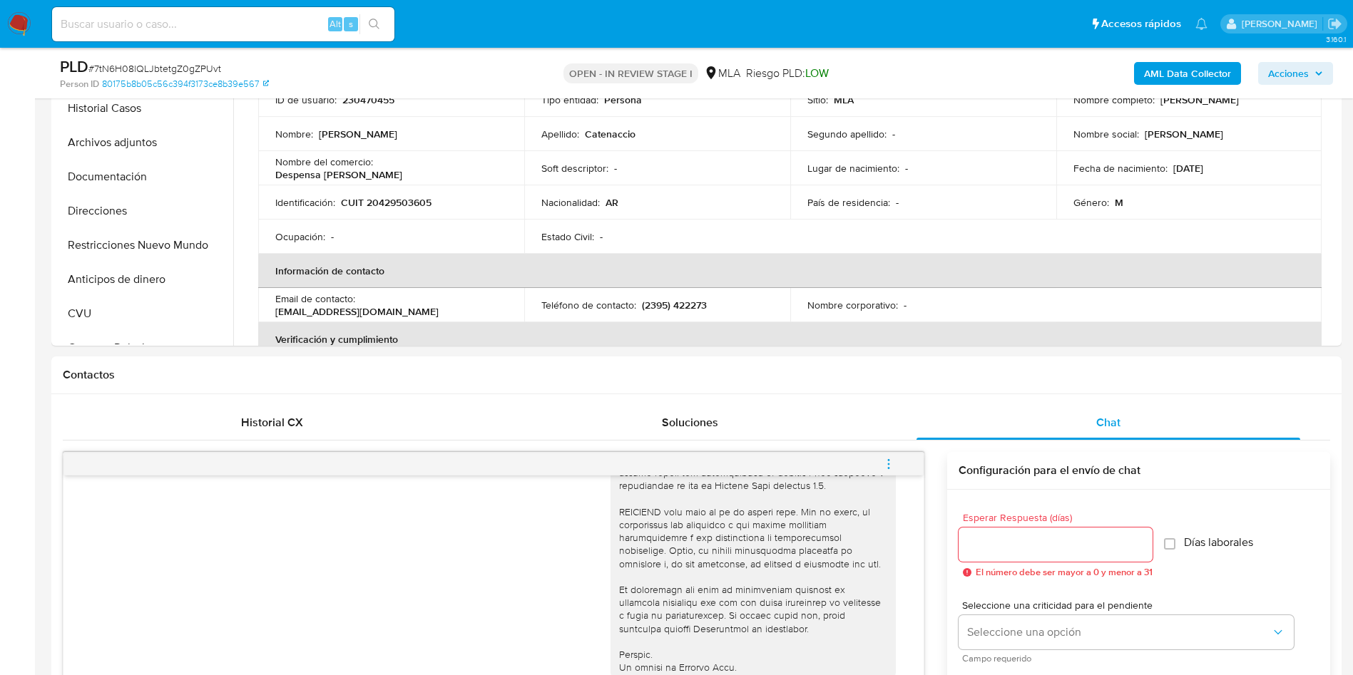
scroll to position [107, 0]
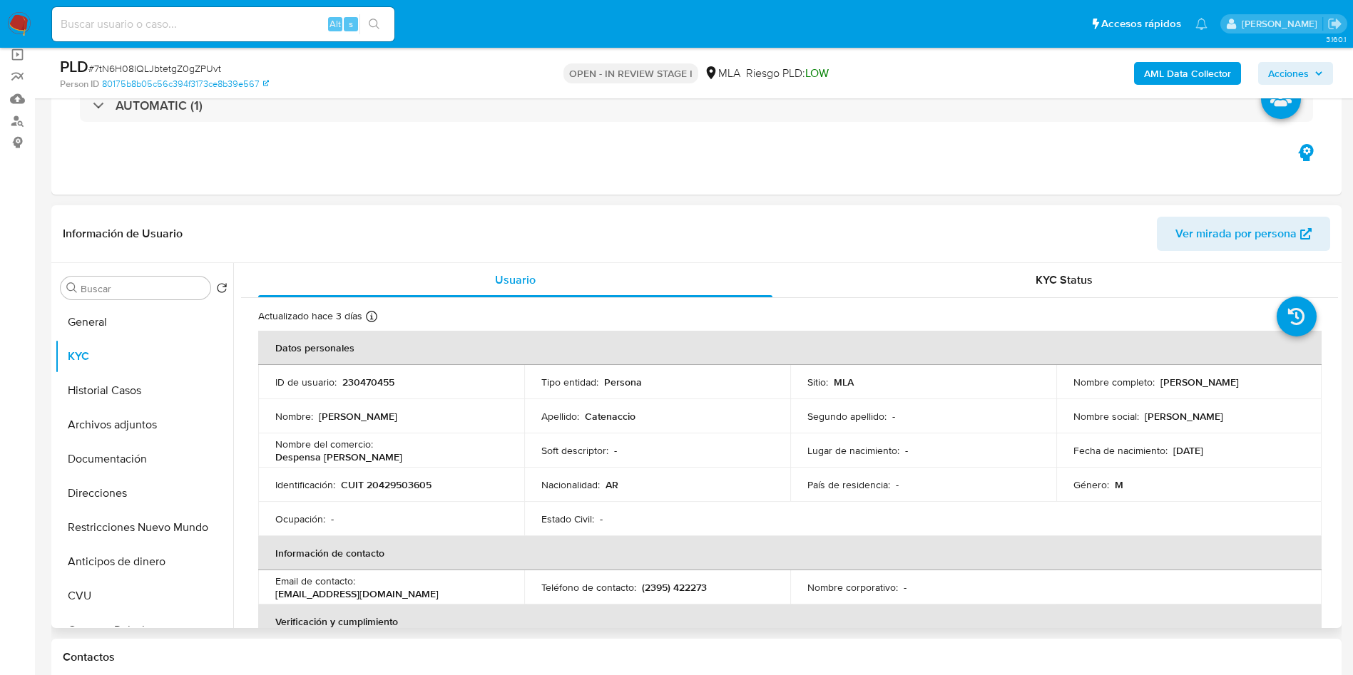
click at [389, 478] on p "CUIT 20429503605" at bounding box center [386, 484] width 91 height 13
click at [394, 488] on p "CUIT 20429503605" at bounding box center [386, 484] width 91 height 13
copy p "20429503605"
click at [1239, 383] on p "Fernando Jose Catenaccio" at bounding box center [1199, 382] width 78 height 13
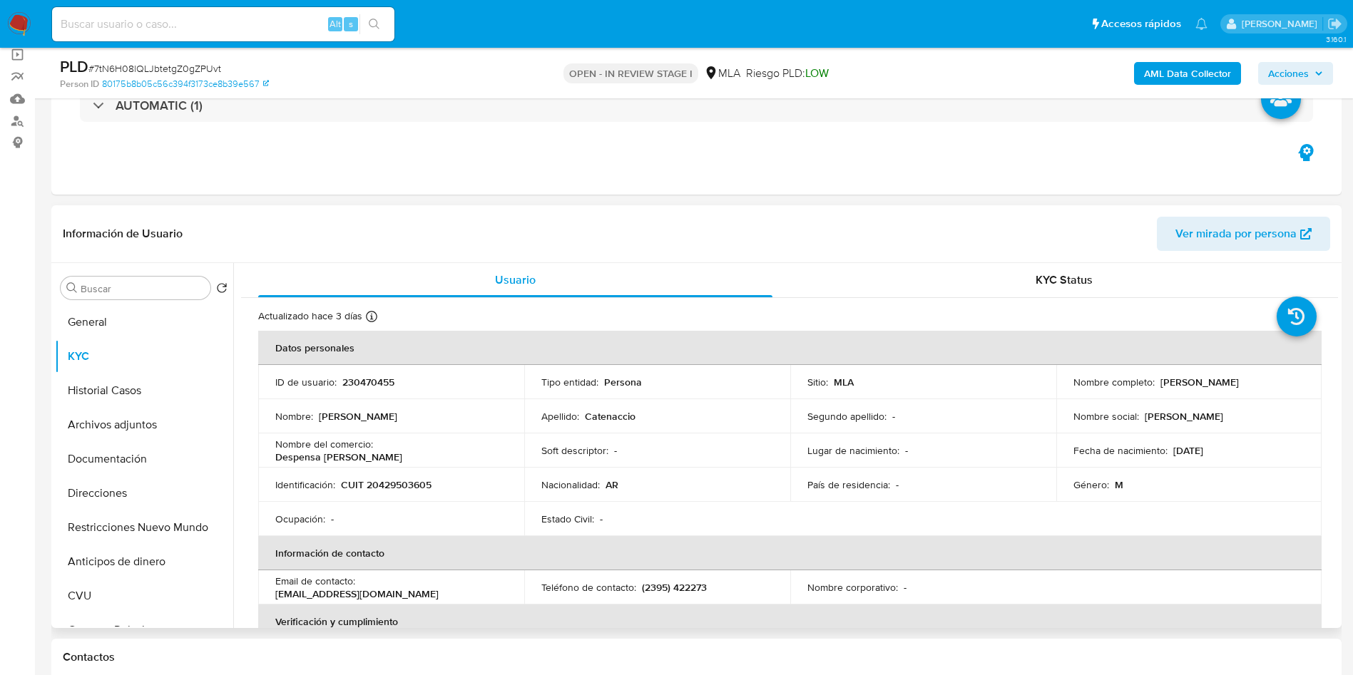
click at [1239, 383] on p "Fernando Jose Catenaccio" at bounding box center [1199, 382] width 78 height 13
click at [387, 486] on p "CUIT 20429503605" at bounding box center [386, 484] width 91 height 13
copy p "20429503605"
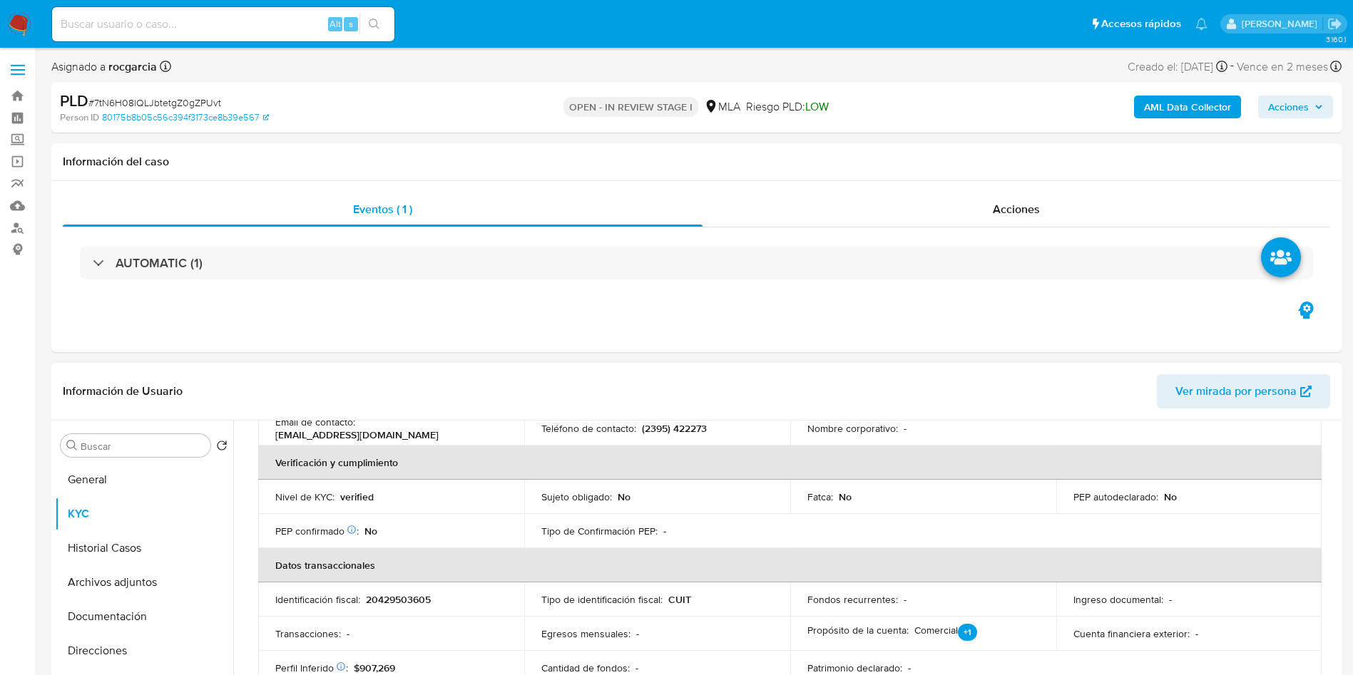
scroll to position [0, 0]
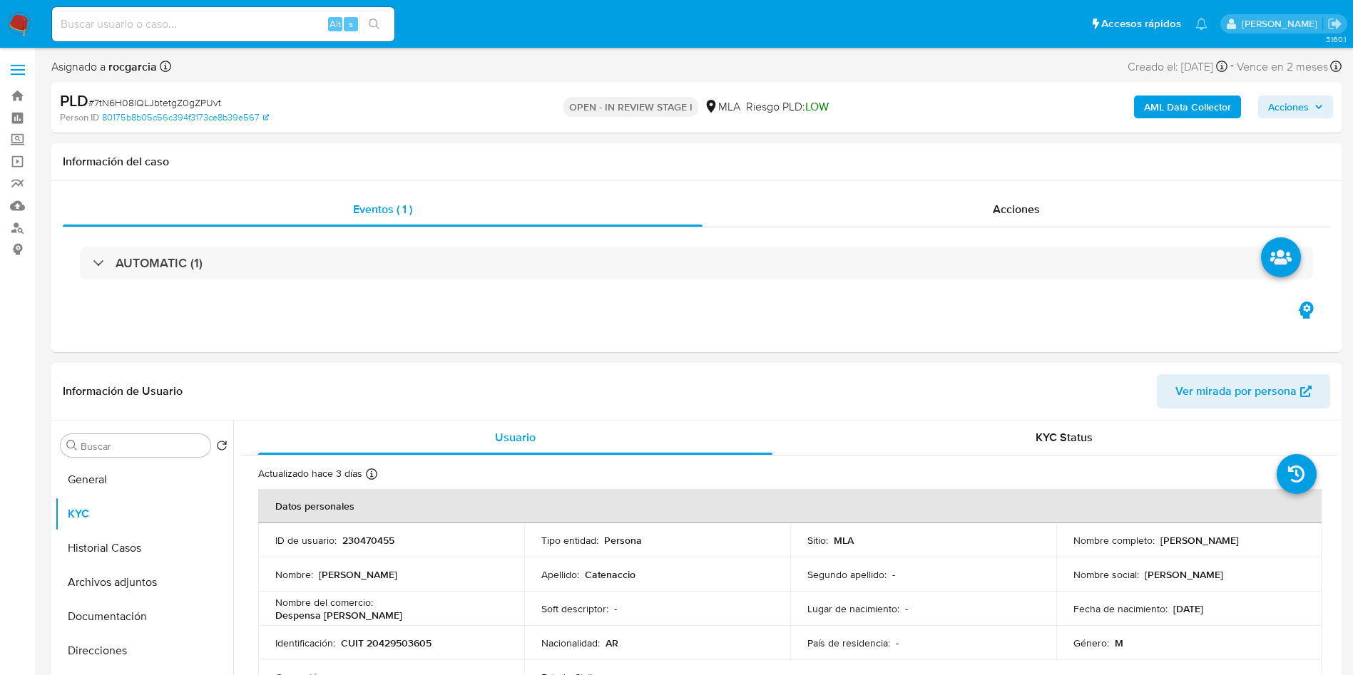
click at [353, 541] on p "230470455" at bounding box center [368, 540] width 52 height 13
copy p "230470455"
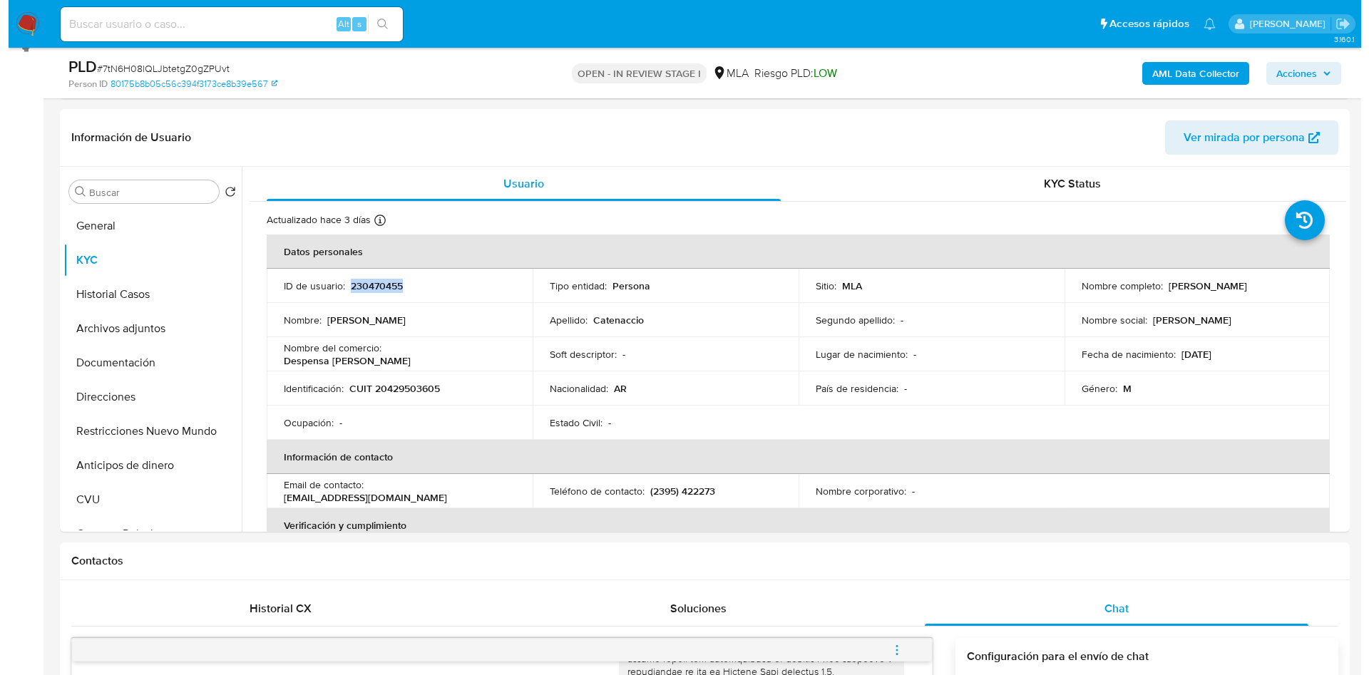
scroll to position [214, 0]
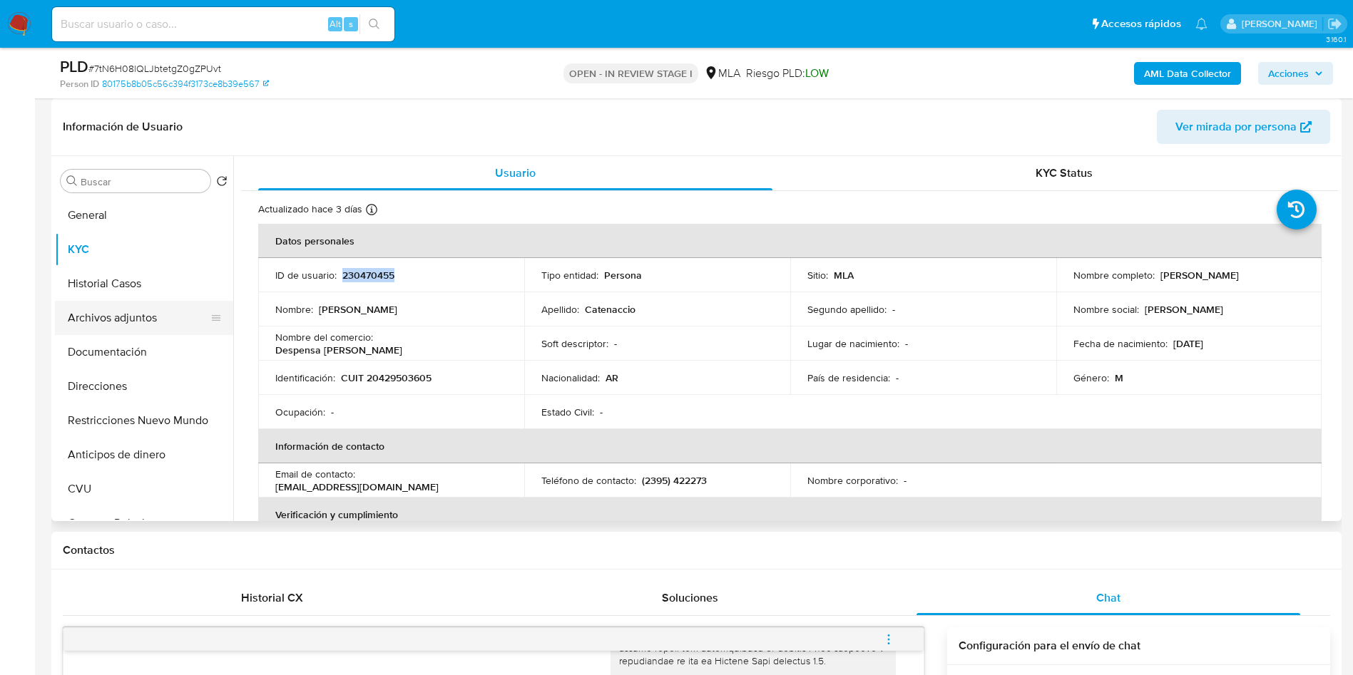
click at [101, 328] on button "Archivos adjuntos" at bounding box center [138, 318] width 167 height 34
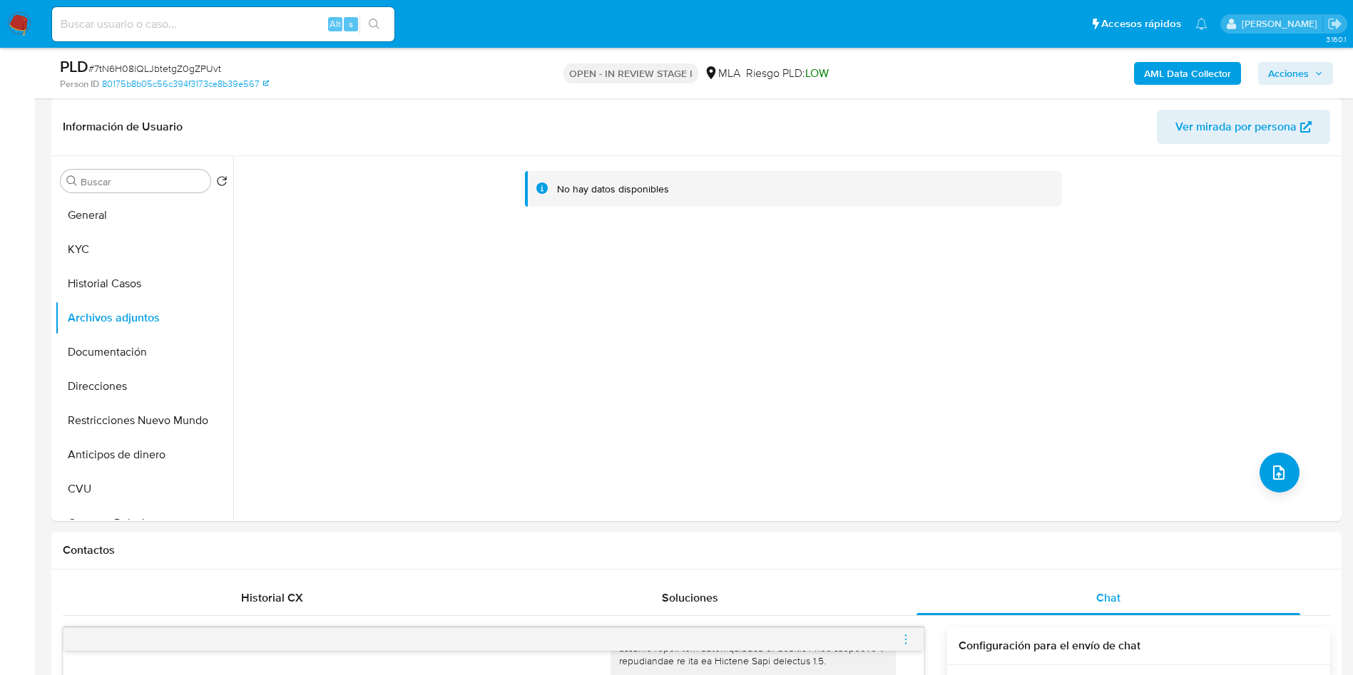
click at [1166, 78] on b "AML Data Collector" at bounding box center [1187, 73] width 87 height 23
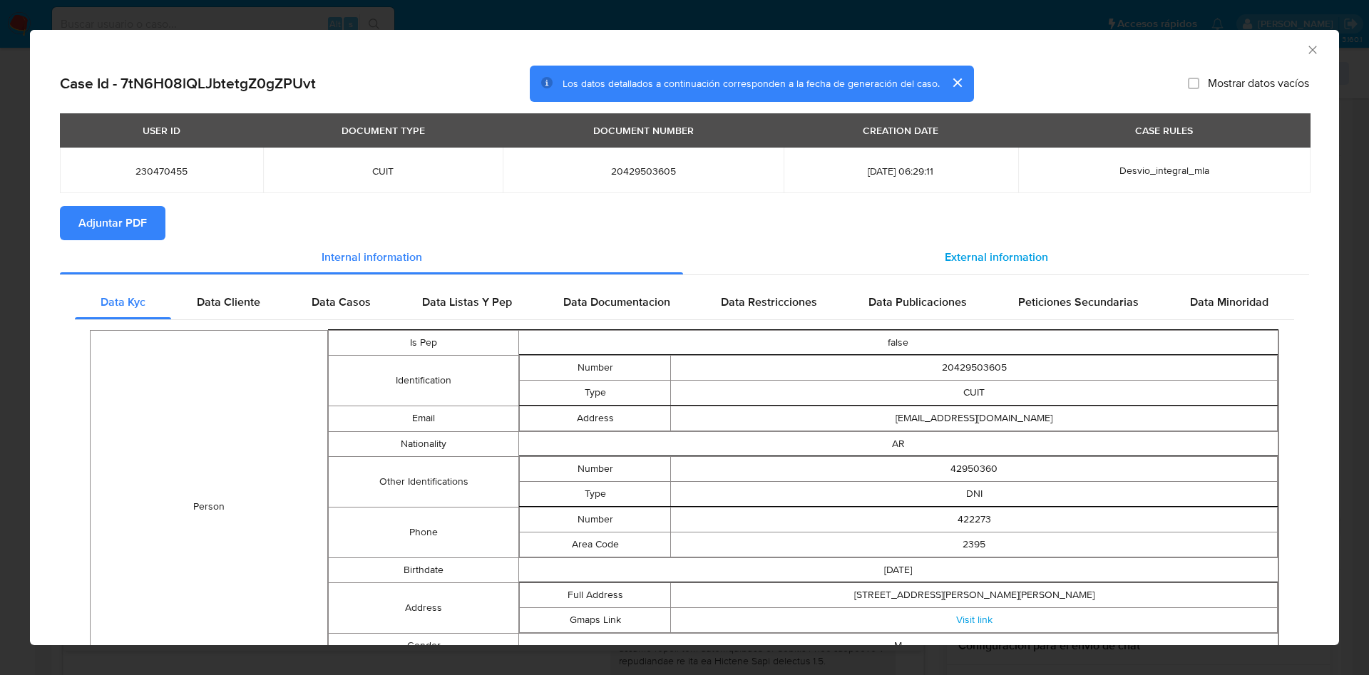
click at [998, 249] on span "External information" at bounding box center [996, 257] width 103 height 16
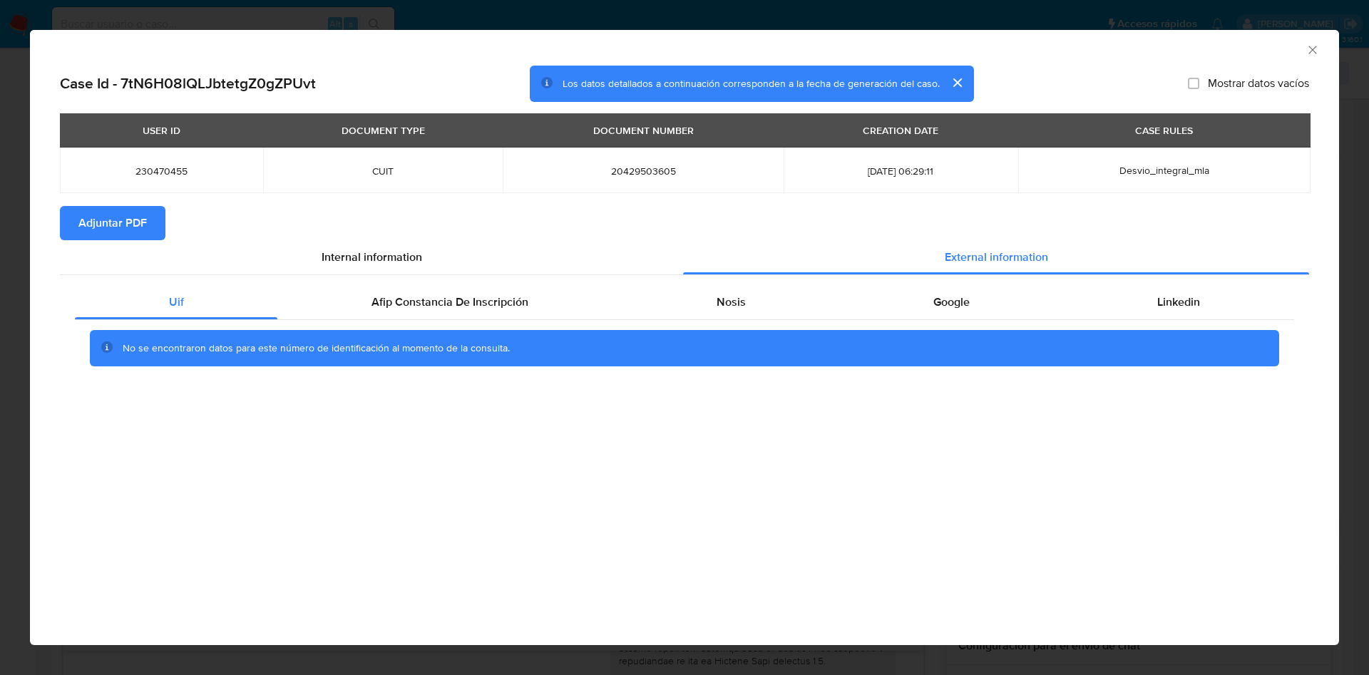
click at [429, 284] on div "Uif Afip Constancia De Inscripción Nosis Google Linkedin No se encontraron dato…" at bounding box center [684, 331] width 1249 height 112
click at [439, 302] on span "Afip Constancia De Inscripción" at bounding box center [450, 302] width 157 height 16
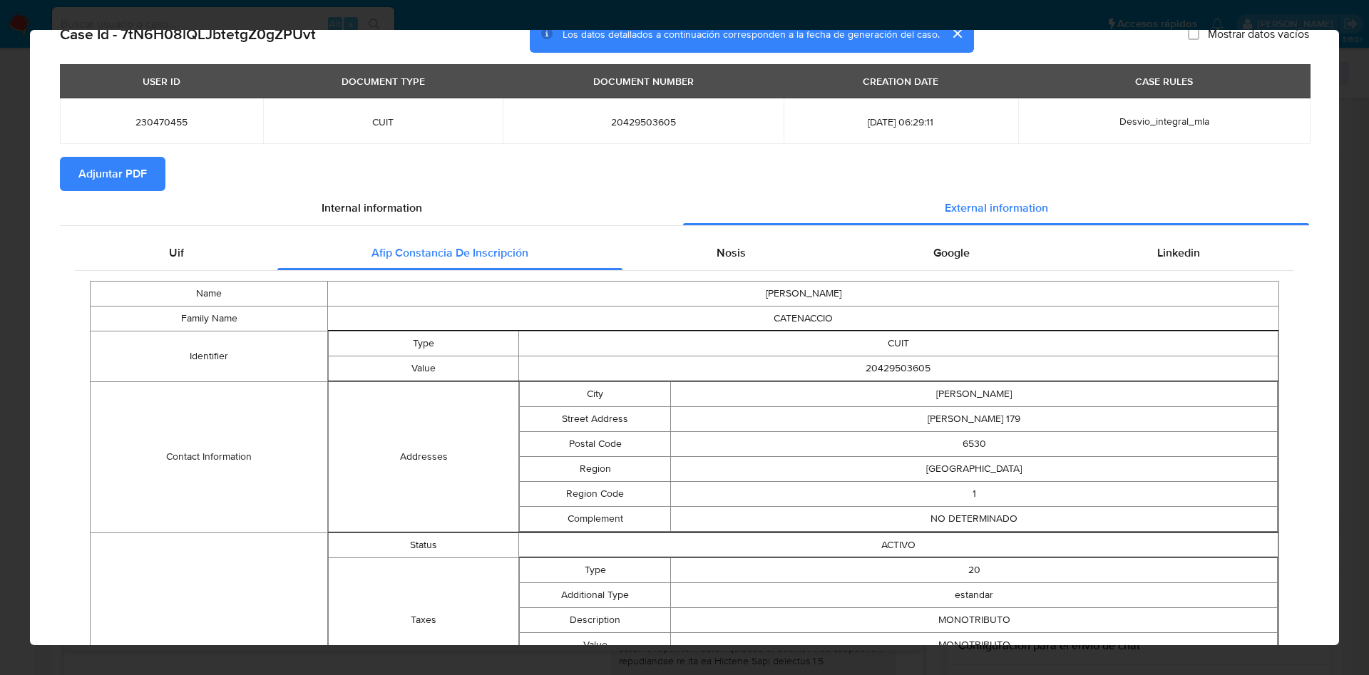
scroll to position [0, 0]
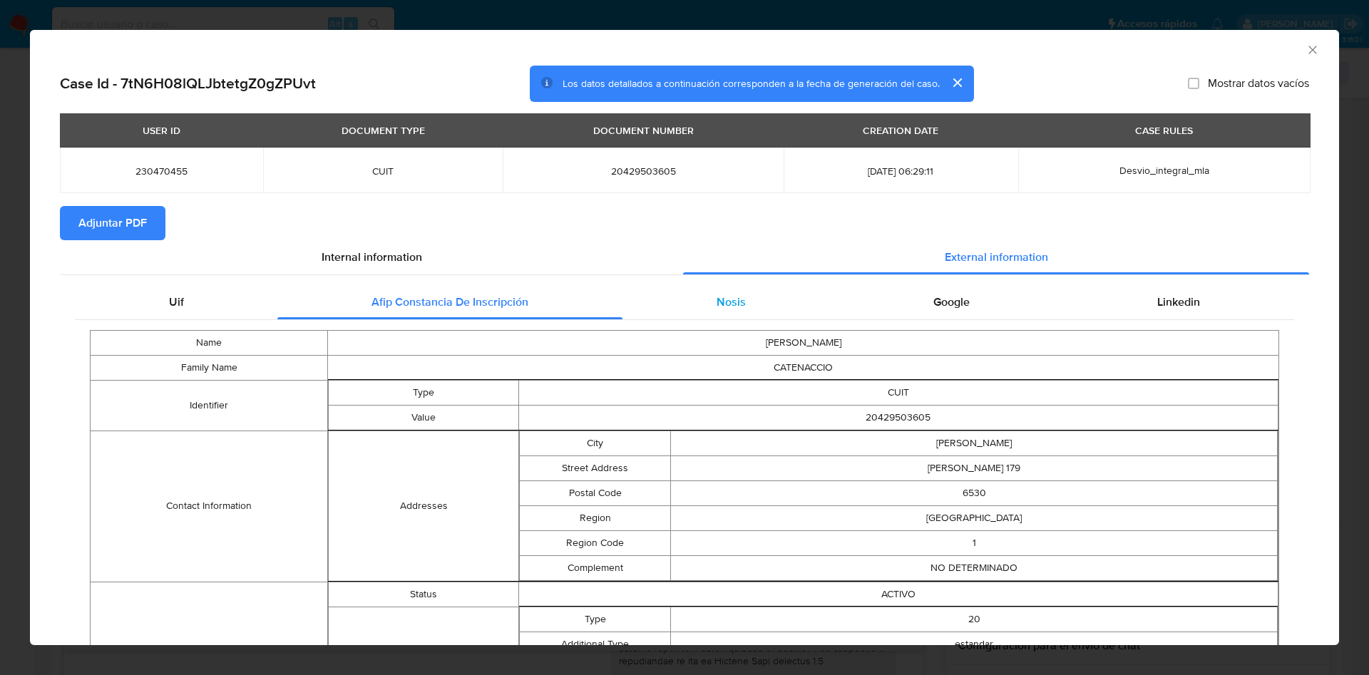
click at [748, 294] on div "Nosis" at bounding box center [731, 302] width 217 height 34
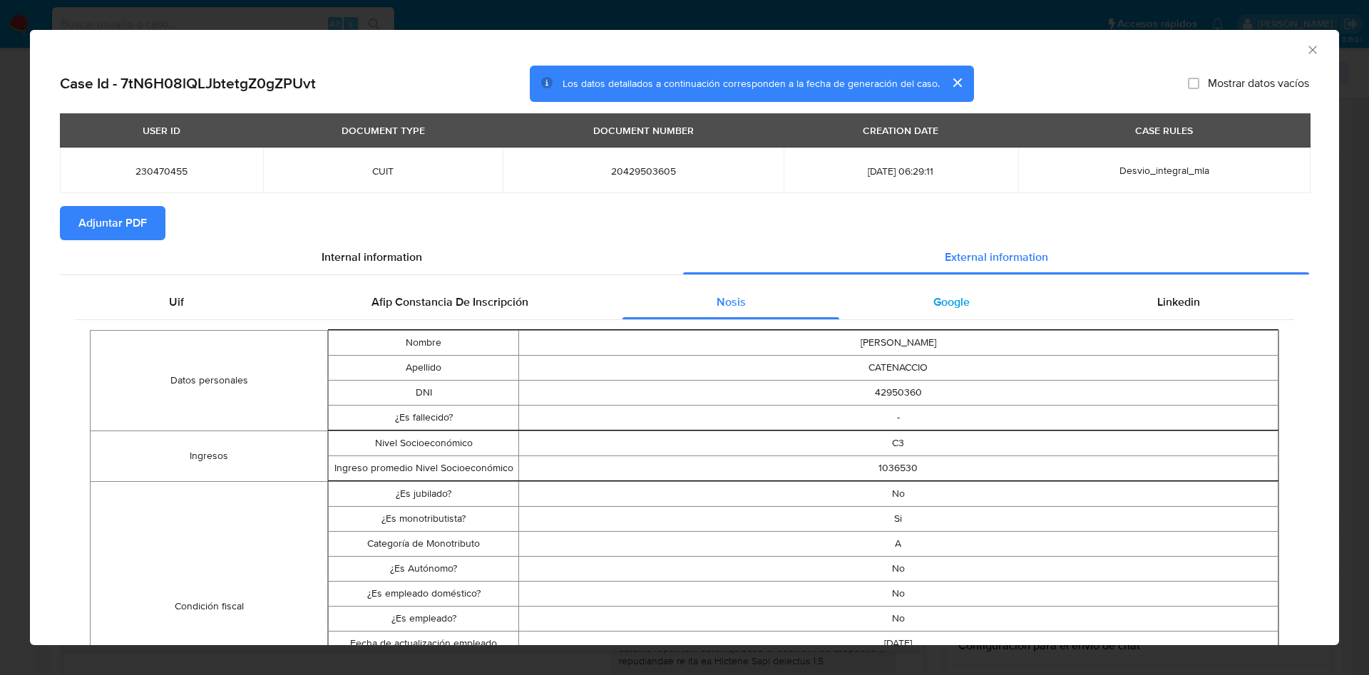
drag, startPoint x: 949, startPoint y: 304, endPoint x: 978, endPoint y: 304, distance: 29.2
click at [951, 304] on span "Google" at bounding box center [951, 302] width 36 height 16
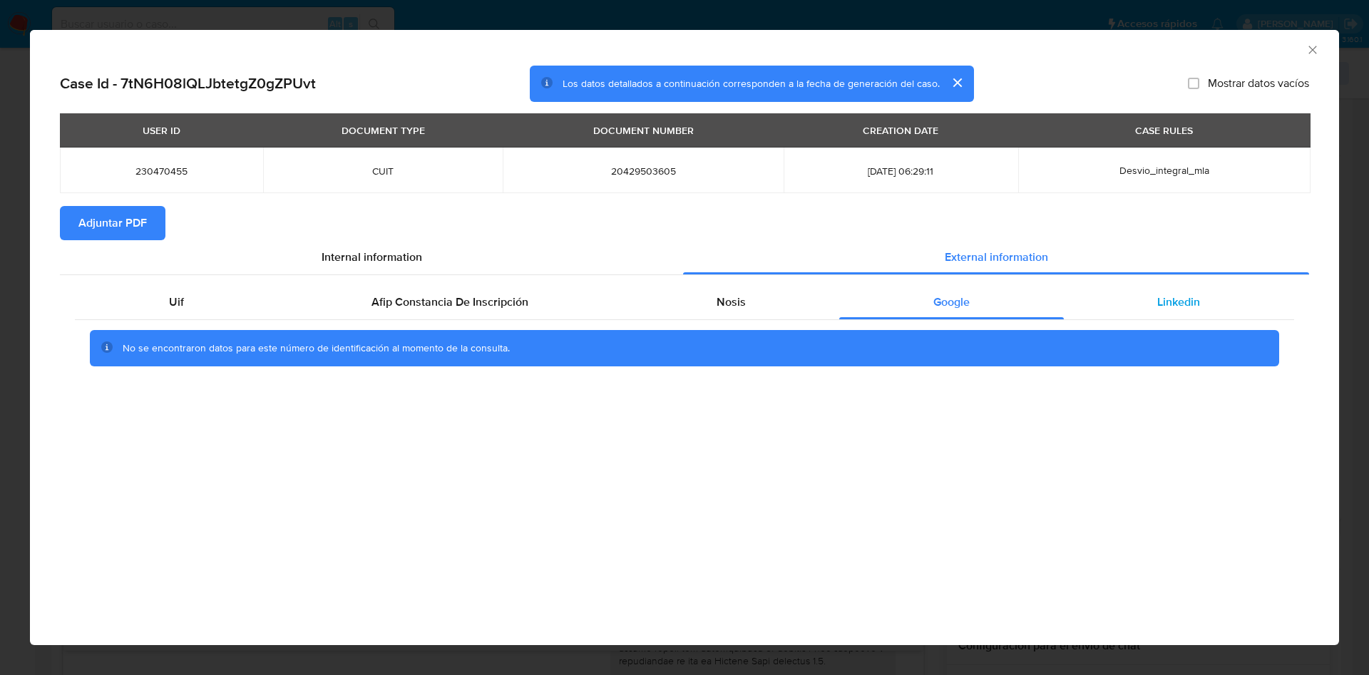
click at [1162, 291] on div "Linkedin" at bounding box center [1179, 302] width 230 height 34
click at [98, 227] on span "Adjuntar PDF" at bounding box center [112, 223] width 68 height 31
click at [1318, 50] on icon "Cerrar ventana" at bounding box center [1313, 50] width 14 height 14
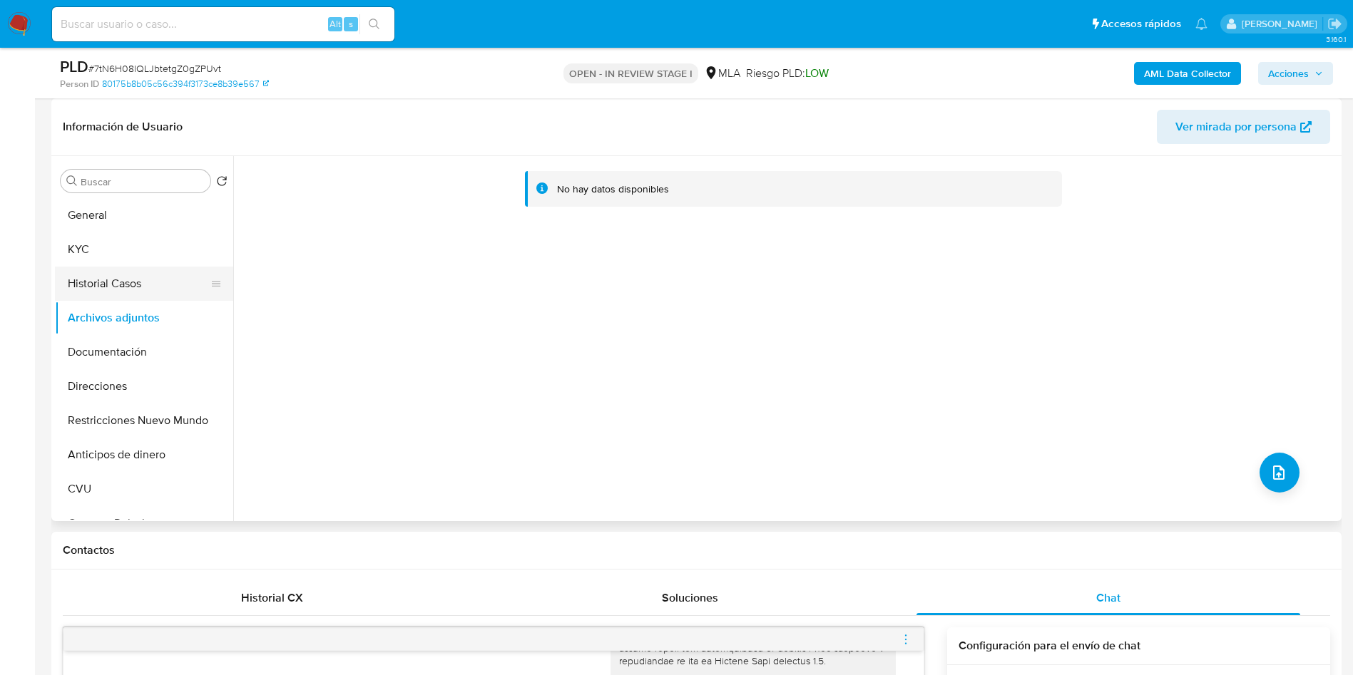
click at [137, 295] on button "Historial Casos" at bounding box center [138, 284] width 167 height 34
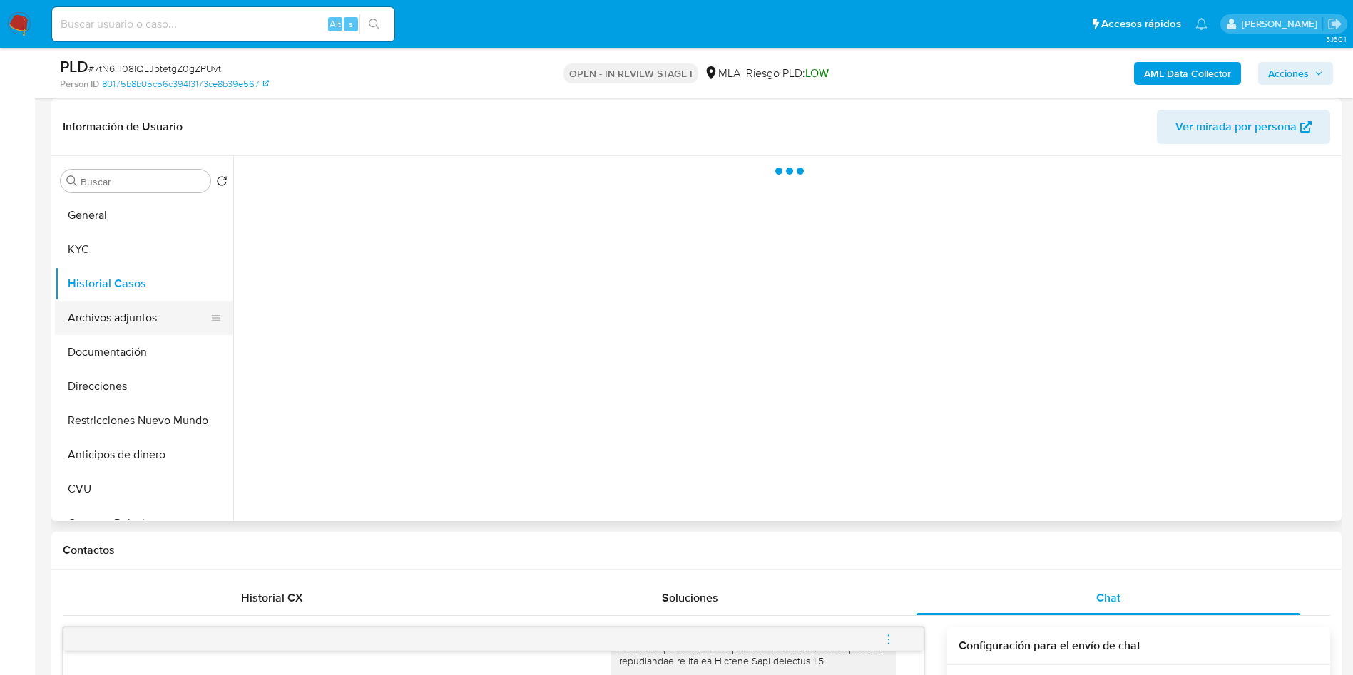
click at [135, 304] on button "Archivos adjuntos" at bounding box center [138, 318] width 167 height 34
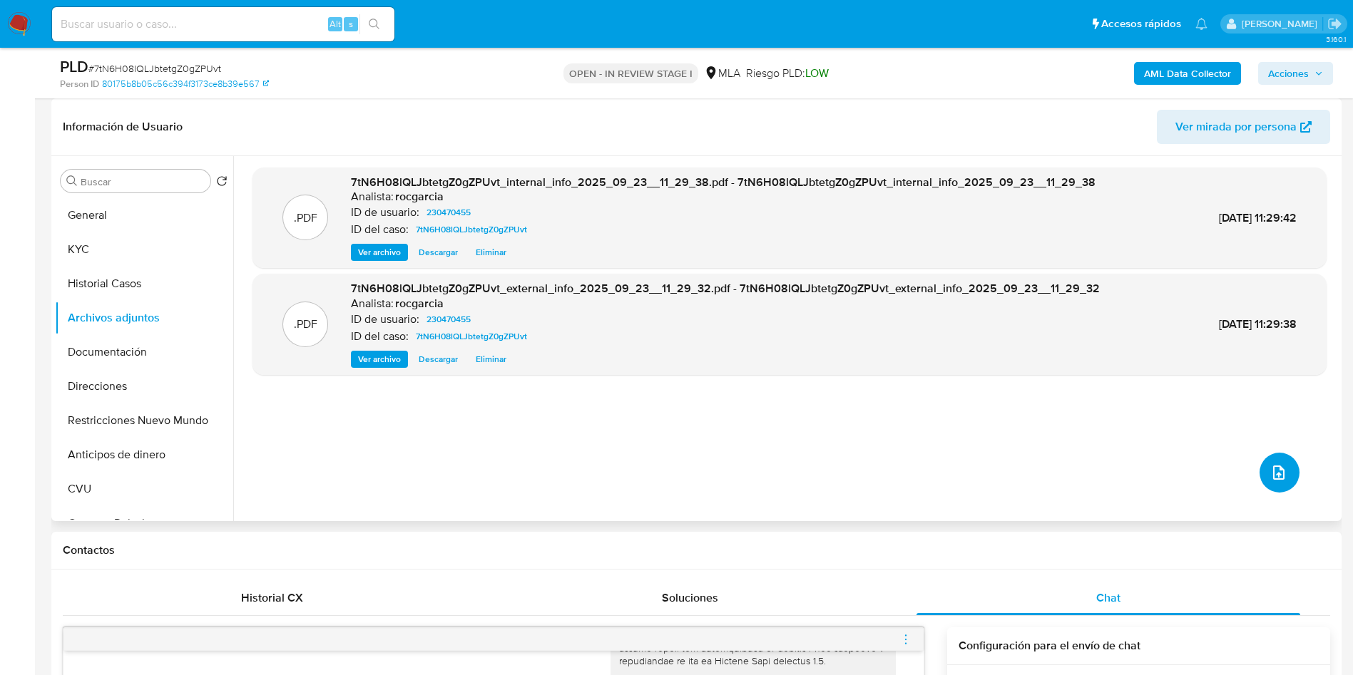
click at [1270, 464] on icon "upload-file" at bounding box center [1278, 472] width 17 height 17
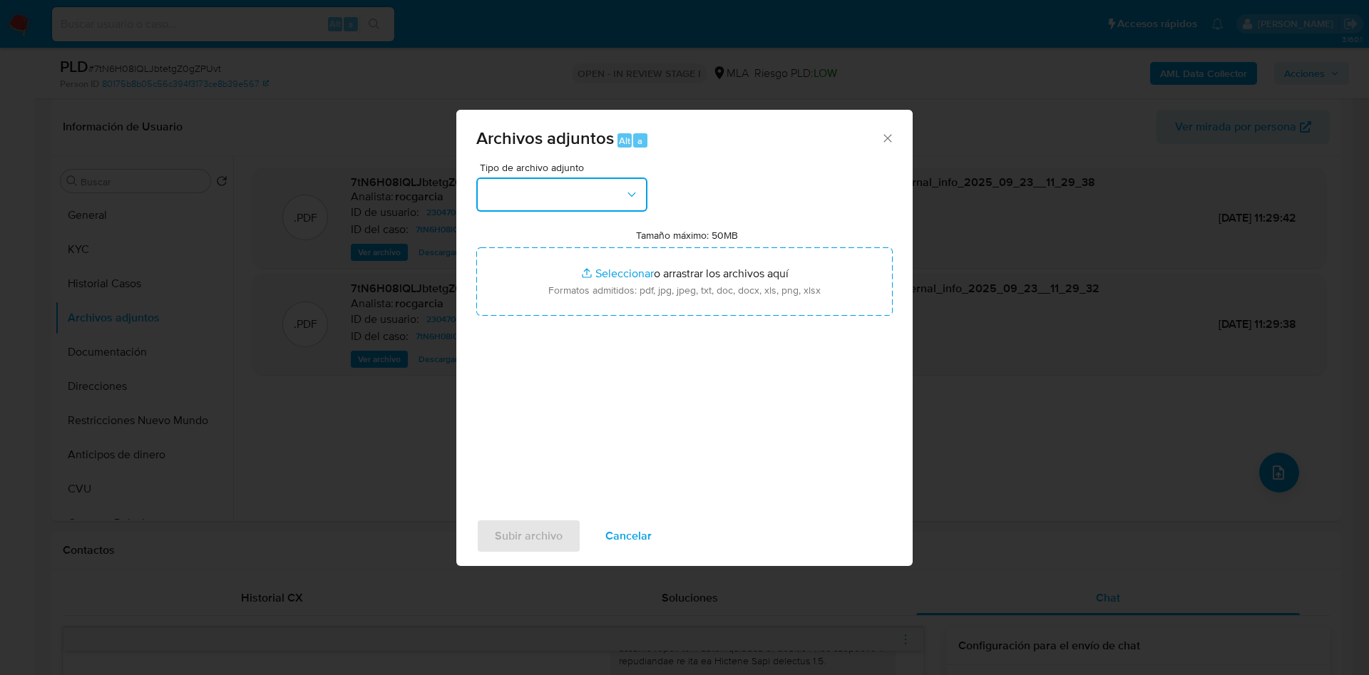
click at [573, 188] on button "button" at bounding box center [561, 195] width 171 height 34
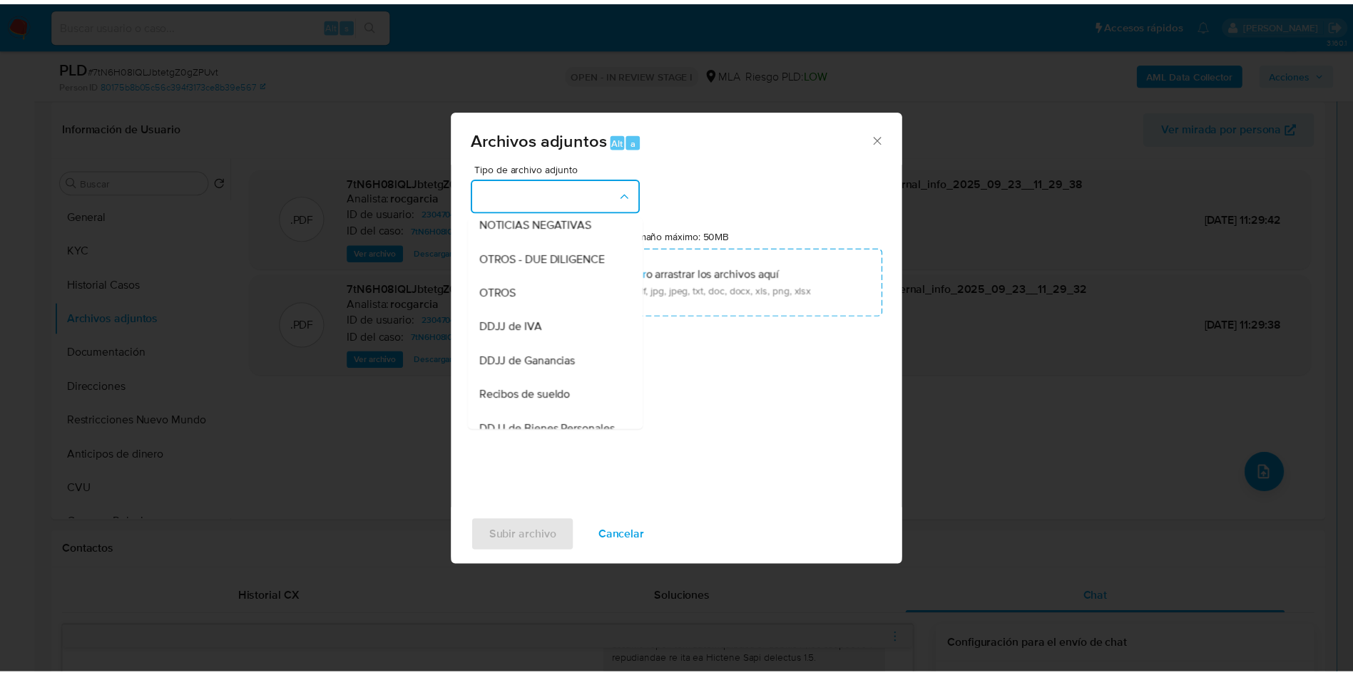
scroll to position [214, 0]
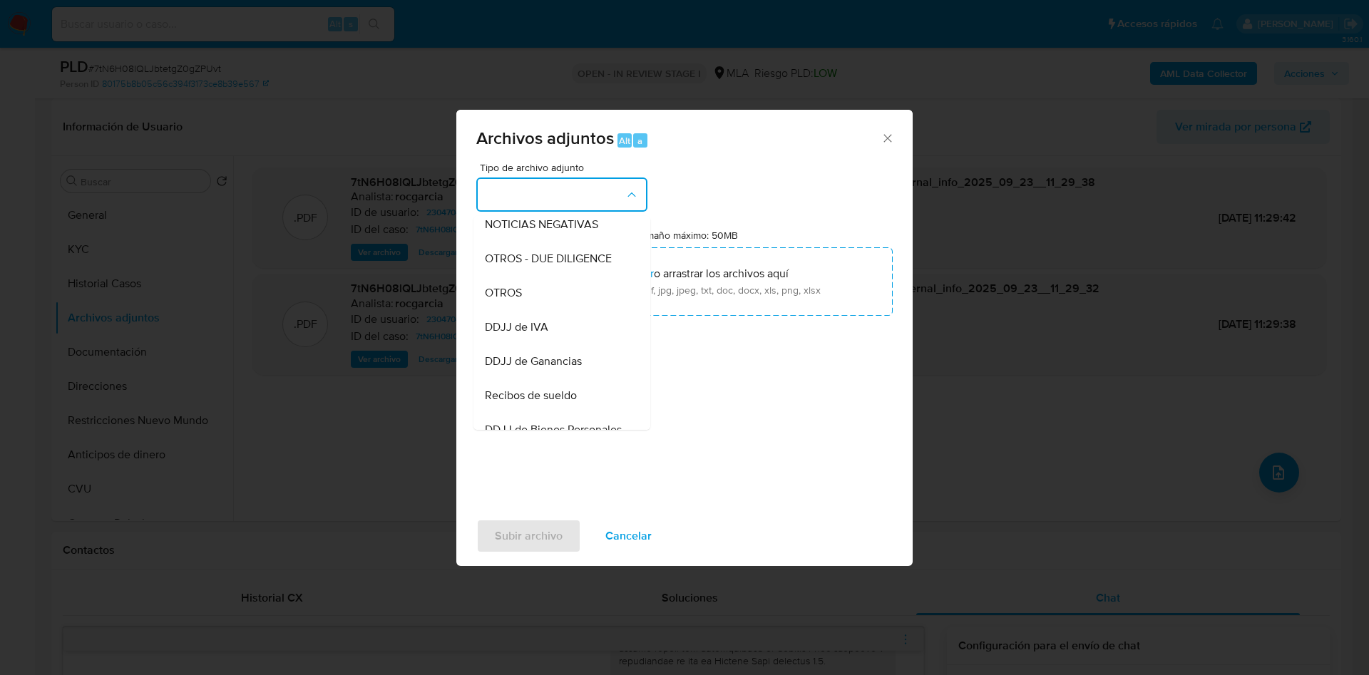
click at [548, 300] on div "OTROS" at bounding box center [557, 293] width 145 height 34
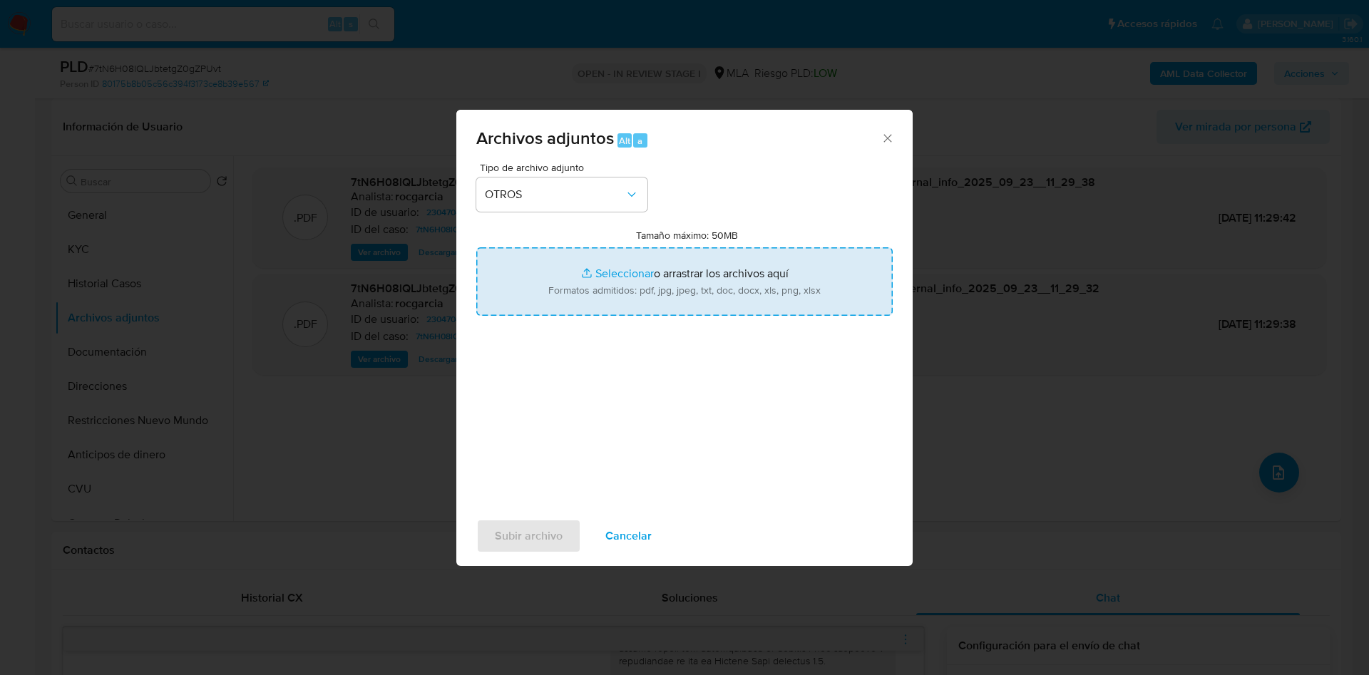
click at [614, 265] on input "Tamaño máximo: 50MB Seleccionar archivos" at bounding box center [684, 281] width 416 height 68
type input "C:\fakepath\Movimientos 230470455.xlsx"
click at [611, 287] on input "Tamaño máximo: 50MB Seleccionar archivos" at bounding box center [684, 281] width 416 height 68
type input "C:\fakepath\AFIP - Administración Federal de Ingresos Públicos.pdf"
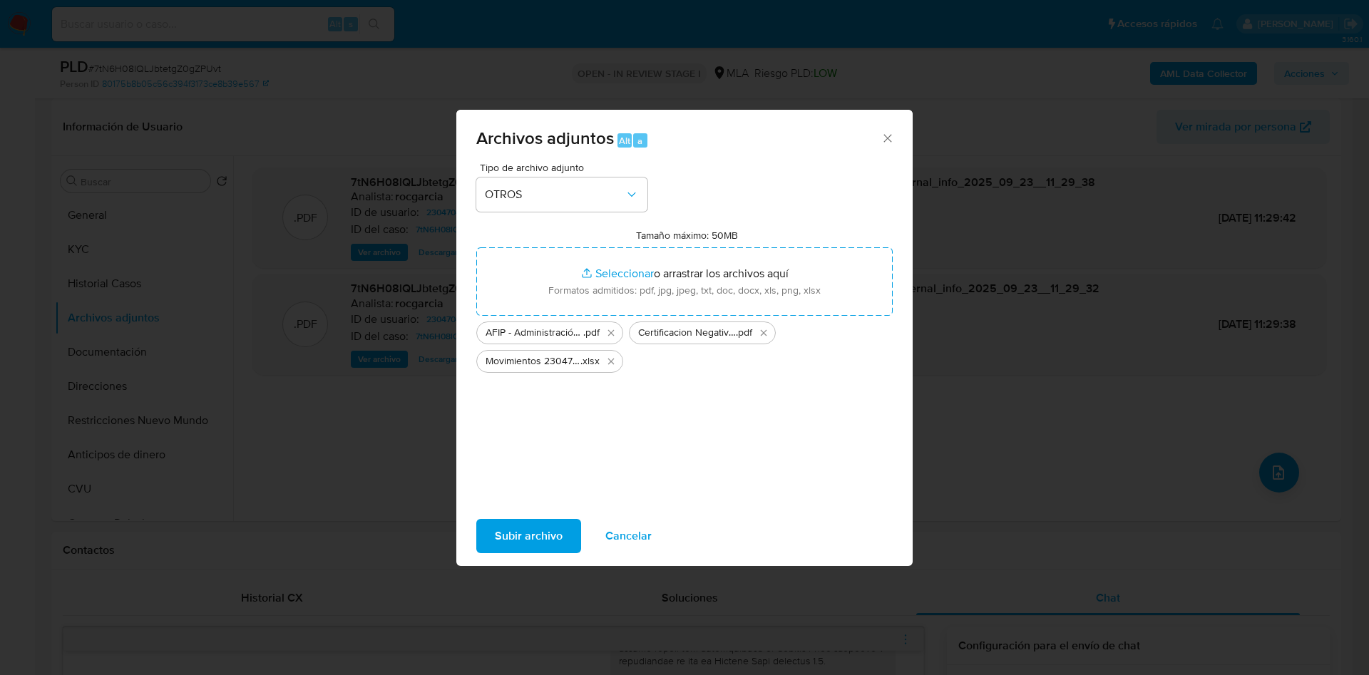
click at [513, 538] on span "Subir archivo" at bounding box center [529, 536] width 68 height 31
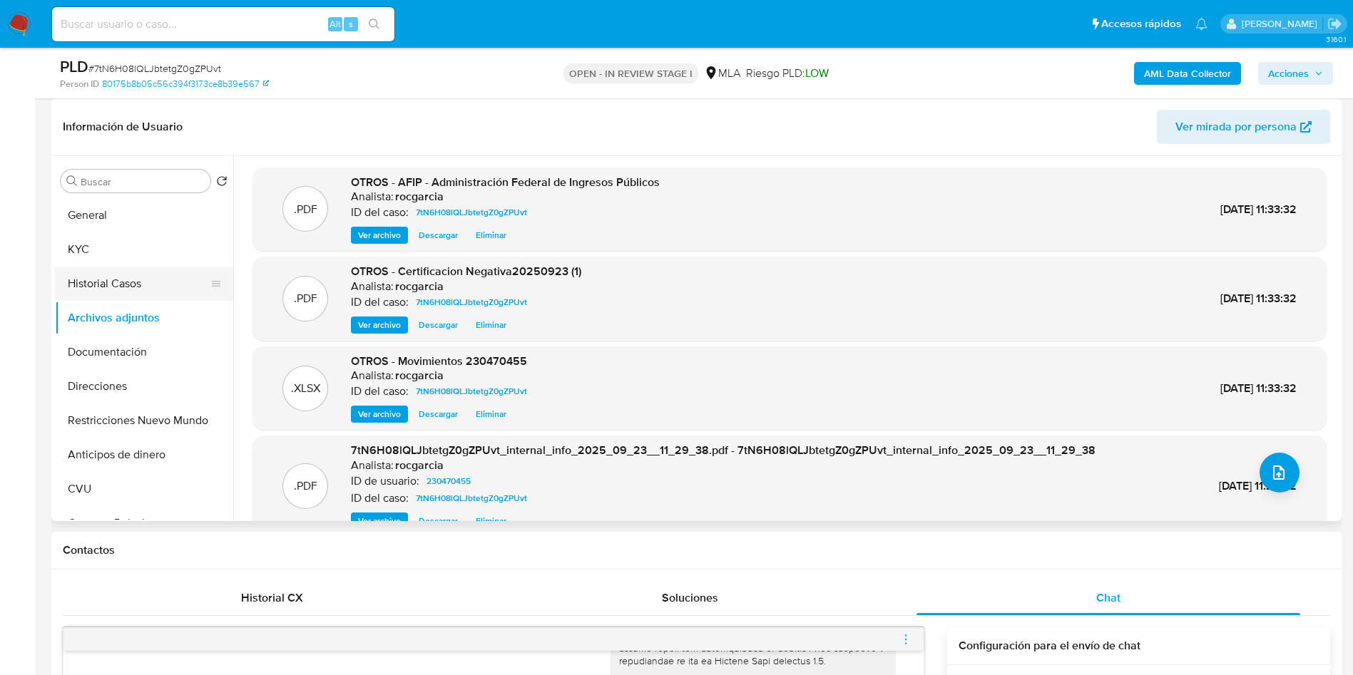
click at [139, 272] on button "Historial Casos" at bounding box center [138, 284] width 167 height 34
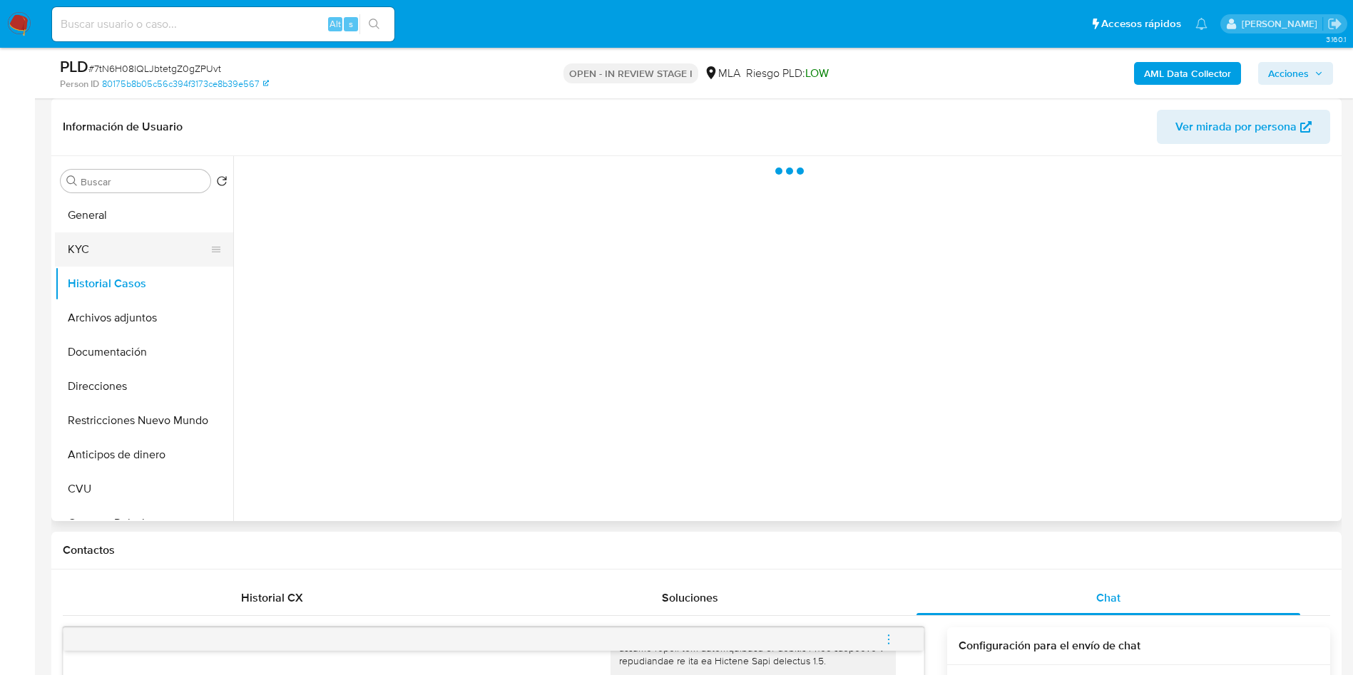
click at [108, 250] on button "KYC" at bounding box center [138, 249] width 167 height 34
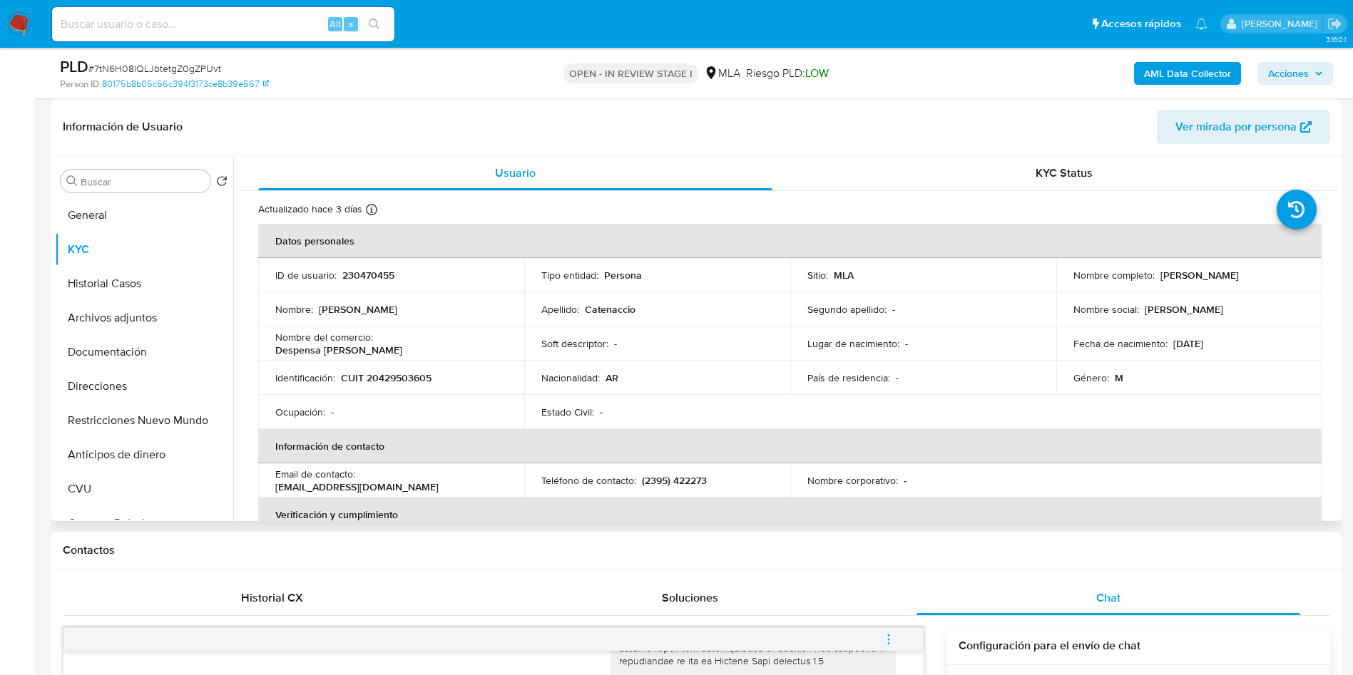
drag, startPoint x: 1155, startPoint y: 277, endPoint x: 1037, endPoint y: 251, distance: 121.3
click at [1311, 269] on td "Nombre completo : Fernando Jose Catenaccio" at bounding box center [1189, 275] width 266 height 34
copy p "Fernando Jose Catenaccio"
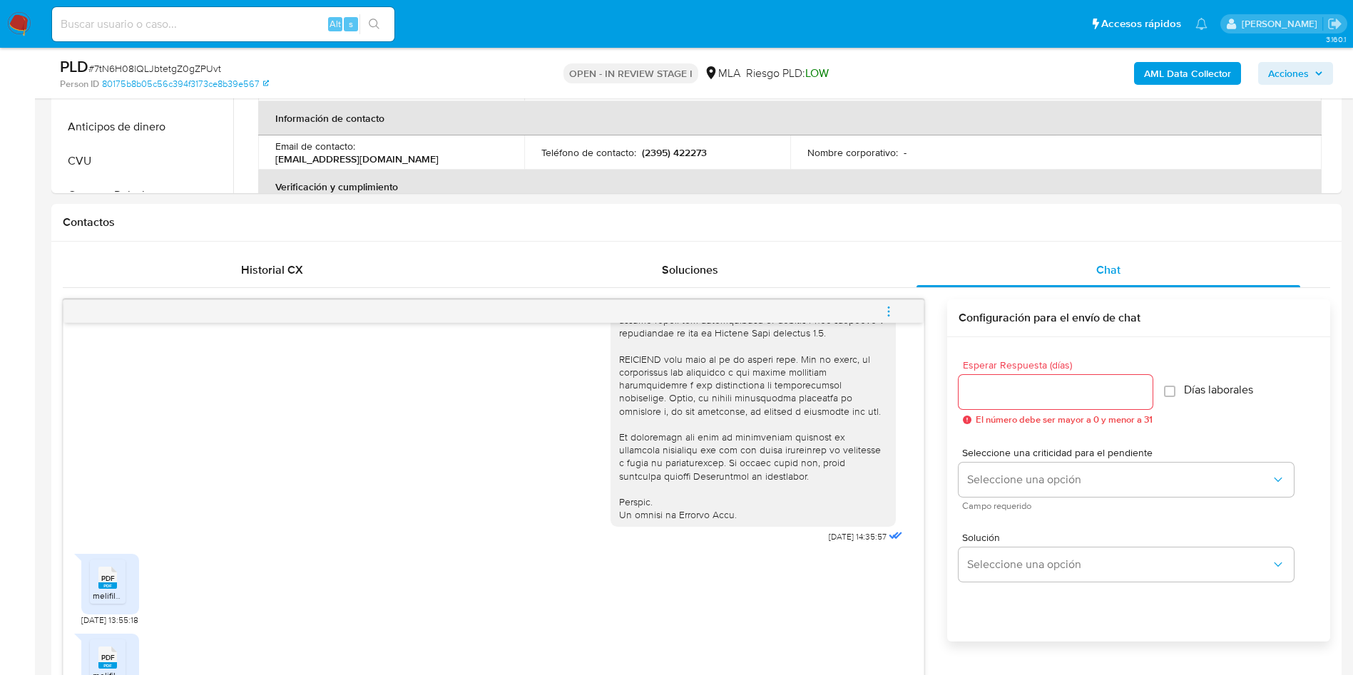
scroll to position [963, 0]
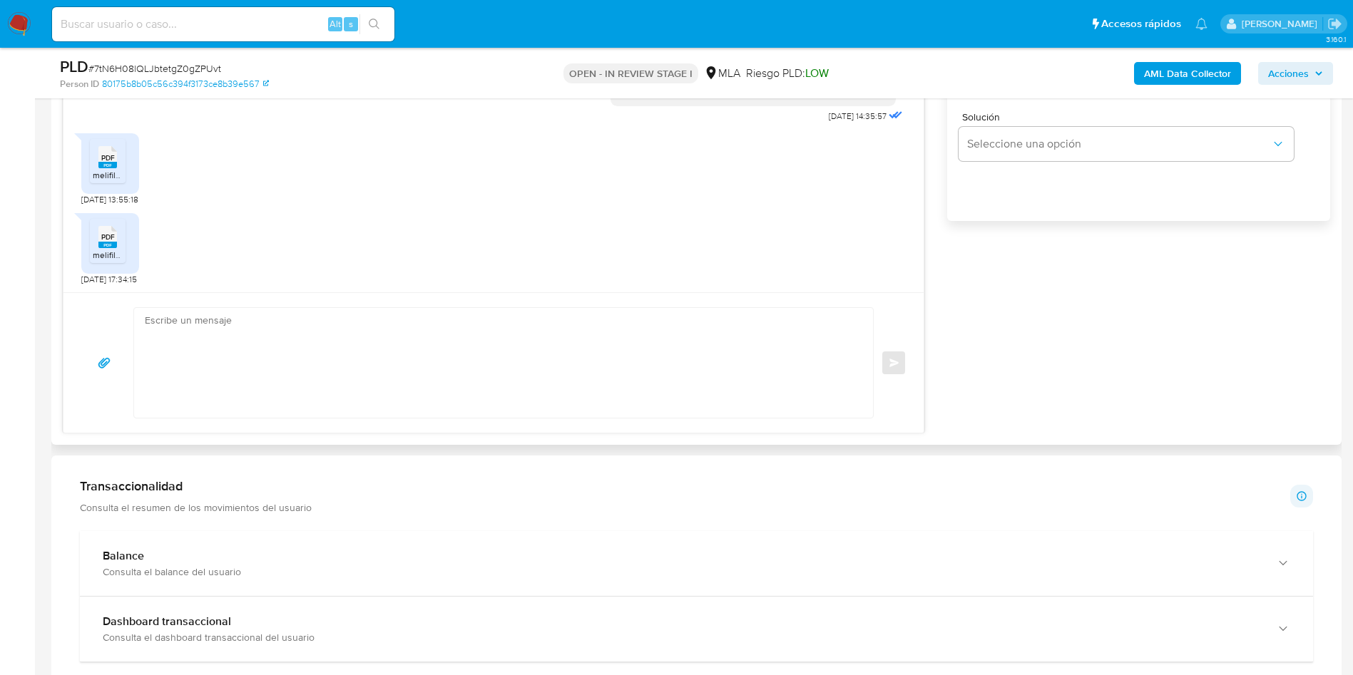
click at [307, 394] on textarea at bounding box center [500, 363] width 710 height 110
paste textarea "Fernando Jose Catenaccio"
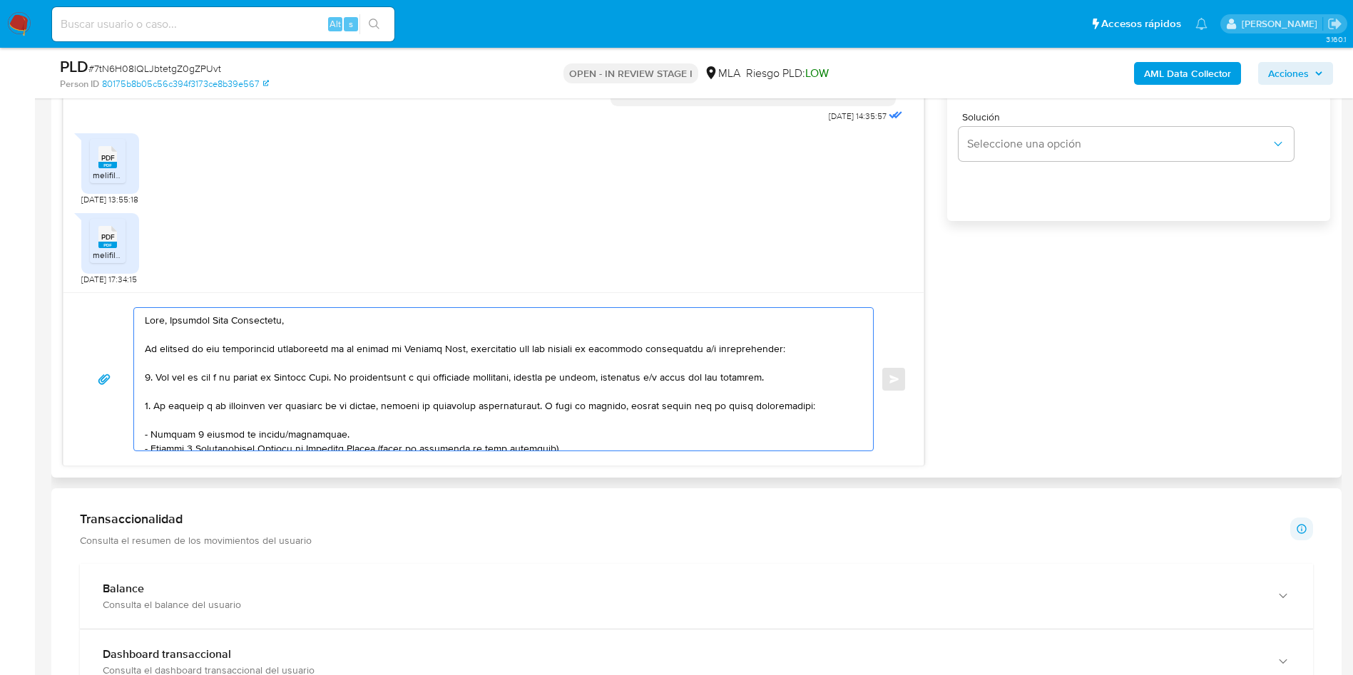
scroll to position [107, 0]
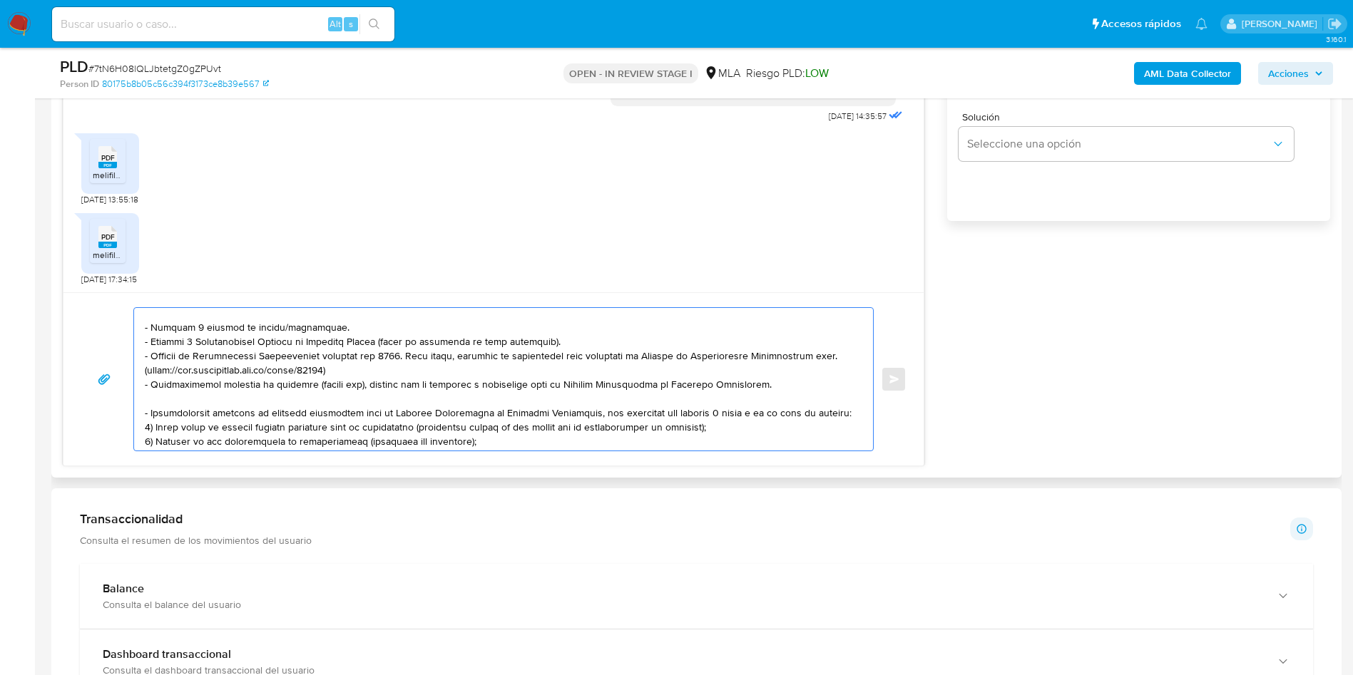
drag, startPoint x: 147, startPoint y: 322, endPoint x: 574, endPoint y: 339, distance: 427.5
click at [574, 339] on textarea at bounding box center [500, 379] width 710 height 143
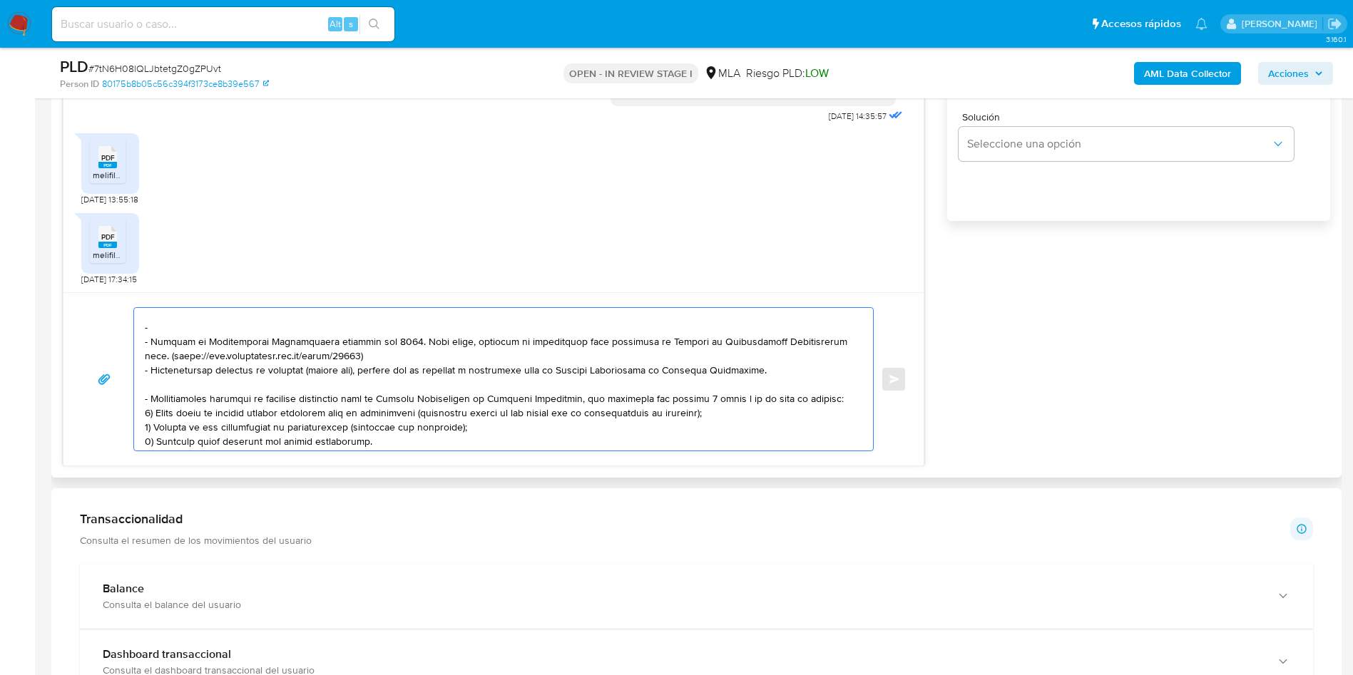
scroll to position [93, 0]
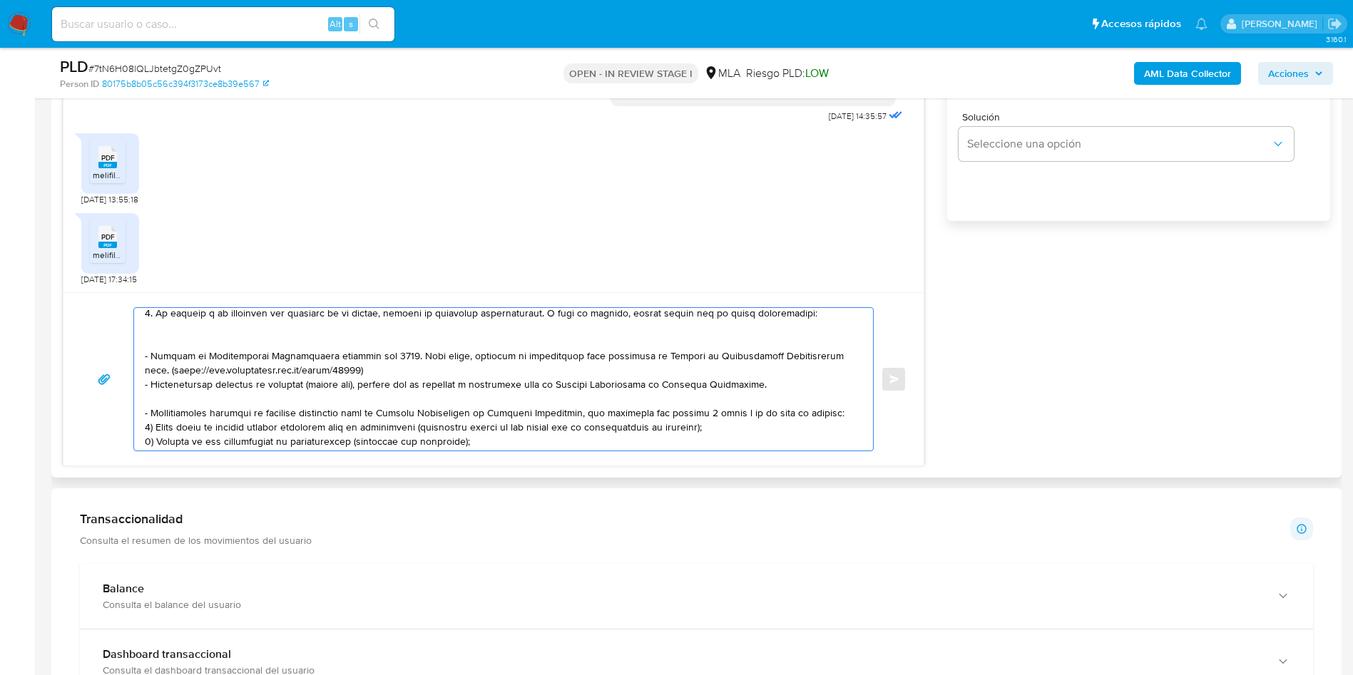
drag, startPoint x: 144, startPoint y: 387, endPoint x: 160, endPoint y: 389, distance: 16.5
click at [160, 389] on div at bounding box center [500, 379] width 732 height 143
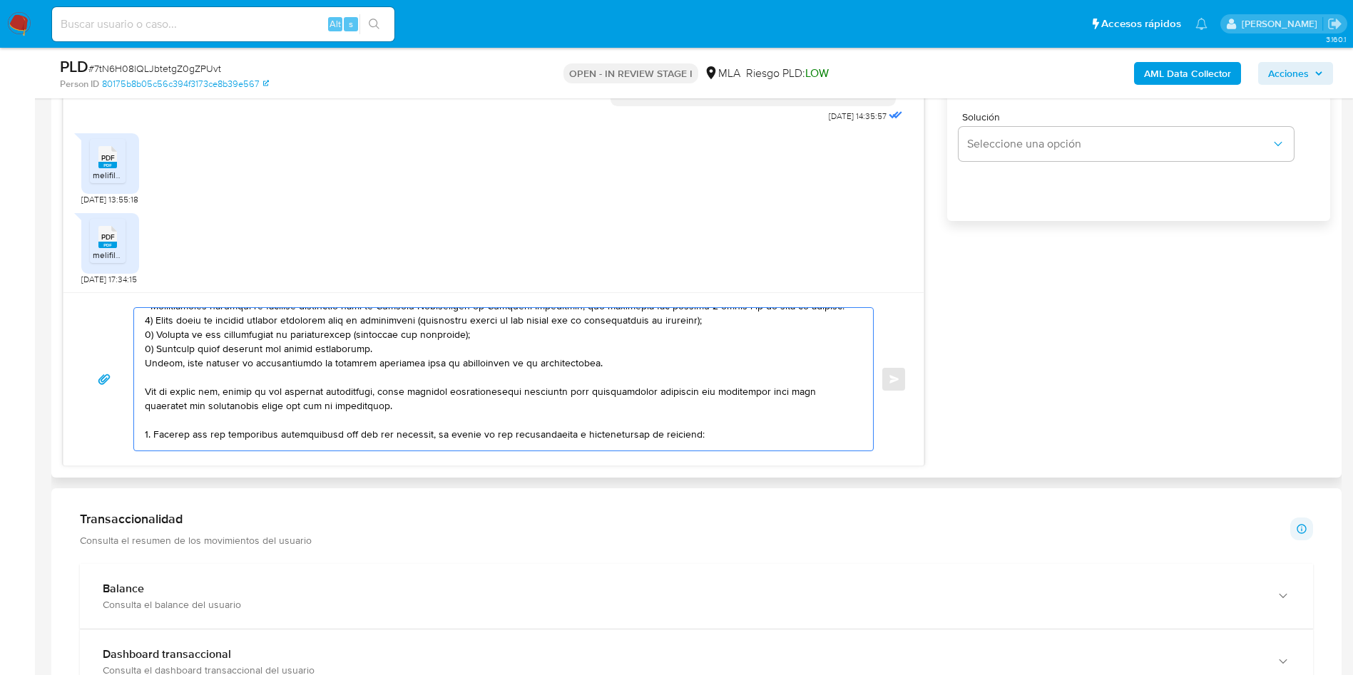
drag, startPoint x: 145, startPoint y: 385, endPoint x: 615, endPoint y: 365, distance: 469.6
click at [615, 365] on textarea at bounding box center [500, 379] width 710 height 143
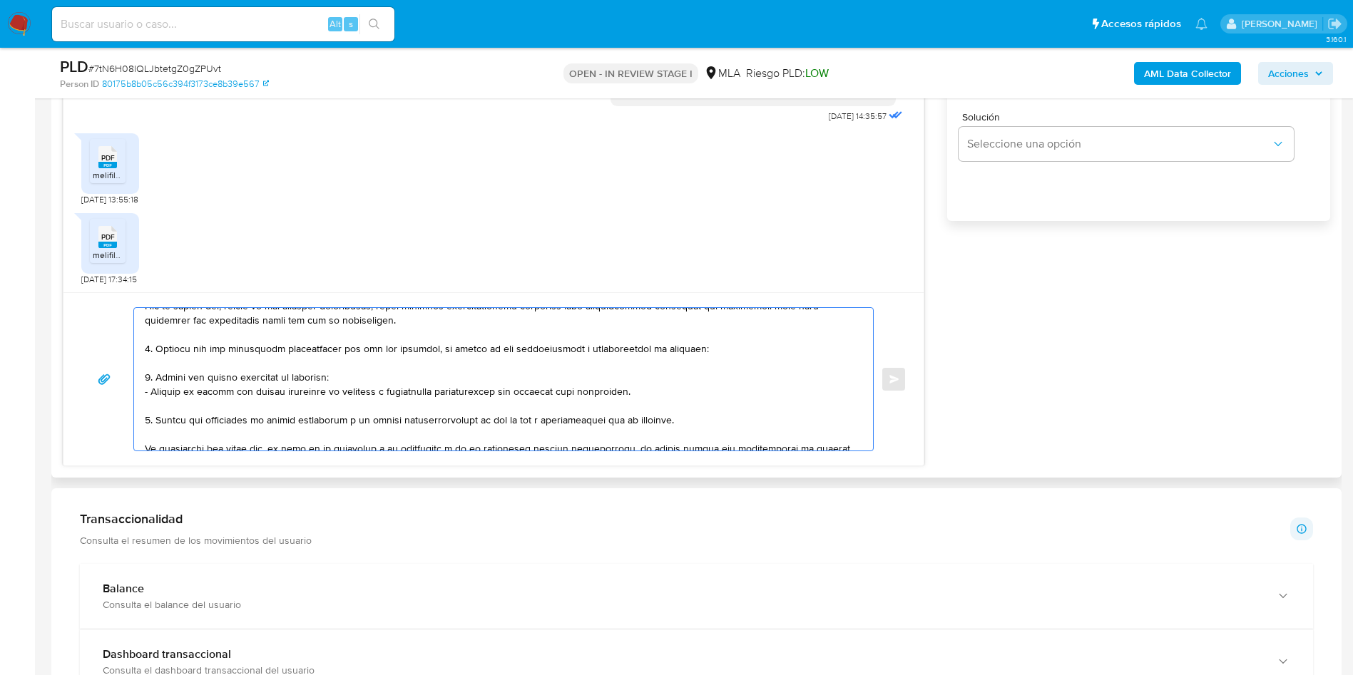
scroll to position [114, 0]
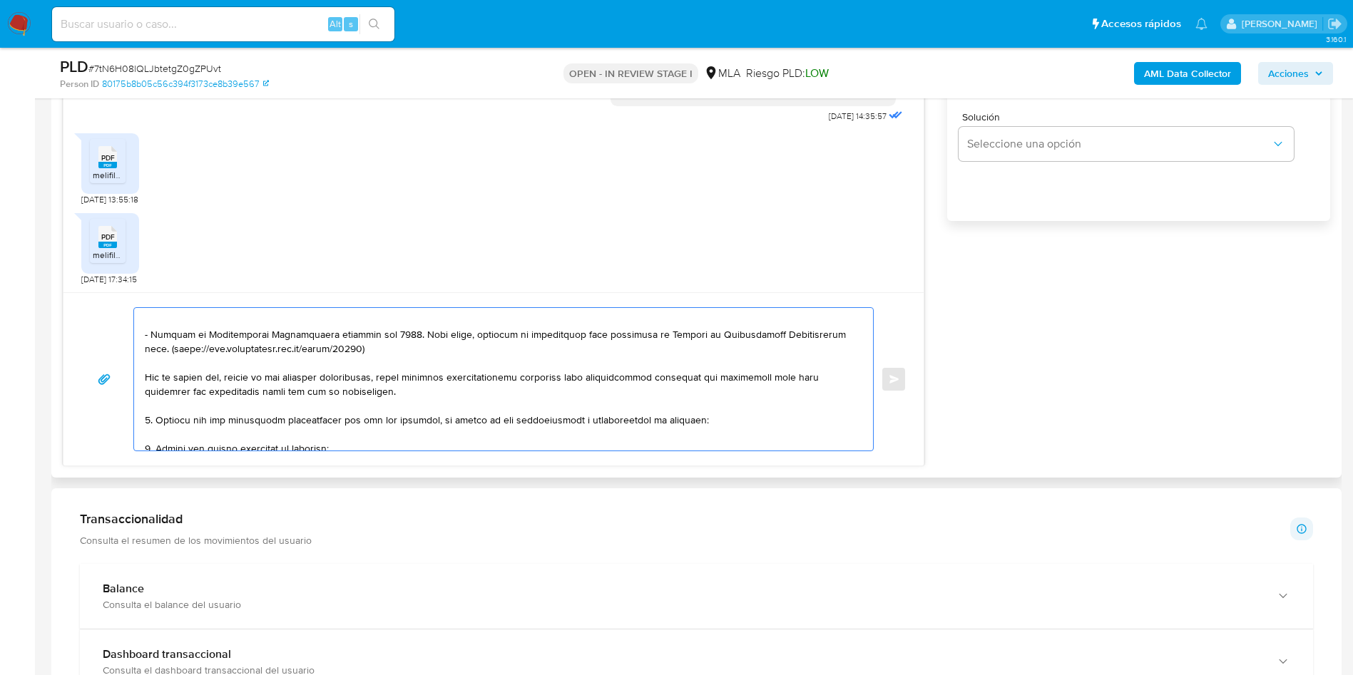
drag, startPoint x: 230, startPoint y: 379, endPoint x: 402, endPoint y: 374, distance: 171.9
click at [402, 374] on textarea at bounding box center [500, 379] width 710 height 143
click at [242, 373] on textarea at bounding box center [500, 379] width 710 height 143
click at [162, 388] on textarea at bounding box center [500, 379] width 710 height 143
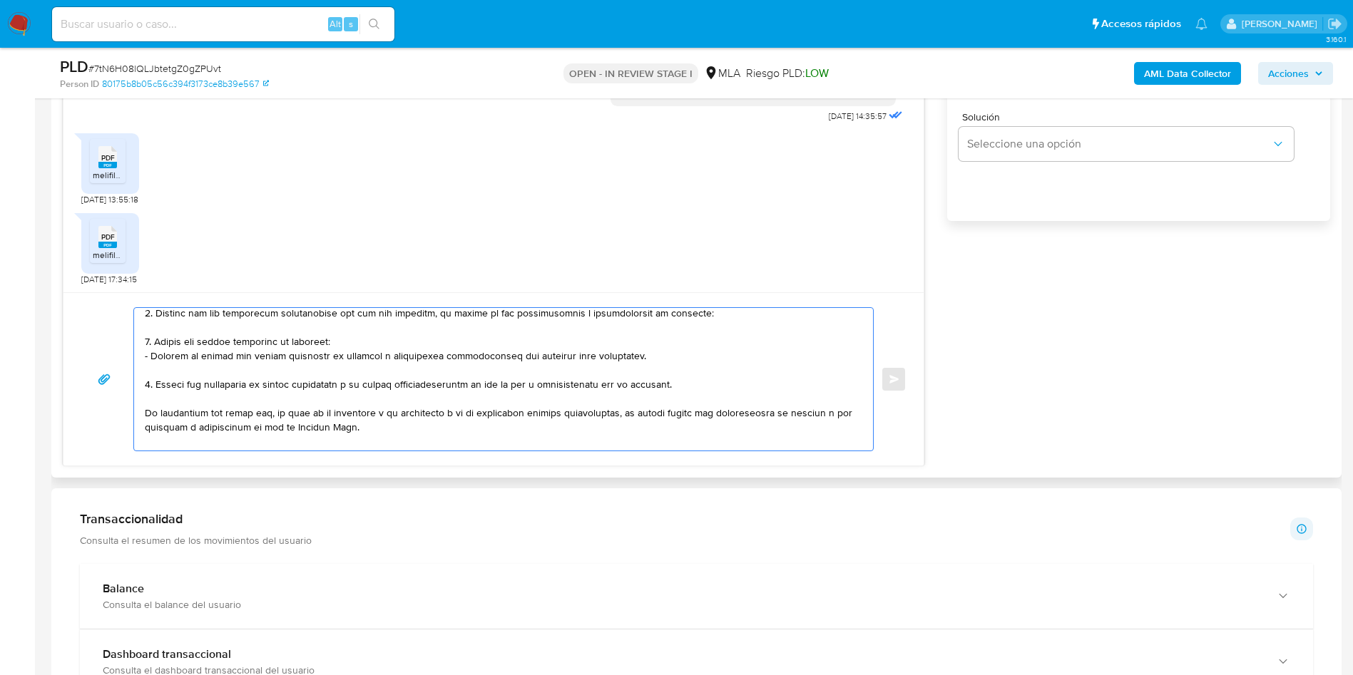
click at [175, 328] on textarea at bounding box center [500, 379] width 710 height 143
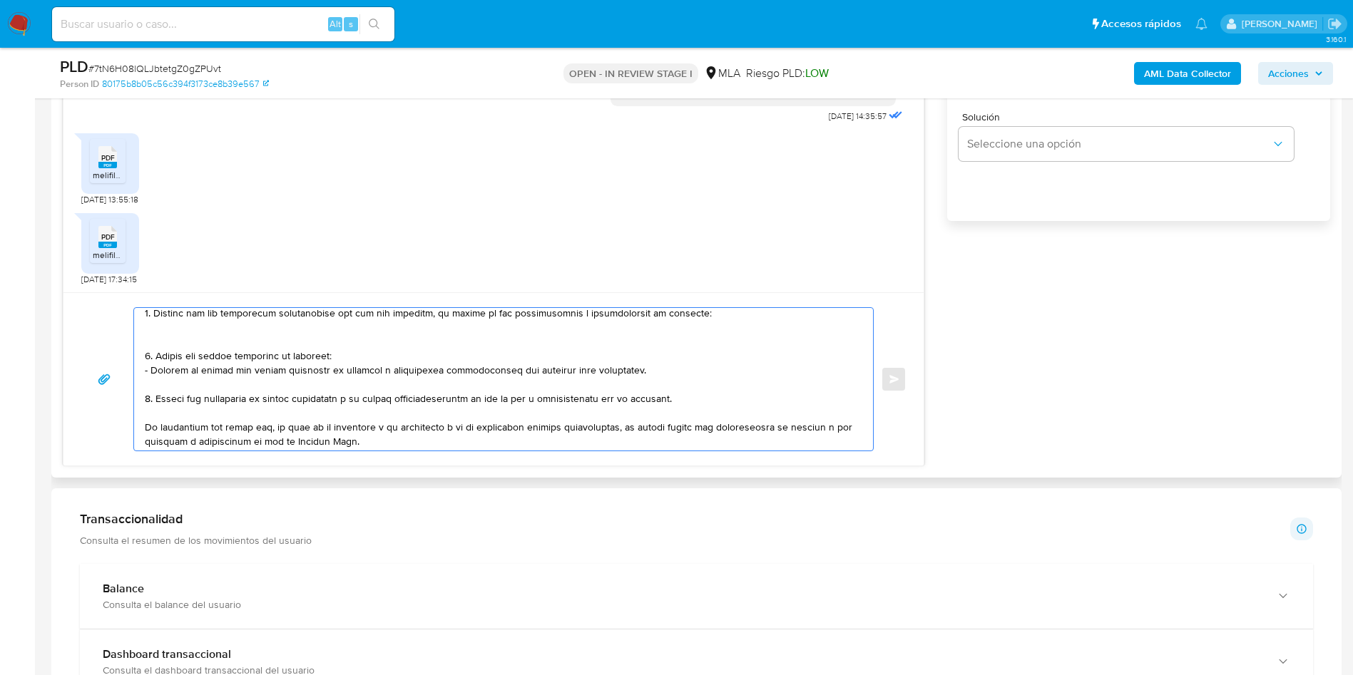
paste textarea "Guillermo Oscar Catenaccio - CUIT 20389275620 (ACTIVIDAD: Venta al por menor de…"
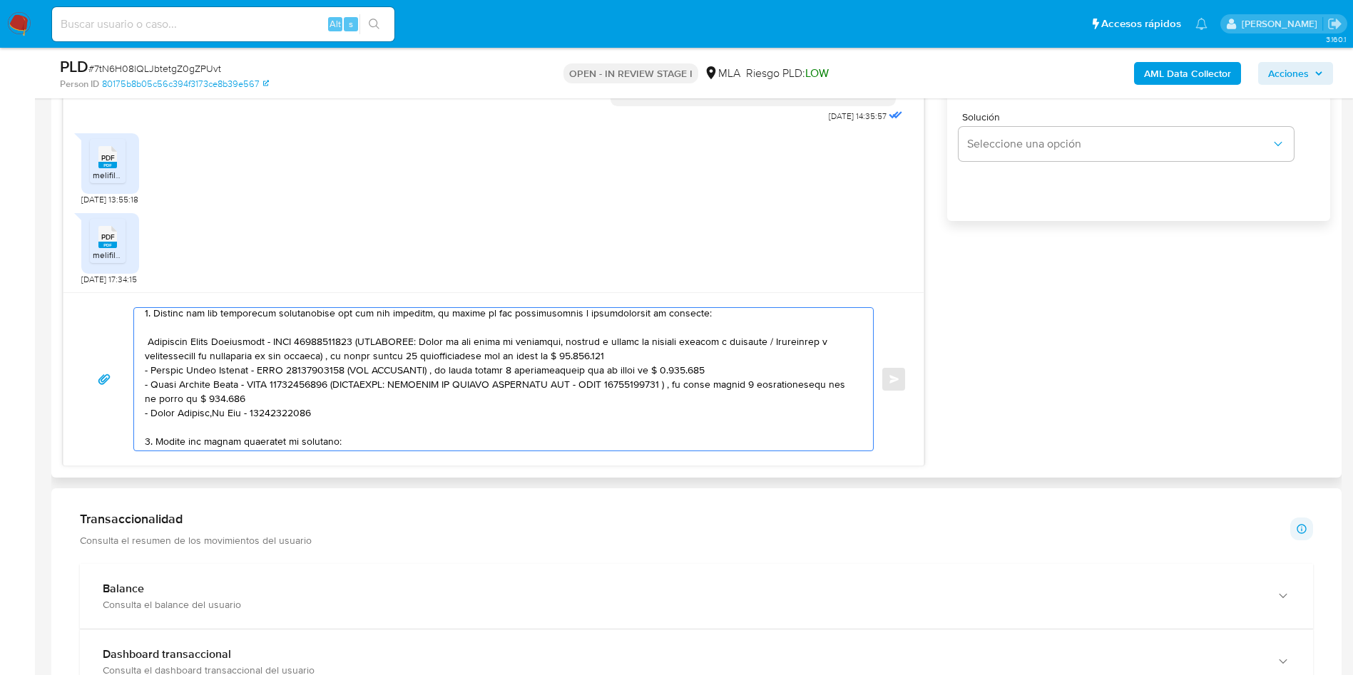
drag, startPoint x: 367, startPoint y: 342, endPoint x: 705, endPoint y: 350, distance: 338.1
click at [705, 350] on textarea at bounding box center [500, 379] width 710 height 143
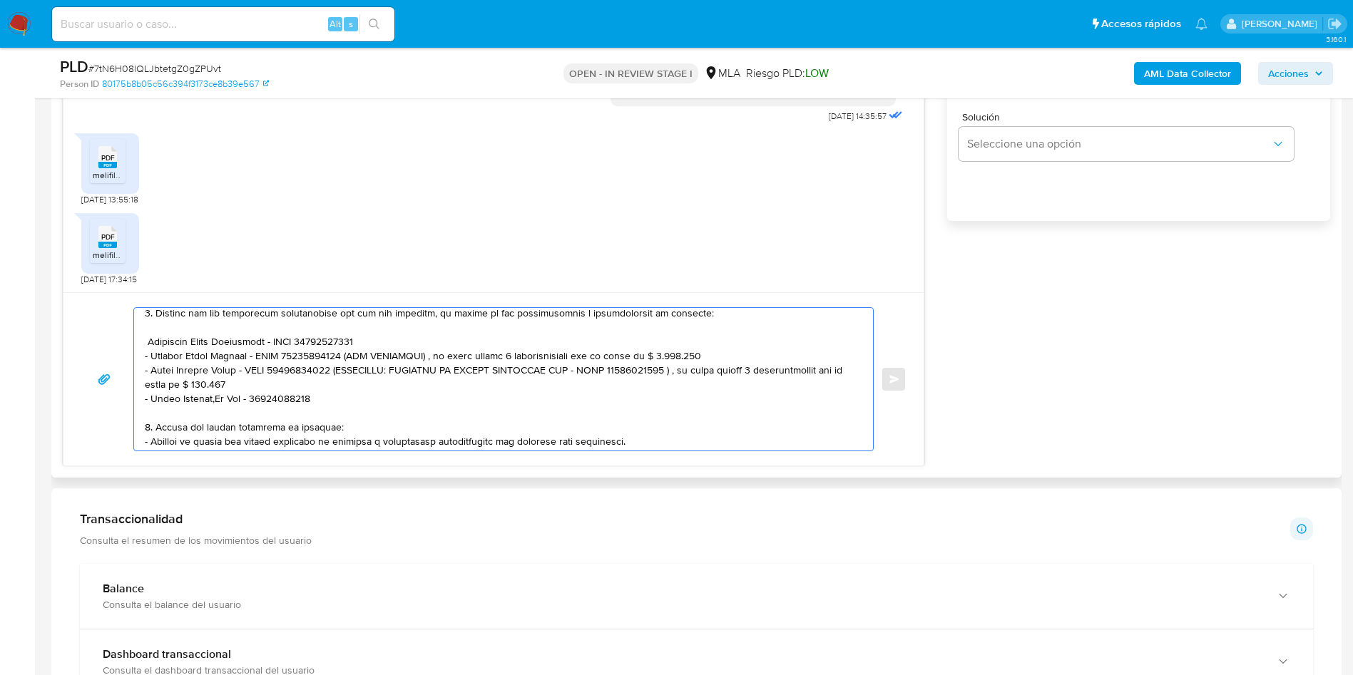
click at [146, 342] on textarea at bounding box center [500, 379] width 710 height 143
drag, startPoint x: 329, startPoint y: 361, endPoint x: 715, endPoint y: 353, distance: 385.2
click at [715, 353] on textarea at bounding box center [500, 379] width 710 height 143
drag, startPoint x: 335, startPoint y: 372, endPoint x: 342, endPoint y: 384, distance: 13.5
click at [342, 384] on textarea at bounding box center [500, 379] width 710 height 143
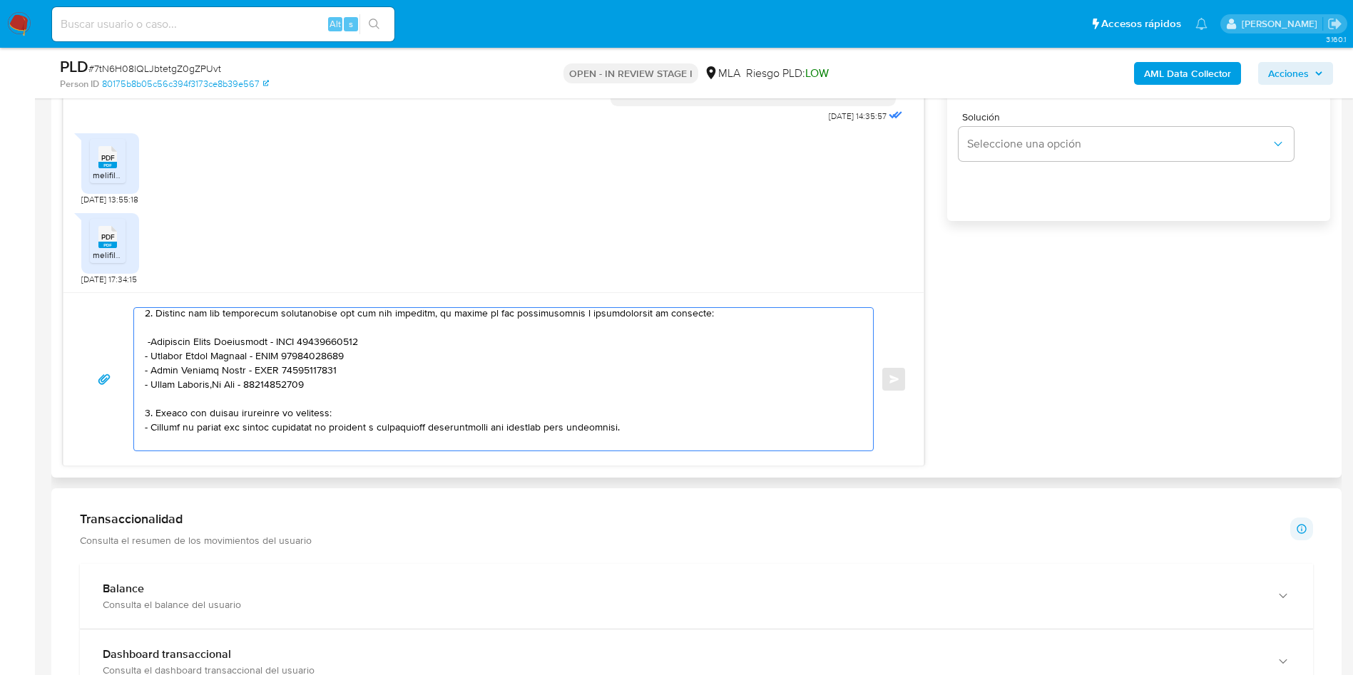
click at [348, 383] on textarea at bounding box center [500, 379] width 710 height 143
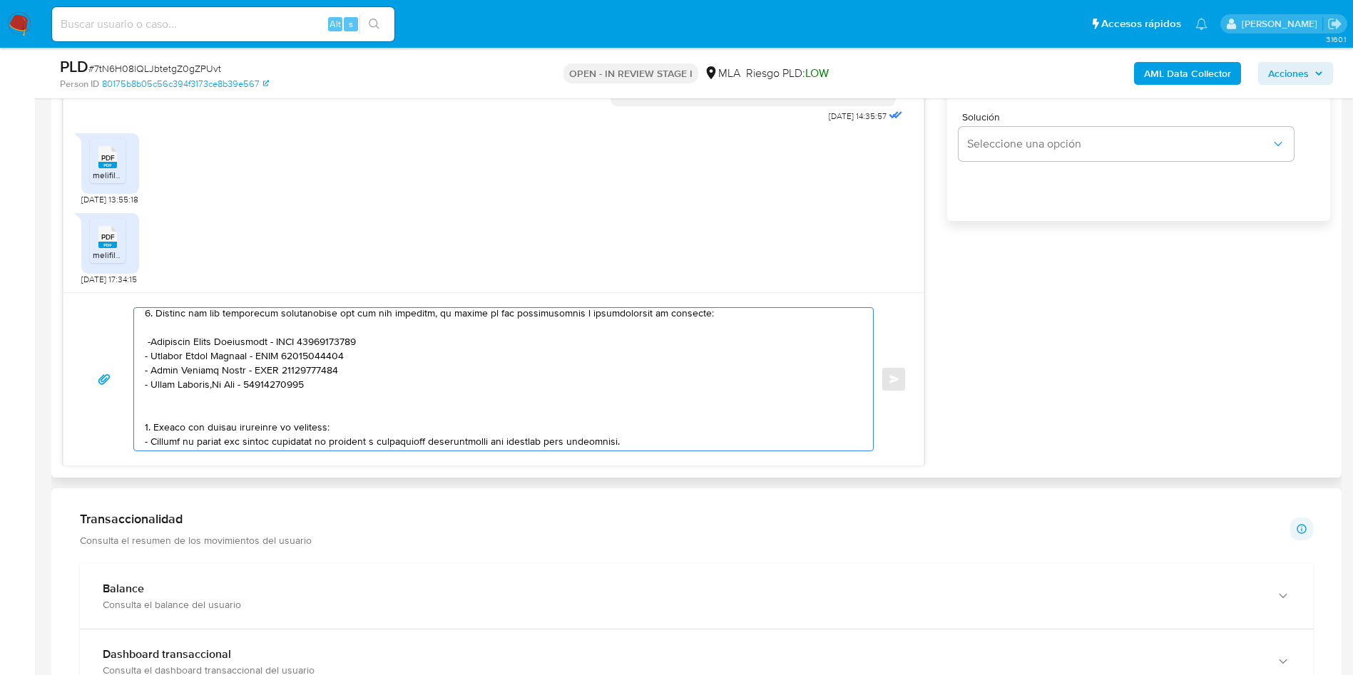
paste textarea "- Fernando Carlos Catenaccio - CUIT 20265988416"
paste textarea "- Walter Carlos Marquez - CUIT 23315335469 (ACTIVIDAD: Instalaciones de gas, ag…"
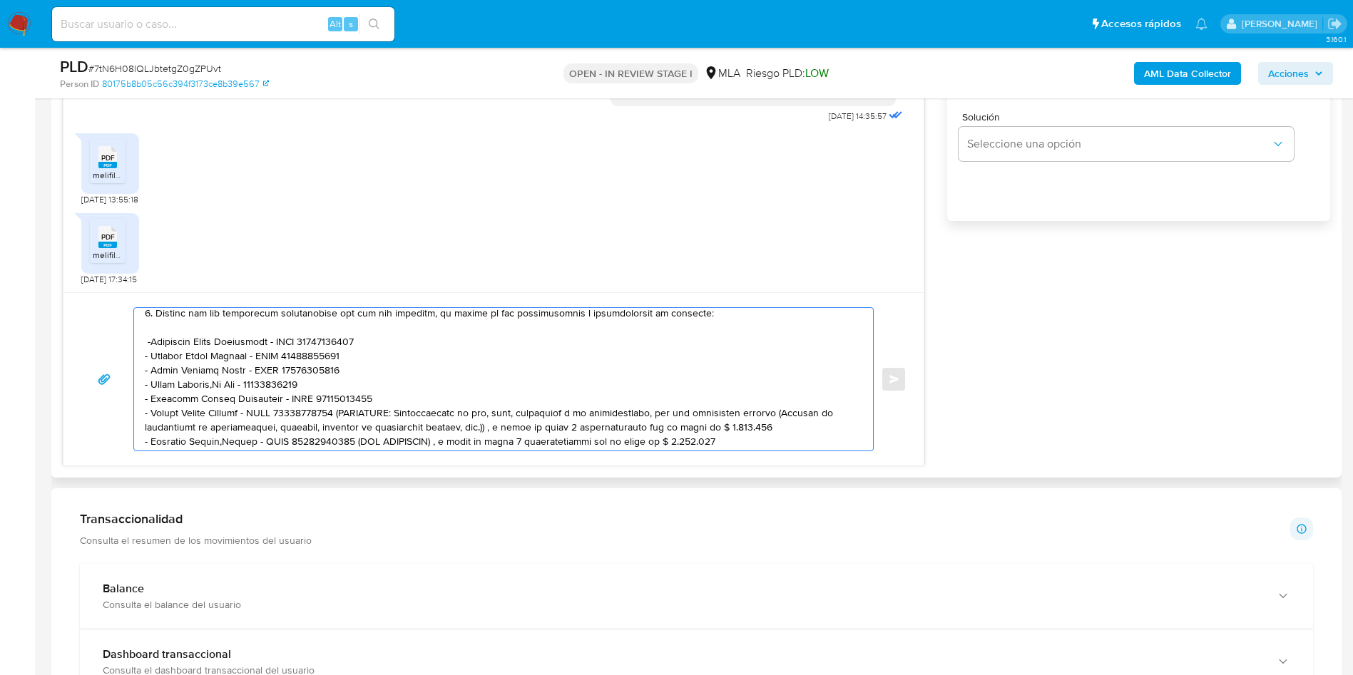
scroll to position [247, 0]
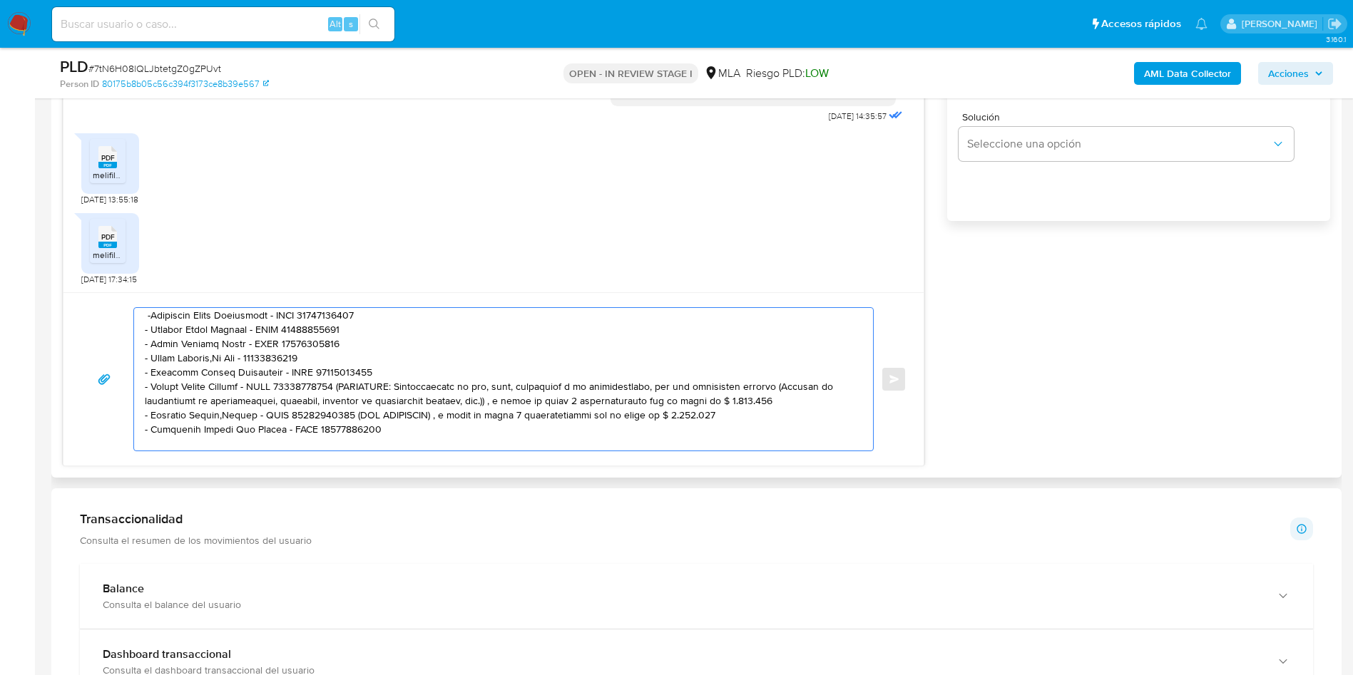
drag, startPoint x: 345, startPoint y: 387, endPoint x: 774, endPoint y: 402, distance: 428.8
click at [774, 402] on textarea at bounding box center [500, 379] width 710 height 143
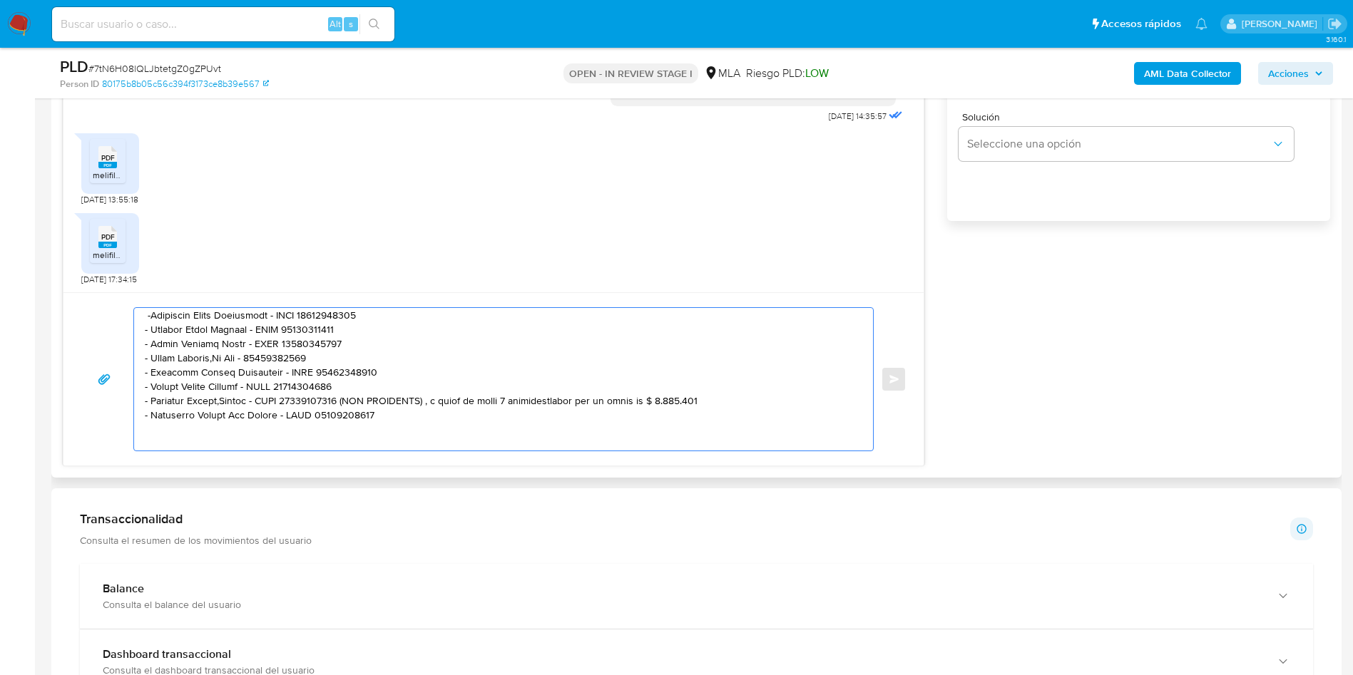
drag, startPoint x: 344, startPoint y: 399, endPoint x: 702, endPoint y: 399, distance: 357.3
click at [702, 399] on textarea at bounding box center [500, 379] width 710 height 143
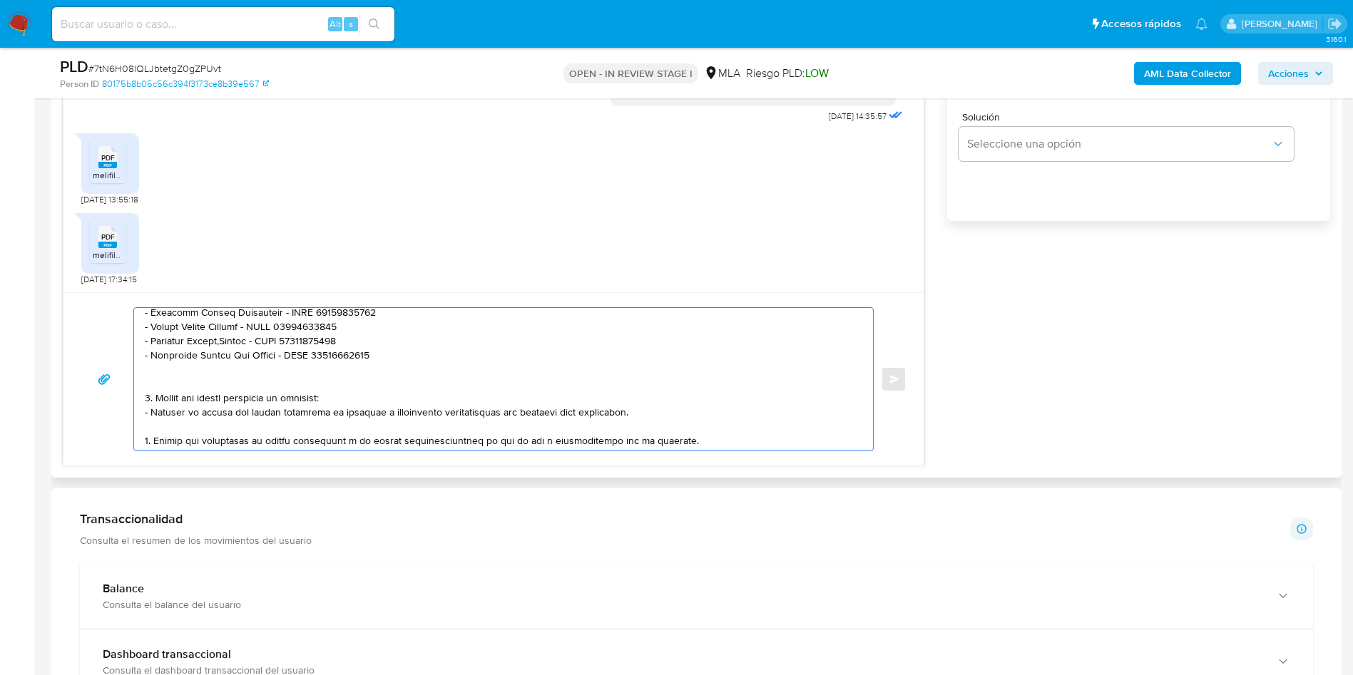
scroll to position [354, 0]
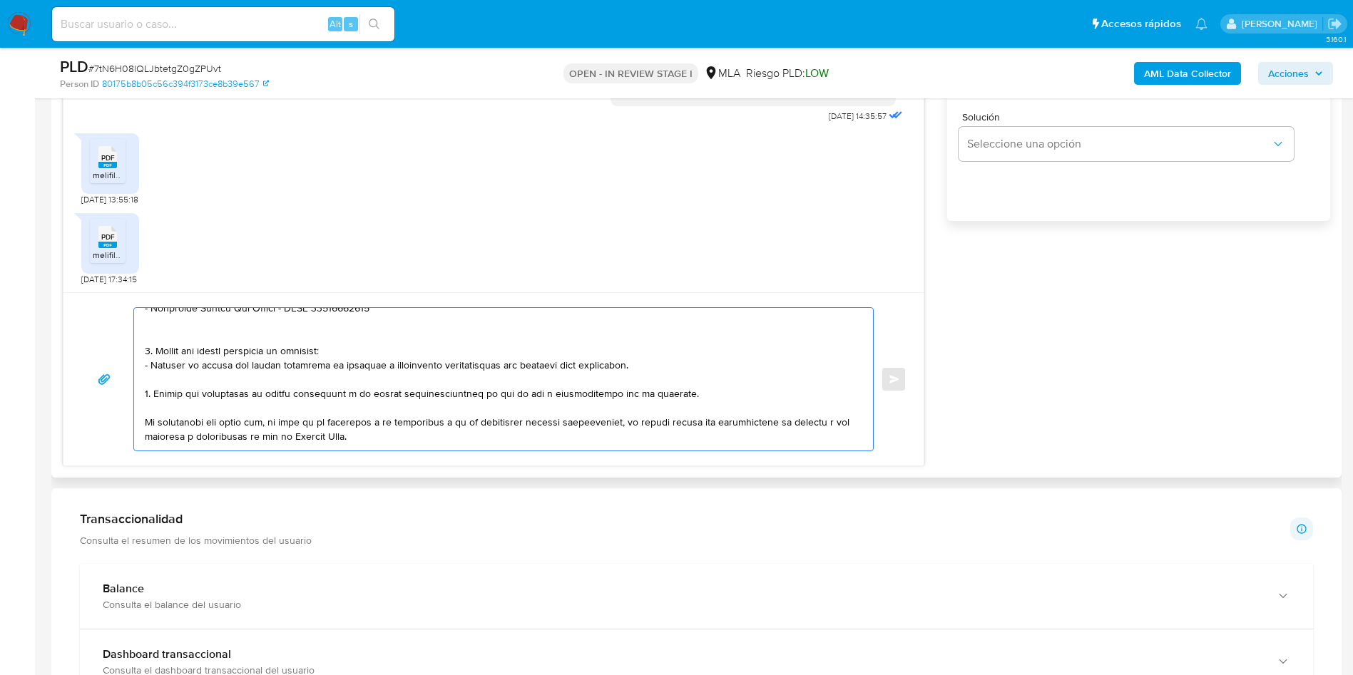
click at [158, 330] on textarea at bounding box center [500, 379] width 710 height 143
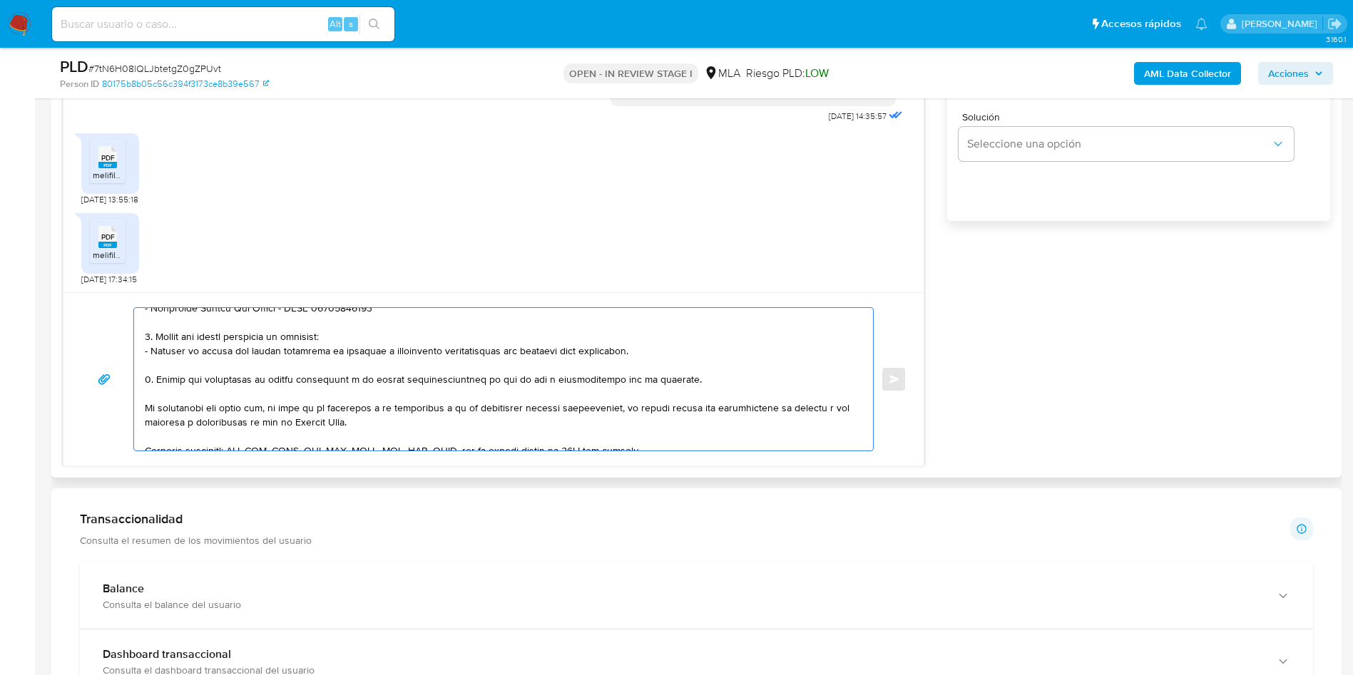
drag, startPoint x: 154, startPoint y: 342, endPoint x: 158, endPoint y: 375, distance: 33.8
click at [158, 375] on textarea at bounding box center [500, 379] width 710 height 143
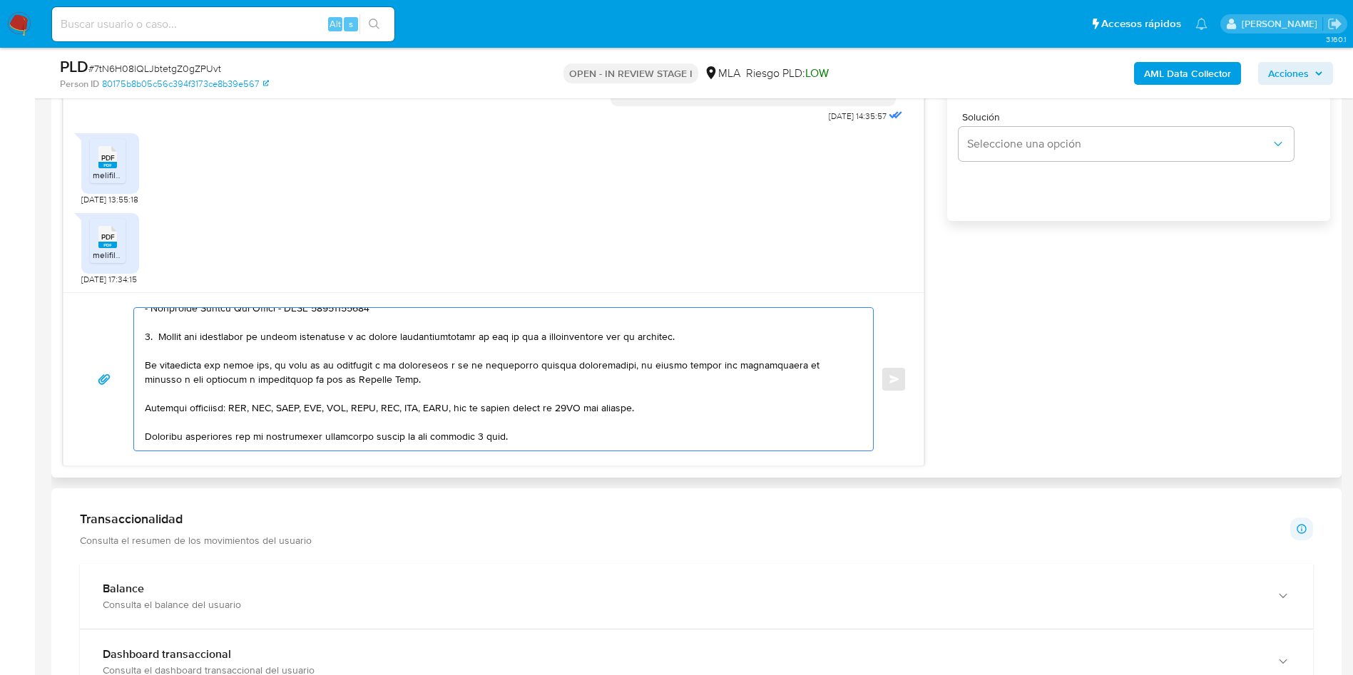
click at [533, 341] on textarea at bounding box center [500, 379] width 710 height 143
click at [734, 402] on textarea at bounding box center [500, 379] width 710 height 143
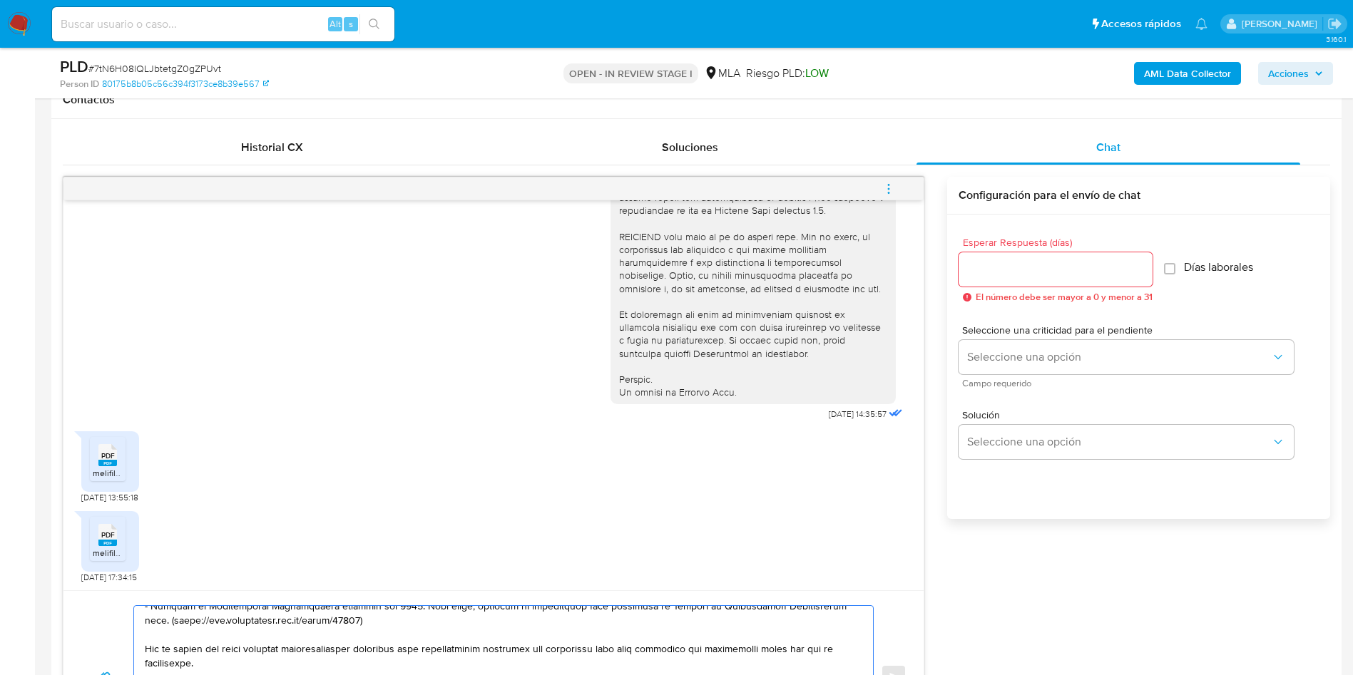
scroll to position [642, 0]
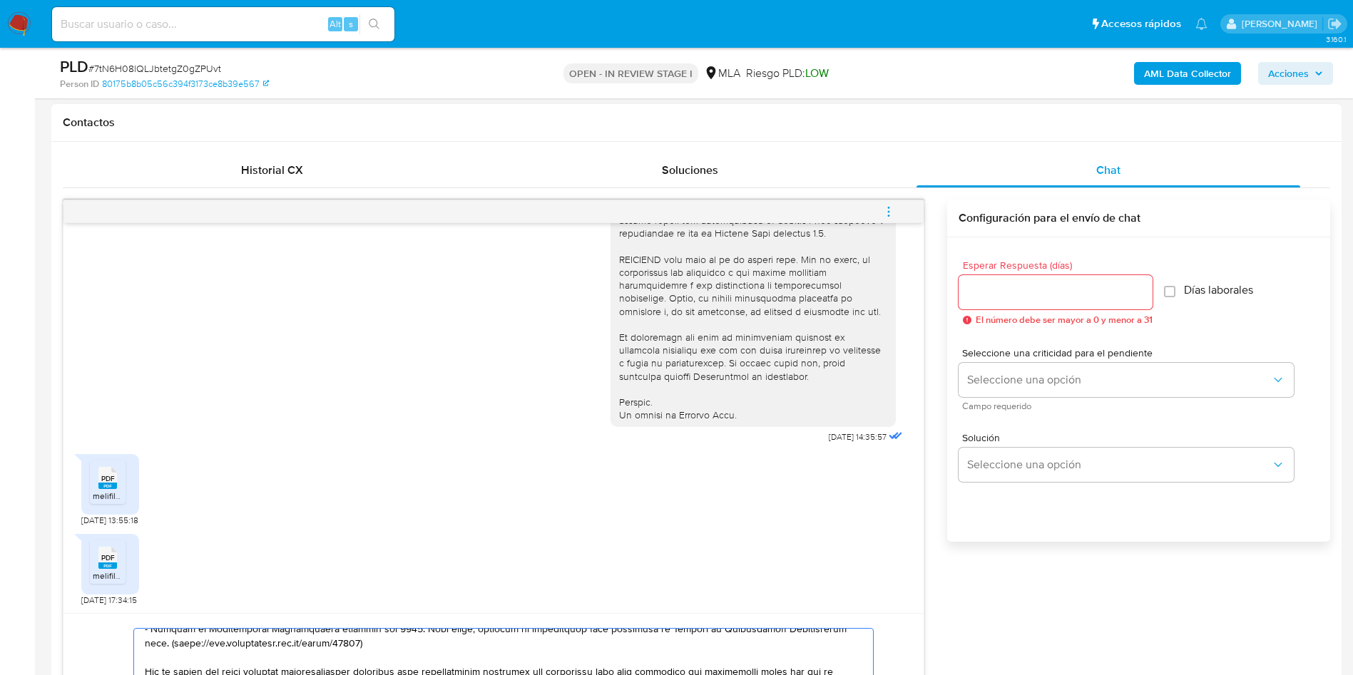
type textarea "Hola, Fernando Jose Catenaccio, En función de las operaciones registradas en tu…"
click at [1080, 297] on input "Esperar Respuesta (días)" at bounding box center [1055, 292] width 194 height 19
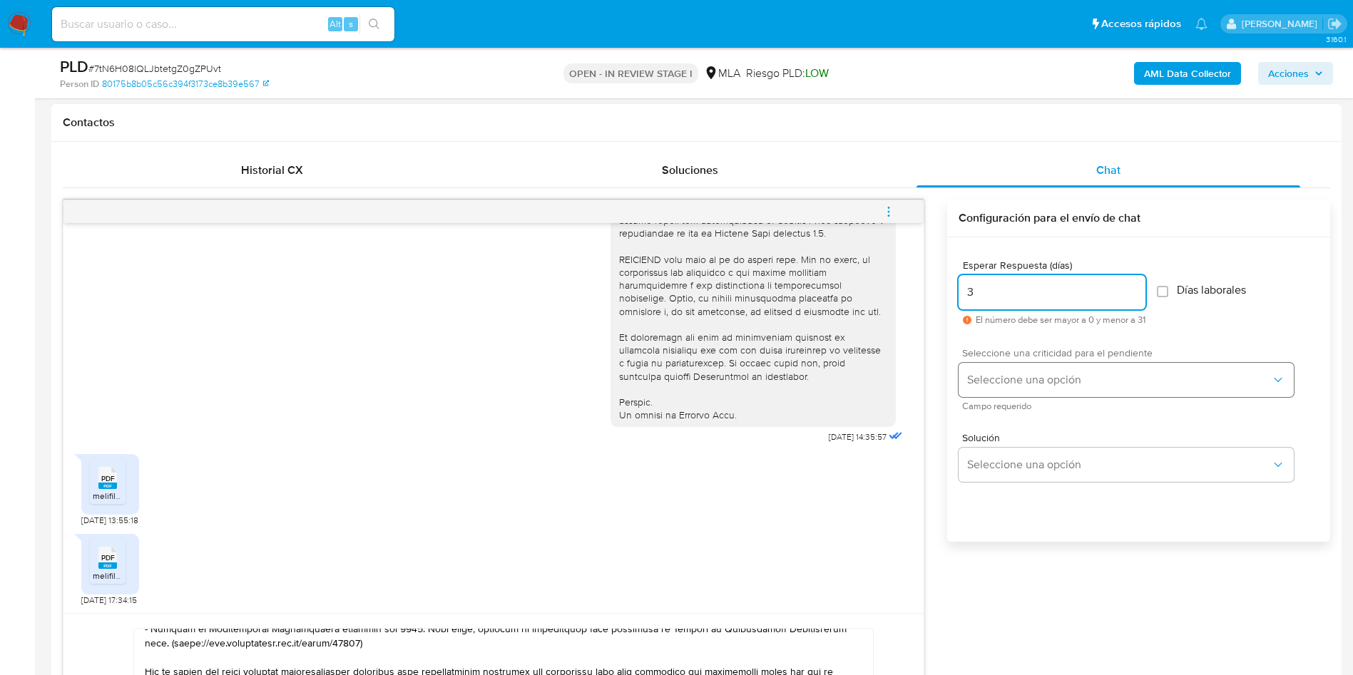
type input "3"
click at [1115, 363] on button "Seleccione una opción" at bounding box center [1125, 380] width 335 height 34
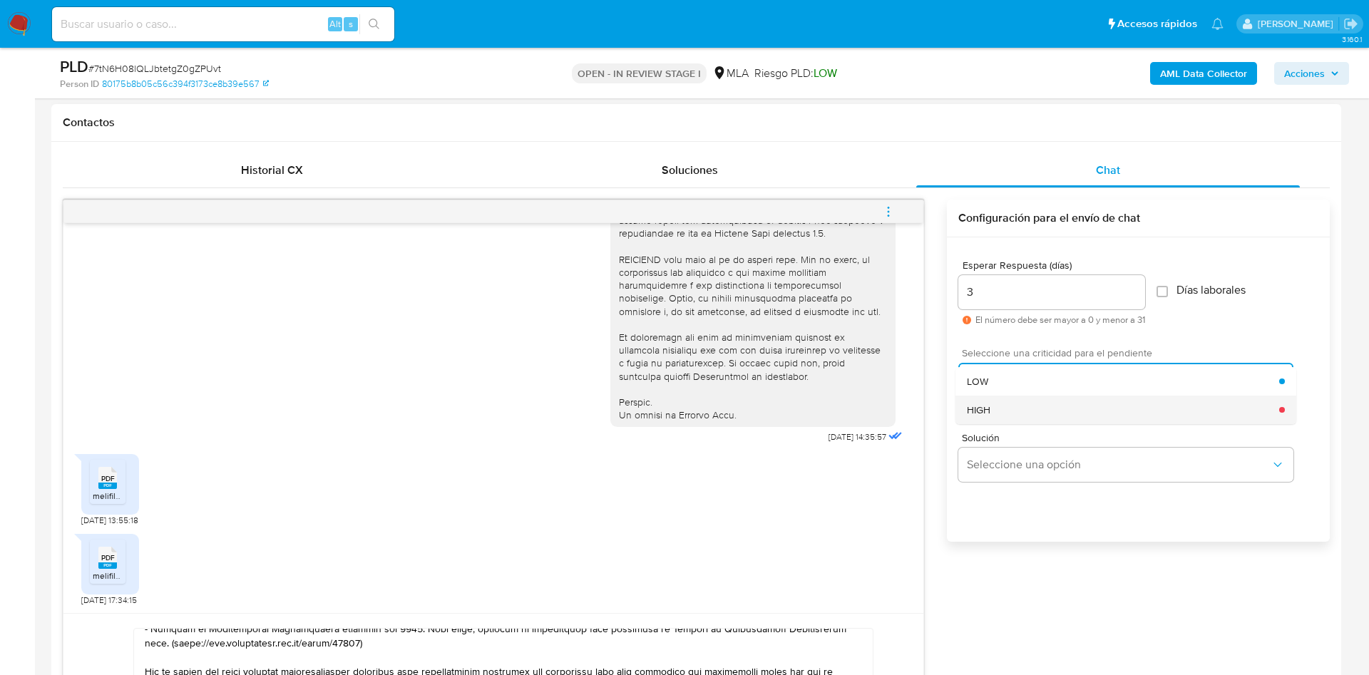
click at [1097, 420] on div "HIGH" at bounding box center [1123, 410] width 312 height 29
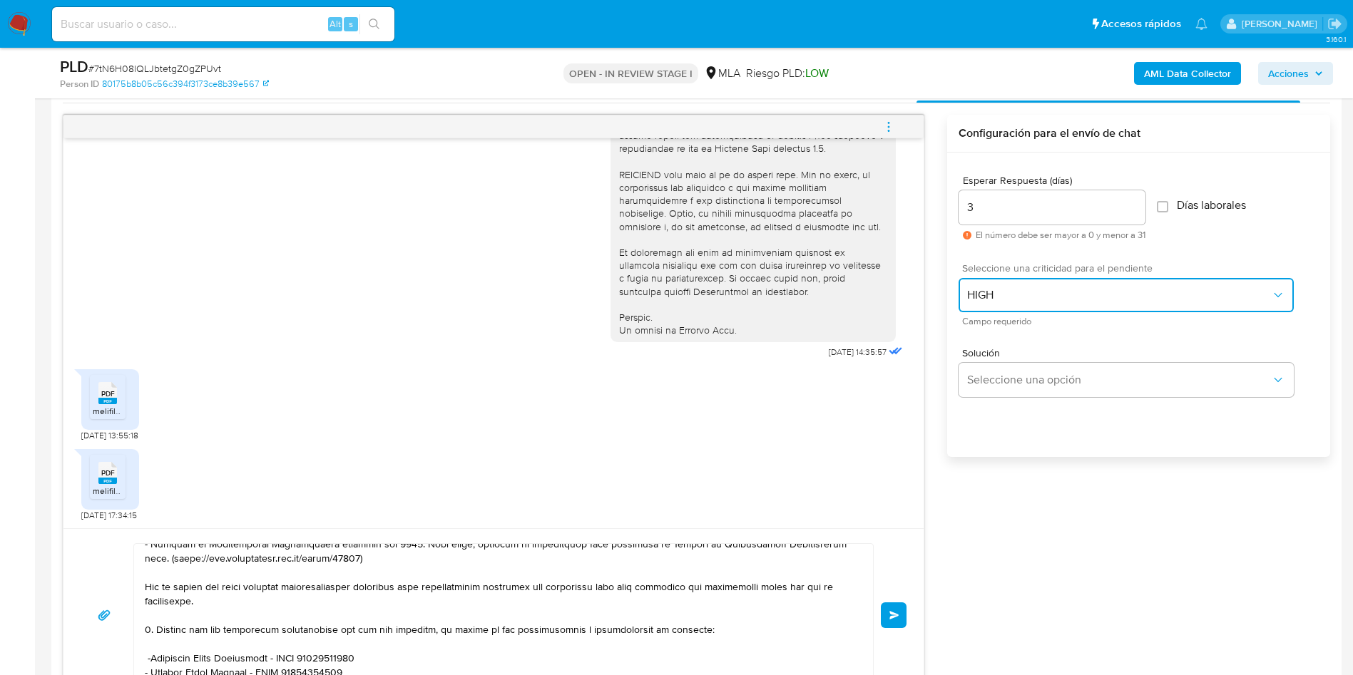
scroll to position [856, 0]
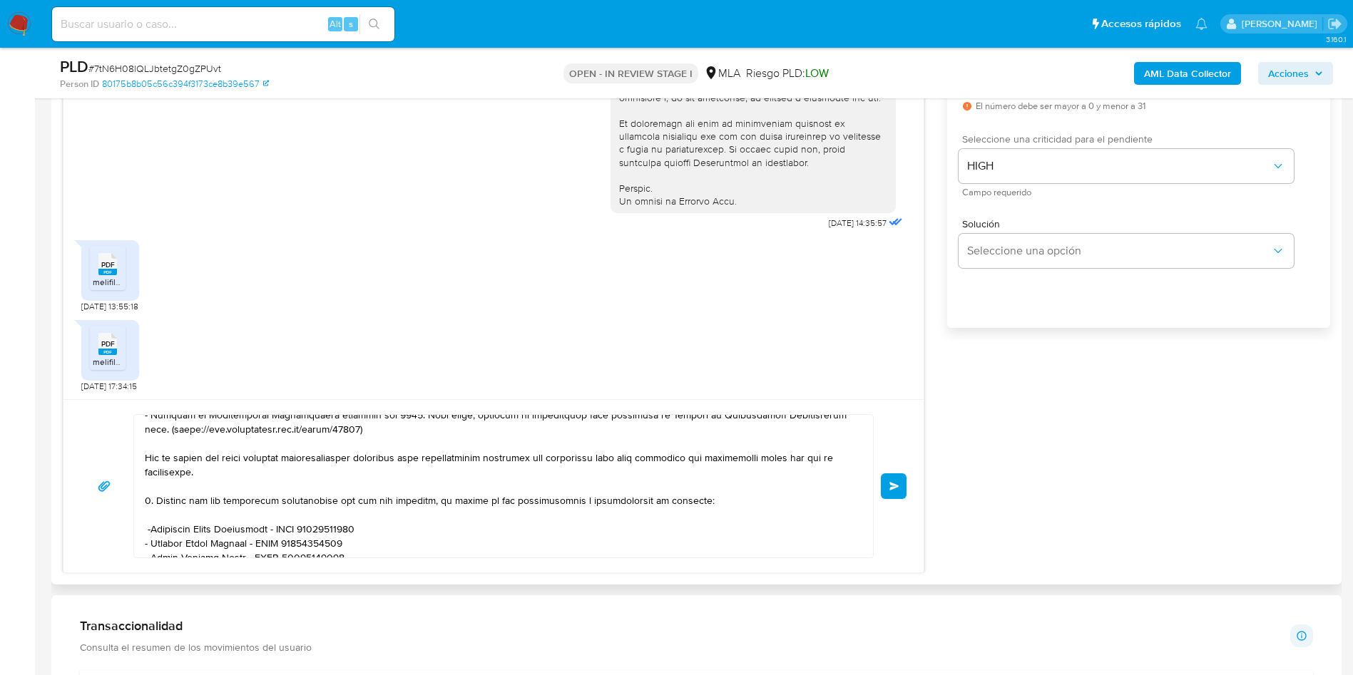
click at [901, 490] on button "Enviar" at bounding box center [894, 486] width 26 height 26
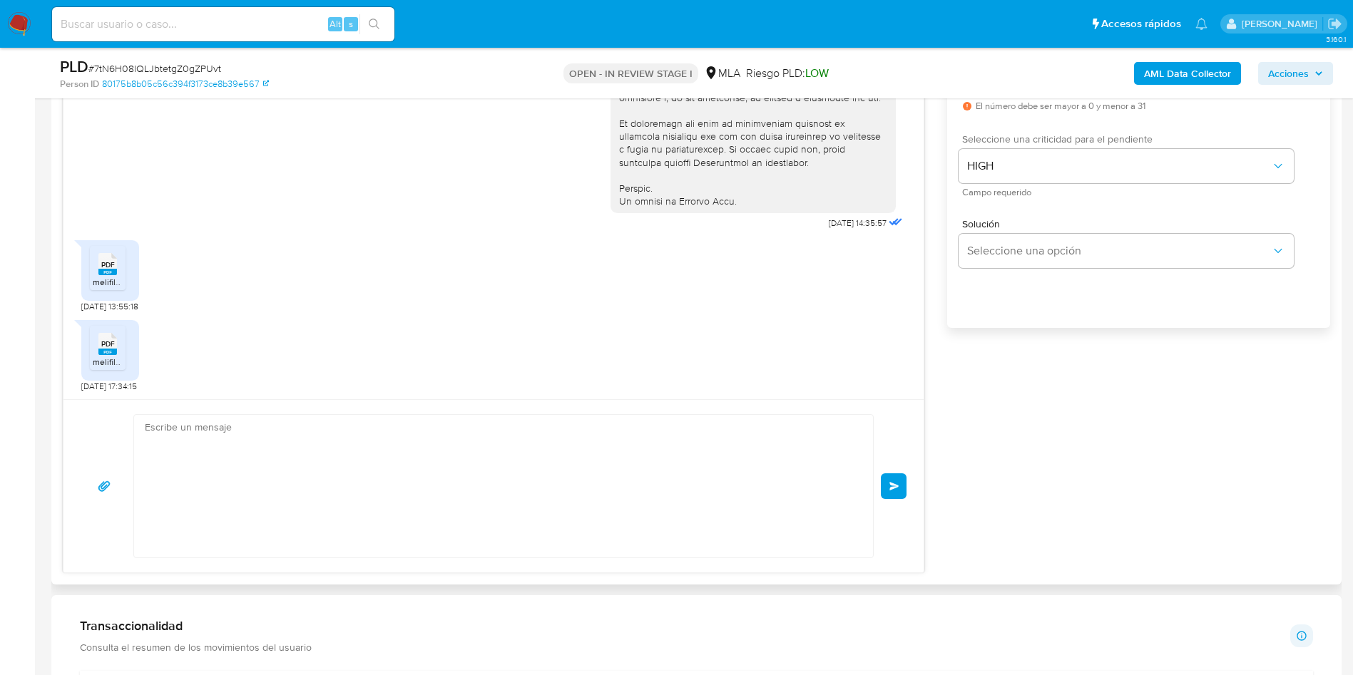
scroll to position [1357, 0]
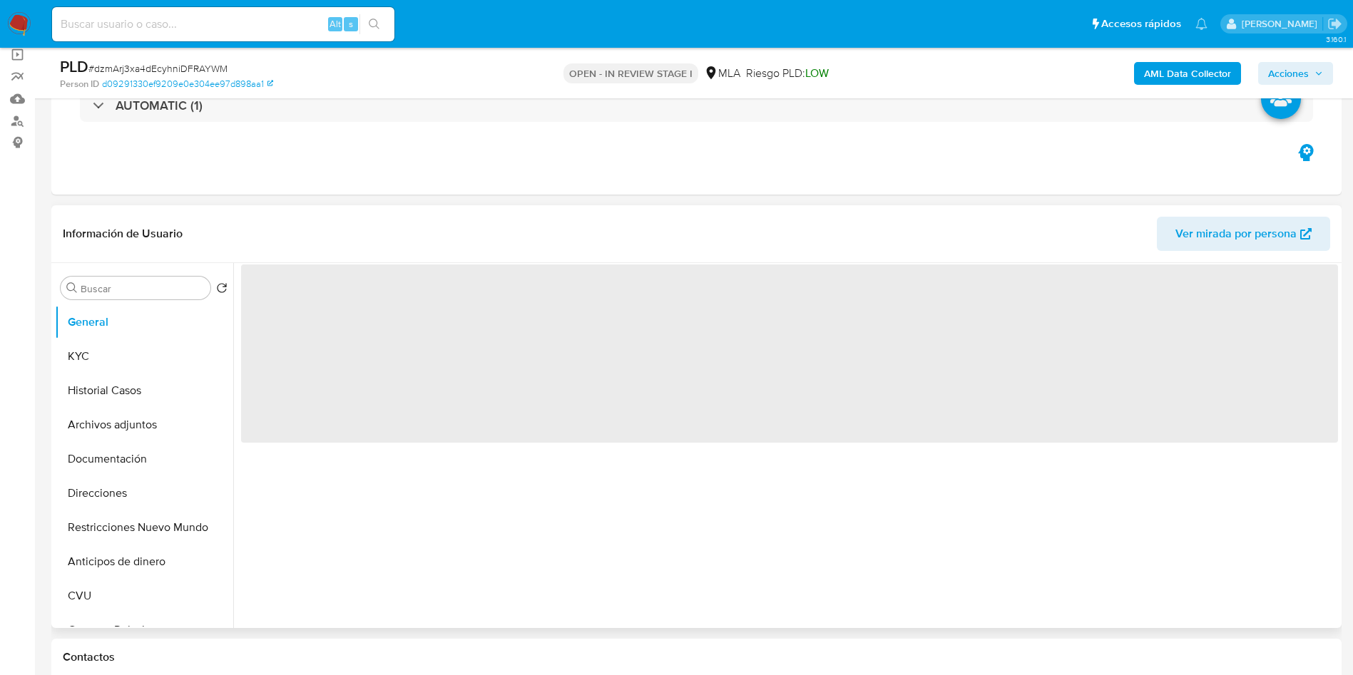
select select "10"
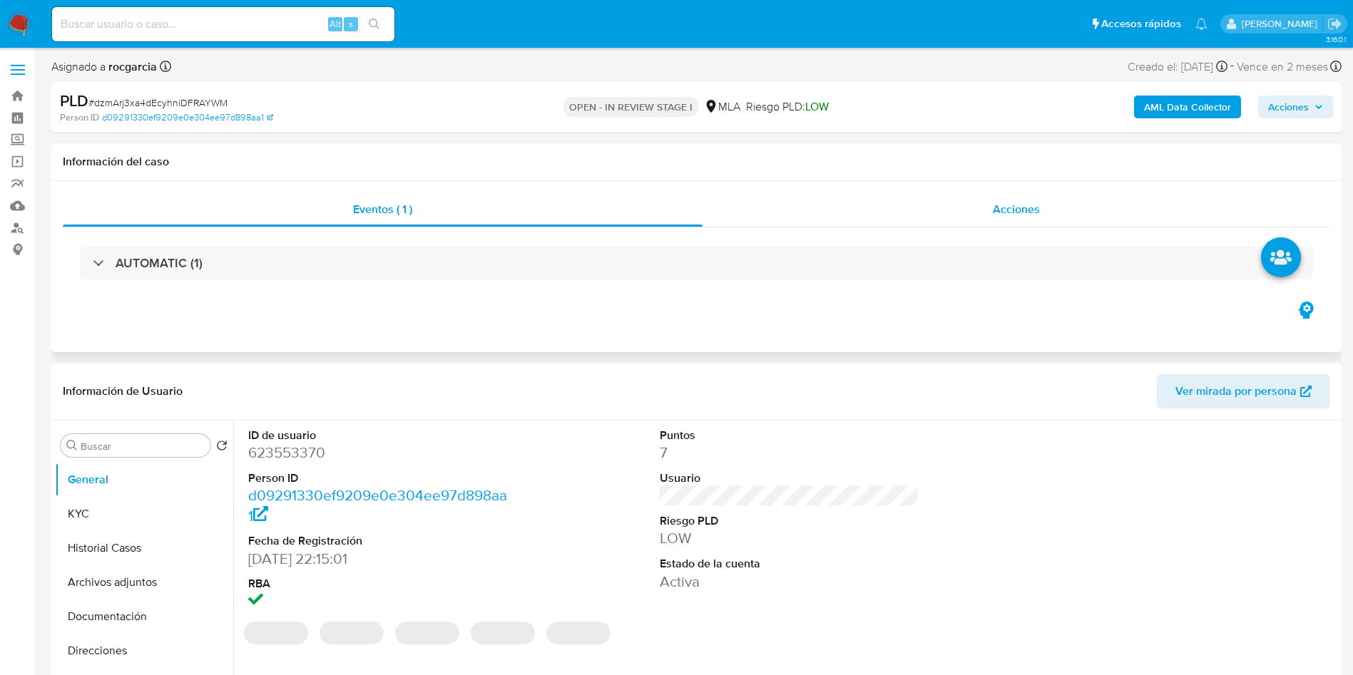
drag, startPoint x: 1015, startPoint y: 211, endPoint x: 998, endPoint y: 222, distance: 19.6
click at [1015, 211] on span "Acciones" at bounding box center [1016, 209] width 47 height 16
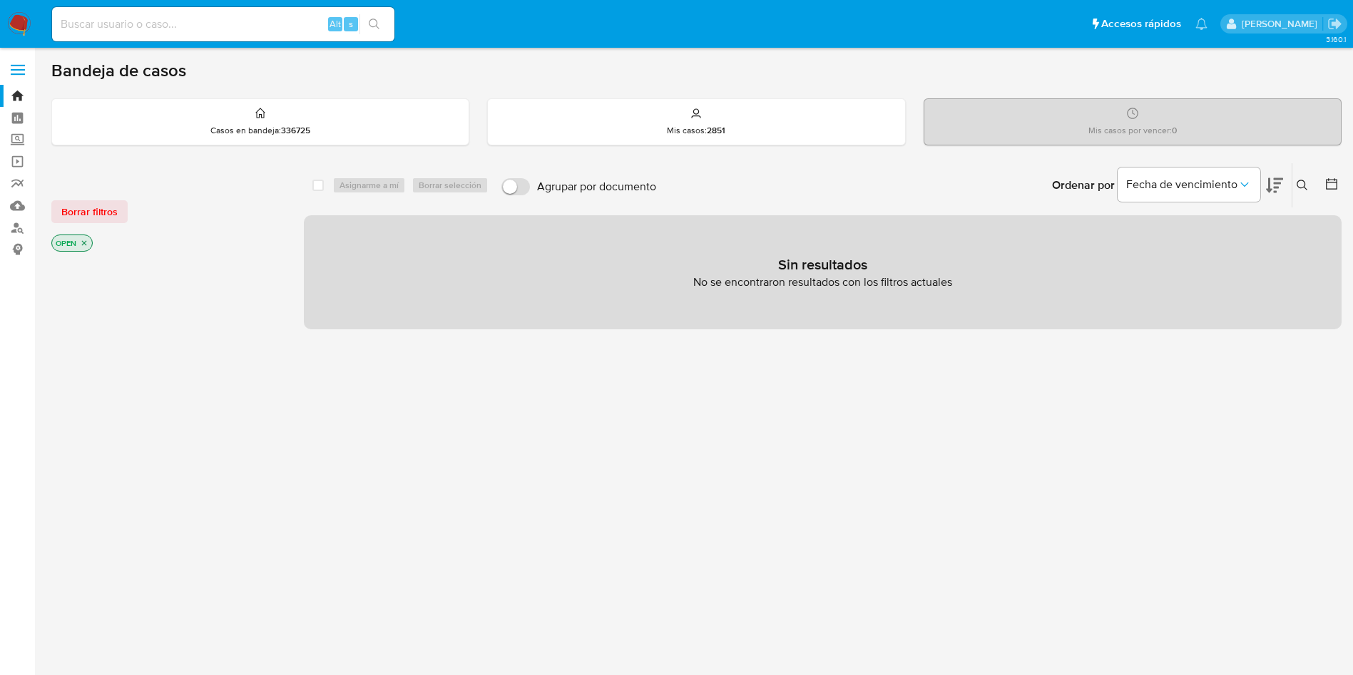
click at [191, 29] on input at bounding box center [223, 24] width 342 height 19
paste input "BdSDjJa2hvHZEgoiRPx8gTon"
type input "BdSDjJa2hvHZEgoiRPx8gTon"
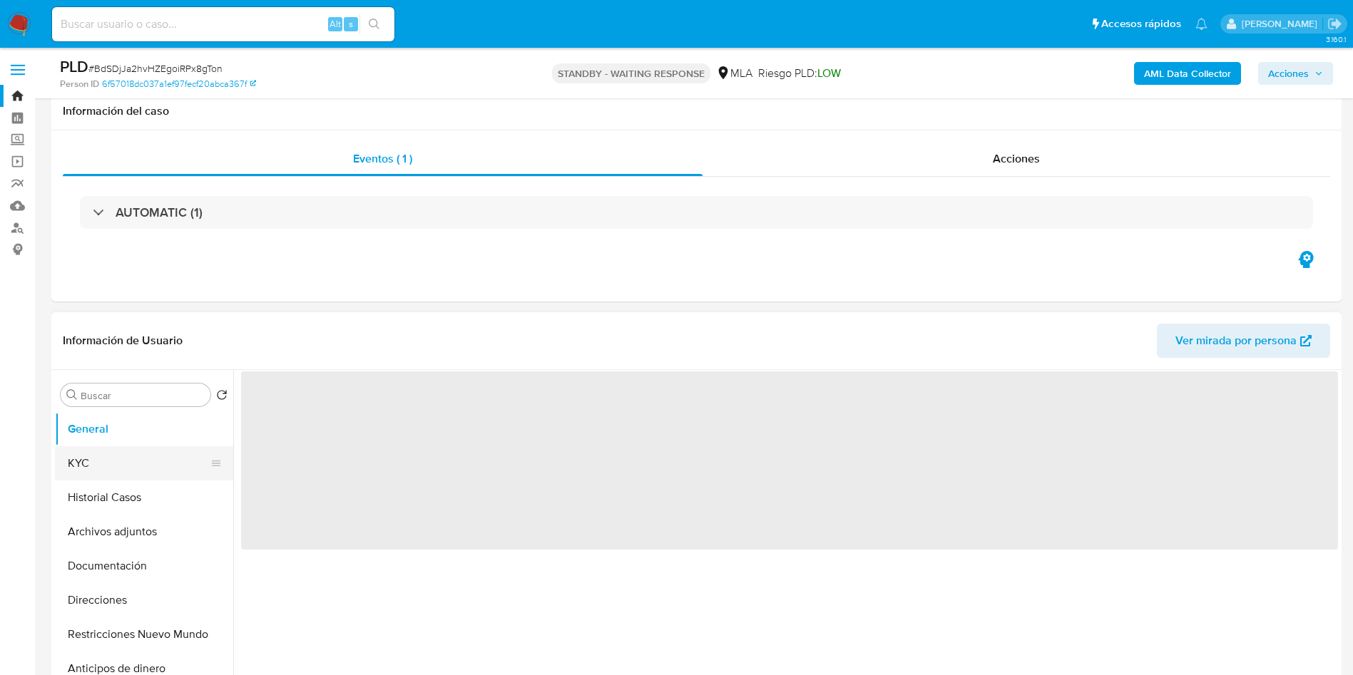
scroll to position [107, 0]
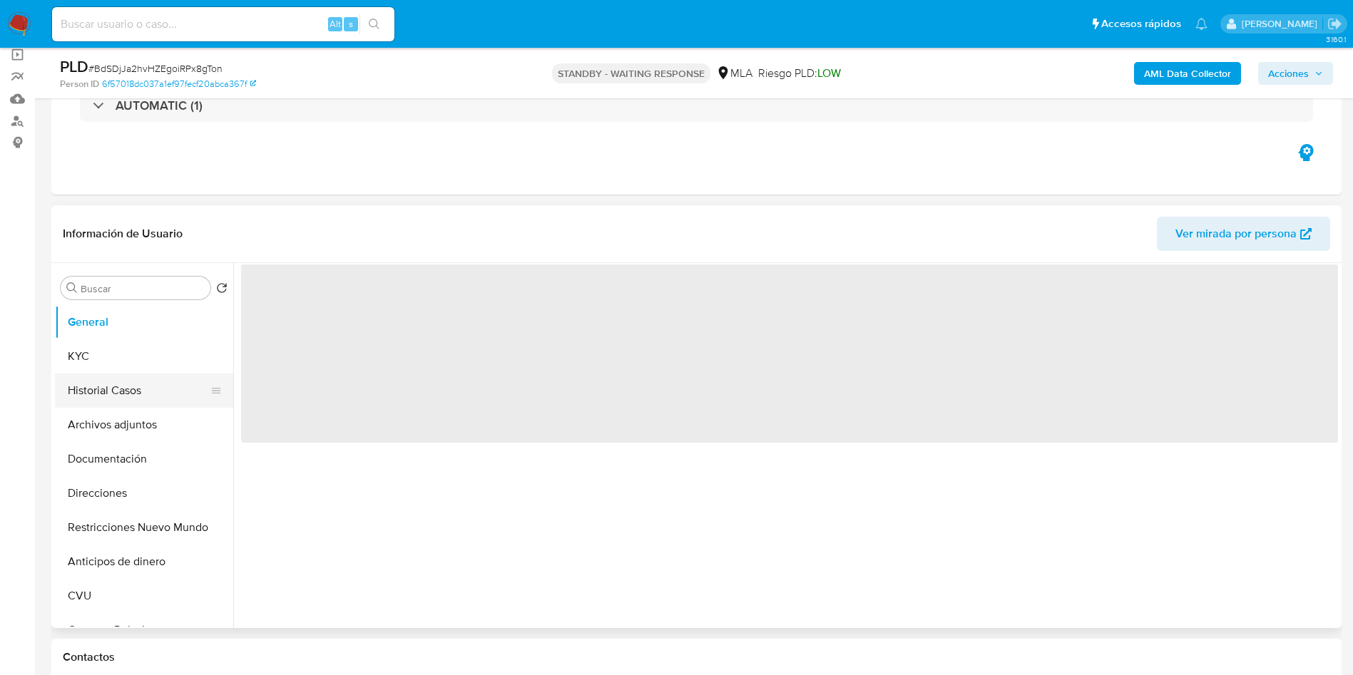
select select "10"
click at [118, 382] on button "Historial Casos" at bounding box center [138, 391] width 167 height 34
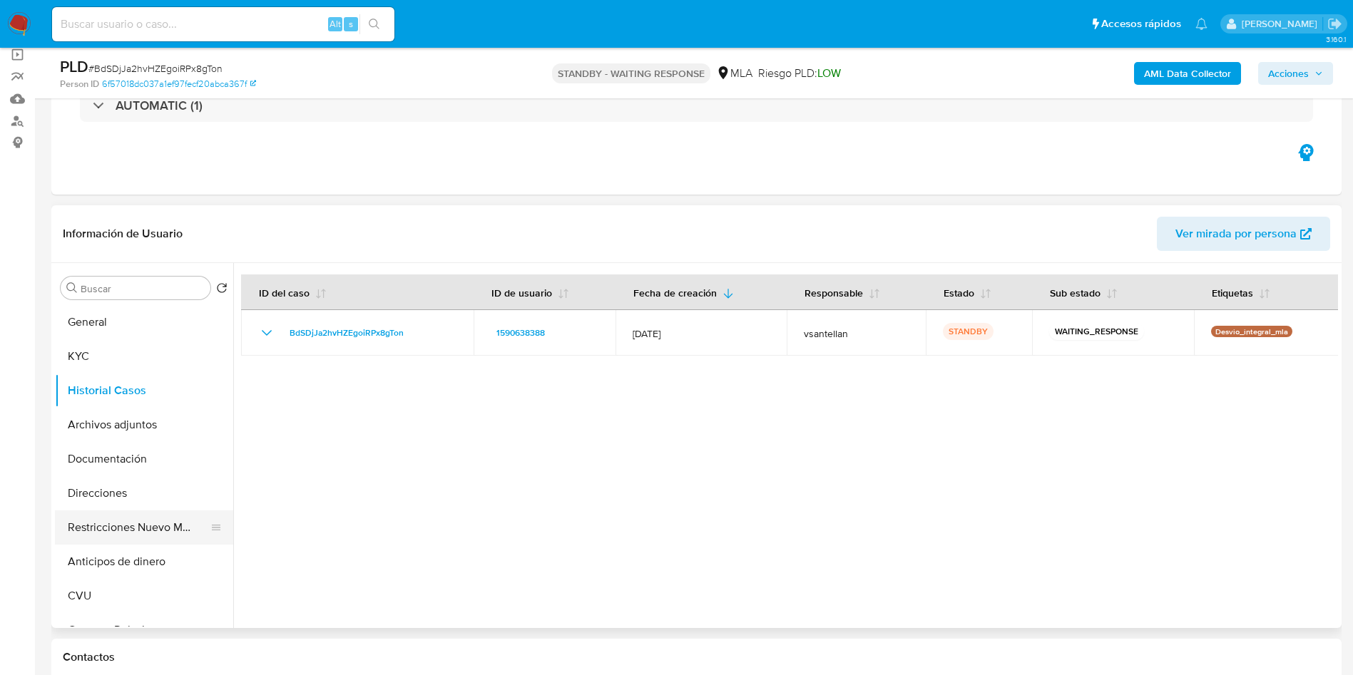
click at [113, 520] on button "Restricciones Nuevo Mundo" at bounding box center [138, 528] width 167 height 34
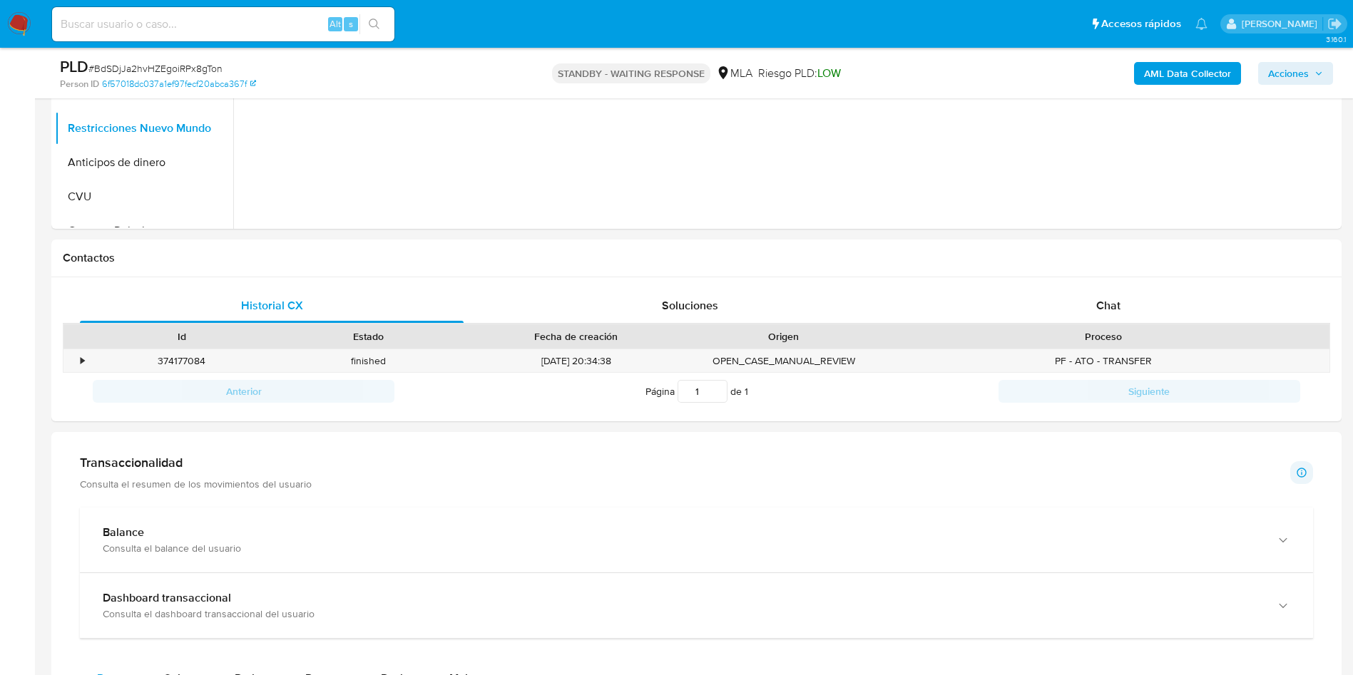
scroll to position [535, 0]
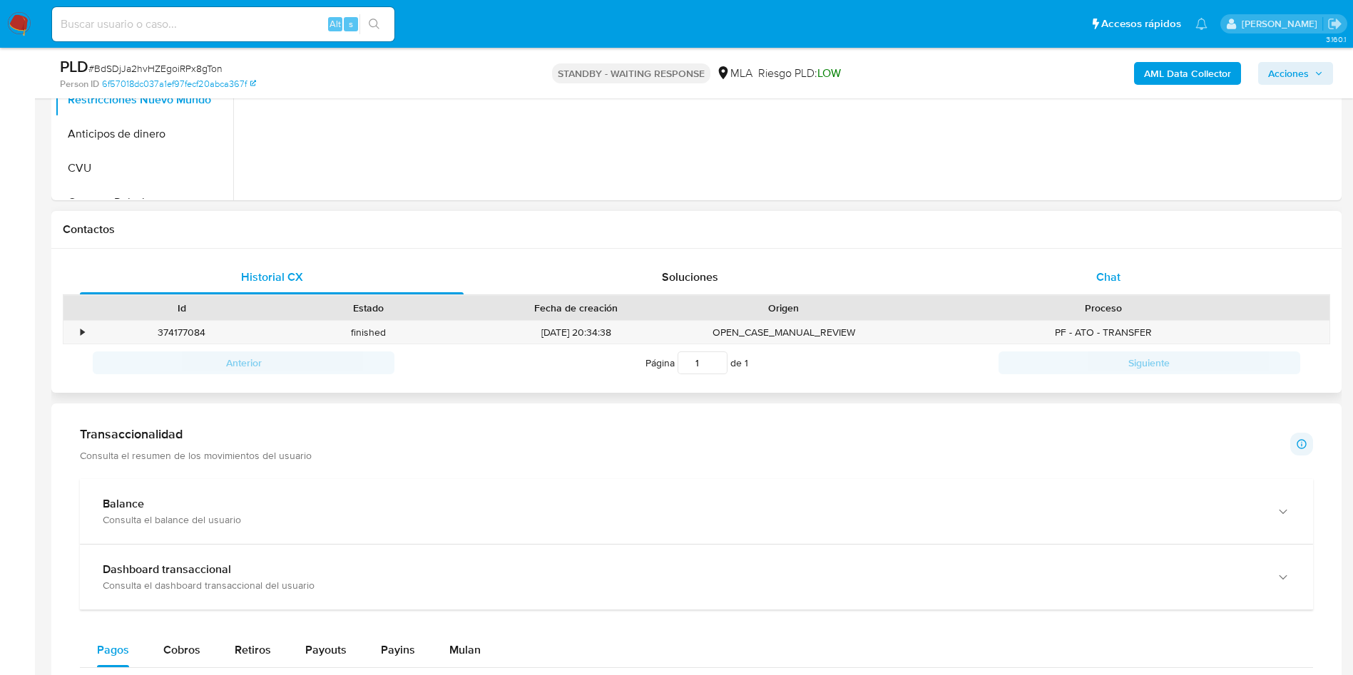
click at [1090, 282] on div "Chat" at bounding box center [1108, 277] width 384 height 34
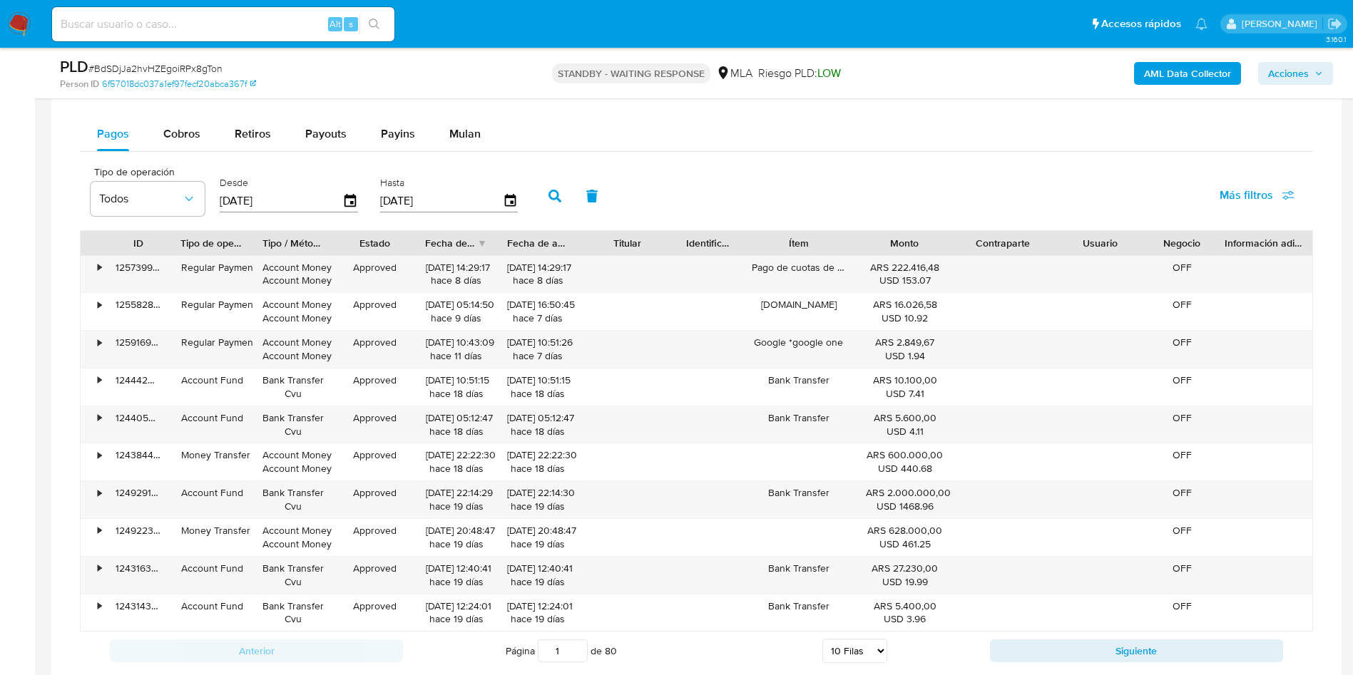
scroll to position [1707, 0]
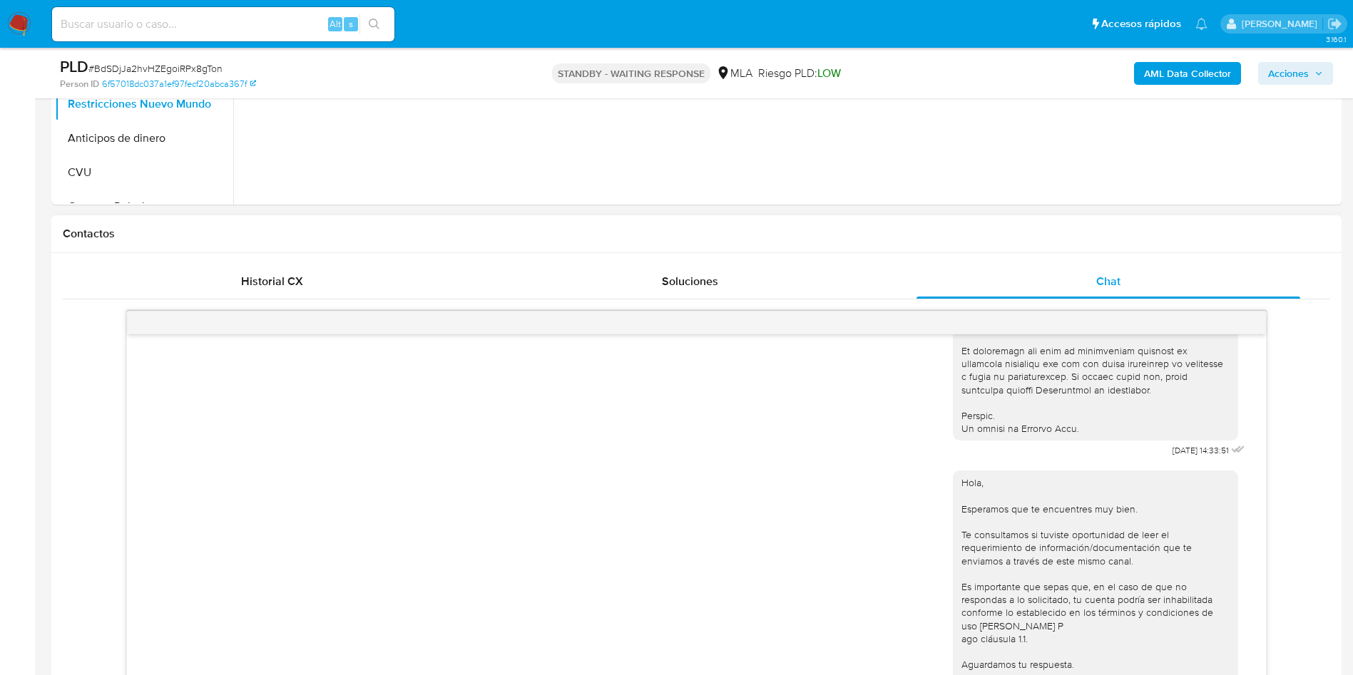
scroll to position [732, 0]
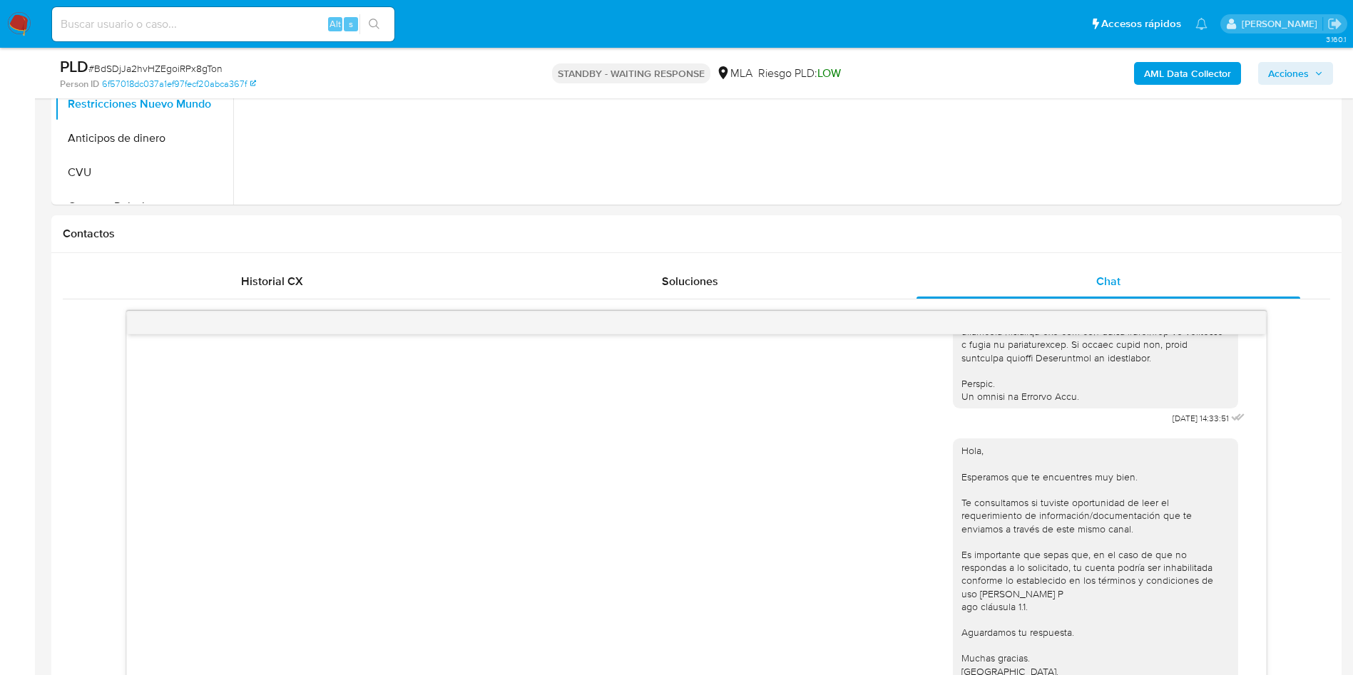
click at [0, 284] on aside "Bandeja Tablero Screening Búsqueda en Listas Watchlist Herramientas Operaciones…" at bounding box center [17, 660] width 35 height 2382
click at [1, 417] on aside "Bandeja Tablero Screening Búsqueda en Listas Watchlist Herramientas Operaciones…" at bounding box center [17, 660] width 35 height 2382
drag, startPoint x: 26, startPoint y: 21, endPoint x: 48, endPoint y: 7, distance: 26.5
click at [26, 21] on img at bounding box center [19, 24] width 24 height 24
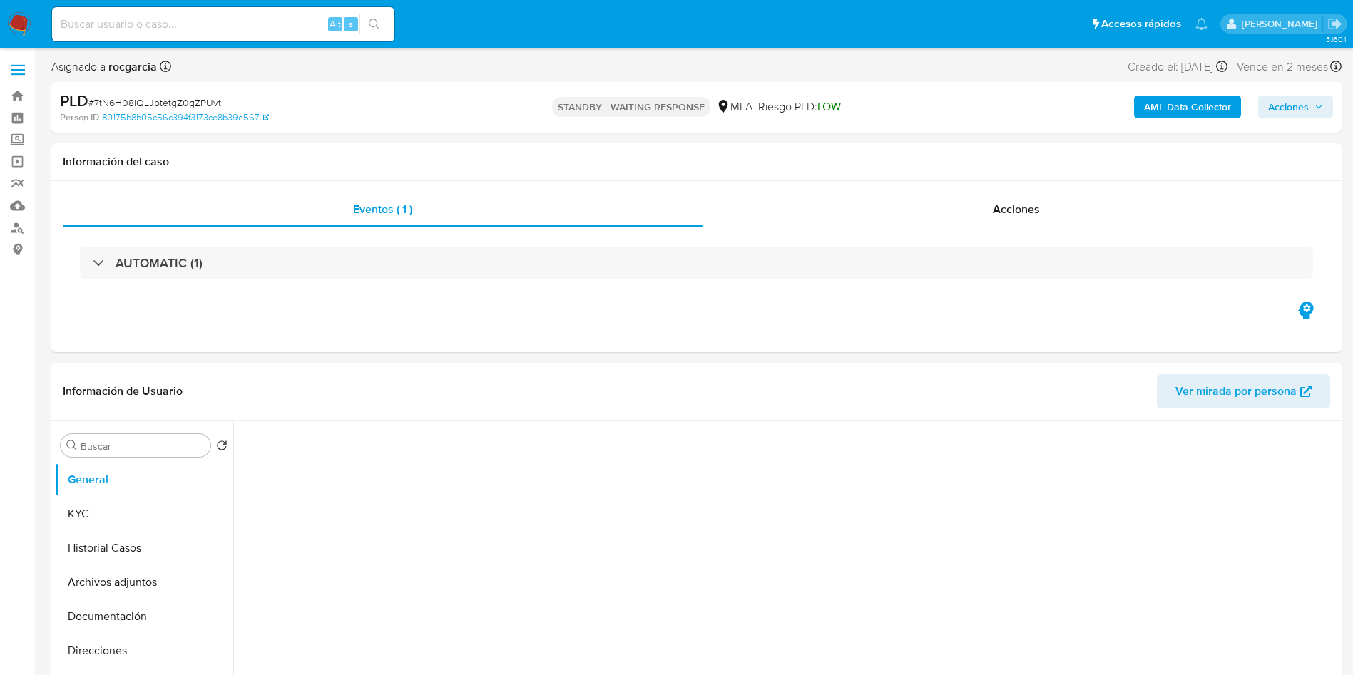
select select "10"
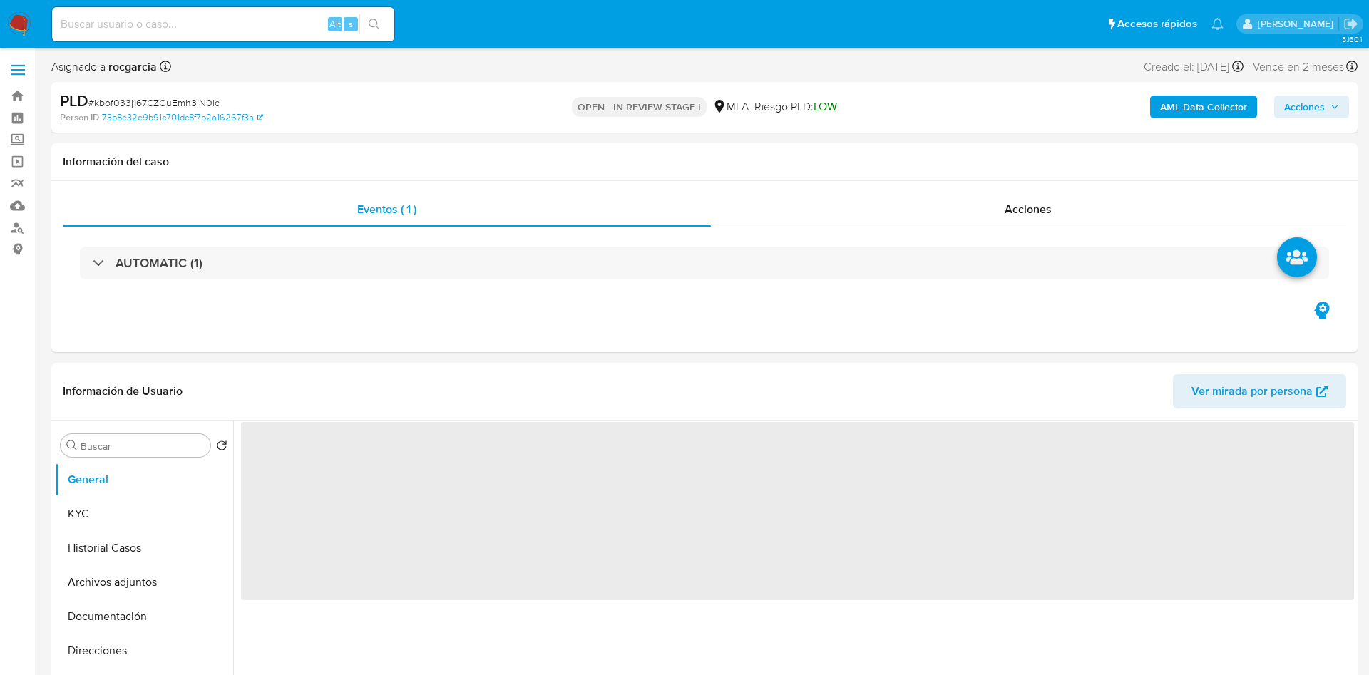
select select "10"
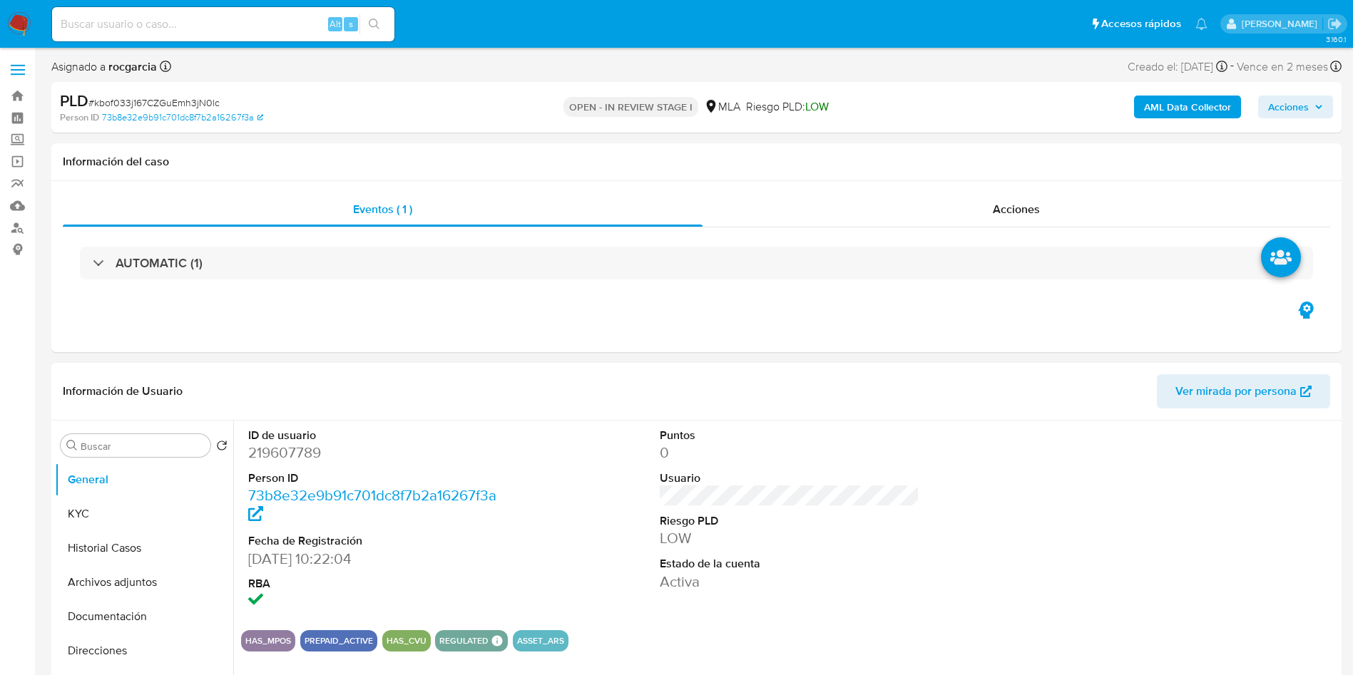
click at [297, 453] on dd "219607789" at bounding box center [378, 453] width 260 height 20
copy dd "219607789"
click at [103, 540] on button "Historial Casos" at bounding box center [138, 548] width 167 height 34
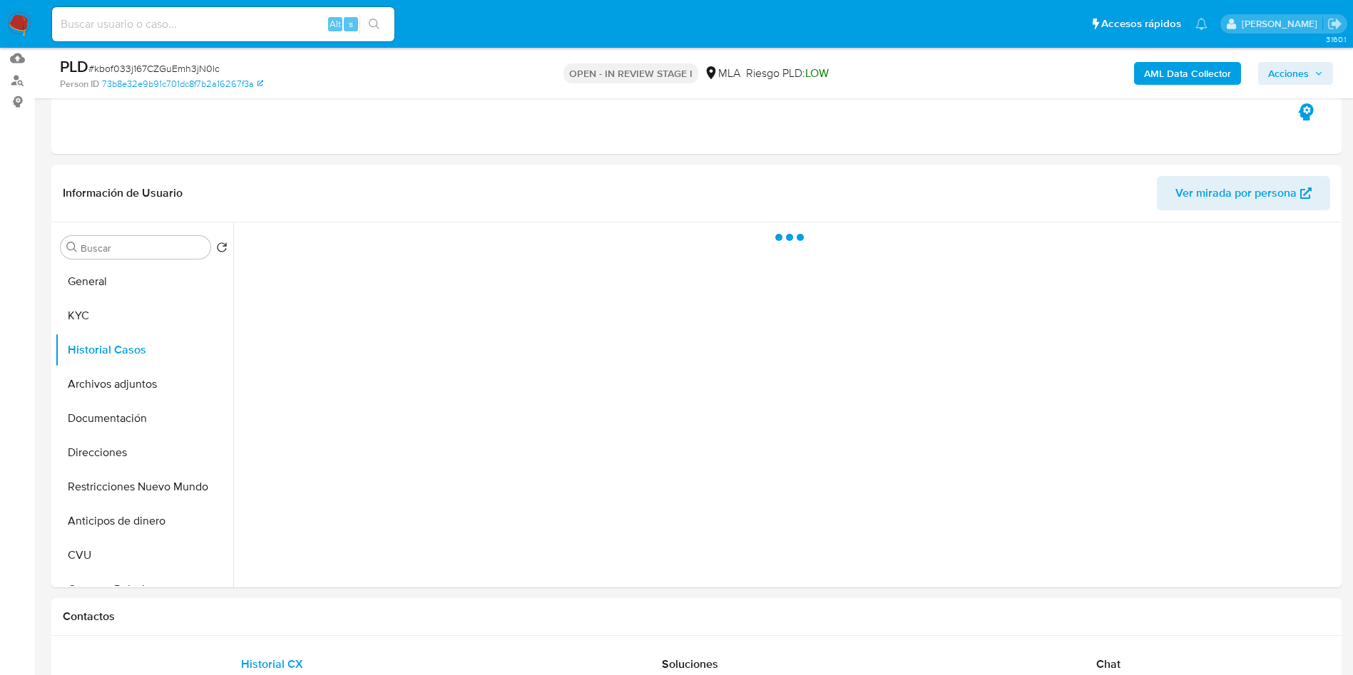
scroll to position [214, 0]
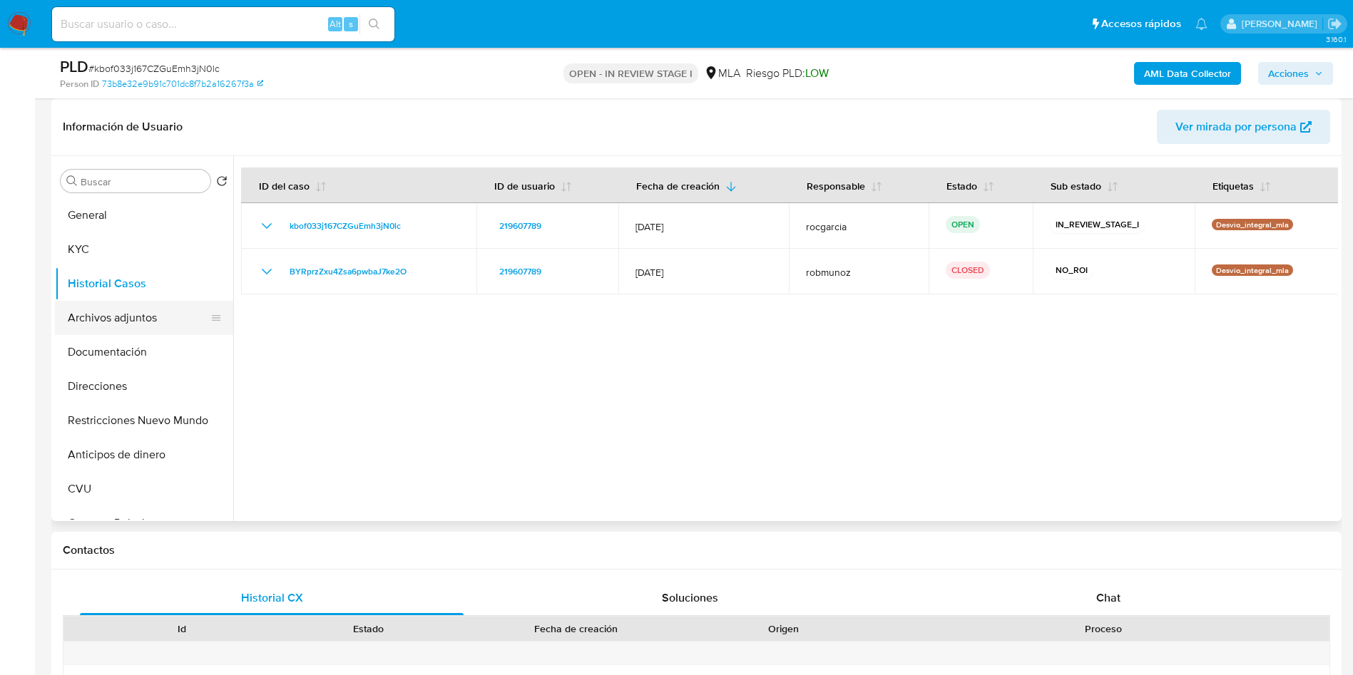
click at [108, 315] on button "Archivos adjuntos" at bounding box center [138, 318] width 167 height 34
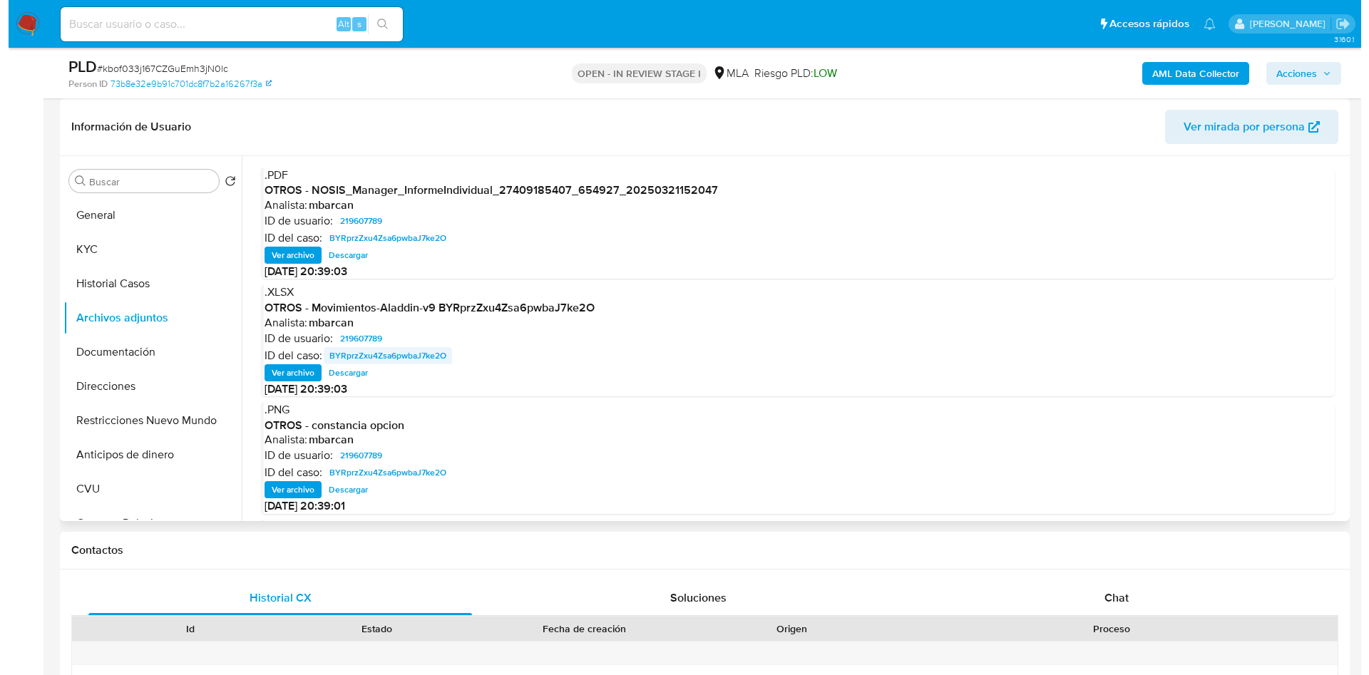
scroll to position [80, 0]
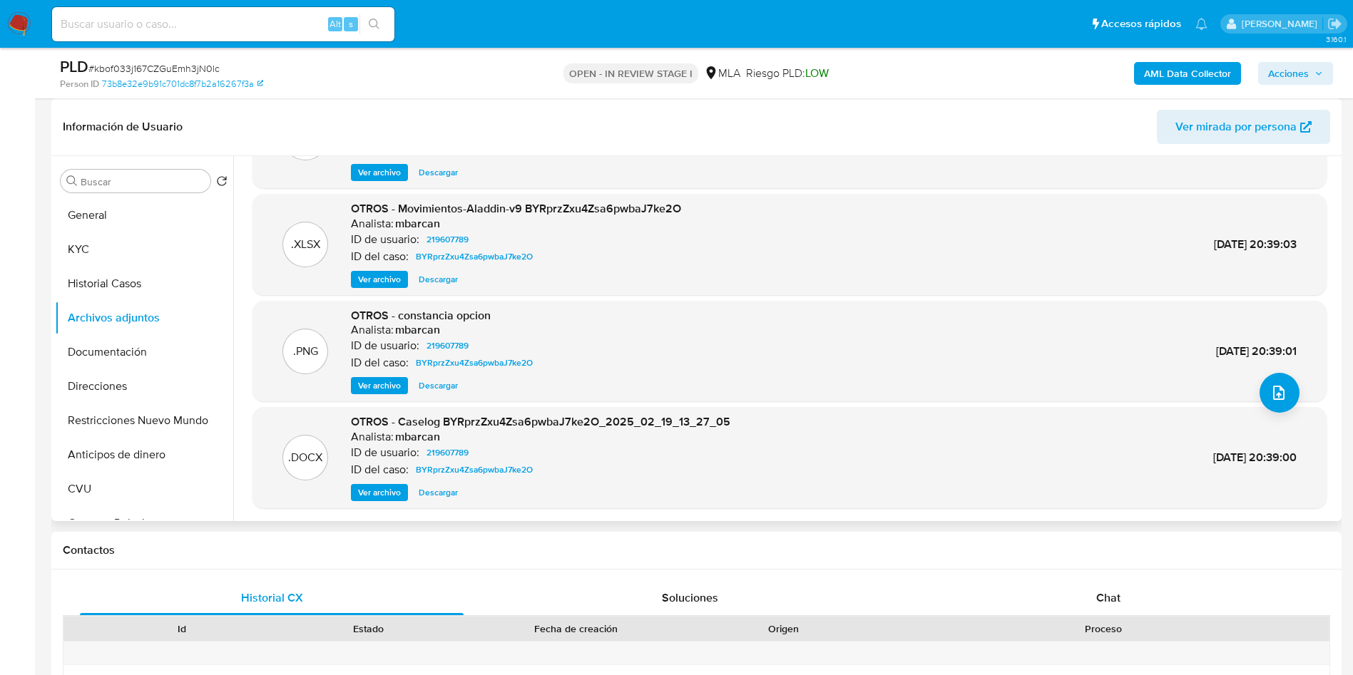
click at [374, 495] on span "Ver archivo" at bounding box center [379, 493] width 43 height 14
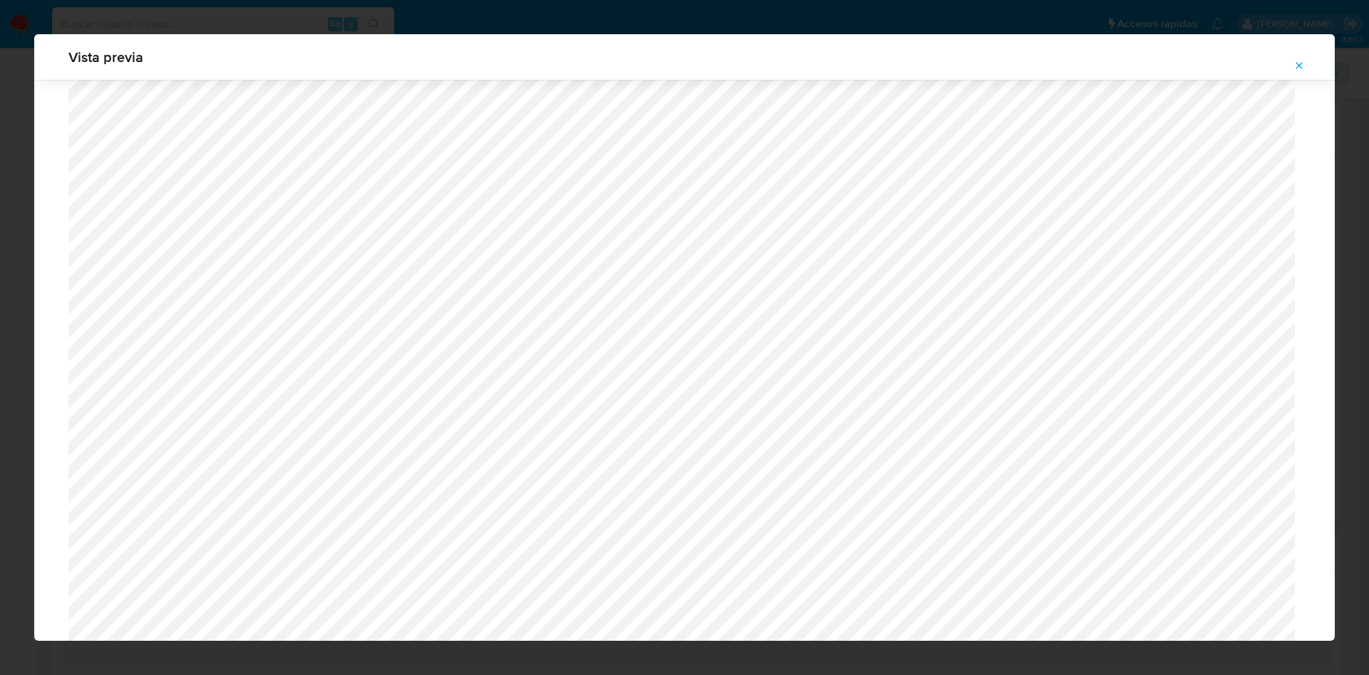
scroll to position [292, 0]
click at [2, 448] on div "Vista previa" at bounding box center [684, 337] width 1369 height 675
click at [1289, 63] on button "Attachment preview" at bounding box center [1299, 65] width 31 height 23
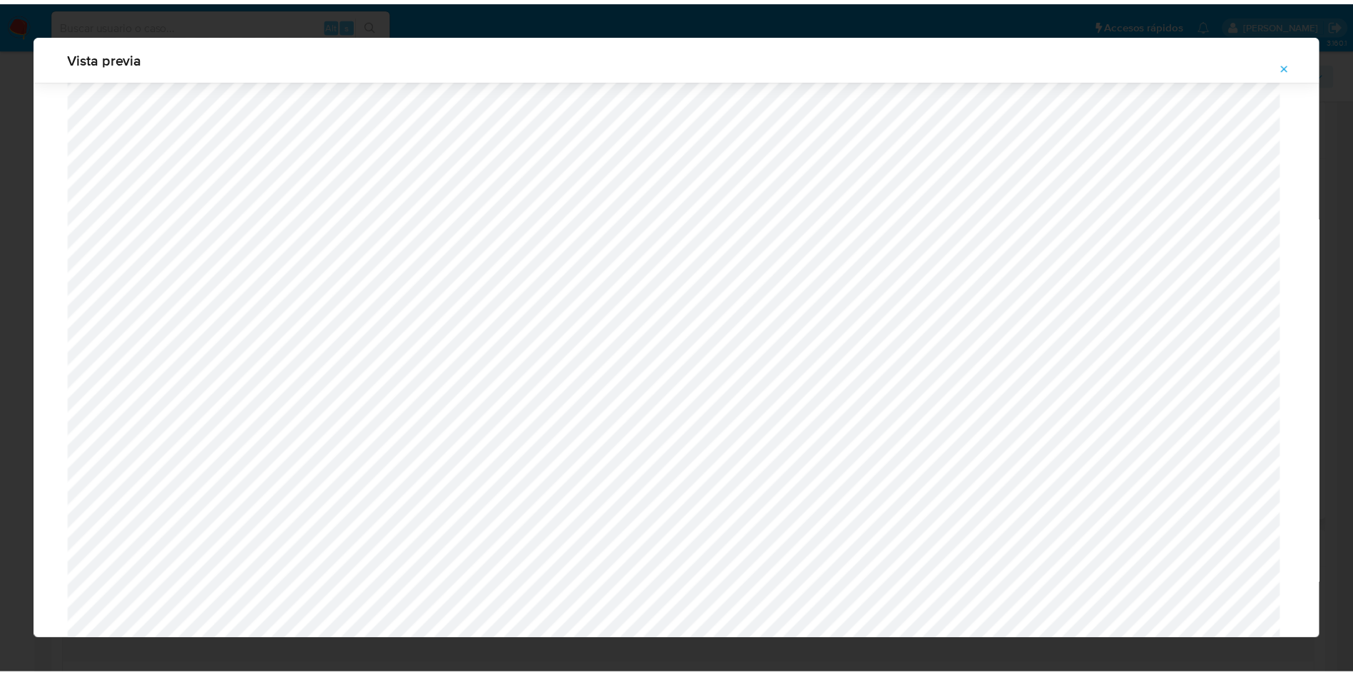
scroll to position [0, 0]
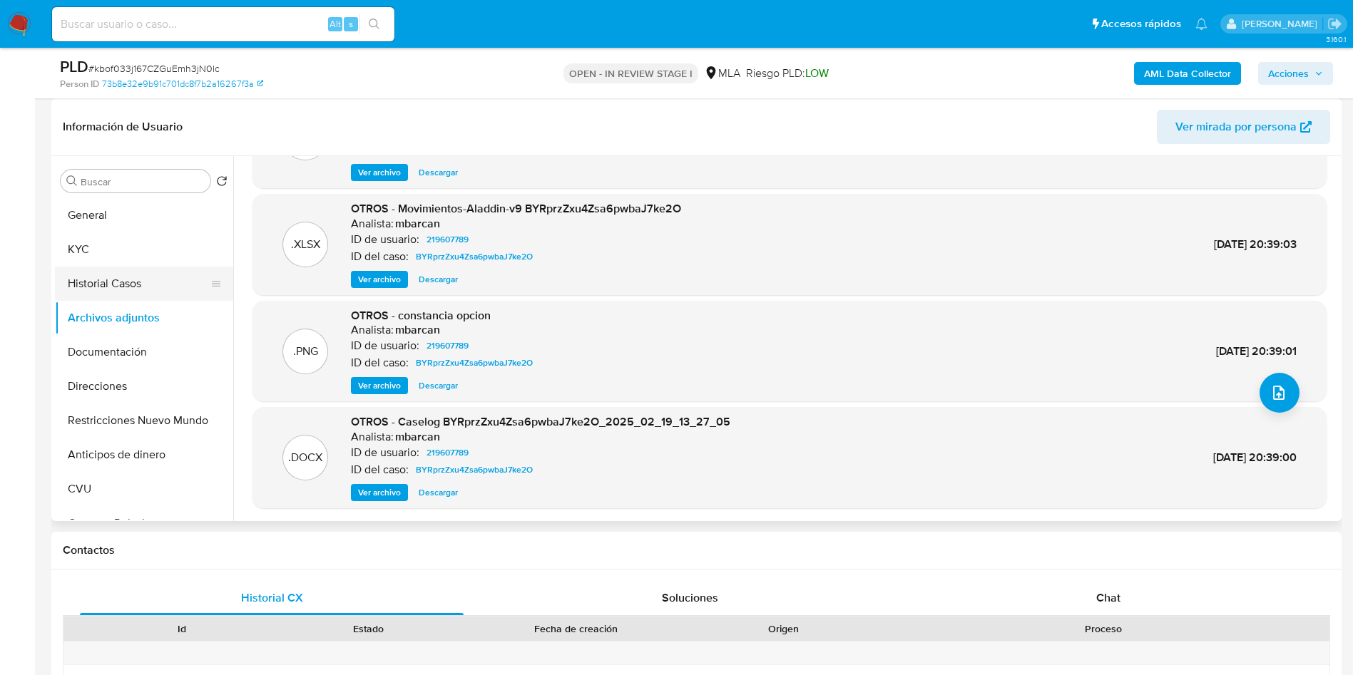
click at [126, 287] on button "Historial Casos" at bounding box center [138, 284] width 167 height 34
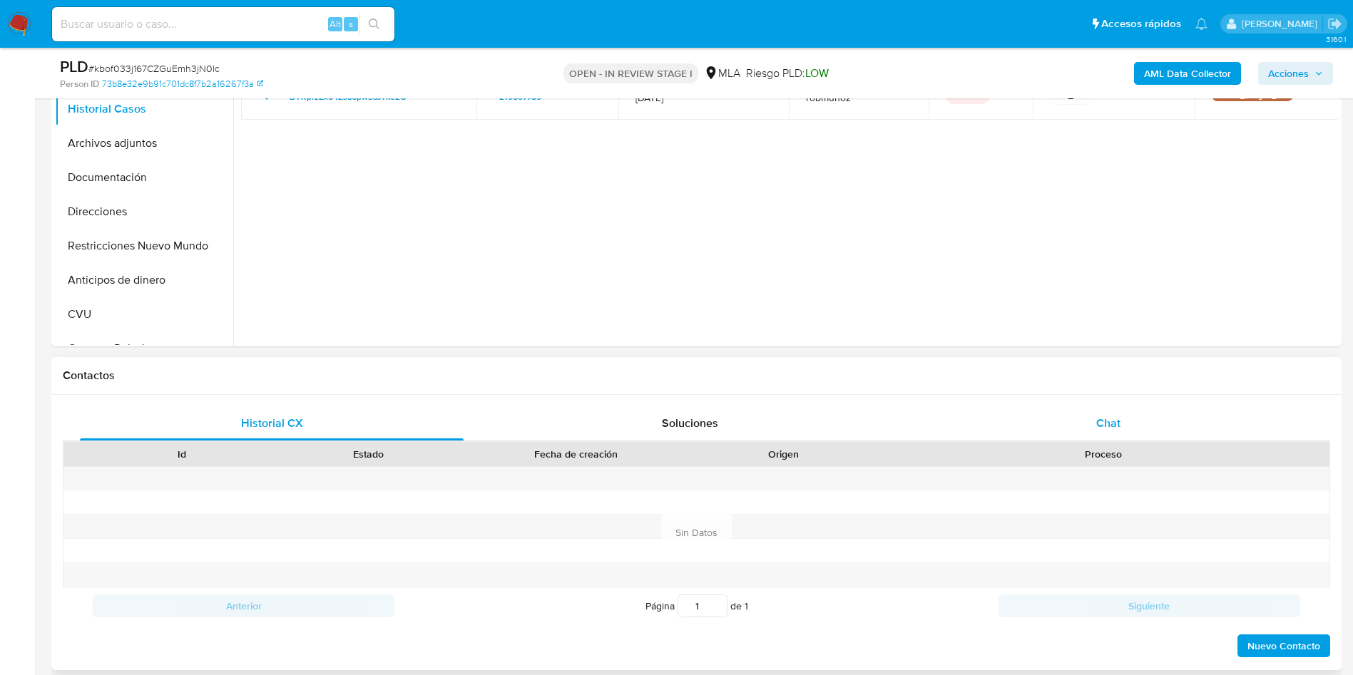
scroll to position [428, 0]
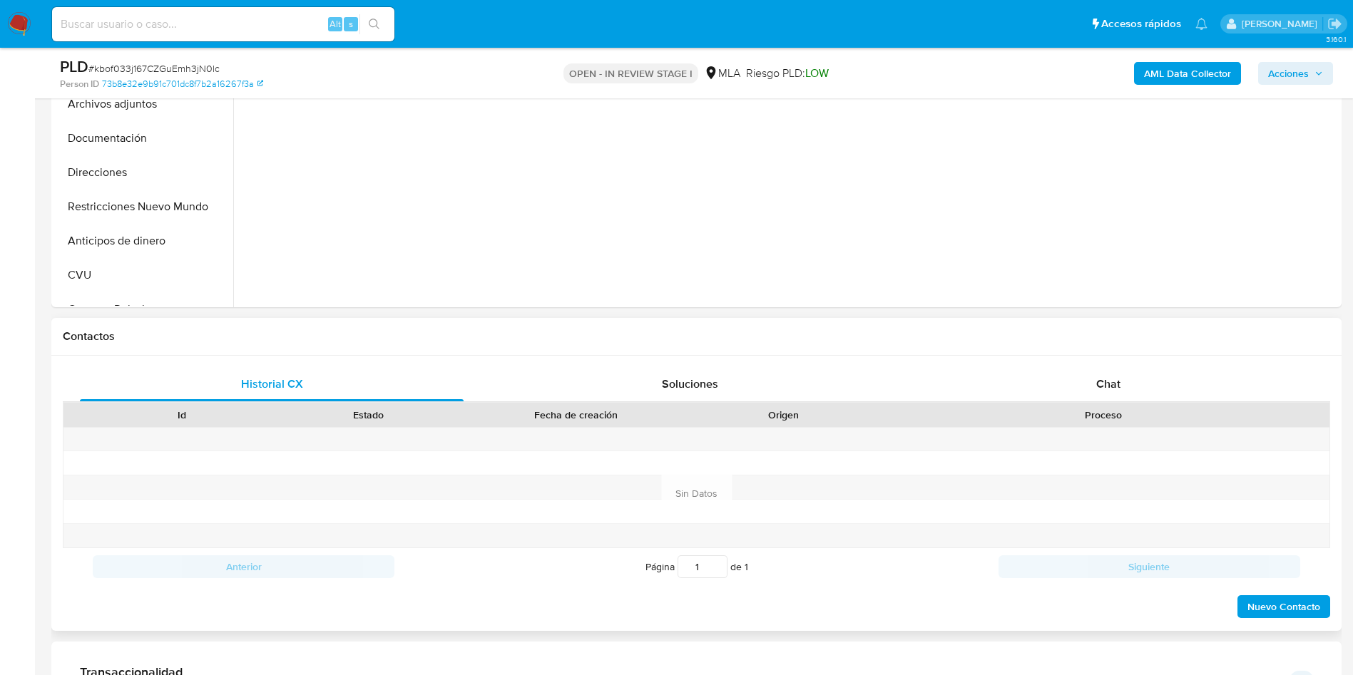
drag, startPoint x: 1107, startPoint y: 391, endPoint x: 1080, endPoint y: 404, distance: 29.3
click at [1107, 391] on span "Chat" at bounding box center [1108, 384] width 24 height 16
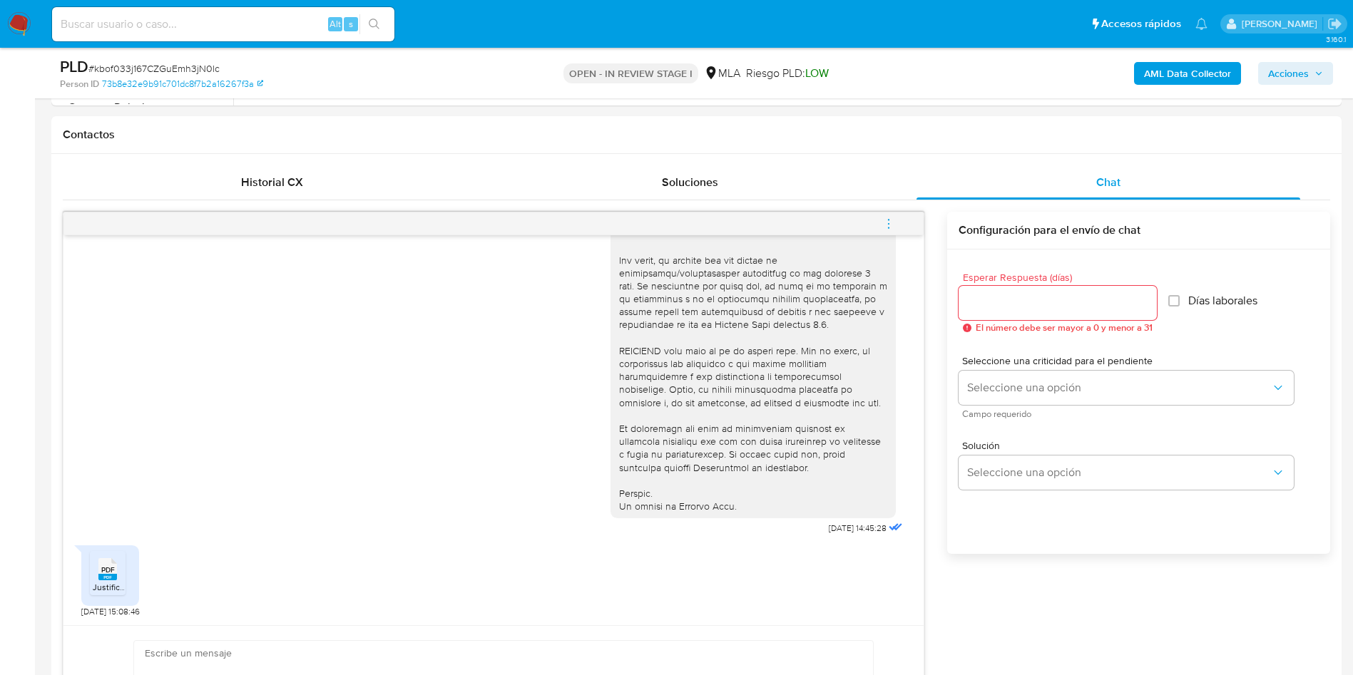
scroll to position [642, 0]
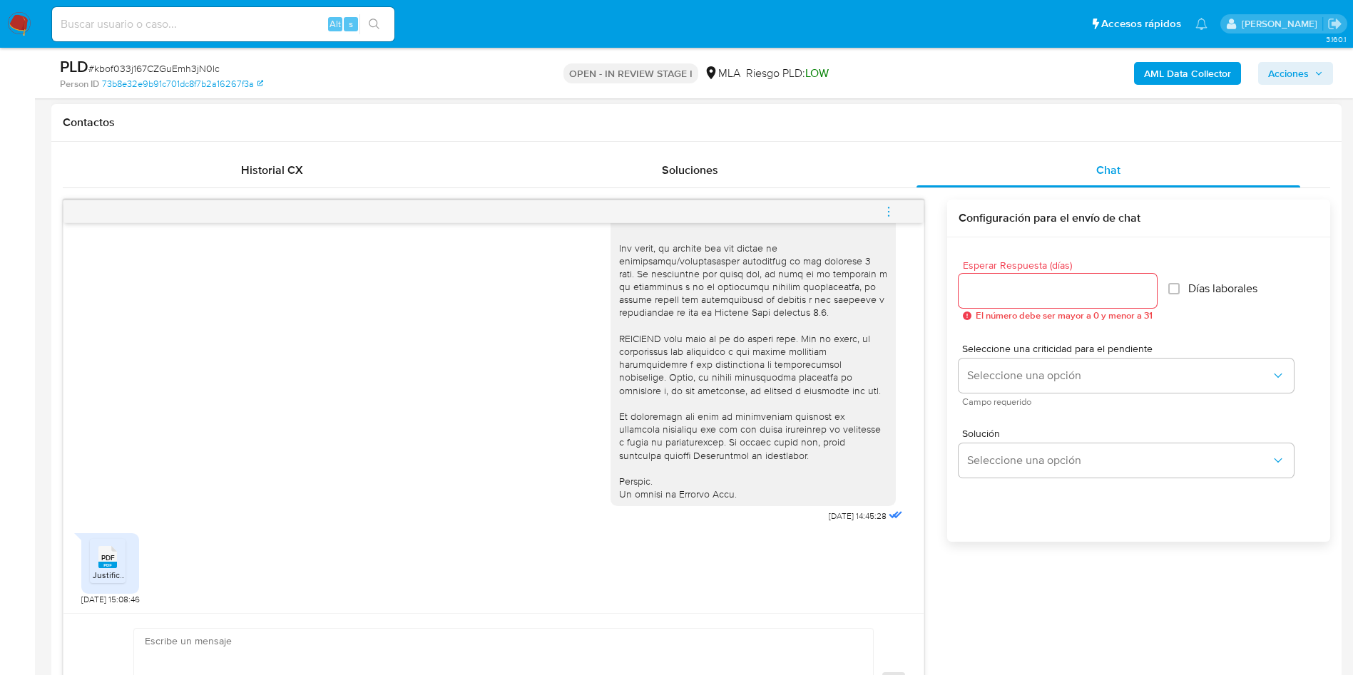
click at [112, 578] on span "Justificacion de Movimientos.pdf" at bounding box center [156, 575] width 126 height 12
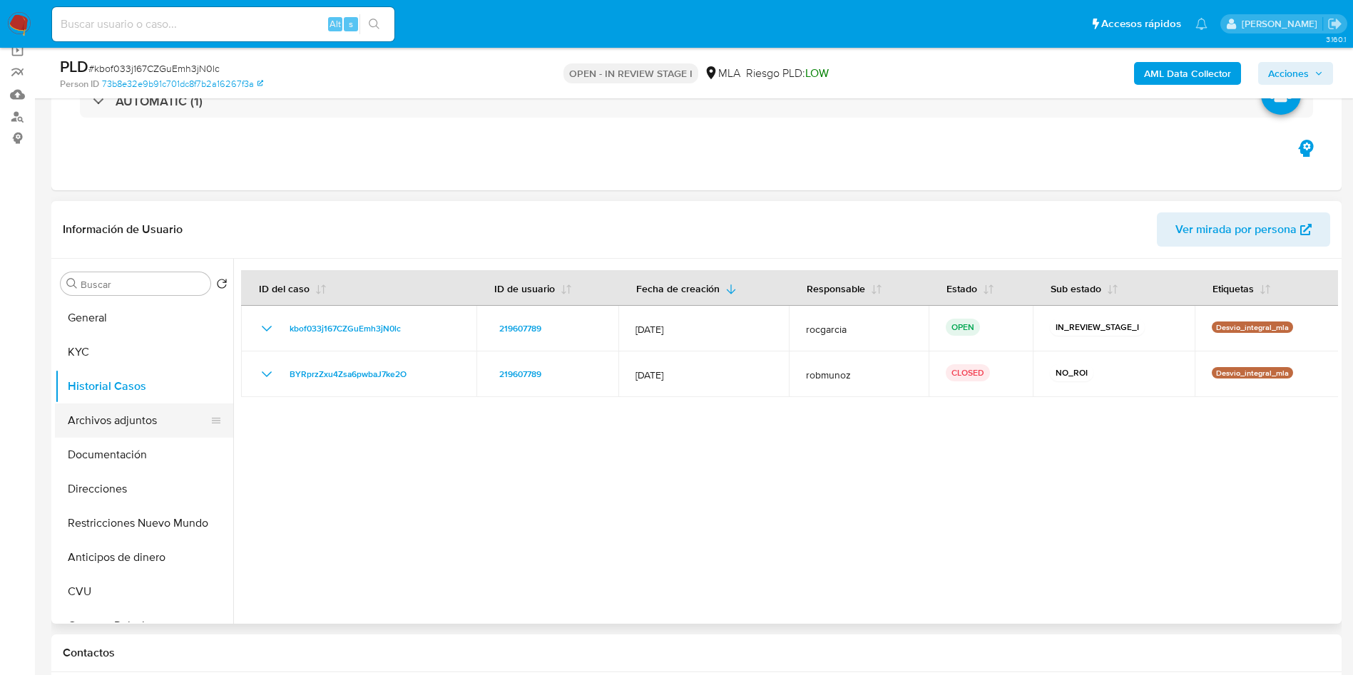
scroll to position [107, 0]
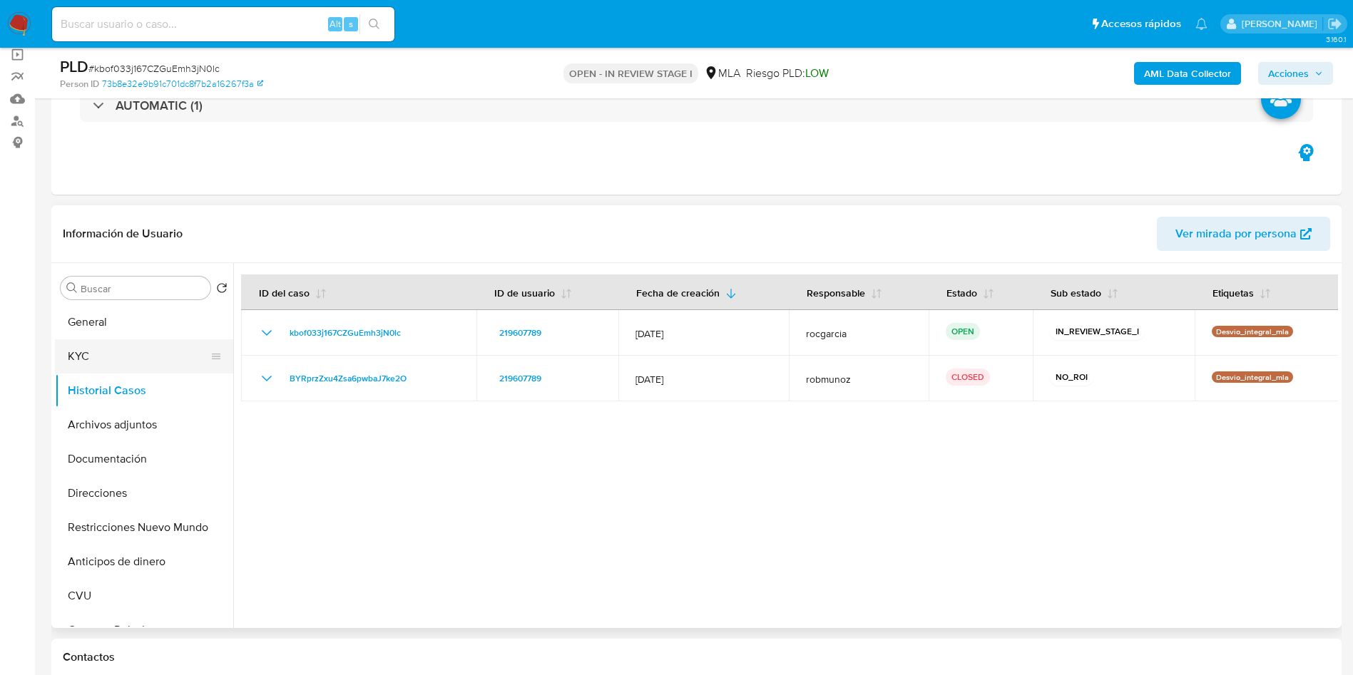
click at [132, 354] on button "KYC" at bounding box center [138, 356] width 167 height 34
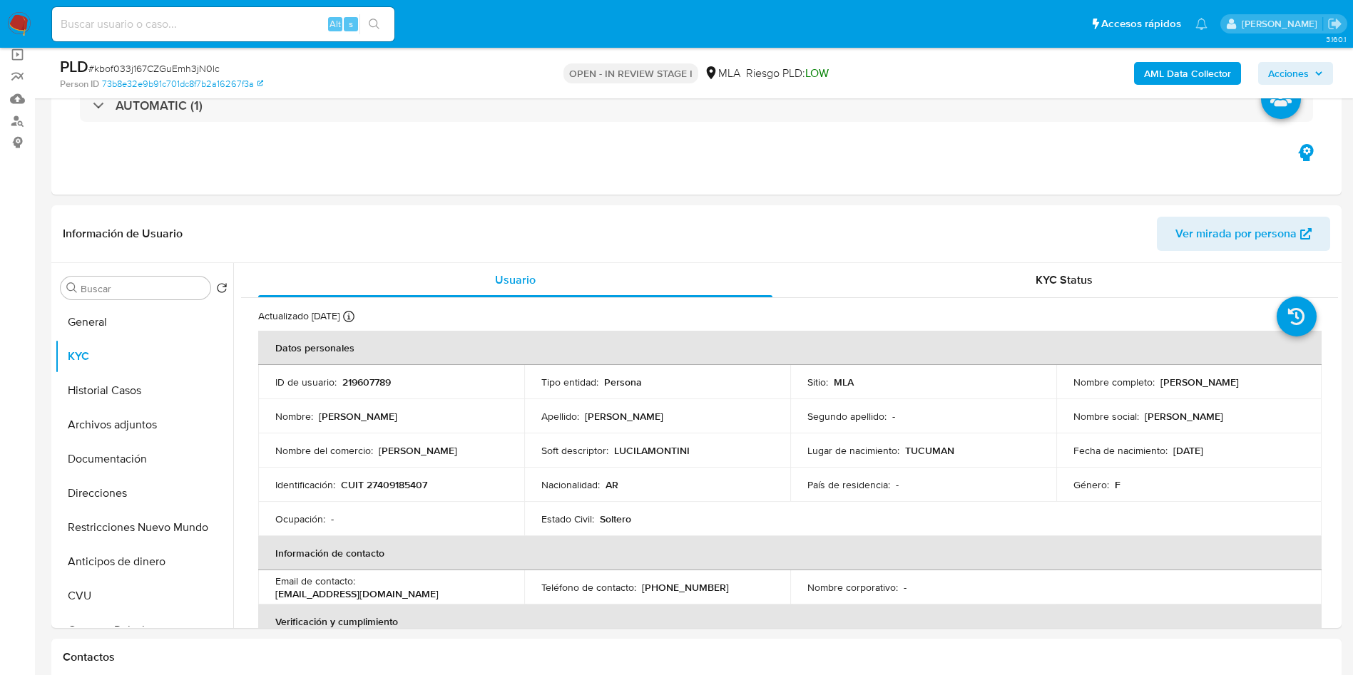
click at [356, 389] on p "219607789" at bounding box center [366, 382] width 48 height 13
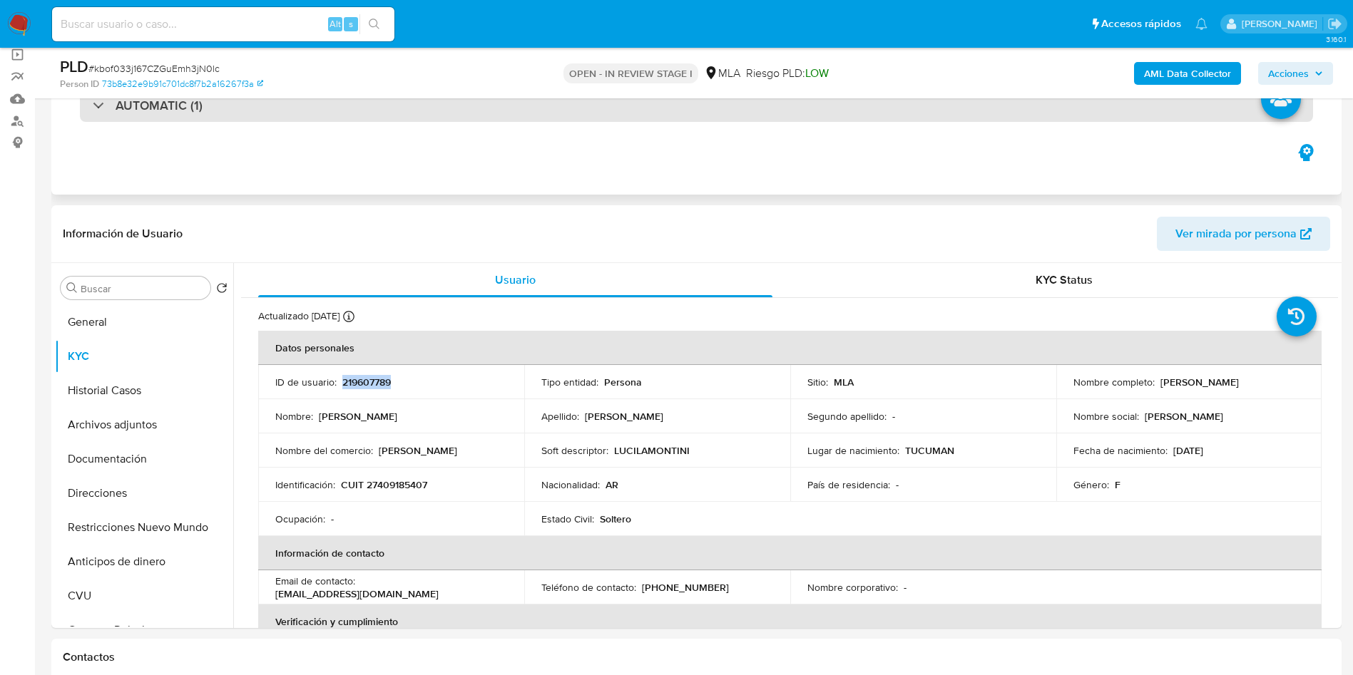
copy p "219607789"
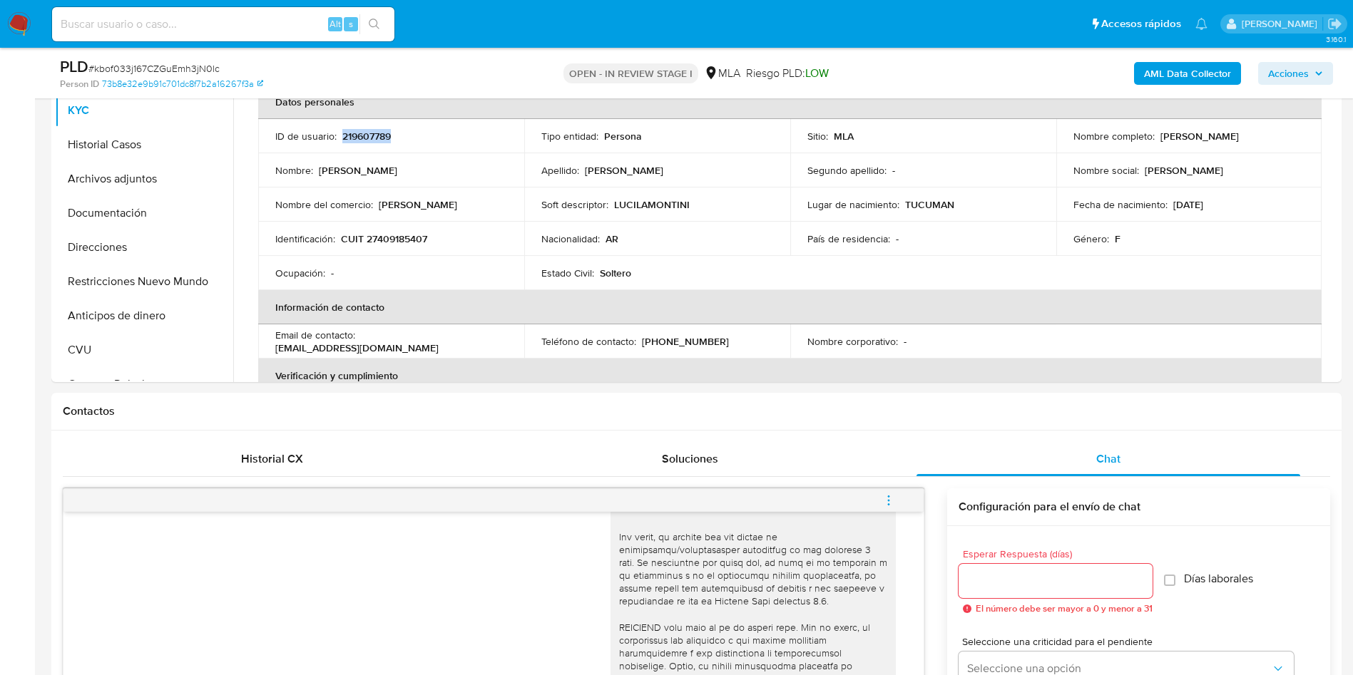
scroll to position [535, 0]
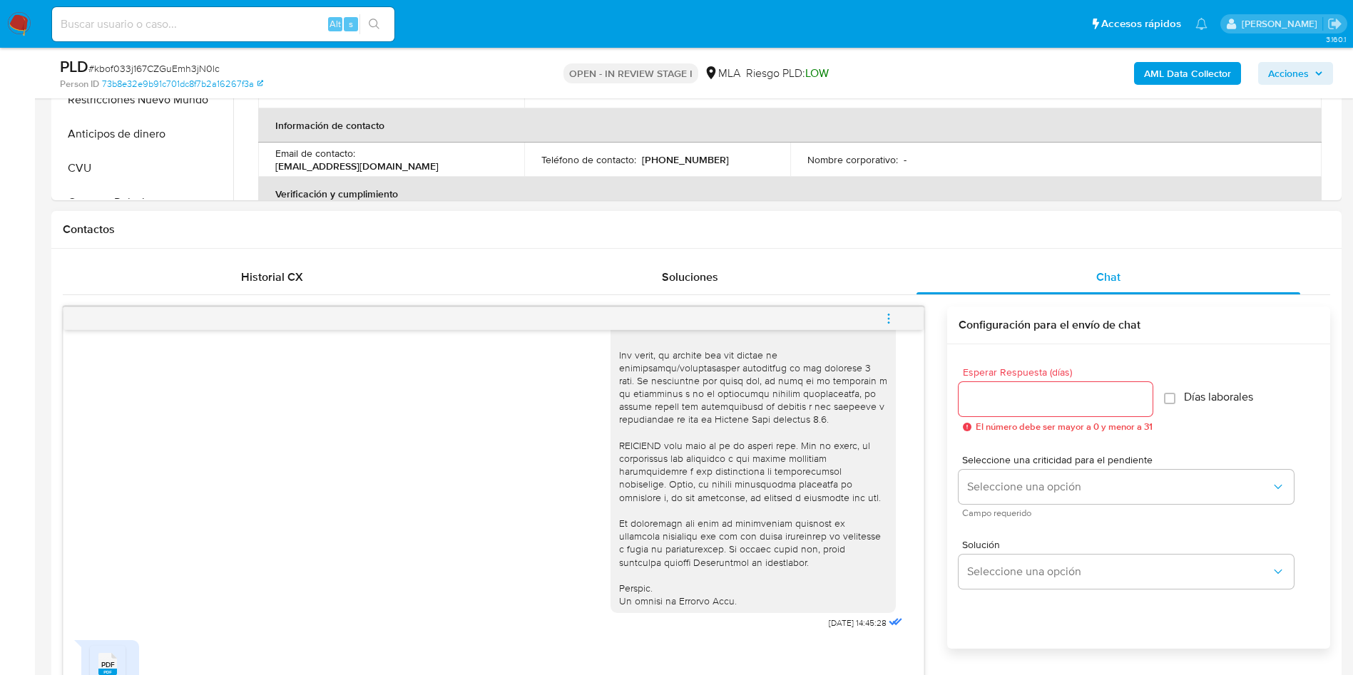
click at [881, 317] on button "menu-action" at bounding box center [888, 319] width 47 height 34
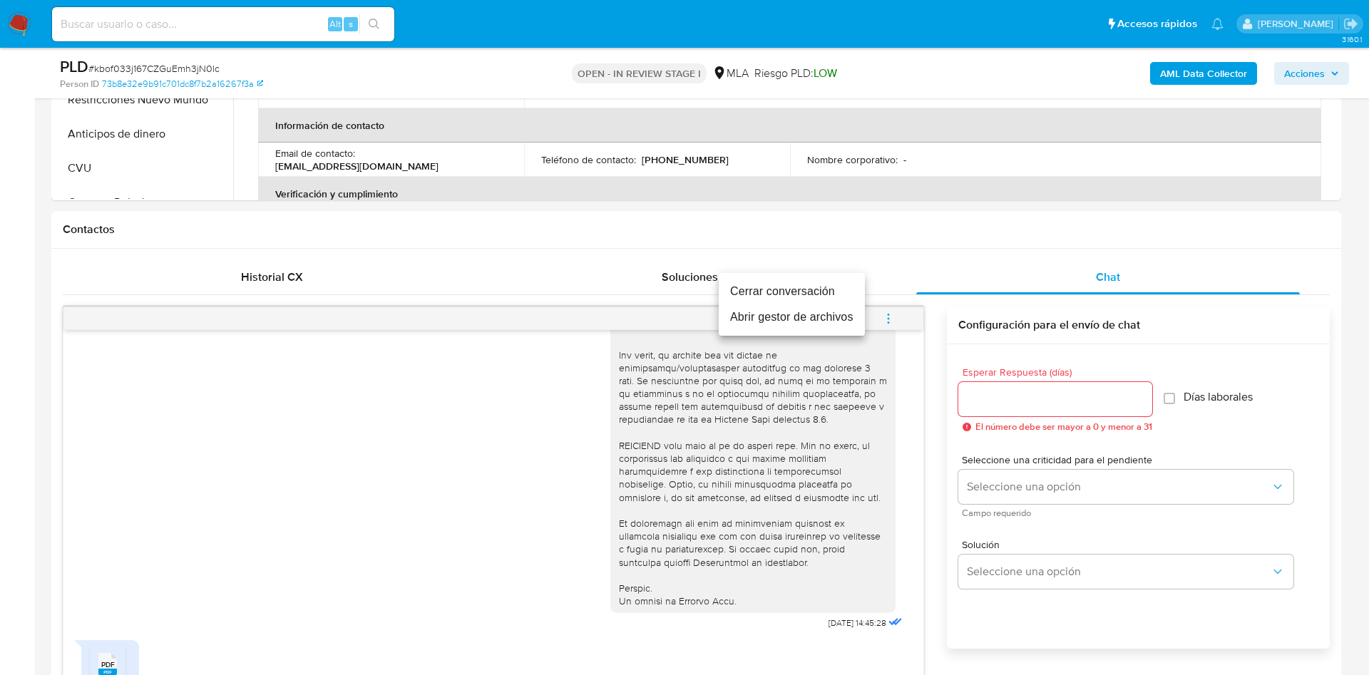
click at [758, 297] on li "Cerrar conversación" at bounding box center [792, 292] width 146 height 26
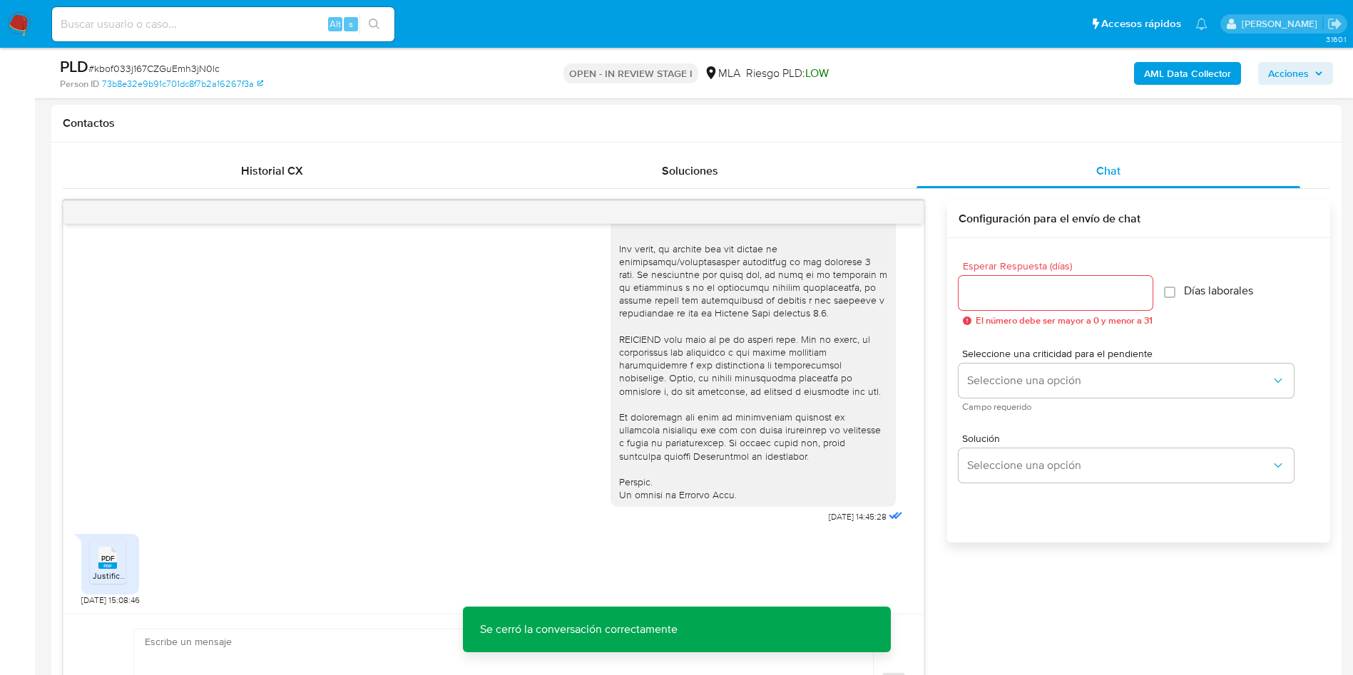
scroll to position [749, 0]
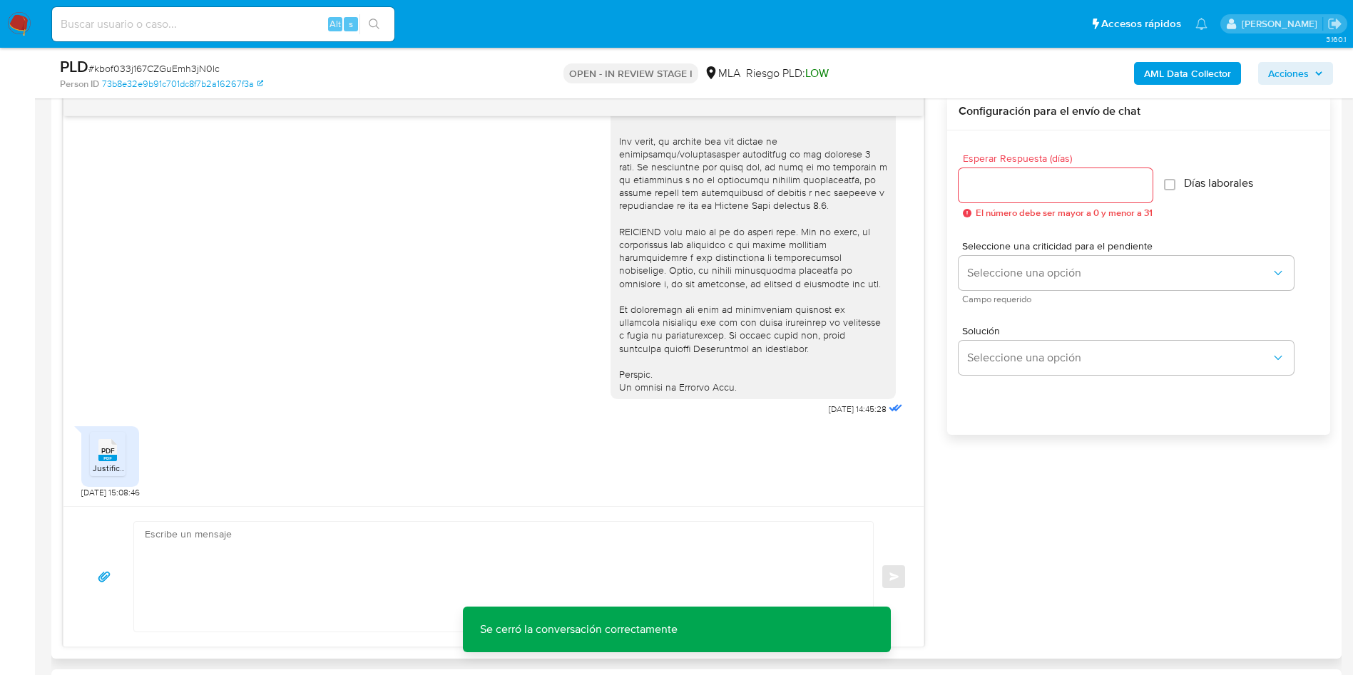
click at [469, 573] on textarea at bounding box center [500, 577] width 710 height 110
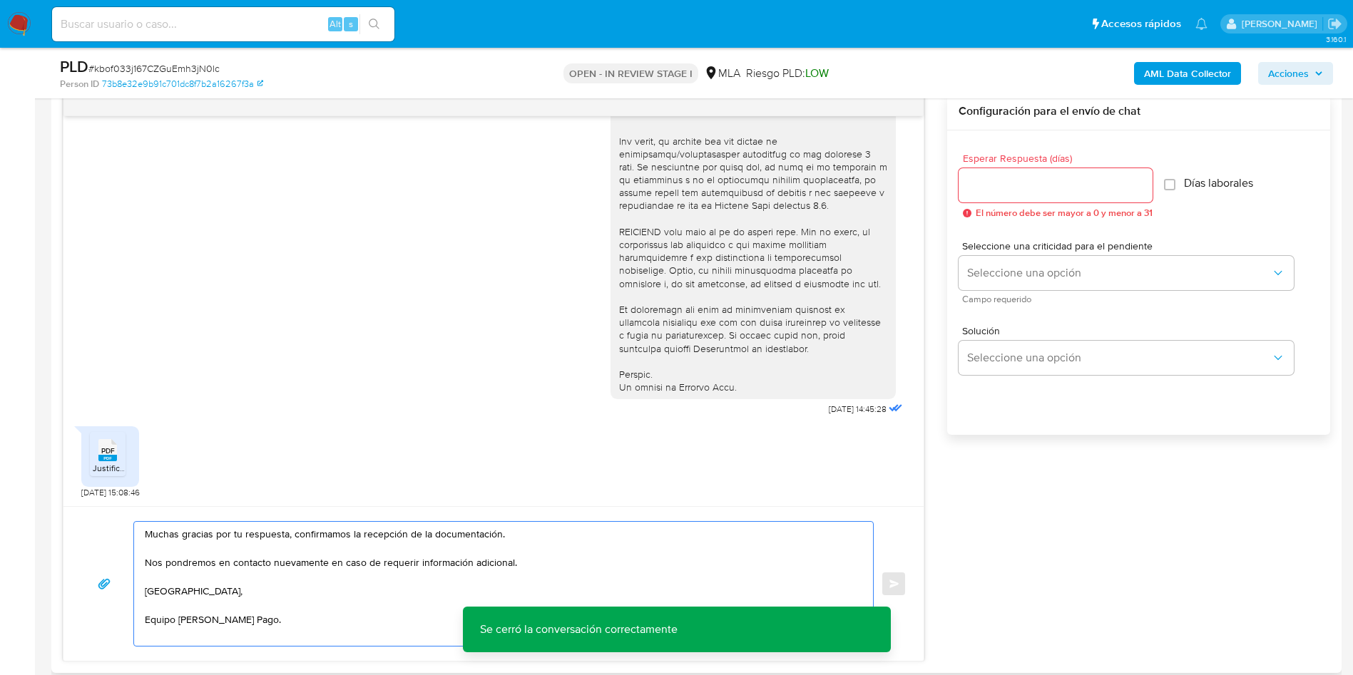
type textarea "Muchas gracias por tu respuesta, confirmamos la recepción de la documentación. …"
click at [1013, 198] on div at bounding box center [1055, 185] width 194 height 34
click at [1012, 175] on div at bounding box center [1055, 185] width 194 height 34
click at [1008, 178] on input "Esperar Respuesta (días)" at bounding box center [1055, 185] width 194 height 19
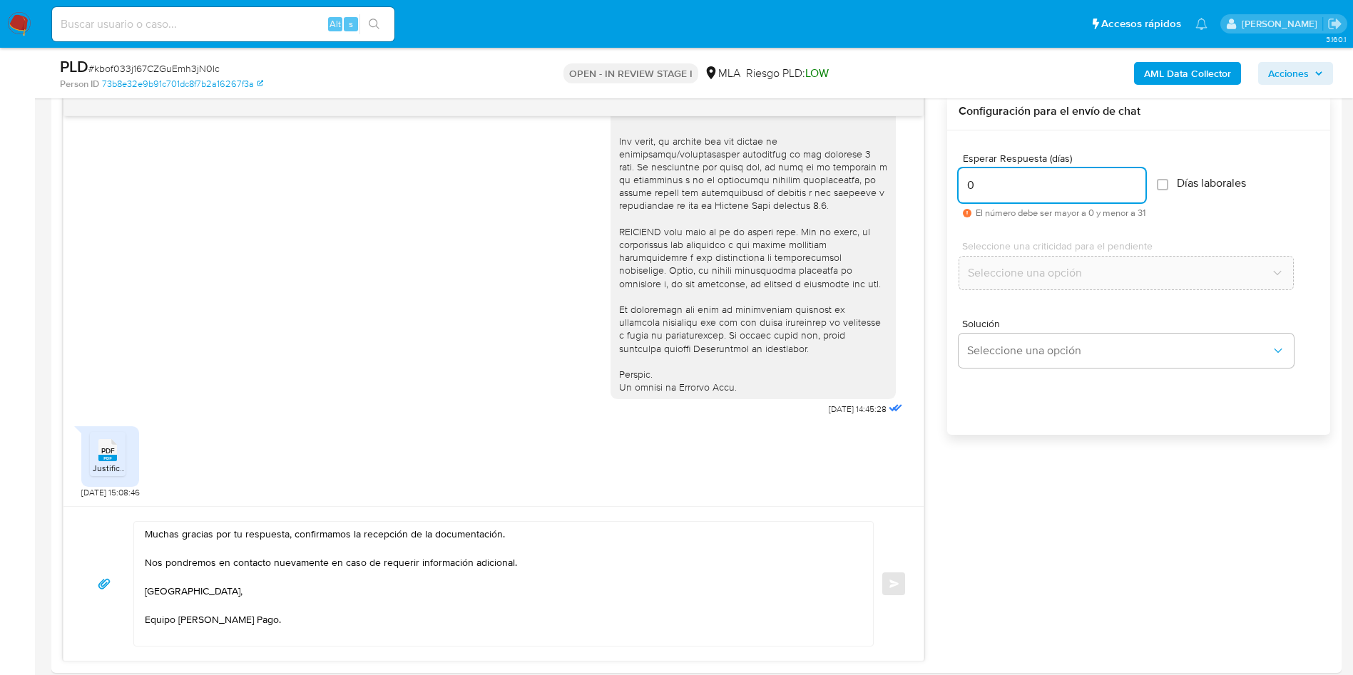
type input "0"
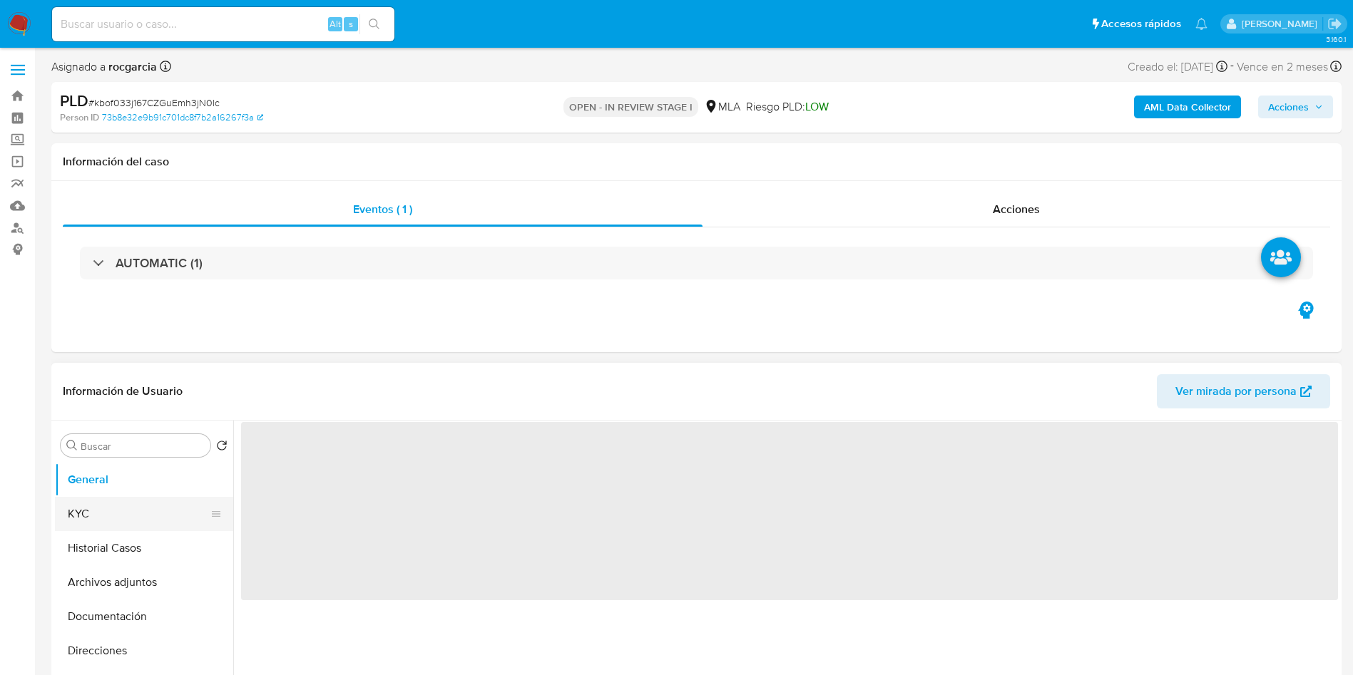
select select "10"
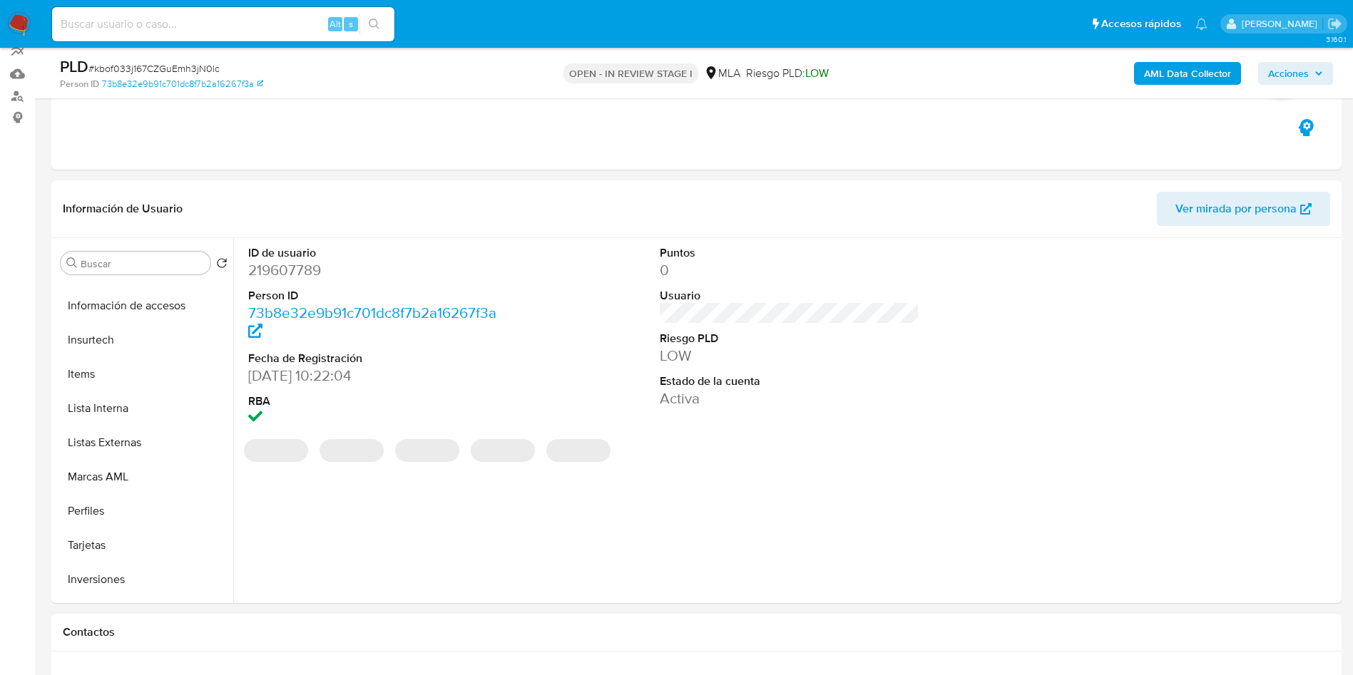
scroll to position [428, 0]
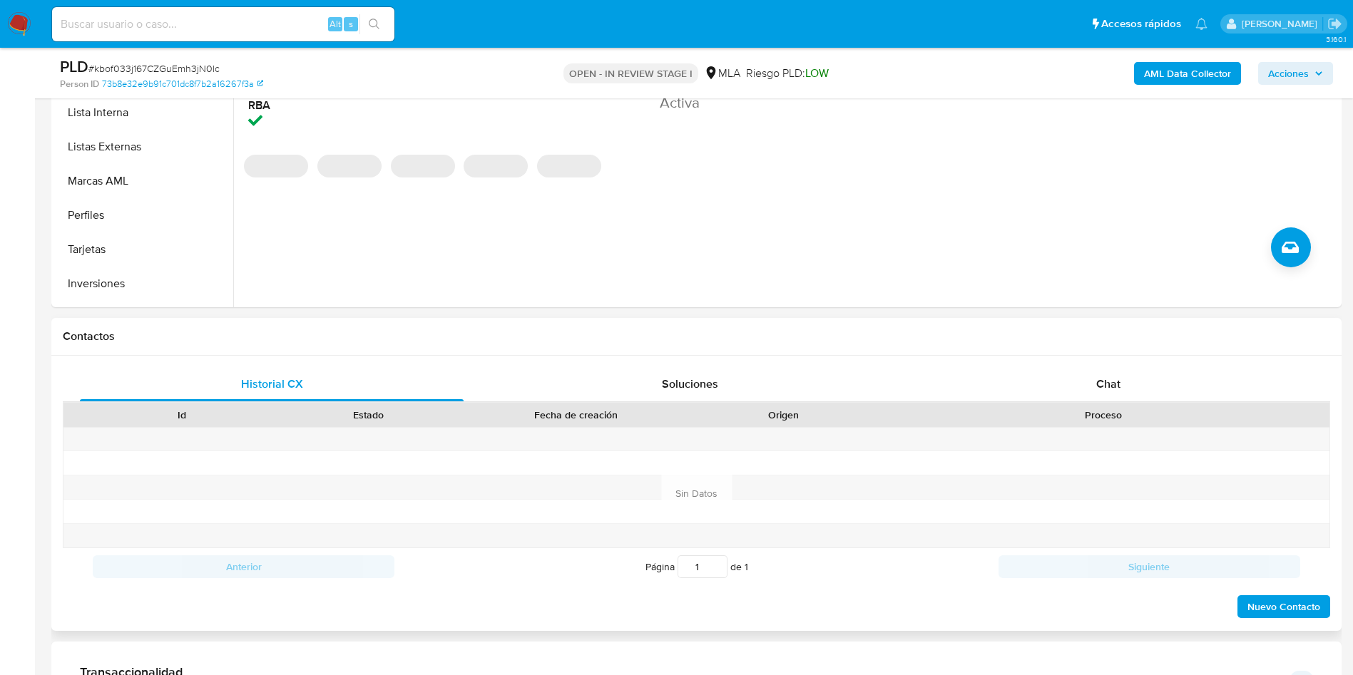
click at [1111, 403] on div "Proceso" at bounding box center [1103, 415] width 452 height 24
click at [1097, 393] on div "Chat" at bounding box center [1108, 384] width 384 height 34
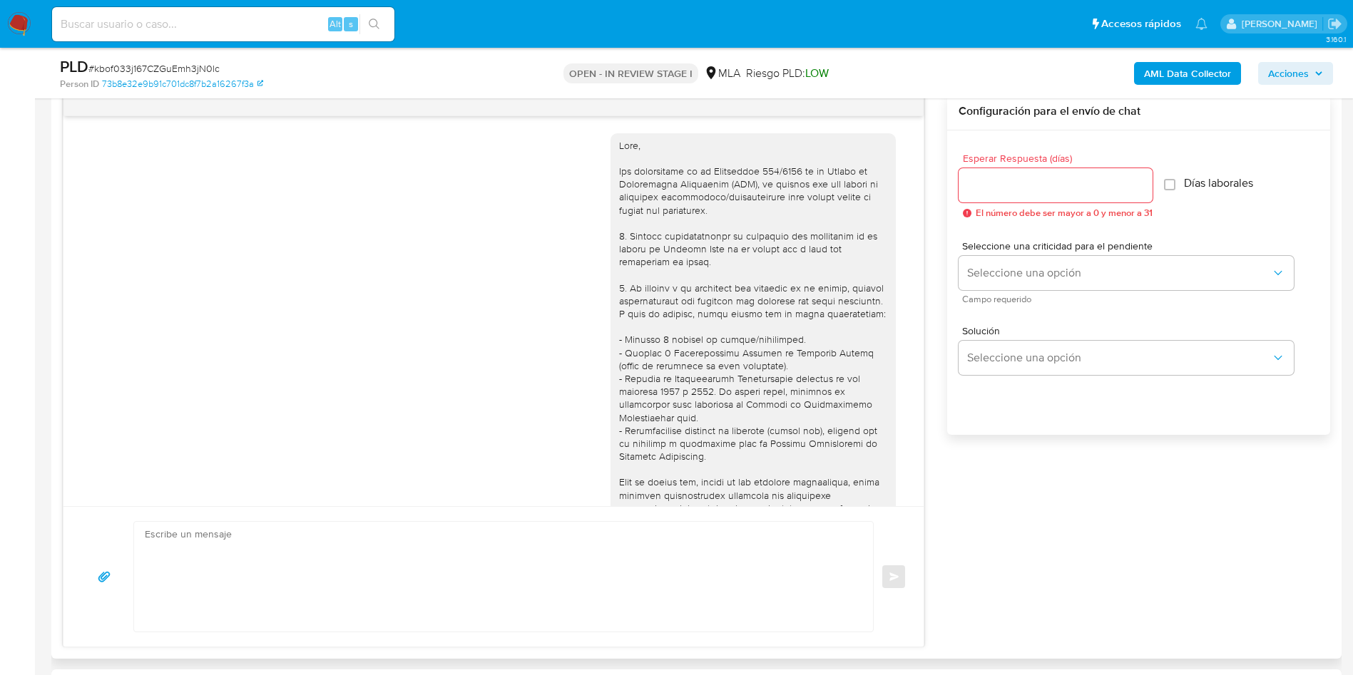
scroll to position [510, 0]
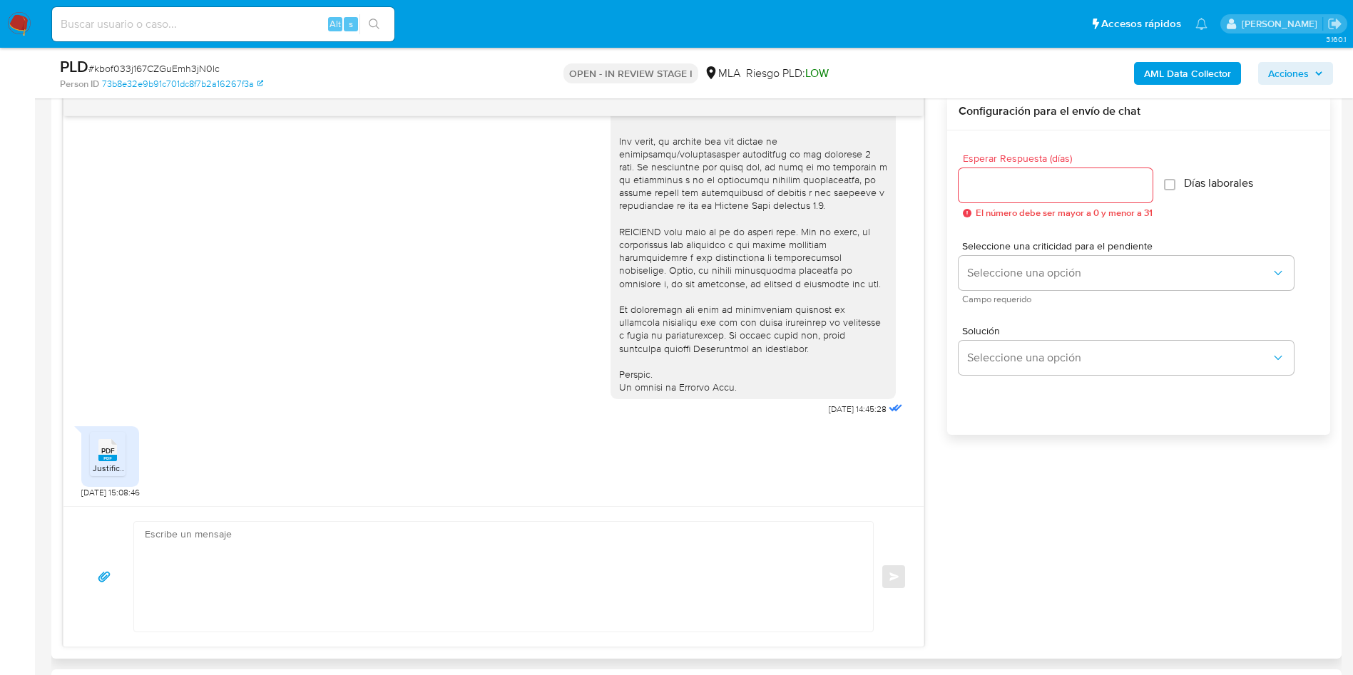
click at [372, 549] on textarea at bounding box center [500, 577] width 710 height 110
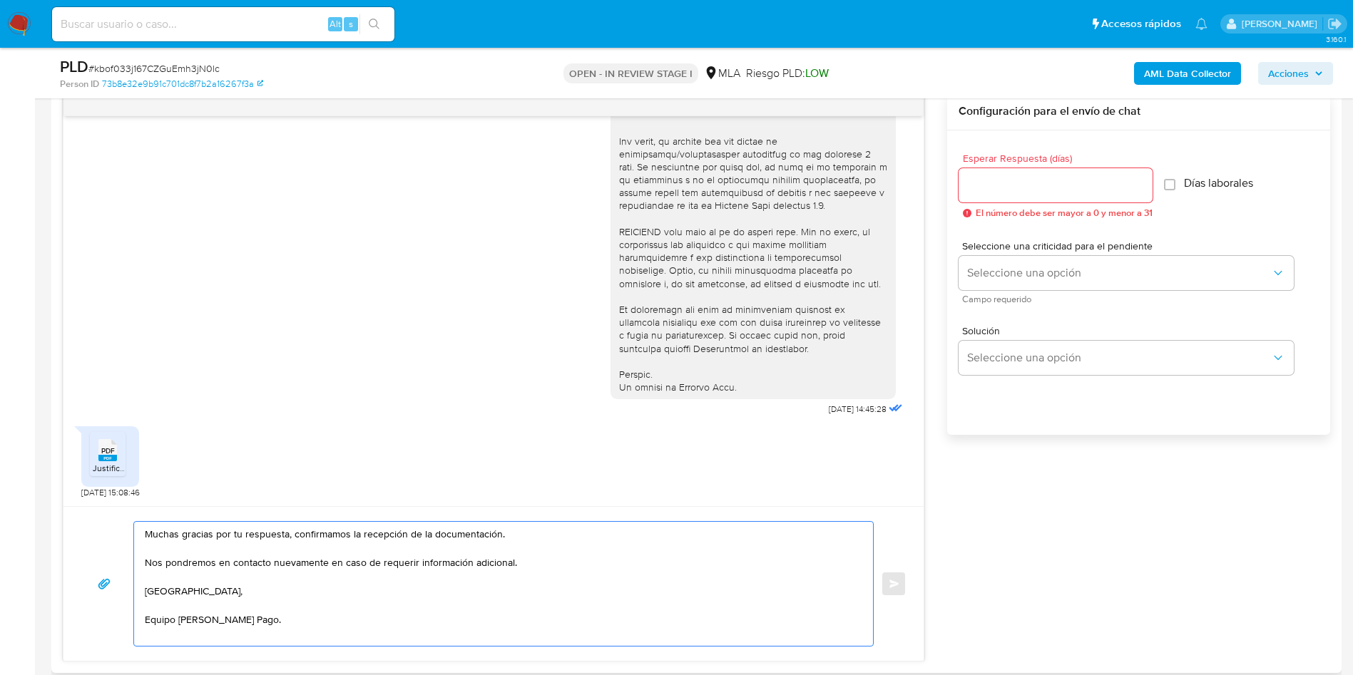
type textarea "Muchas gracias por tu respuesta, confirmamos la recepción de la documentación. …"
click at [1025, 194] on input "Esperar Respuesta (días)" at bounding box center [1055, 185] width 194 height 19
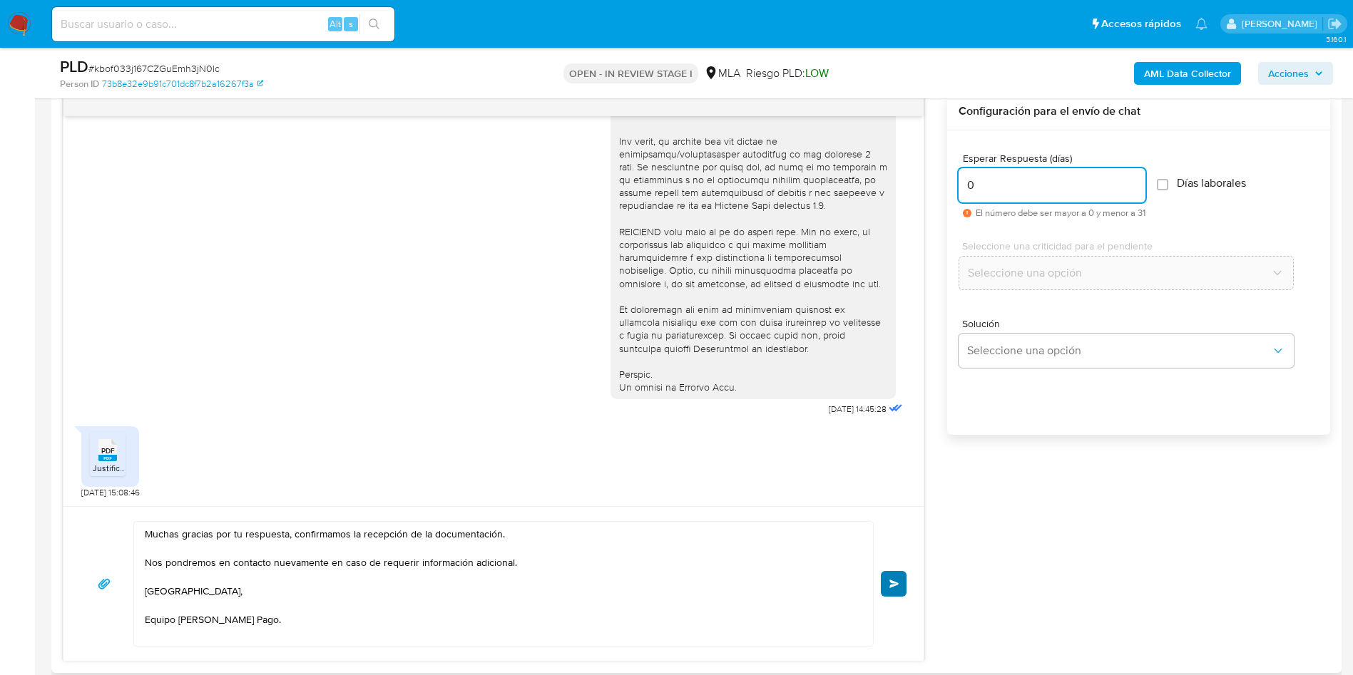
type input "0"
click at [896, 593] on button "Enviar" at bounding box center [894, 584] width 26 height 26
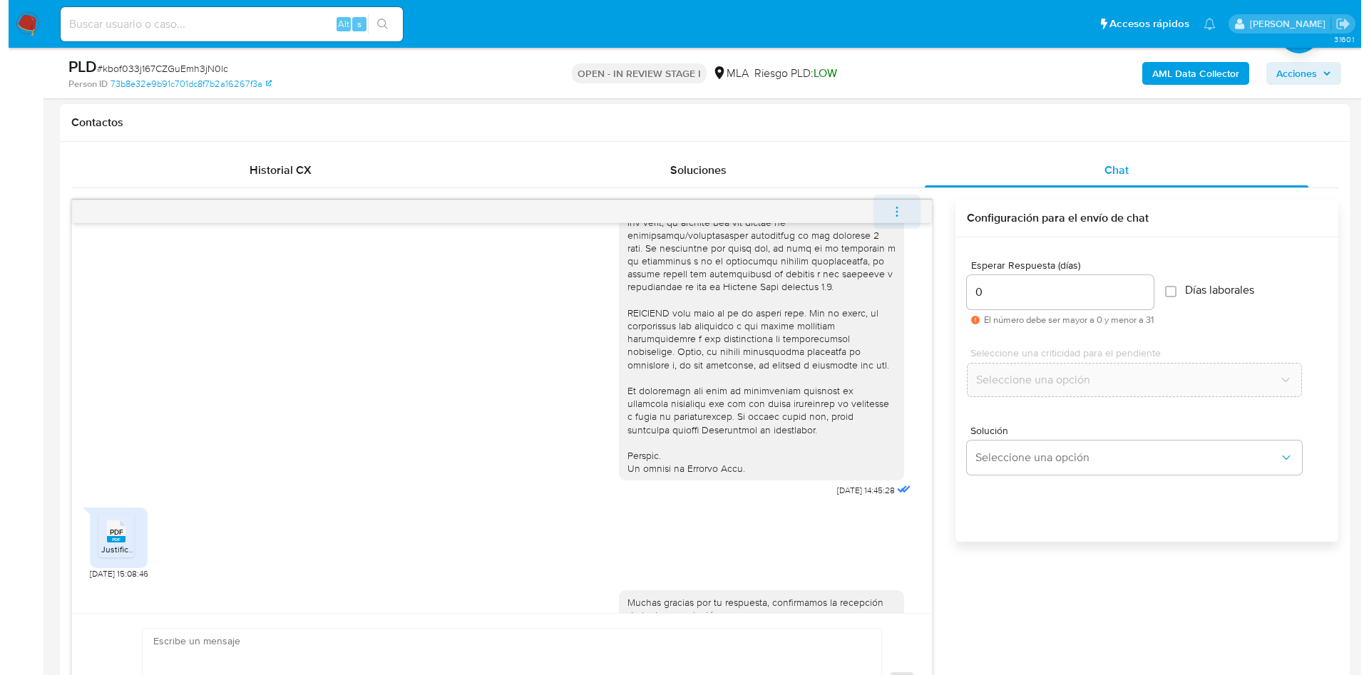
scroll to position [668, 0]
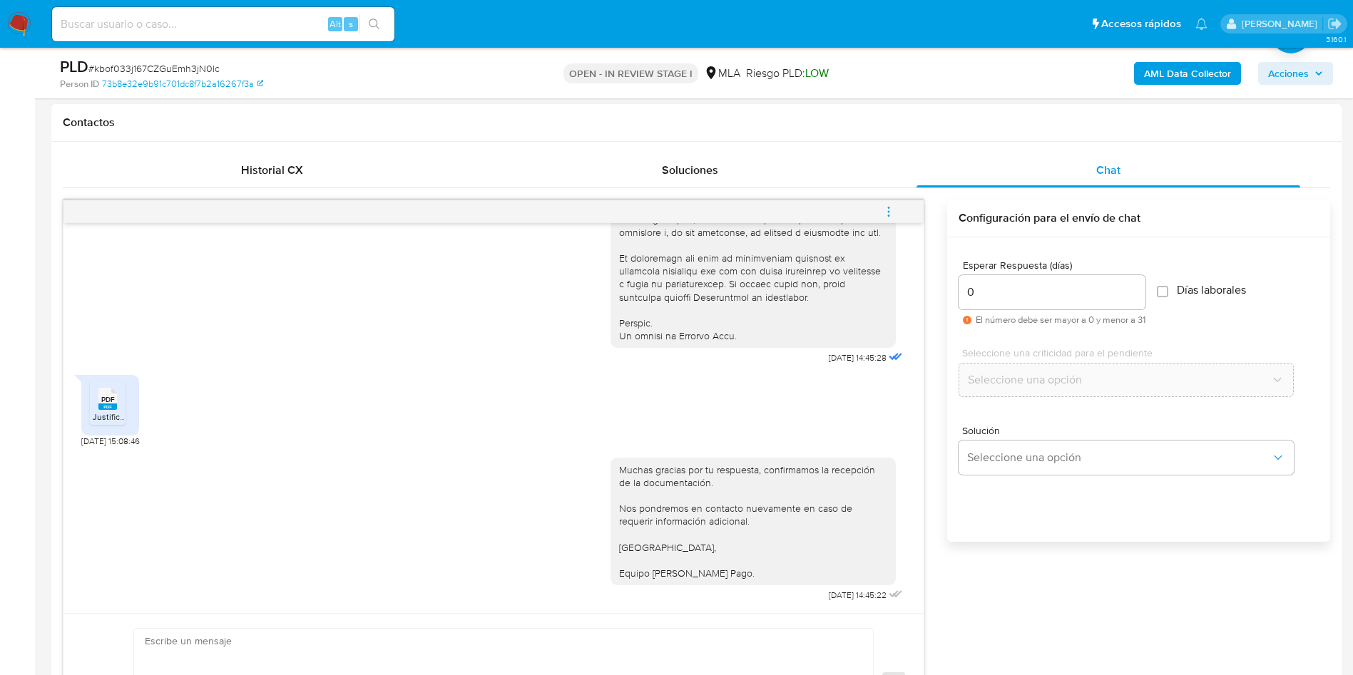
click at [882, 219] on span "menu-action" at bounding box center [888, 212] width 13 height 34
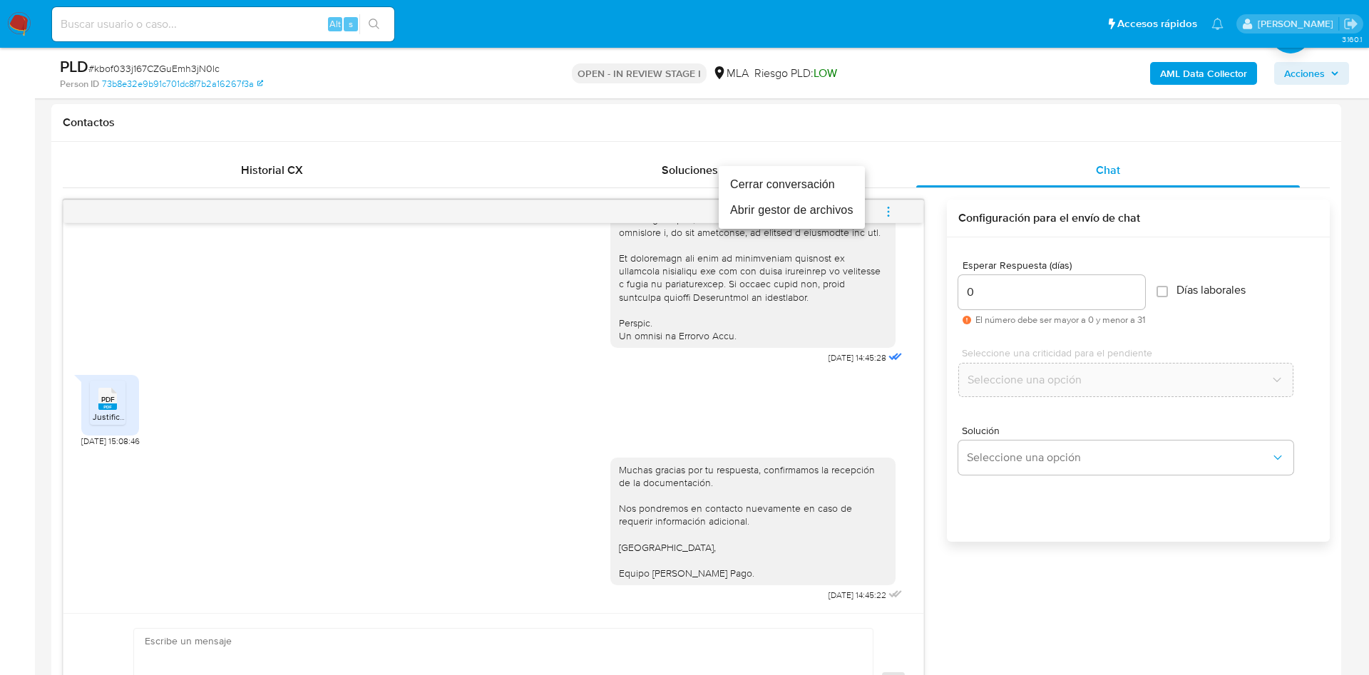
click at [809, 217] on li "Abrir gestor de archivos" at bounding box center [792, 211] width 146 height 26
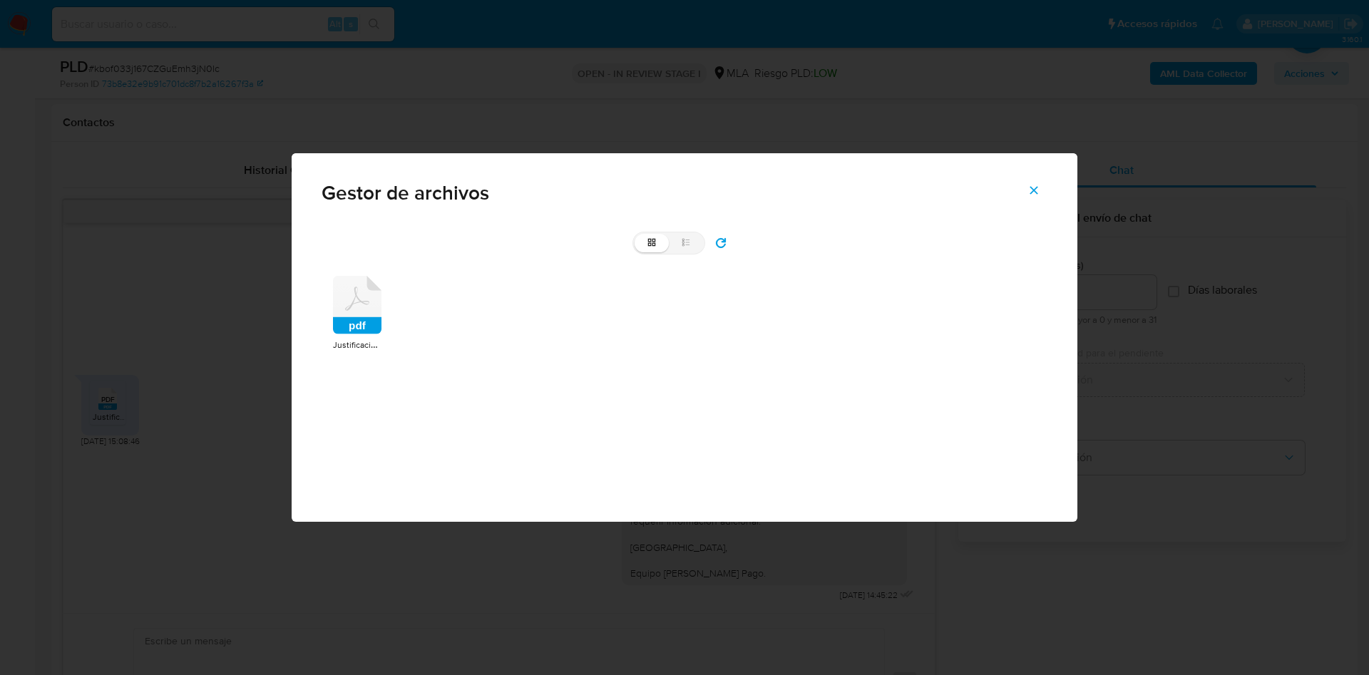
click at [358, 311] on icon at bounding box center [357, 305] width 48 height 58
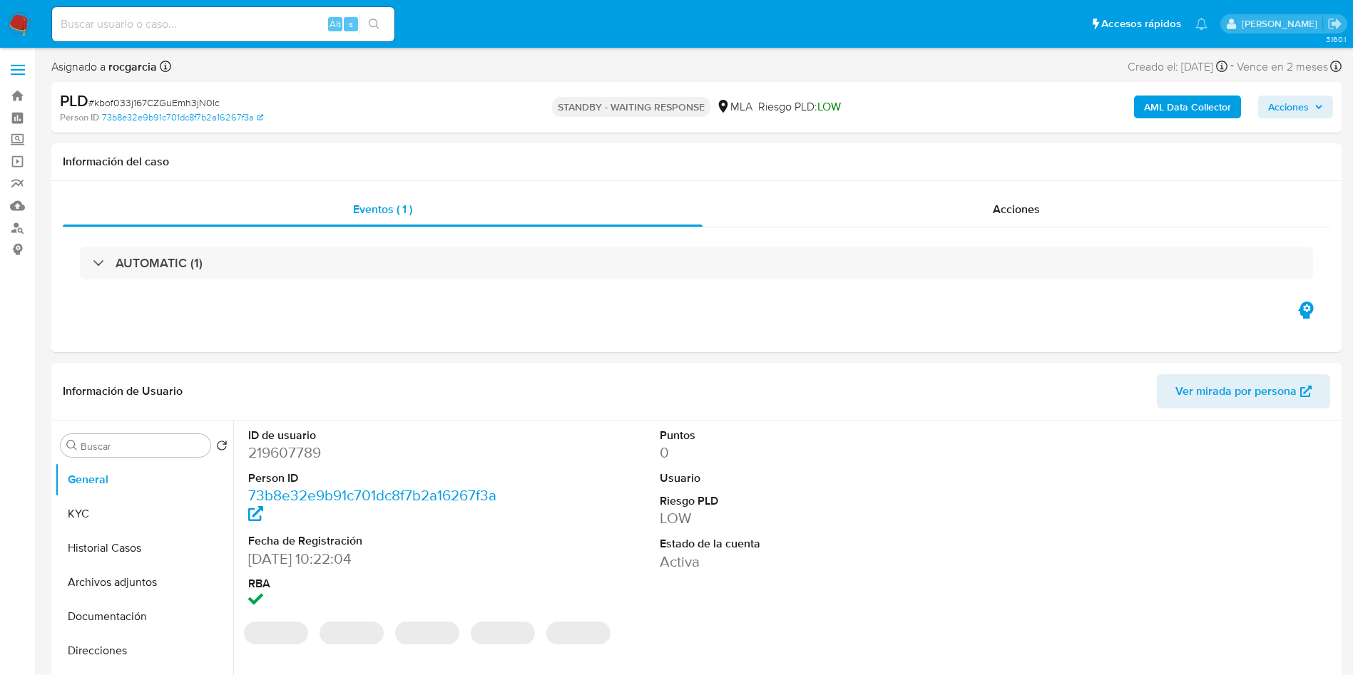
select select "10"
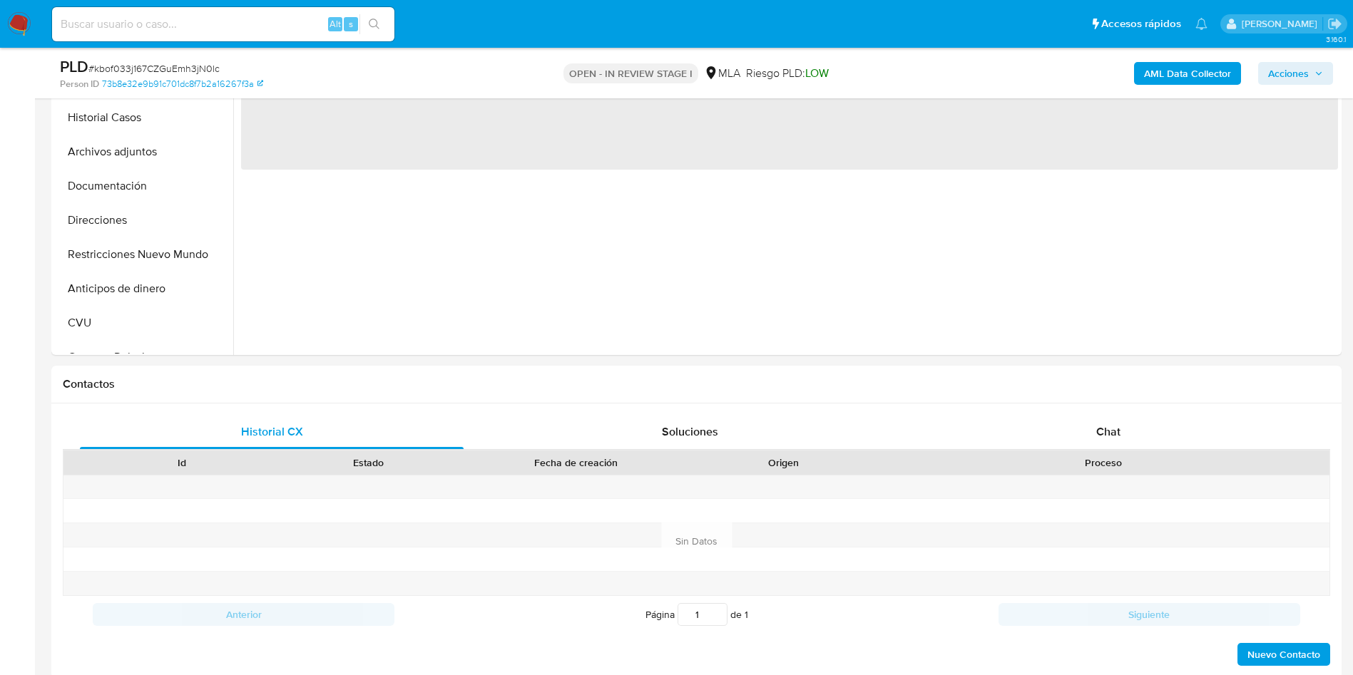
select select "10"
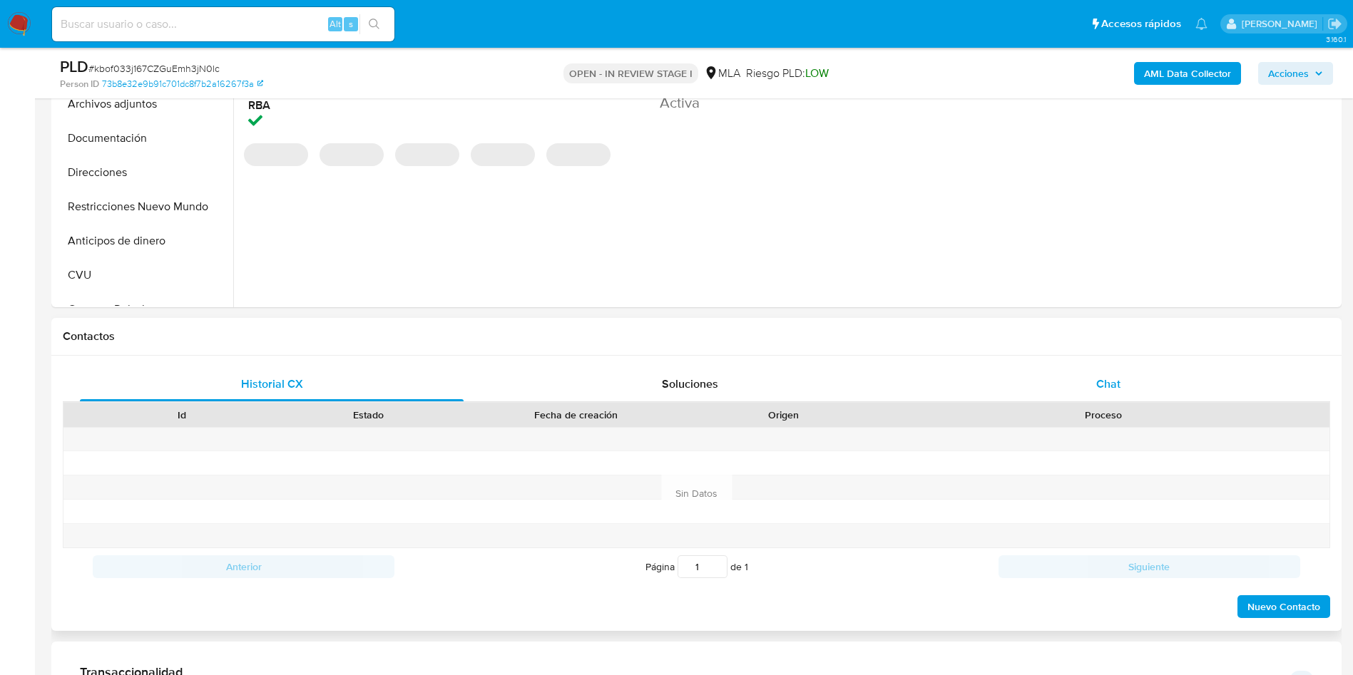
drag, startPoint x: 1151, startPoint y: 388, endPoint x: 1140, endPoint y: 388, distance: 11.4
click at [1151, 388] on div "Chat" at bounding box center [1108, 384] width 384 height 34
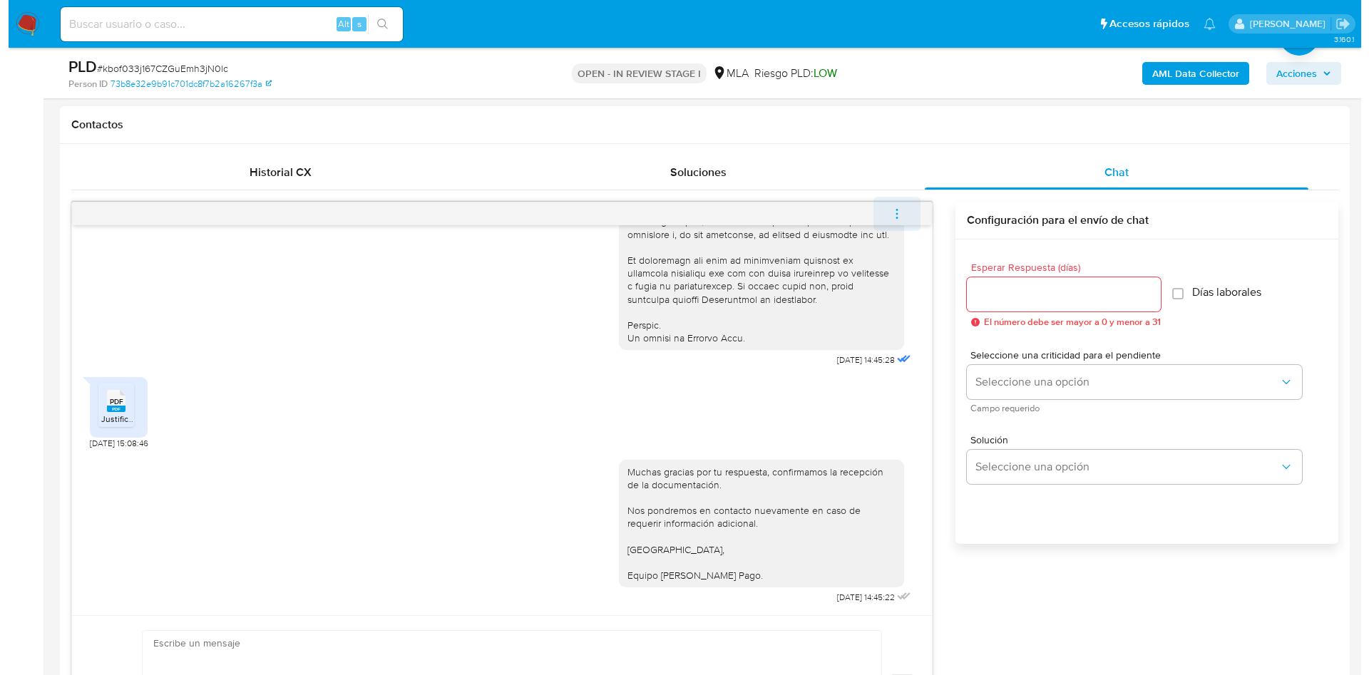
scroll to position [642, 0]
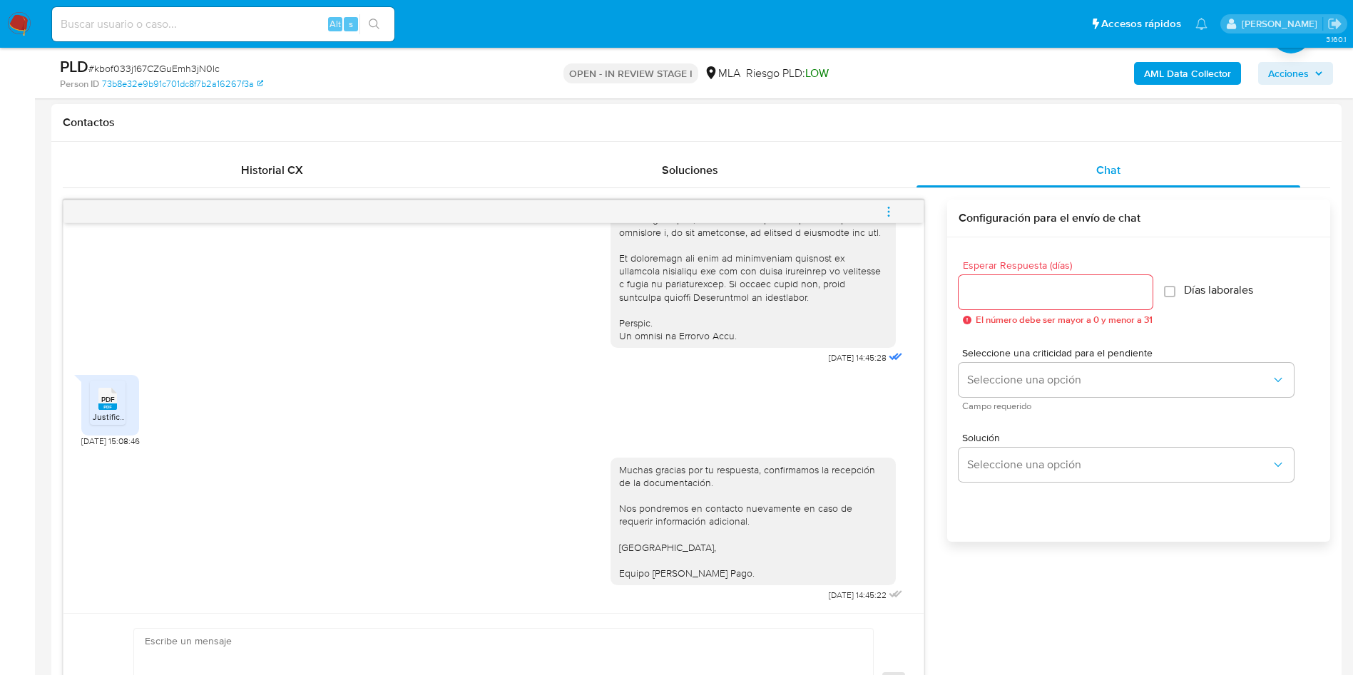
click at [894, 210] on icon "menu-action" at bounding box center [888, 211] width 13 height 13
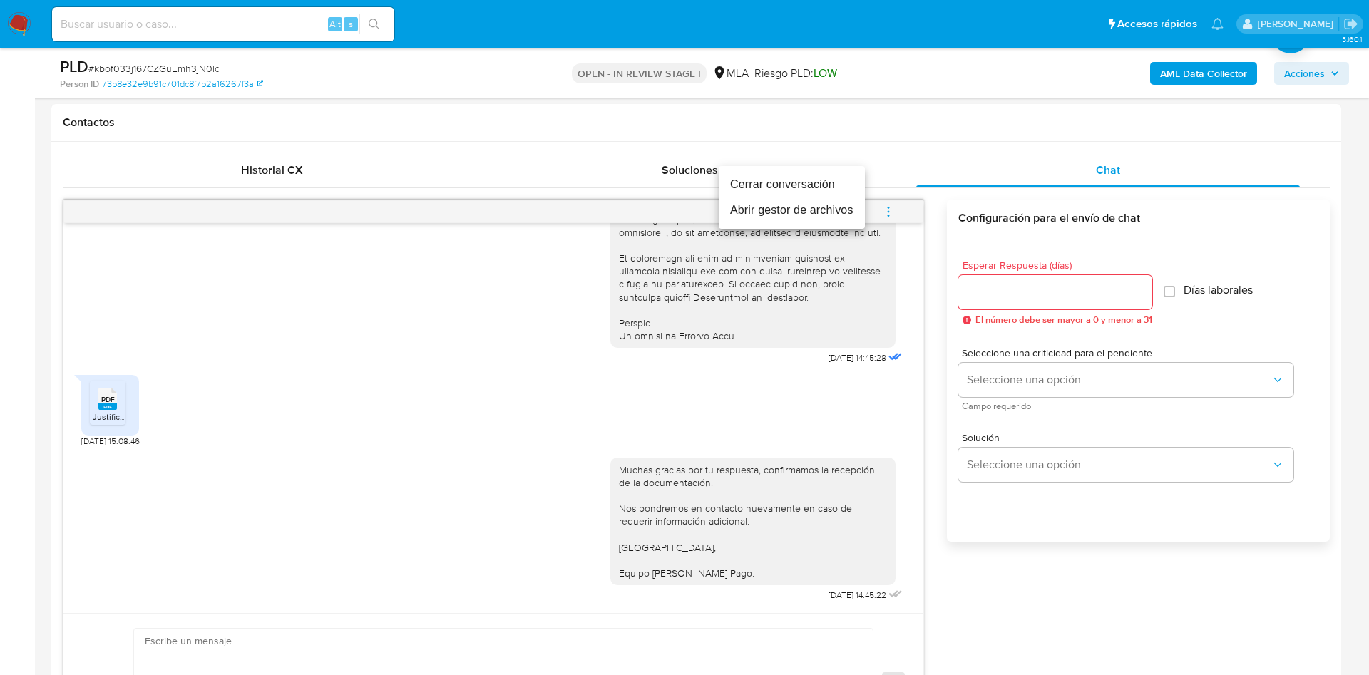
click at [819, 218] on li "Abrir gestor de archivos" at bounding box center [792, 211] width 146 height 26
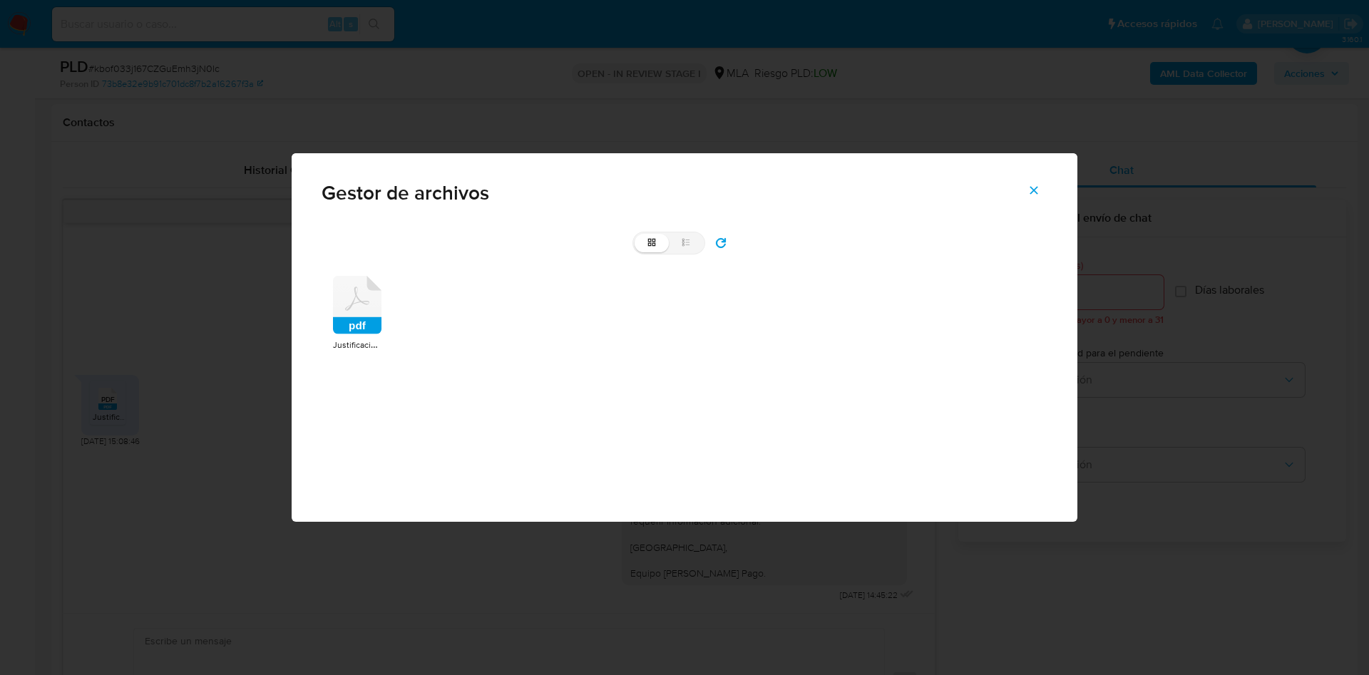
click at [346, 326] on rect at bounding box center [357, 325] width 48 height 17
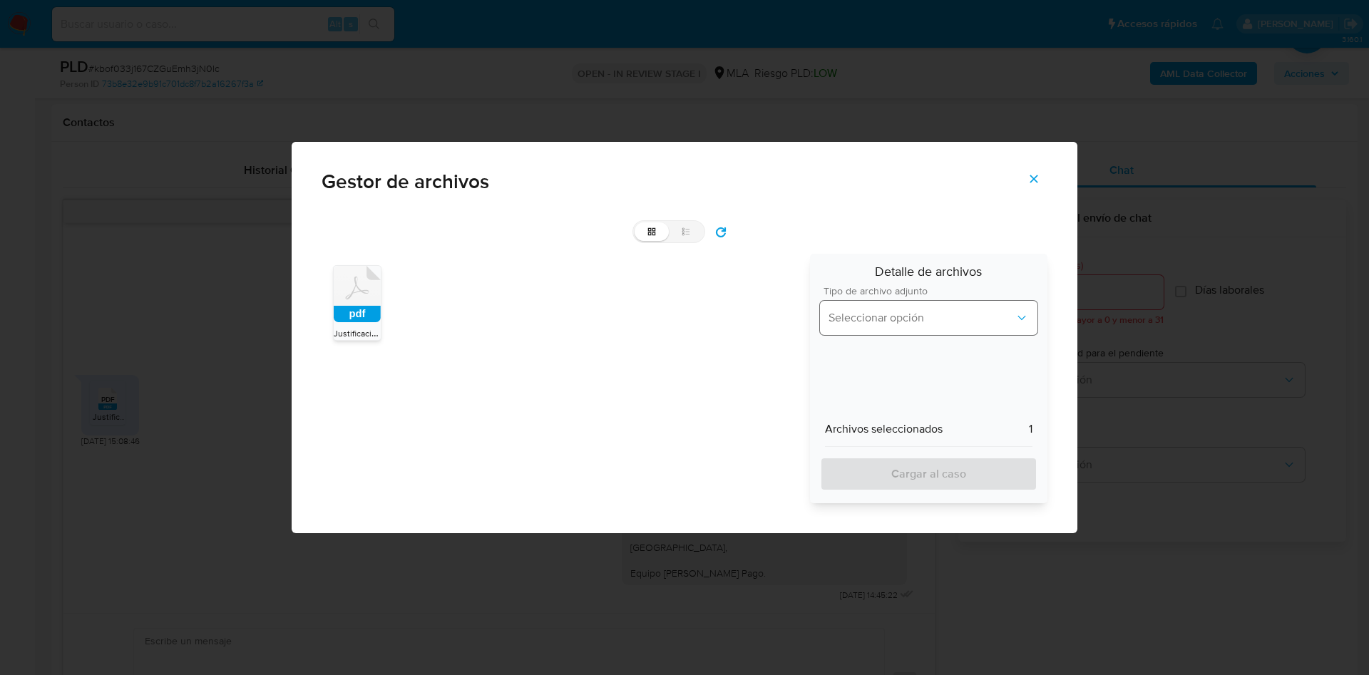
drag, startPoint x: 875, startPoint y: 338, endPoint x: 876, endPoint y: 330, distance: 7.9
click at [876, 332] on div "Tipo de archivo adjunto Seleccionar opción" at bounding box center [928, 313] width 217 height 55
click at [876, 323] on span "Seleccionar opción" at bounding box center [922, 318] width 186 height 14
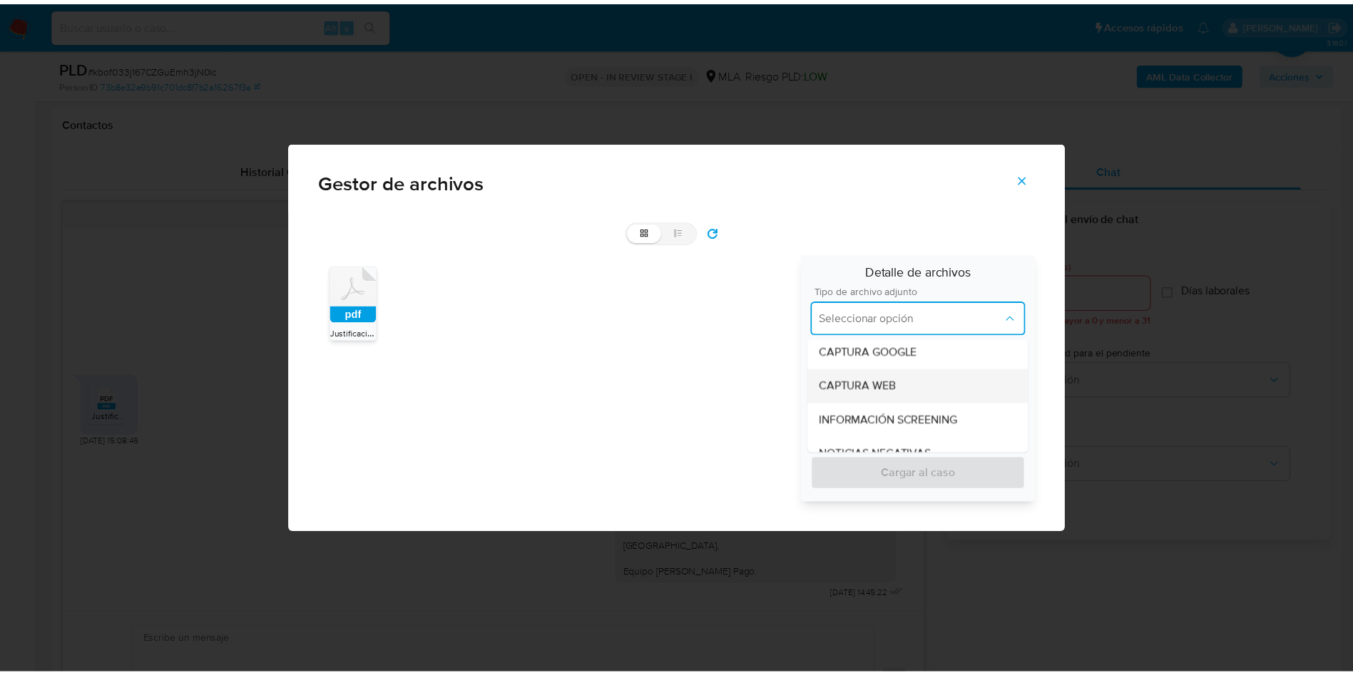
scroll to position [0, 0]
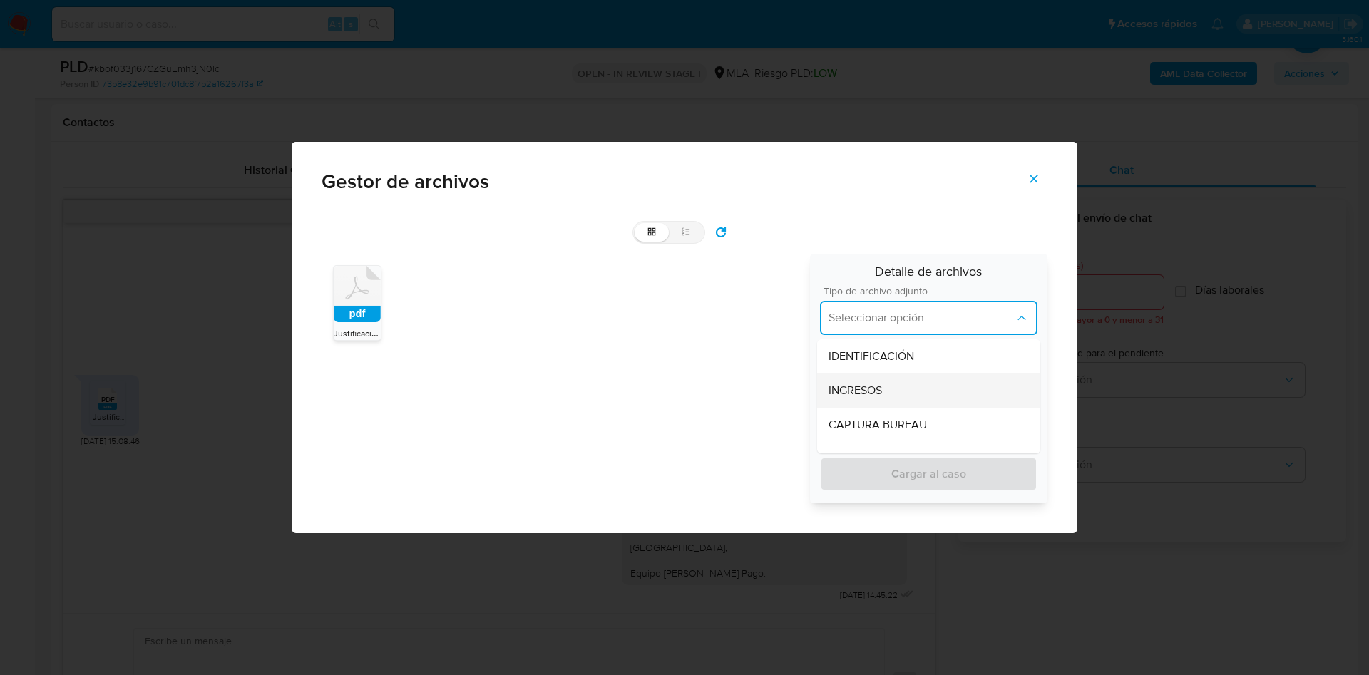
click at [879, 395] on span "INGRESOS" at bounding box center [855, 391] width 53 height 14
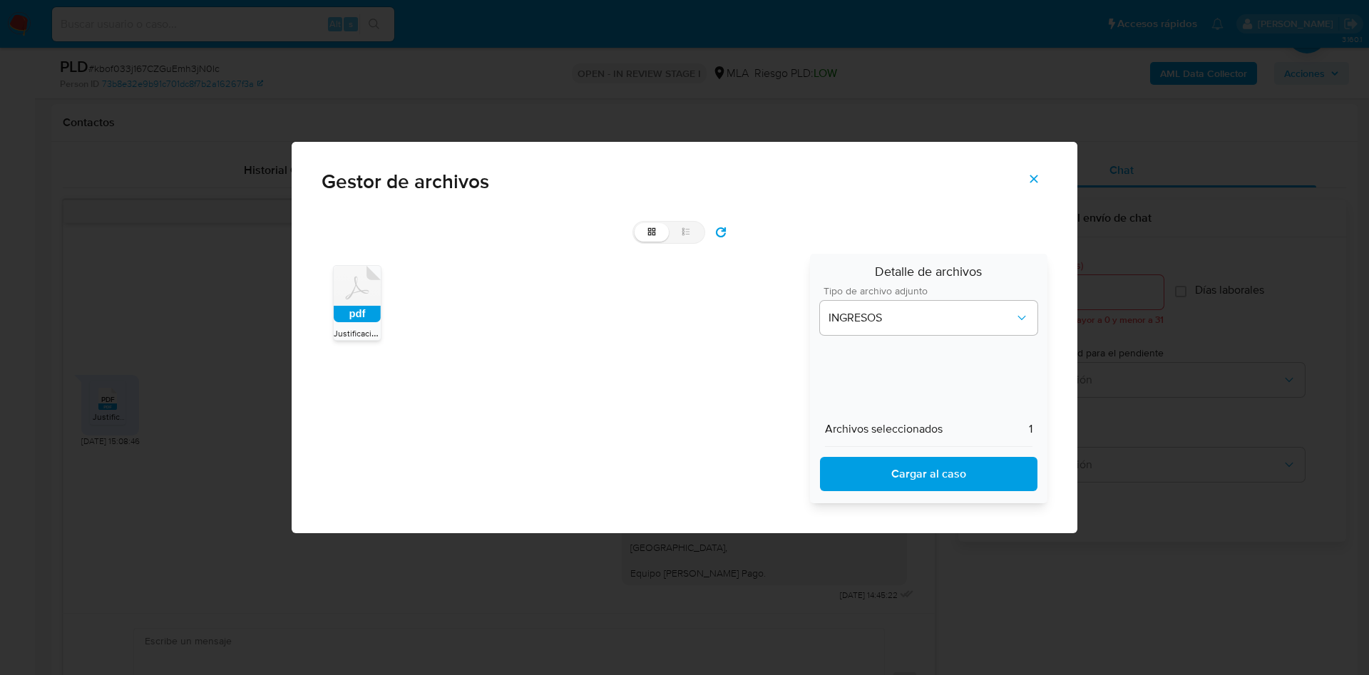
click at [904, 481] on span "Cargar al caso" at bounding box center [929, 474] width 180 height 31
click at [1034, 175] on icon "Cerrar" at bounding box center [1034, 179] width 13 height 13
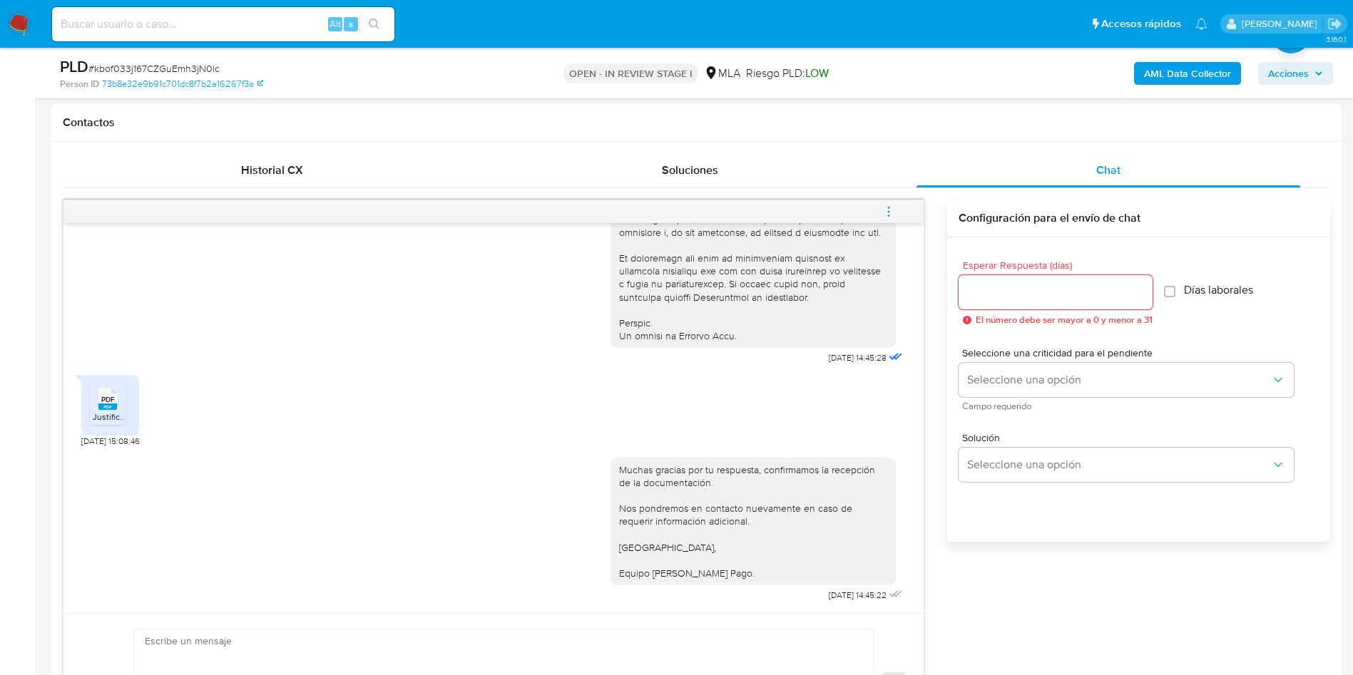
click at [899, 203] on button "menu-action" at bounding box center [888, 212] width 47 height 34
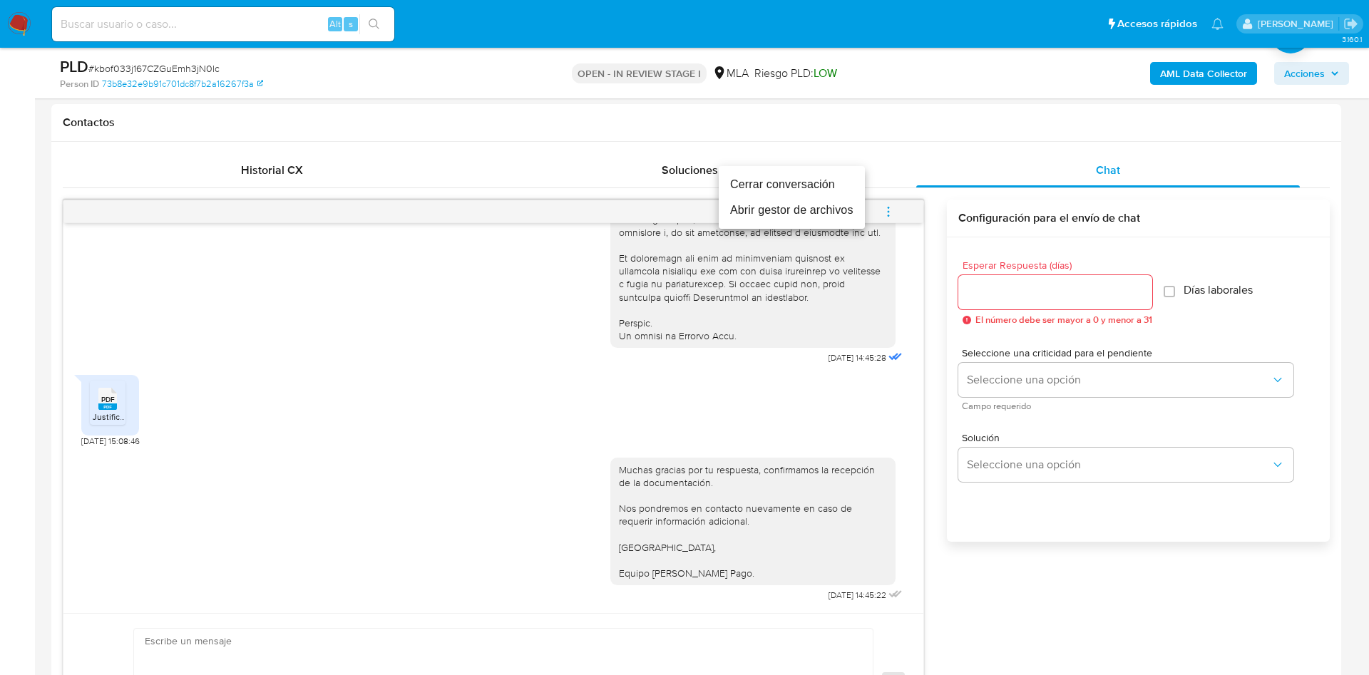
click at [841, 185] on li "Cerrar conversación" at bounding box center [792, 185] width 146 height 26
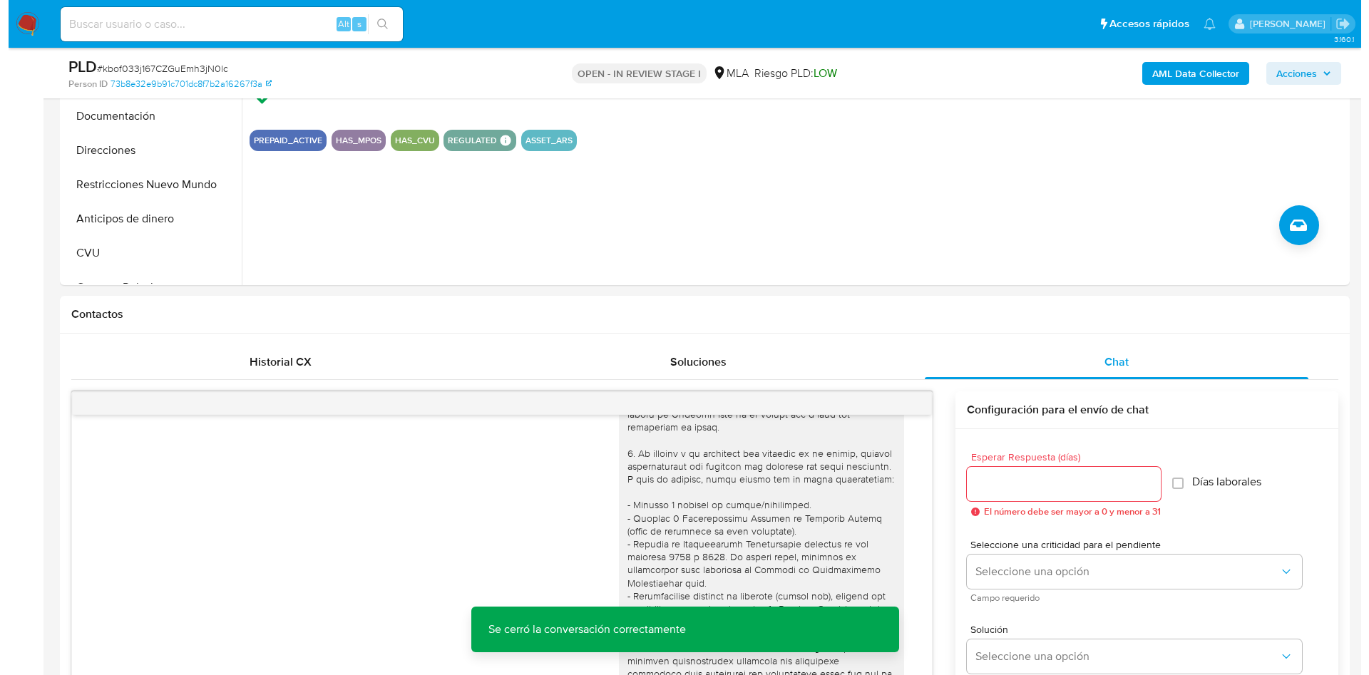
scroll to position [214, 0]
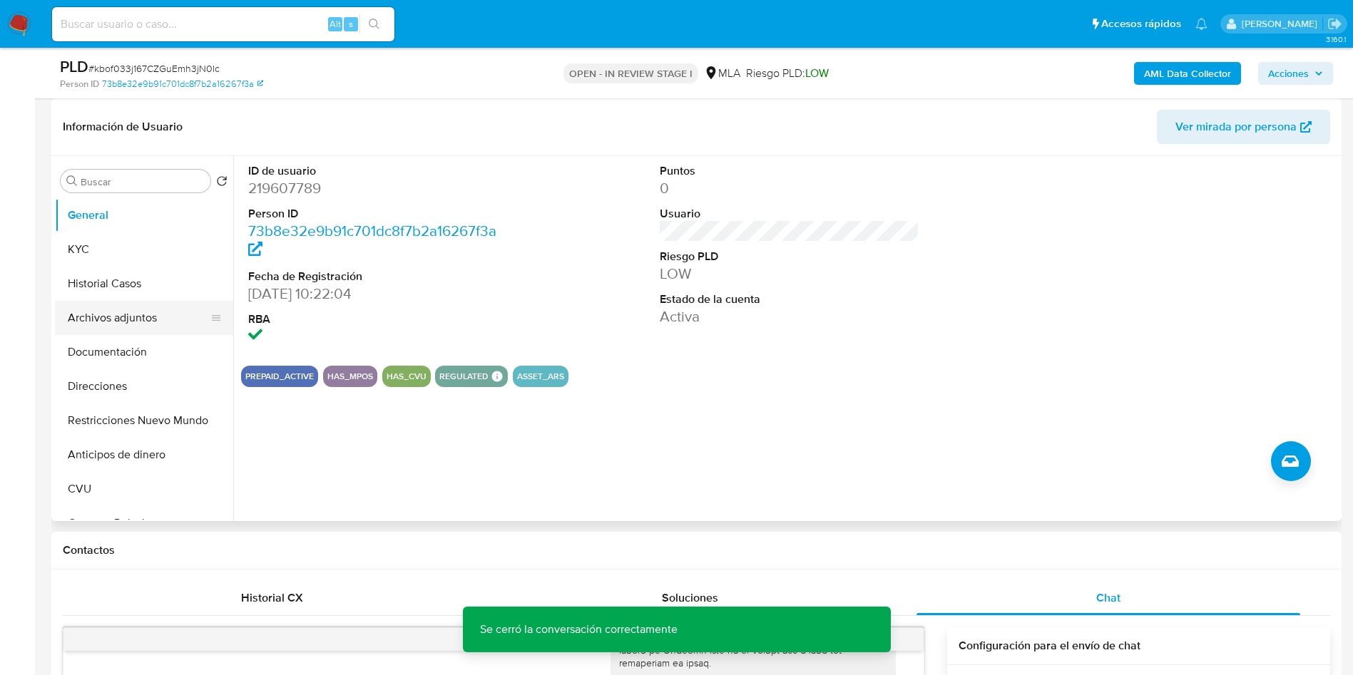
click at [123, 316] on button "Archivos adjuntos" at bounding box center [138, 318] width 167 height 34
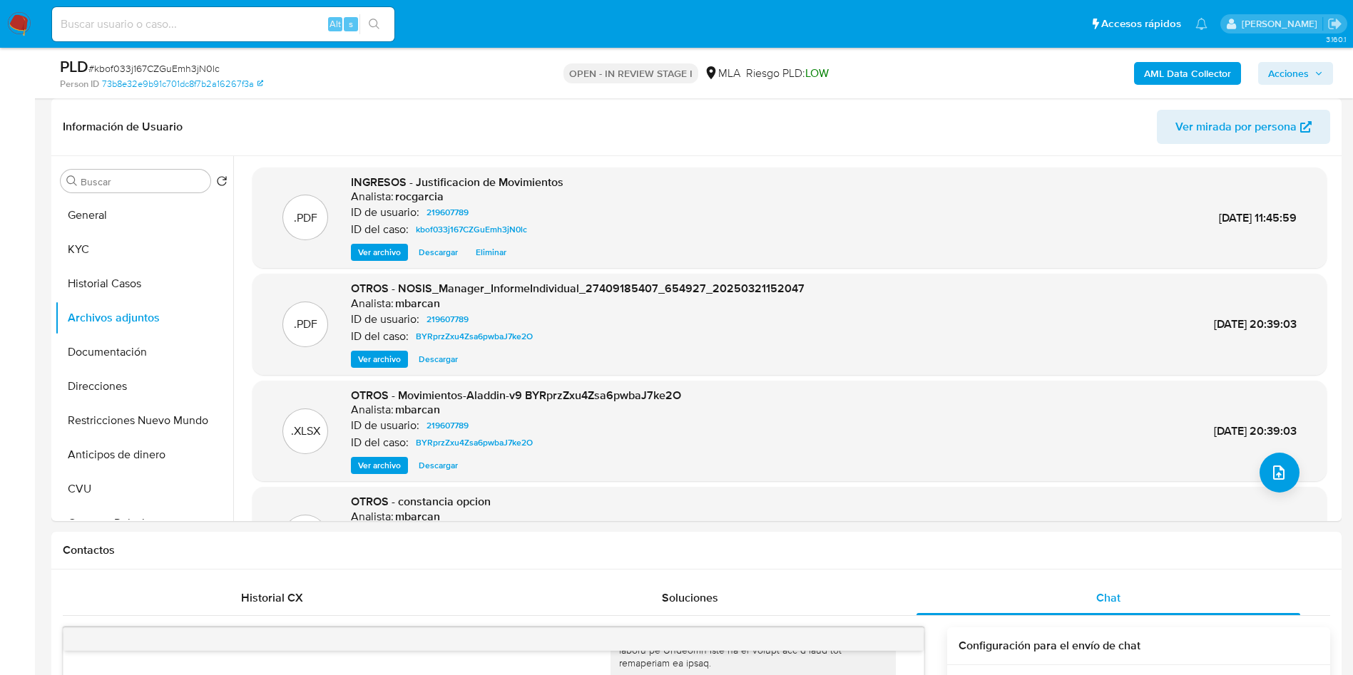
click at [1149, 60] on div "AML Data Collector Acciones" at bounding box center [1122, 73] width 421 height 34
click at [1157, 71] on b "AML Data Collector" at bounding box center [1187, 73] width 87 height 23
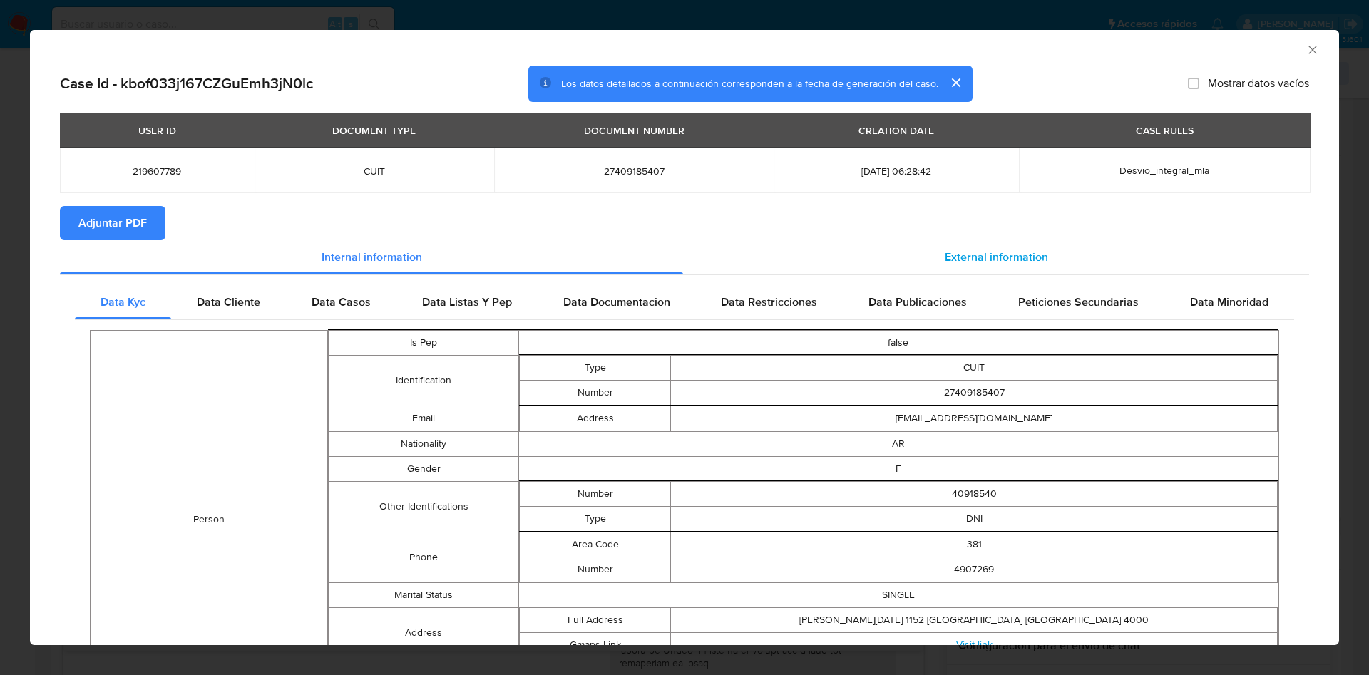
drag, startPoint x: 1005, startPoint y: 242, endPoint x: 958, endPoint y: 260, distance: 49.7
click at [1002, 242] on div "External information" at bounding box center [996, 257] width 626 height 34
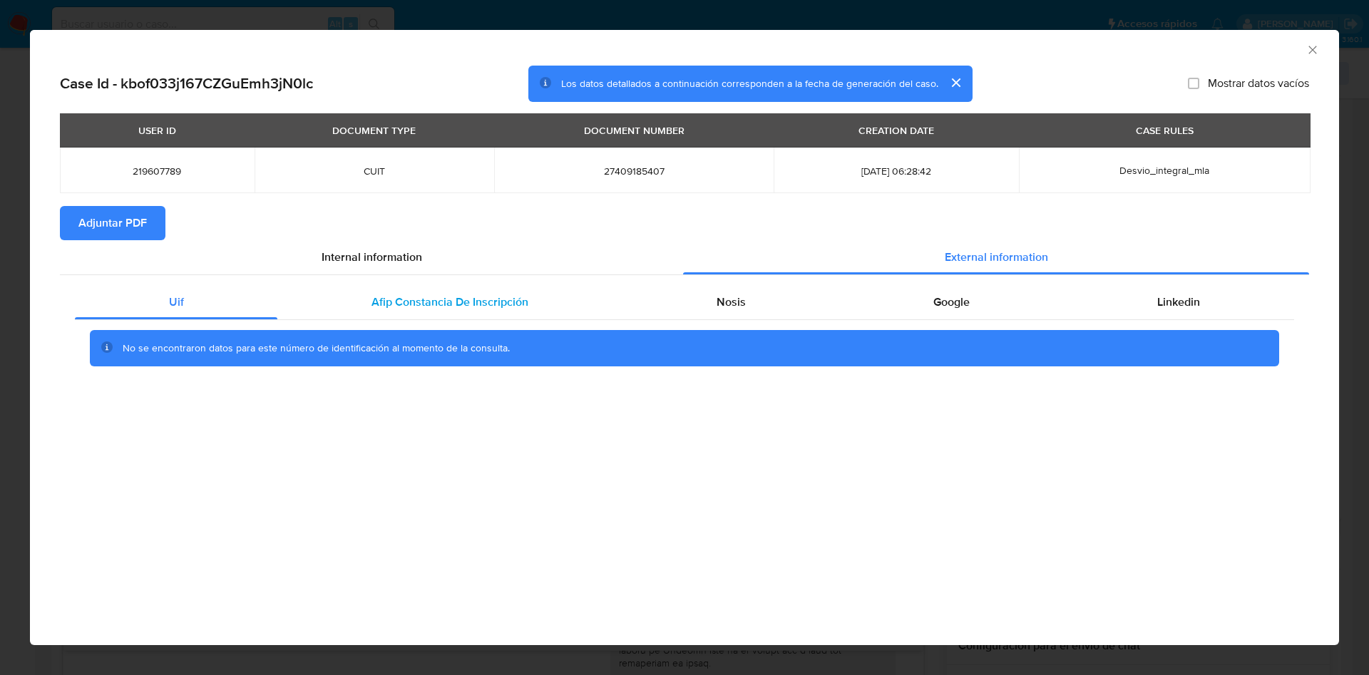
click at [461, 287] on div "Afip Constancia De Inscripción" at bounding box center [449, 302] width 344 height 34
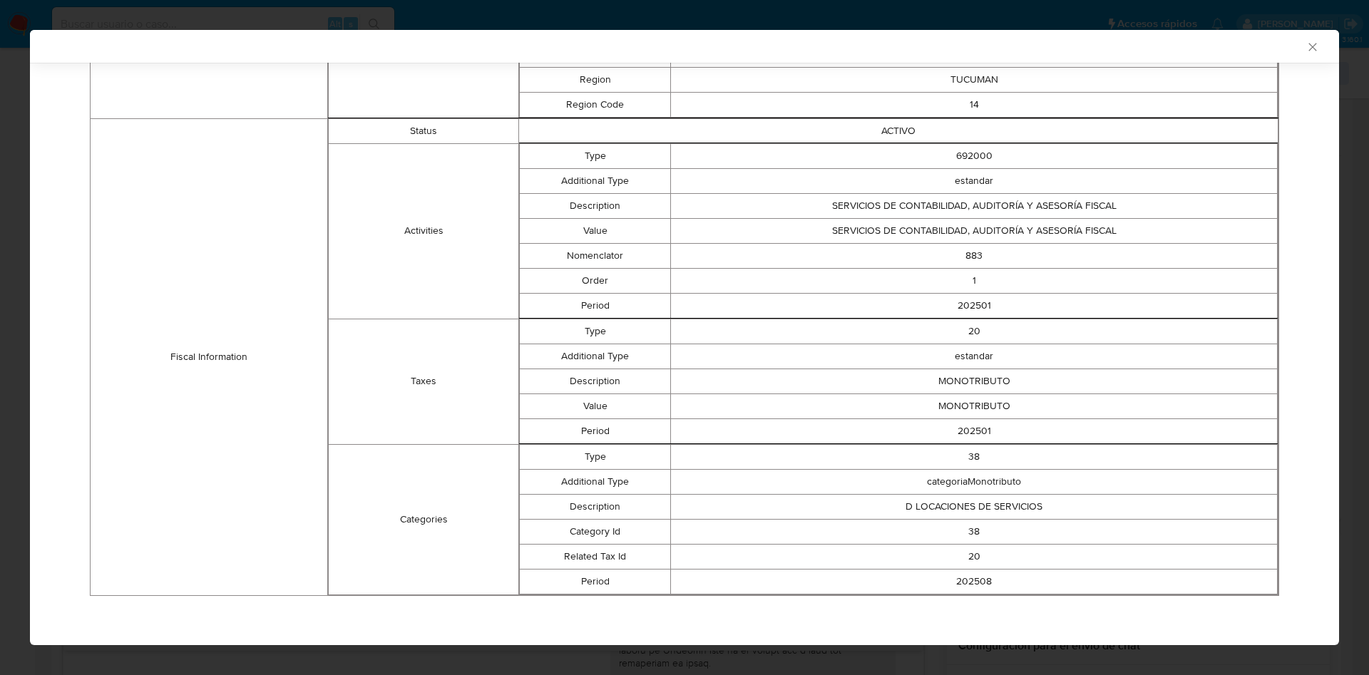
scroll to position [0, 0]
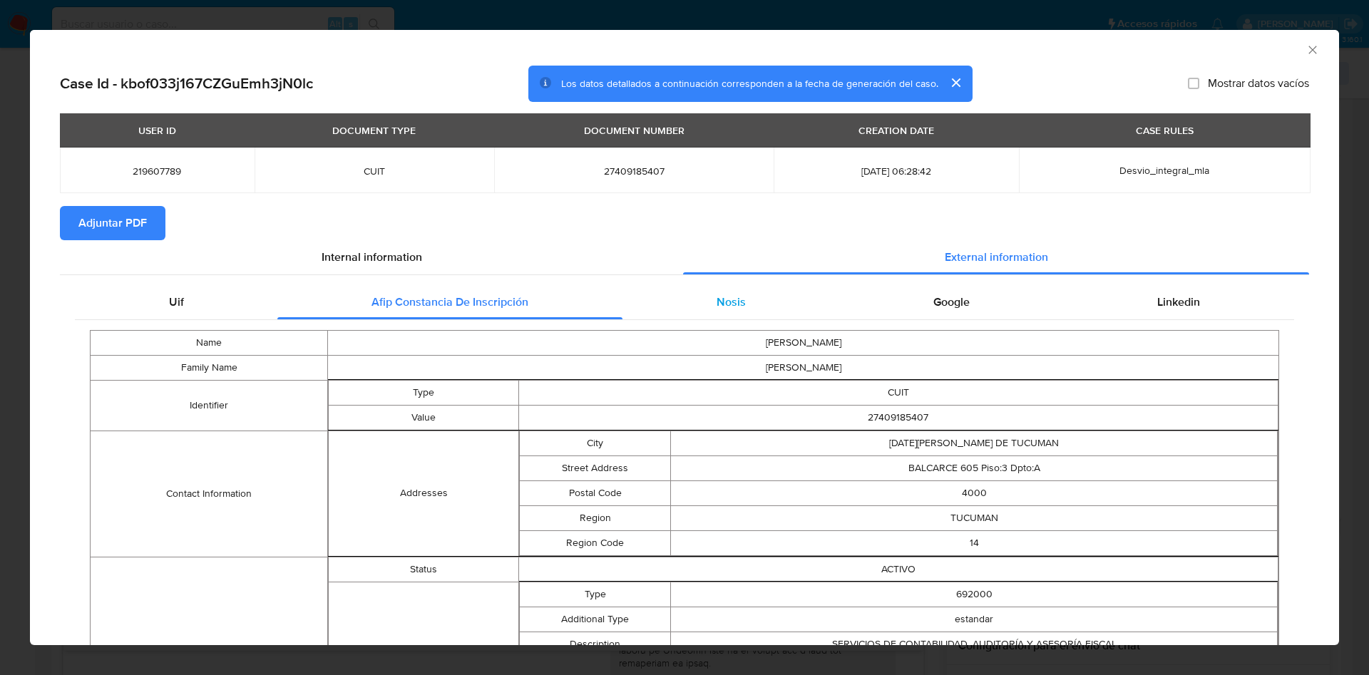
drag, startPoint x: 719, startPoint y: 300, endPoint x: 728, endPoint y: 295, distance: 10.5
click at [721, 299] on span "Nosis" at bounding box center [731, 302] width 29 height 16
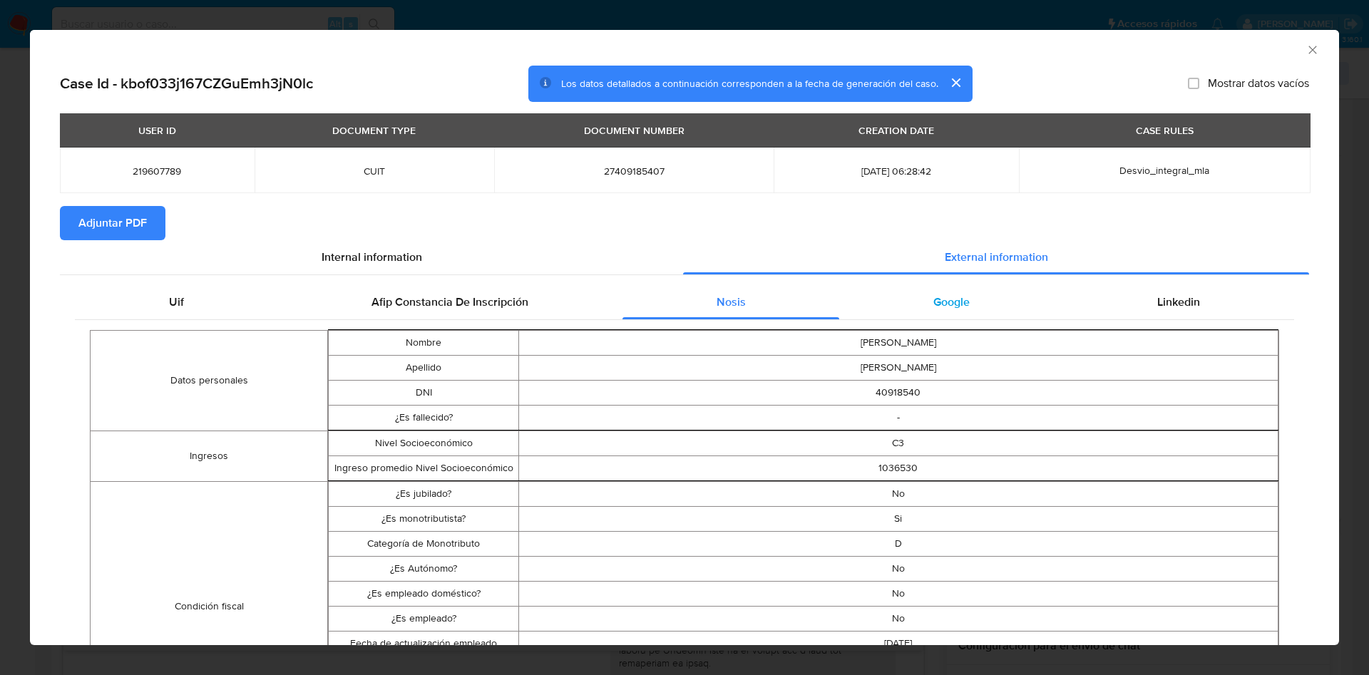
drag, startPoint x: 950, startPoint y: 299, endPoint x: 1051, endPoint y: 300, distance: 101.3
click at [953, 299] on span "Google" at bounding box center [951, 302] width 36 height 16
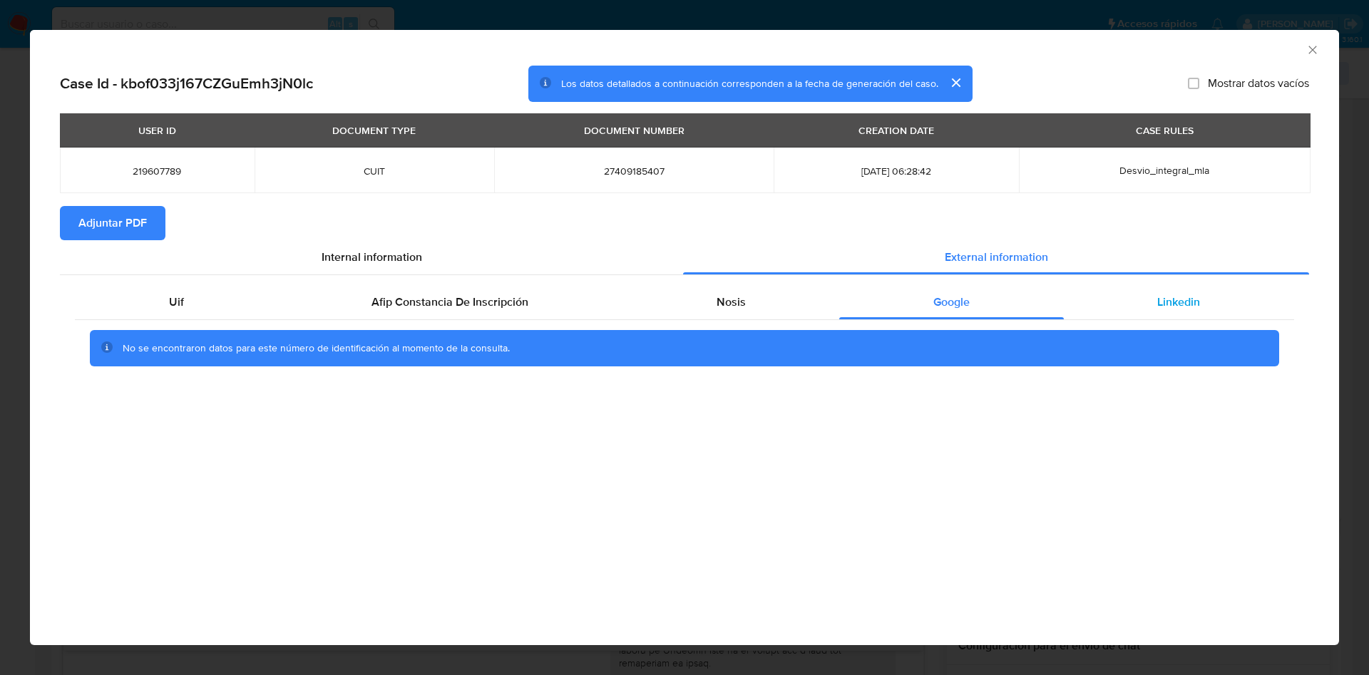
click at [1140, 288] on div "Linkedin" at bounding box center [1179, 302] width 230 height 34
click at [151, 234] on button "Adjuntar PDF" at bounding box center [113, 223] width 106 height 34
click at [1316, 48] on icon "Cerrar ventana" at bounding box center [1313, 50] width 14 height 14
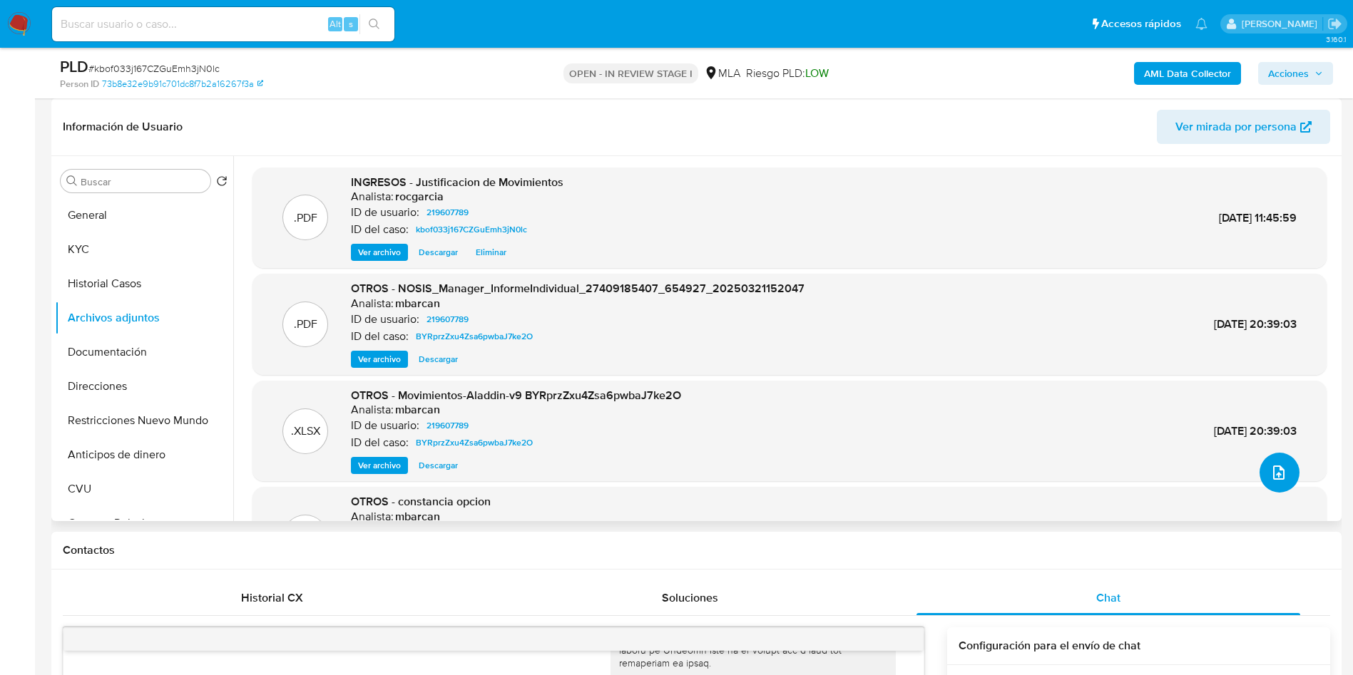
click at [1270, 480] on icon "upload-file" at bounding box center [1278, 472] width 17 height 17
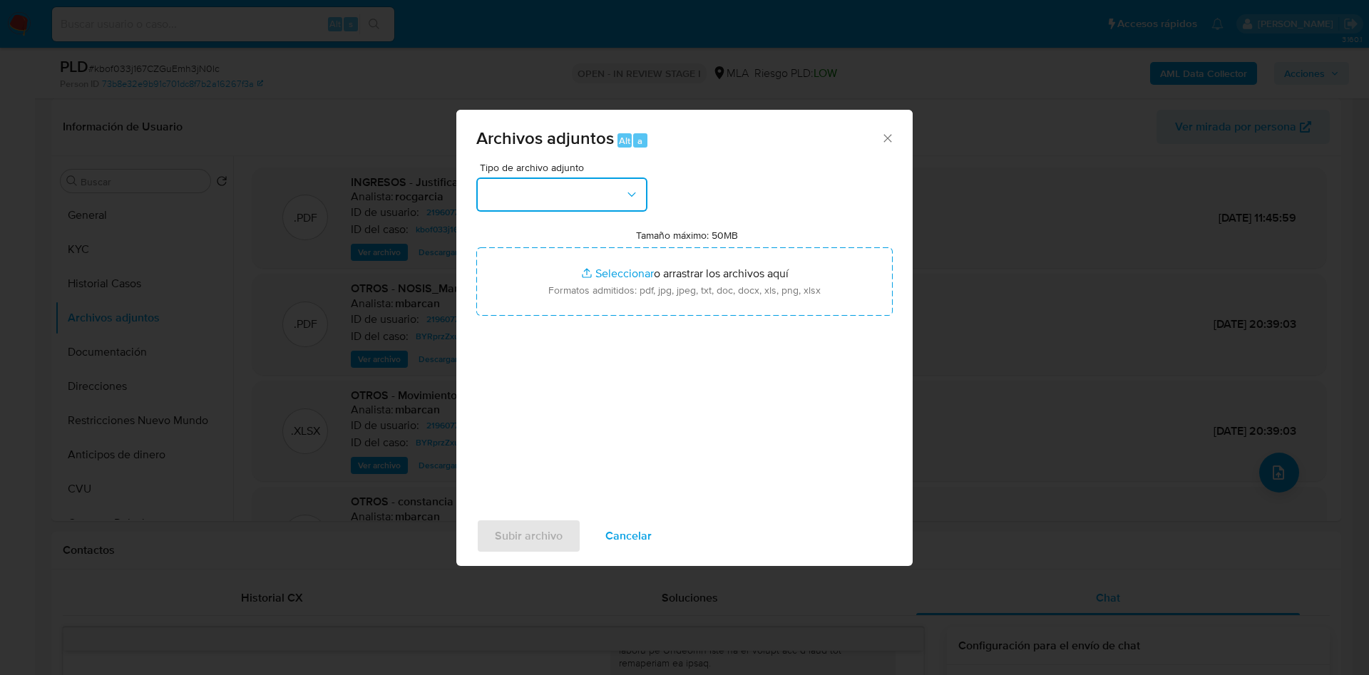
click at [510, 189] on button "button" at bounding box center [561, 195] width 171 height 34
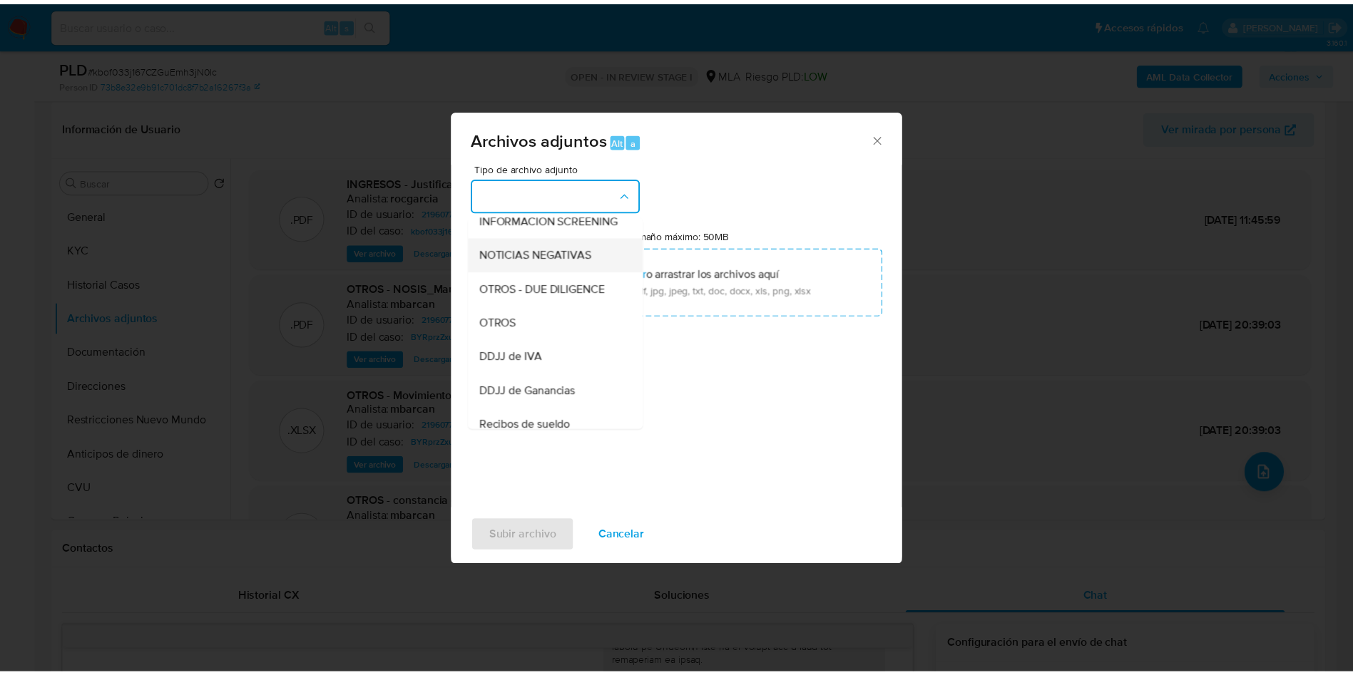
scroll to position [214, 0]
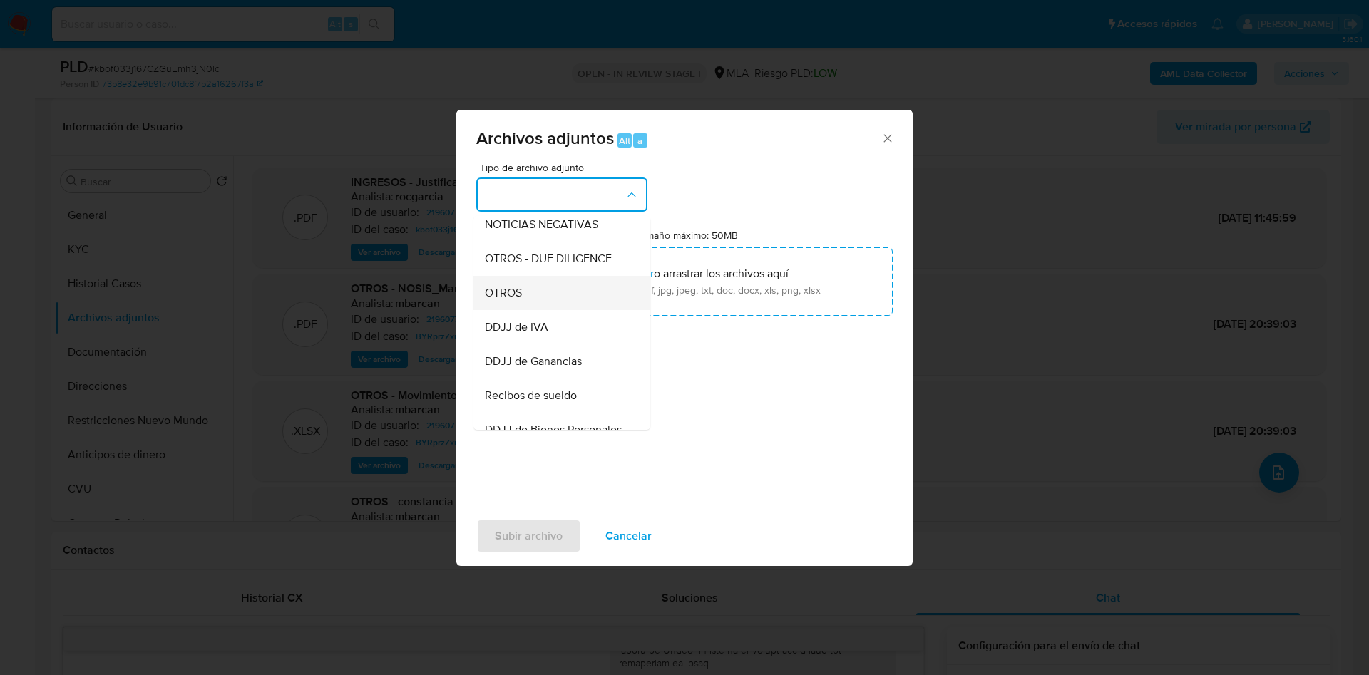
click at [522, 300] on span "OTROS" at bounding box center [503, 293] width 37 height 14
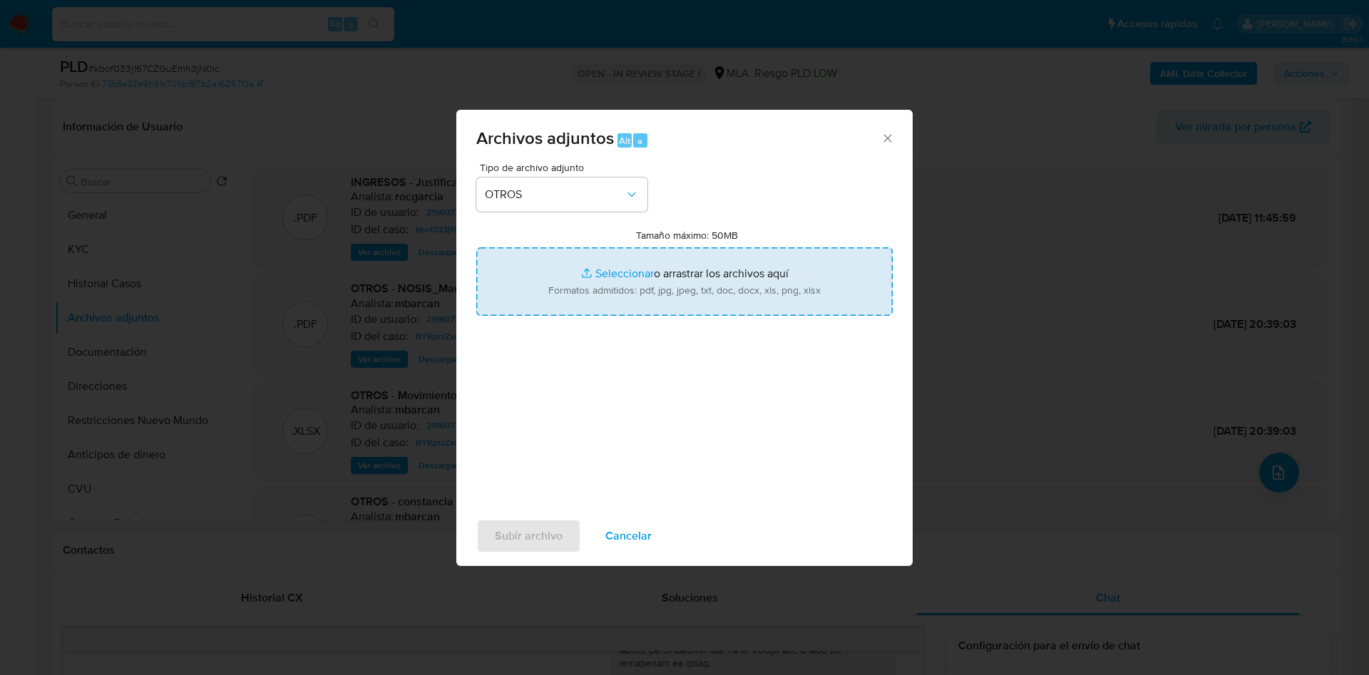
click at [611, 287] on input "Tamaño máximo: 50MB Seleccionar archivos" at bounding box center [684, 281] width 416 height 68
type input "C:\fakepath\Caselog kbof033j167CZGuEmh3jN0lc - 219607789.docx"
click at [600, 268] on input "Tamaño máximo: 50MB Seleccionar archivos" at bounding box center [684, 281] width 416 height 68
type input "C:\fakepath\Movimientos 219607789.xlsx"
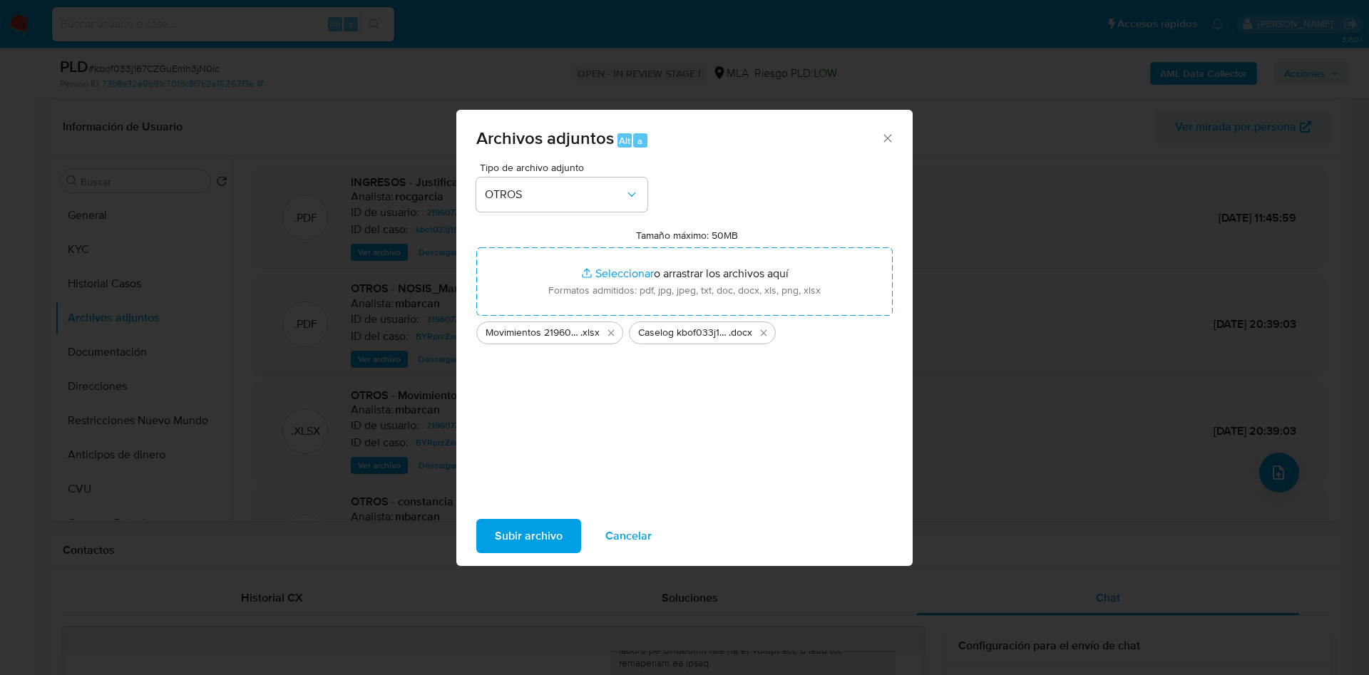
click at [521, 534] on span "Subir archivo" at bounding box center [529, 536] width 68 height 31
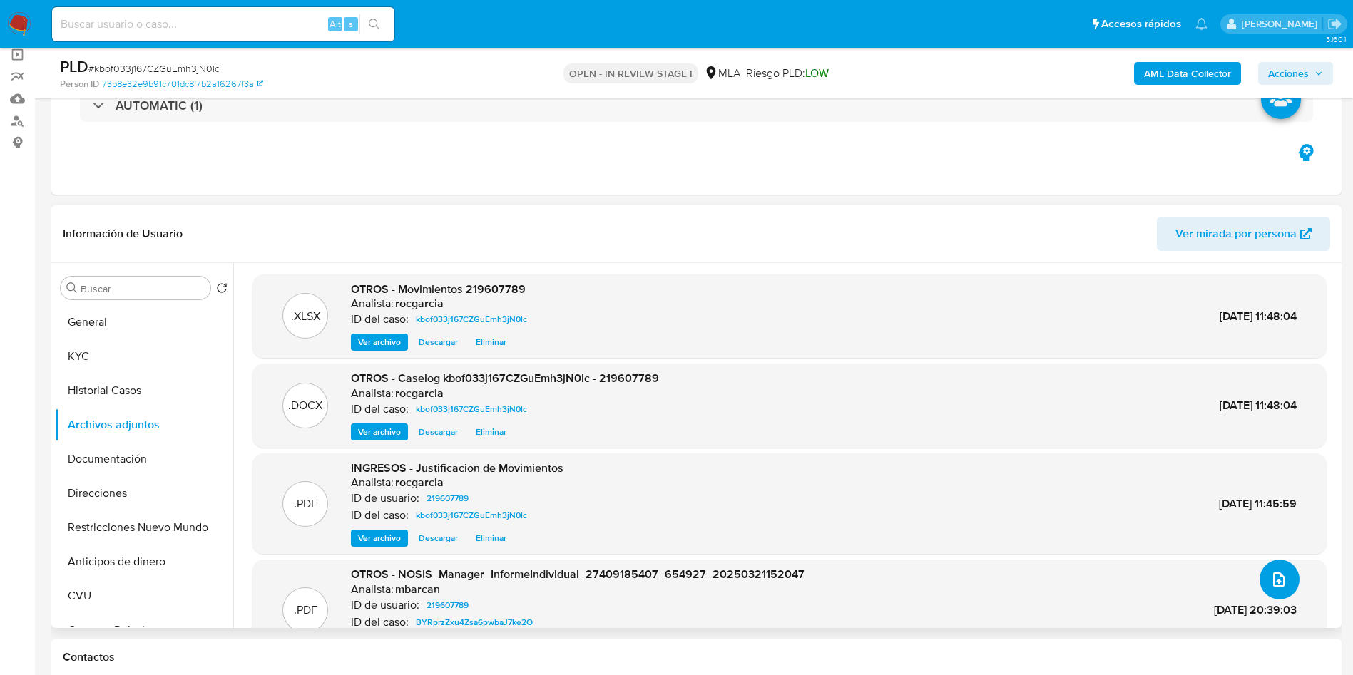
scroll to position [86, 0]
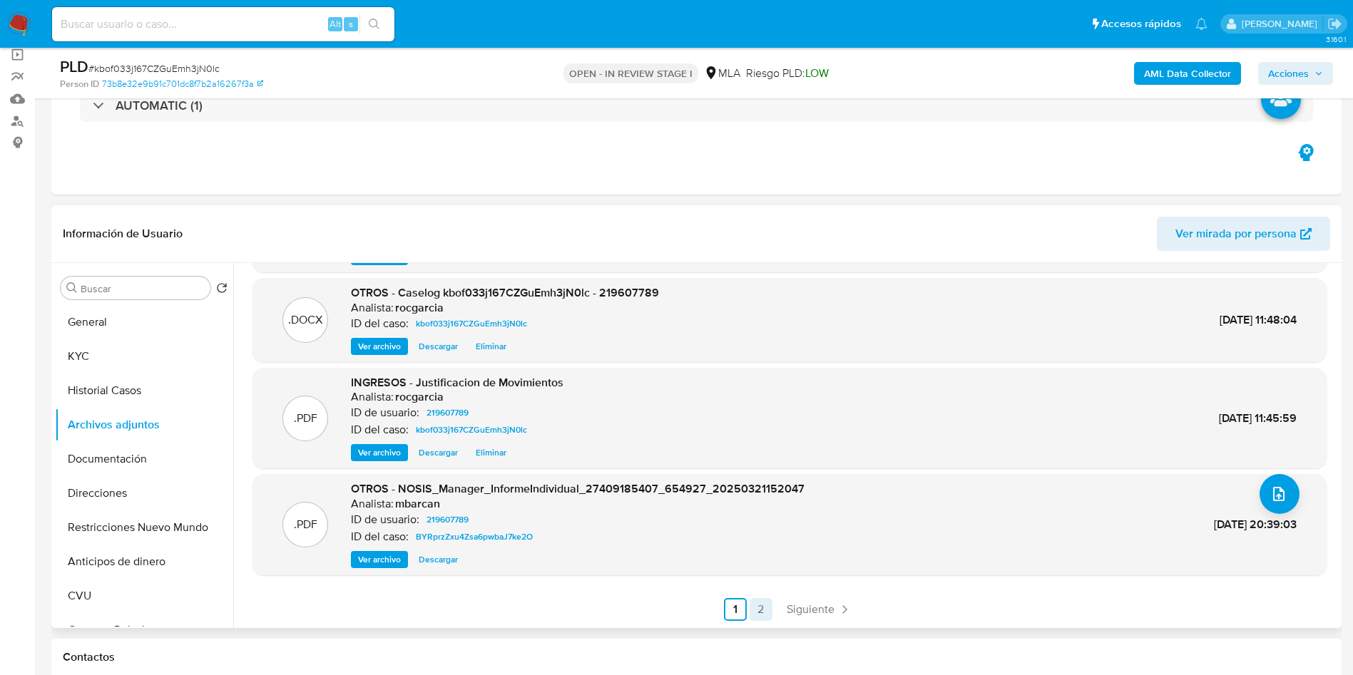
click at [765, 608] on link "2" at bounding box center [760, 609] width 23 height 23
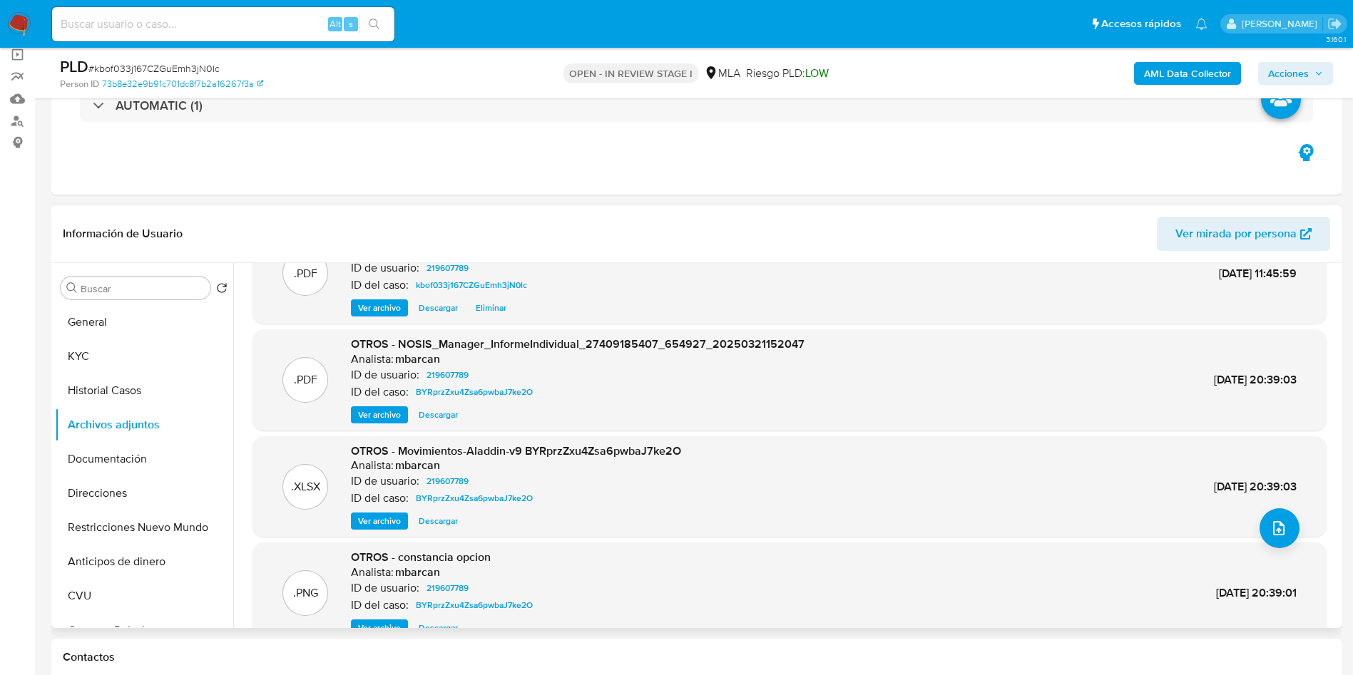
scroll to position [120, 0]
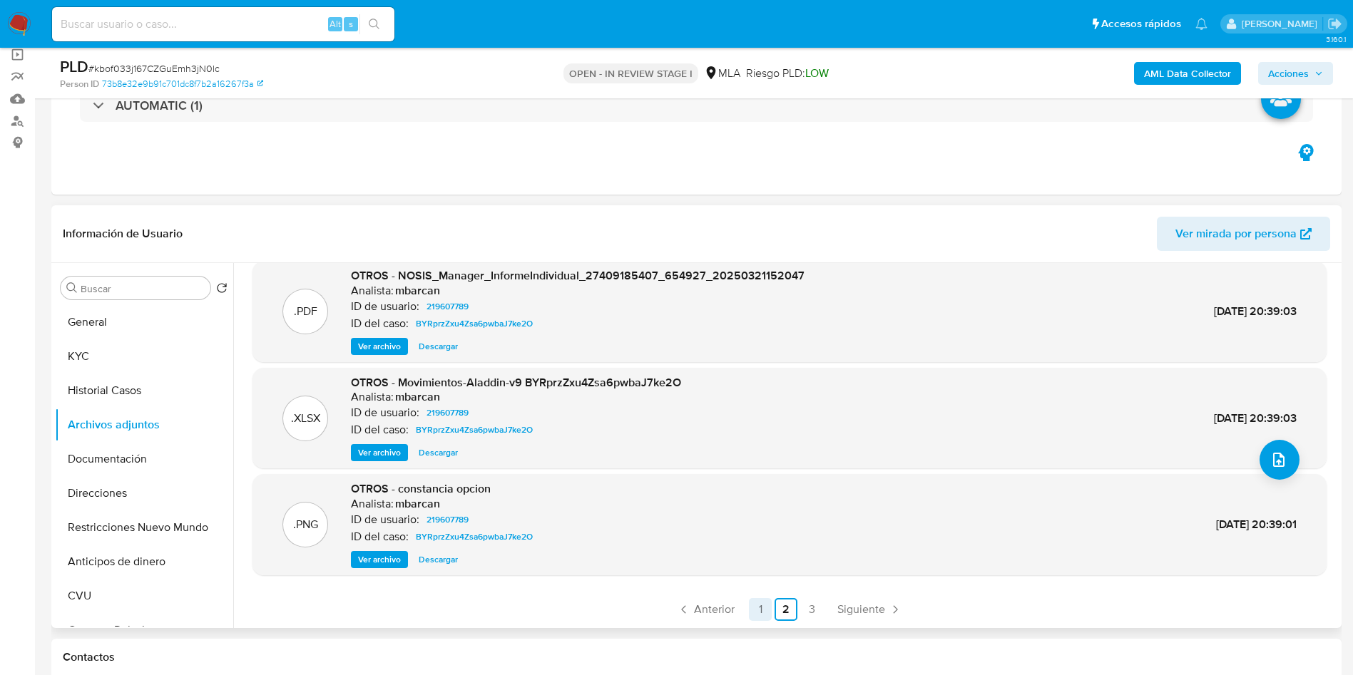
click at [755, 609] on link "1" at bounding box center [760, 609] width 23 height 23
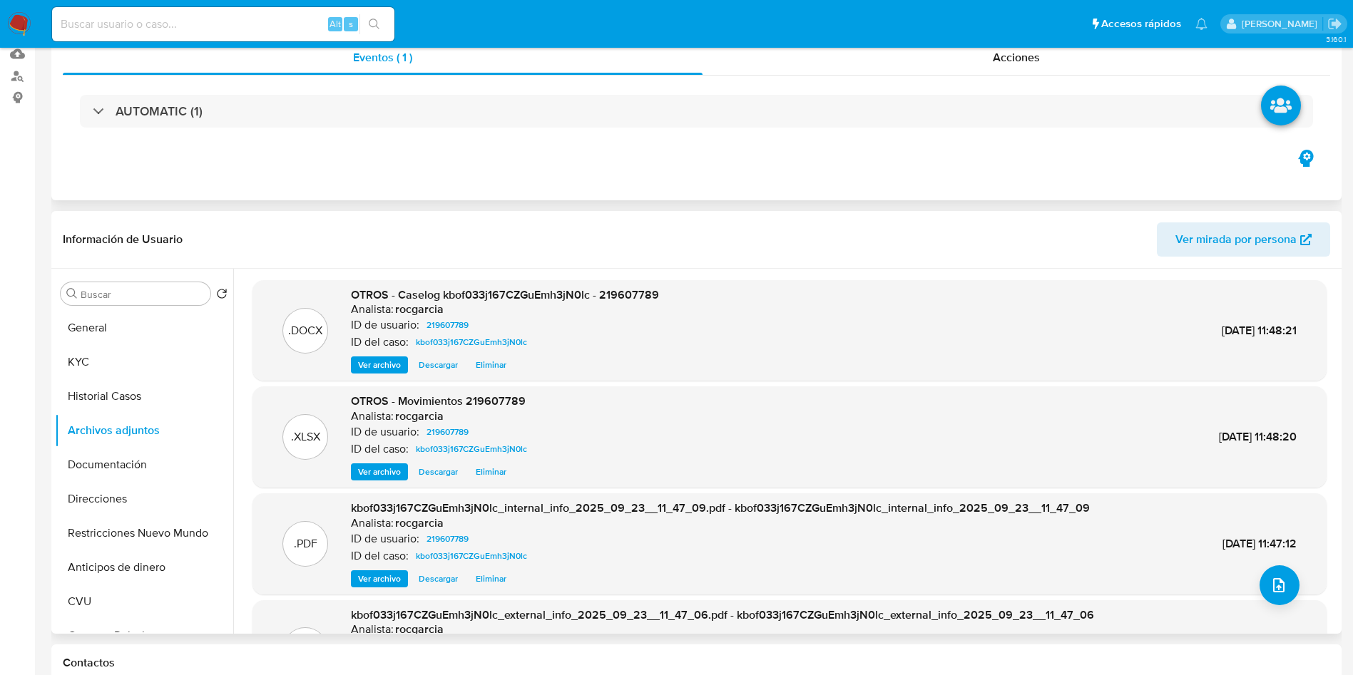
scroll to position [0, 0]
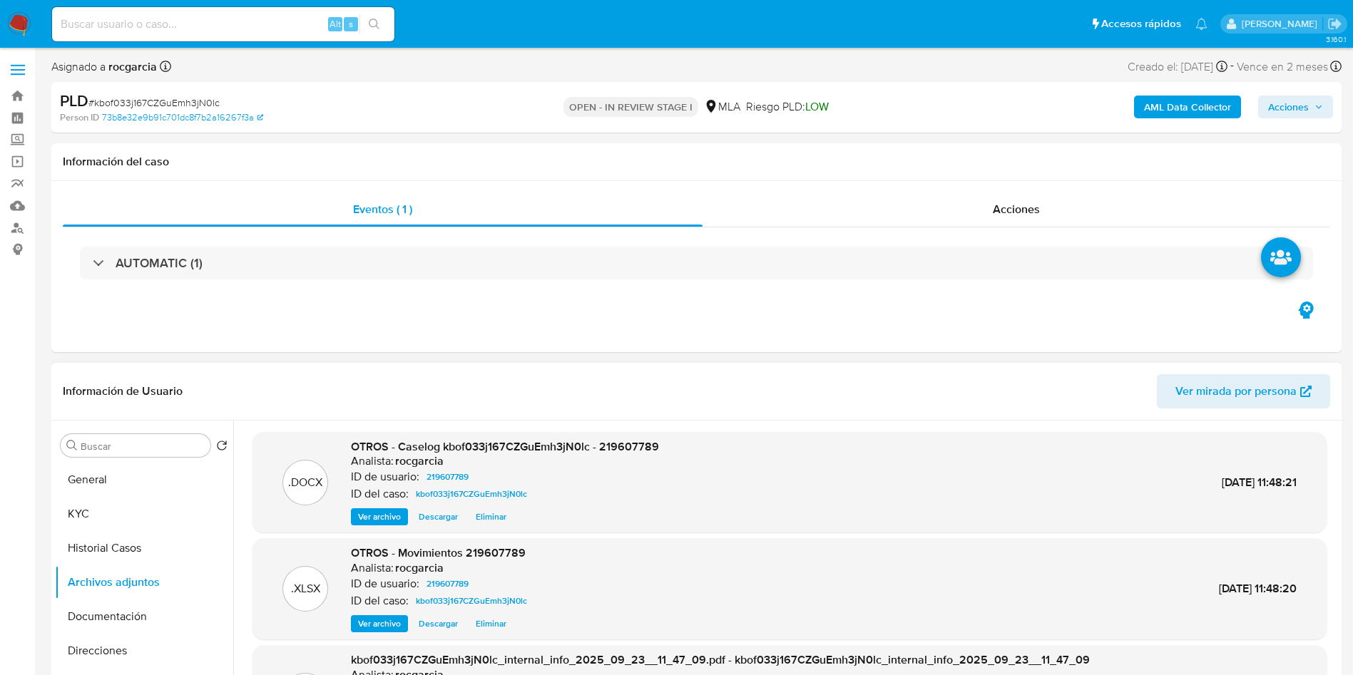
drag, startPoint x: 1269, startPoint y: 95, endPoint x: 1241, endPoint y: 114, distance: 33.8
click at [1266, 97] on button "Acciones" at bounding box center [1295, 107] width 75 height 23
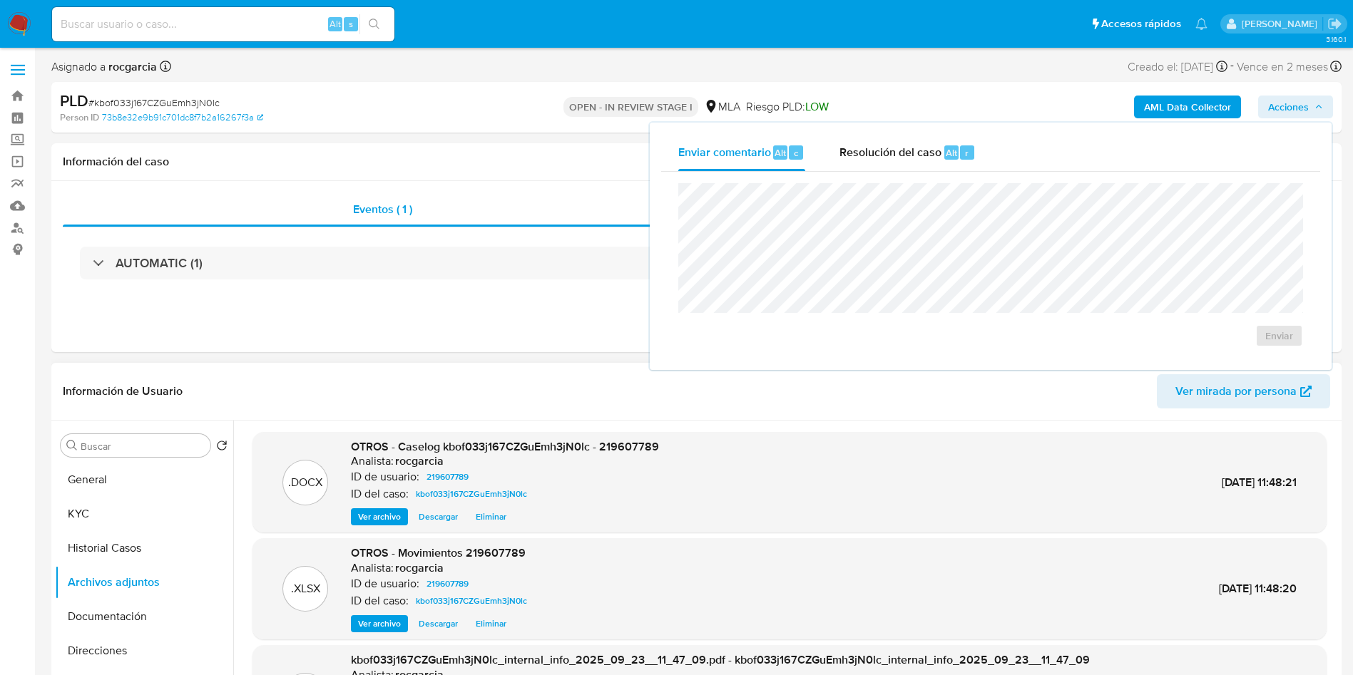
click at [919, 167] on div "Resolución del caso Alt r" at bounding box center [907, 152] width 136 height 37
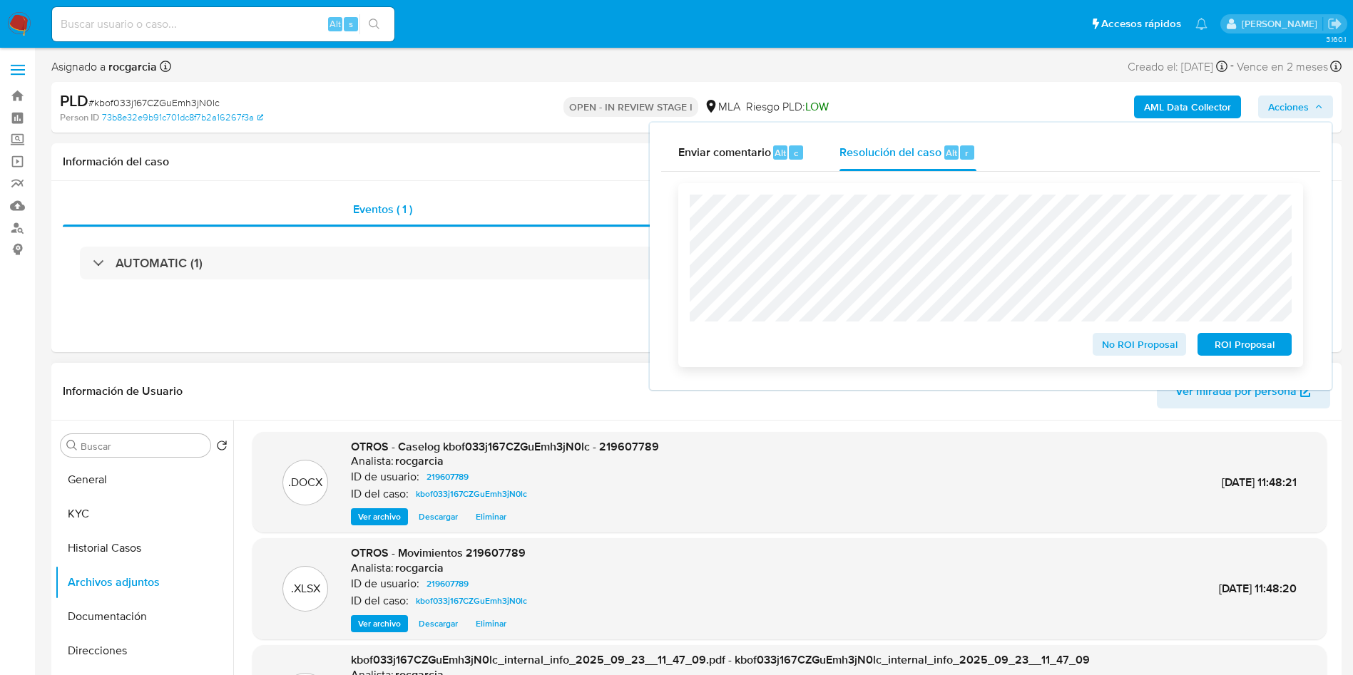
click at [1108, 354] on span "No ROI Proposal" at bounding box center [1139, 344] width 74 height 20
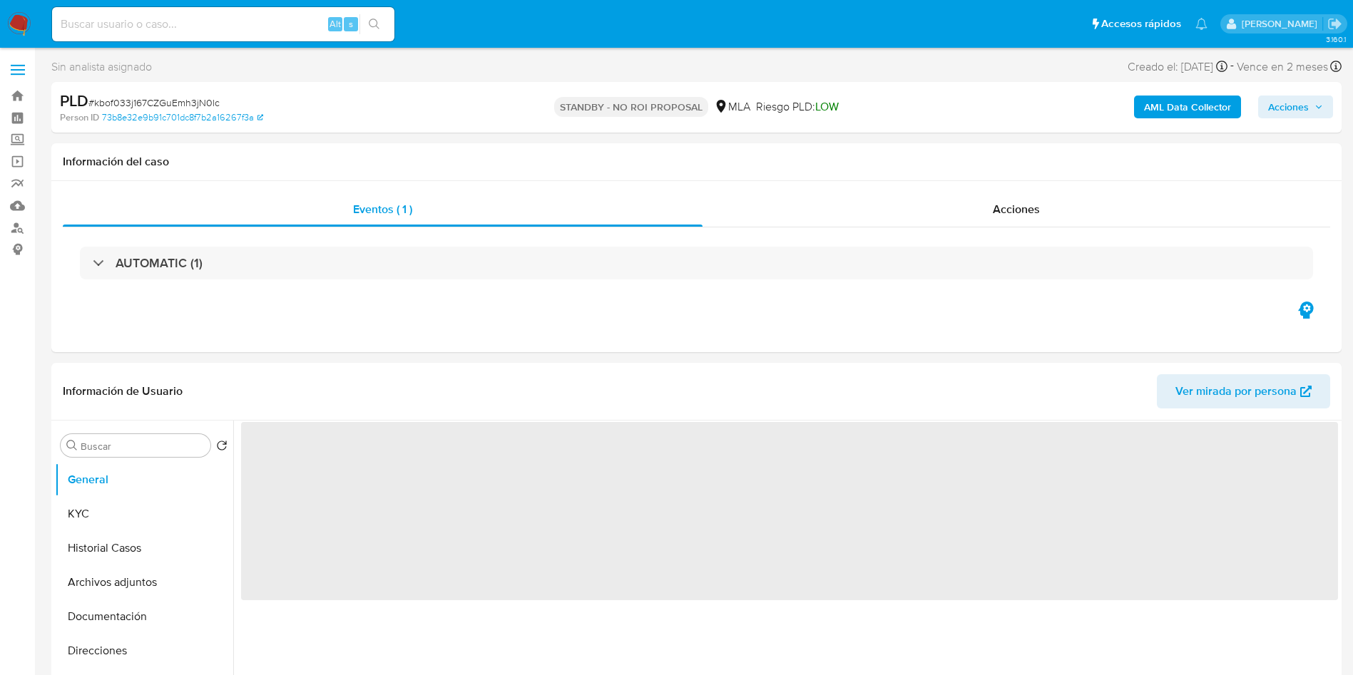
select select "10"
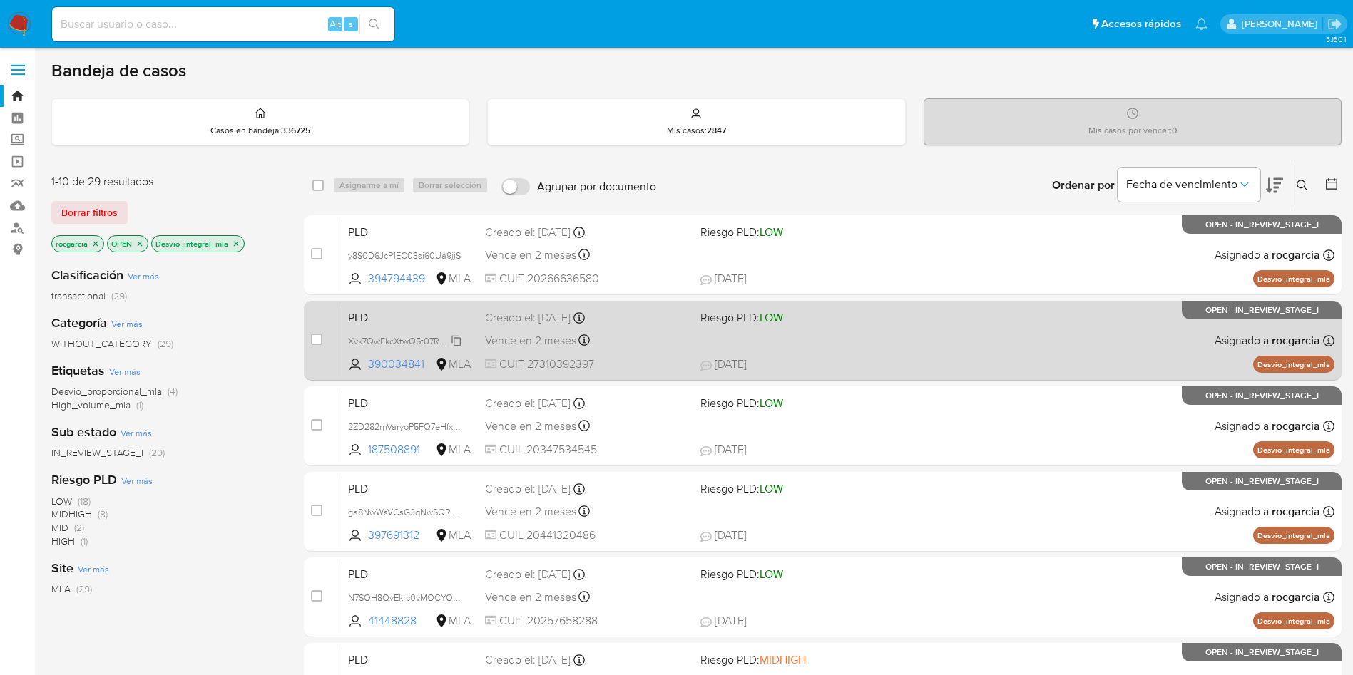
click at [456, 344] on span "Xvk7QwEkcXtwQ5t07RvAw72C" at bounding box center [409, 340] width 123 height 16
click at [868, 336] on div "PLD Xvk7QwEkcXtwQ5t07RvAw72C Copiado Copiado 390034841 MLA Riesgo PLD: LOW Crea…" at bounding box center [838, 340] width 992 height 72
click at [314, 337] on input "checkbox" at bounding box center [316, 339] width 11 height 11
checkbox input "true"
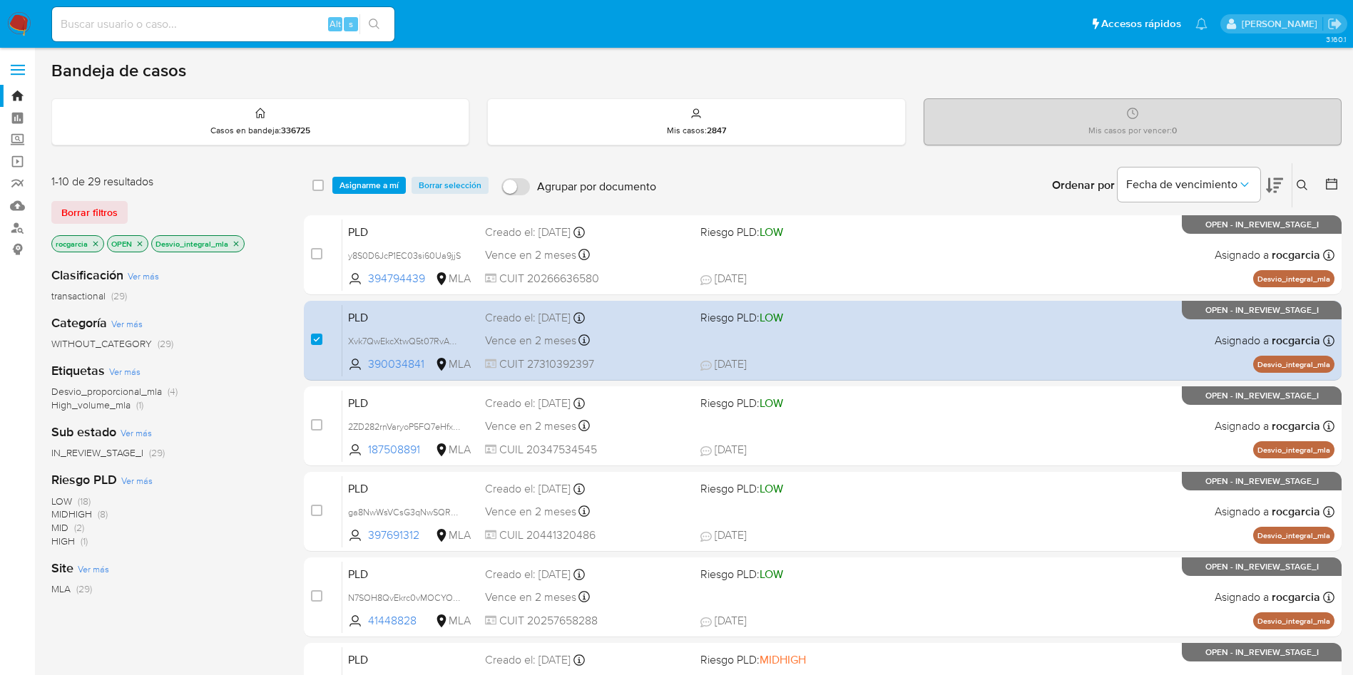
click at [368, 173] on div "select-all-cases-checkbox Asignarme a mí Borrar selección Agrupar por documento…" at bounding box center [823, 185] width 1038 height 44
click at [369, 190] on span "Asignarme a mí" at bounding box center [368, 185] width 59 height 14
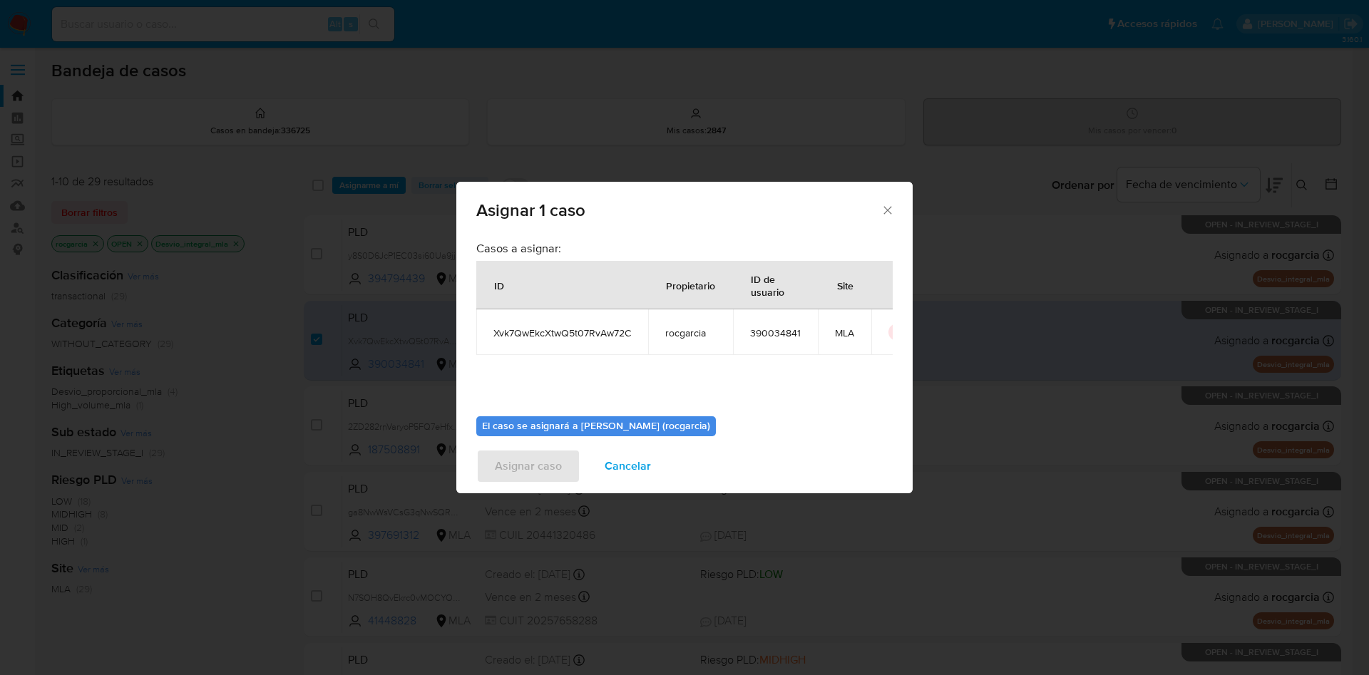
scroll to position [74, 0]
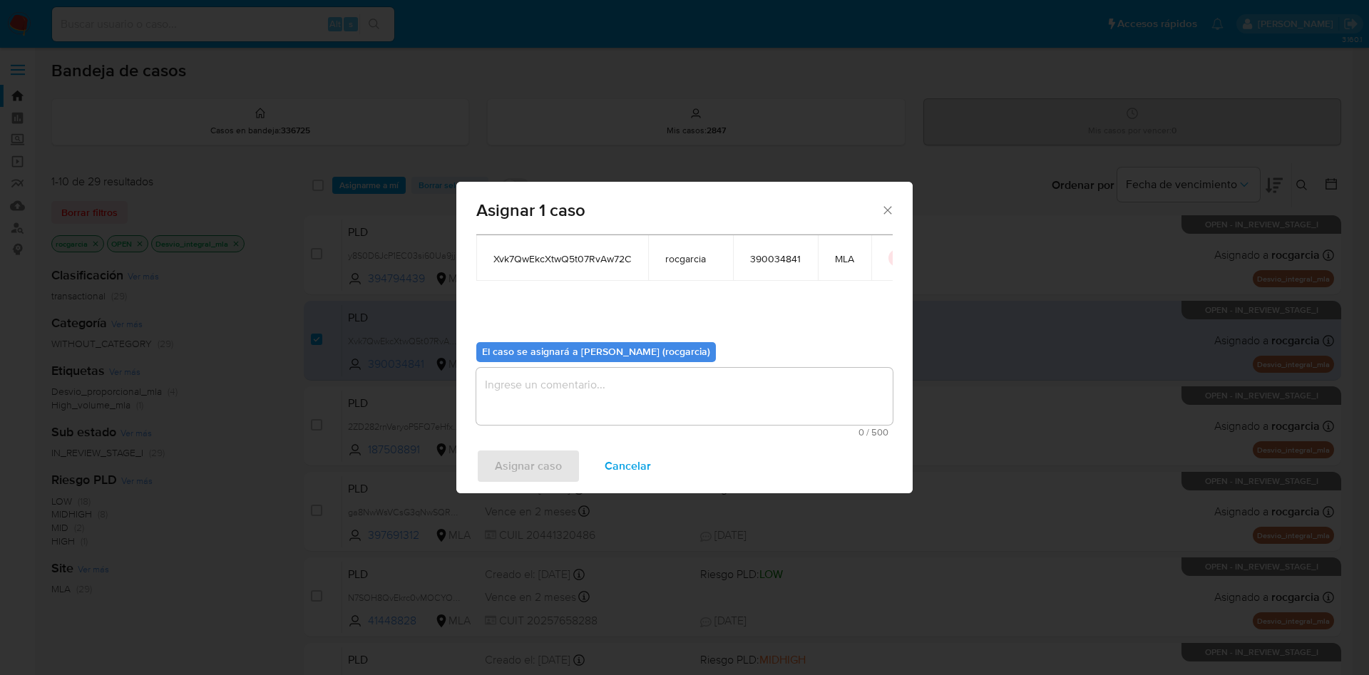
click at [533, 377] on textarea "assign-modal" at bounding box center [684, 396] width 416 height 57
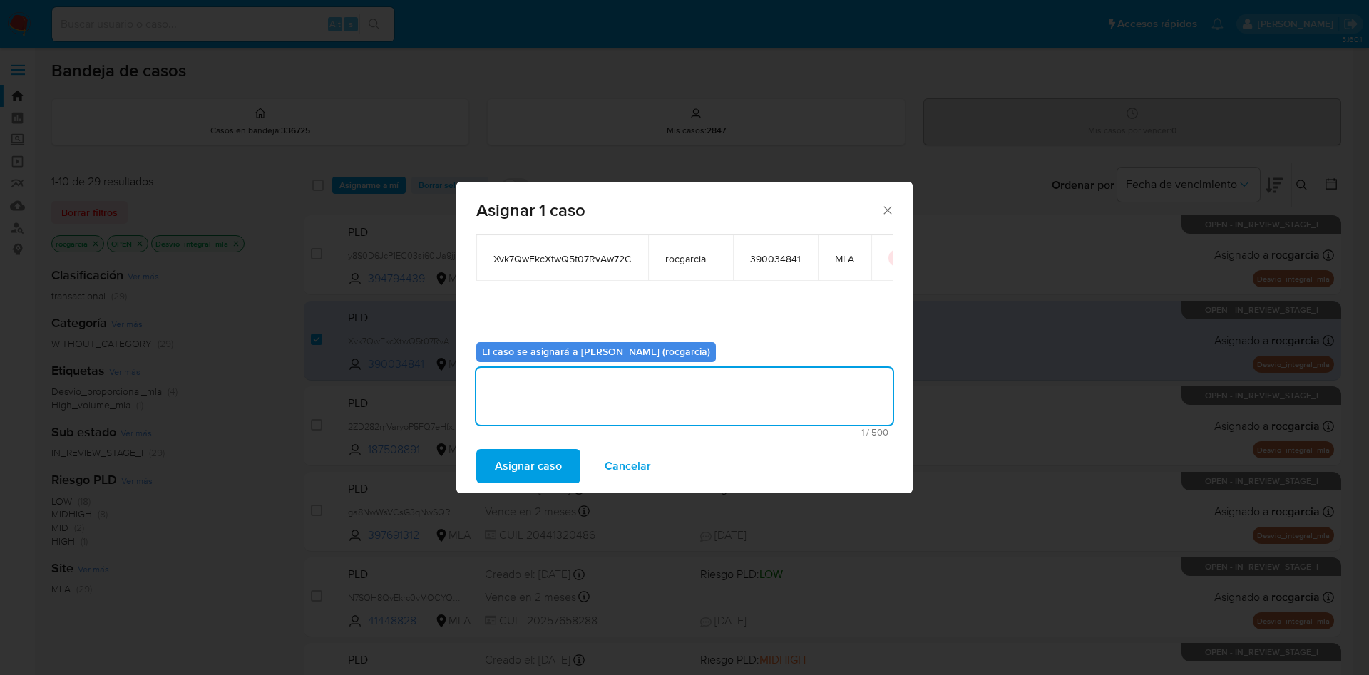
click at [516, 467] on span "Asignar caso" at bounding box center [528, 466] width 67 height 31
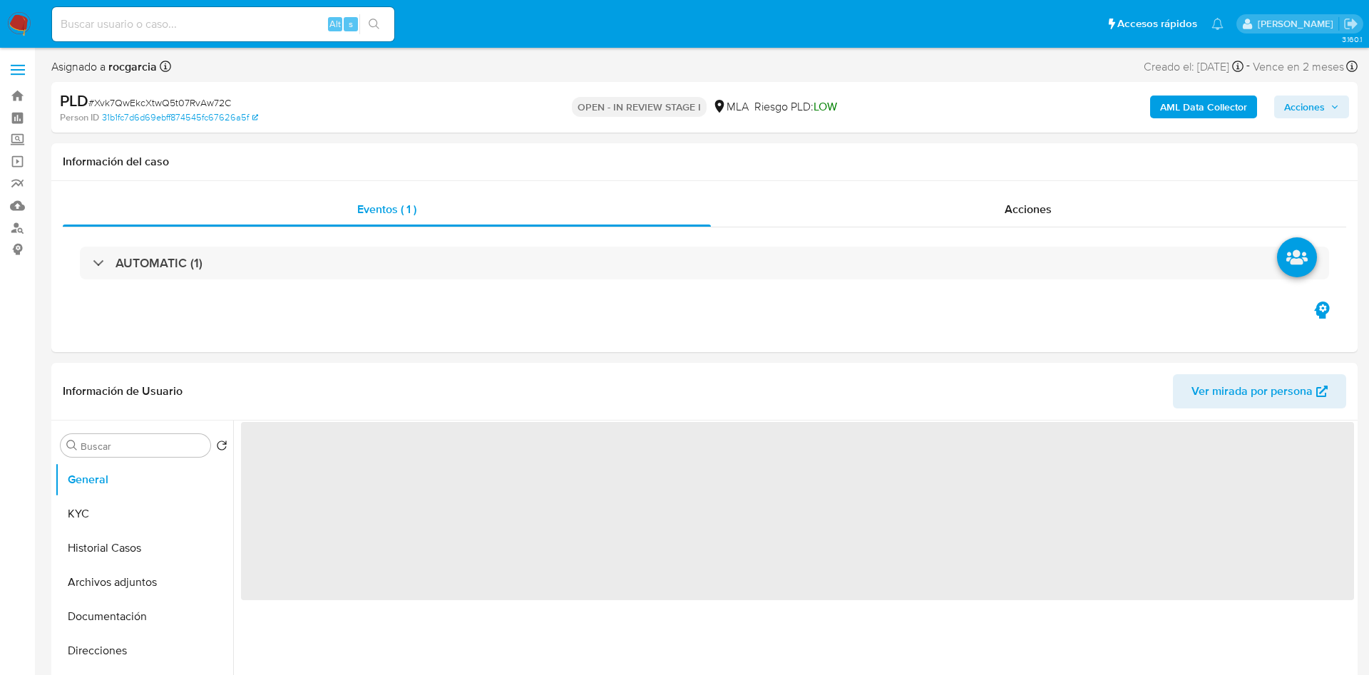
select select "10"
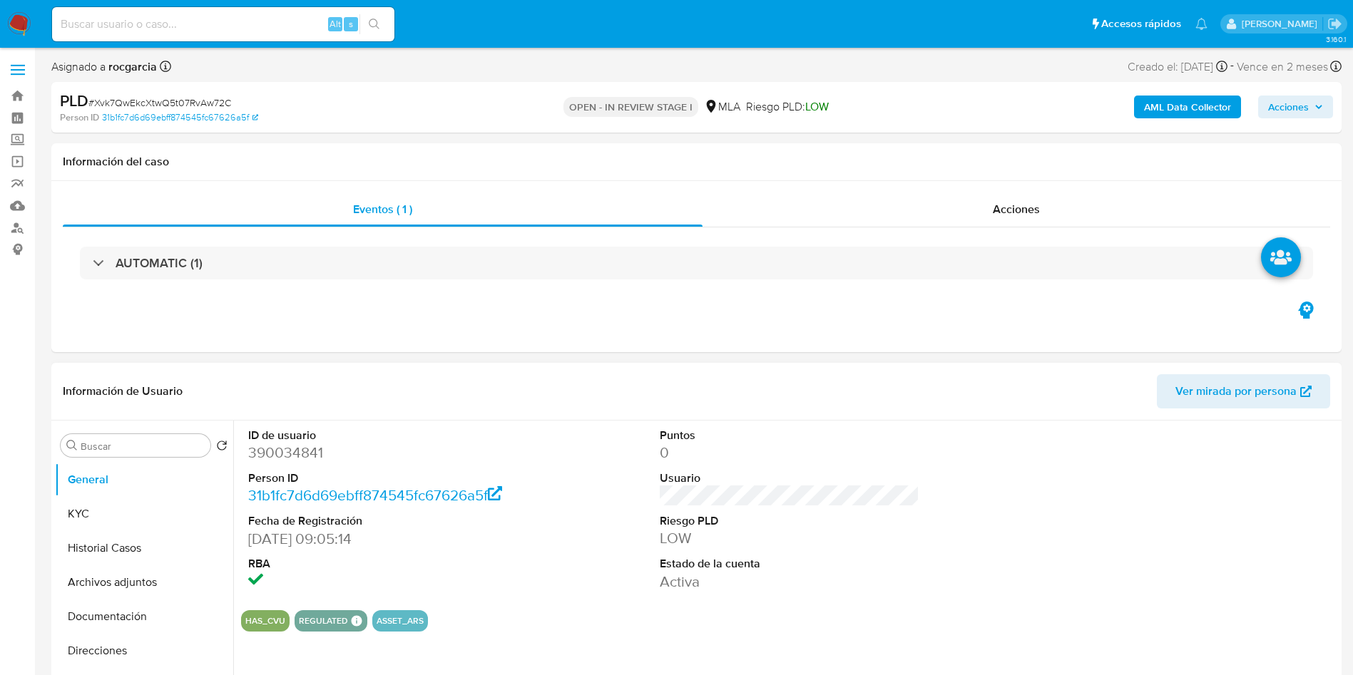
click at [295, 457] on dd "390034841" at bounding box center [378, 453] width 260 height 20
copy dd "390034841"
click at [116, 560] on button "Historial Casos" at bounding box center [138, 548] width 167 height 34
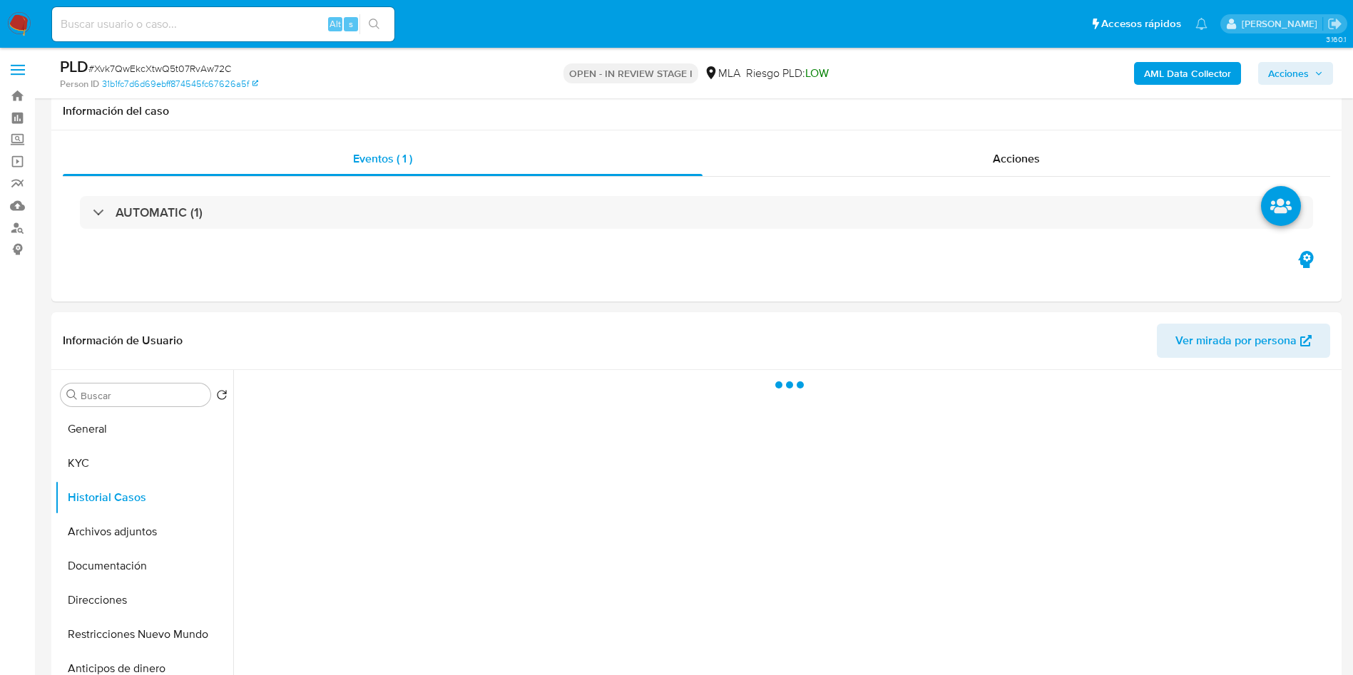
scroll to position [214, 0]
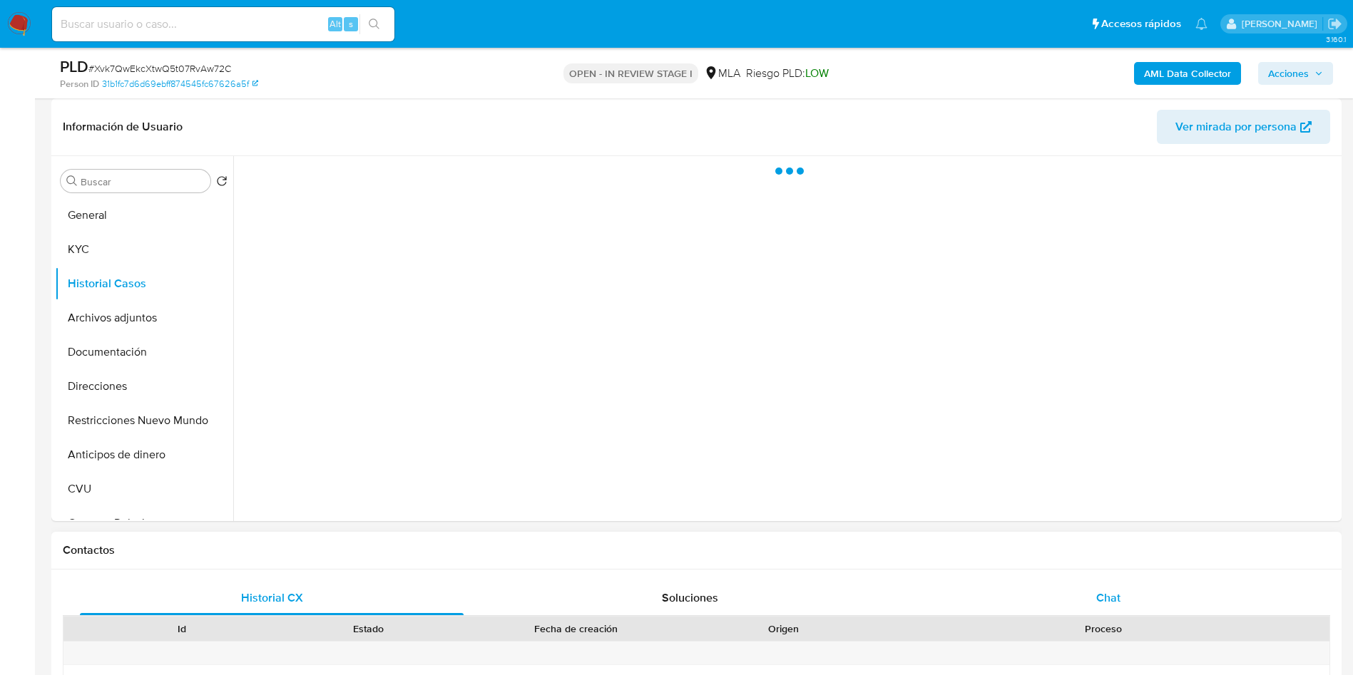
click at [1075, 598] on div "Chat" at bounding box center [1108, 598] width 384 height 34
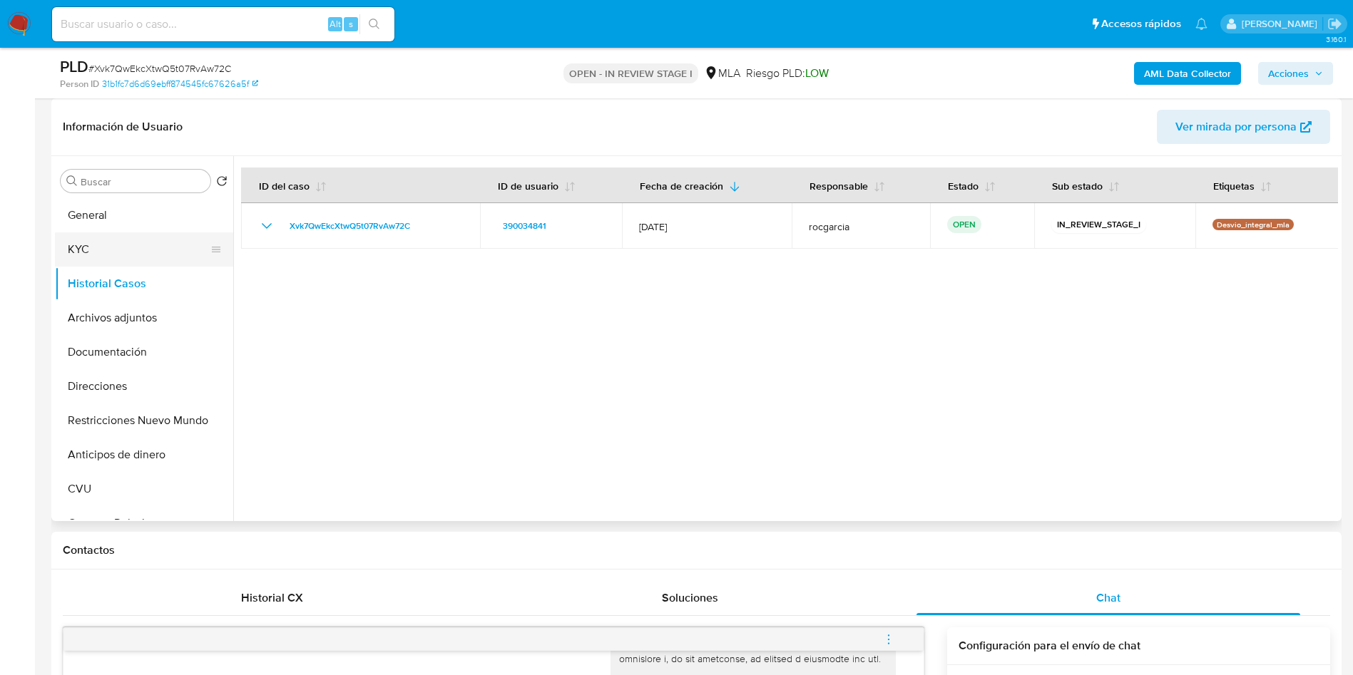
click at [83, 241] on button "KYC" at bounding box center [138, 249] width 167 height 34
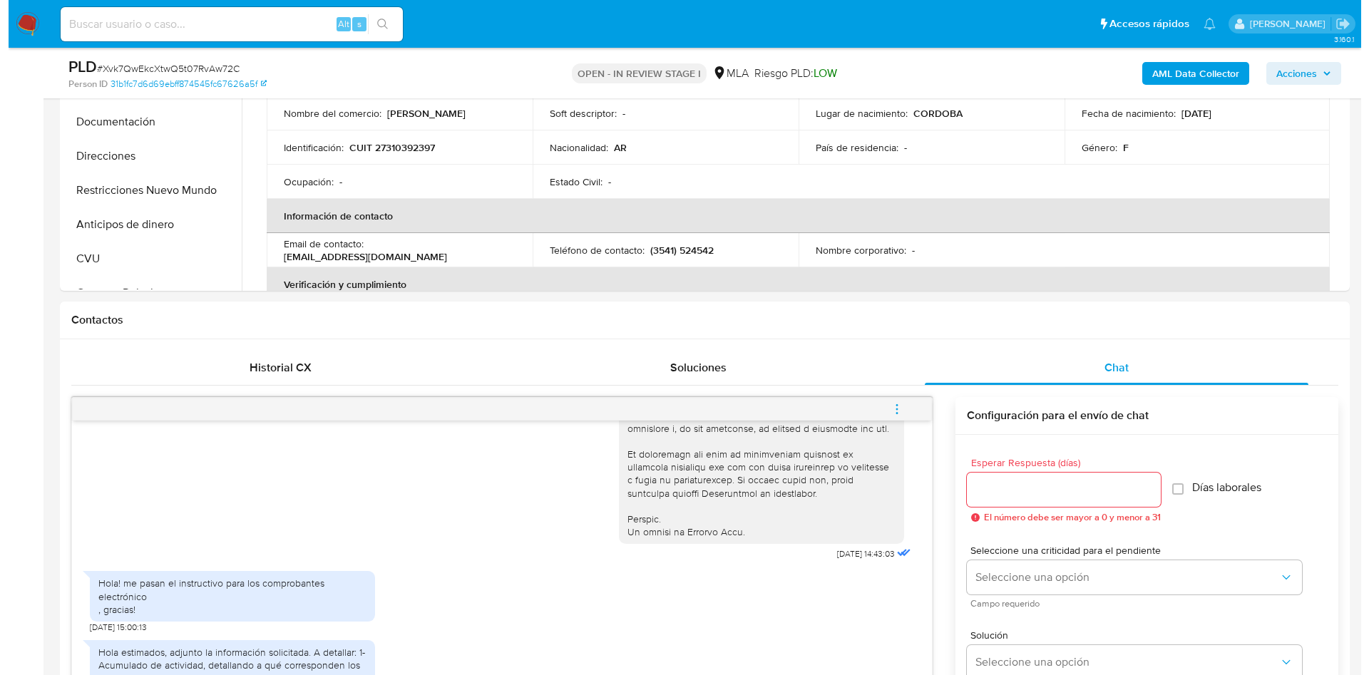
scroll to position [749, 0]
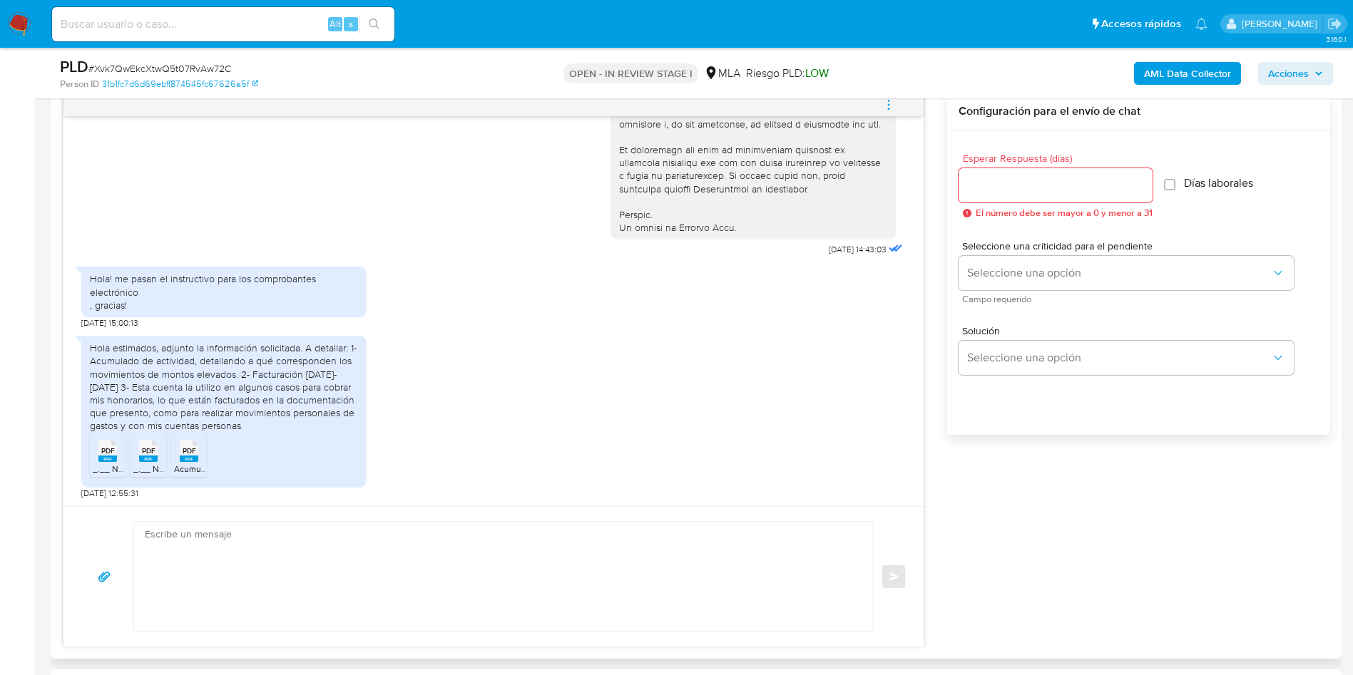
click at [102, 449] on span "PDF" at bounding box center [108, 450] width 14 height 9
click at [145, 464] on span "_.__ Nuesta Parte _ Lo que sabemos de vos __._2024.pdf" at bounding box center [244, 469] width 223 height 12
click at [189, 465] on span "Acumulado [PERSON_NAME].pdf" at bounding box center [237, 469] width 126 height 12
click at [45, 404] on main "3.160.1 Asignado a rocgarcia Asignado el: 17/09/2025 10:36:46 Creado el: 12/09/…" at bounding box center [676, 679] width 1353 height 2857
click at [890, 103] on icon "menu-action" at bounding box center [888, 104] width 13 height 13
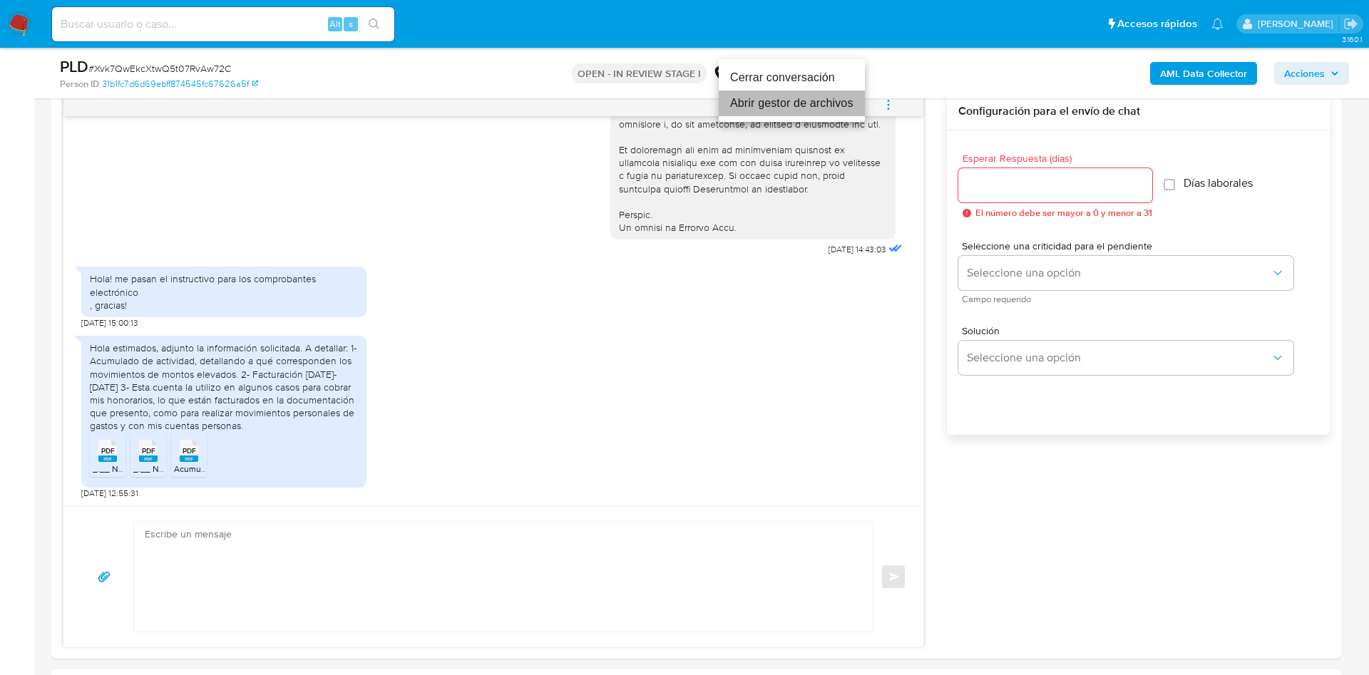
click at [766, 103] on li "Abrir gestor de archivos" at bounding box center [792, 104] width 146 height 26
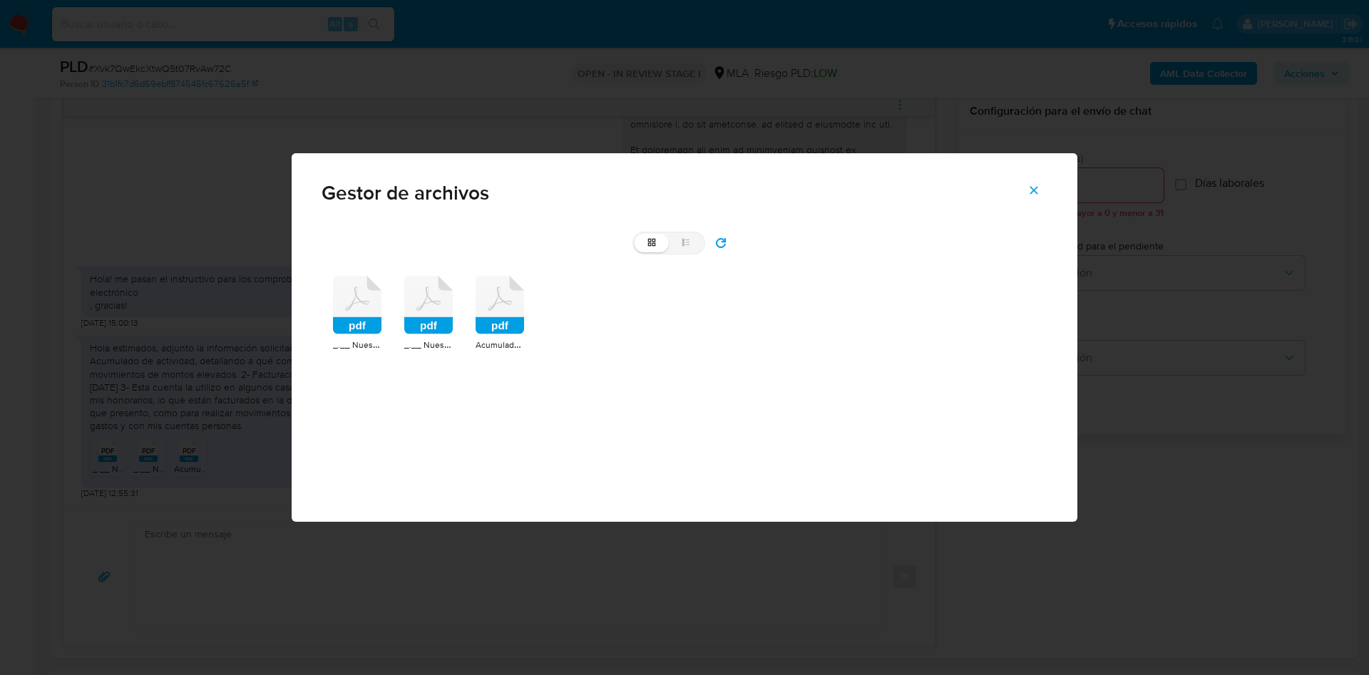
drag, startPoint x: 369, startPoint y: 320, endPoint x: 424, endPoint y: 319, distance: 54.2
click at [370, 320] on rect at bounding box center [357, 325] width 48 height 17
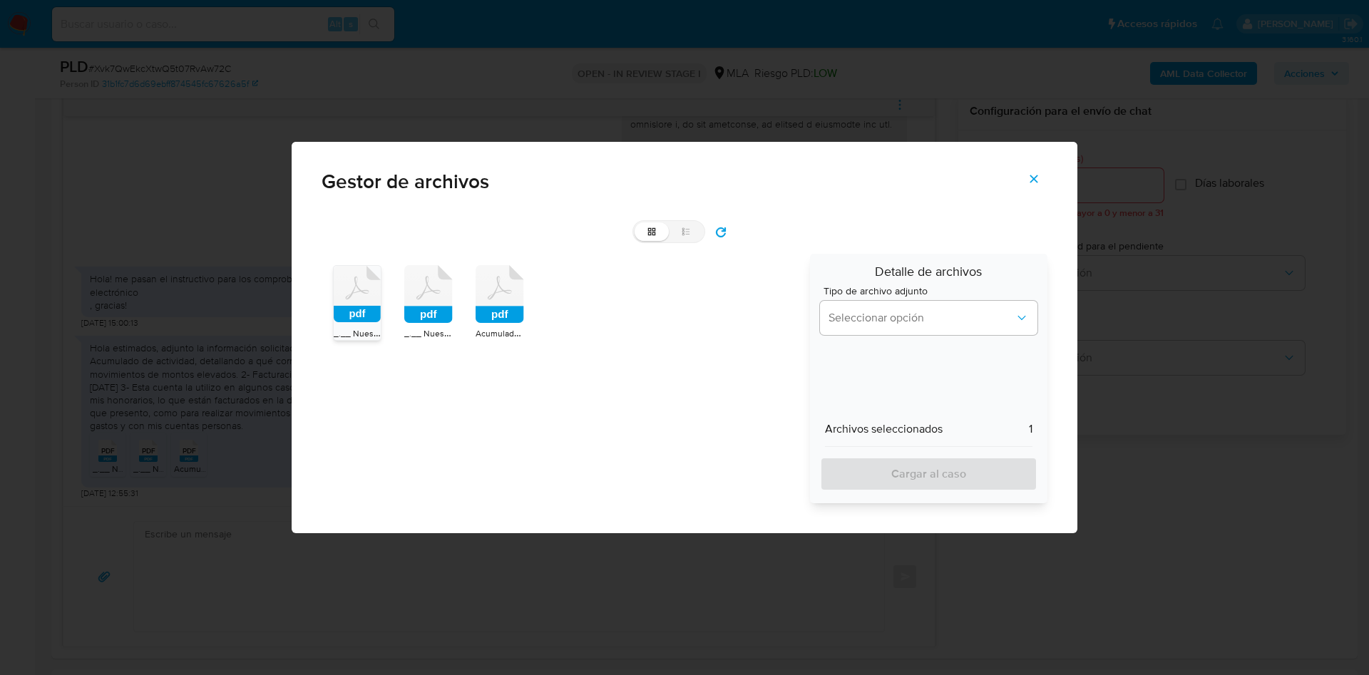
drag, startPoint x: 429, startPoint y: 316, endPoint x: 470, endPoint y: 315, distance: 41.4
click at [436, 316] on rect at bounding box center [428, 315] width 48 height 17
click at [510, 311] on rect at bounding box center [500, 315] width 48 height 17
click at [880, 307] on button "Seleccionar opción" at bounding box center [928, 318] width 217 height 34
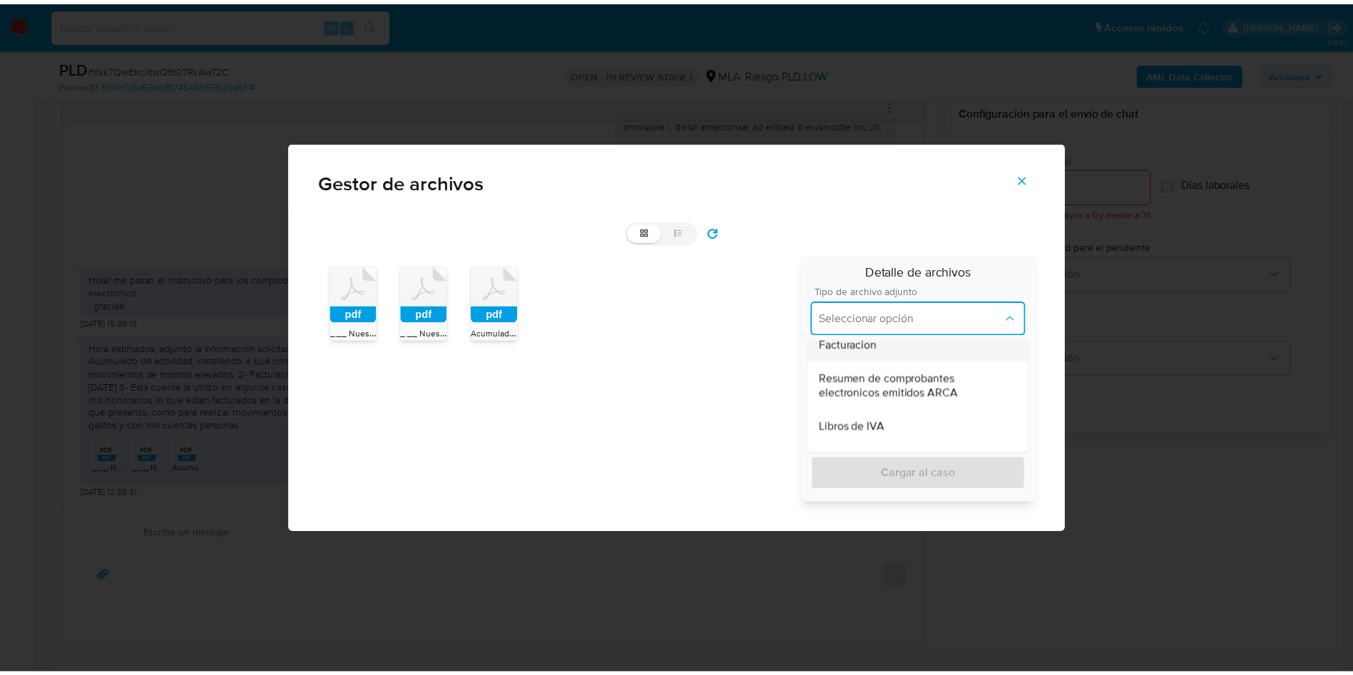
scroll to position [642, 0]
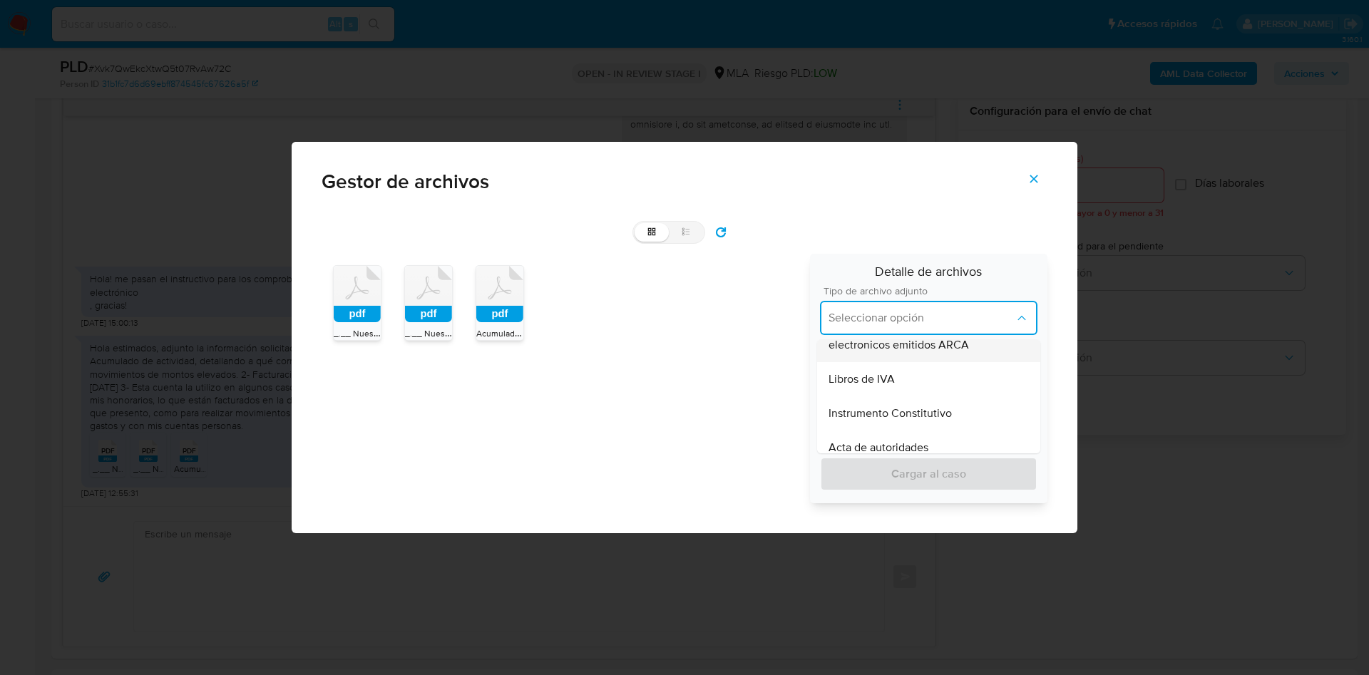
click at [916, 347] on span "Resumen de comprobantes electronicos emitidos ARCA" at bounding box center [929, 338] width 200 height 29
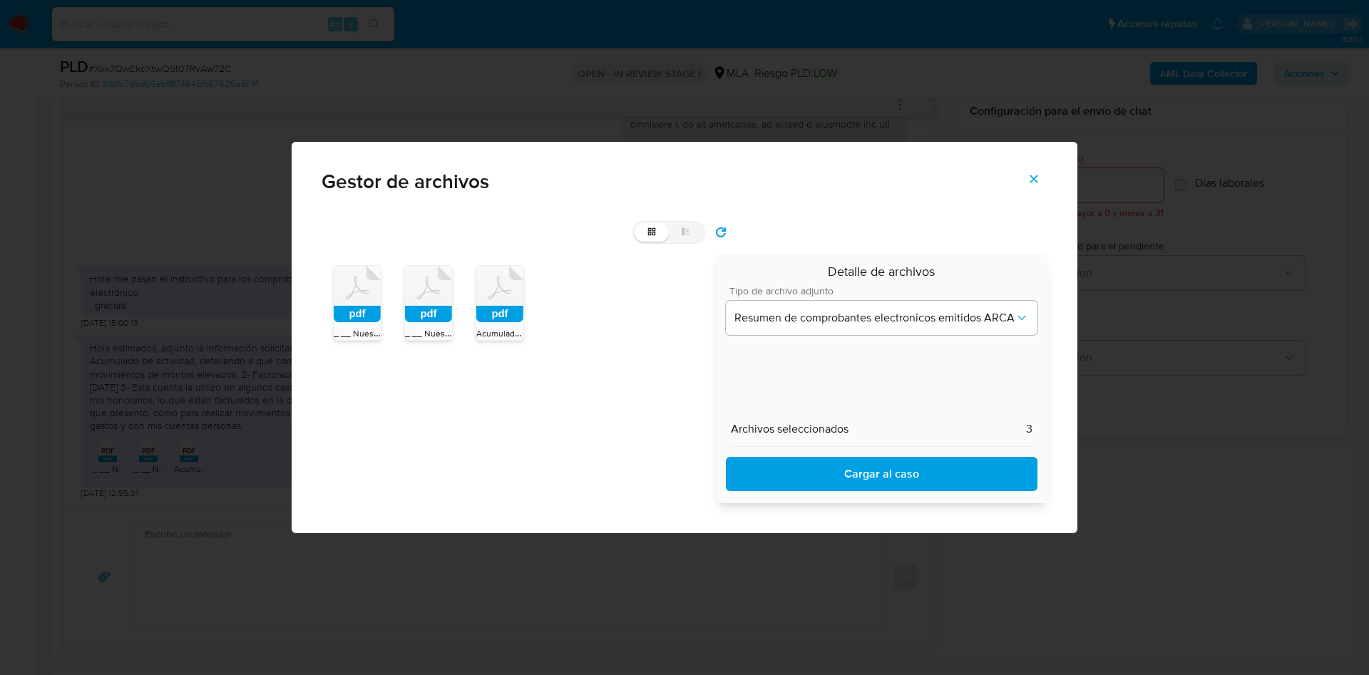
click at [891, 478] on span "Cargar al caso" at bounding box center [881, 474] width 275 height 31
click at [1032, 173] on icon "Cerrar" at bounding box center [1034, 179] width 13 height 13
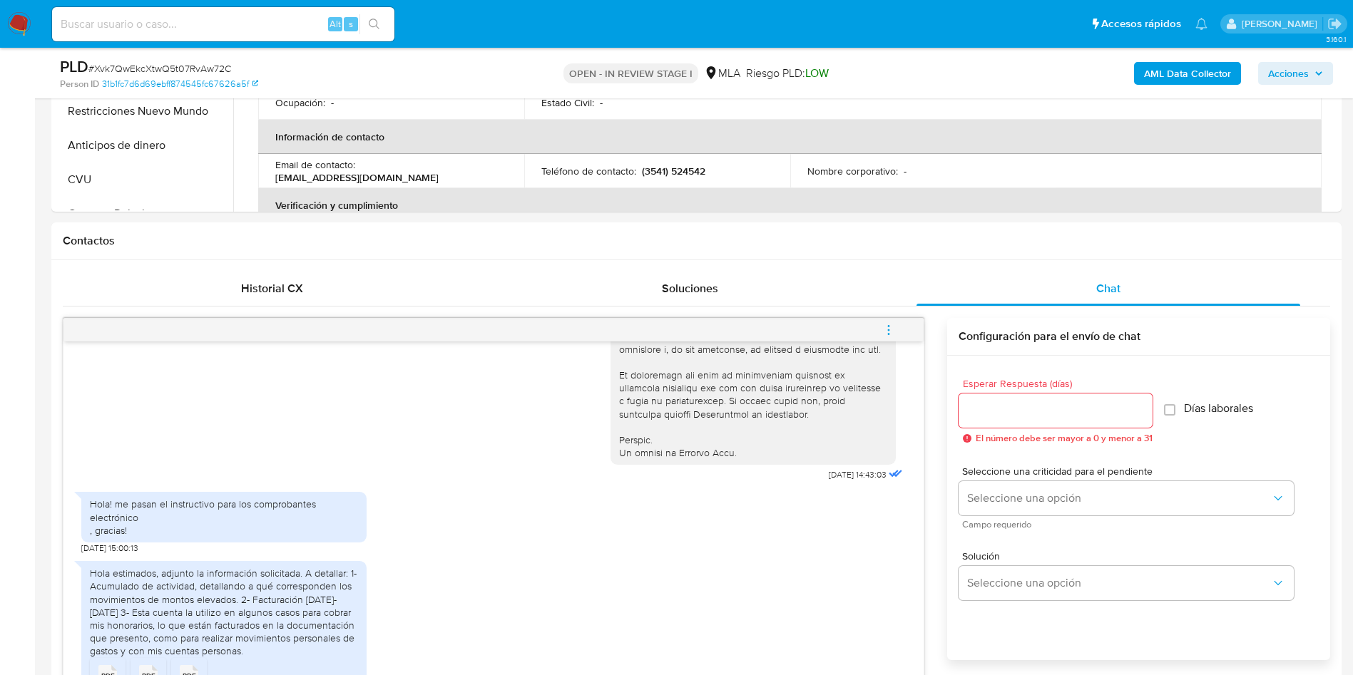
scroll to position [107, 0]
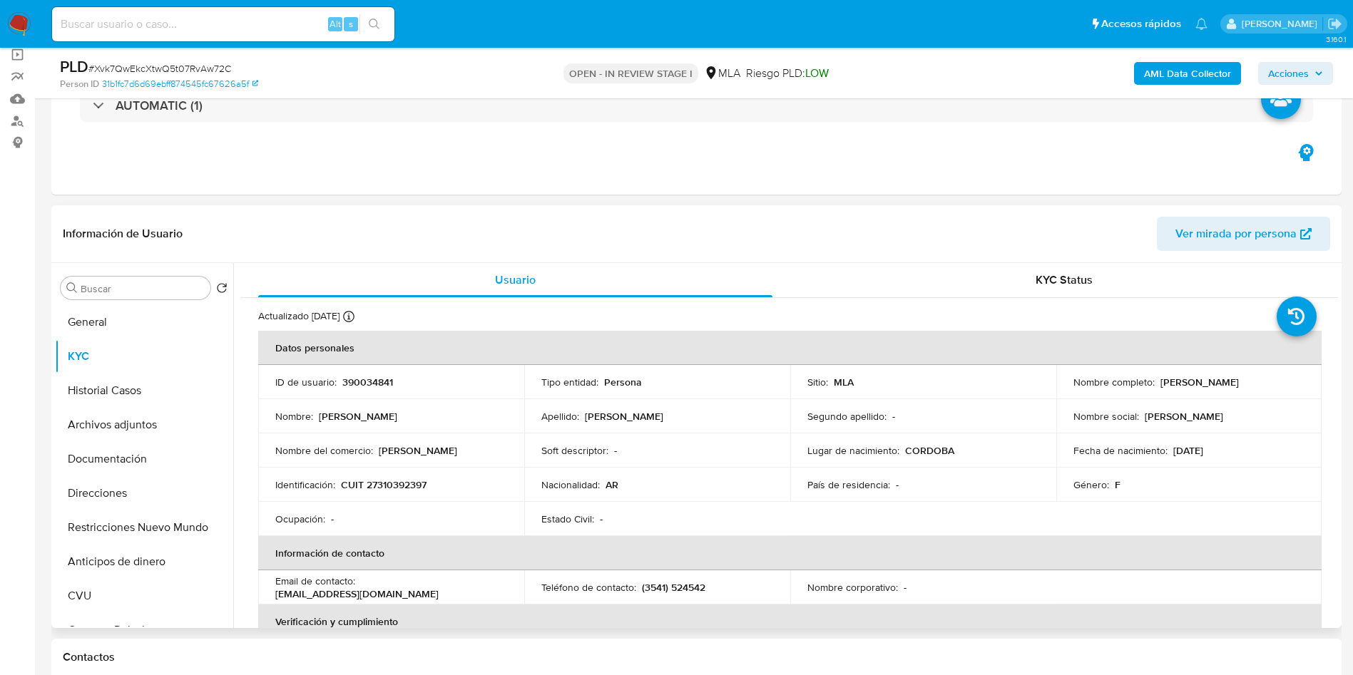
click at [383, 377] on p "390034841" at bounding box center [367, 382] width 51 height 13
copy p "390034841"
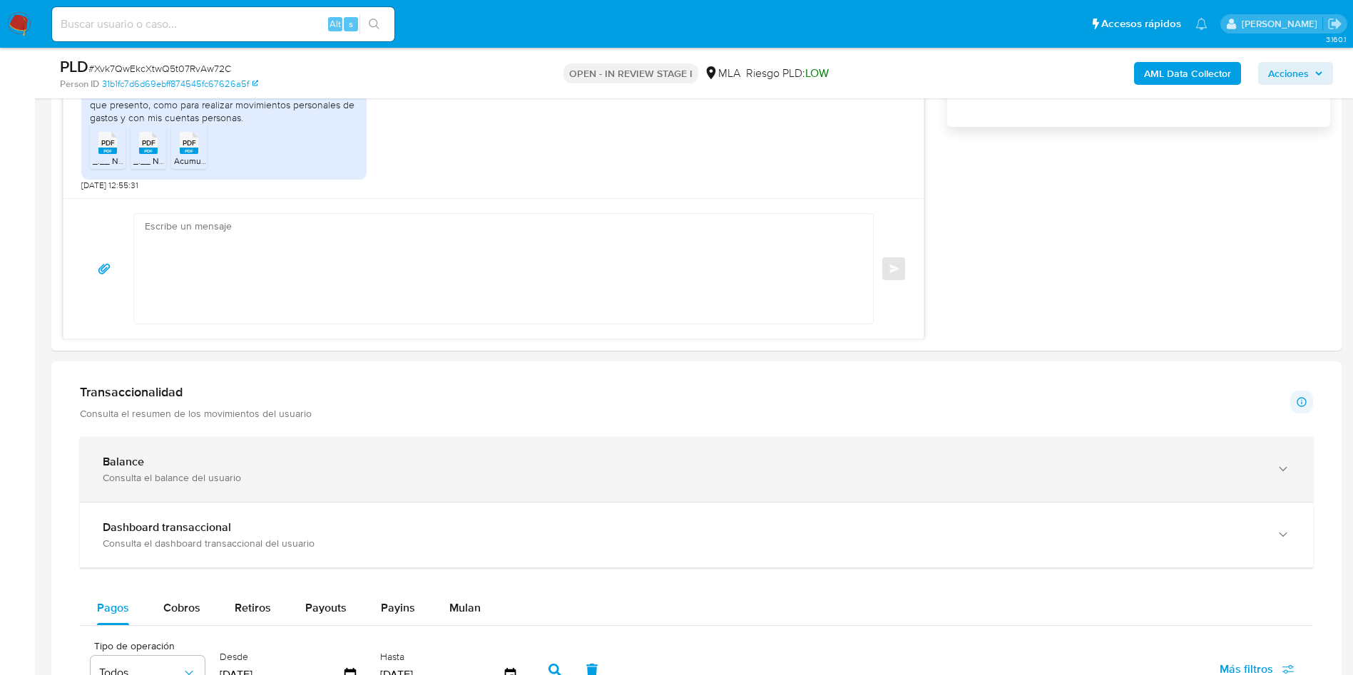
scroll to position [1070, 0]
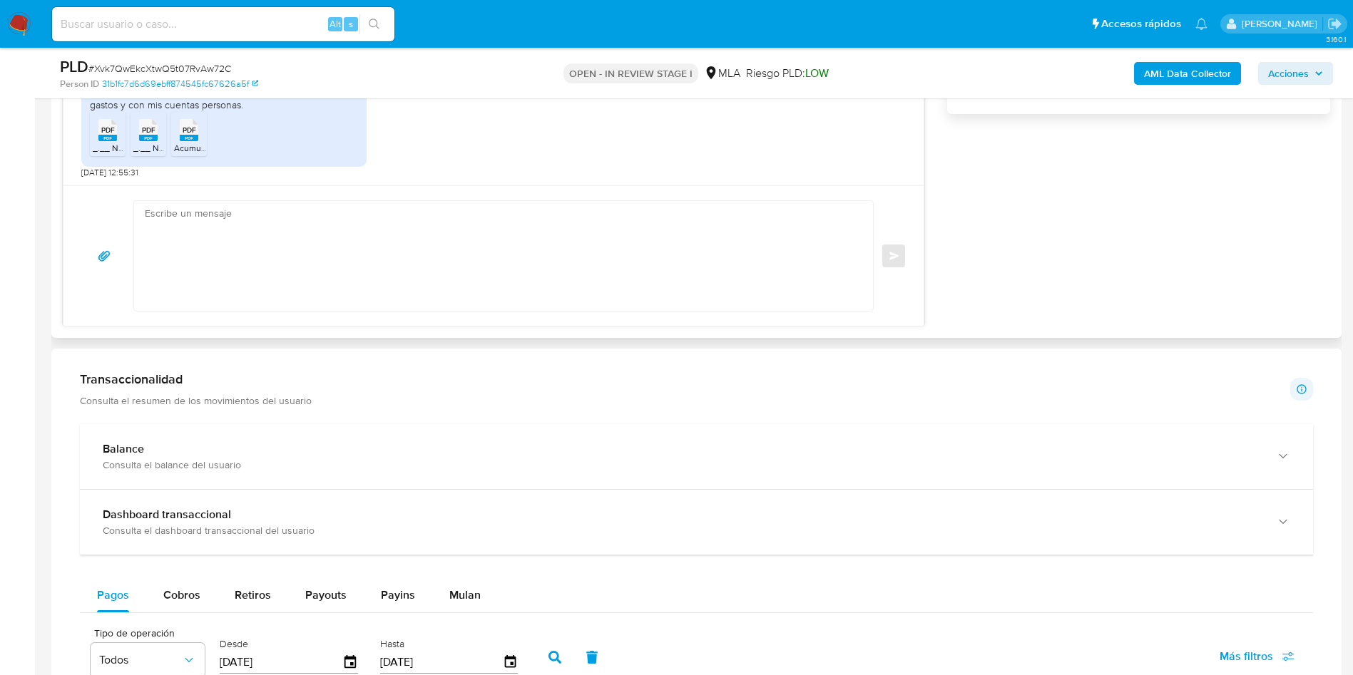
click at [260, 268] on textarea at bounding box center [500, 256] width 710 height 110
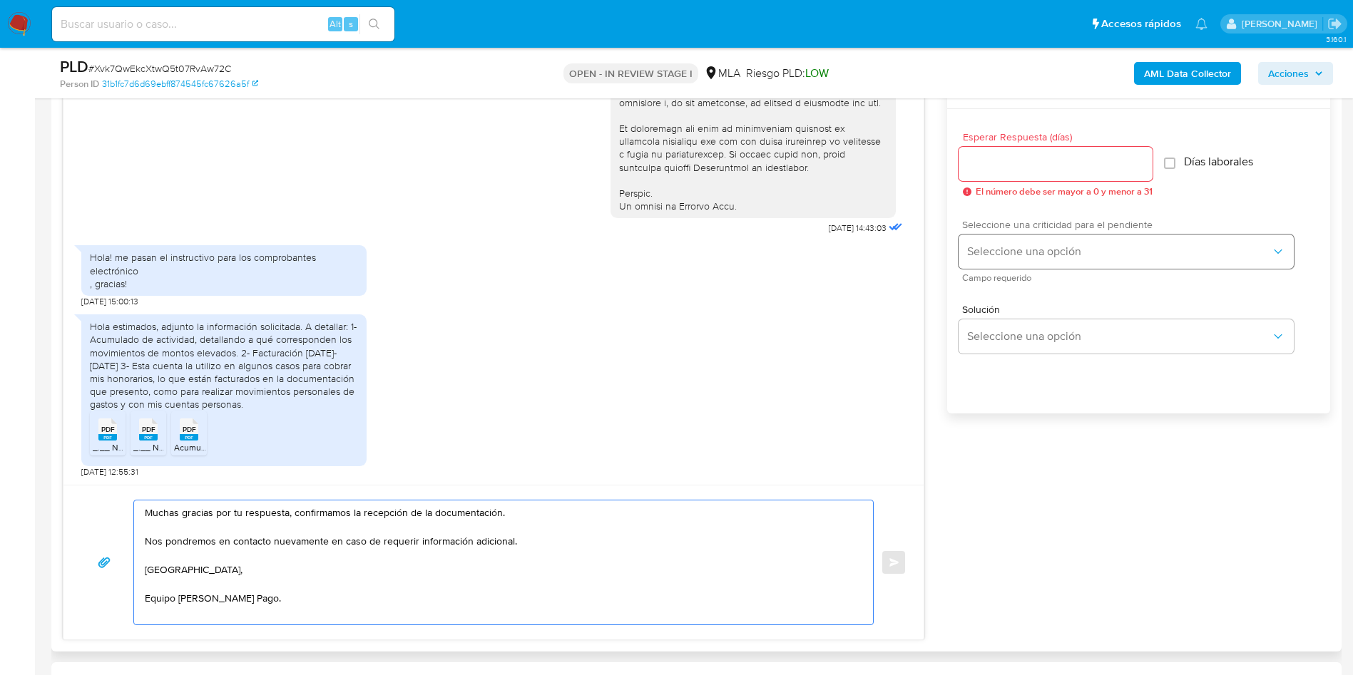
scroll to position [749, 0]
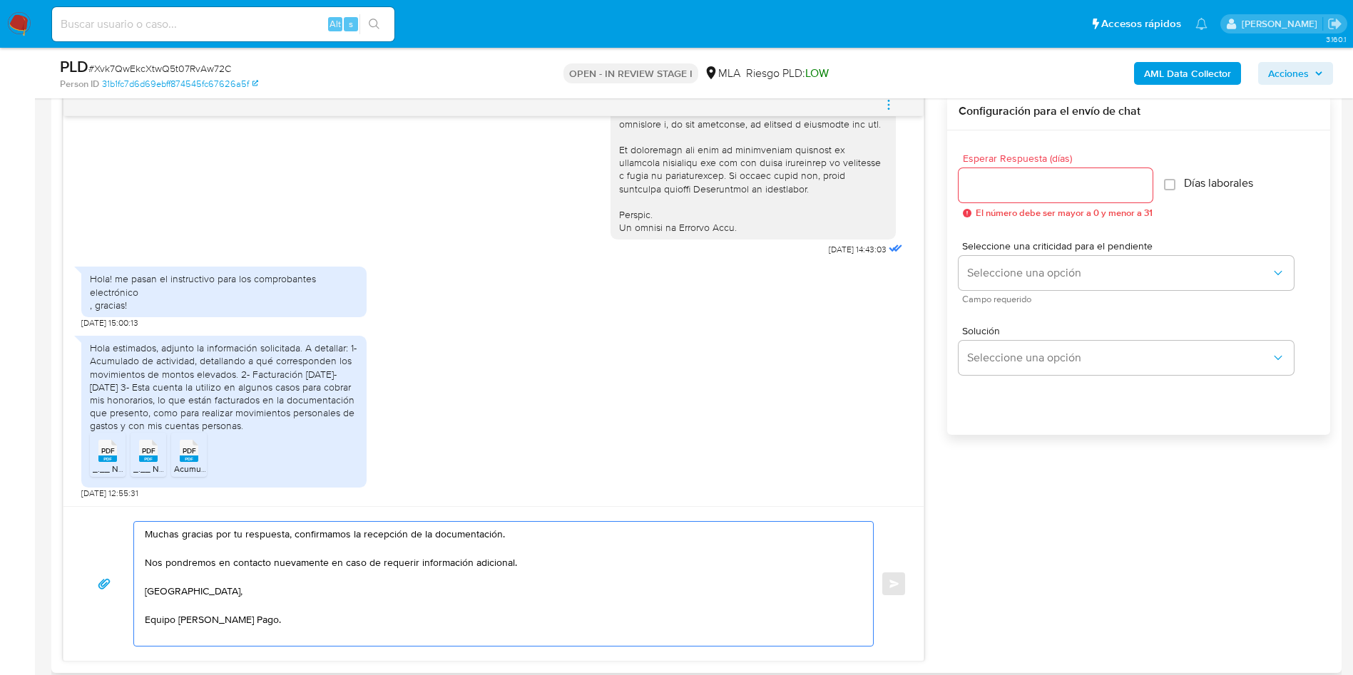
type textarea "Muchas gracias por tu respuesta, confirmamos la recepción de la documentación. …"
click at [1016, 193] on input "Esperar Respuesta (días)" at bounding box center [1055, 185] width 194 height 19
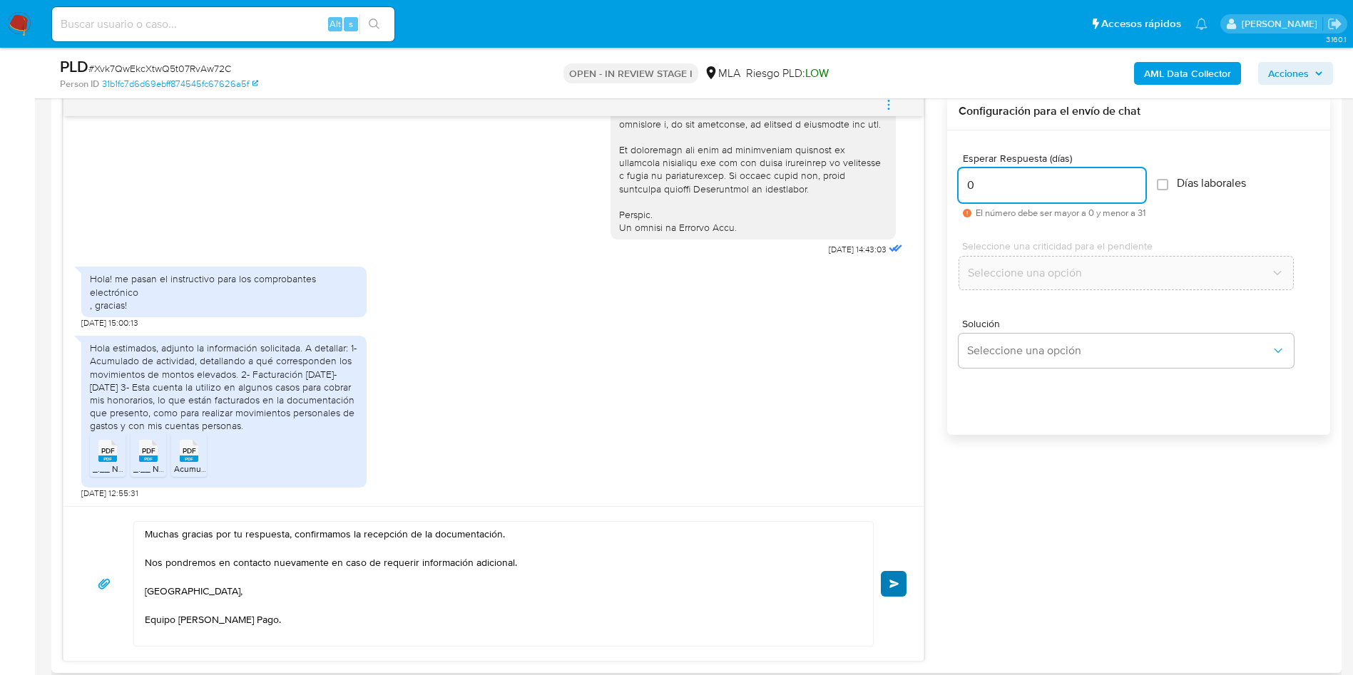
type input "0"
click at [901, 575] on button "Enviar" at bounding box center [894, 584] width 26 height 26
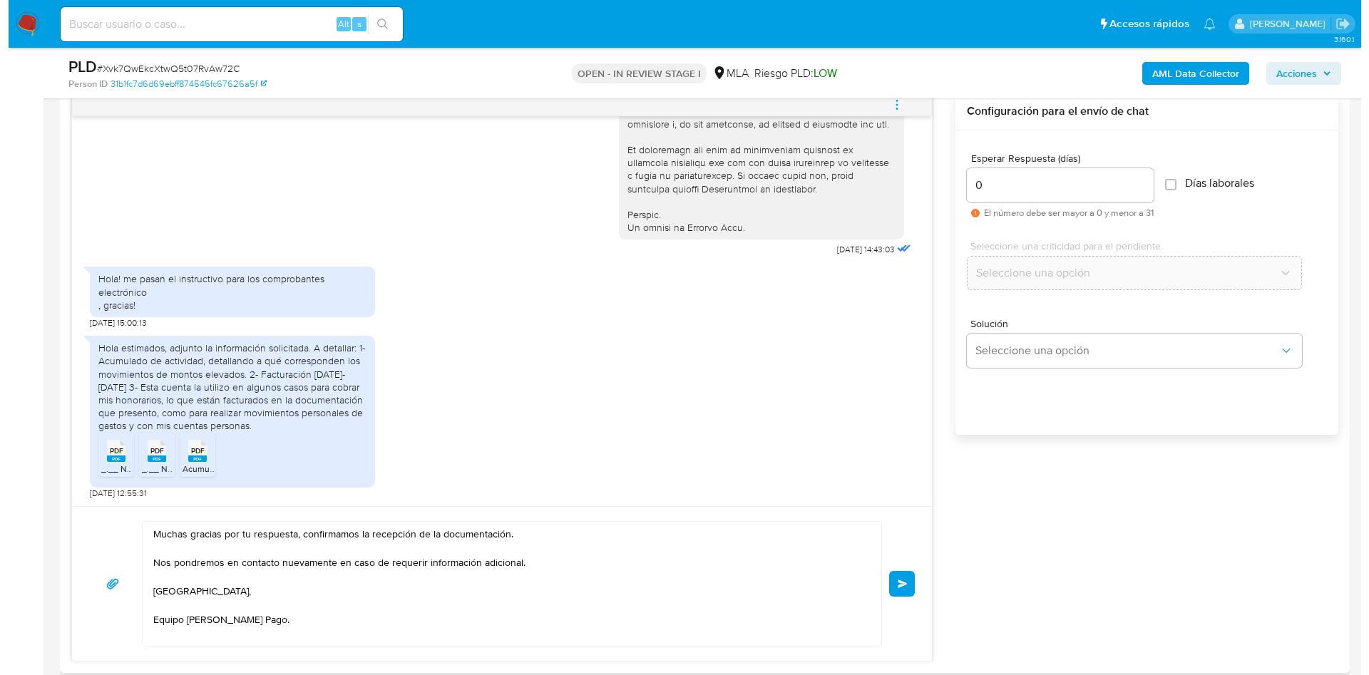
scroll to position [428, 0]
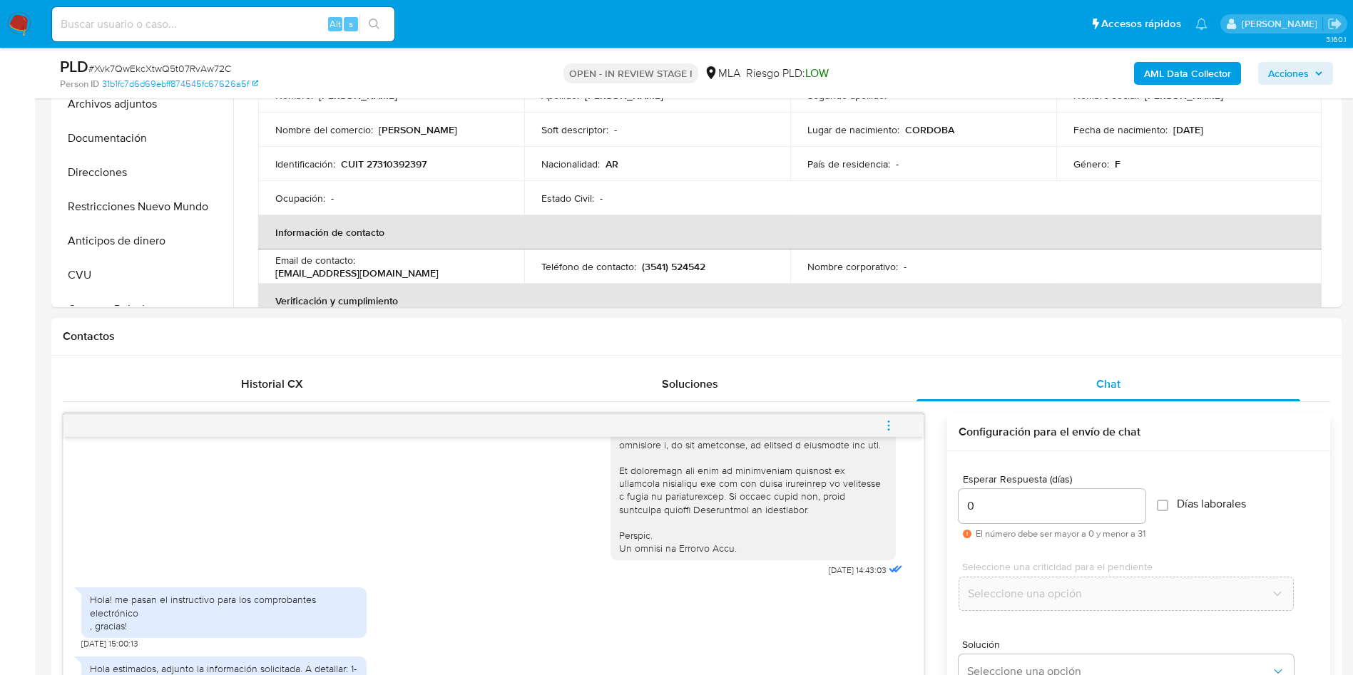
click at [885, 423] on icon "menu-action" at bounding box center [888, 425] width 13 height 13
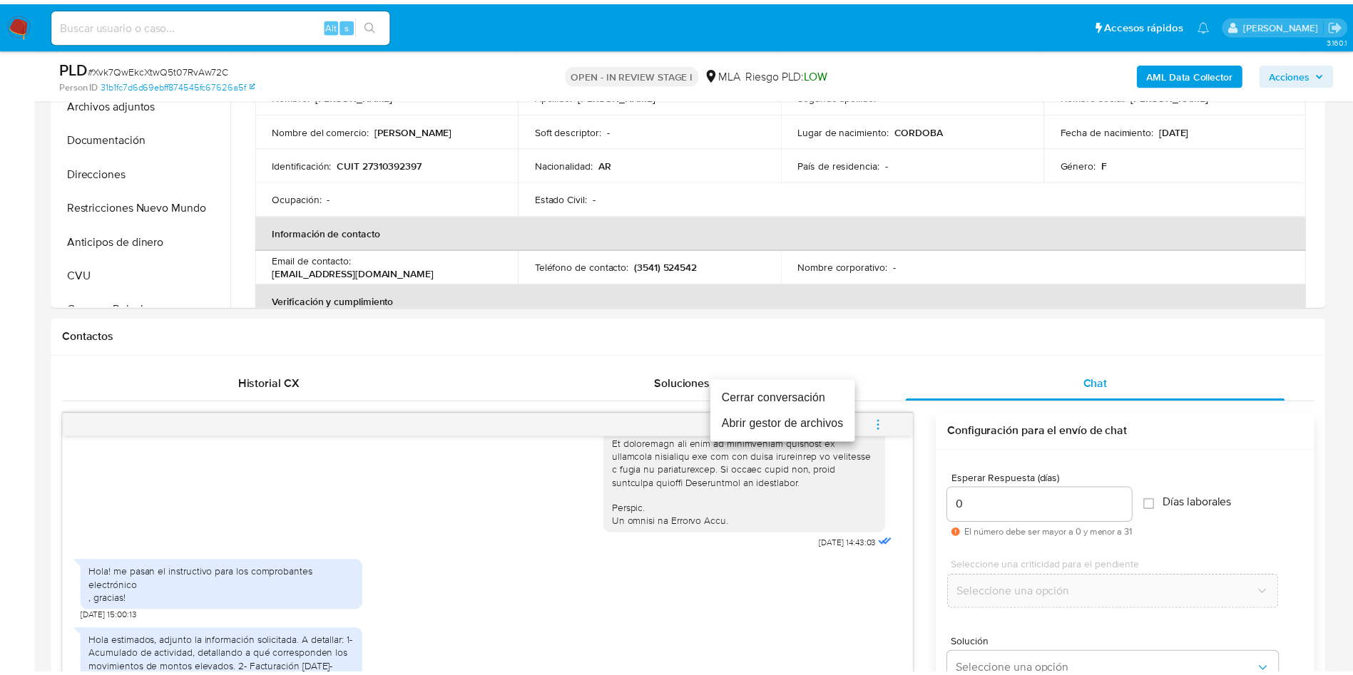
scroll to position [828, 0]
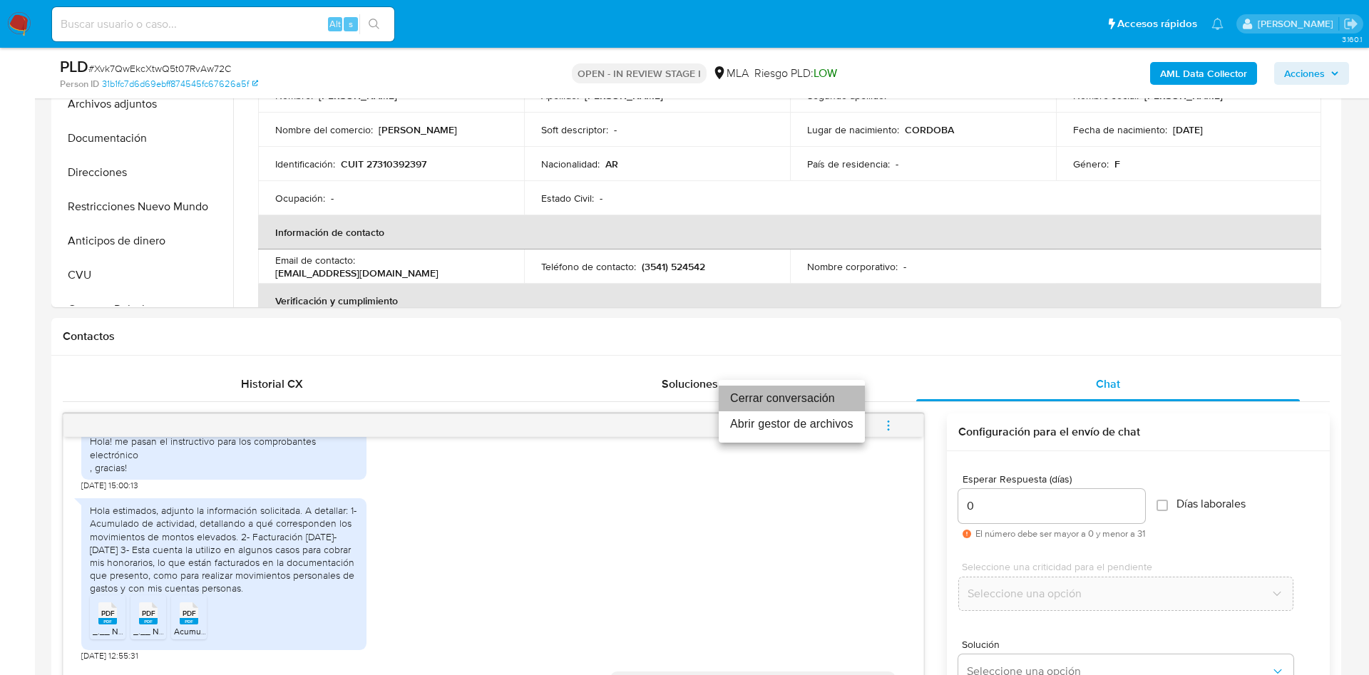
click at [774, 394] on li "Cerrar conversación" at bounding box center [792, 399] width 146 height 26
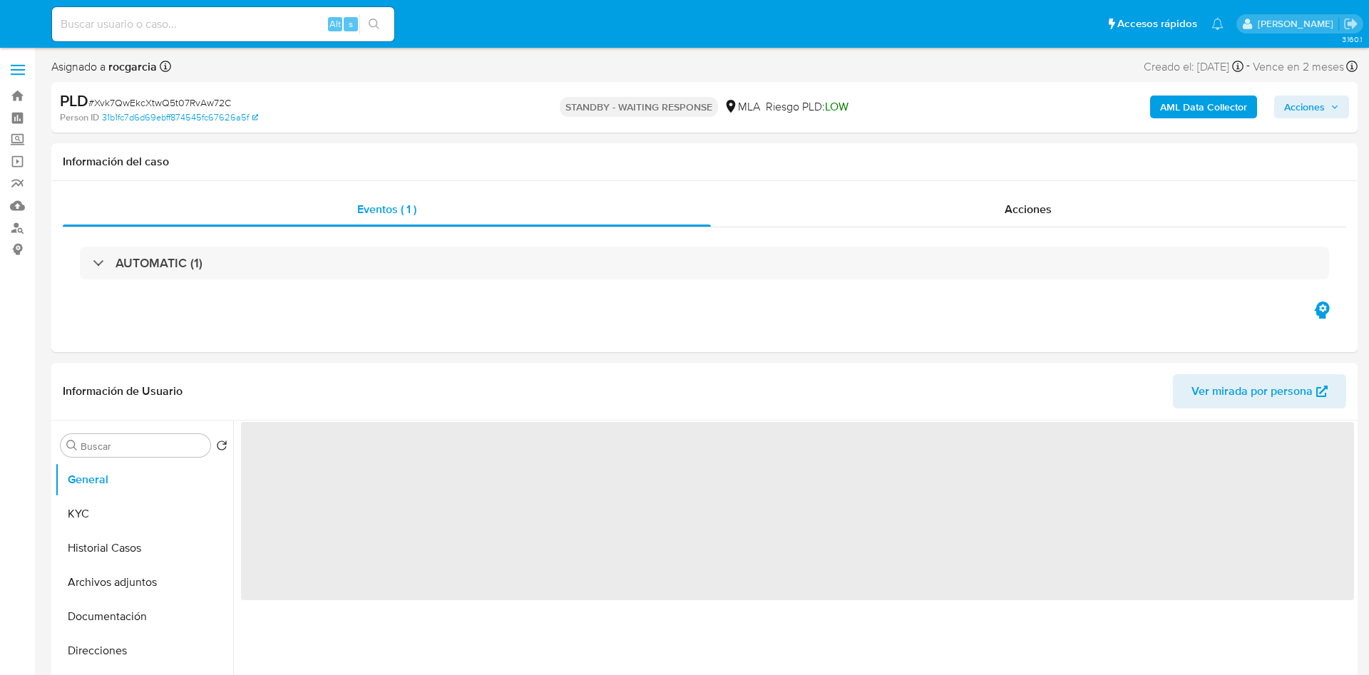
select select "10"
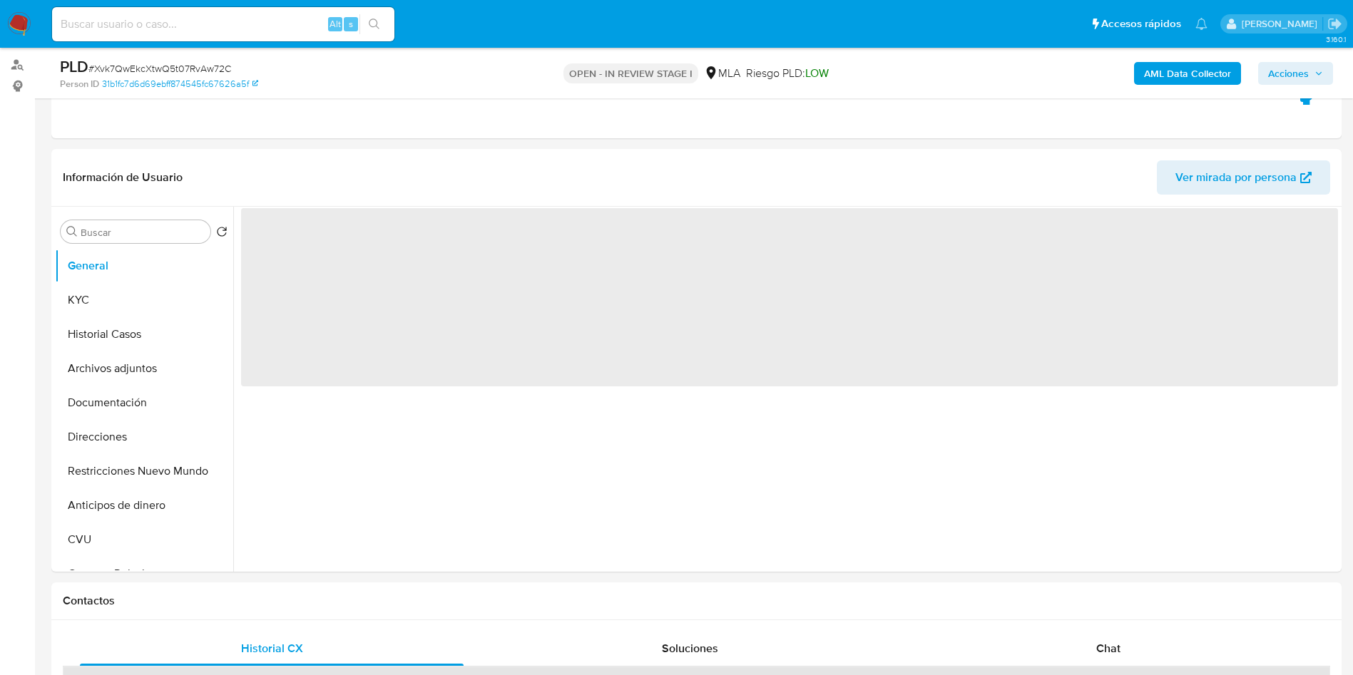
scroll to position [321, 0]
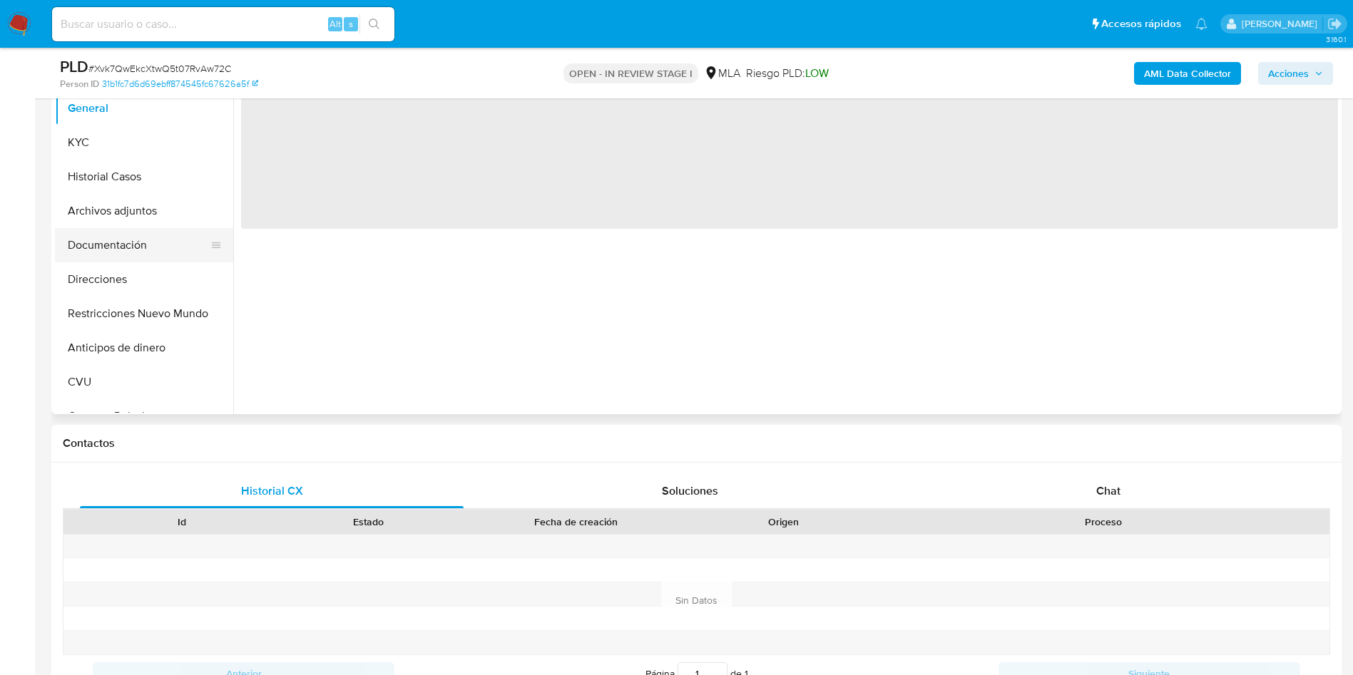
select select "10"
click at [123, 230] on button "Documentación" at bounding box center [138, 245] width 167 height 34
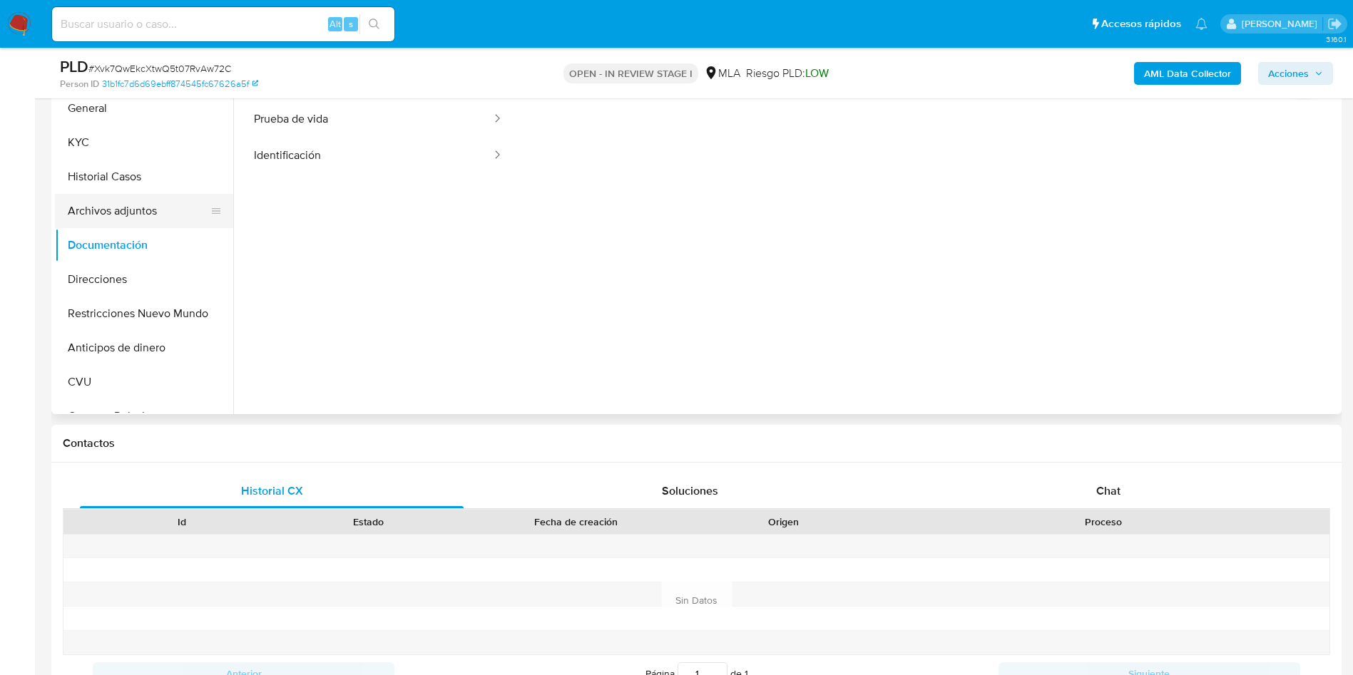
click at [121, 223] on button "Archivos adjuntos" at bounding box center [138, 211] width 167 height 34
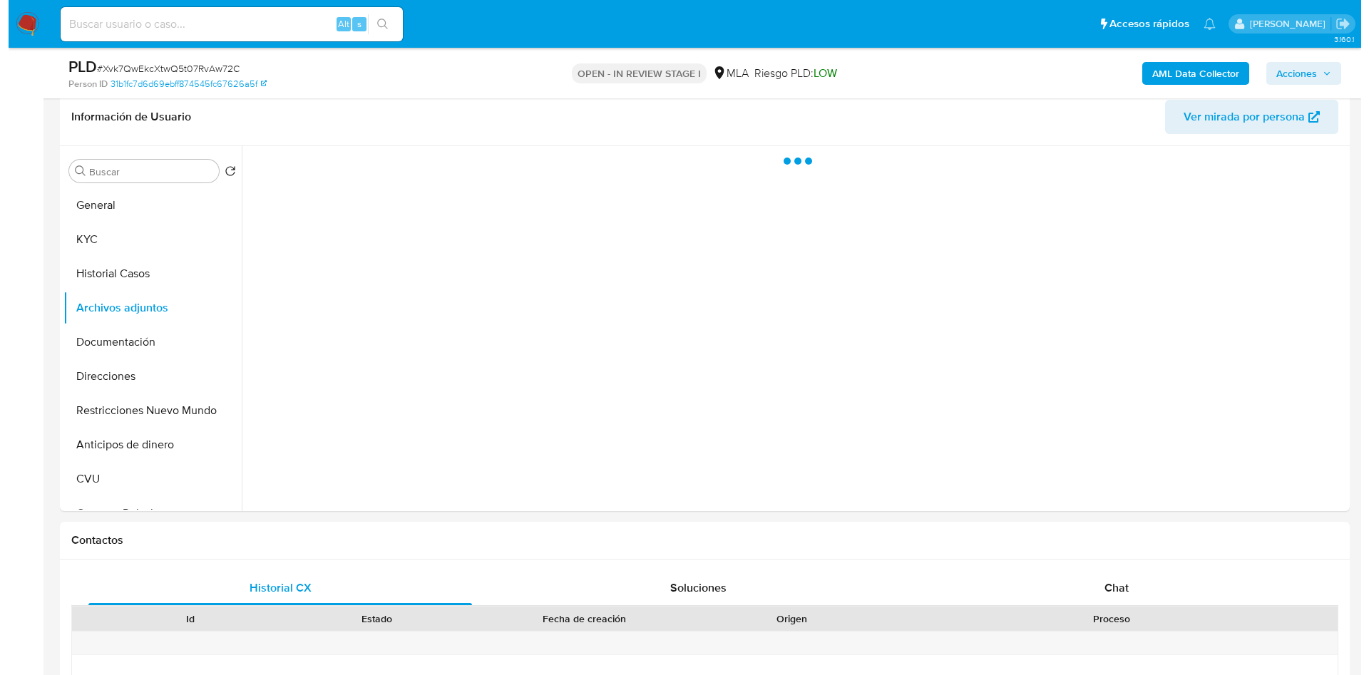
scroll to position [107, 0]
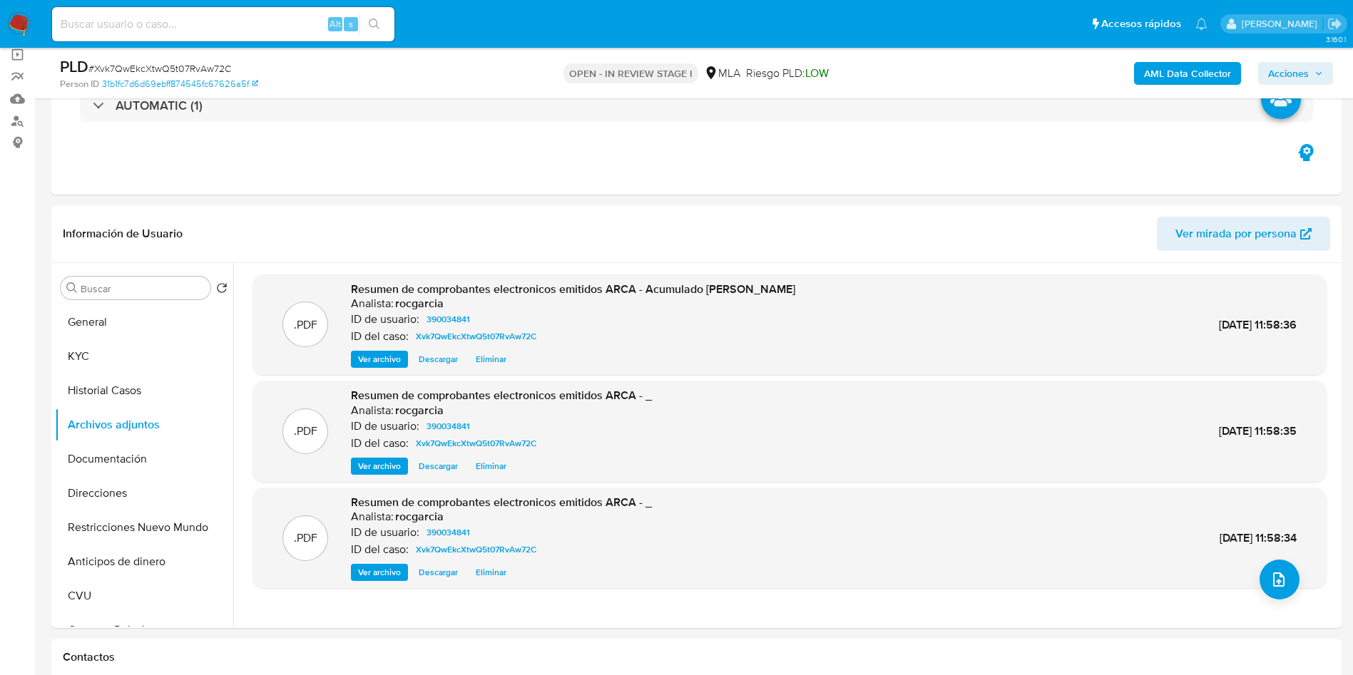
click at [1182, 69] on b "AML Data Collector" at bounding box center [1187, 73] width 87 height 23
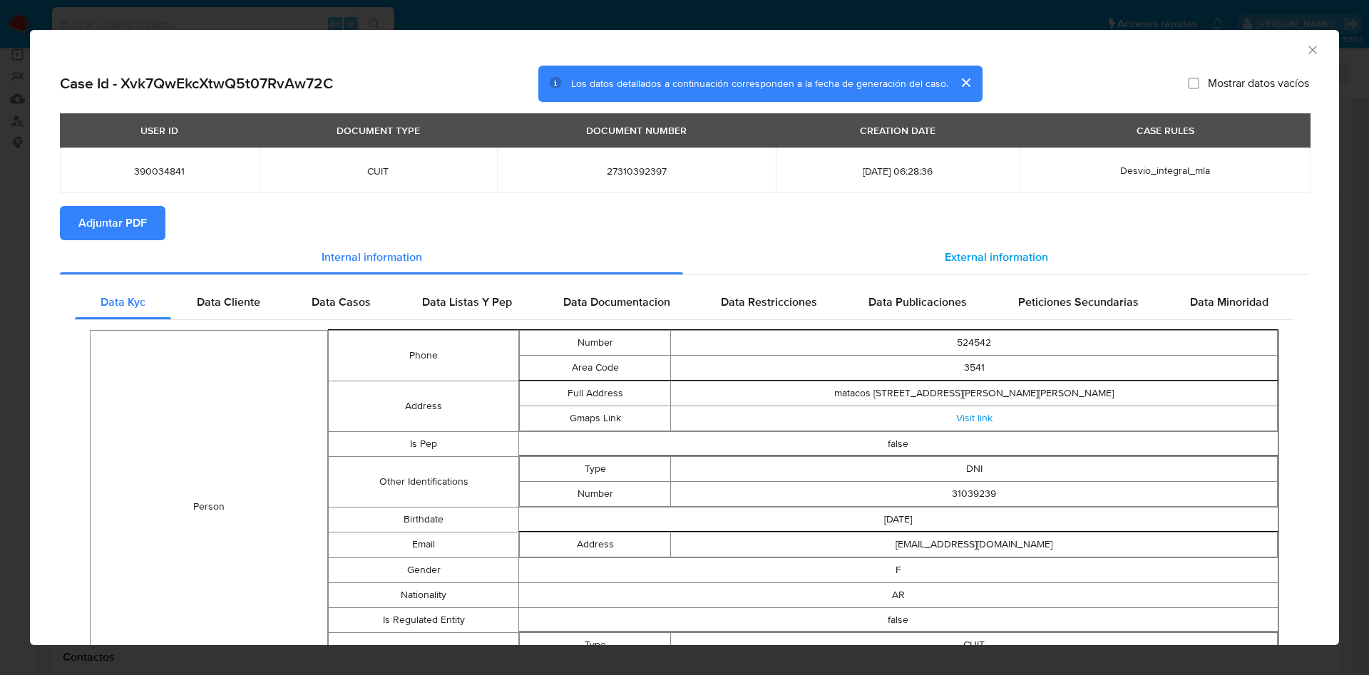
click at [934, 243] on div "External information" at bounding box center [996, 257] width 626 height 34
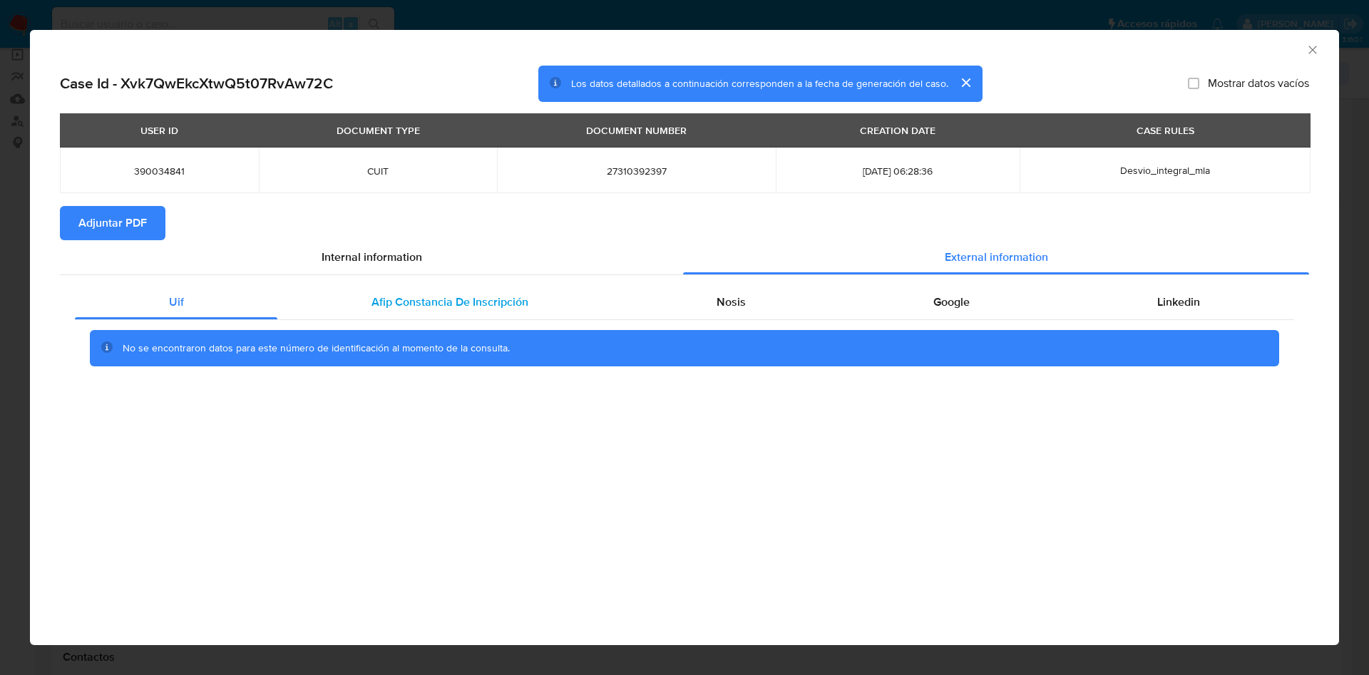
click at [491, 300] on span "Afip Constancia De Inscripción" at bounding box center [450, 302] width 157 height 16
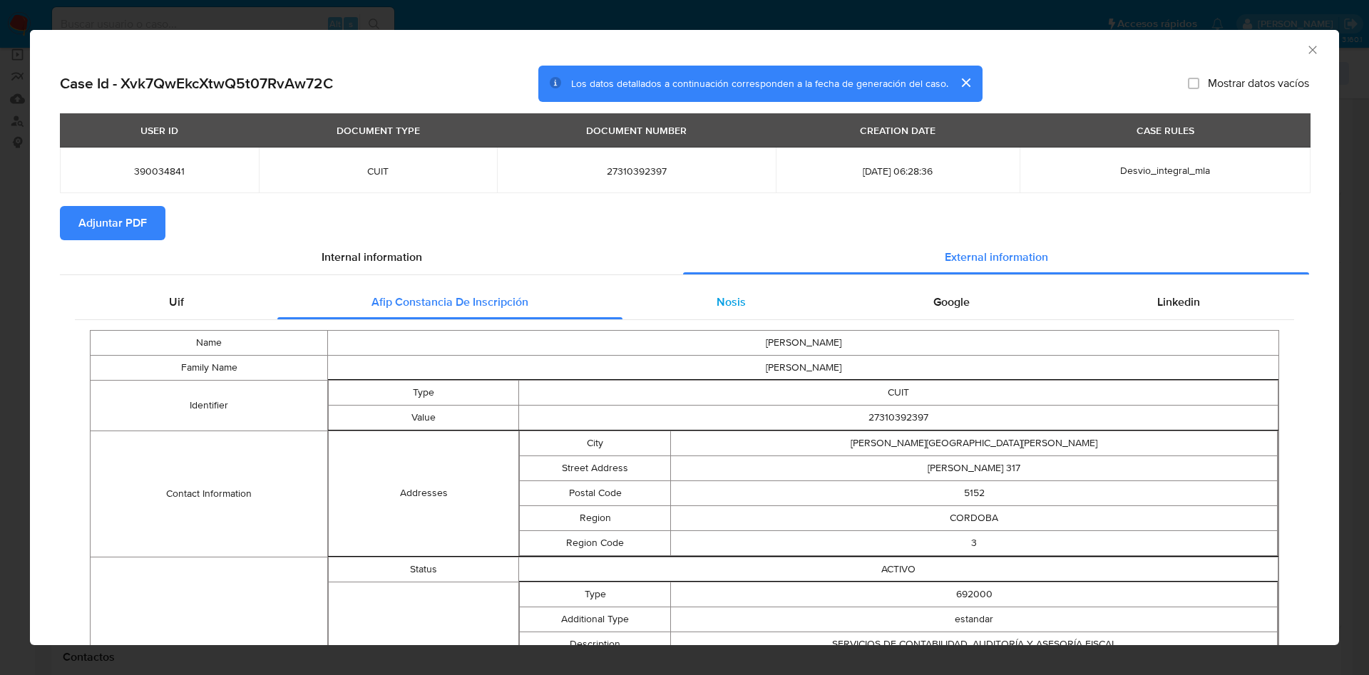
click at [700, 308] on div "Nosis" at bounding box center [731, 302] width 217 height 34
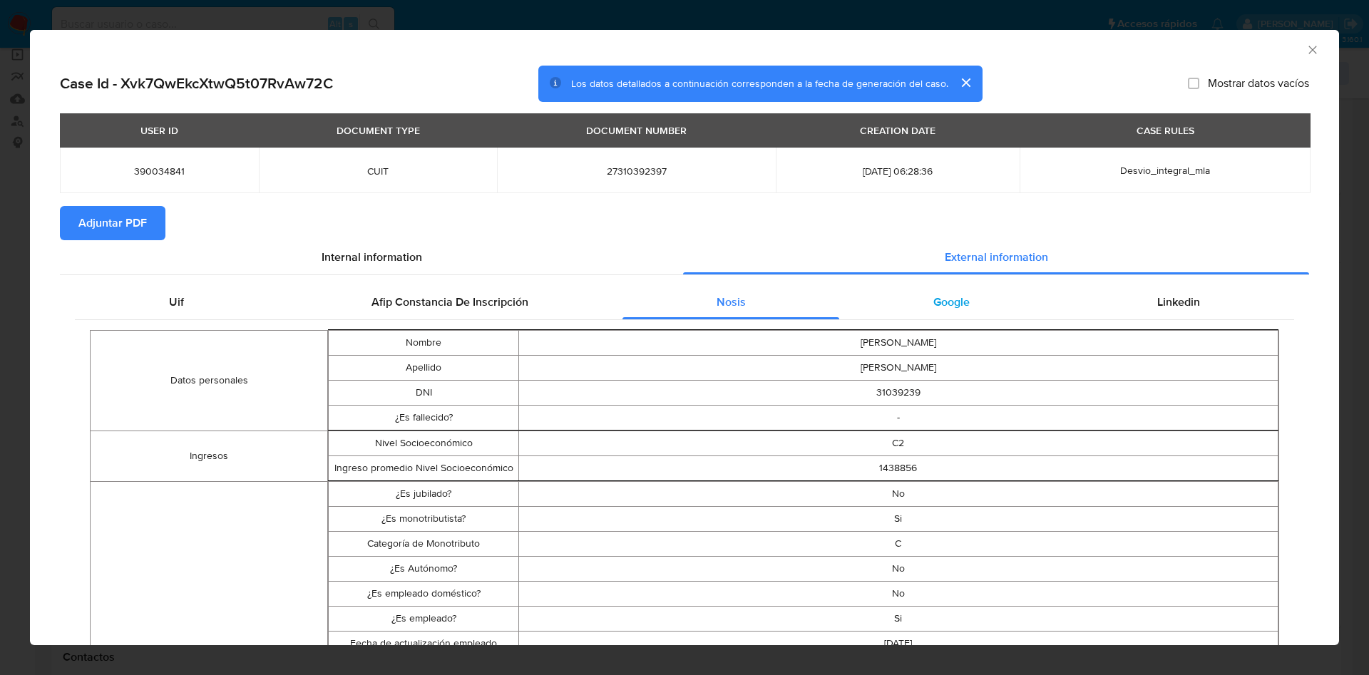
click at [961, 290] on div "Google" at bounding box center [951, 302] width 224 height 34
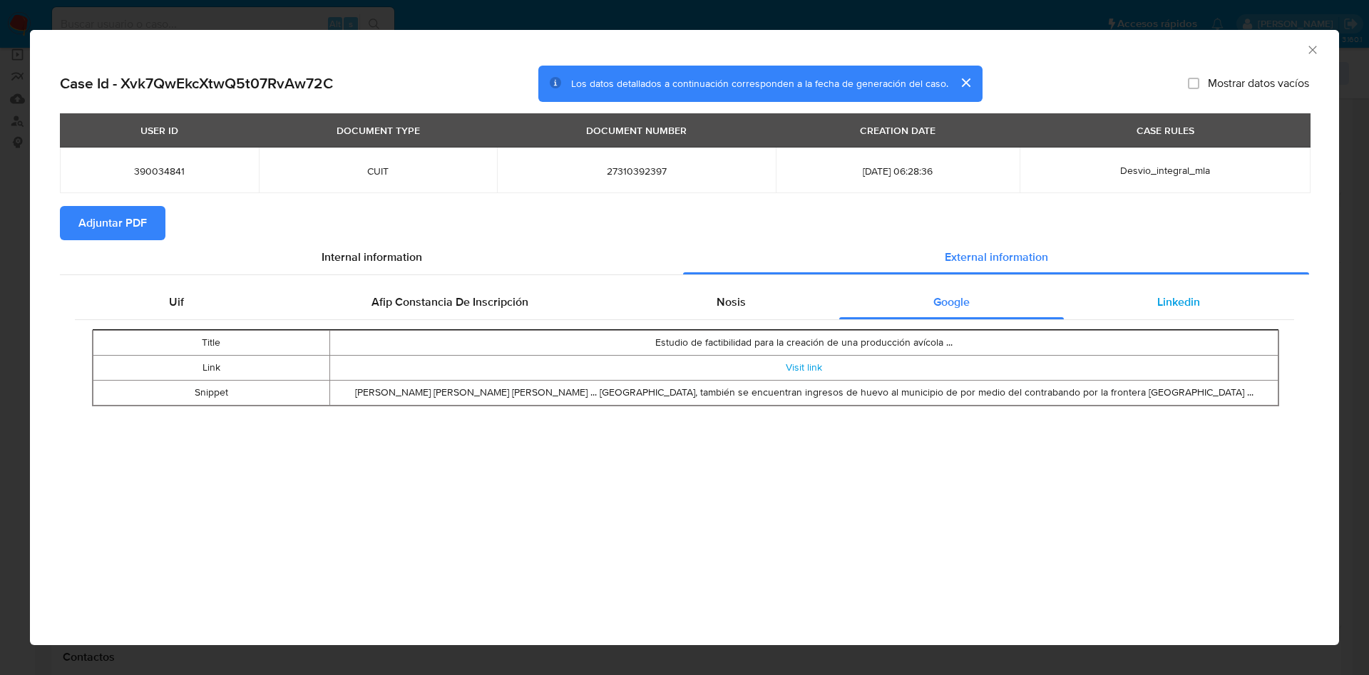
click at [1129, 288] on div "Linkedin" at bounding box center [1179, 302] width 230 height 34
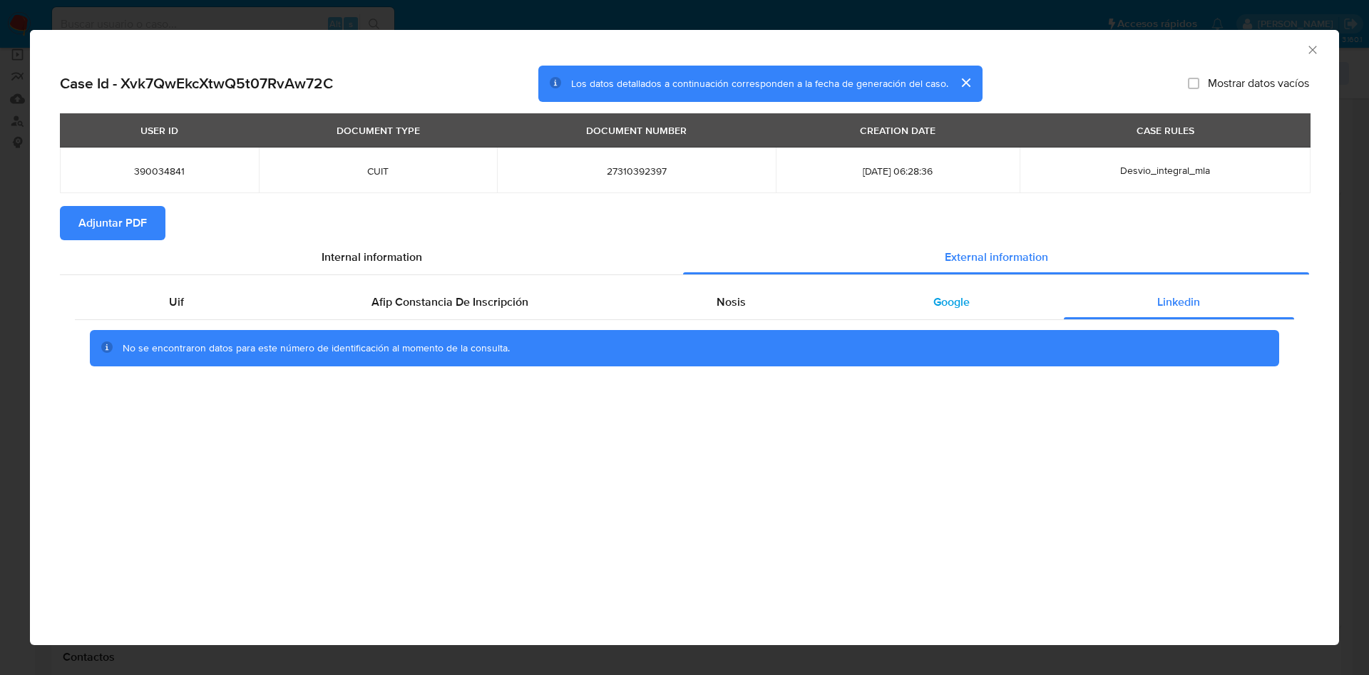
click at [1010, 288] on div "Google" at bounding box center [951, 302] width 224 height 34
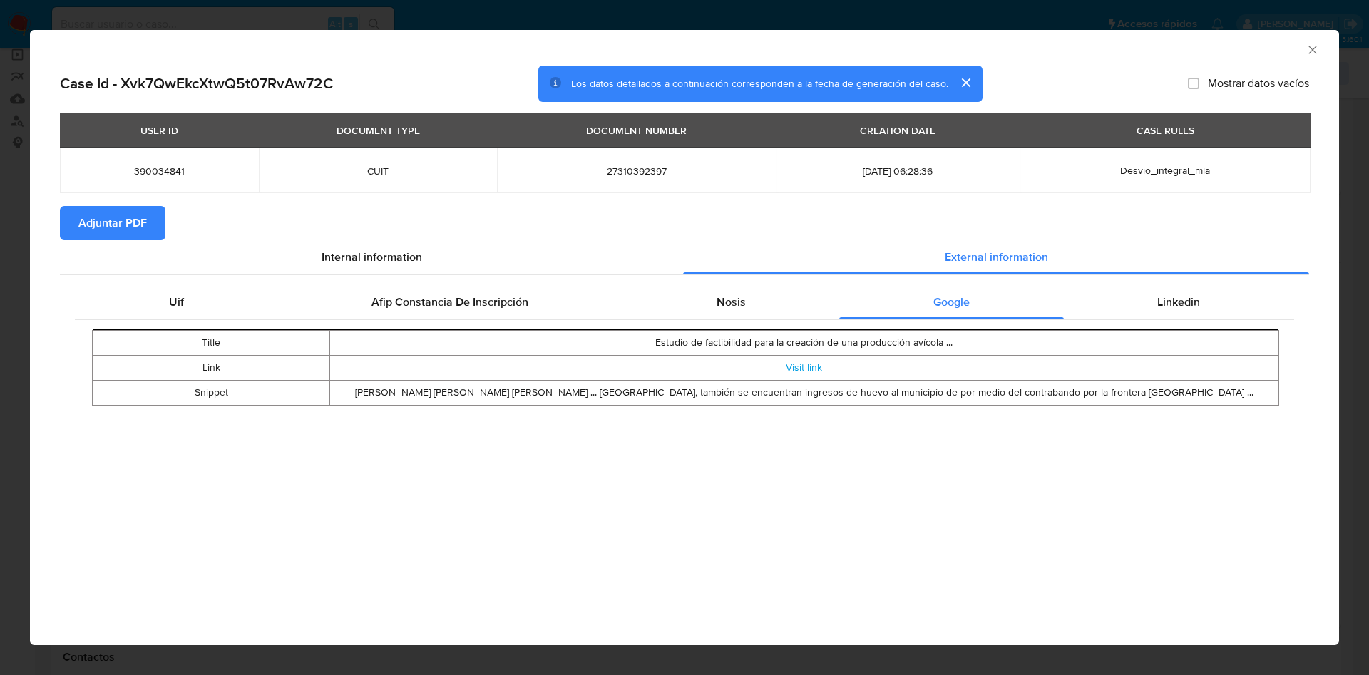
drag, startPoint x: 100, startPoint y: 228, endPoint x: 101, endPoint y: 237, distance: 9.3
click at [101, 237] on span "Adjuntar PDF" at bounding box center [112, 223] width 68 height 31
click at [1317, 46] on icon "Cerrar ventana" at bounding box center [1313, 50] width 14 height 14
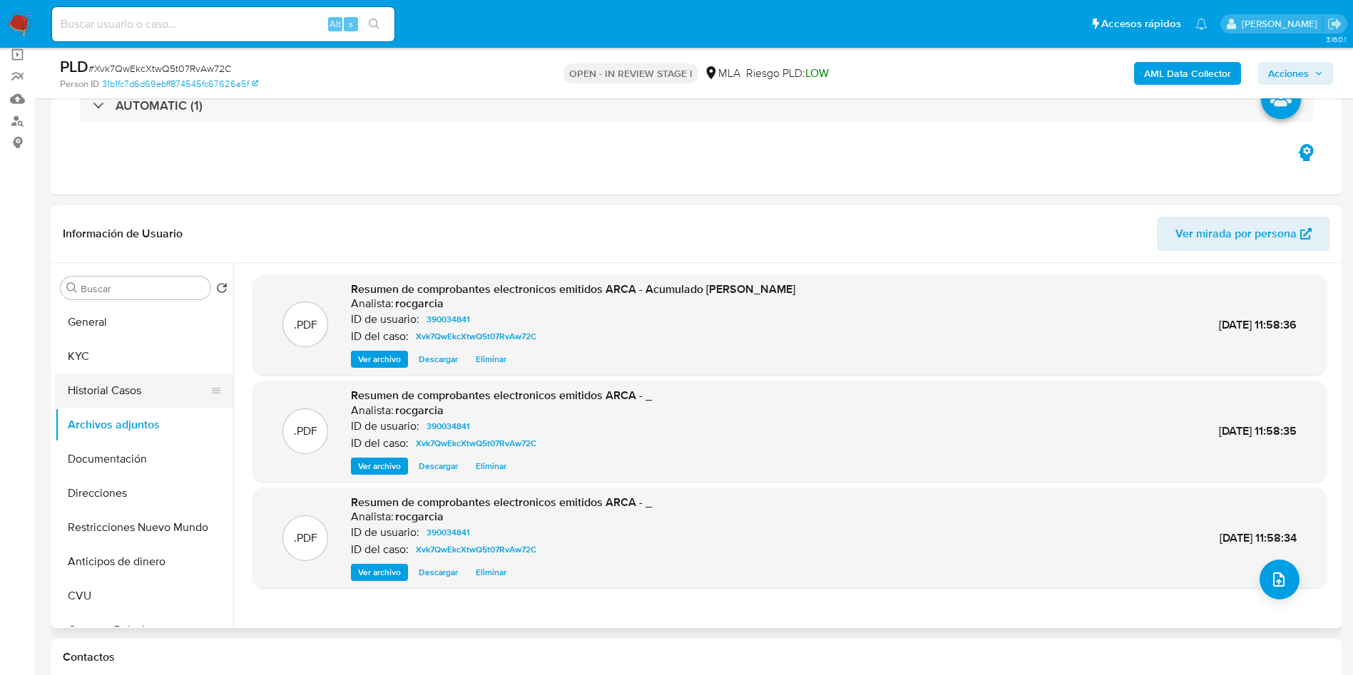
click at [128, 379] on button "Historial Casos" at bounding box center [138, 391] width 167 height 34
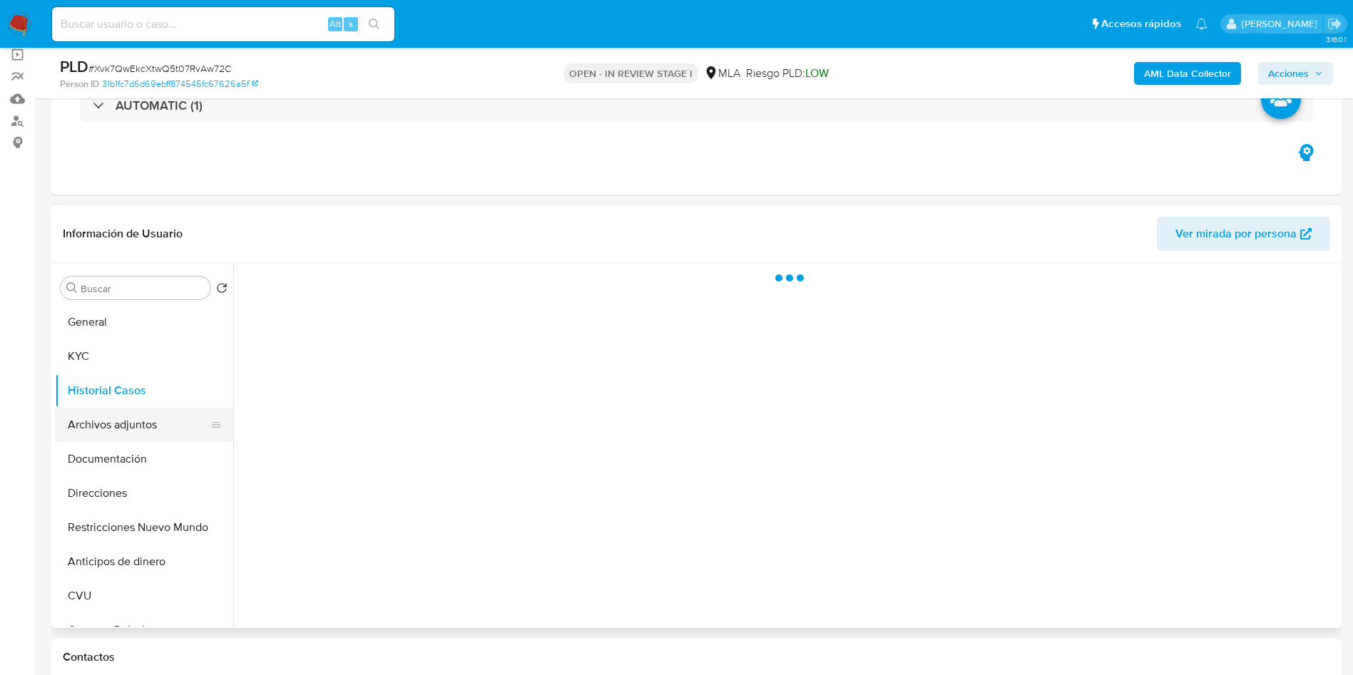
click at [113, 425] on button "Archivos adjuntos" at bounding box center [138, 425] width 167 height 34
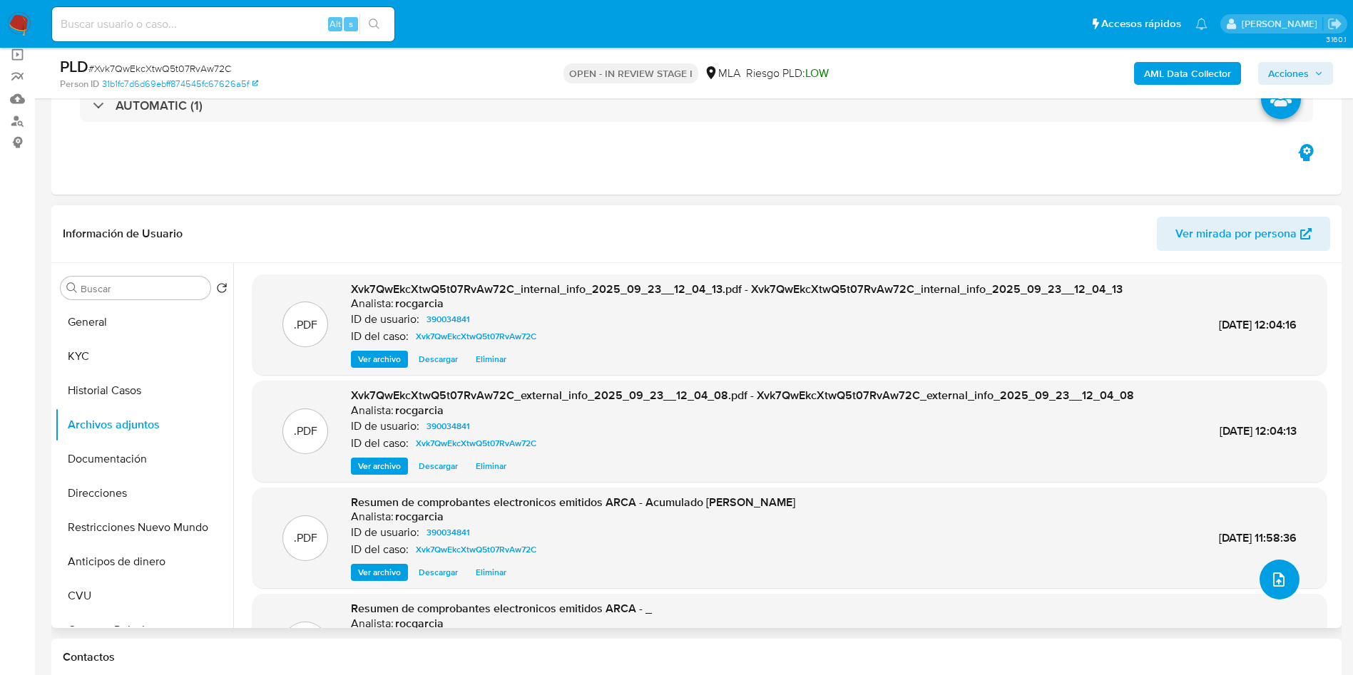
click at [1285, 573] on button "upload-file" at bounding box center [1279, 580] width 40 height 40
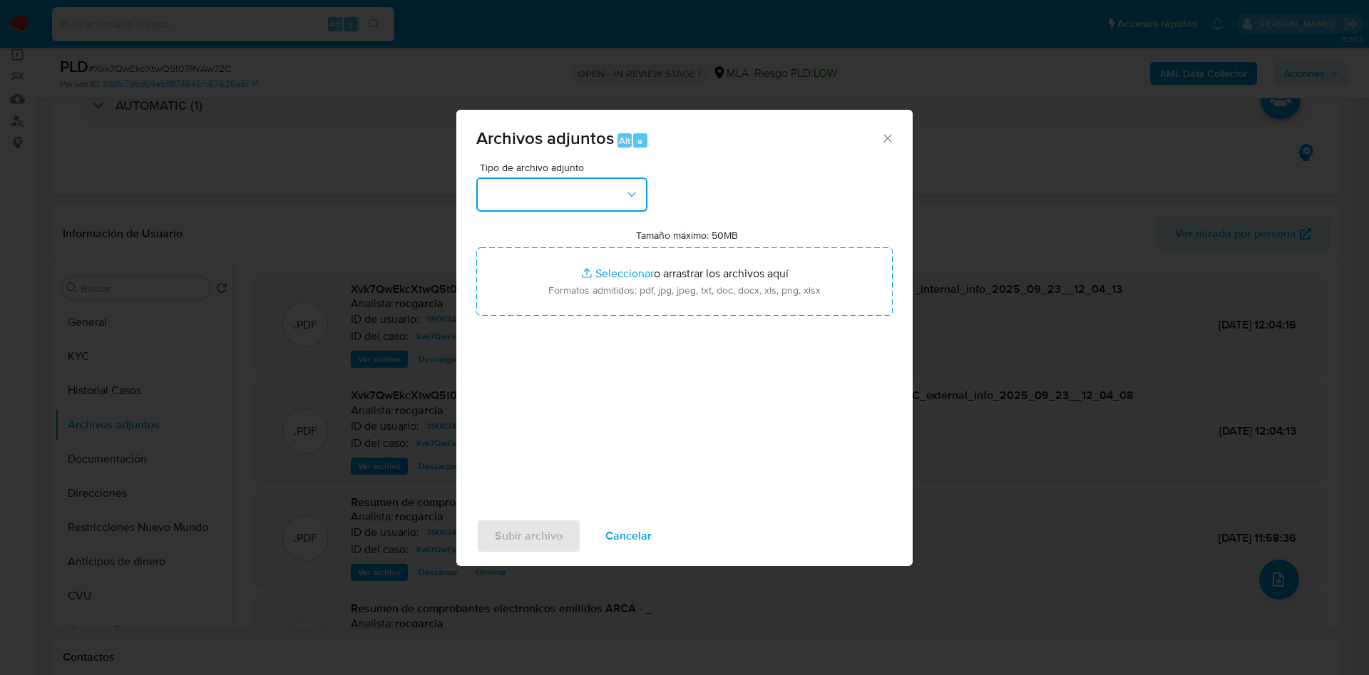
click at [612, 195] on button "button" at bounding box center [561, 195] width 171 height 34
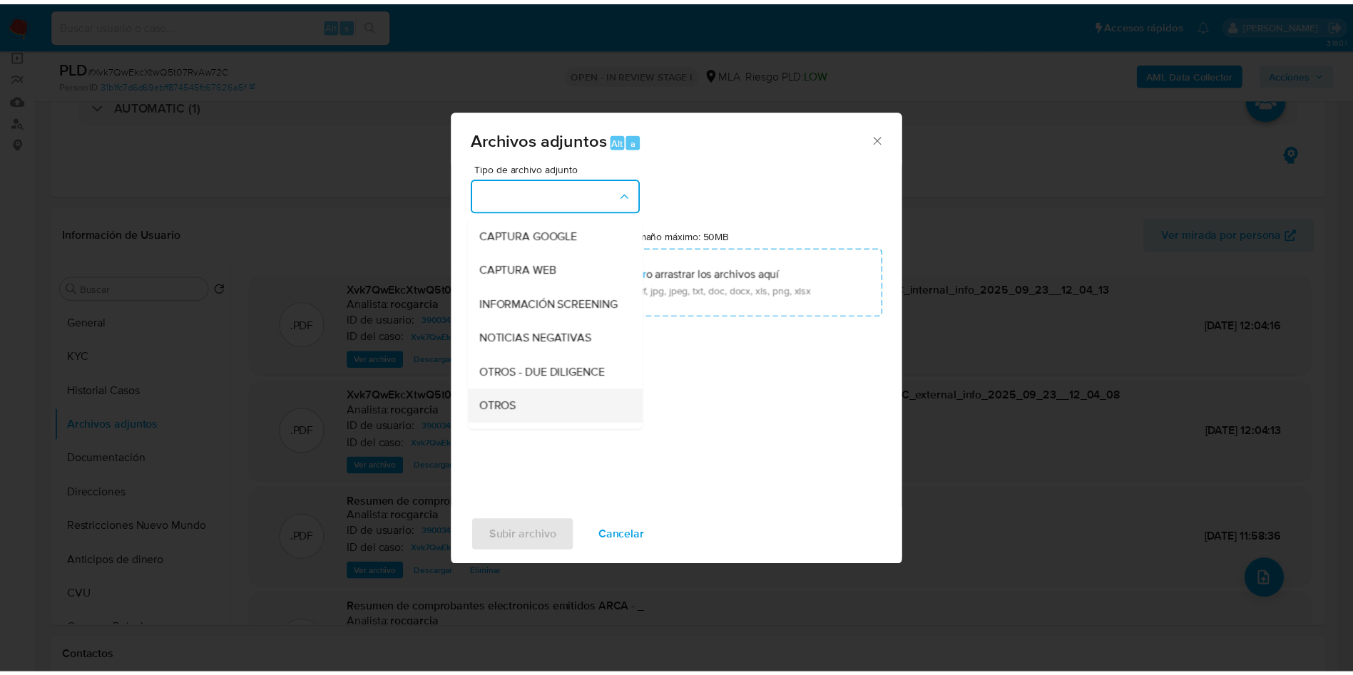
scroll to position [214, 0]
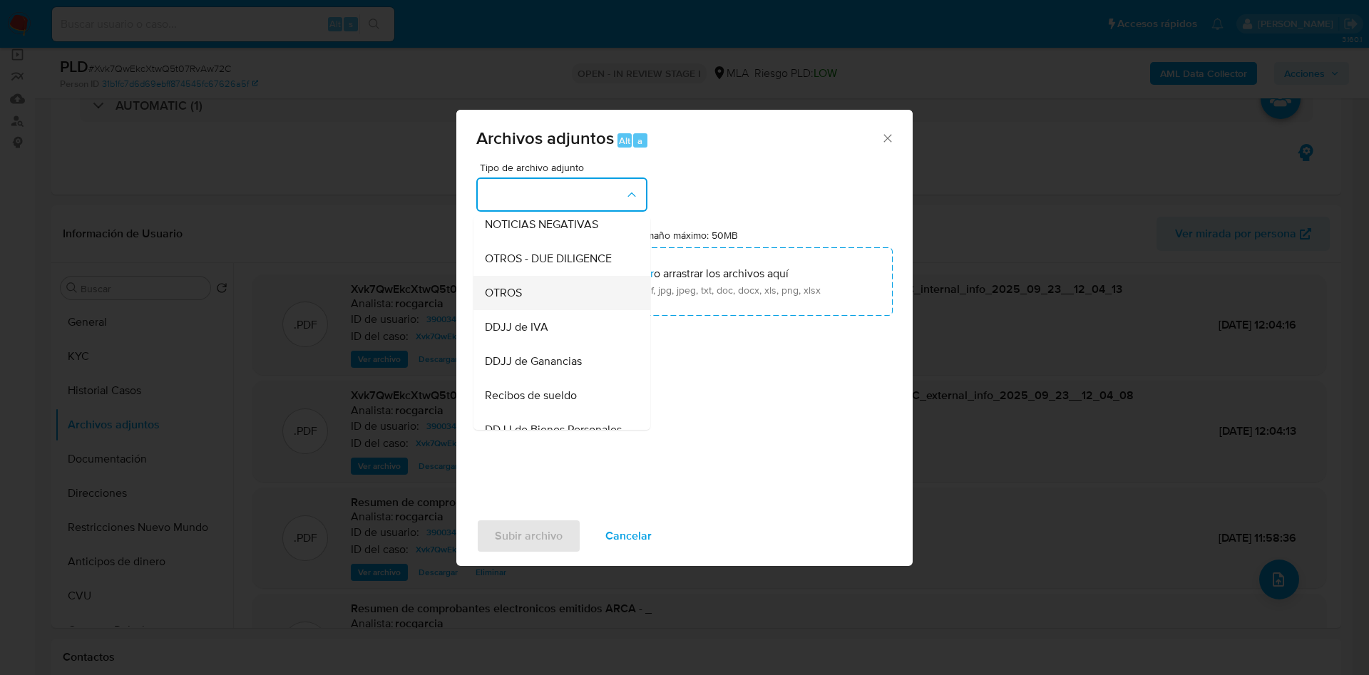
click at [521, 300] on span "OTROS" at bounding box center [503, 293] width 37 height 14
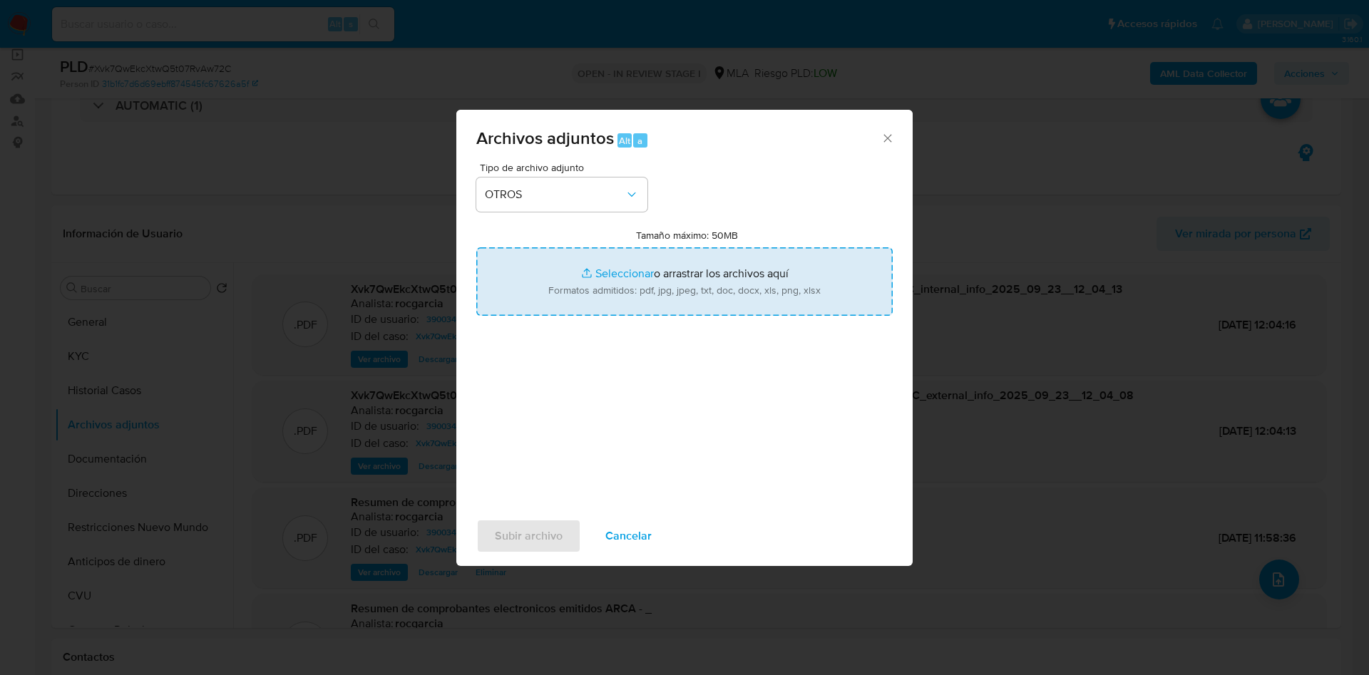
click at [591, 282] on input "Tamaño máximo: 50MB Seleccionar archivos" at bounding box center [684, 281] width 416 height 68
type input "C:\fakepath\Movimientos 390034841.xlsx"
click at [613, 285] on input "Tamaño máximo: 50MB Seleccionar archivos" at bounding box center [684, 281] width 416 height 68
type input "C:\fakepath\Caselog Xvk7QwEkcXtwQ5t07RvAw72C - 390034841.docx"
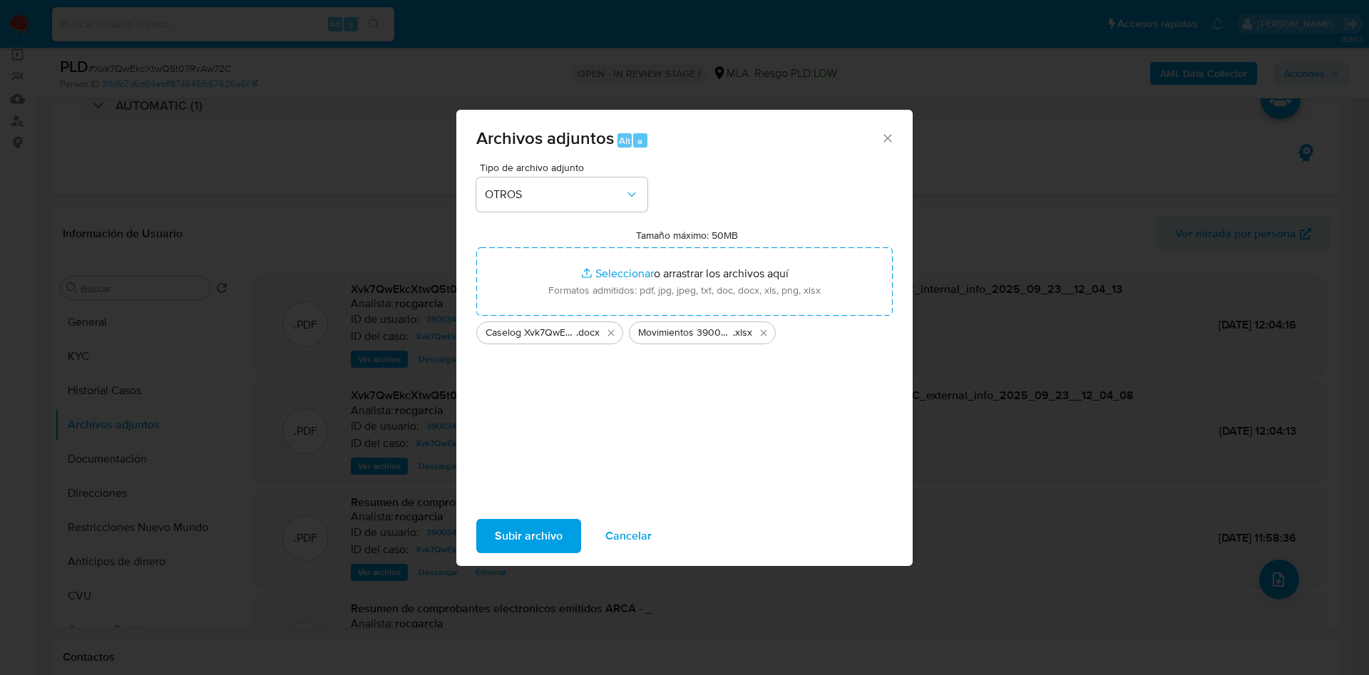
click at [488, 536] on button "Subir archivo" at bounding box center [528, 536] width 105 height 34
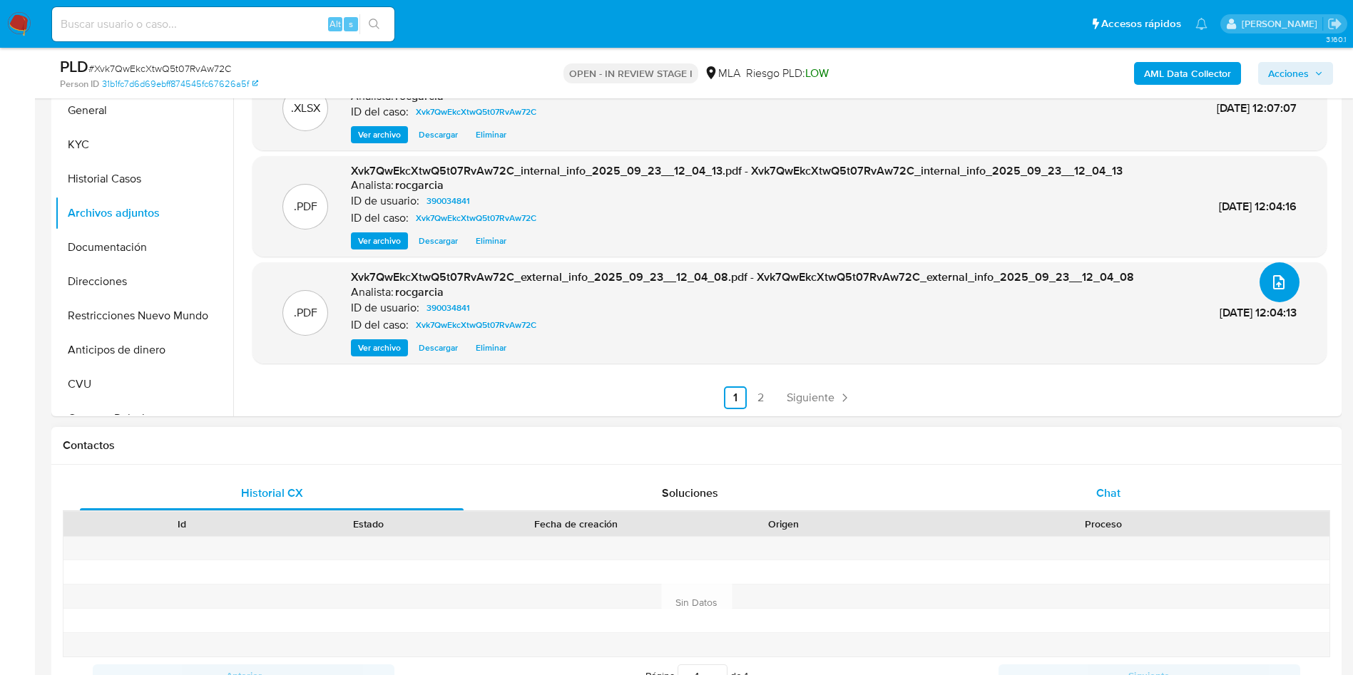
scroll to position [535, 0]
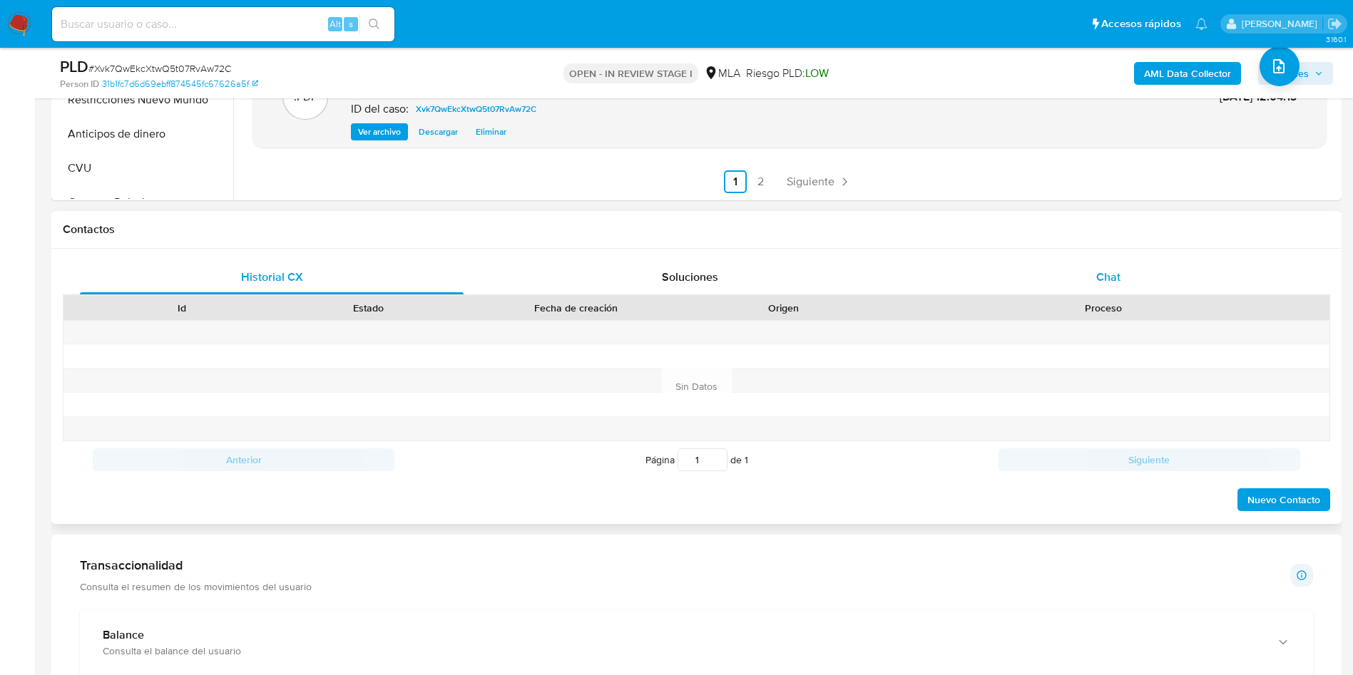
click at [1159, 287] on div "Chat" at bounding box center [1108, 277] width 384 height 34
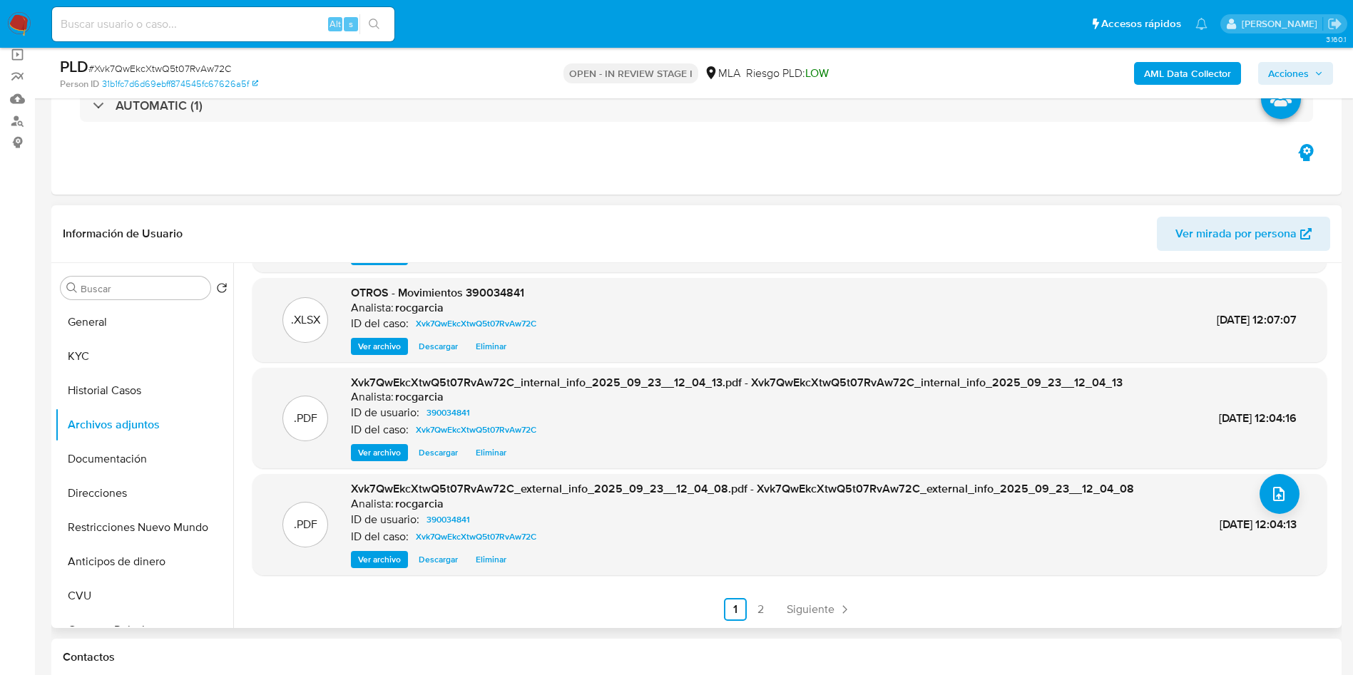
scroll to position [0, 0]
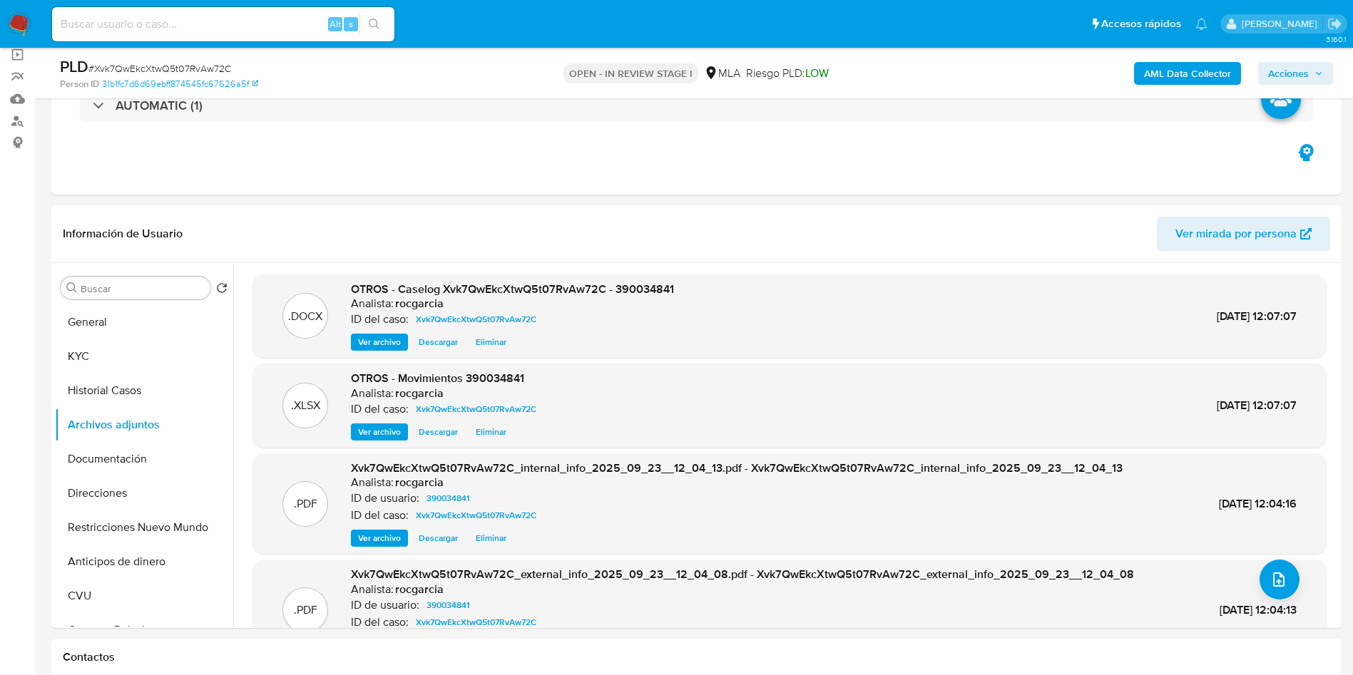
click at [1284, 61] on div "AML Data Collector Acciones" at bounding box center [1122, 73] width 421 height 34
click at [1270, 76] on span "Acciones" at bounding box center [1288, 73] width 41 height 23
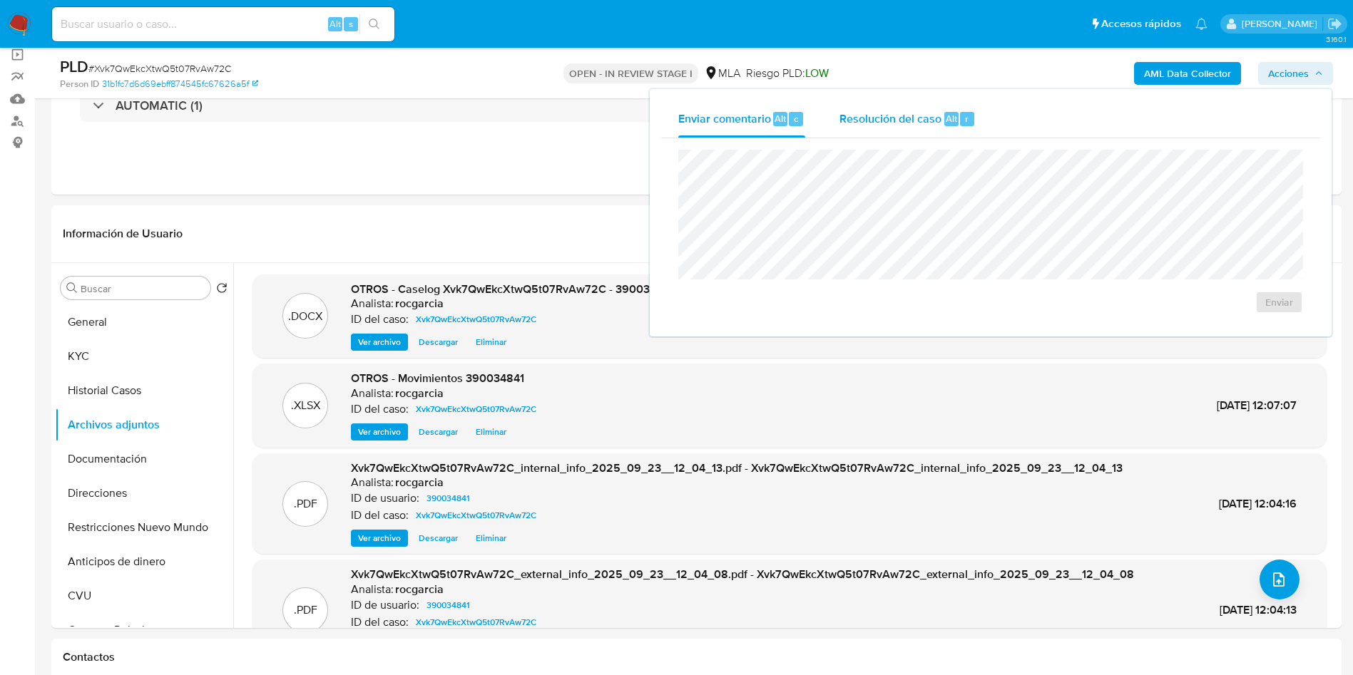
click at [936, 122] on span "Resolución del caso" at bounding box center [890, 118] width 102 height 16
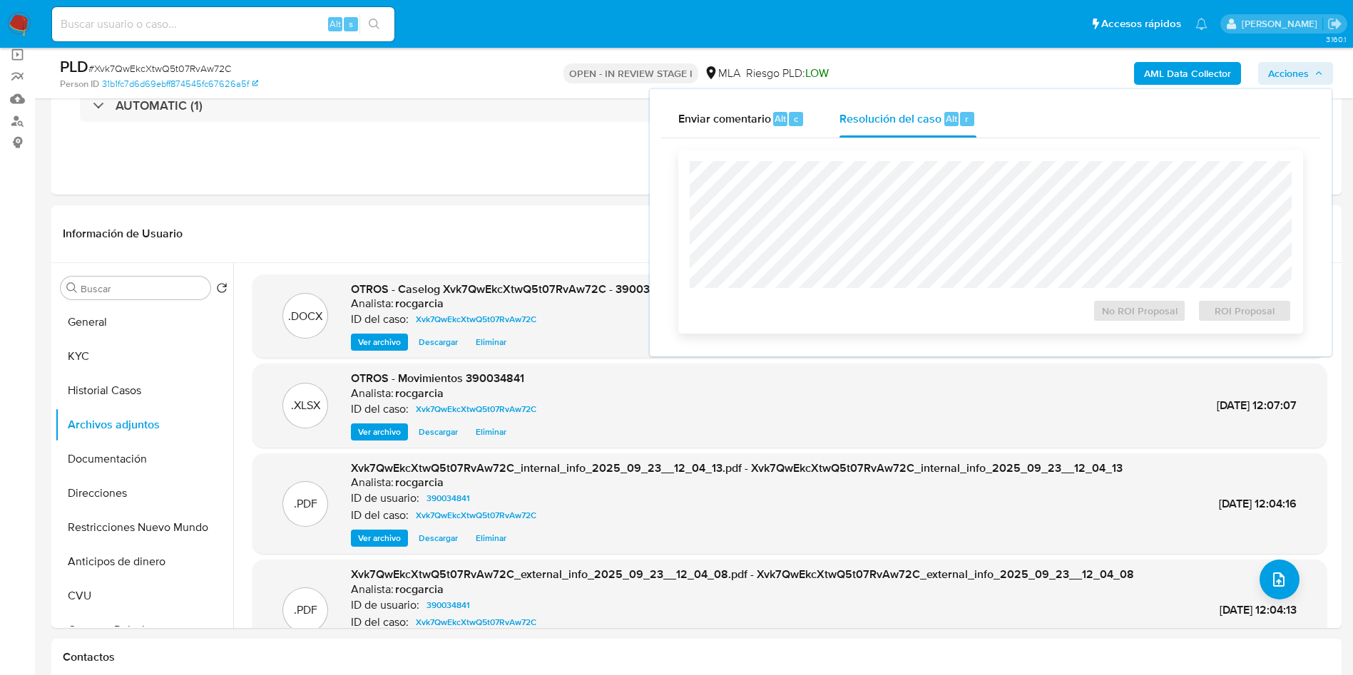
click at [963, 161] on div at bounding box center [991, 224] width 602 height 127
click at [1107, 320] on span "No ROI Proposal" at bounding box center [1139, 311] width 74 height 20
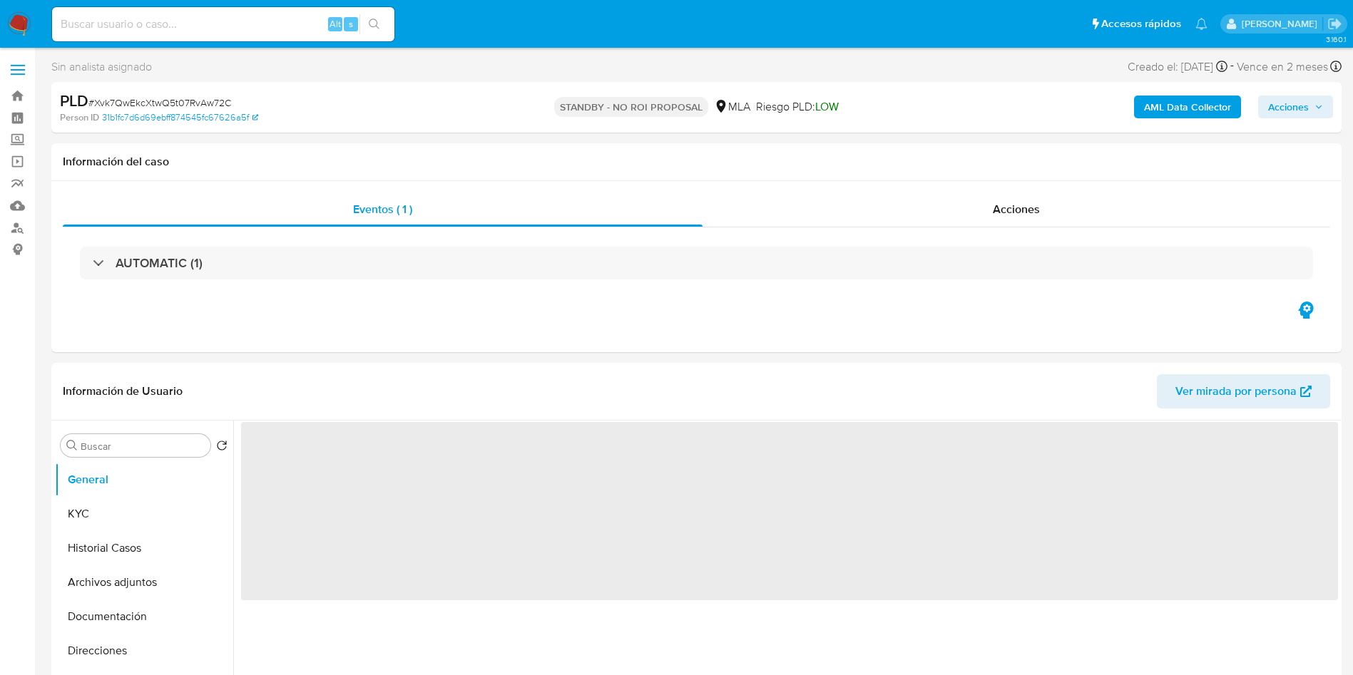
select select "10"
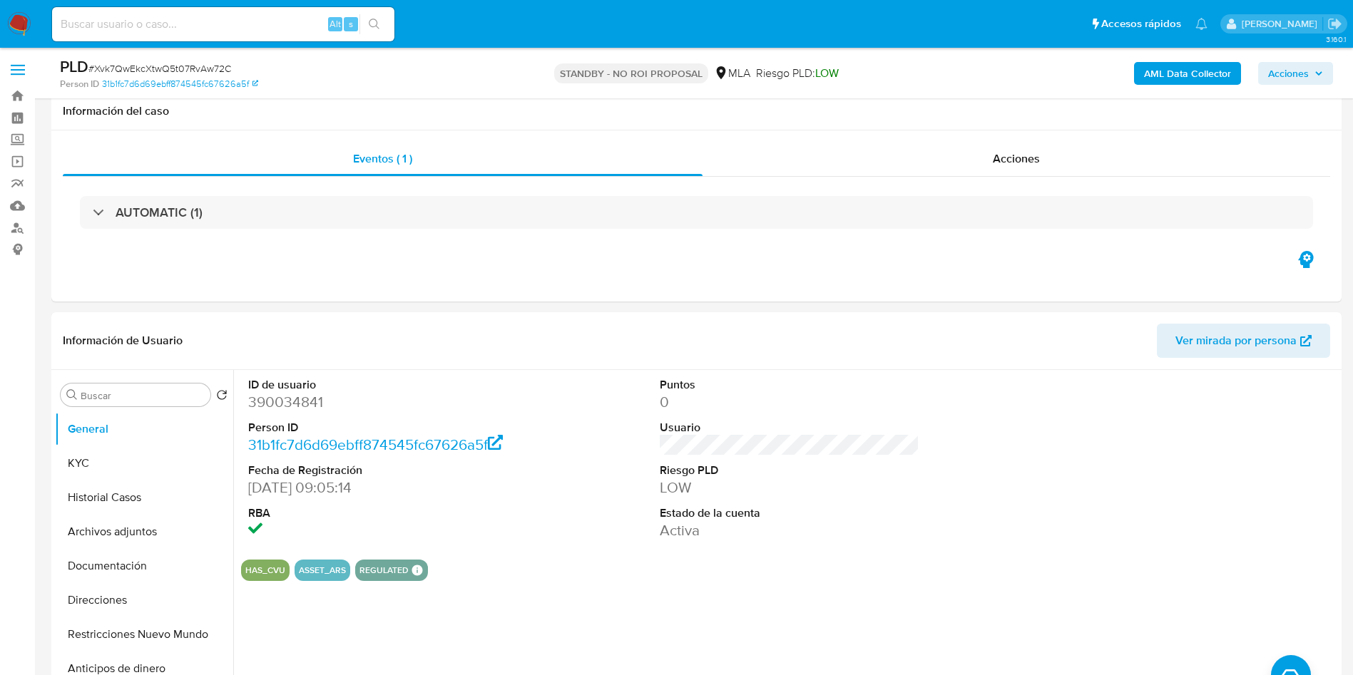
scroll to position [590, 0]
